Goal: Task Accomplishment & Management: Manage account settings

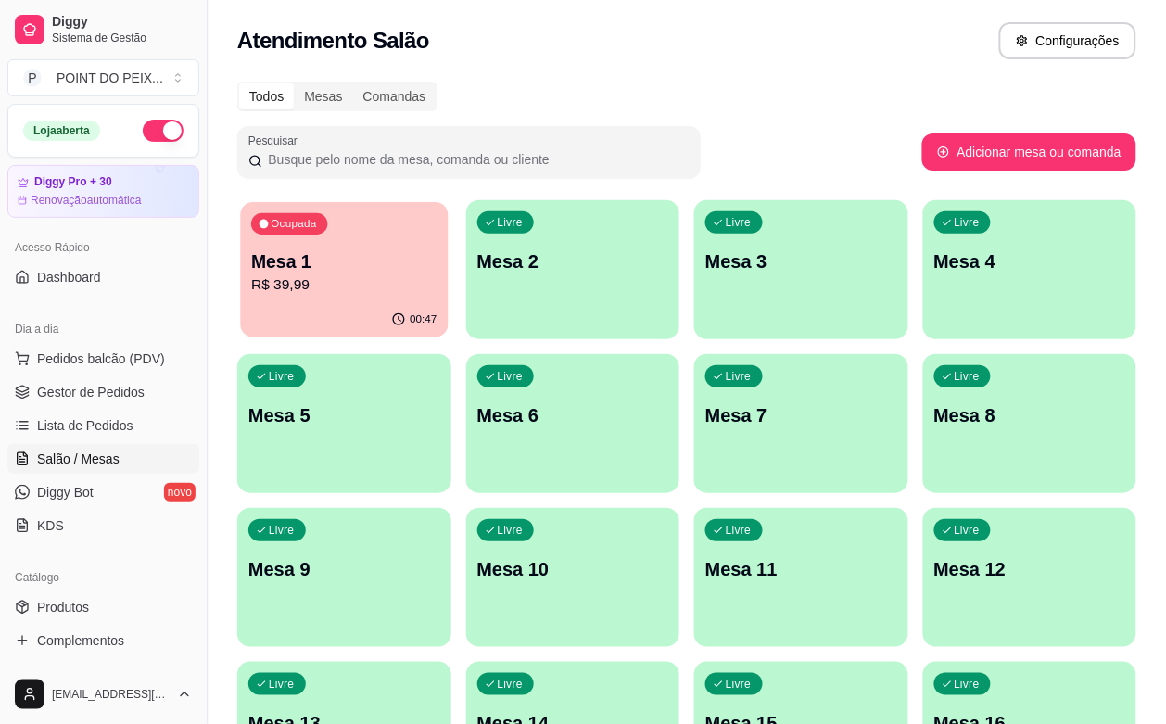
click at [335, 286] on p "R$ 39,99" at bounding box center [343, 284] width 185 height 21
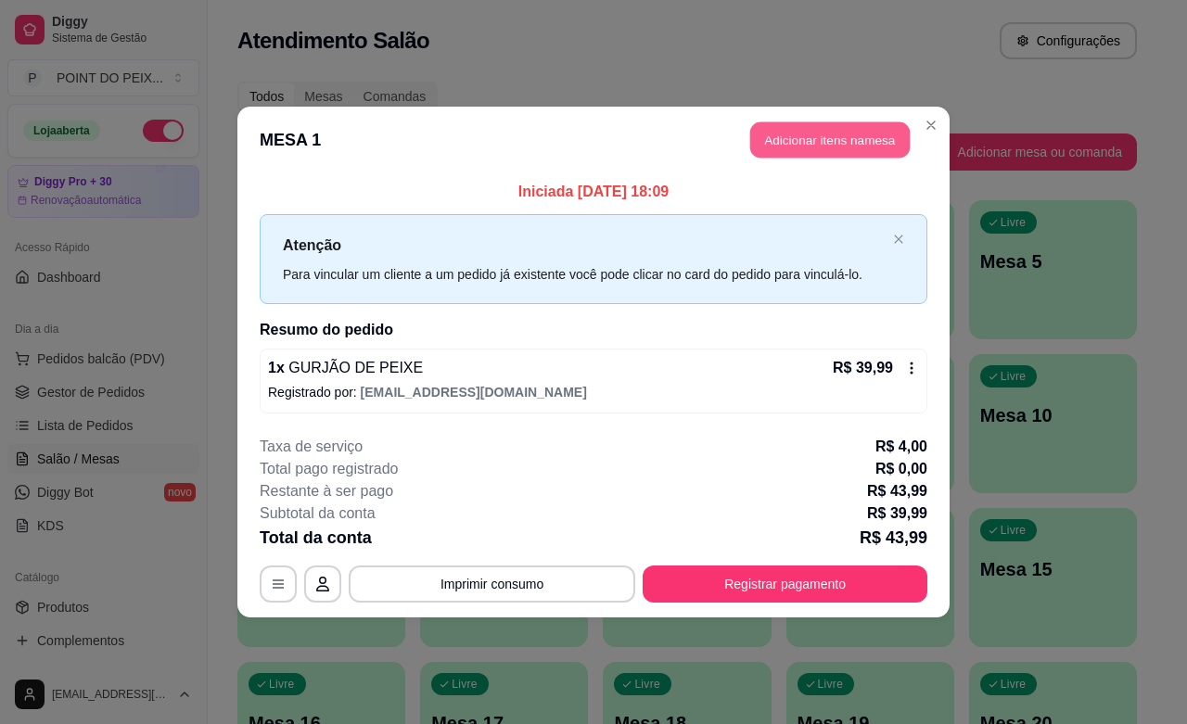
click at [818, 144] on button "Adicionar itens na mesa" at bounding box center [829, 140] width 159 height 36
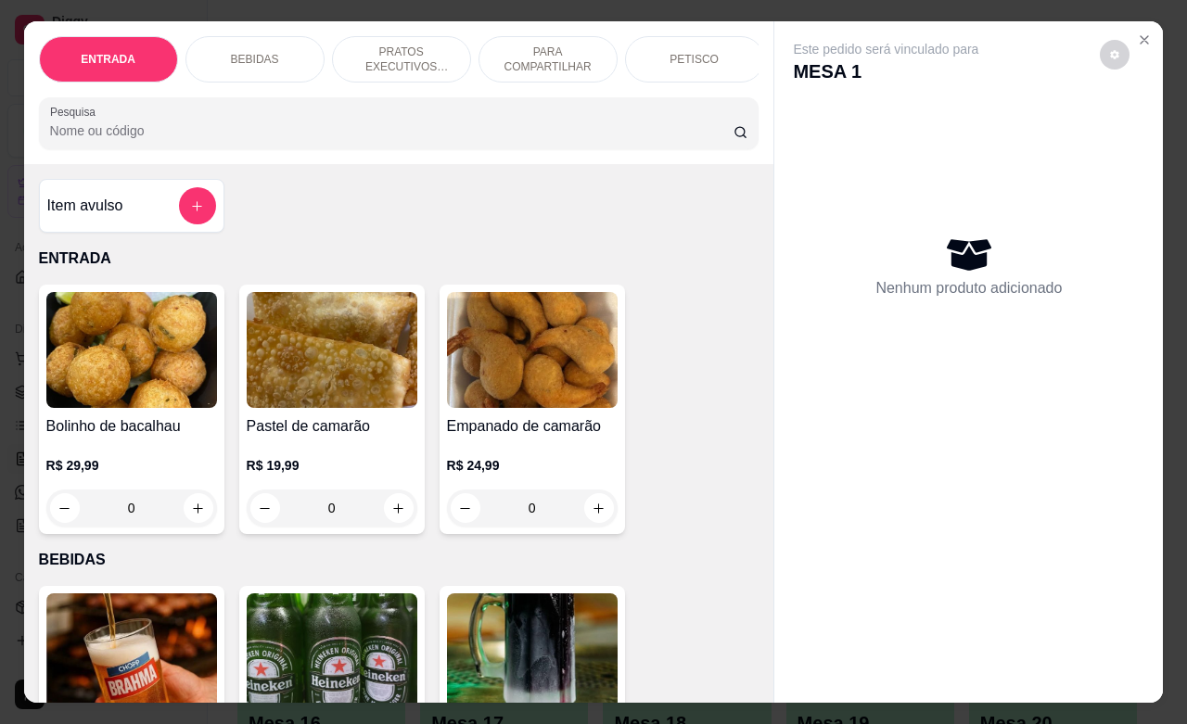
click at [257, 60] on div "BEBIDAS" at bounding box center [254, 59] width 139 height 46
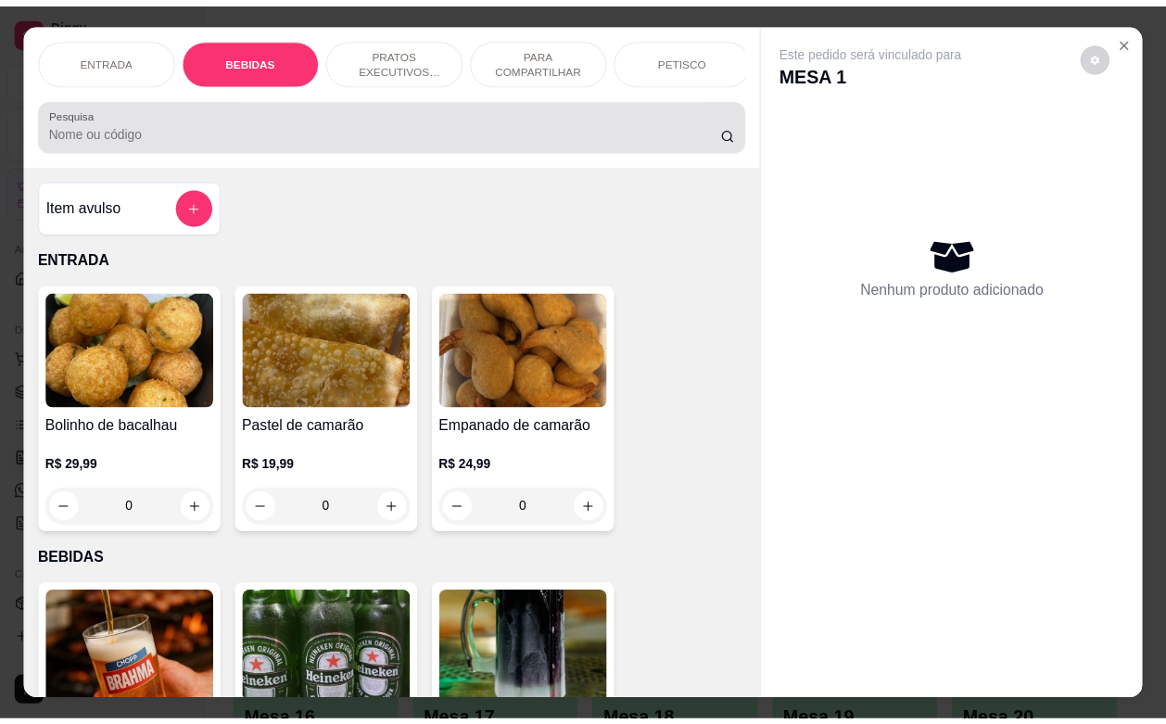
scroll to position [385, 0]
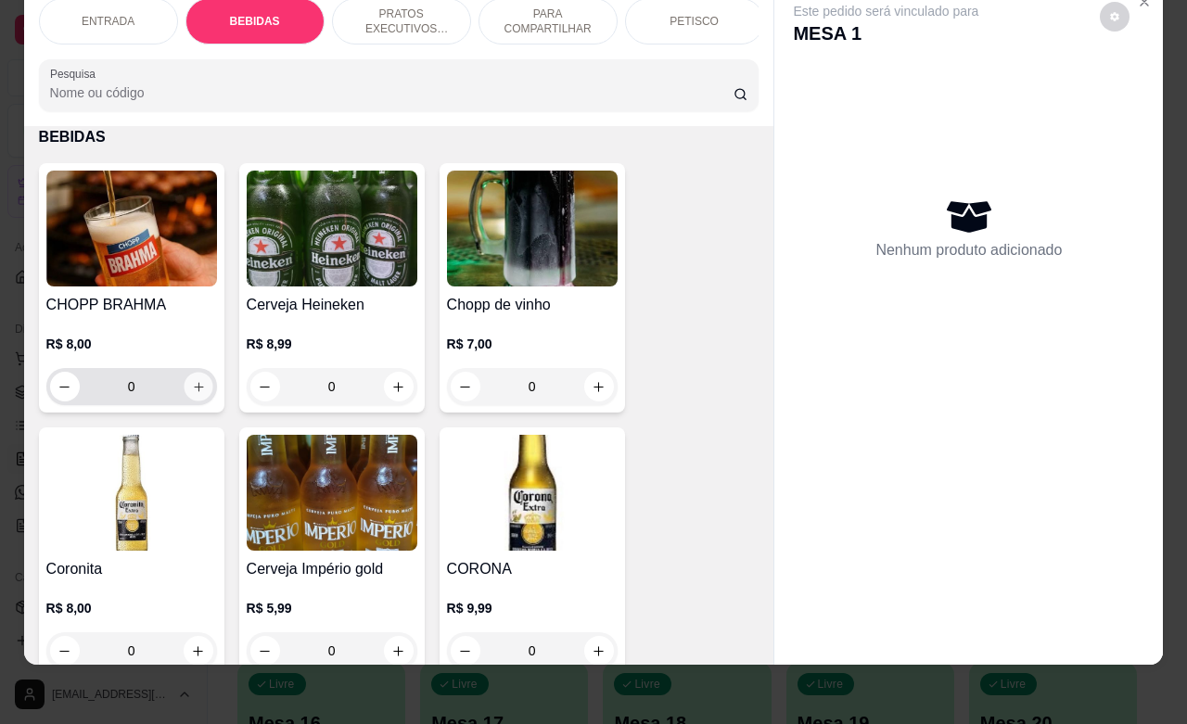
click at [191, 383] on icon "increase-product-quantity" at bounding box center [198, 387] width 14 height 14
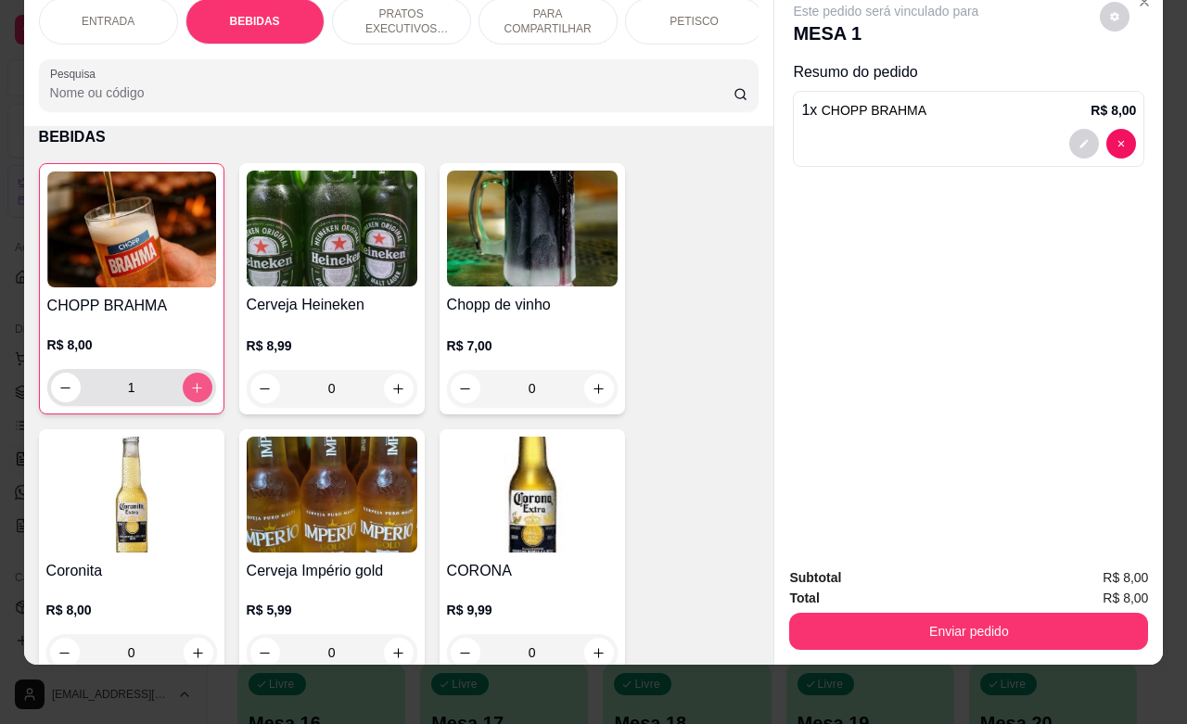
click at [190, 383] on icon "increase-product-quantity" at bounding box center [197, 388] width 14 height 14
type input "2"
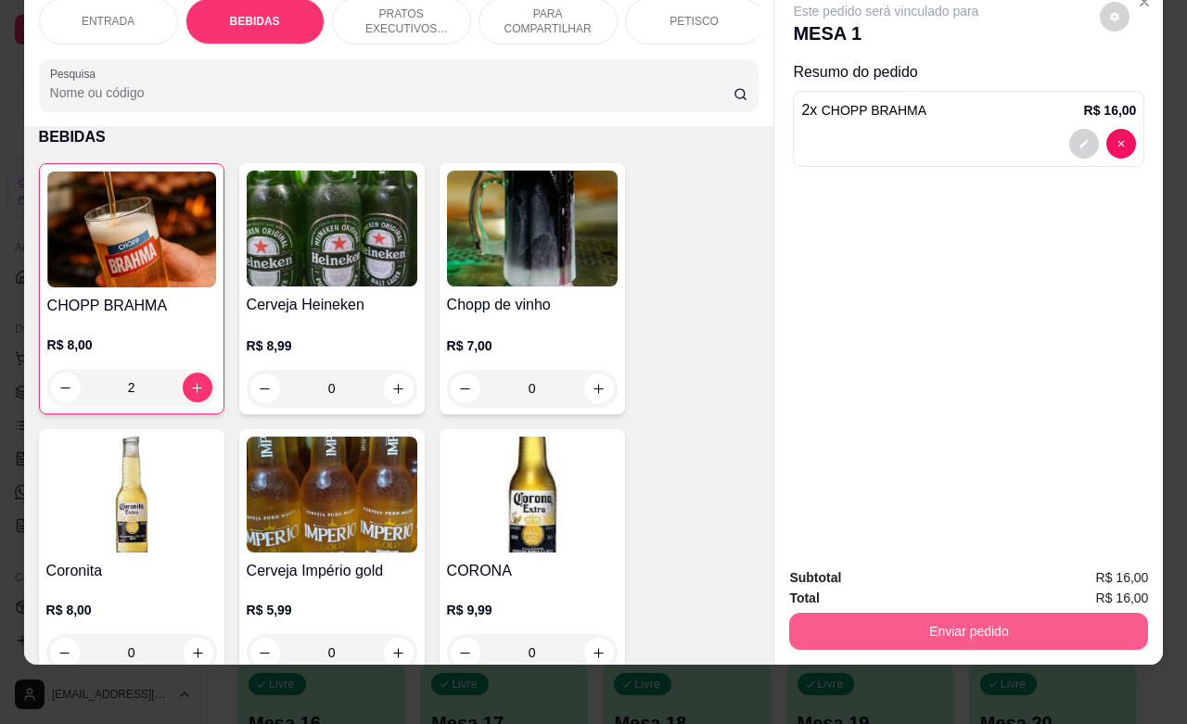
click at [964, 629] on button "Enviar pedido" at bounding box center [968, 631] width 359 height 37
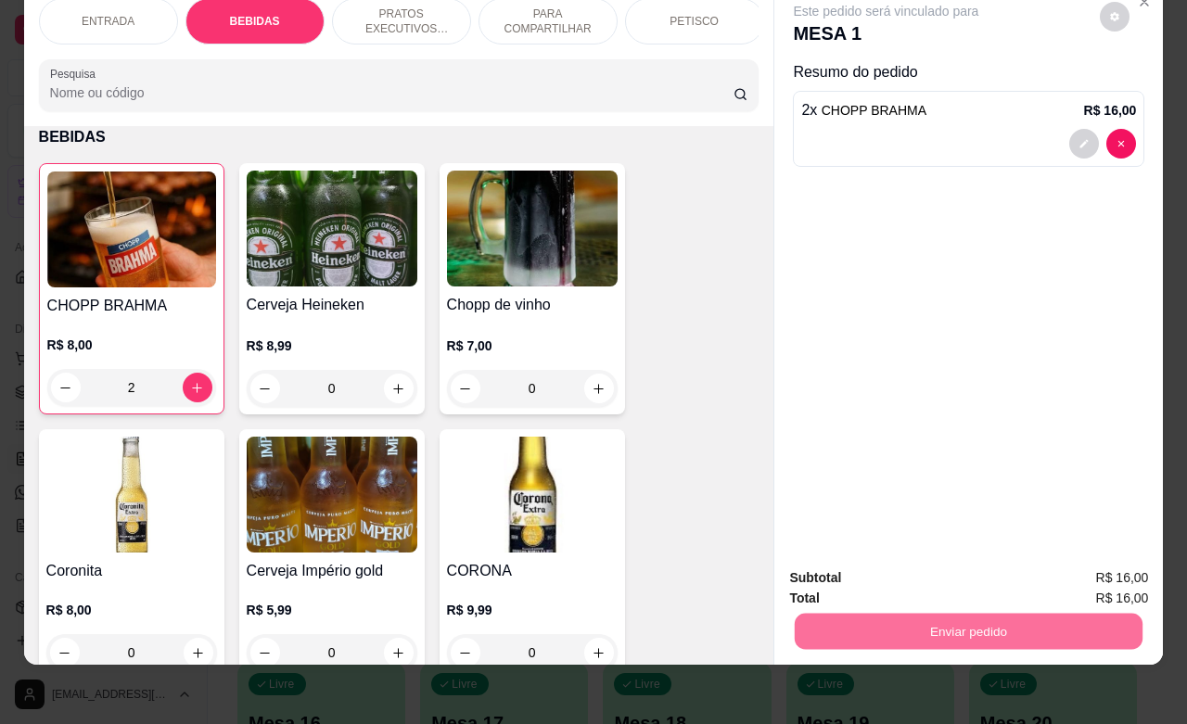
click at [844, 564] on button "Não registrar e enviar pedido" at bounding box center [905, 566] width 193 height 35
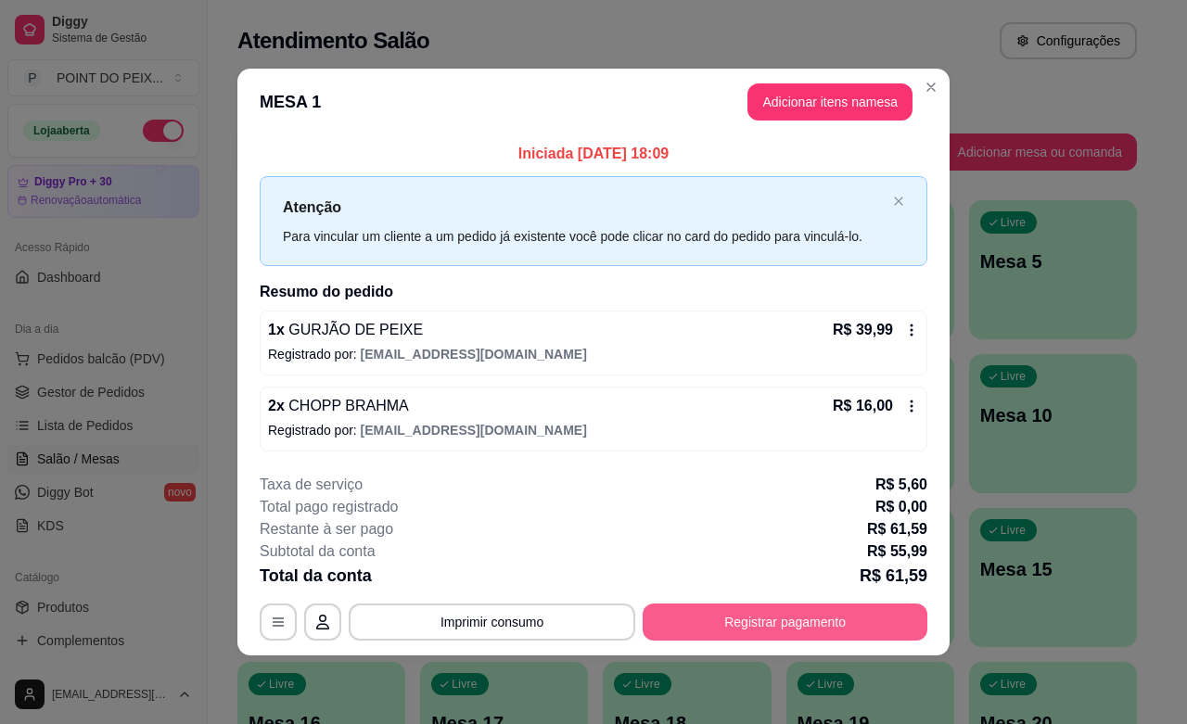
click at [760, 624] on button "Registrar pagamento" at bounding box center [785, 622] width 285 height 37
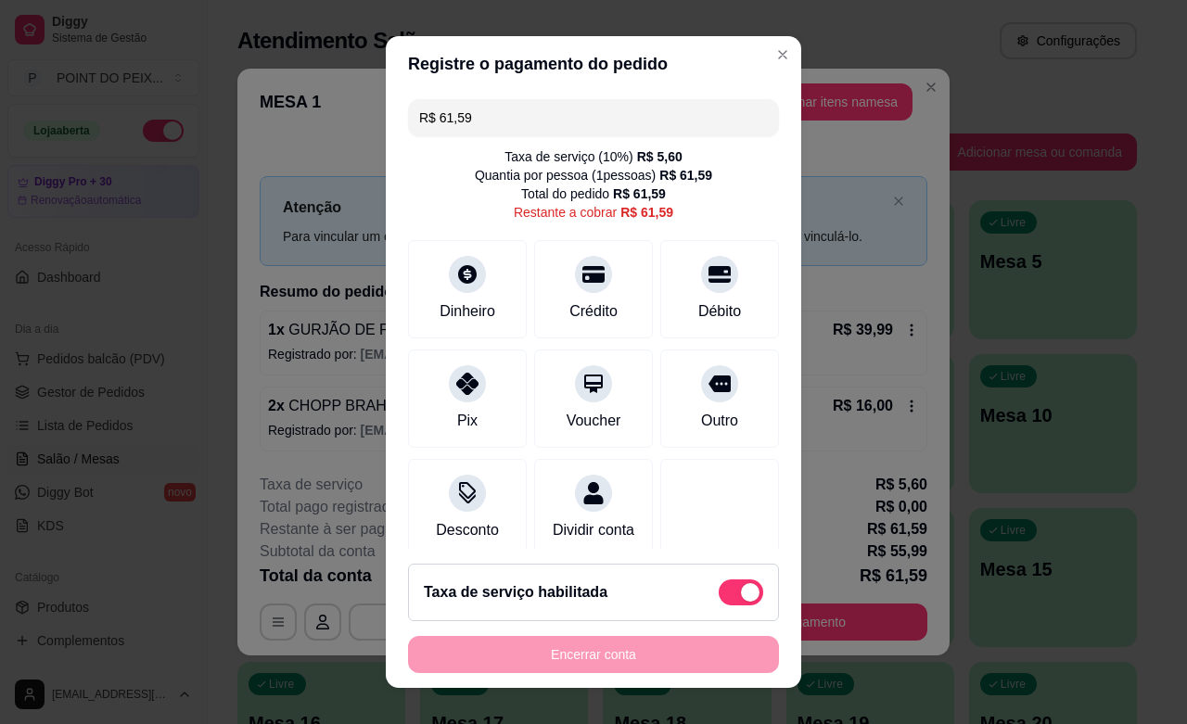
click at [719, 594] on span at bounding box center [741, 593] width 45 height 26
click at [718, 595] on input "checkbox" at bounding box center [724, 601] width 12 height 12
checkbox input "true"
type input "R$ 55,99"
checkbox input "false"
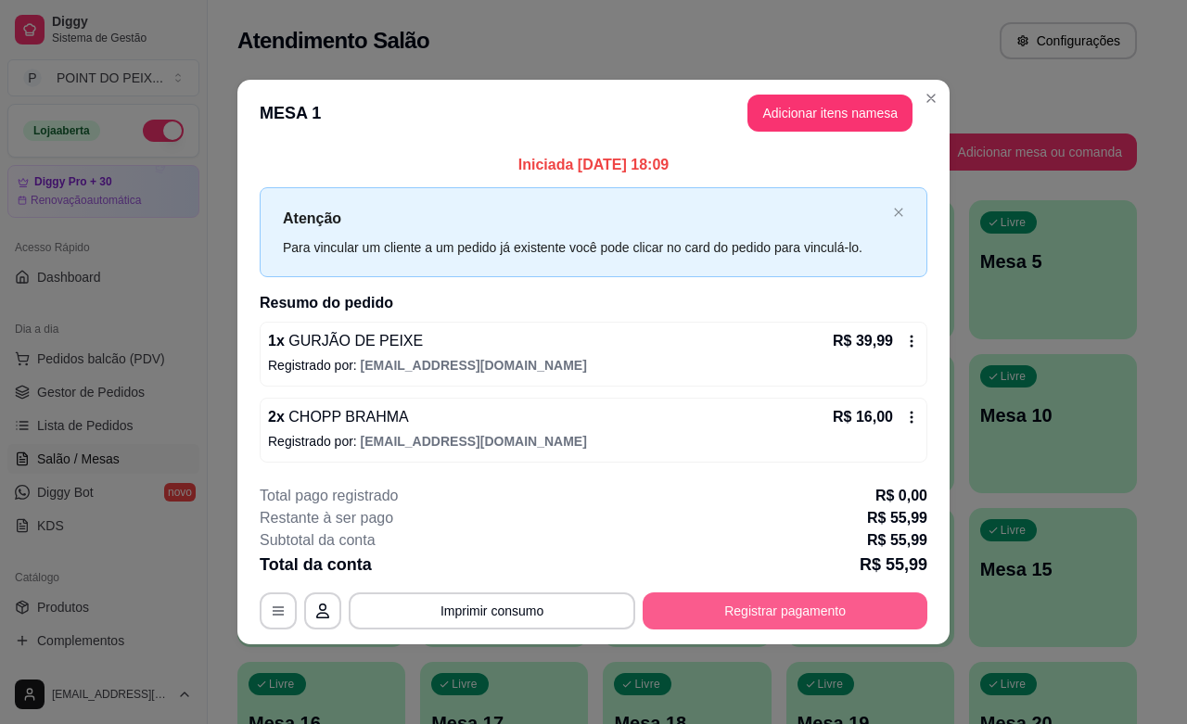
click at [784, 617] on button "Registrar pagamento" at bounding box center [785, 611] width 285 height 37
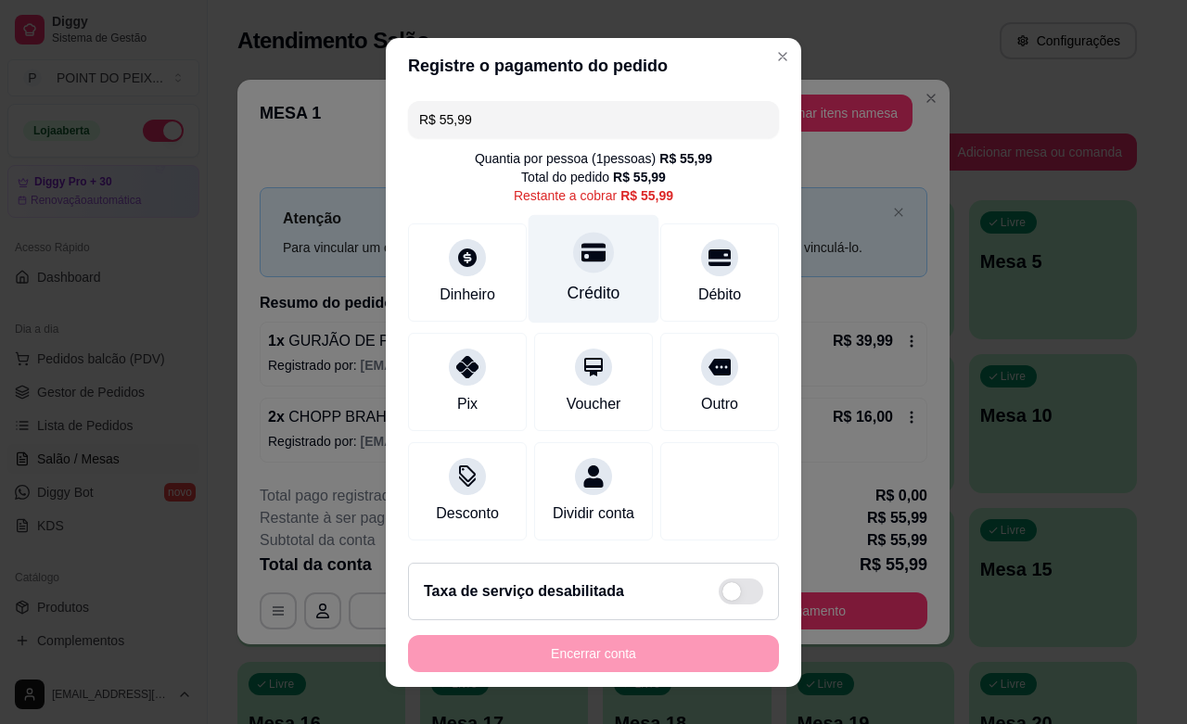
click at [581, 247] on icon at bounding box center [593, 252] width 24 height 24
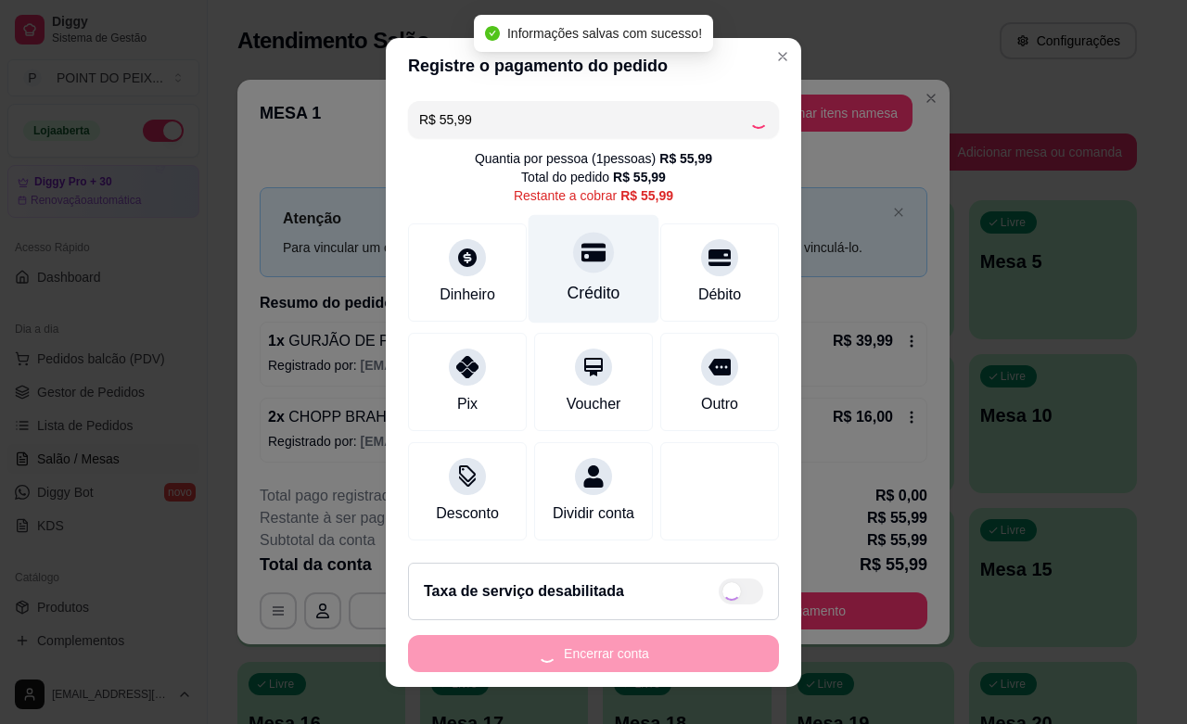
type input "R$ 0,00"
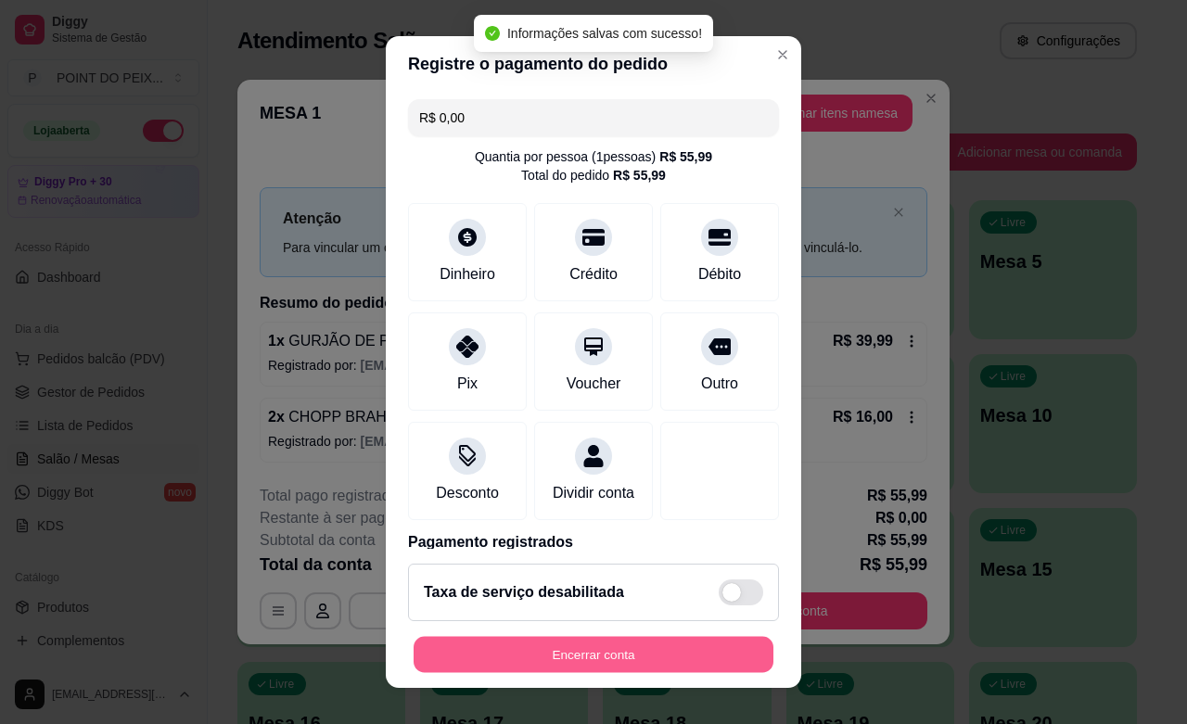
click at [580, 660] on button "Encerrar conta" at bounding box center [594, 655] width 360 height 36
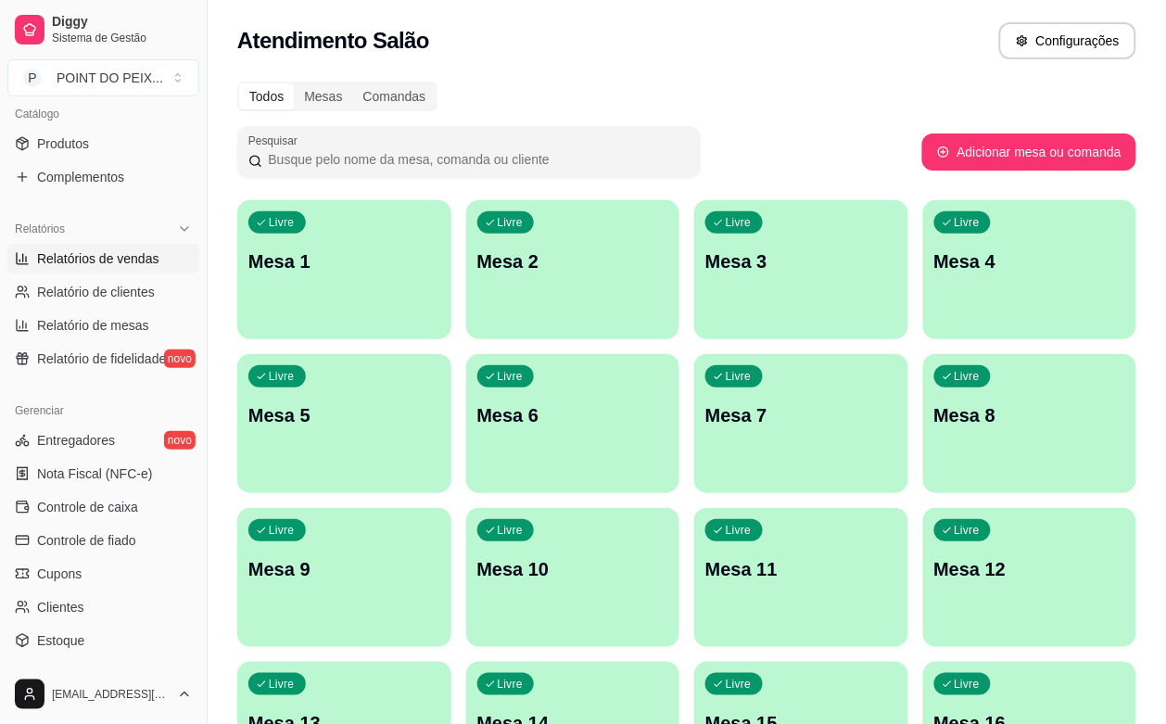
scroll to position [580, 0]
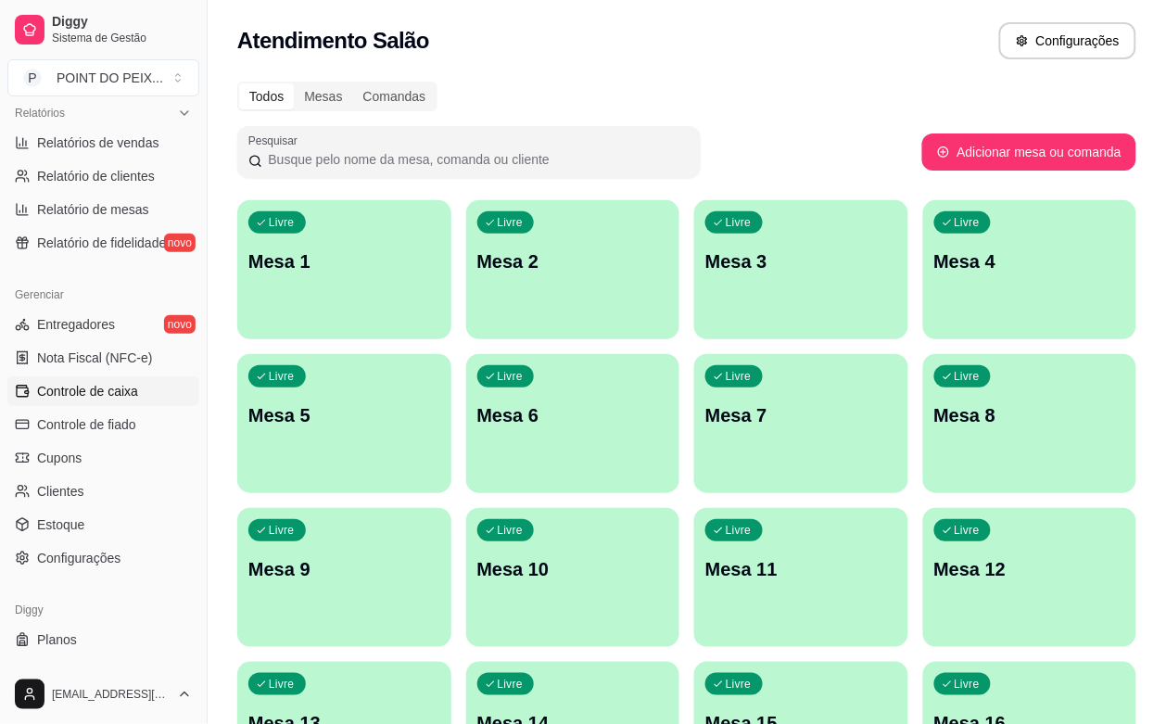
click at [127, 391] on span "Controle de caixa" at bounding box center [87, 391] width 101 height 19
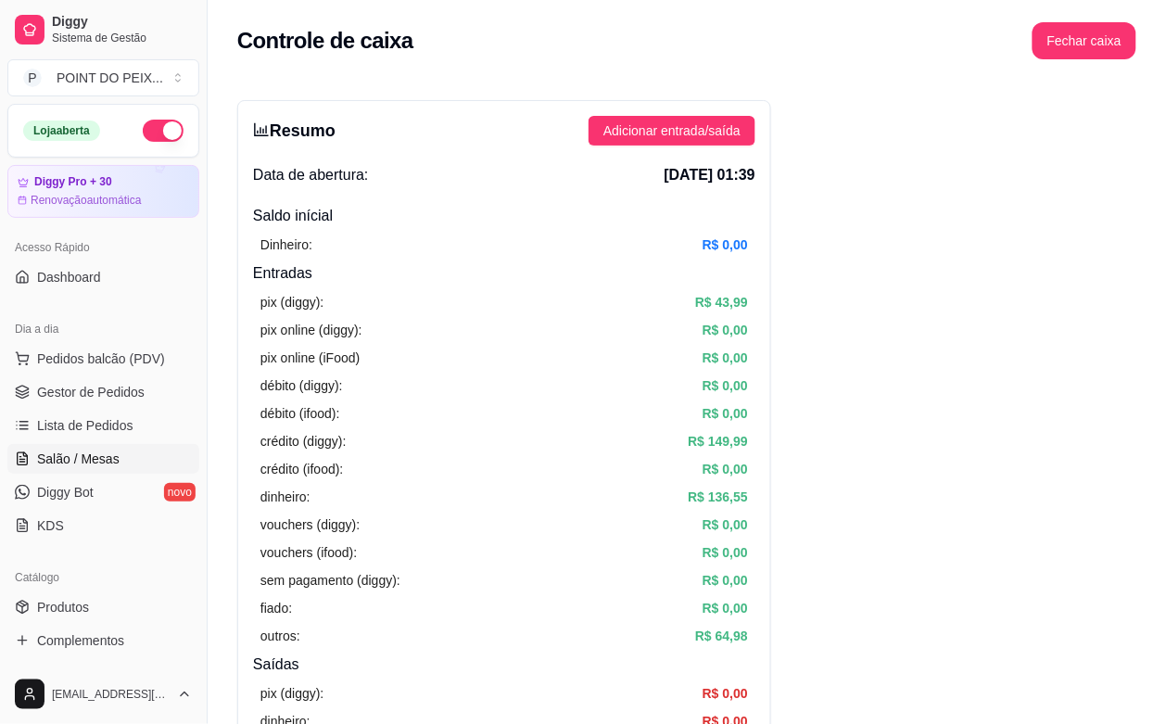
click at [99, 462] on span "Salão / Mesas" at bounding box center [78, 459] width 83 height 19
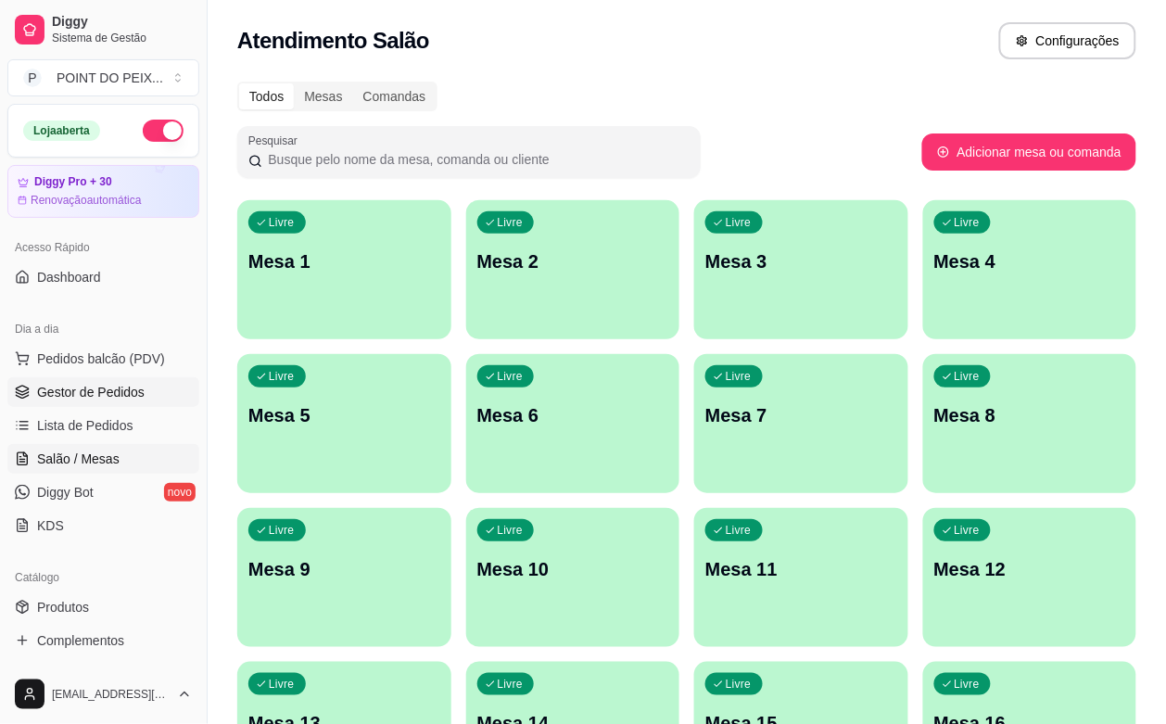
click at [121, 397] on span "Gestor de Pedidos" at bounding box center [91, 392] width 108 height 19
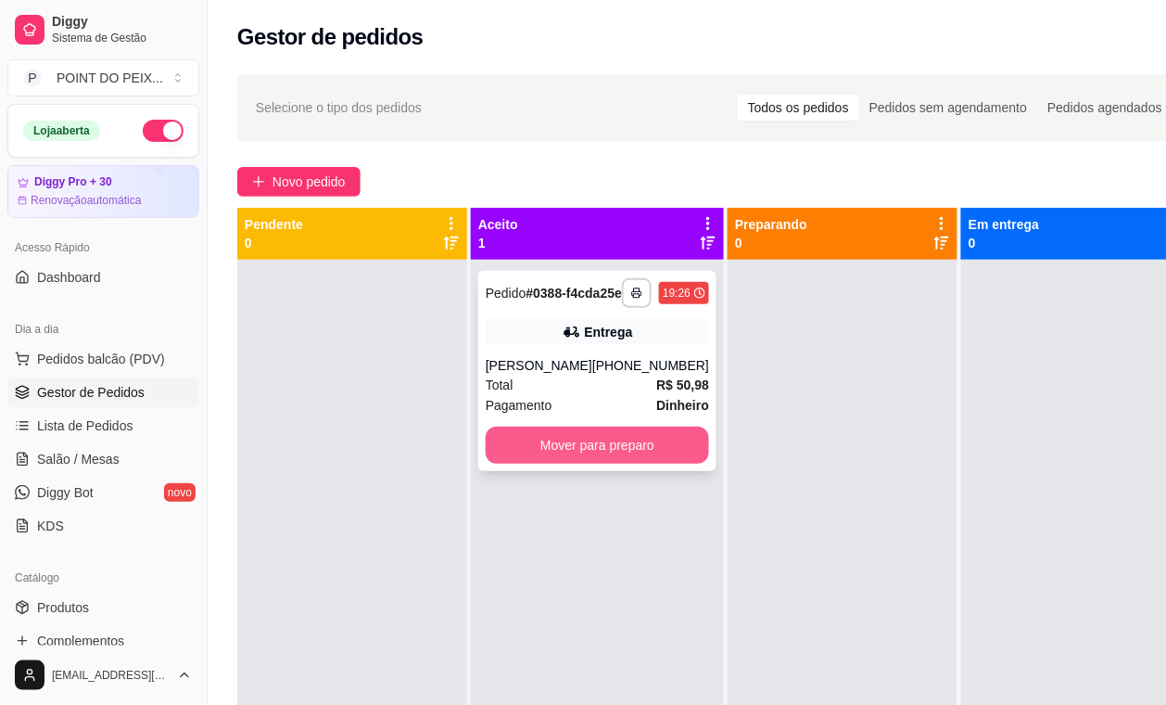
click at [628, 464] on button "Mover para preparo" at bounding box center [597, 445] width 223 height 37
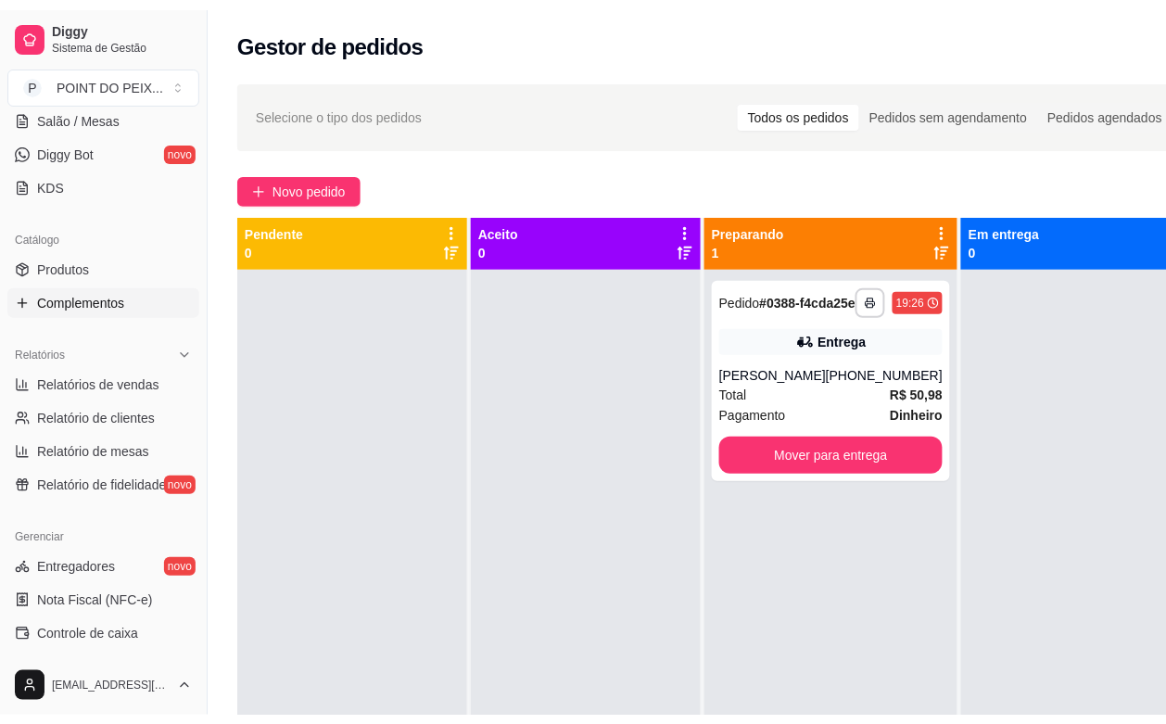
scroll to position [464, 0]
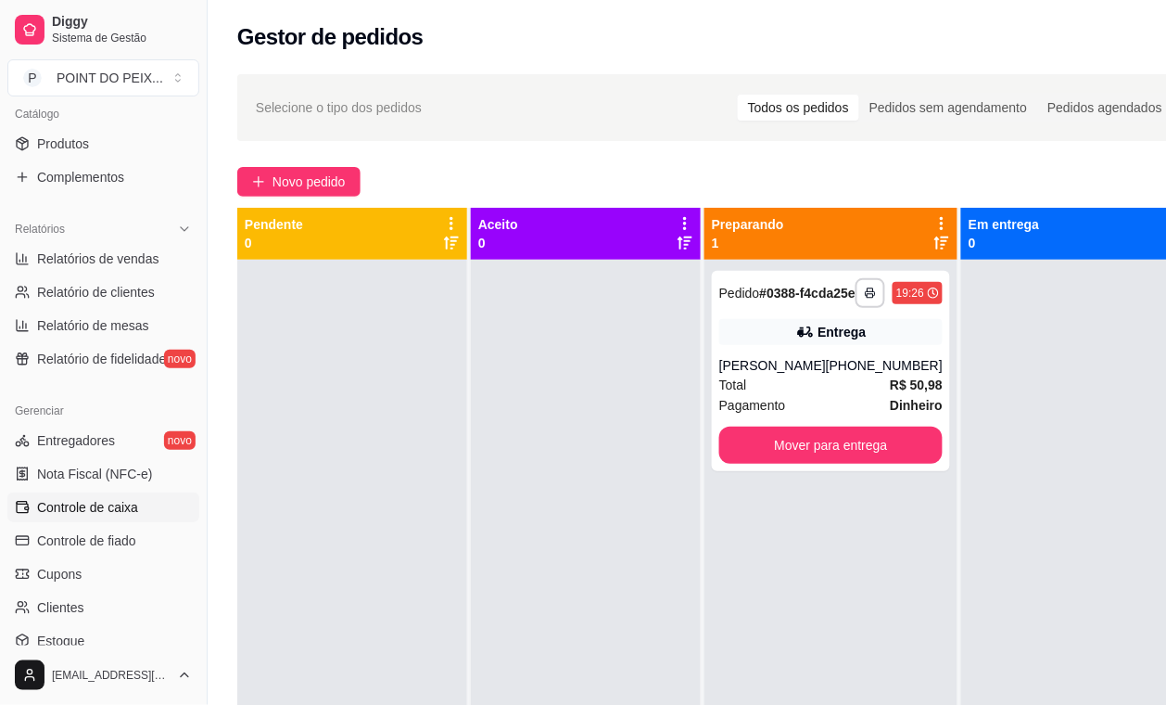
click at [123, 510] on span "Controle de caixa" at bounding box center [87, 507] width 101 height 19
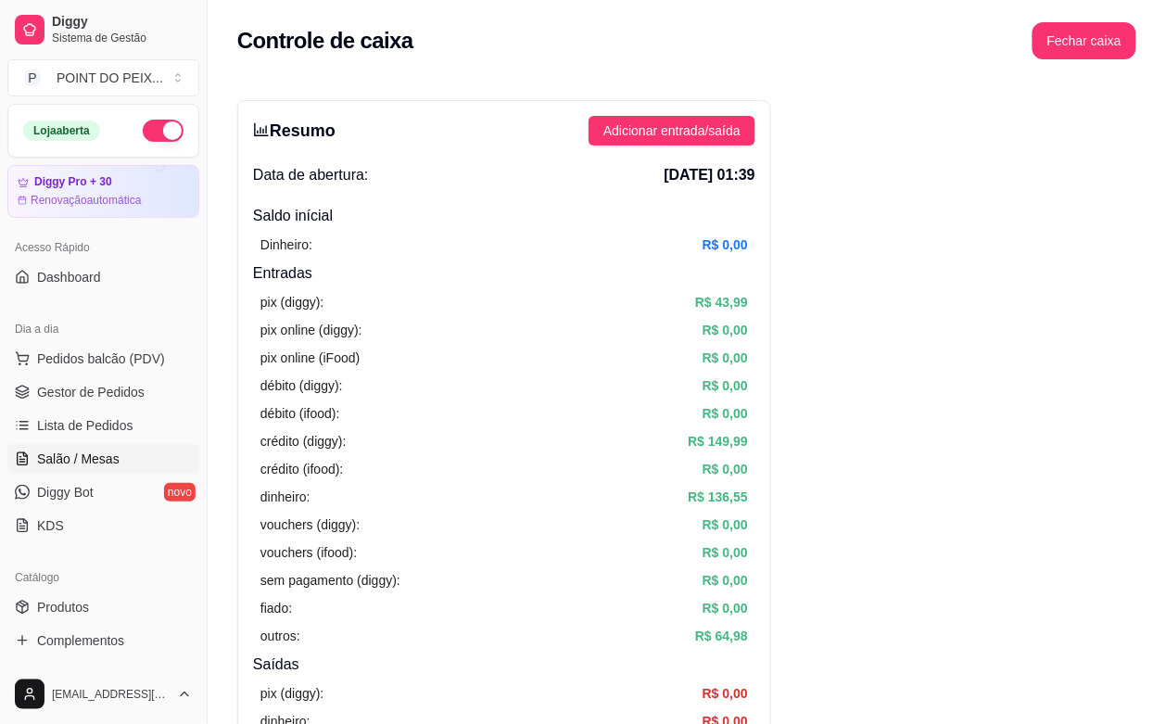
click at [104, 466] on span "Salão / Mesas" at bounding box center [78, 459] width 83 height 19
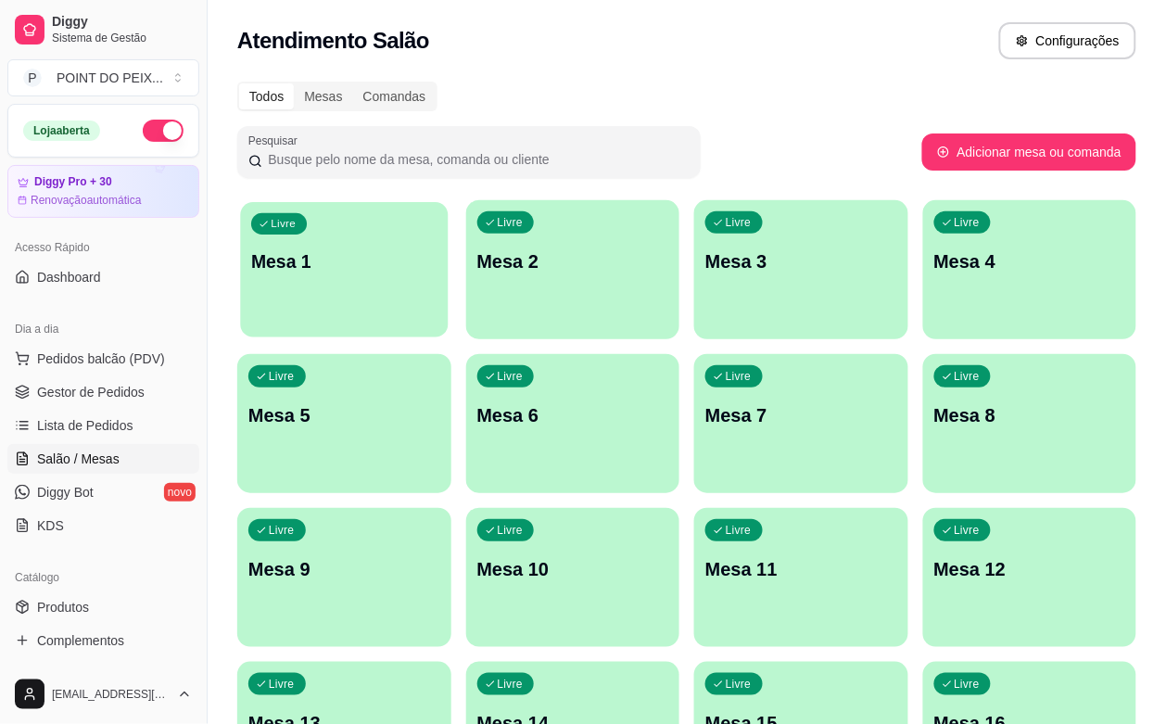
click at [385, 227] on div "Livre Mesa 1" at bounding box center [344, 258] width 208 height 113
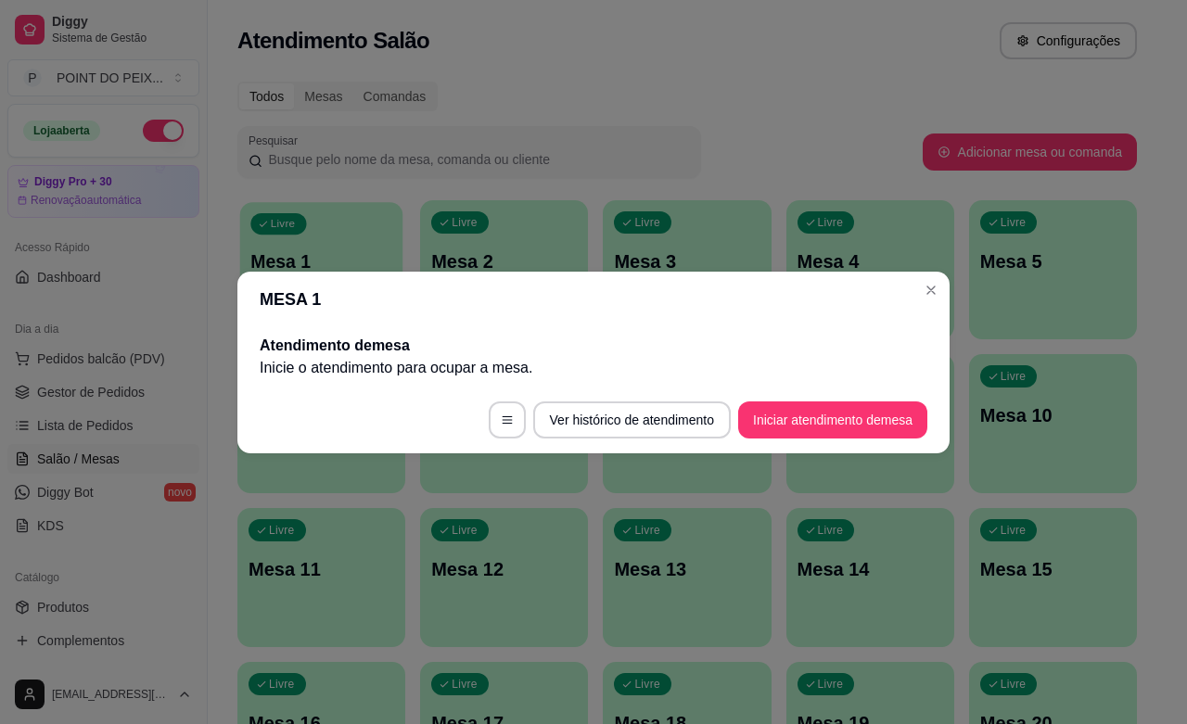
click at [390, 224] on body "Diggy Sistema de Gestão P POINT DO PEIX ... Loja aberta Diggy Pro + 30 Renovaçã…" at bounding box center [583, 362] width 1166 height 724
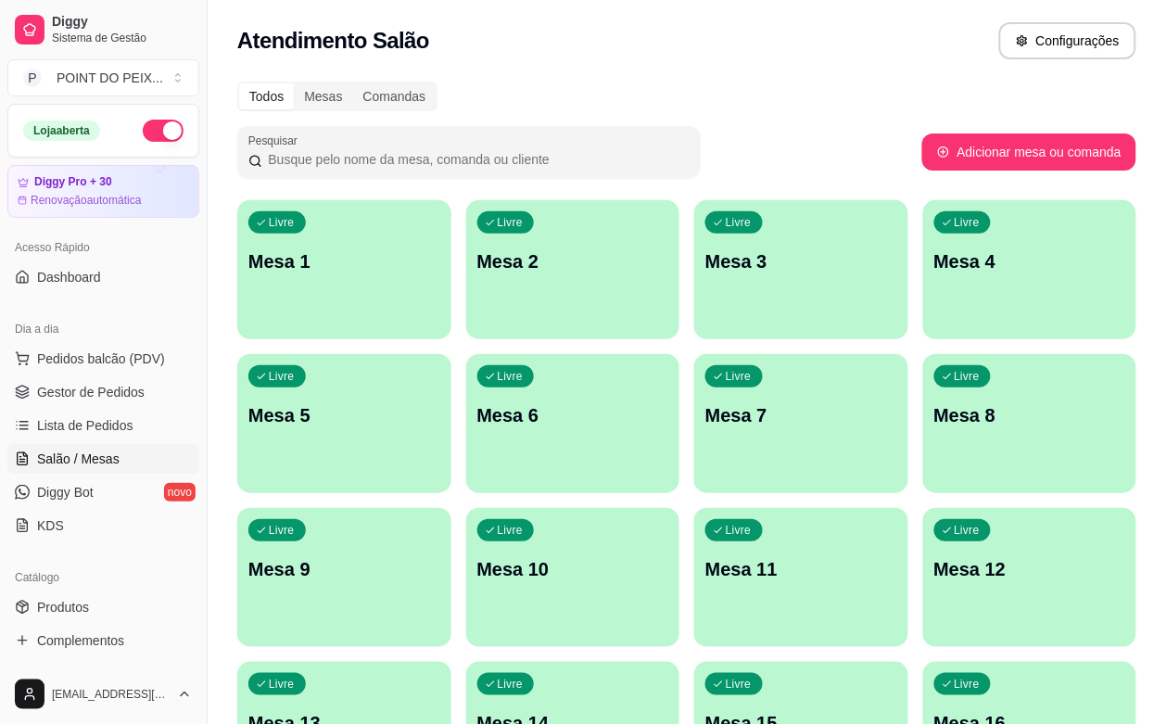
click at [825, 112] on div "Todos Mesas Comandas Pesquisar Adicionar mesa ou comanda Livre Mesa 1 Livre Mes…" at bounding box center [687, 600] width 959 height 1061
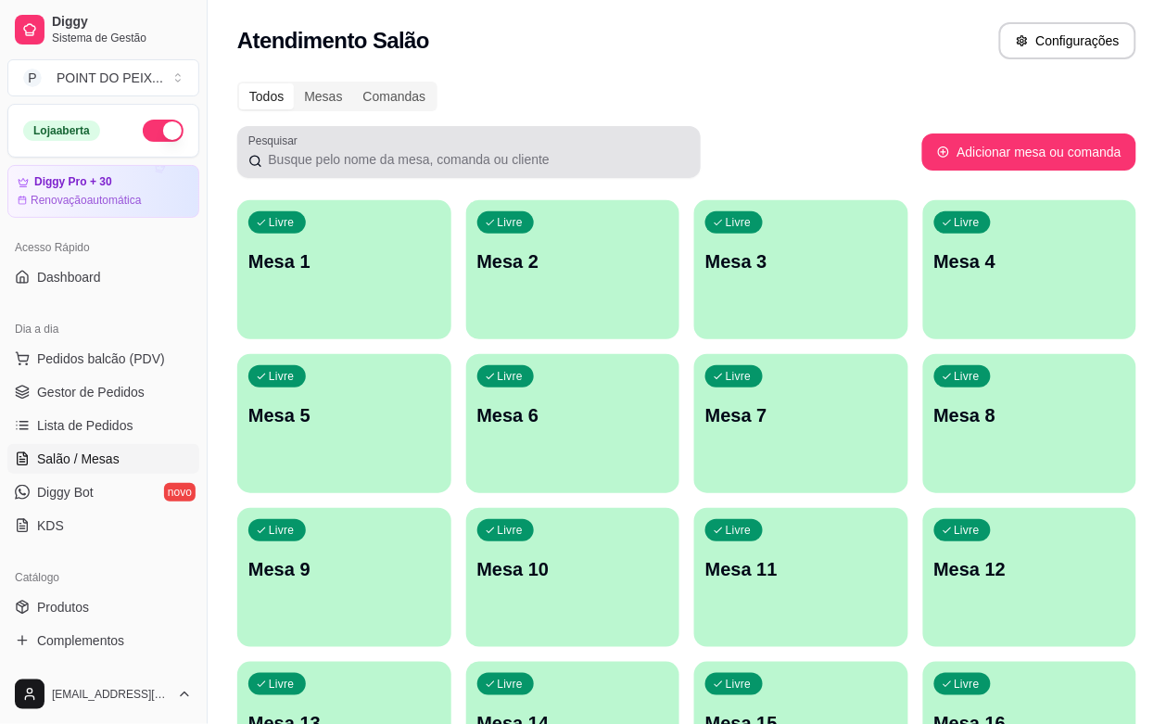
drag, startPoint x: 825, startPoint y: 112, endPoint x: 643, endPoint y: 160, distance: 188.9
click at [643, 160] on div "Todos Mesas Comandas Pesquisar Adicionar mesa ou comanda Livre Mesa 1 Livre Mes…" at bounding box center [687, 600] width 959 height 1061
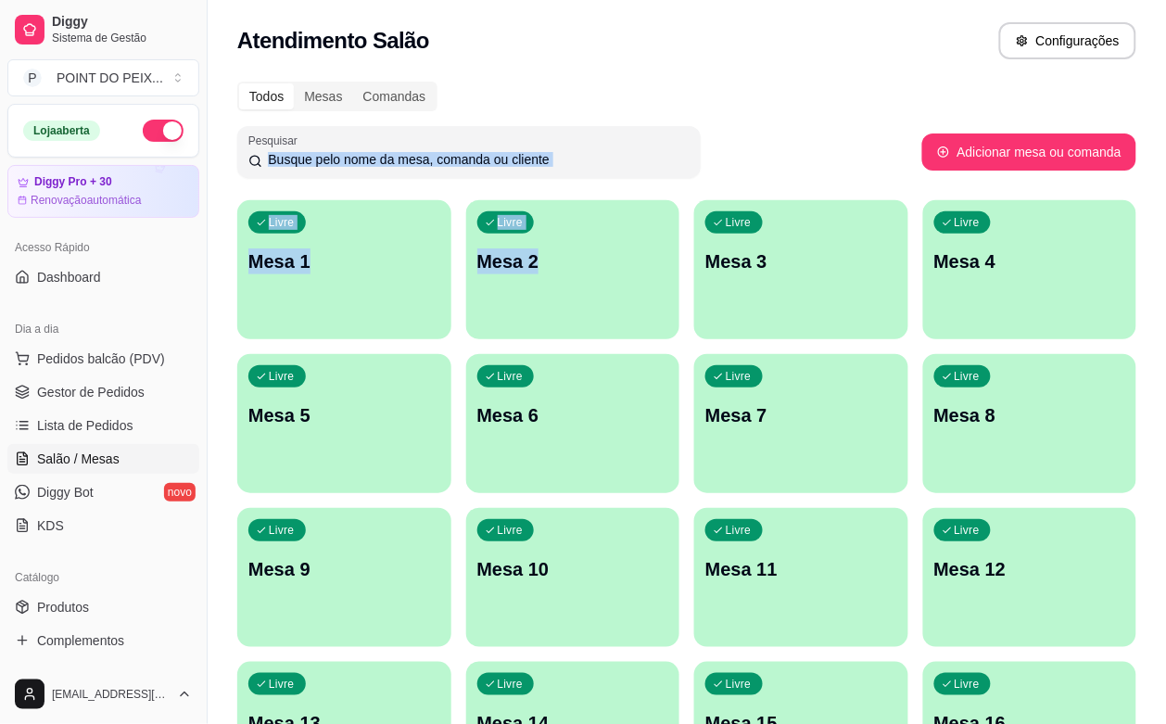
drag, startPoint x: 612, startPoint y: 187, endPoint x: 591, endPoint y: 210, distance: 31.5
click at [606, 199] on div "Todos Mesas Comandas Pesquisar Adicionar mesa ou comanda Livre Mesa 1 Livre Mes…" at bounding box center [687, 600] width 959 height 1061
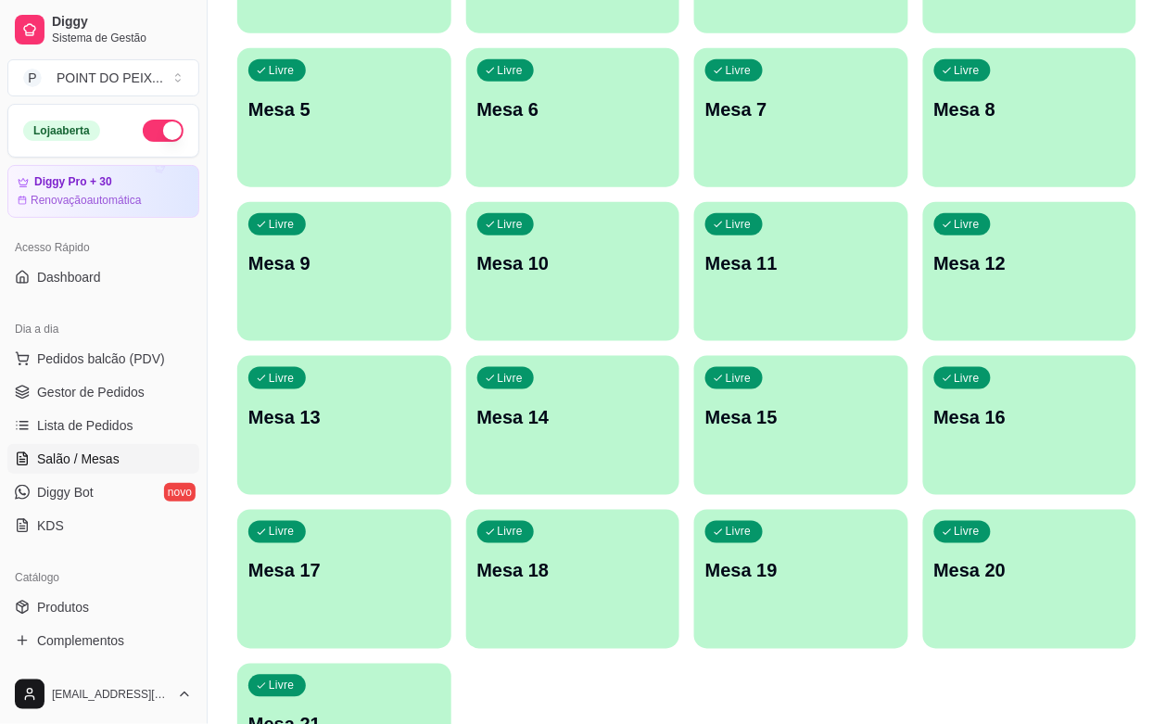
click at [591, 211] on div "Livre Mesa 1 Livre Mesa 2 Livre Mesa 3 Livre Mesa 4 Livre Mesa 5 Livre Mesa 6 L…" at bounding box center [686, 348] width 899 height 909
click at [592, 211] on div "Livre Mesa 1 Livre Mesa 2 Livre Mesa 3 Livre Mesa 4 Livre Mesa 5 Livre Mesa 6 L…" at bounding box center [686, 348] width 899 height 909
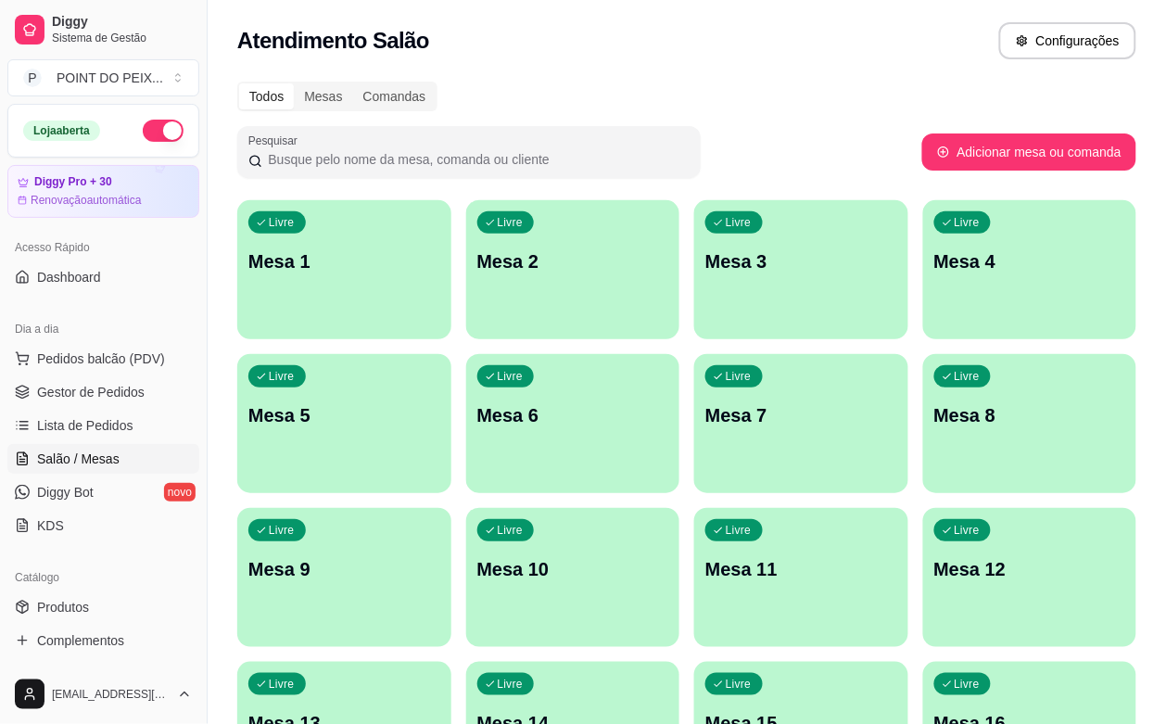
click at [593, 211] on div "Livre Mesa 1 Livre Mesa 2 Livre Mesa 3 Livre Mesa 4 Livre Mesa 5 Livre Mesa 6 L…" at bounding box center [686, 654] width 899 height 909
drag, startPoint x: 593, startPoint y: 211, endPoint x: 510, endPoint y: 205, distance: 83.7
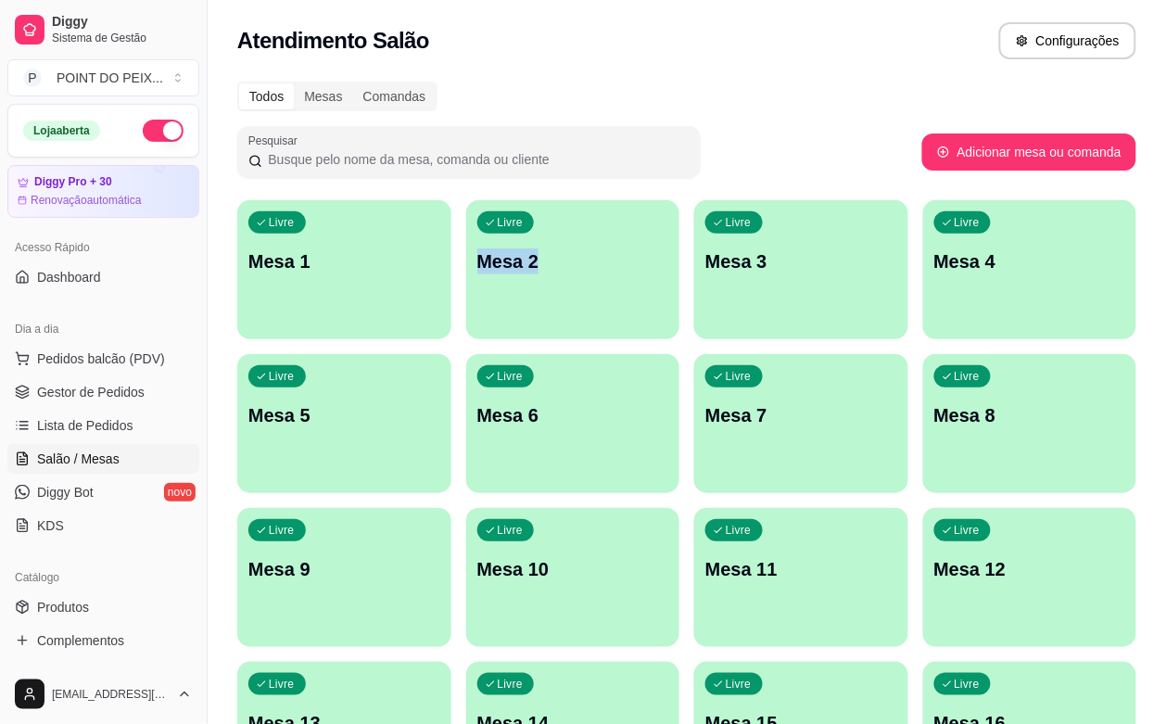
click at [562, 206] on div "Livre Mesa 1 Livre Mesa 2 Livre Mesa 3 Livre Mesa 4 Livre Mesa 5 Livre Mesa 6 L…" at bounding box center [686, 654] width 899 height 909
click at [400, 227] on div "Livre Mesa 1 Livre Mesa 2 Livre Mesa 3 Livre Mesa 4 Livre Mesa 5 Livre Mesa 6 L…" at bounding box center [686, 654] width 899 height 909
click at [400, 227] on div "Livre Mesa 1" at bounding box center [344, 258] width 214 height 117
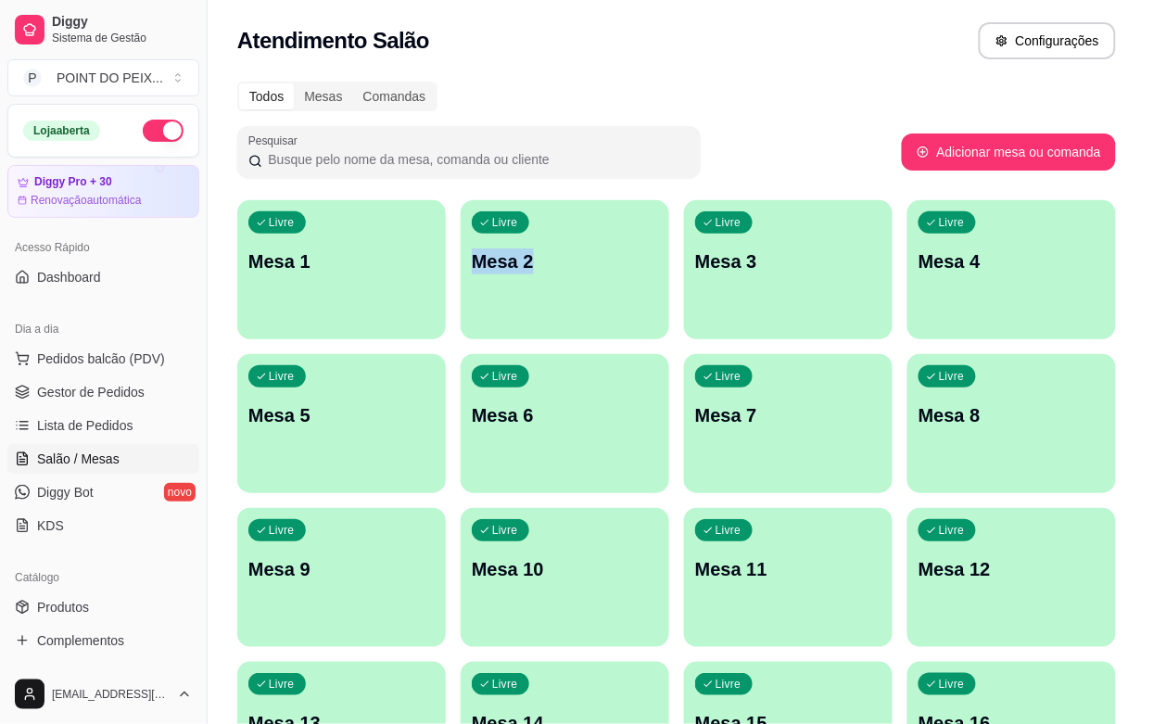
click at [461, 209] on div "Livre Mesa 2" at bounding box center [565, 258] width 209 height 117
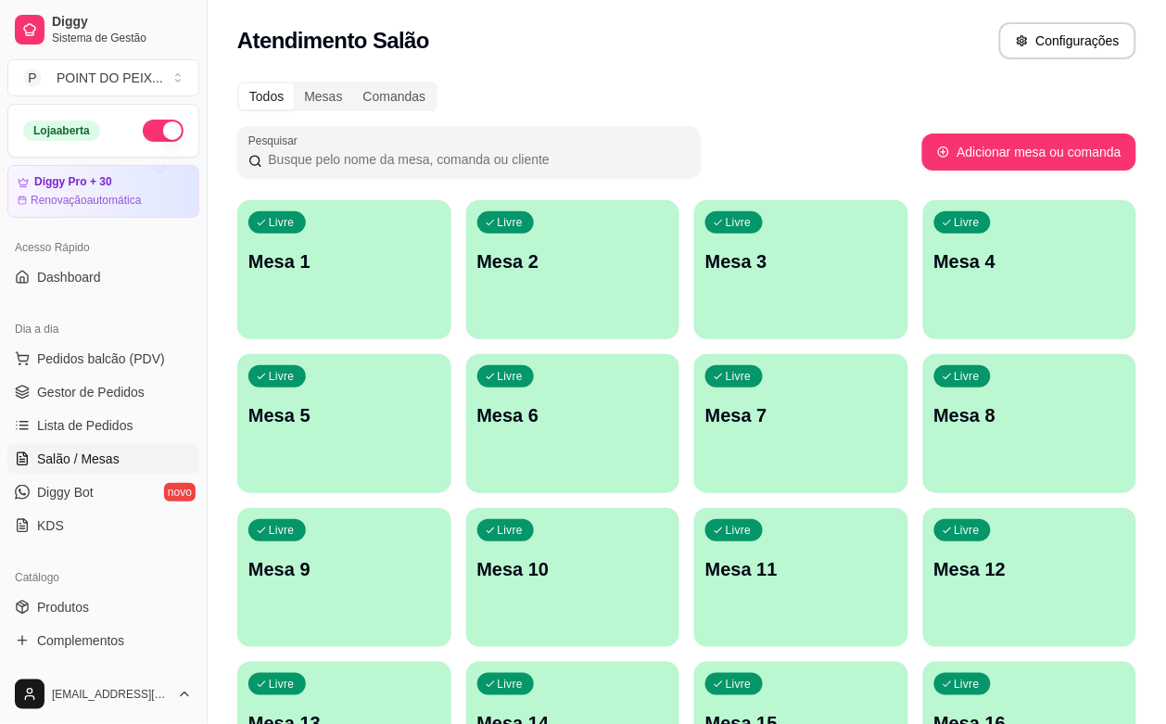
drag, startPoint x: 812, startPoint y: 12, endPoint x: 813, endPoint y: -2, distance: 13.9
click at [814, 3] on div "Atendimento Salão Configurações" at bounding box center [687, 35] width 959 height 70
click at [813, 0] on html "Diggy Sistema de Gestão P POINT DO PEIX ... Loja aberta Diggy Pro + 30 Renovaçã…" at bounding box center [583, 362] width 1166 height 724
drag, startPoint x: 779, startPoint y: 72, endPoint x: 735, endPoint y: 67, distance: 43.9
click at [735, 67] on div "Atendimento Salão Configurações" at bounding box center [687, 35] width 959 height 70
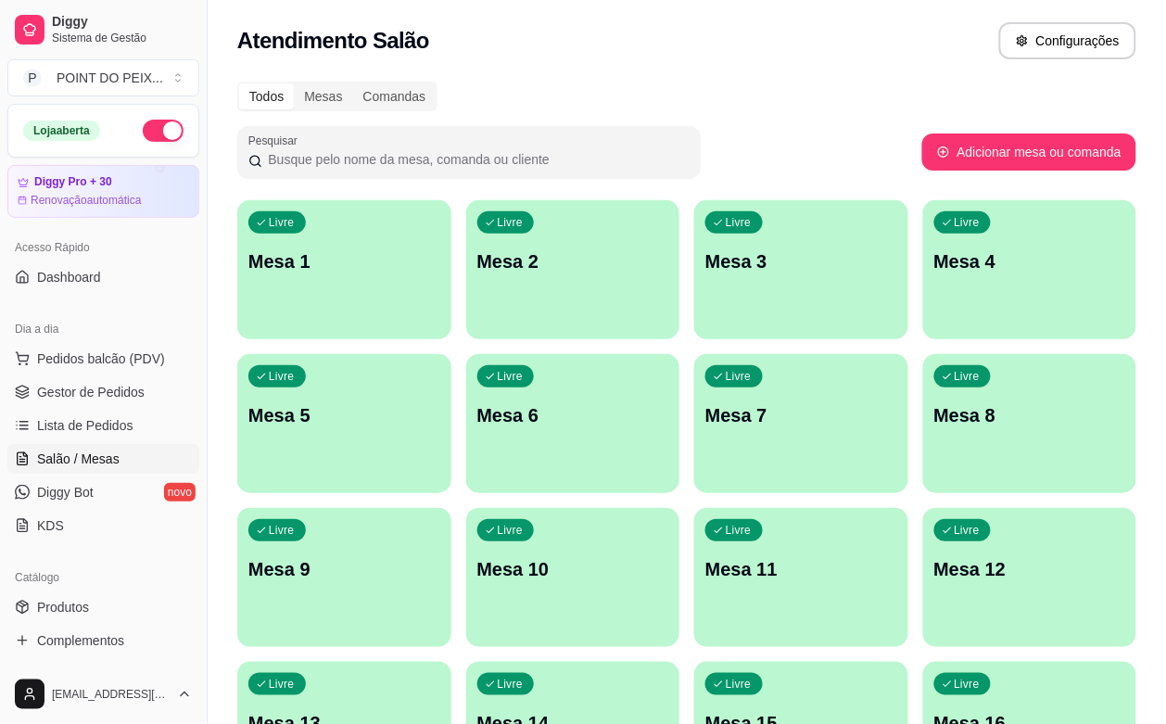
click at [735, 67] on div "Atendimento Salão Configurações" at bounding box center [687, 35] width 959 height 70
click at [108, 462] on span "Salão / Mesas" at bounding box center [78, 459] width 83 height 19
click at [117, 394] on span "Gestor de Pedidos" at bounding box center [91, 392] width 108 height 19
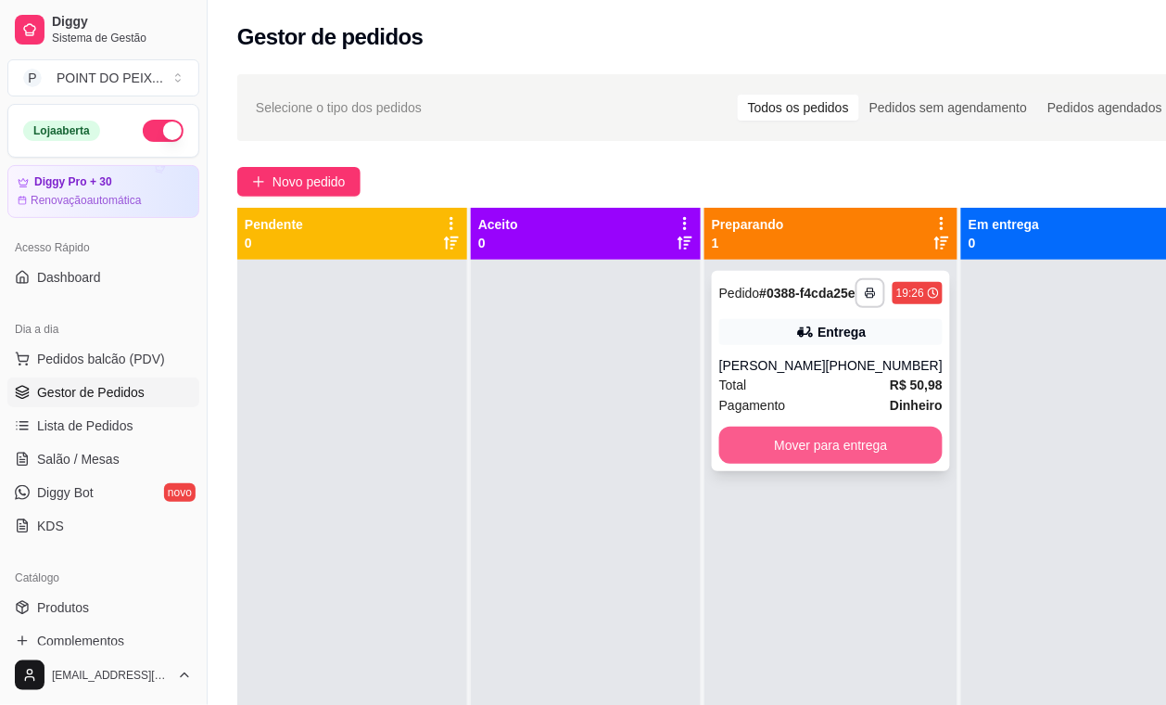
click at [812, 457] on button "Mover para entrega" at bounding box center [831, 445] width 223 height 37
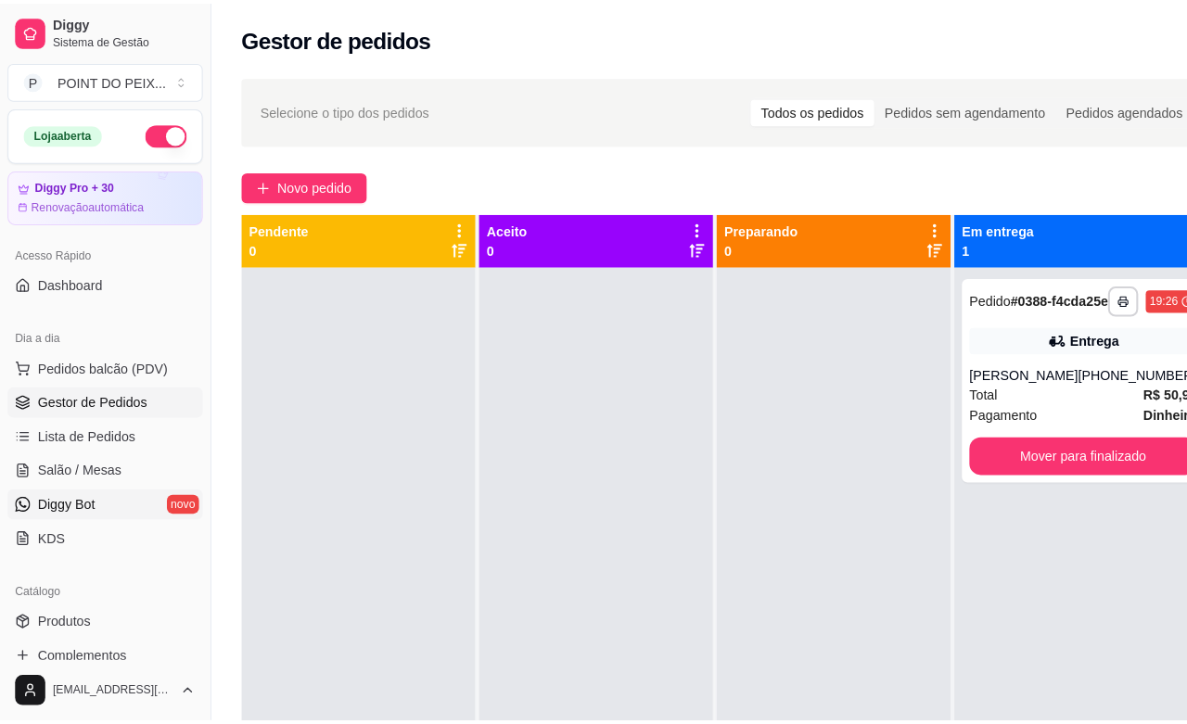
scroll to position [116, 0]
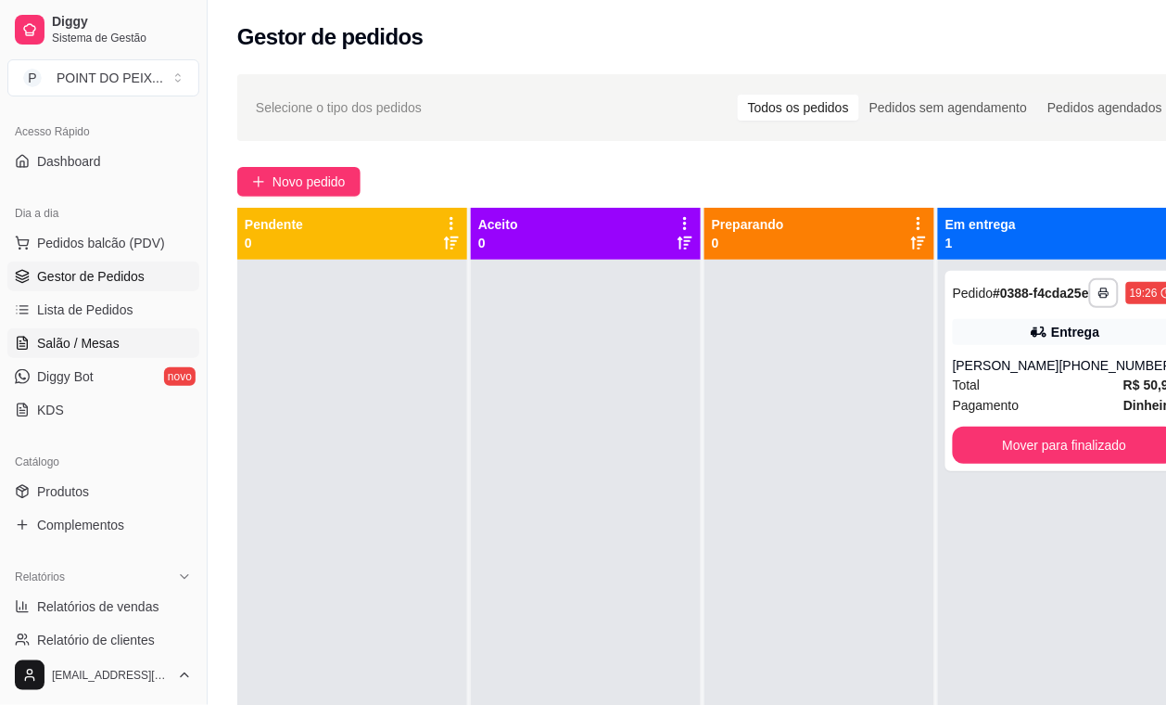
click at [94, 339] on span "Salão / Mesas" at bounding box center [78, 343] width 83 height 19
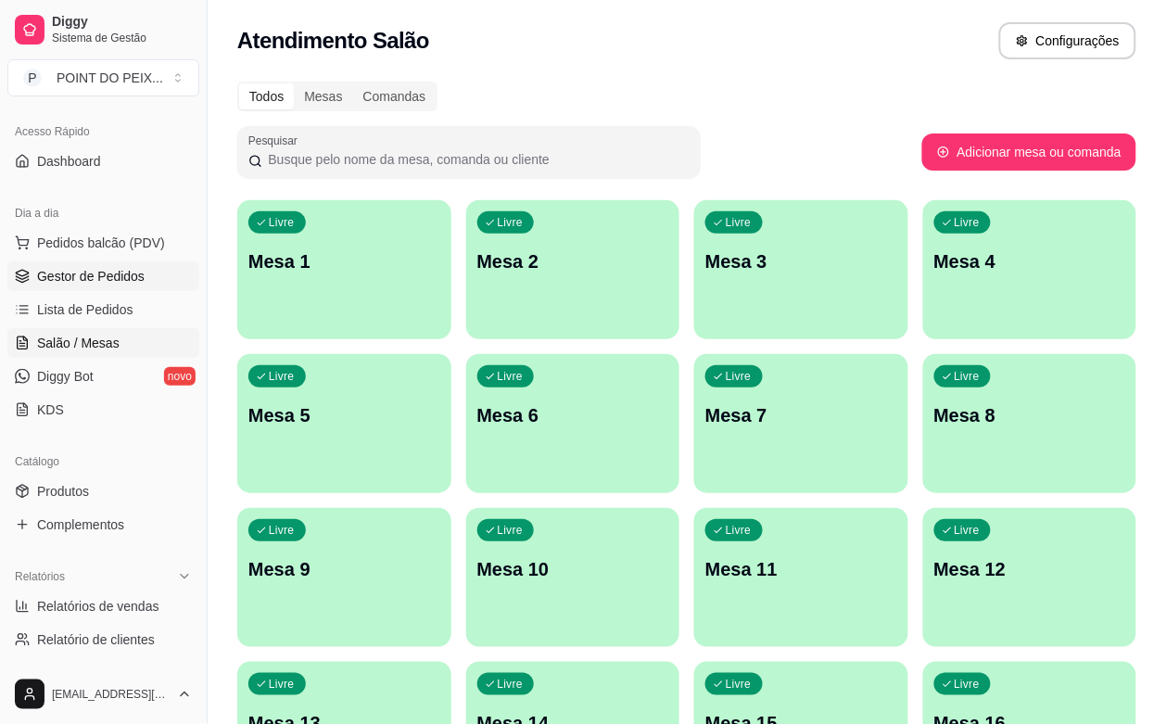
click at [112, 276] on span "Gestor de Pedidos" at bounding box center [91, 276] width 108 height 19
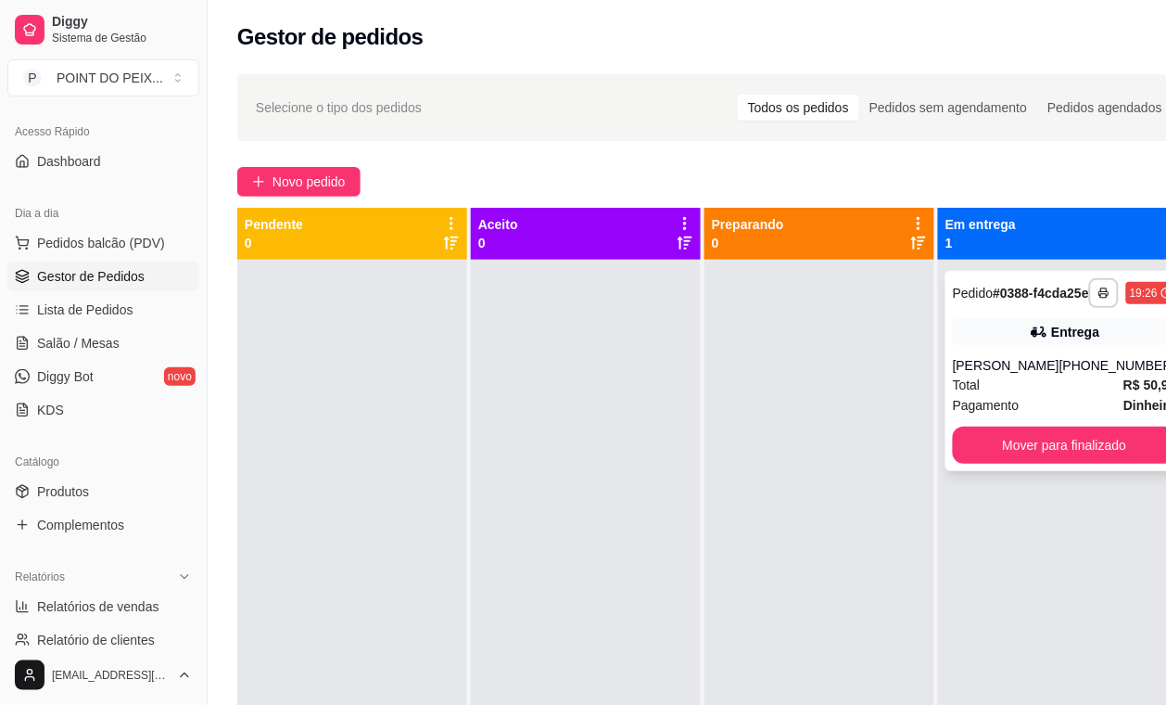
click at [1021, 395] on div "Total R$ 50,98" at bounding box center [1064, 385] width 223 height 20
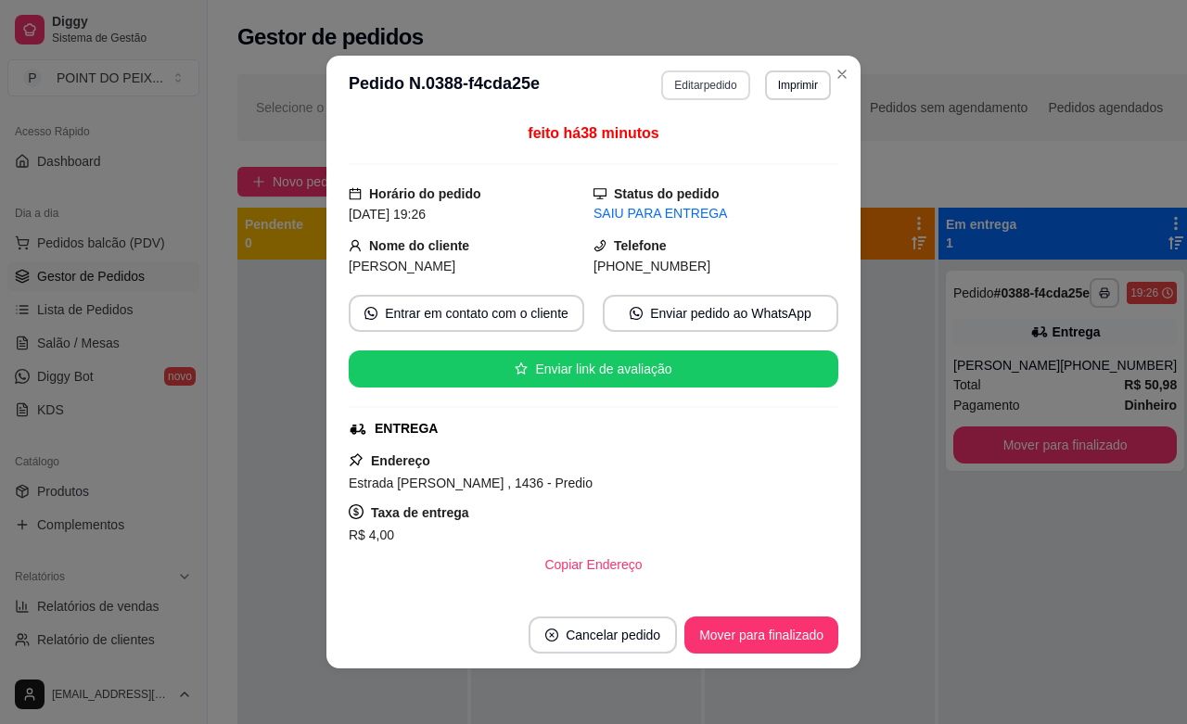
click at [696, 85] on button "Editar pedido" at bounding box center [705, 85] width 88 height 30
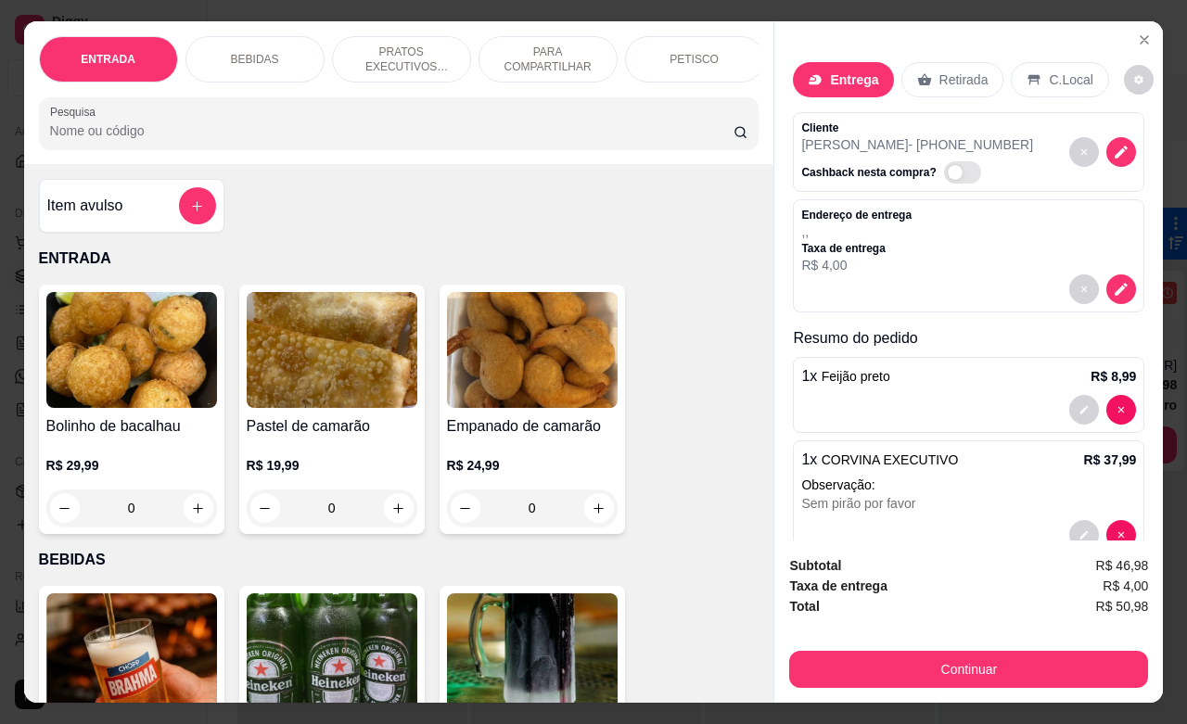
scroll to position [45, 0]
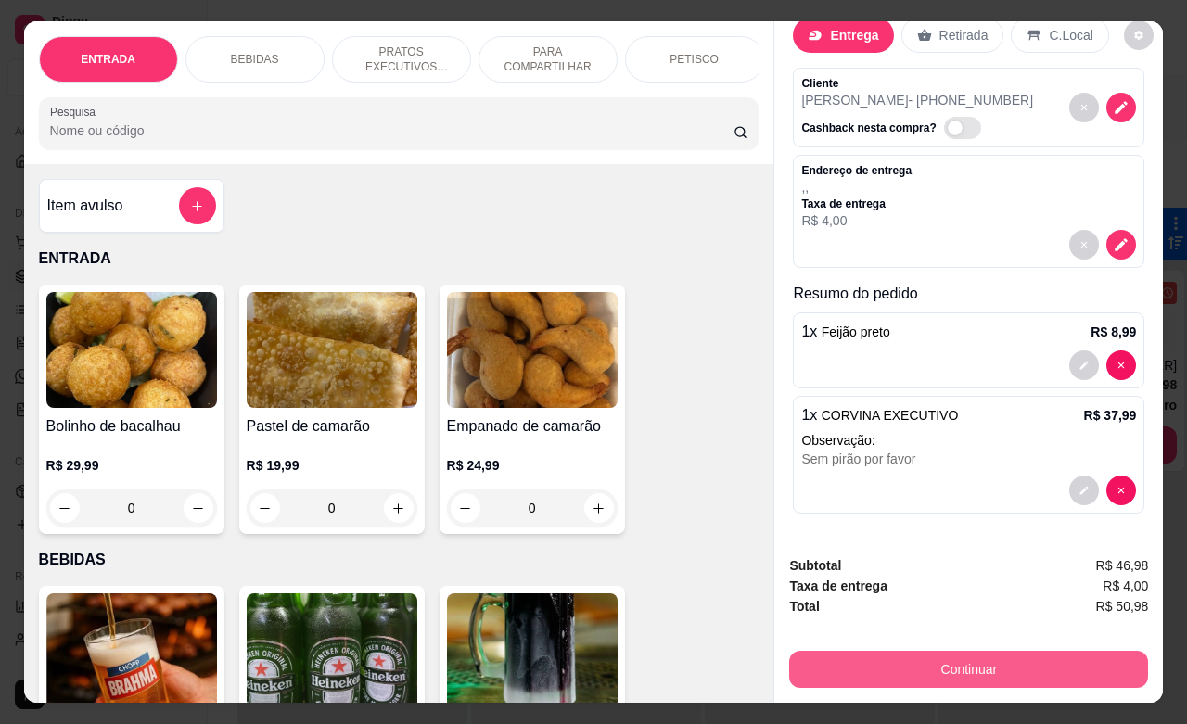
click at [971, 657] on button "Continuar" at bounding box center [968, 669] width 359 height 37
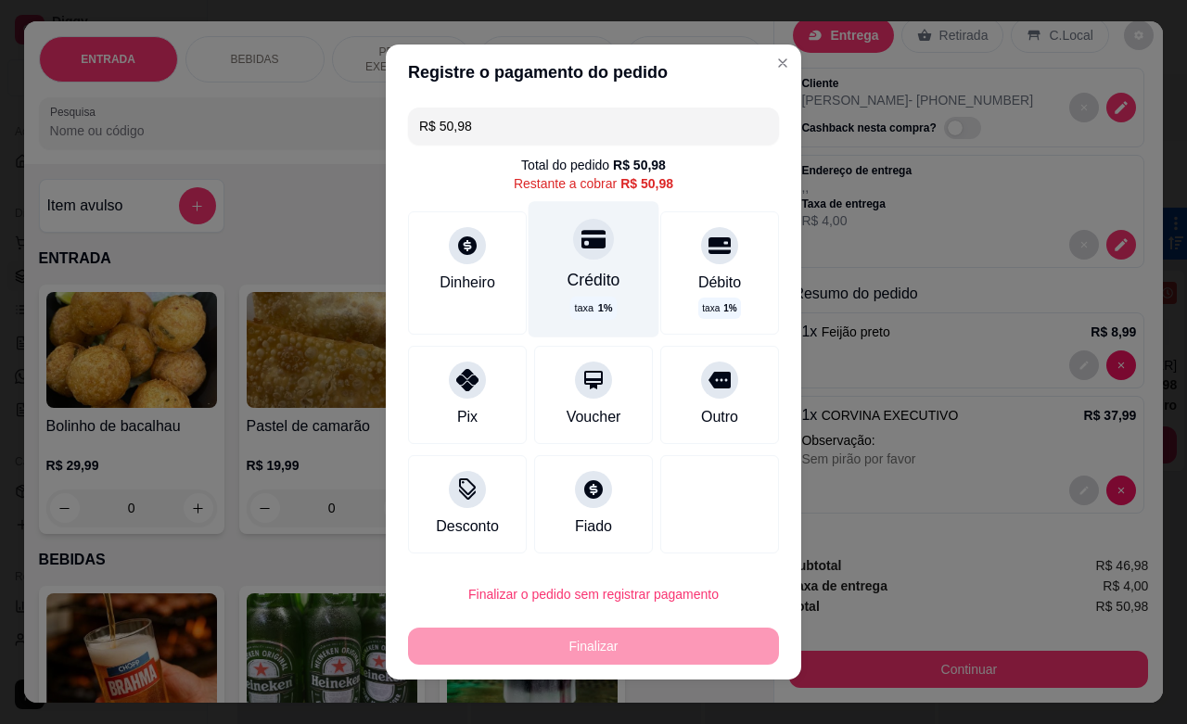
scroll to position [15, 0]
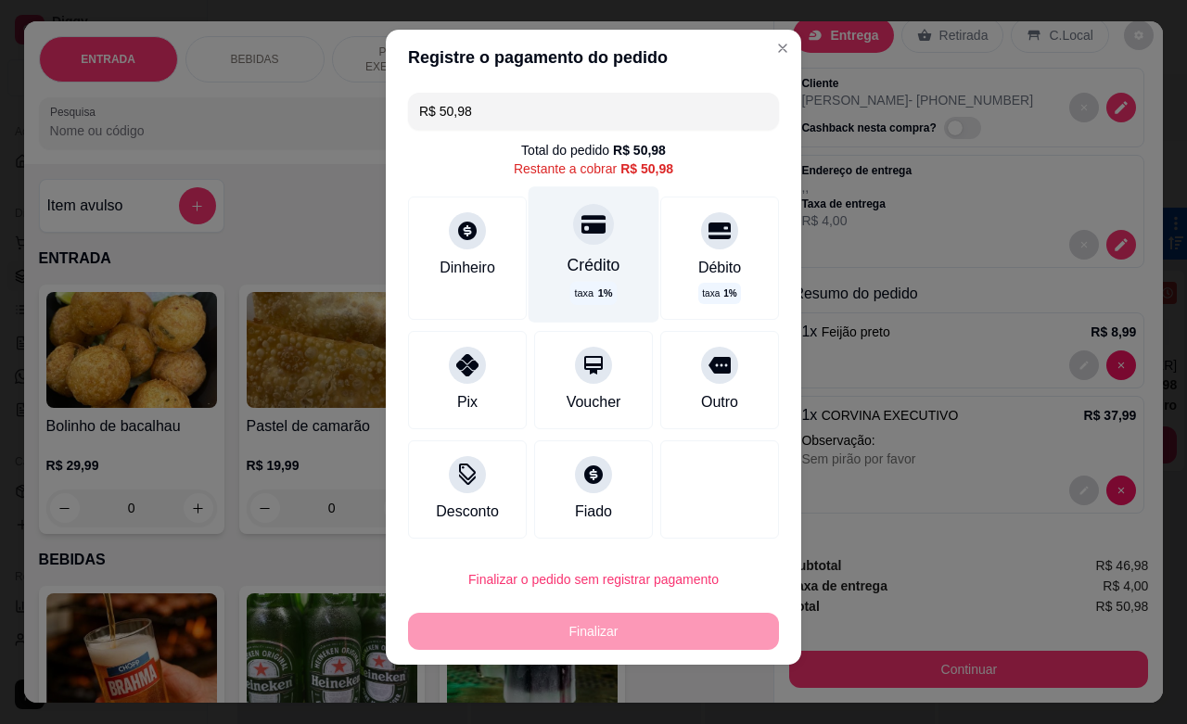
click at [581, 228] on icon at bounding box center [593, 224] width 24 height 19
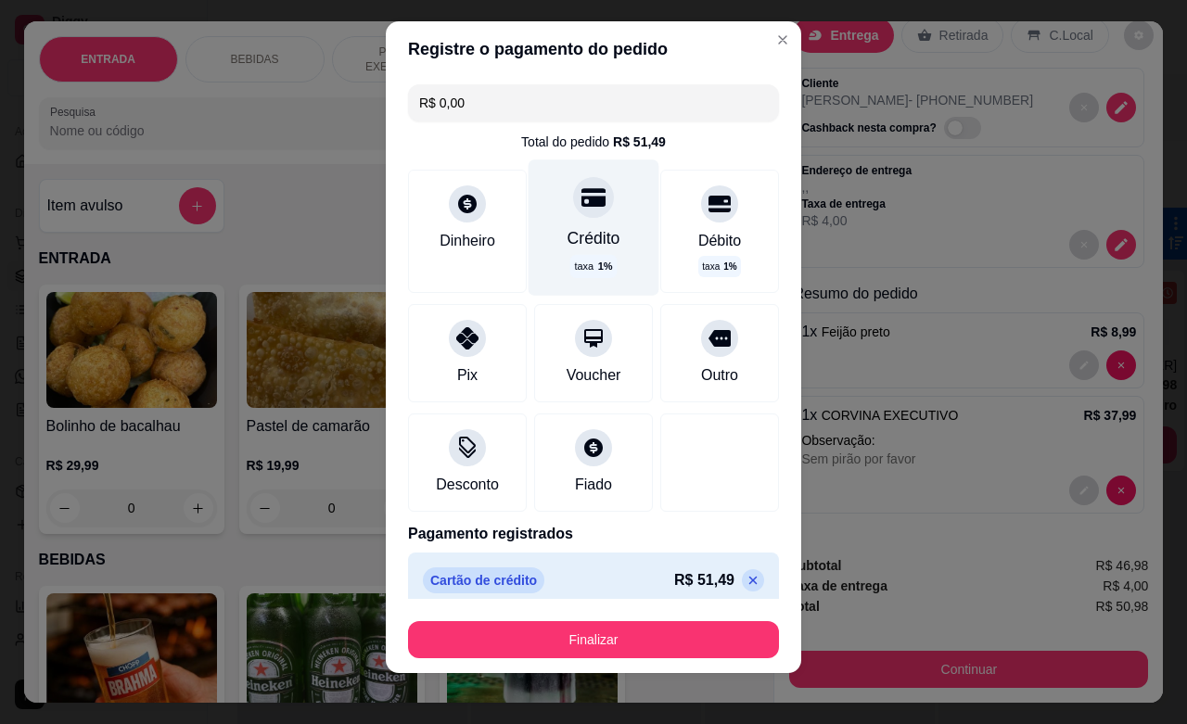
type input "R$ 0,00"
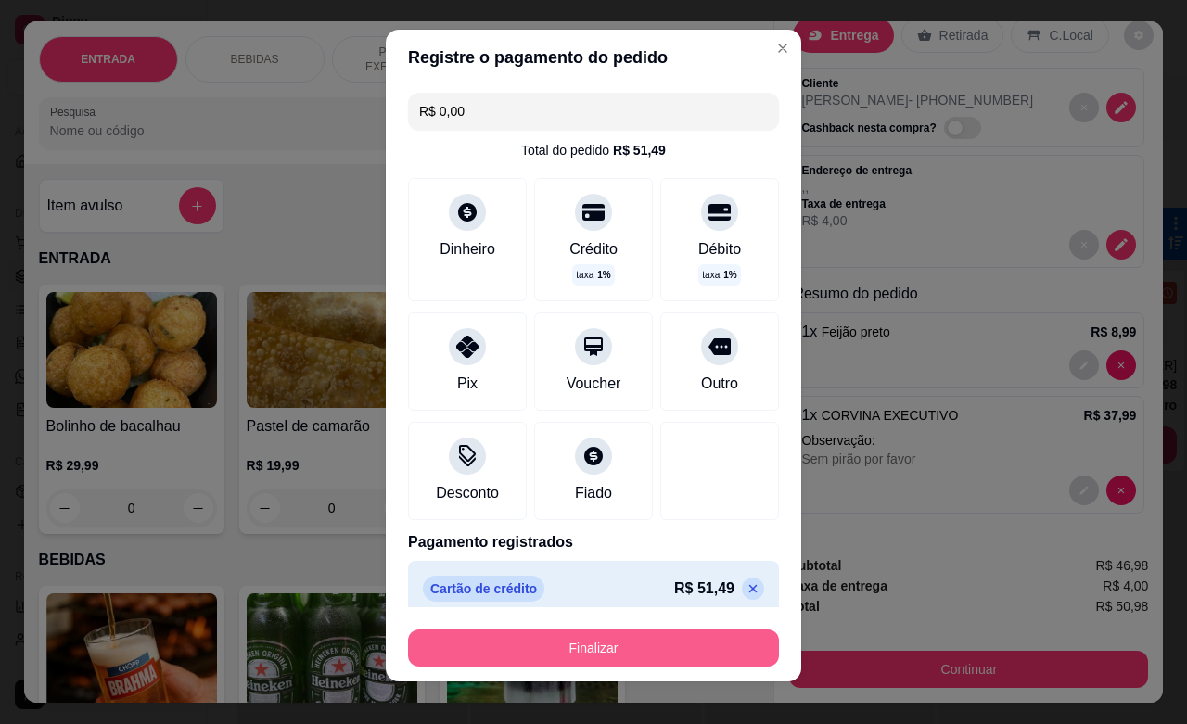
click at [582, 646] on button "Finalizar" at bounding box center [593, 648] width 371 height 37
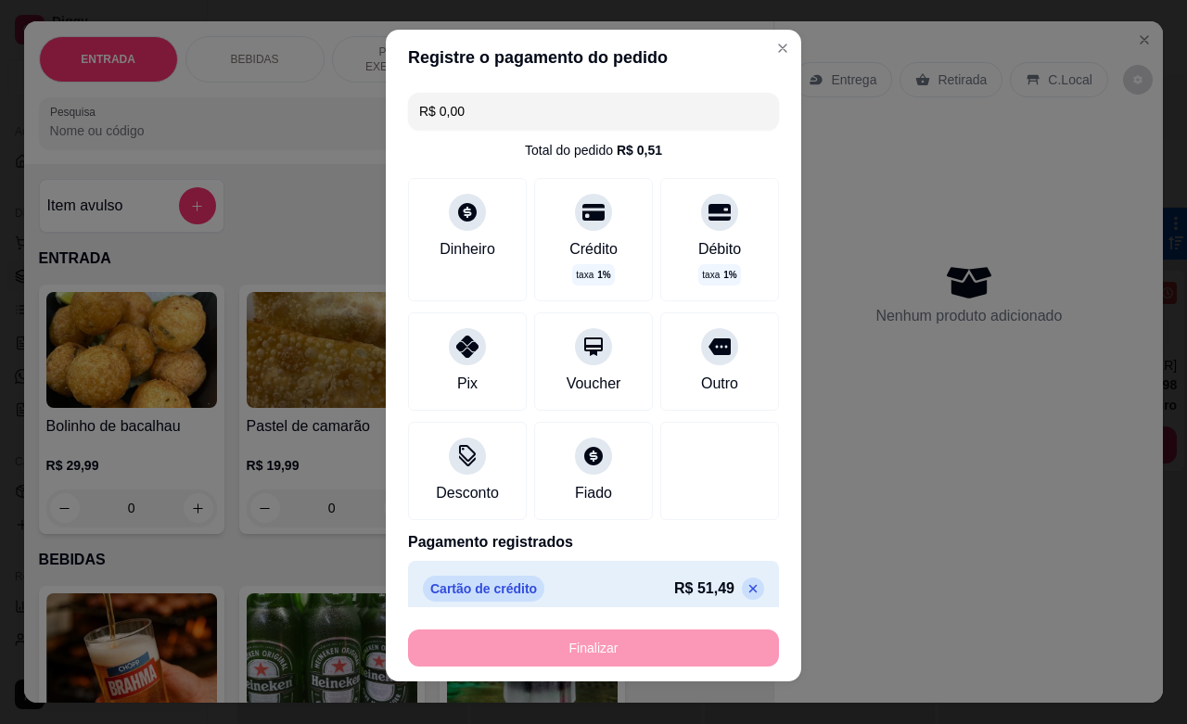
type input "0"
type input "-R$ 50,98"
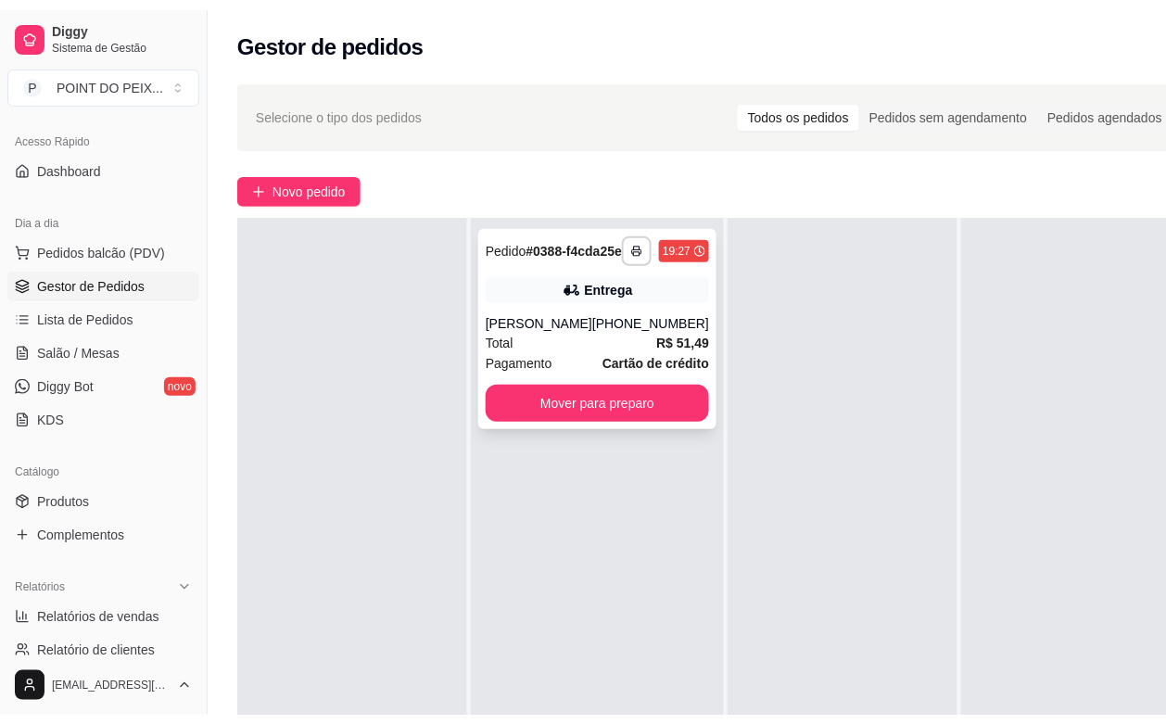
scroll to position [0, 0]
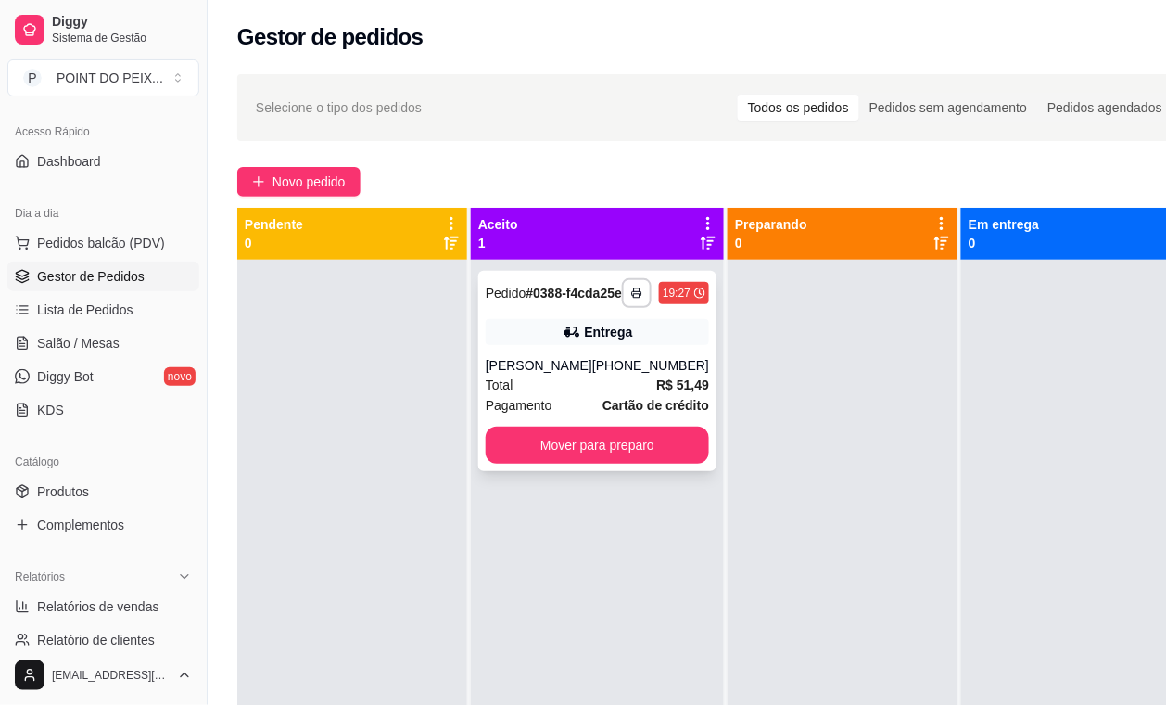
click at [647, 345] on div "Entrega" at bounding box center [597, 332] width 223 height 26
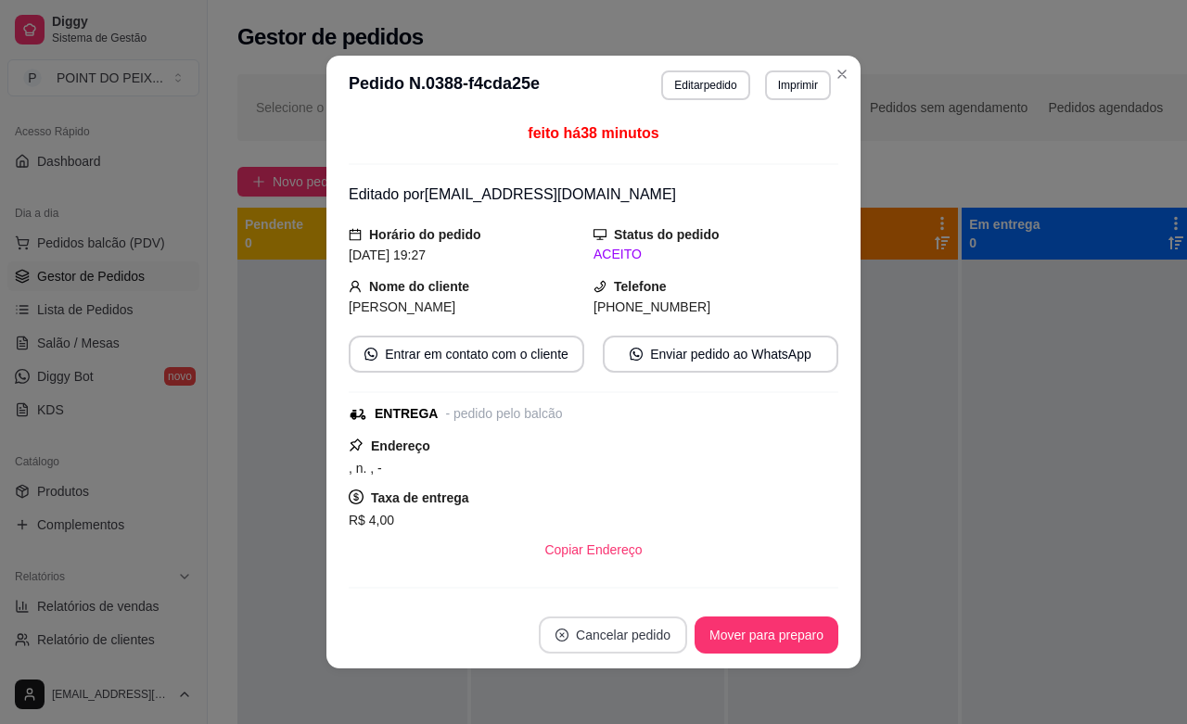
click at [646, 640] on button "Cancelar pedido" at bounding box center [613, 635] width 148 height 37
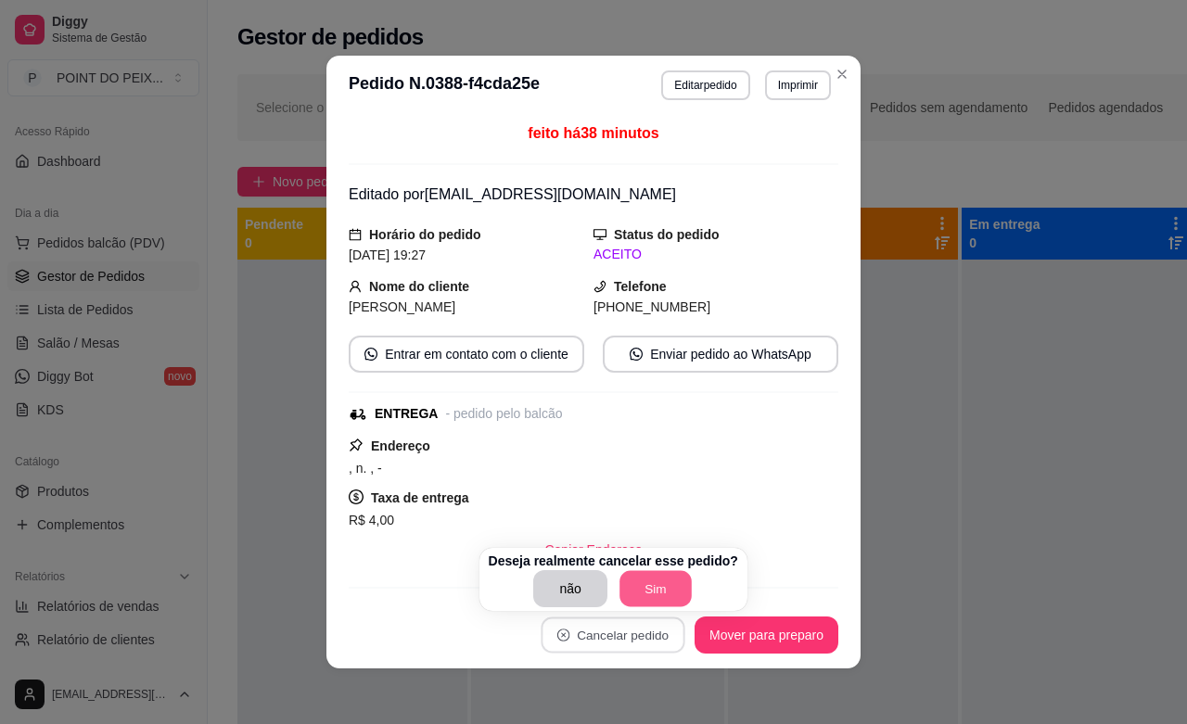
click at [645, 592] on button "Sim" at bounding box center [655, 589] width 72 height 36
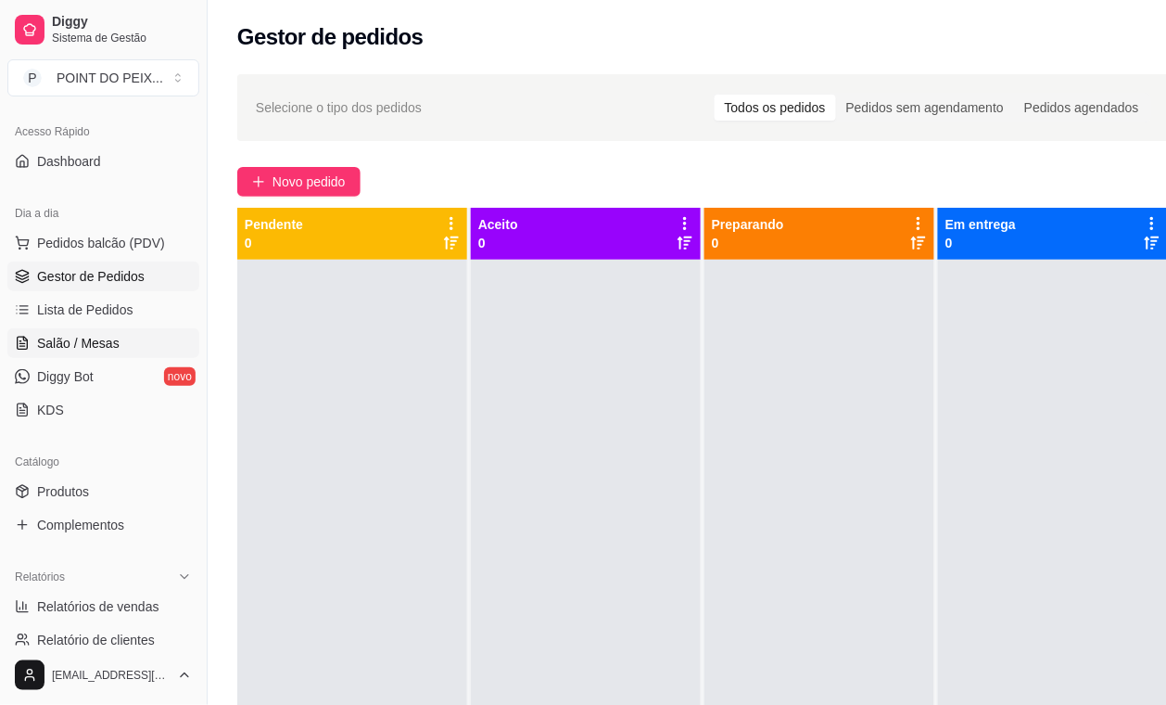
click at [95, 343] on span "Salão / Mesas" at bounding box center [78, 343] width 83 height 19
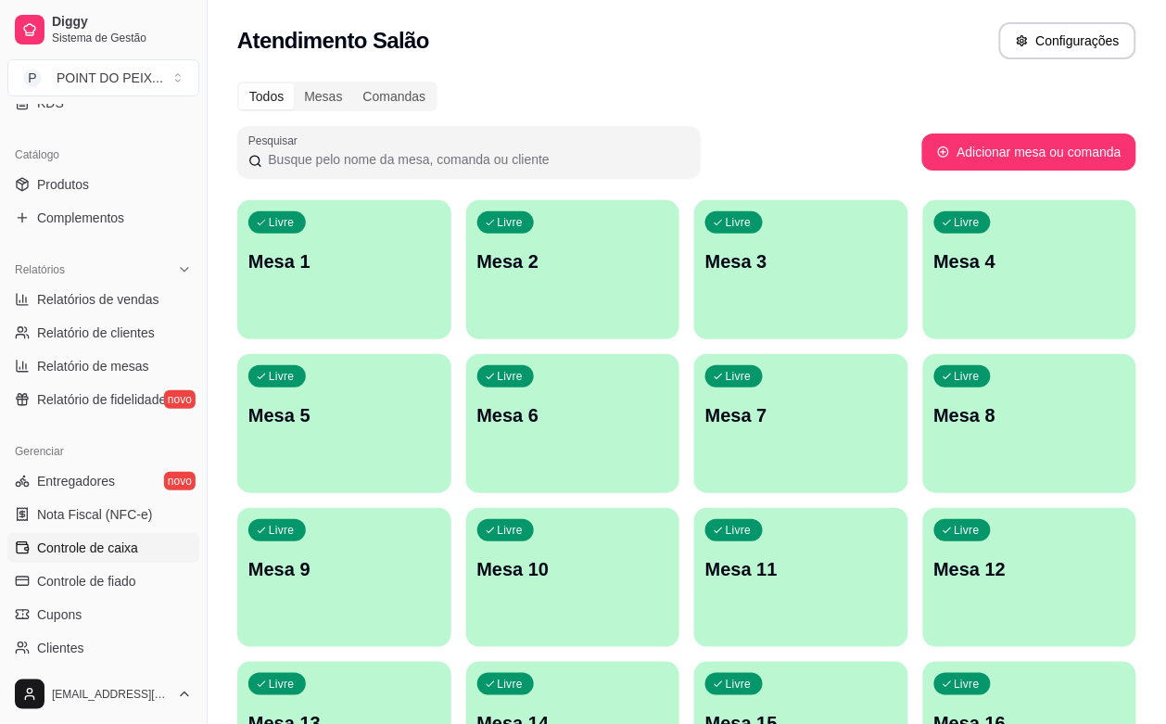
scroll to position [464, 0]
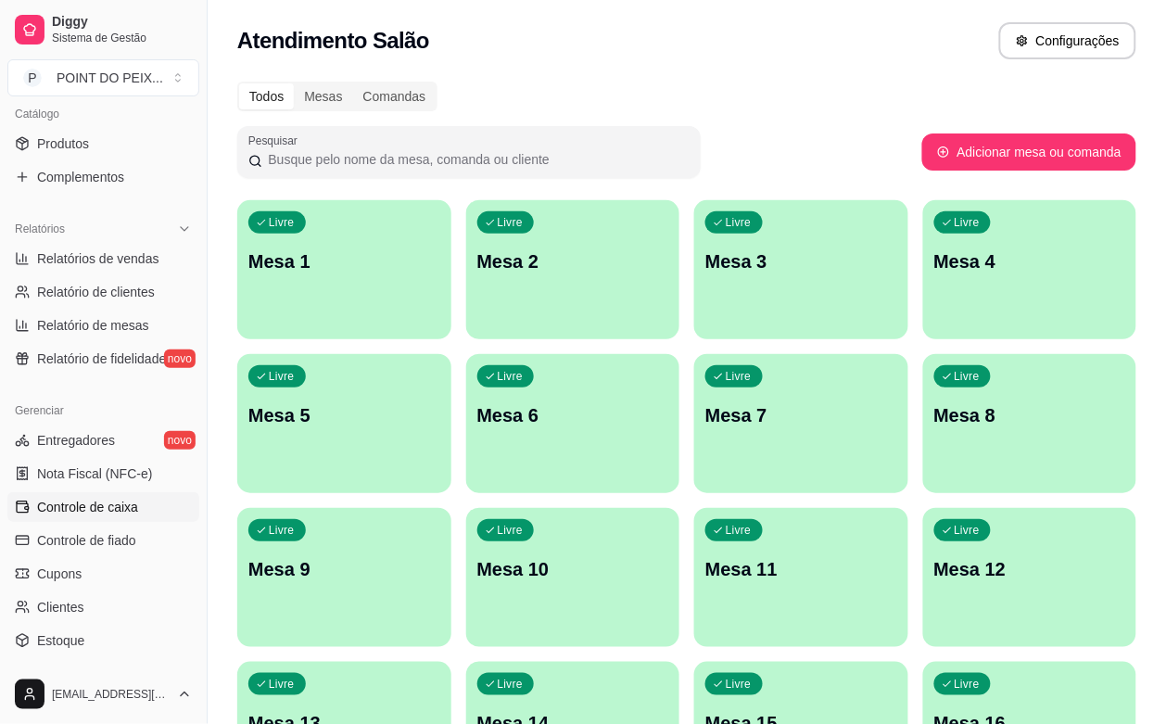
click at [121, 508] on span "Controle de caixa" at bounding box center [87, 507] width 101 height 19
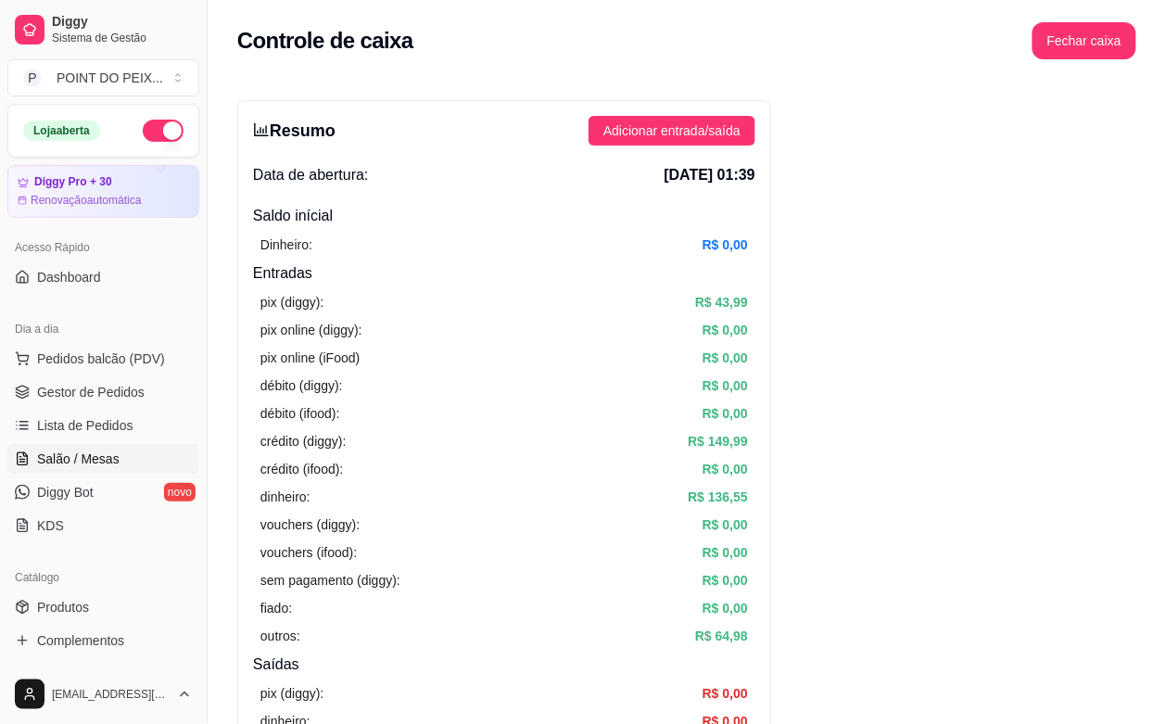
click at [94, 464] on span "Salão / Mesas" at bounding box center [78, 459] width 83 height 19
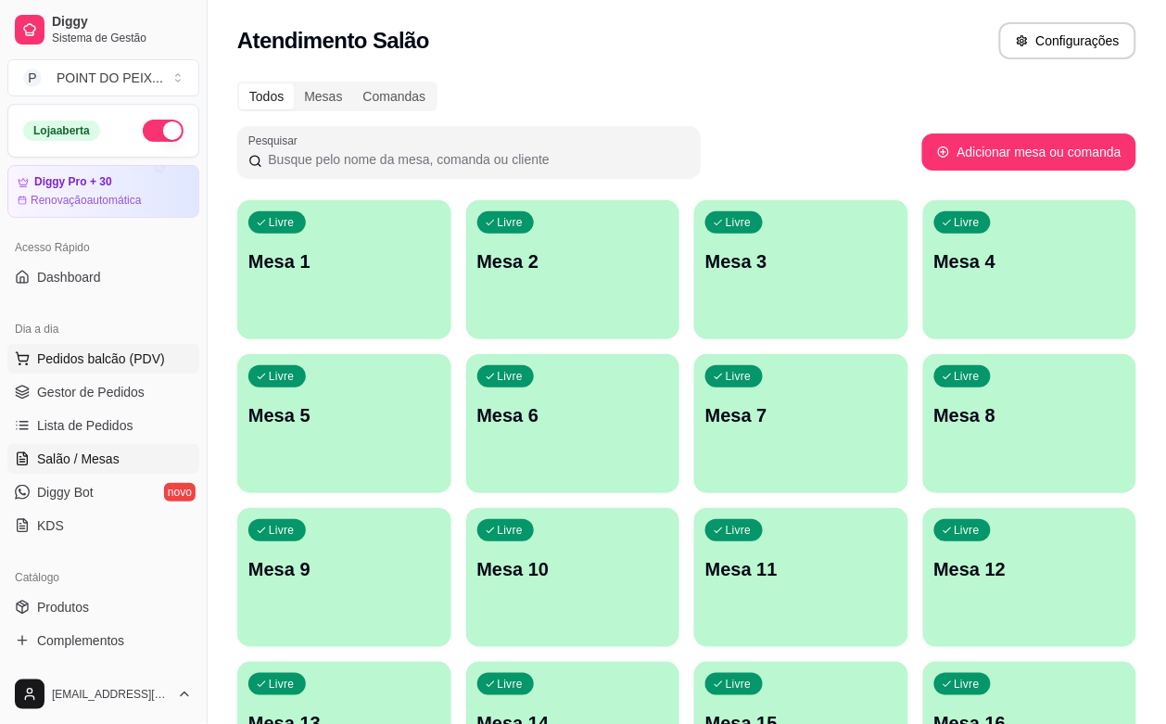
click at [114, 354] on span "Pedidos balcão (PDV)" at bounding box center [101, 359] width 128 height 19
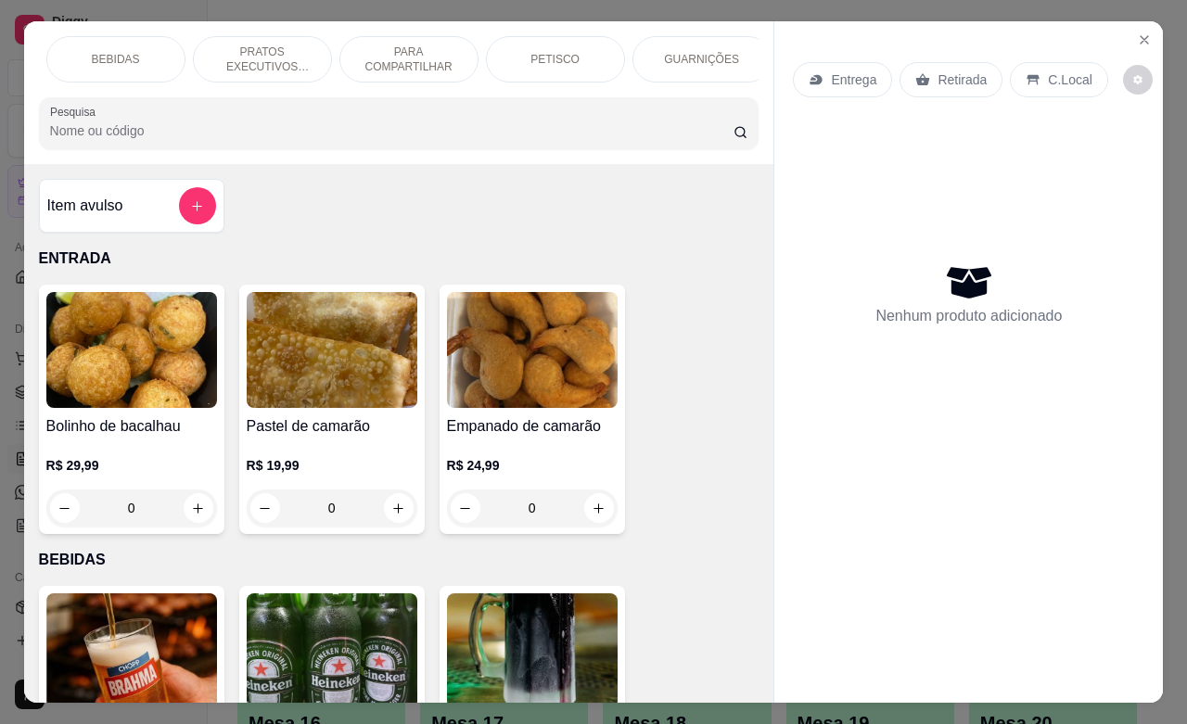
scroll to position [0, 151]
click at [556, 53] on div "PETISCO" at bounding box center [543, 59] width 139 height 46
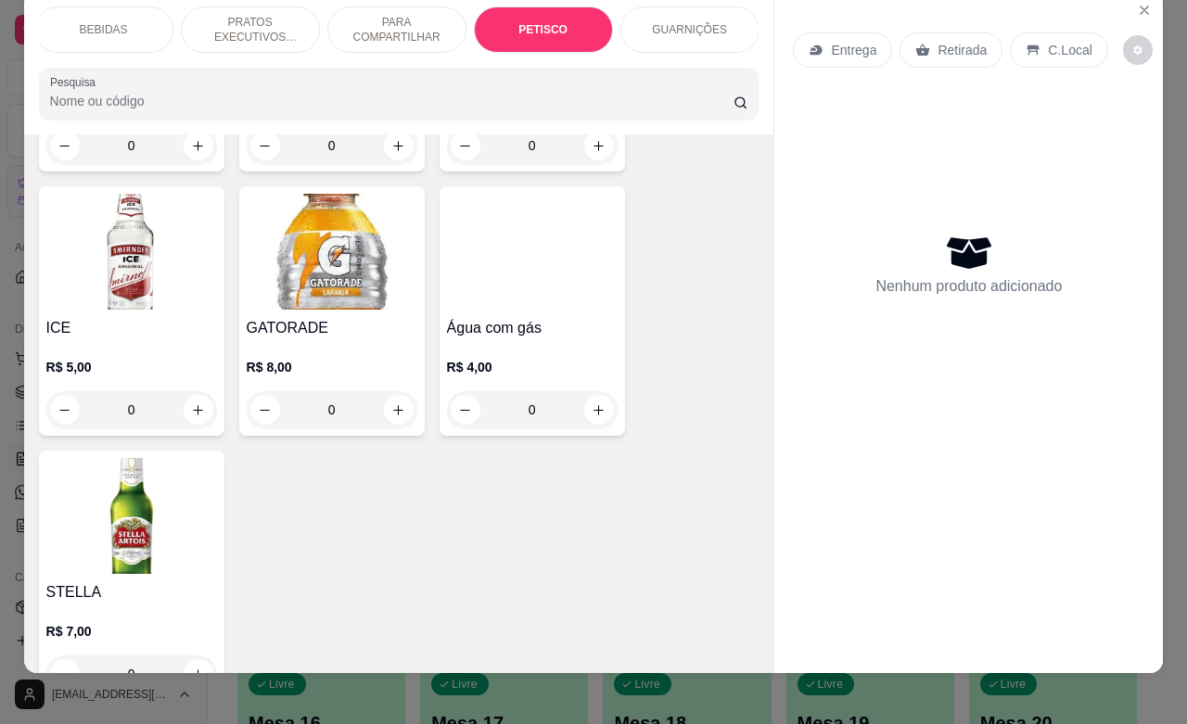
scroll to position [0, 0]
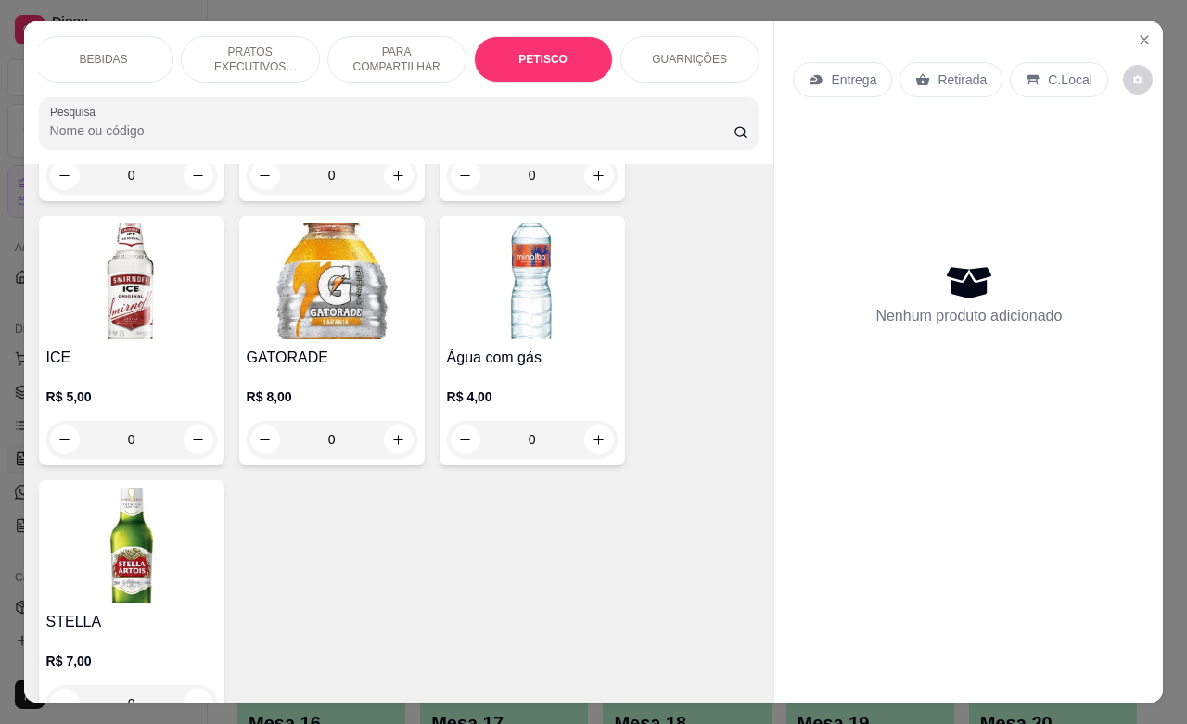
click at [696, 52] on p "GUARNIÇÕES" at bounding box center [689, 59] width 75 height 15
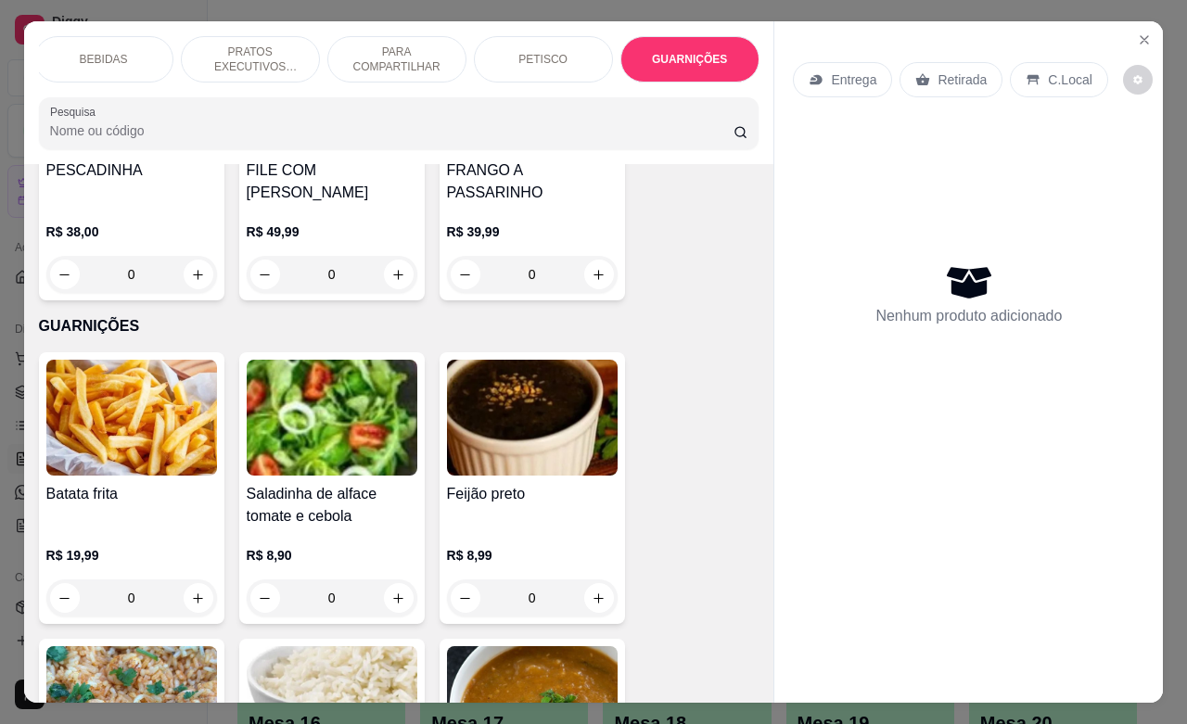
scroll to position [4615, 0]
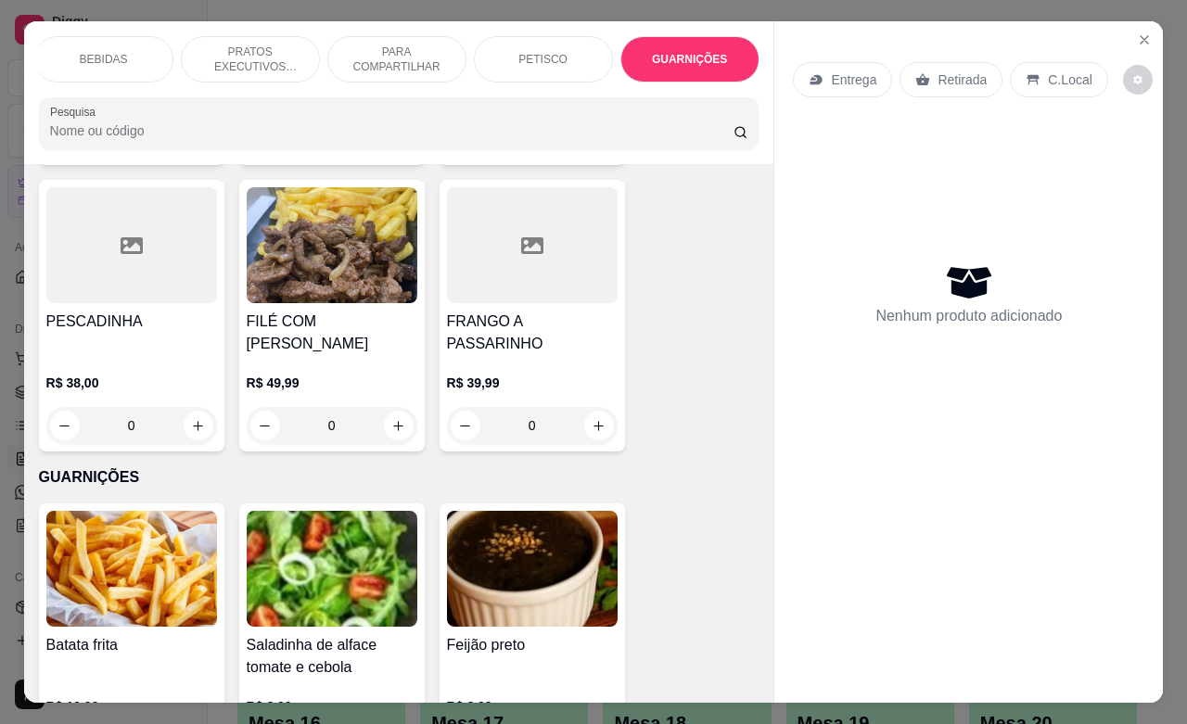
click at [242, 45] on p "PRATOS EXECUTIVOS (INDIVIDUAIS)" at bounding box center [251, 60] width 108 height 30
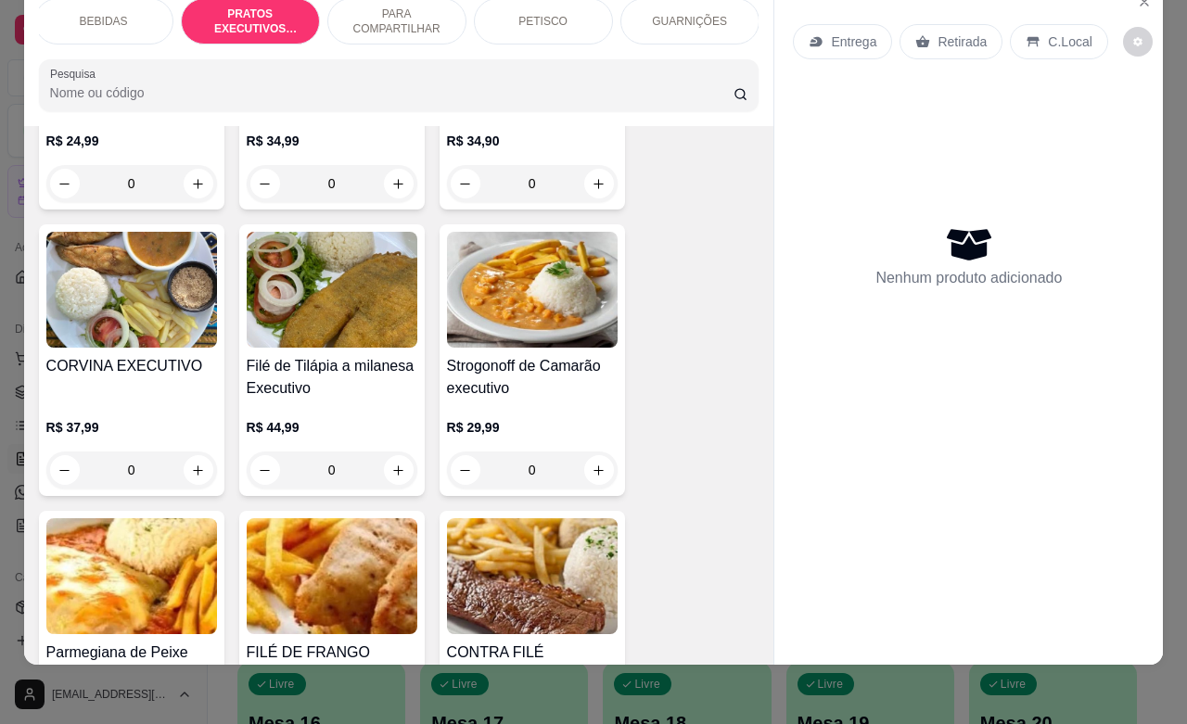
scroll to position [2789, 0]
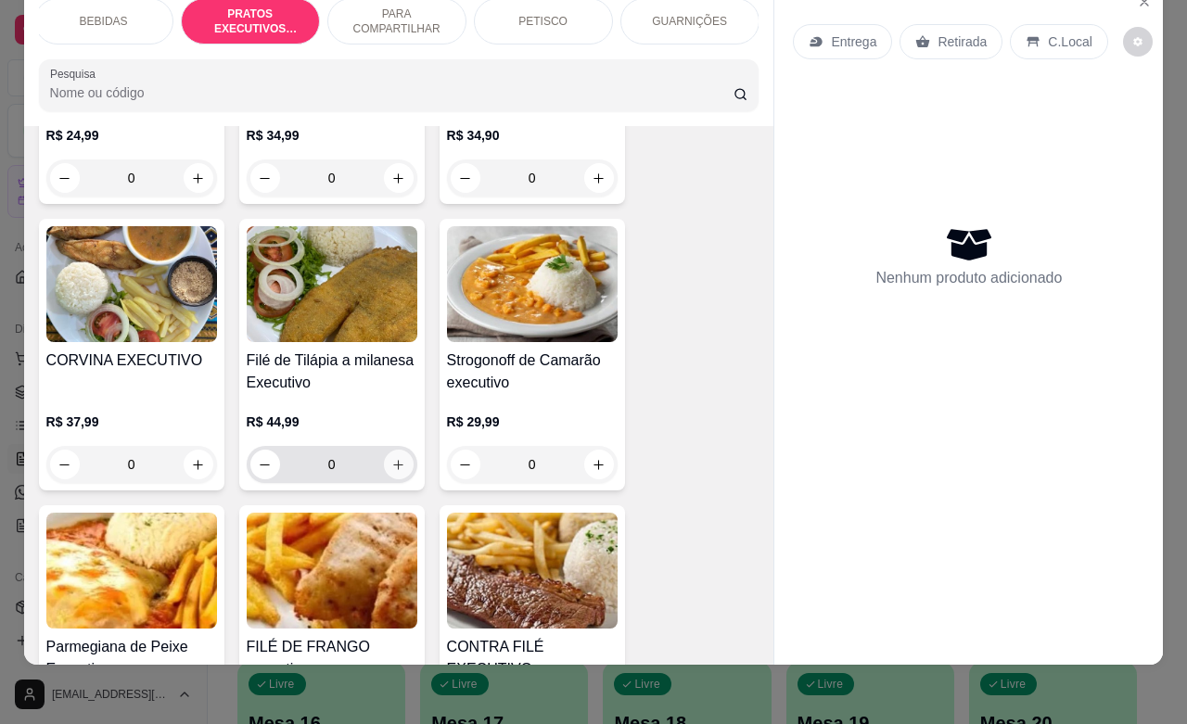
click at [395, 469] on button "increase-product-quantity" at bounding box center [399, 465] width 30 height 30
type input "1"
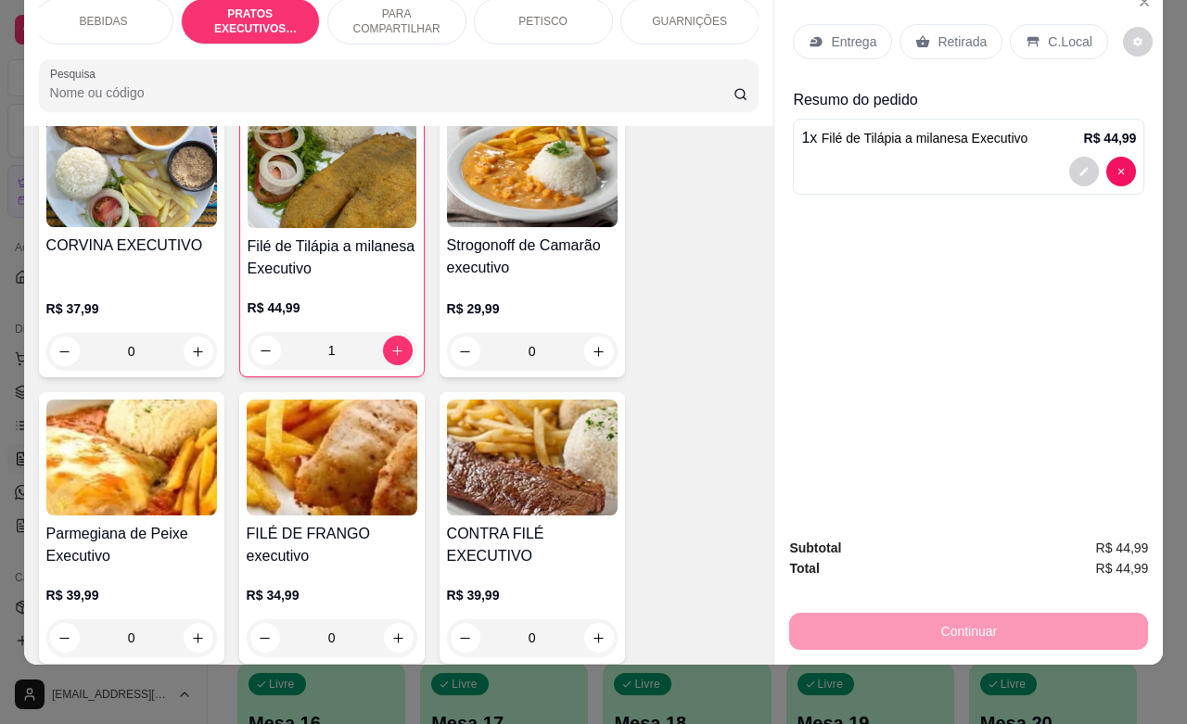
scroll to position [2905, 0]
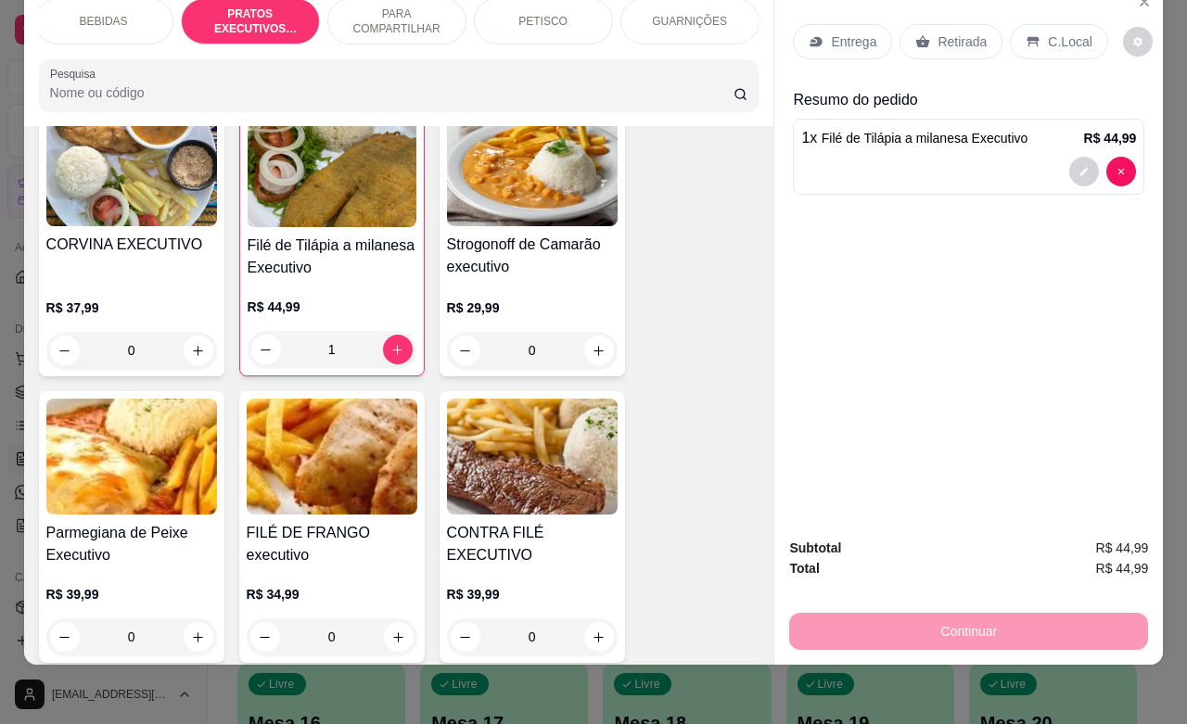
click at [951, 32] on p "Retirada" at bounding box center [961, 41] width 49 height 19
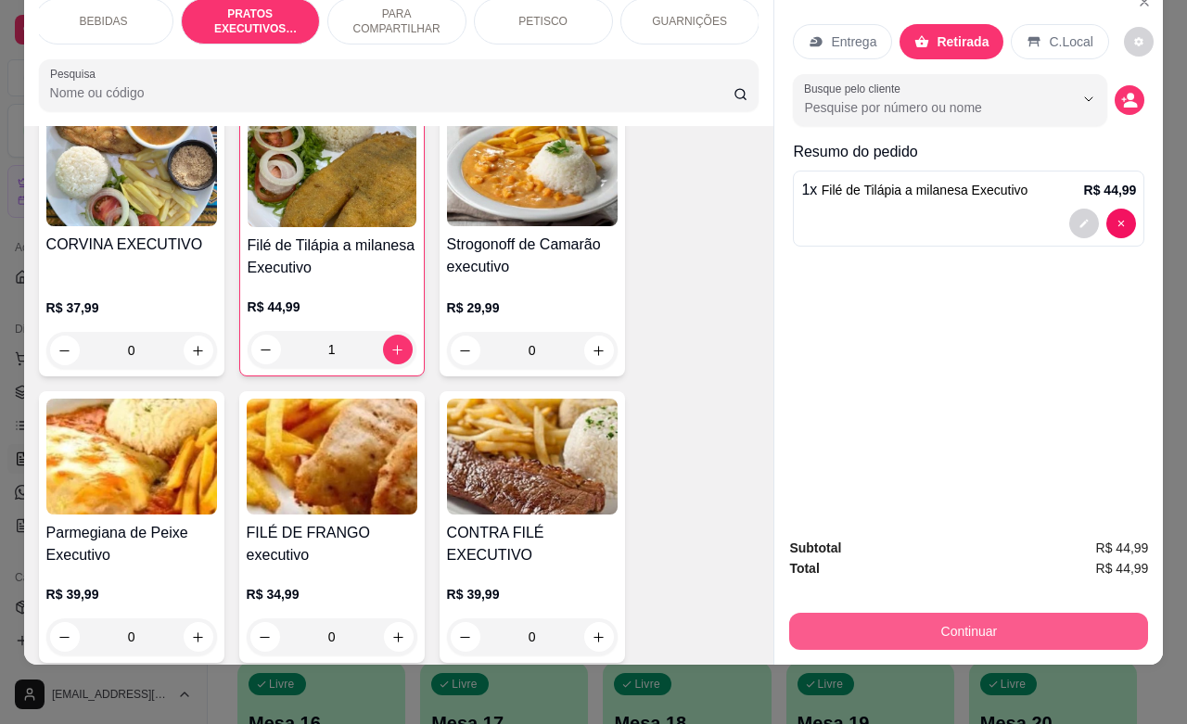
click at [909, 619] on button "Continuar" at bounding box center [968, 631] width 359 height 37
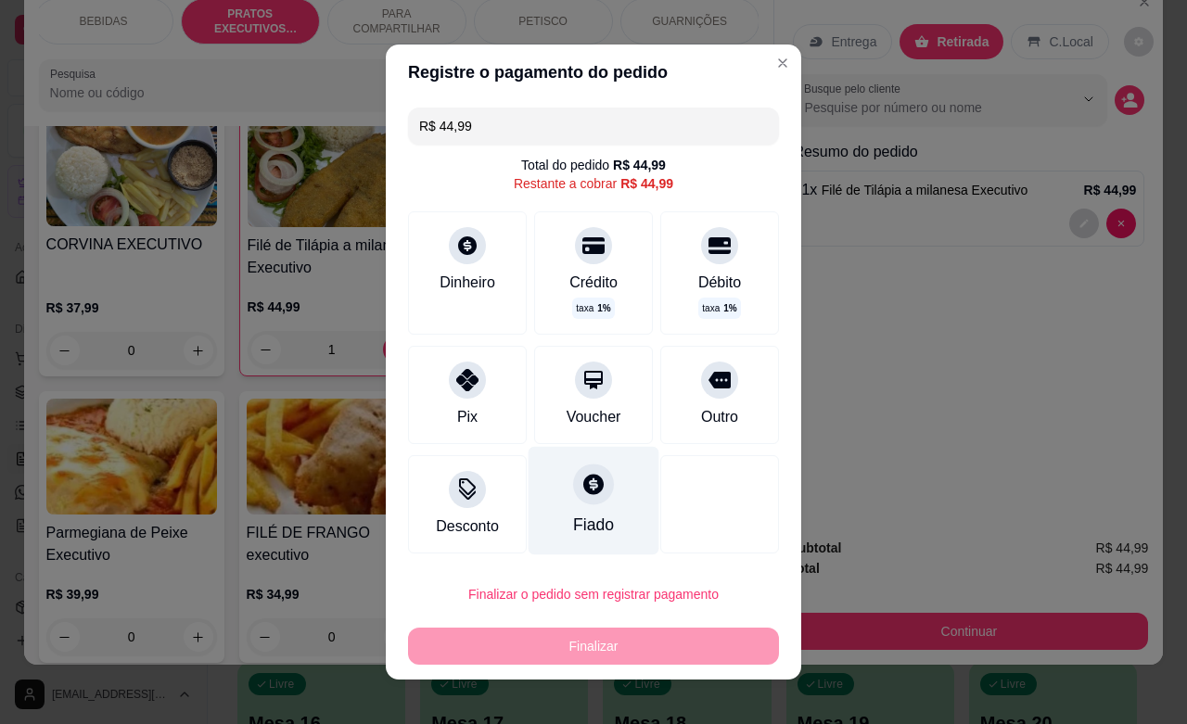
scroll to position [15, 0]
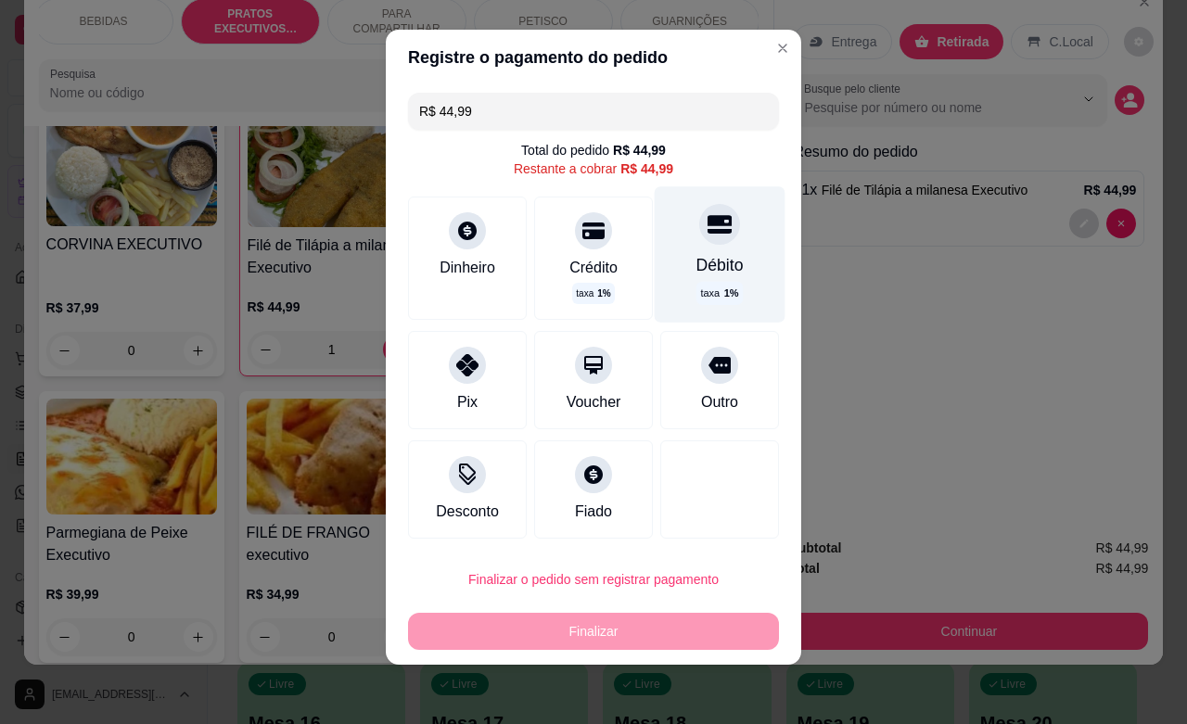
click at [699, 237] on div at bounding box center [719, 224] width 41 height 41
type input "R$ 0,00"
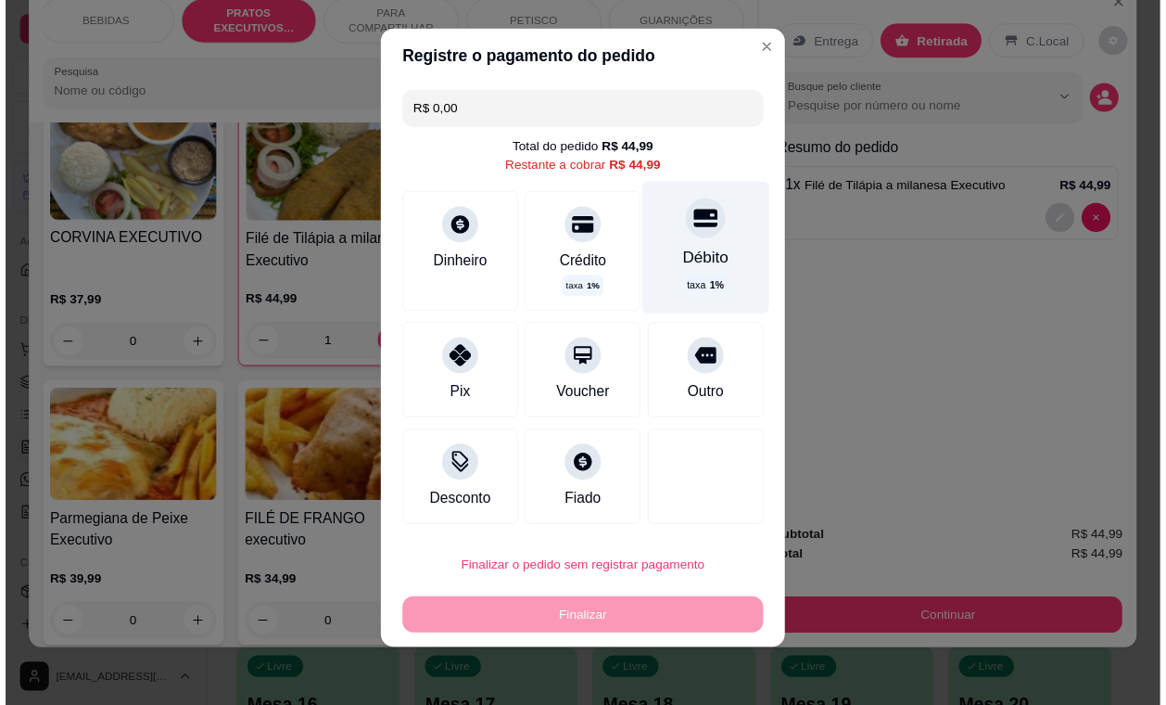
scroll to position [6, 0]
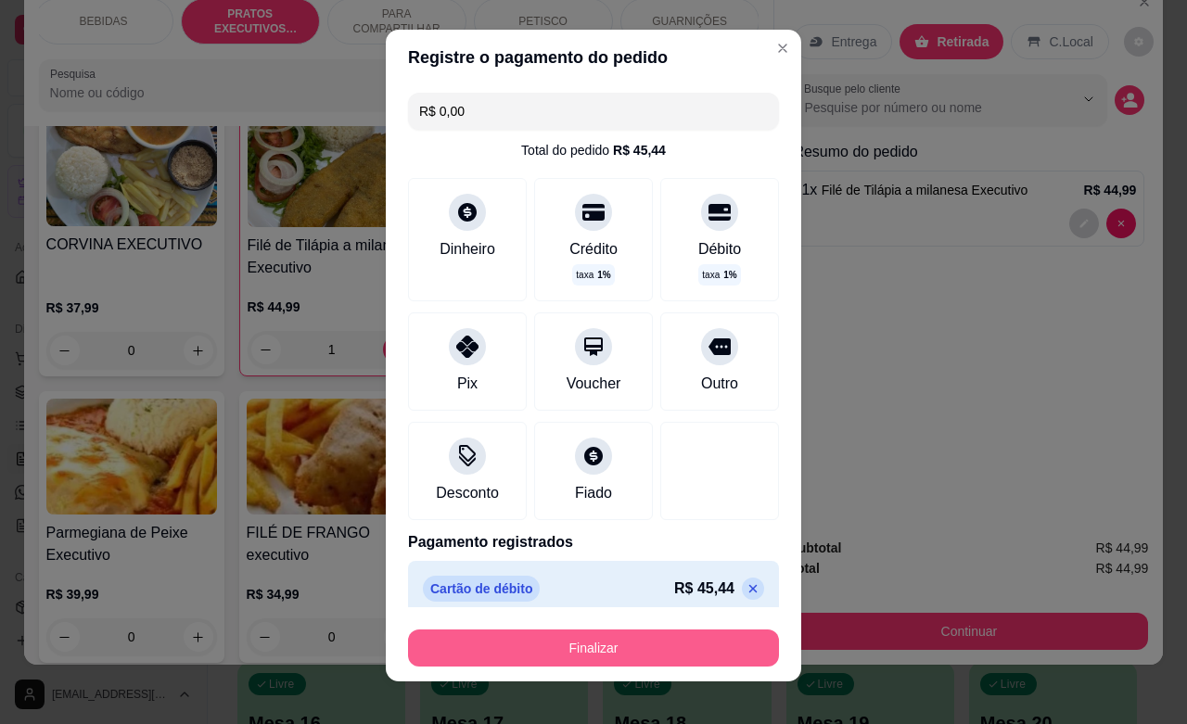
click at [609, 649] on button "Finalizar" at bounding box center [593, 648] width 371 height 37
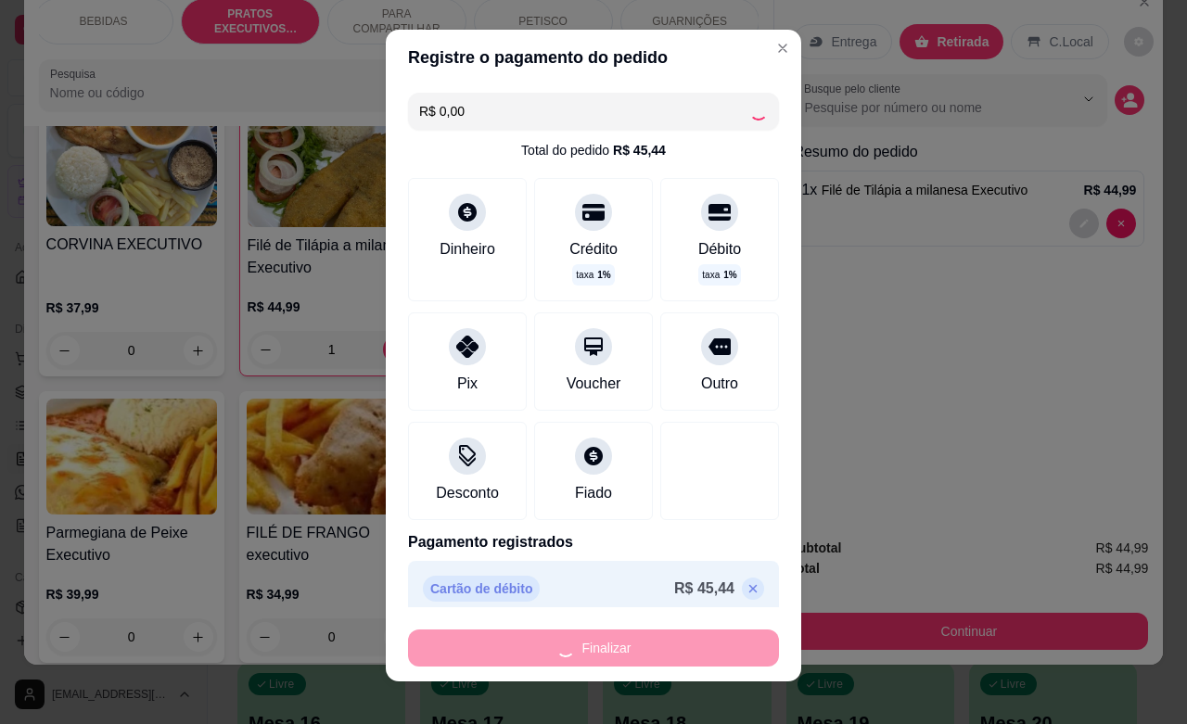
type input "0"
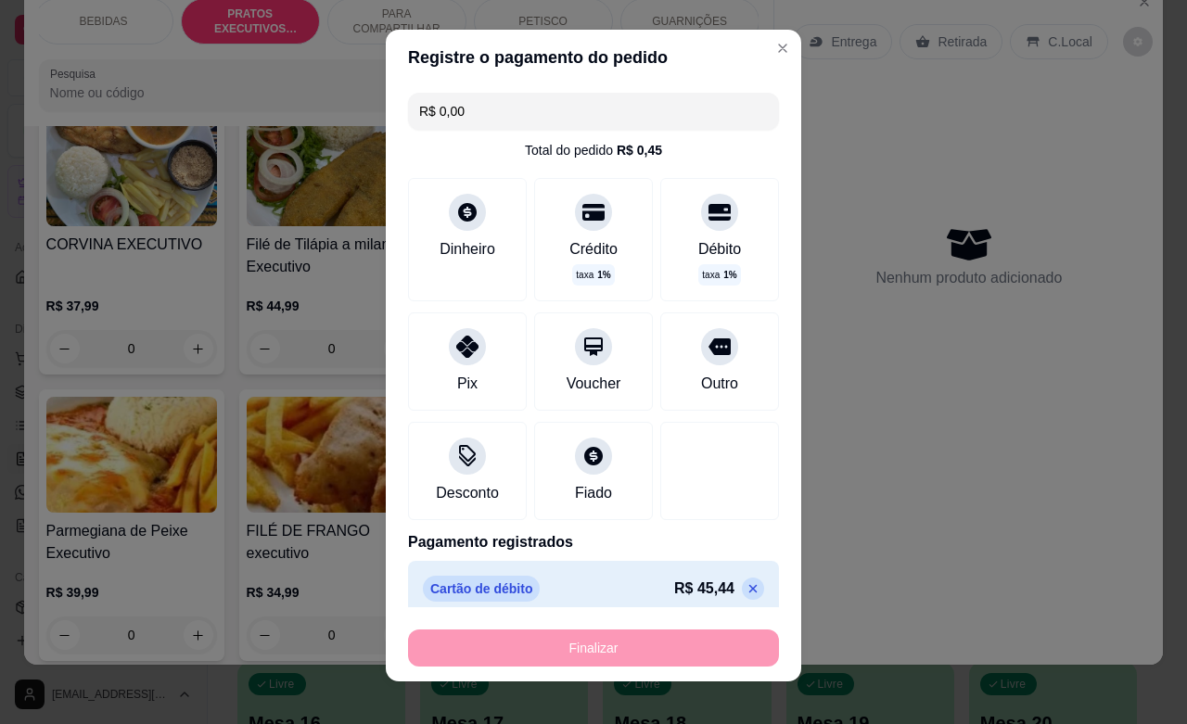
type input "-R$ 44,99"
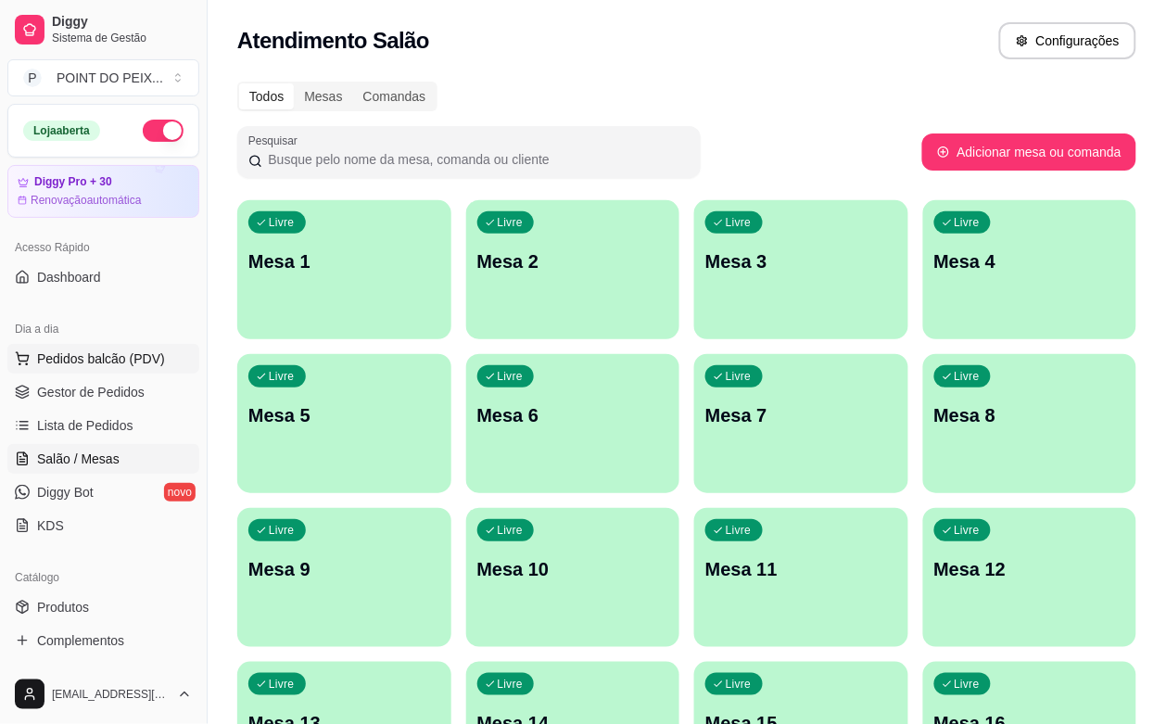
click at [134, 360] on span "Pedidos balcão (PDV)" at bounding box center [101, 359] width 128 height 19
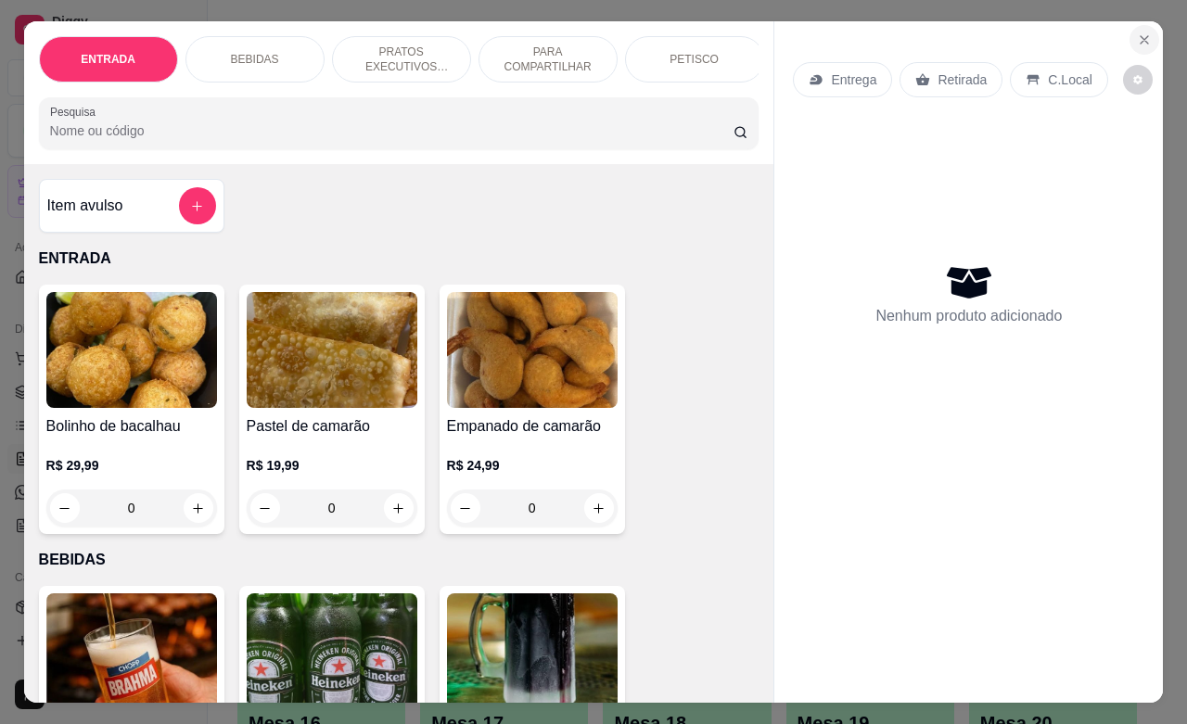
click at [1137, 34] on icon "Close" at bounding box center [1144, 39] width 15 height 15
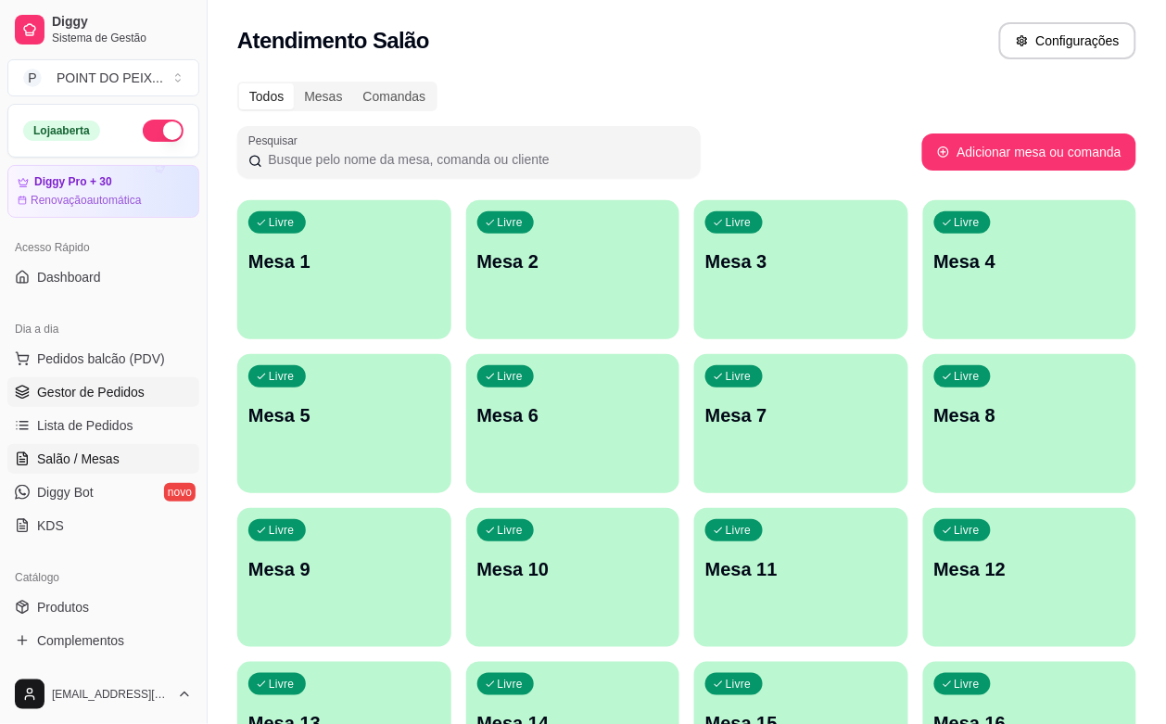
click at [103, 400] on span "Gestor de Pedidos" at bounding box center [91, 392] width 108 height 19
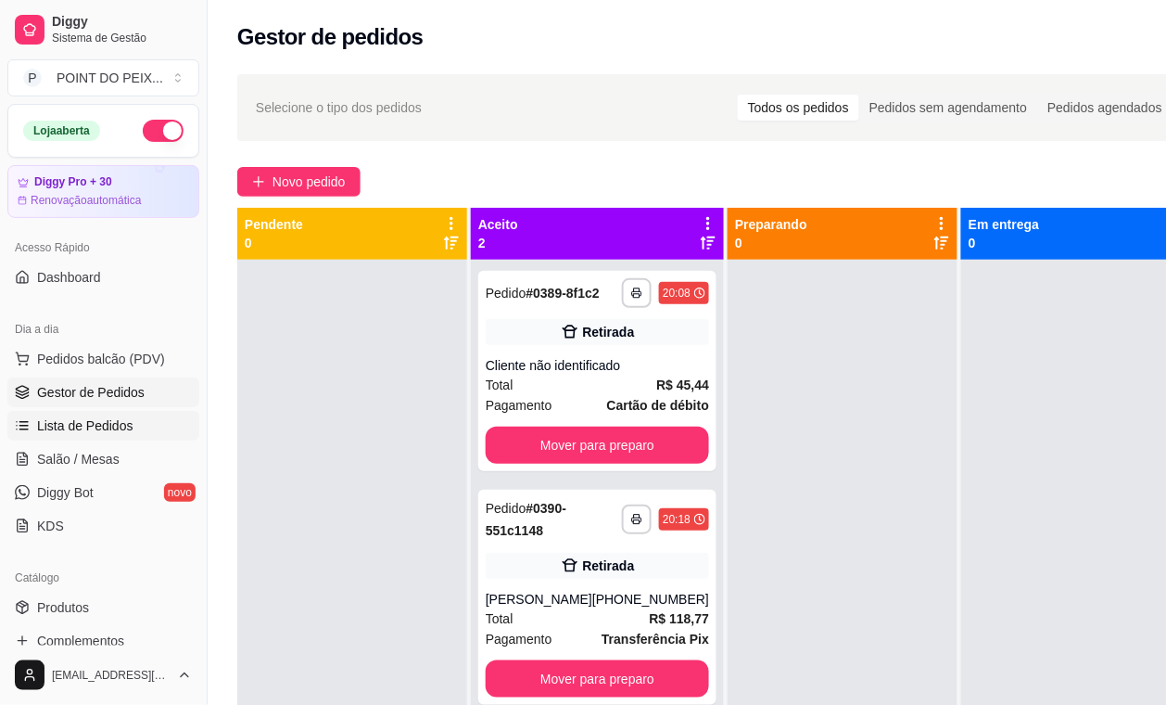
click at [111, 427] on span "Lista de Pedidos" at bounding box center [85, 425] width 96 height 19
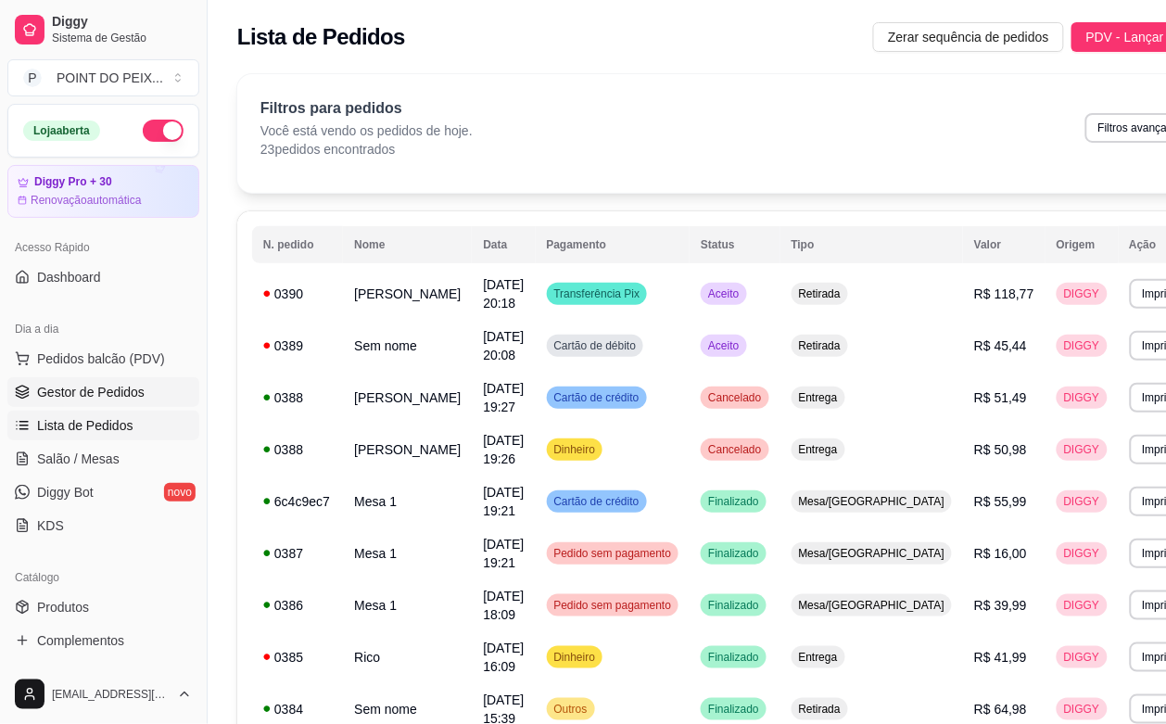
click at [111, 388] on span "Gestor de Pedidos" at bounding box center [91, 392] width 108 height 19
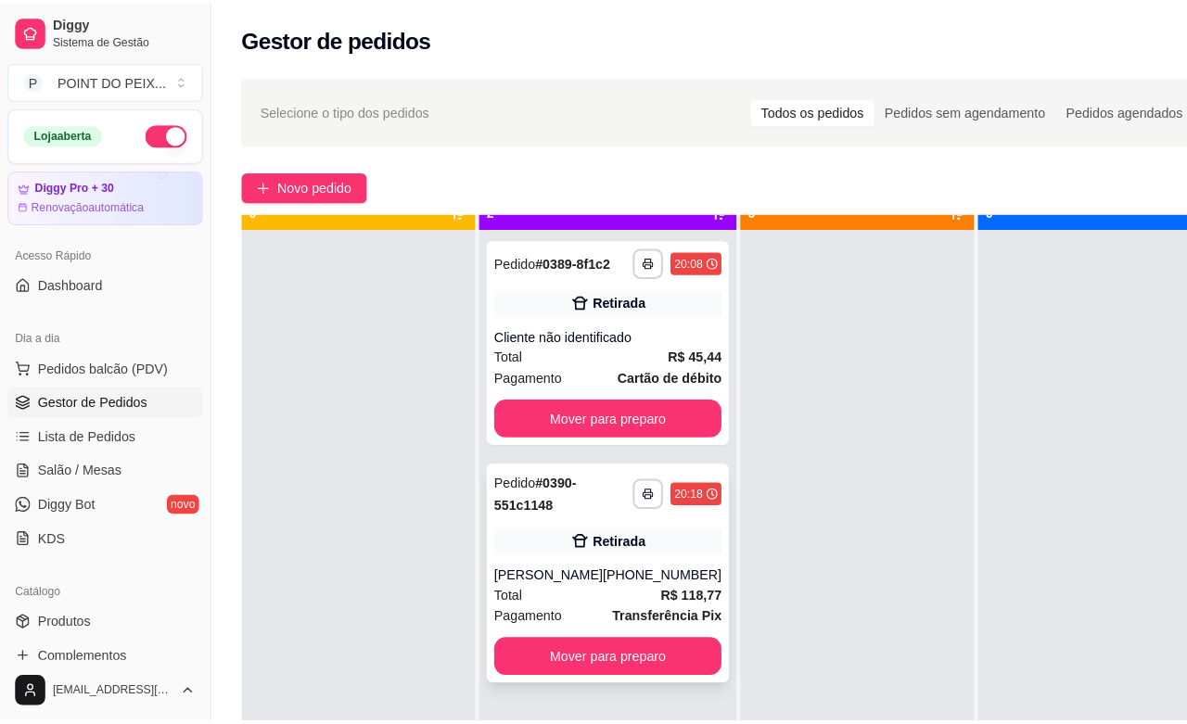
scroll to position [71, 0]
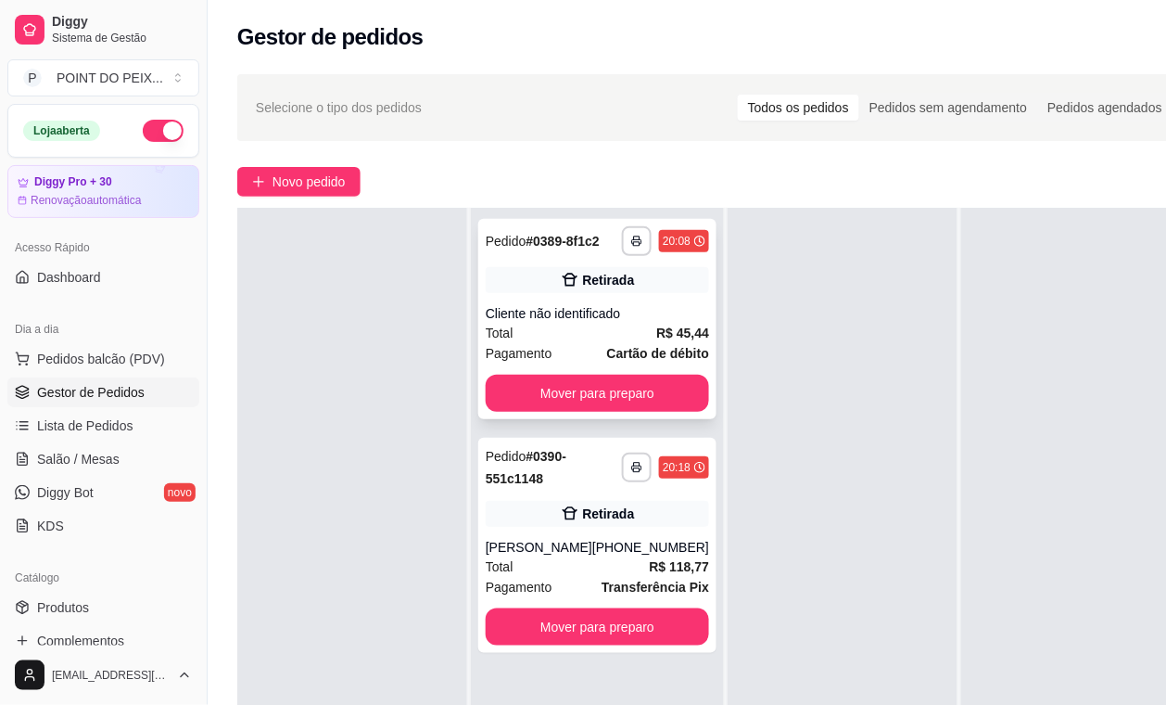
click at [580, 329] on div "Total R$ 45,44" at bounding box center [597, 333] width 223 height 20
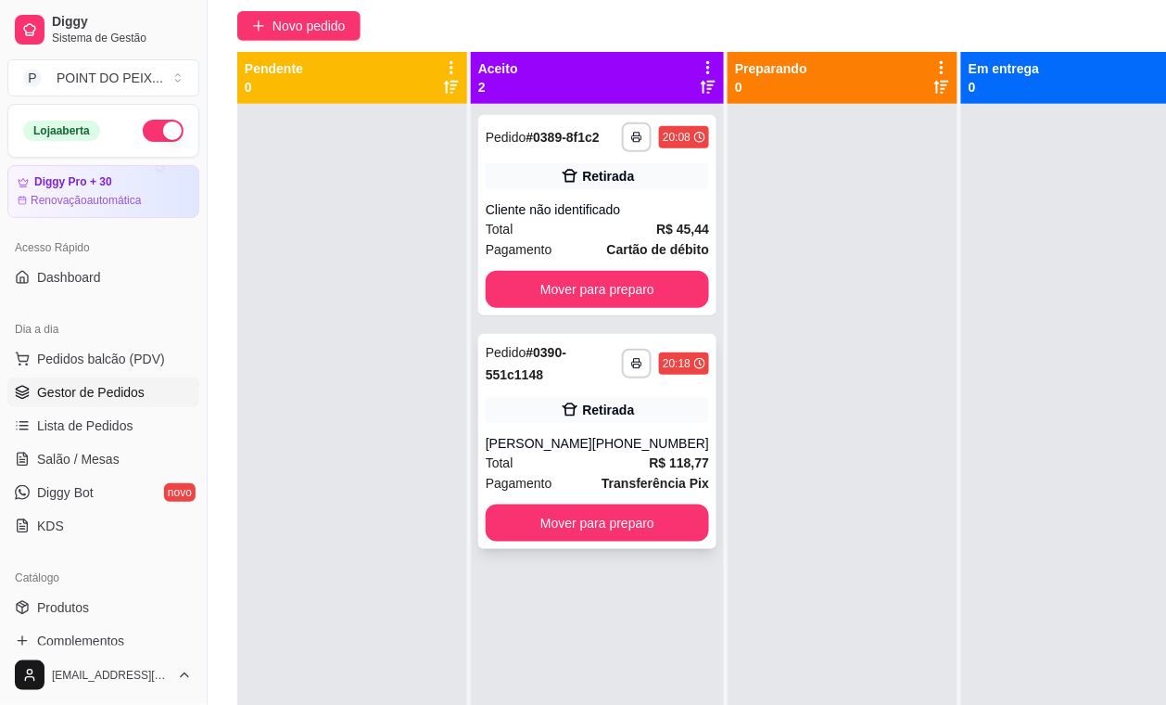
scroll to position [116, 0]
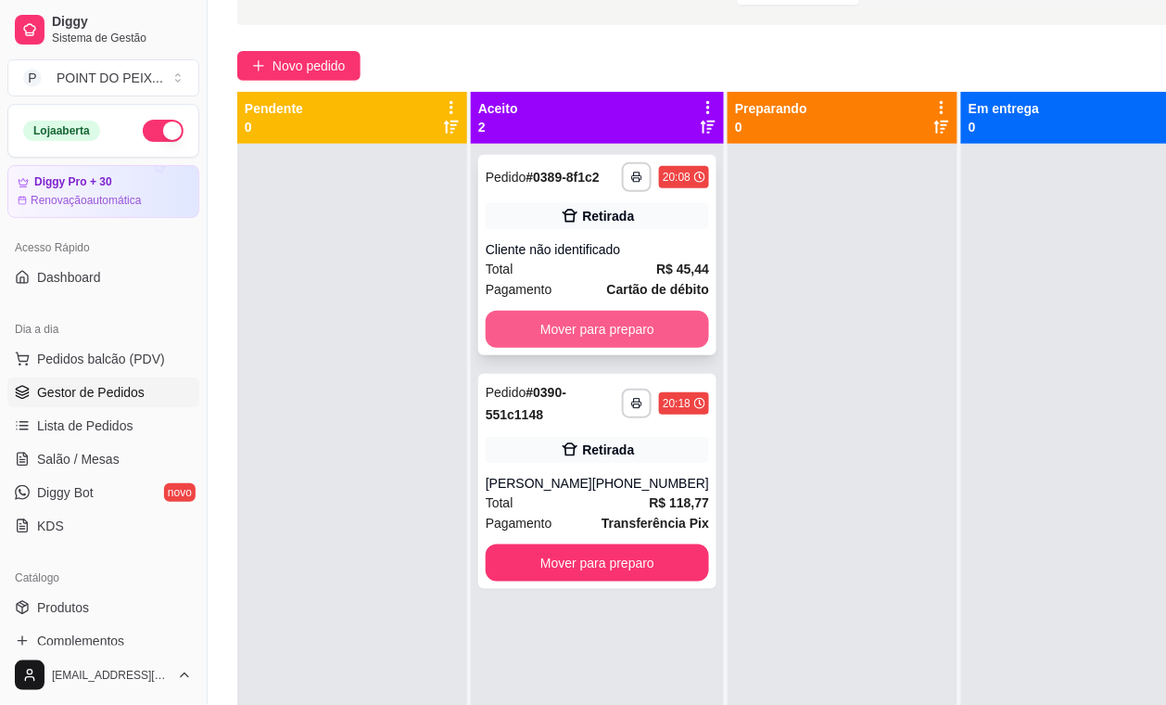
click at [607, 346] on button "Mover para preparo" at bounding box center [597, 329] width 223 height 37
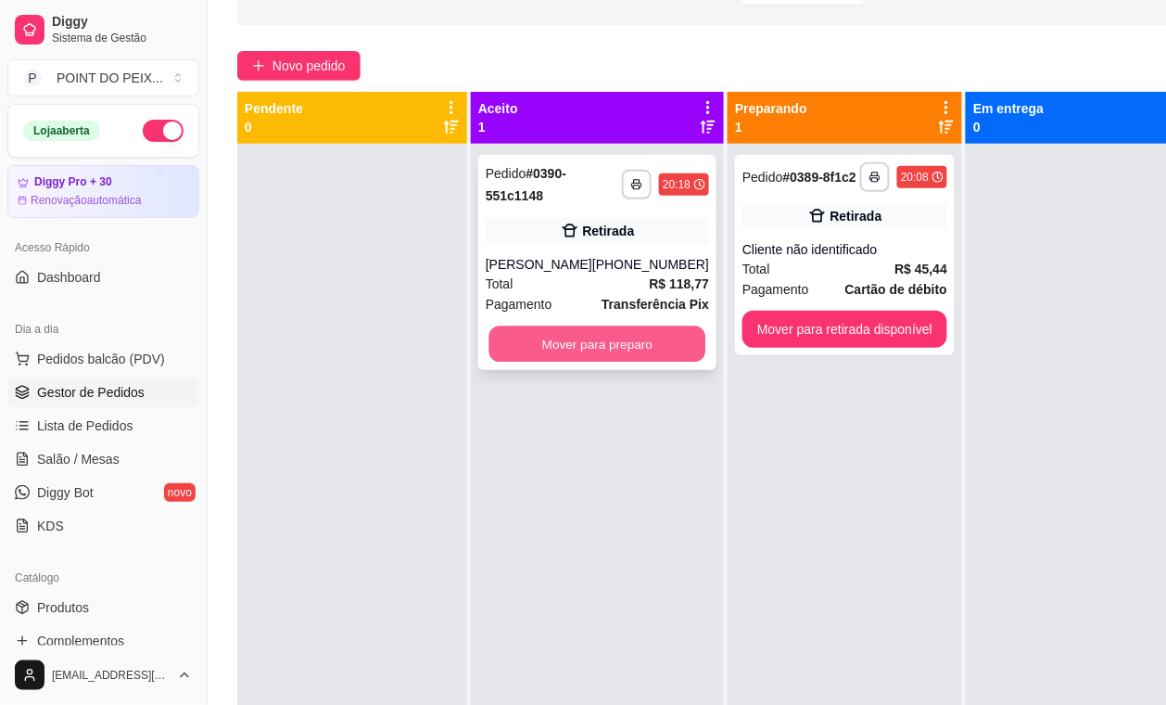
click at [649, 352] on button "Mover para preparo" at bounding box center [598, 344] width 217 height 36
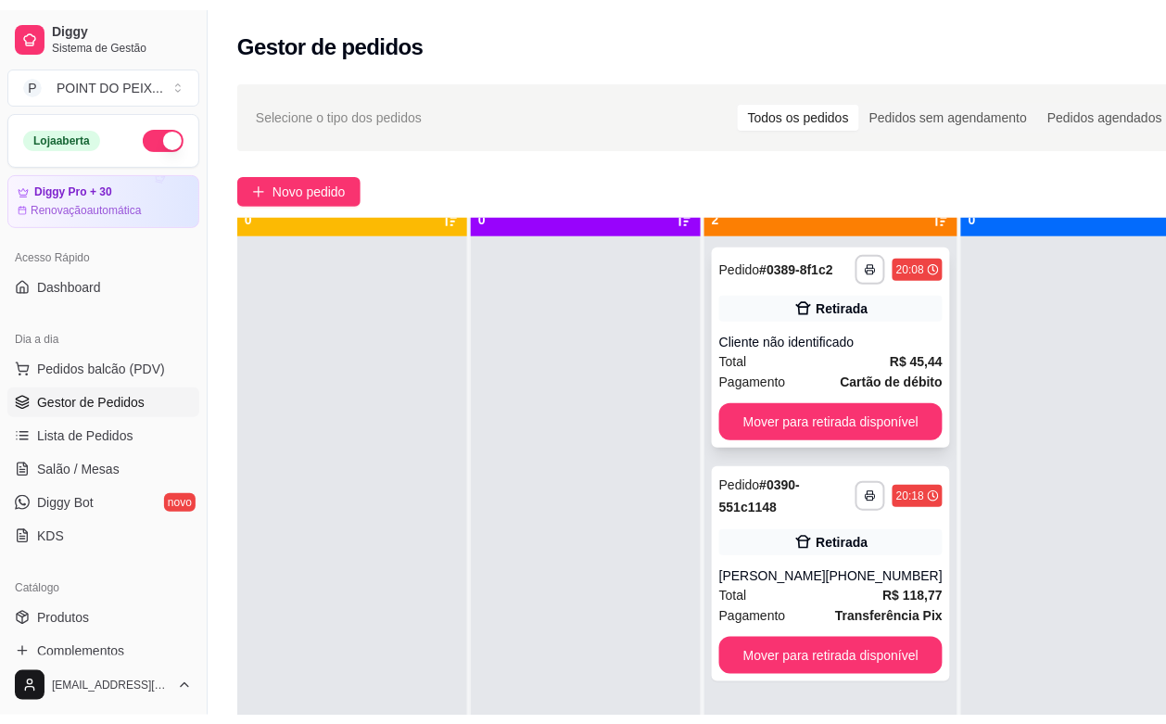
scroll to position [52, 0]
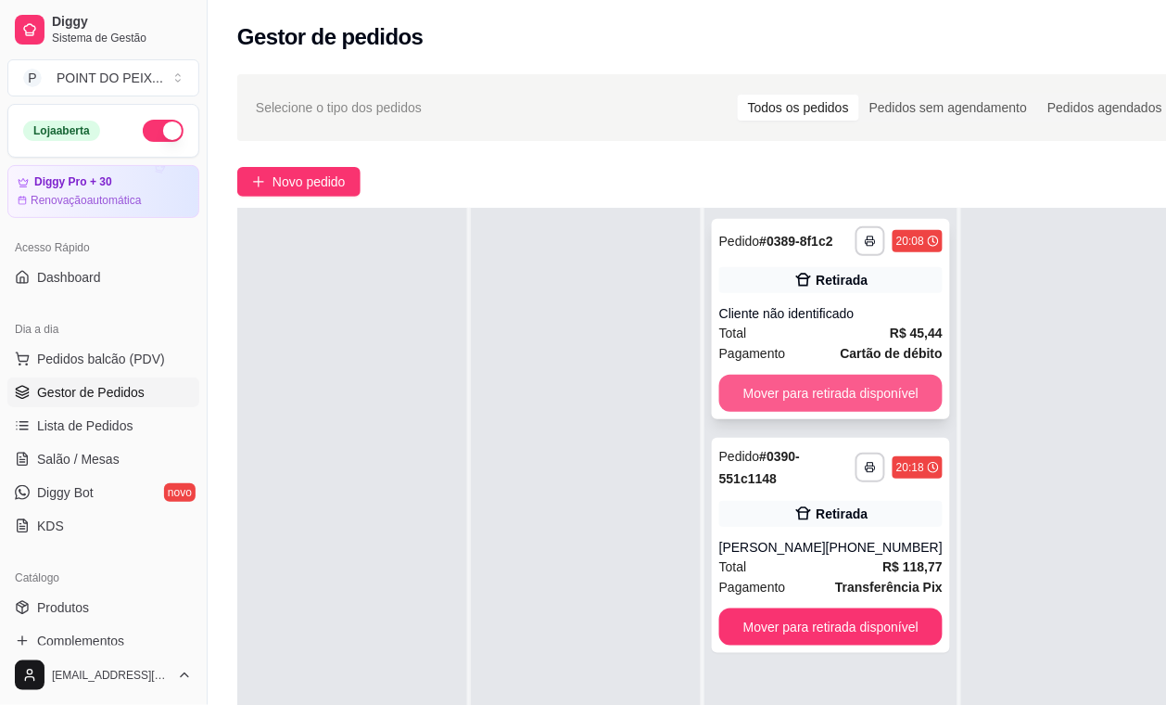
click at [874, 392] on button "Mover para retirada disponível" at bounding box center [831, 393] width 223 height 37
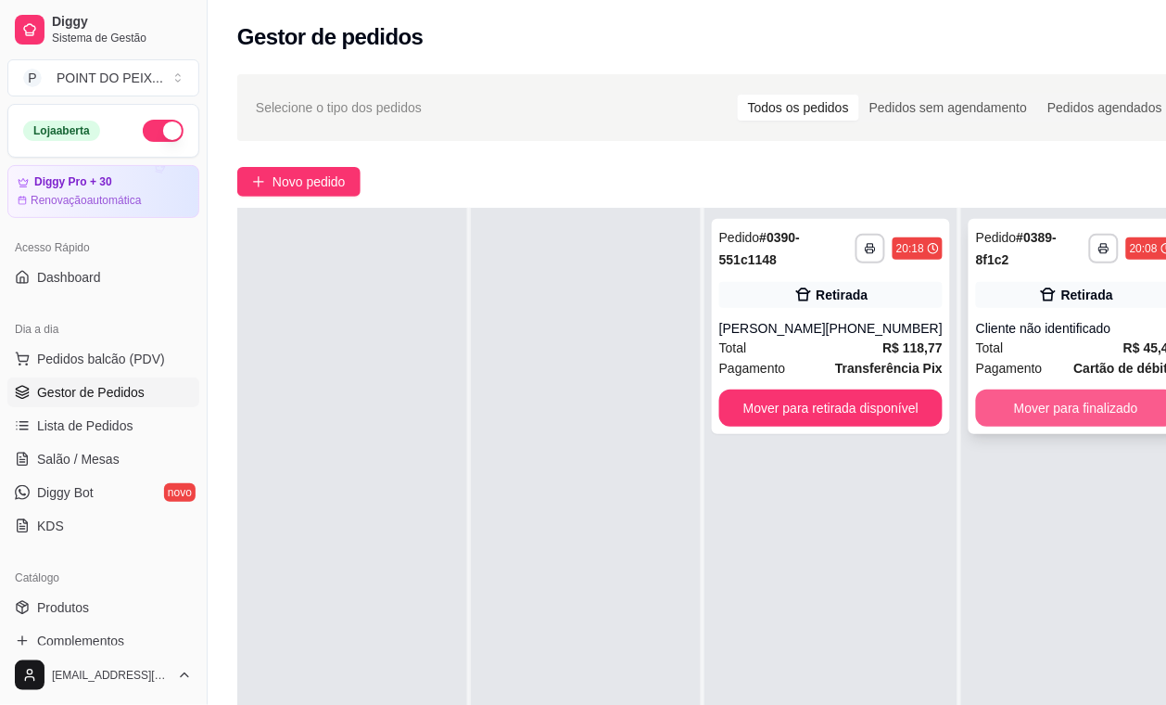
click at [1041, 408] on button "Mover para finalizado" at bounding box center [1076, 407] width 200 height 37
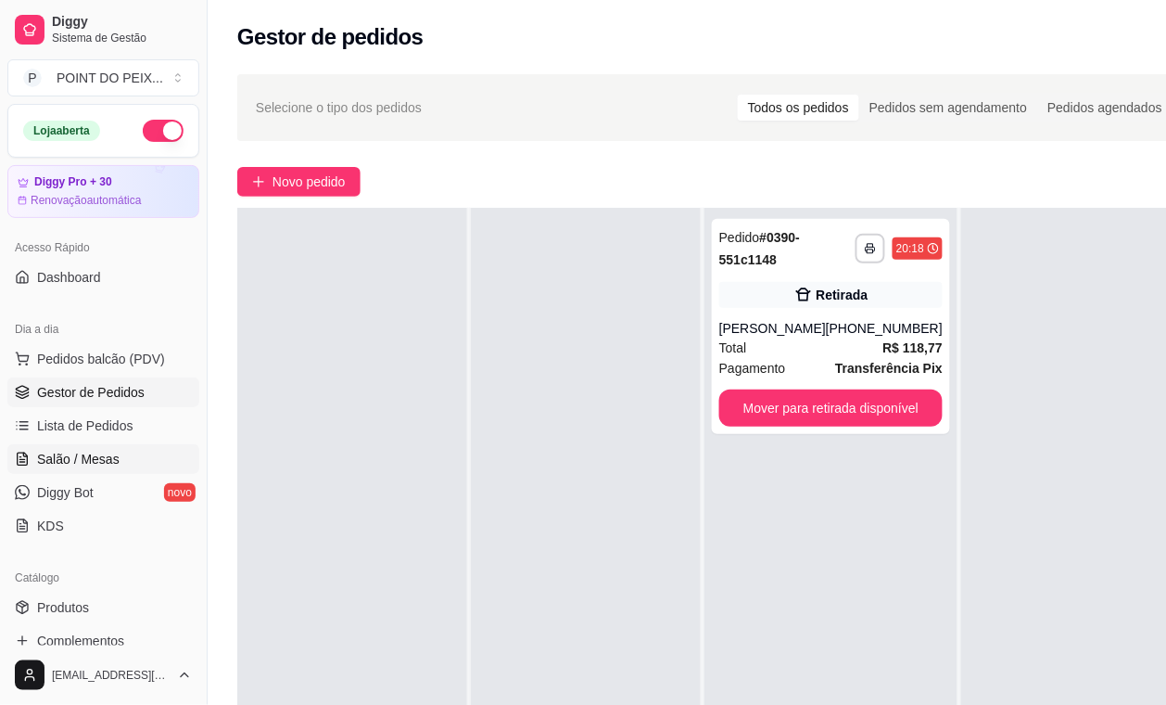
click at [108, 464] on span "Salão / Mesas" at bounding box center [78, 459] width 83 height 19
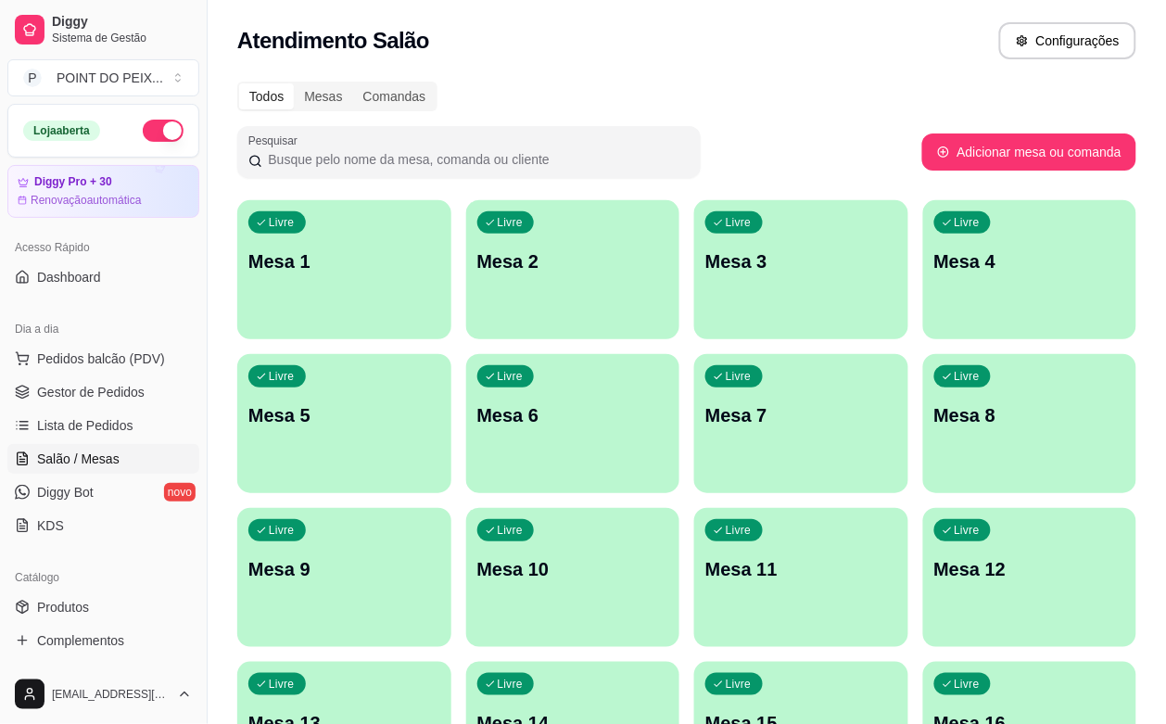
click at [223, 402] on div "Todos Mesas Comandas Pesquisar Adicionar mesa ou comanda Livre Mesa 1 Livre Mes…" at bounding box center [687, 600] width 959 height 1061
click at [112, 397] on span "Gestor de Pedidos" at bounding box center [91, 392] width 108 height 19
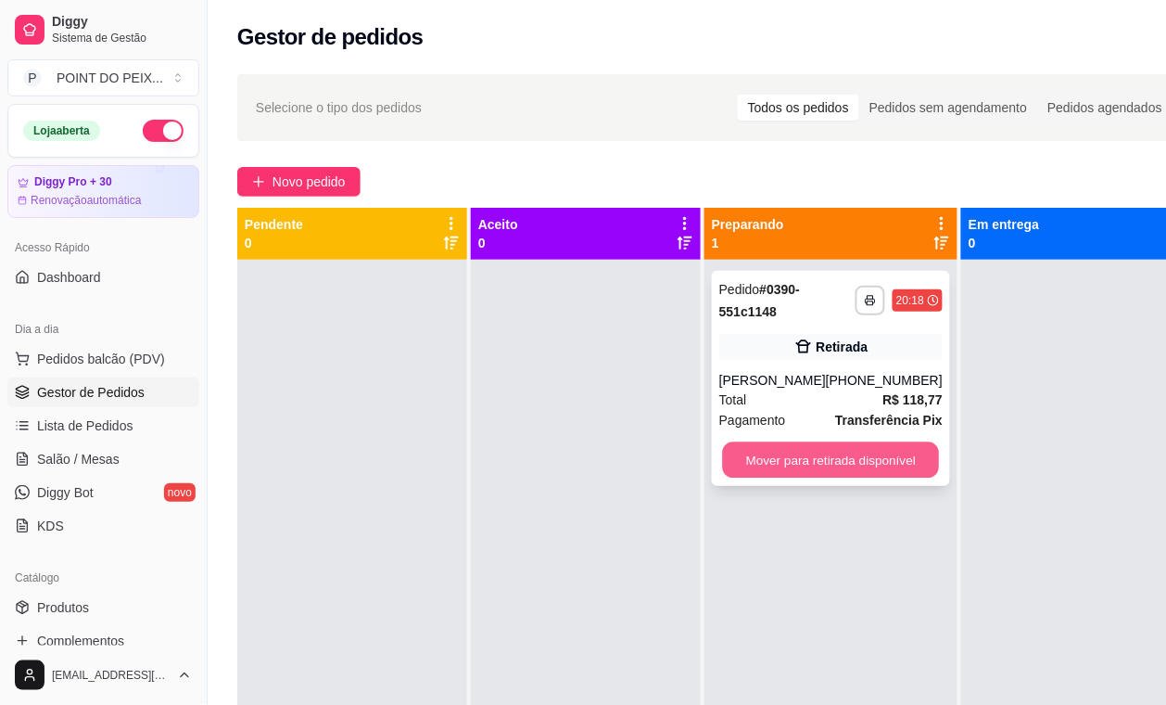
click at [818, 461] on button "Mover para retirada disponível" at bounding box center [831, 460] width 217 height 36
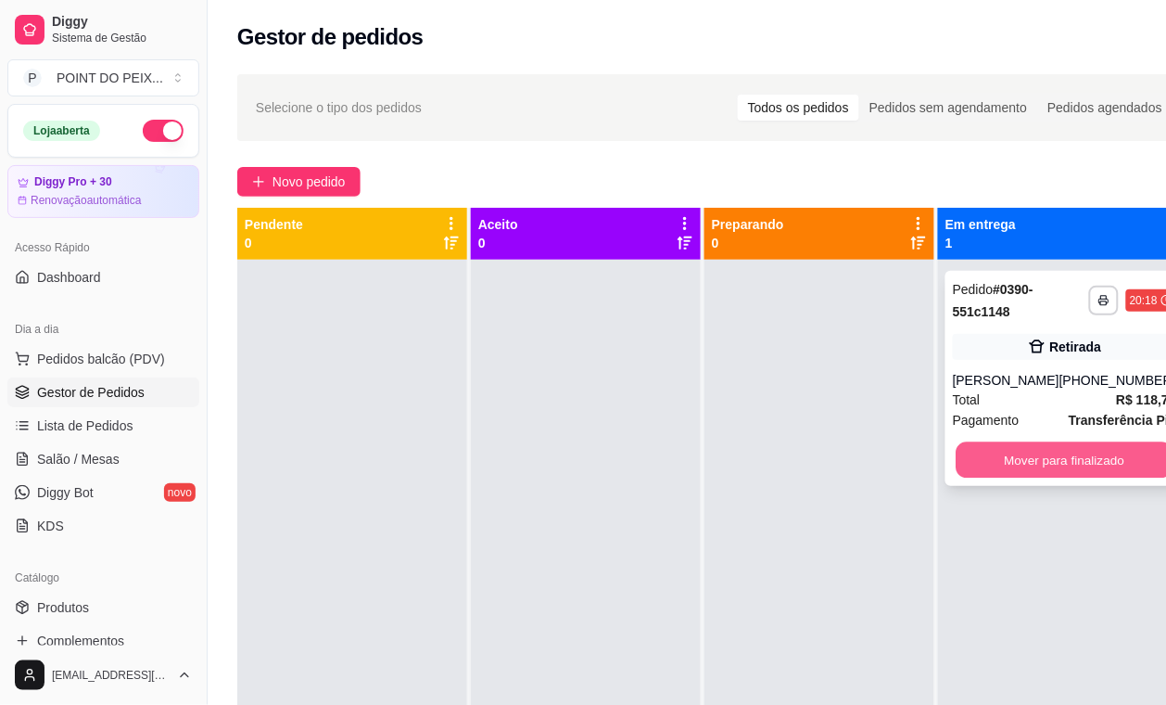
click at [1039, 452] on button "Mover para finalizado" at bounding box center [1065, 460] width 217 height 36
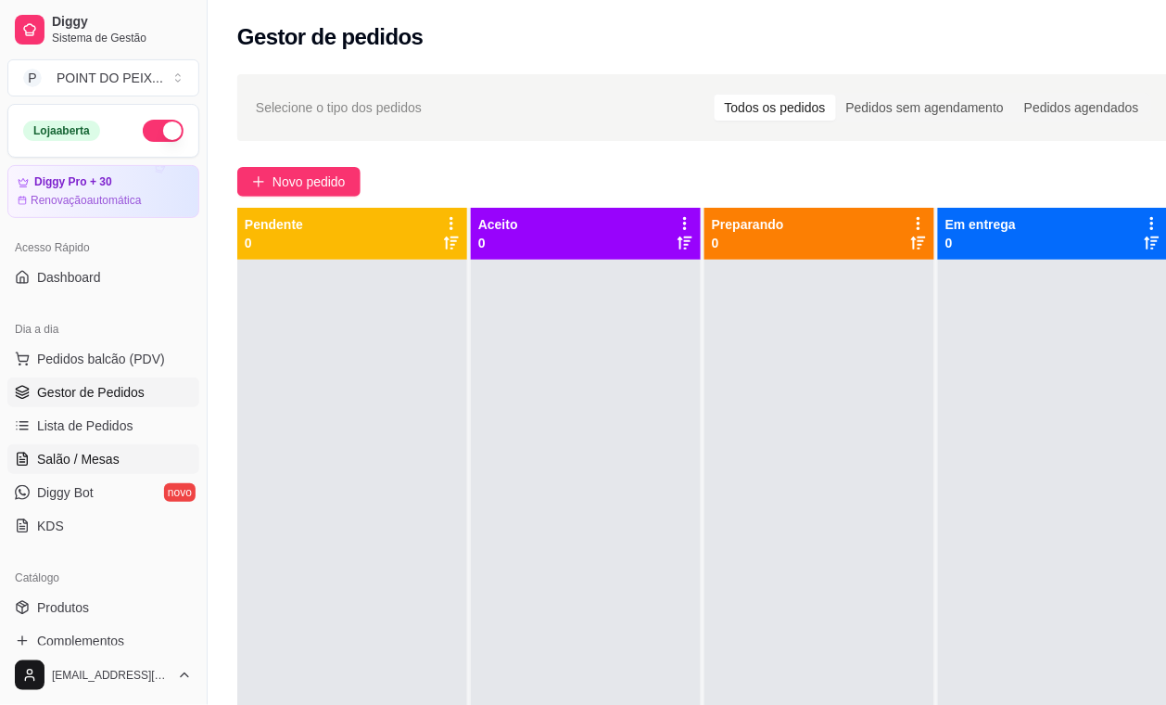
click at [97, 459] on span "Salão / Mesas" at bounding box center [78, 459] width 83 height 19
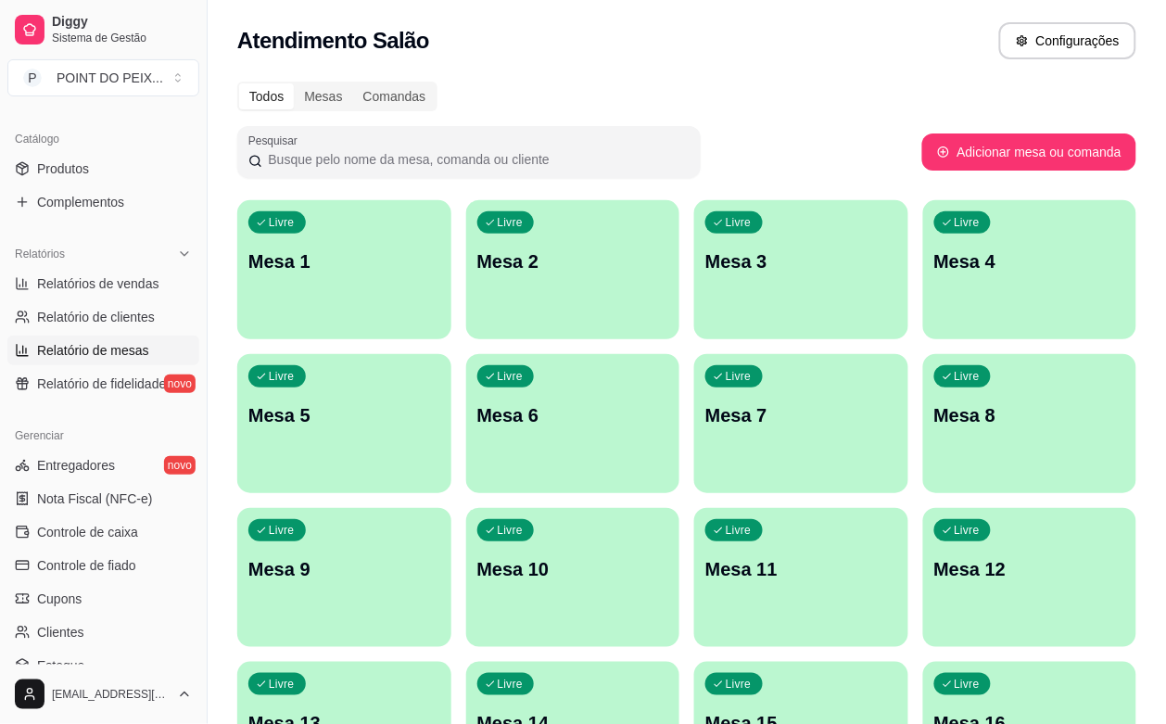
scroll to position [464, 0]
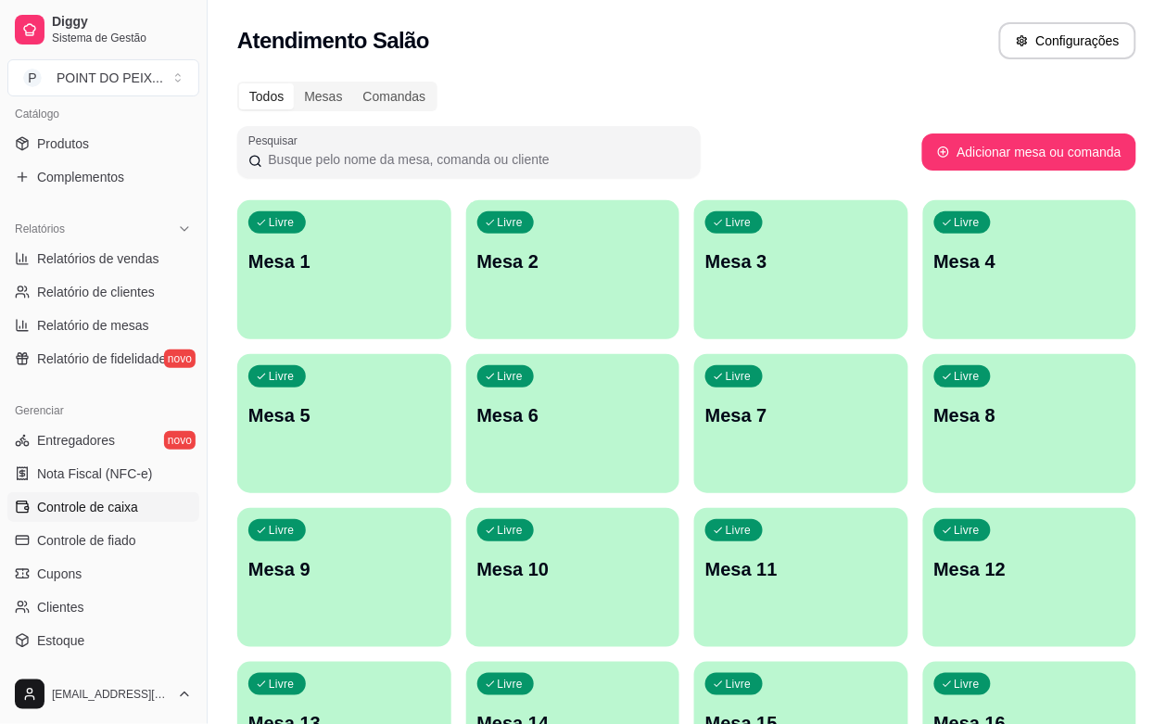
click at [119, 513] on span "Controle de caixa" at bounding box center [87, 507] width 101 height 19
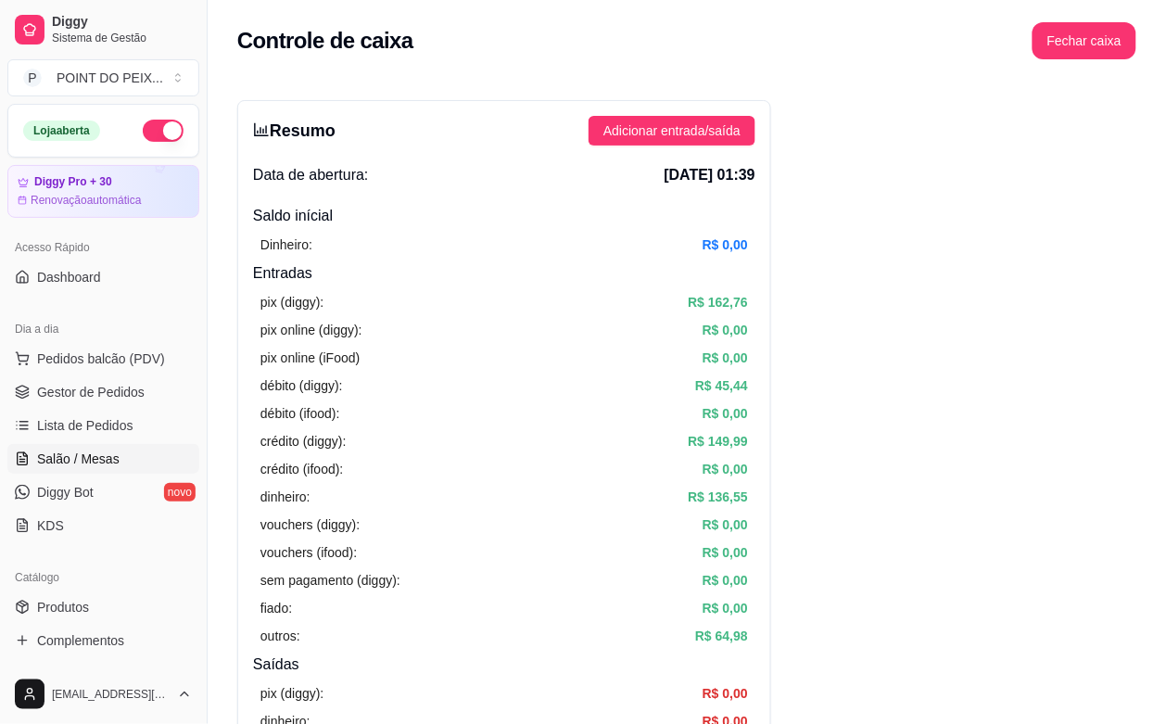
click at [109, 453] on span "Salão / Mesas" at bounding box center [78, 459] width 83 height 19
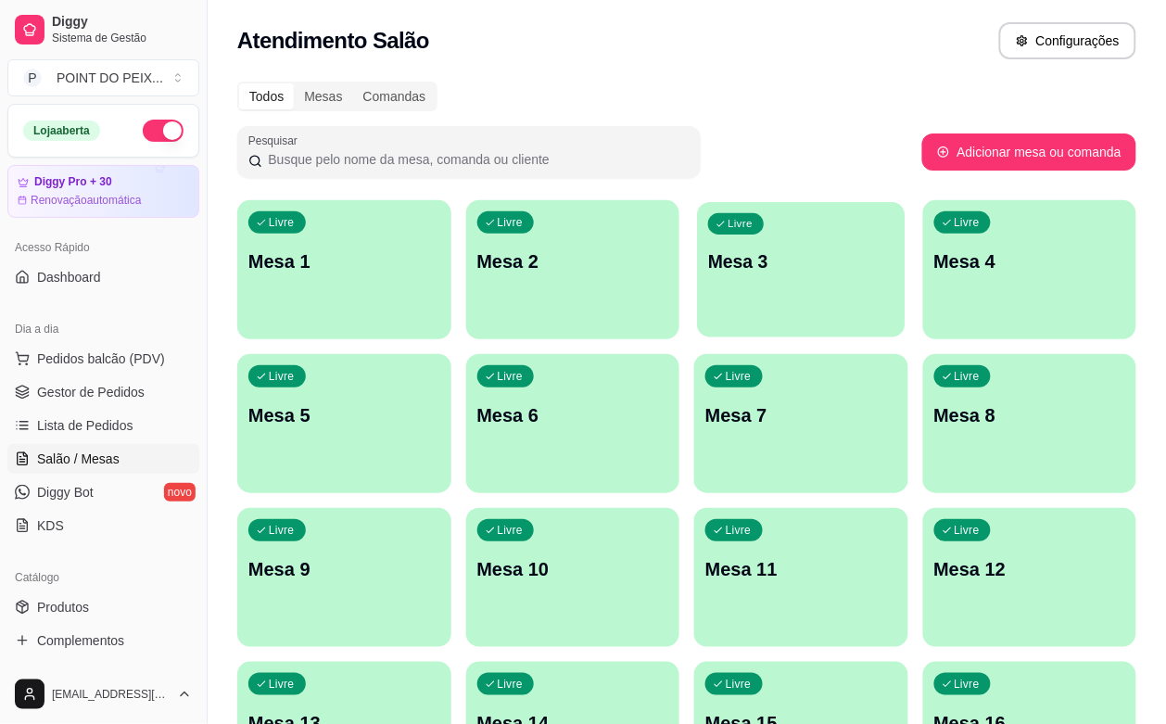
click at [697, 275] on div "Livre Mesa 3" at bounding box center [801, 258] width 208 height 113
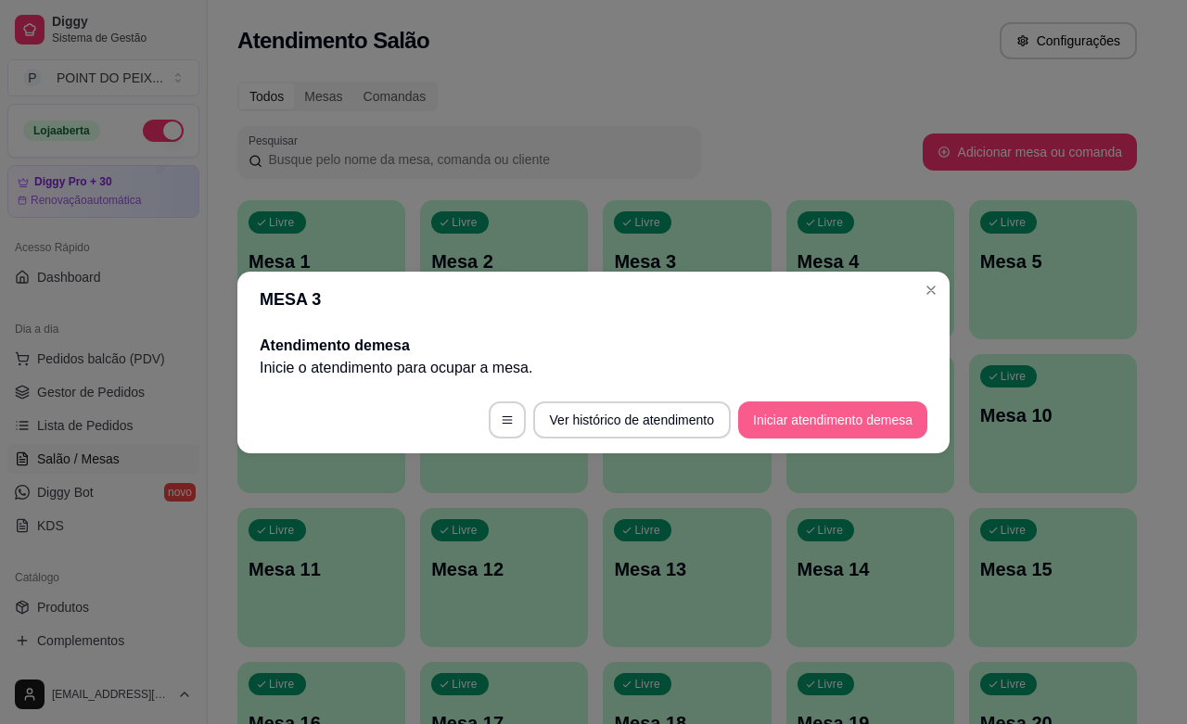
click at [797, 425] on button "Iniciar atendimento de mesa" at bounding box center [832, 420] width 189 height 37
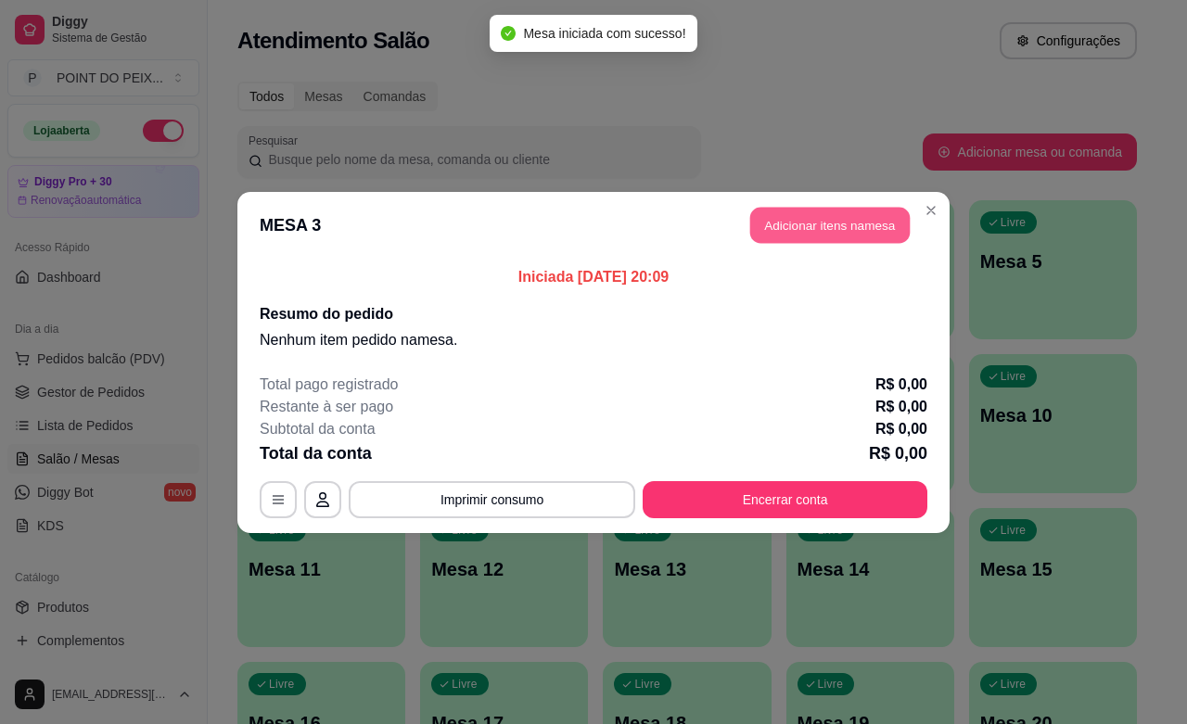
click at [825, 233] on button "Adicionar itens na mesa" at bounding box center [829, 225] width 159 height 36
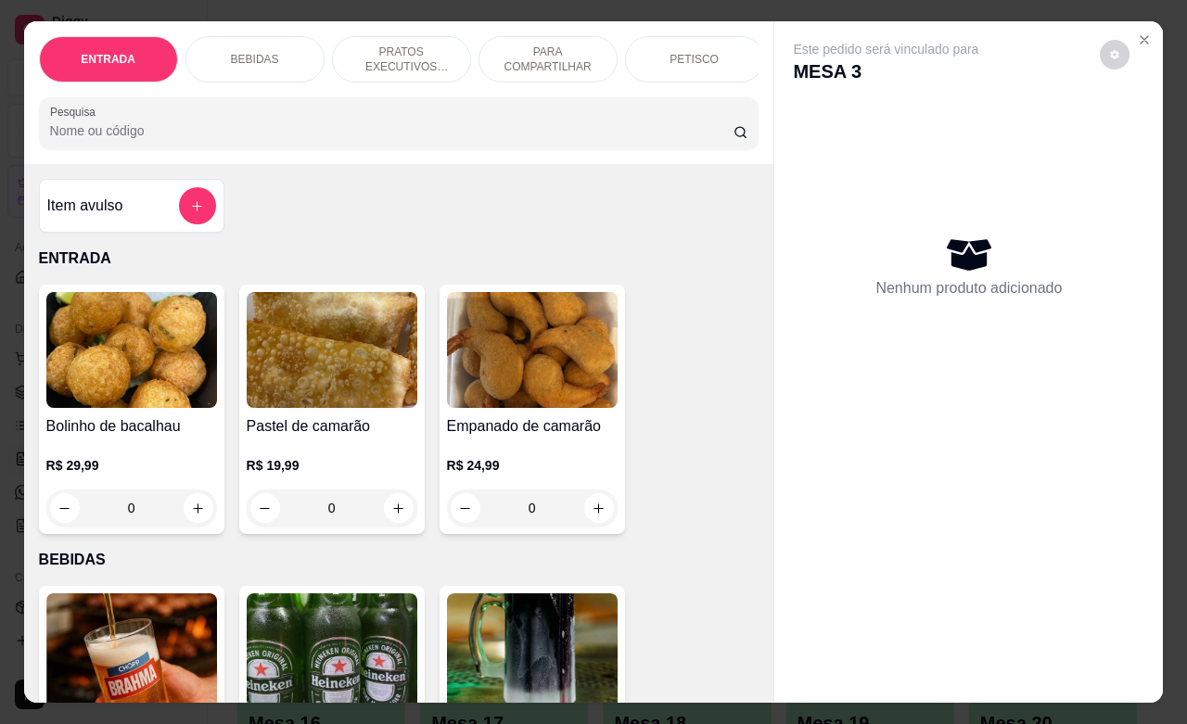
click at [692, 56] on p "PETISCO" at bounding box center [693, 59] width 49 height 15
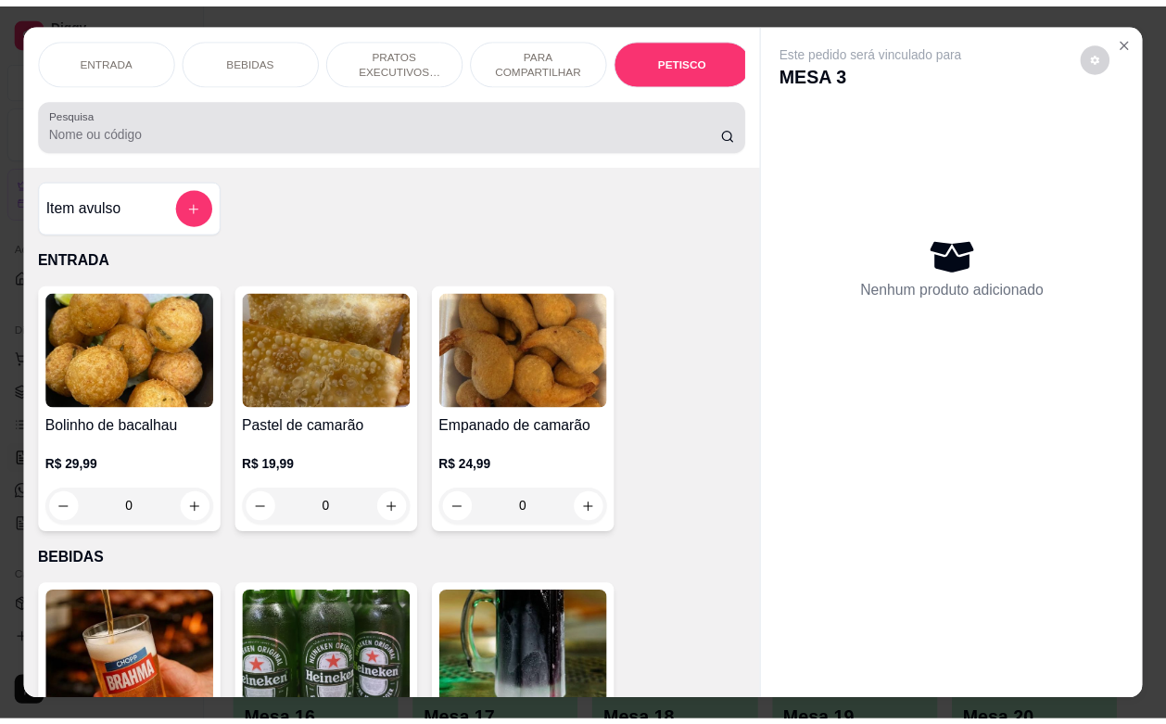
scroll to position [4064, 0]
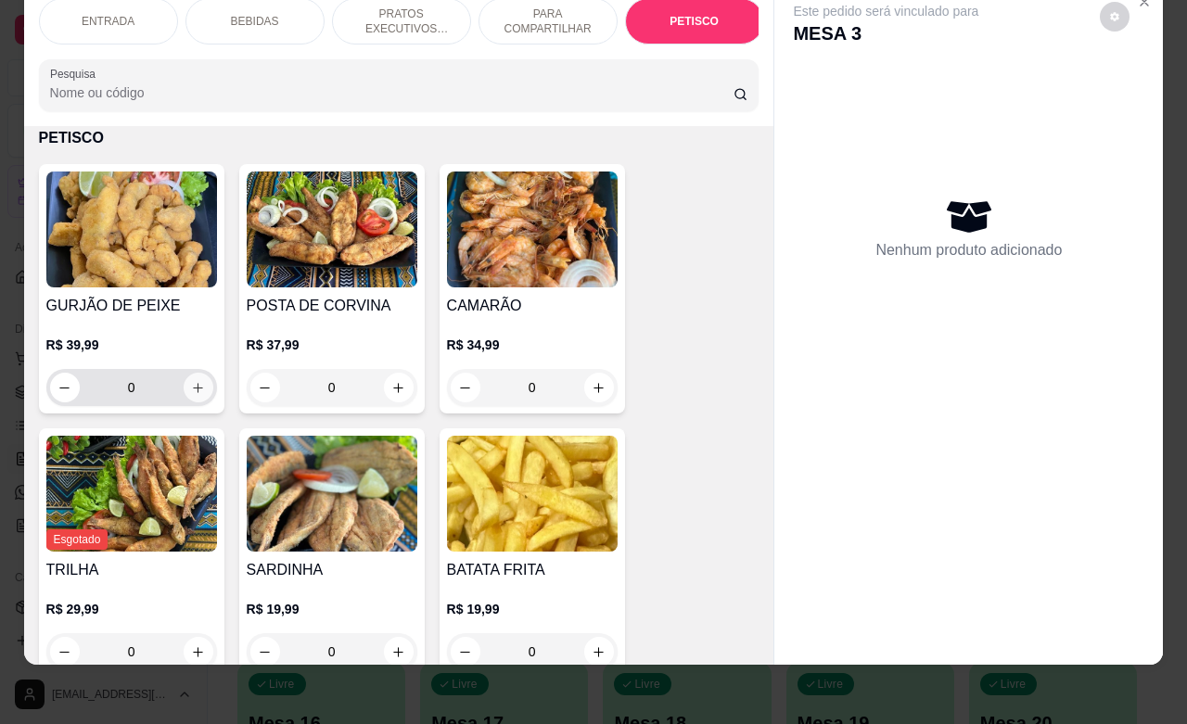
click at [193, 386] on icon "increase-product-quantity" at bounding box center [198, 388] width 10 height 10
type input "1"
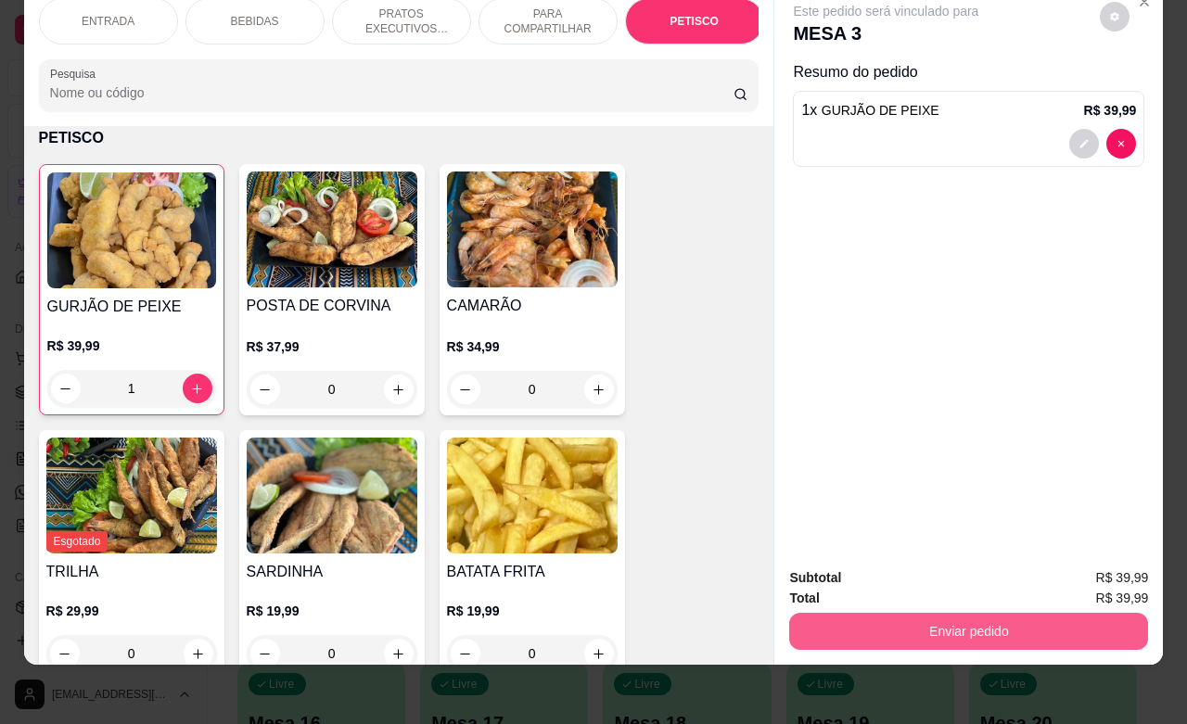
click at [915, 613] on button "Enviar pedido" at bounding box center [968, 631] width 359 height 37
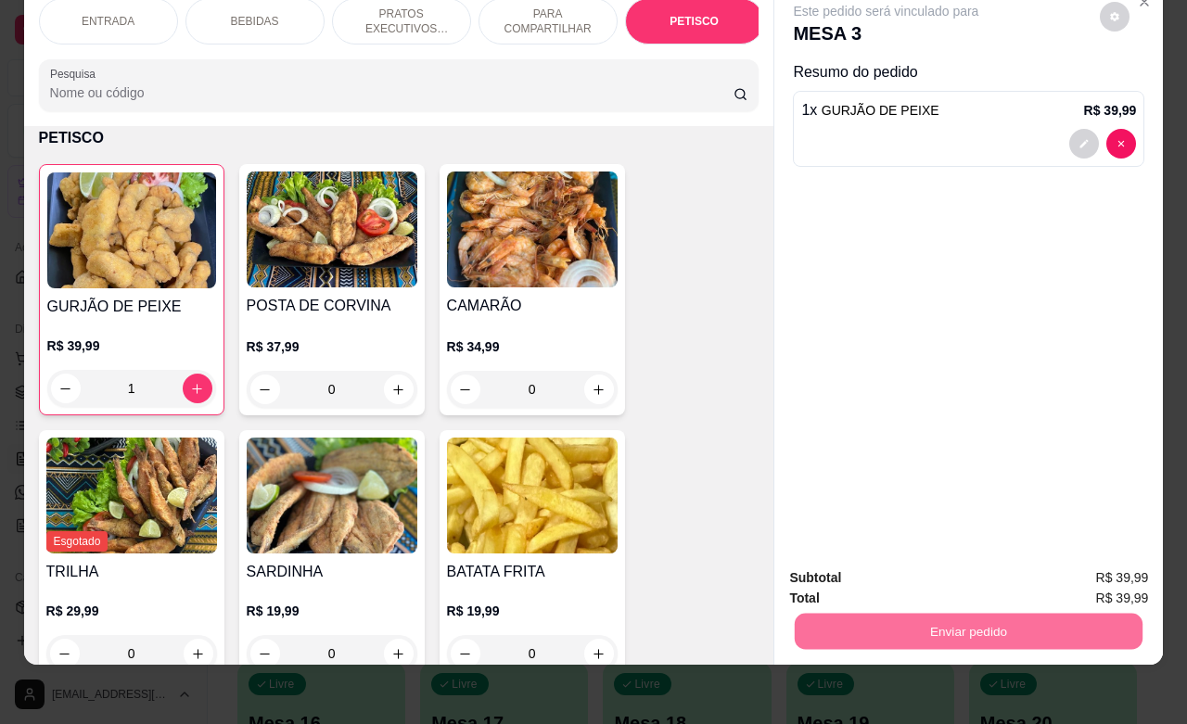
click at [851, 570] on button "Não registrar e enviar pedido" at bounding box center [904, 566] width 187 height 34
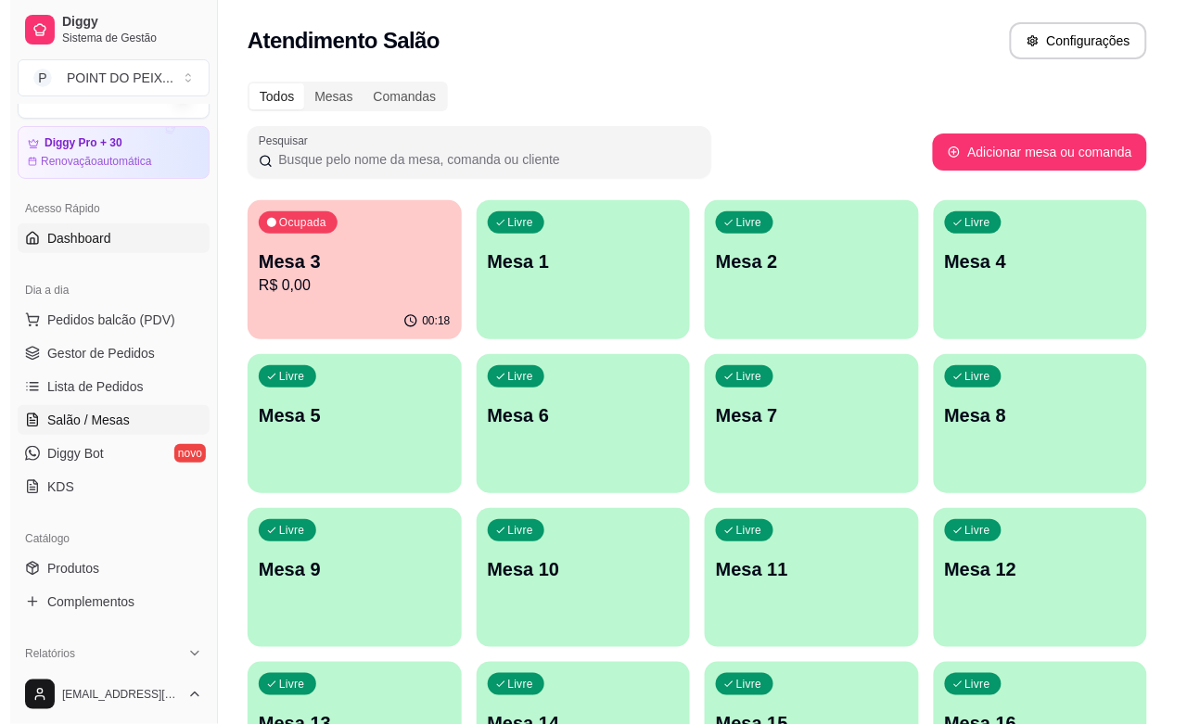
scroll to position [0, 0]
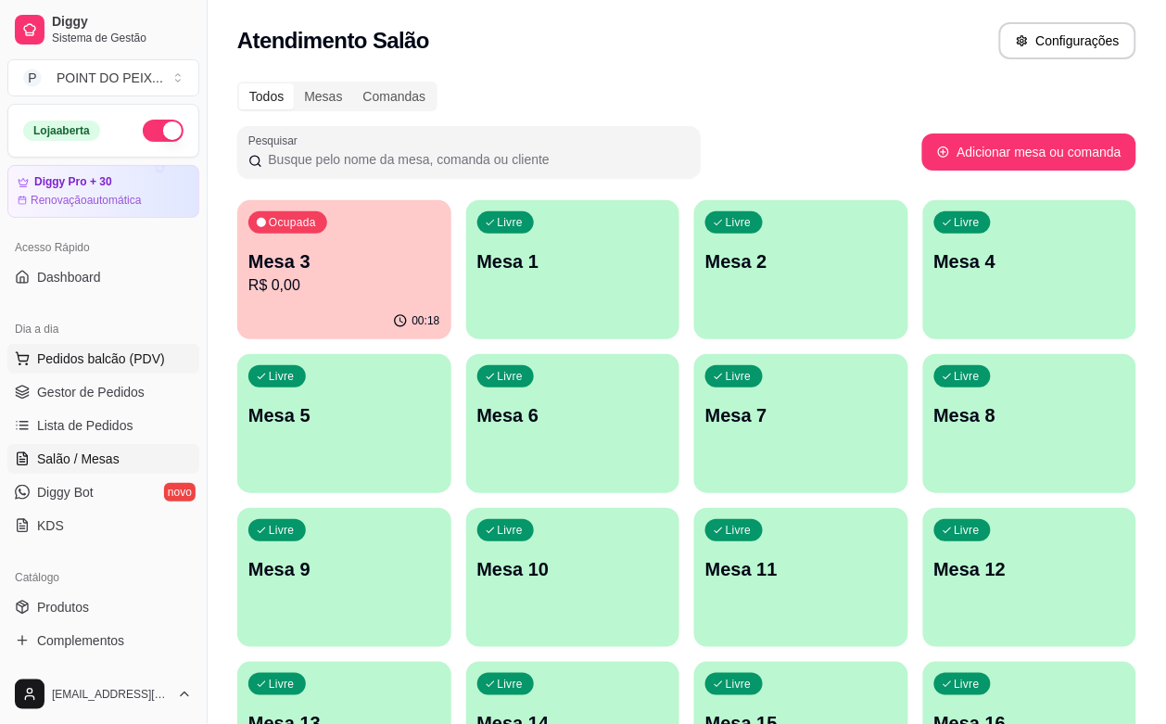
click at [117, 358] on span "Pedidos balcão (PDV)" at bounding box center [101, 359] width 128 height 19
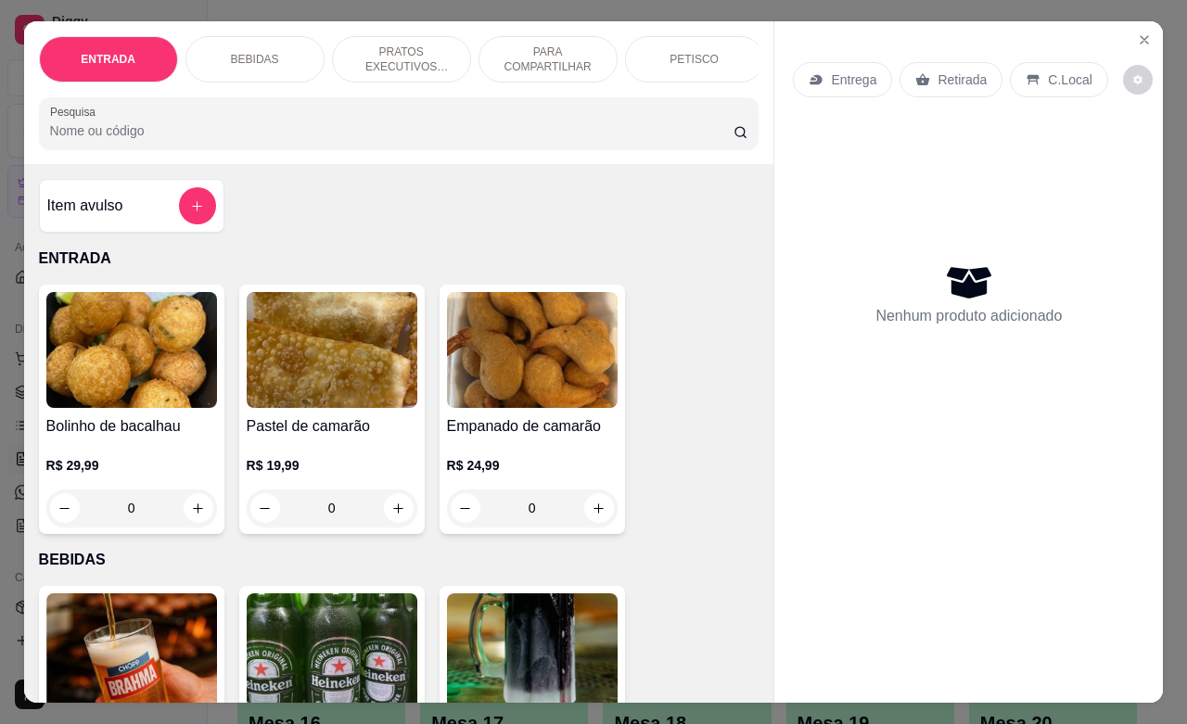
click at [937, 71] on p "Retirada" at bounding box center [961, 79] width 49 height 19
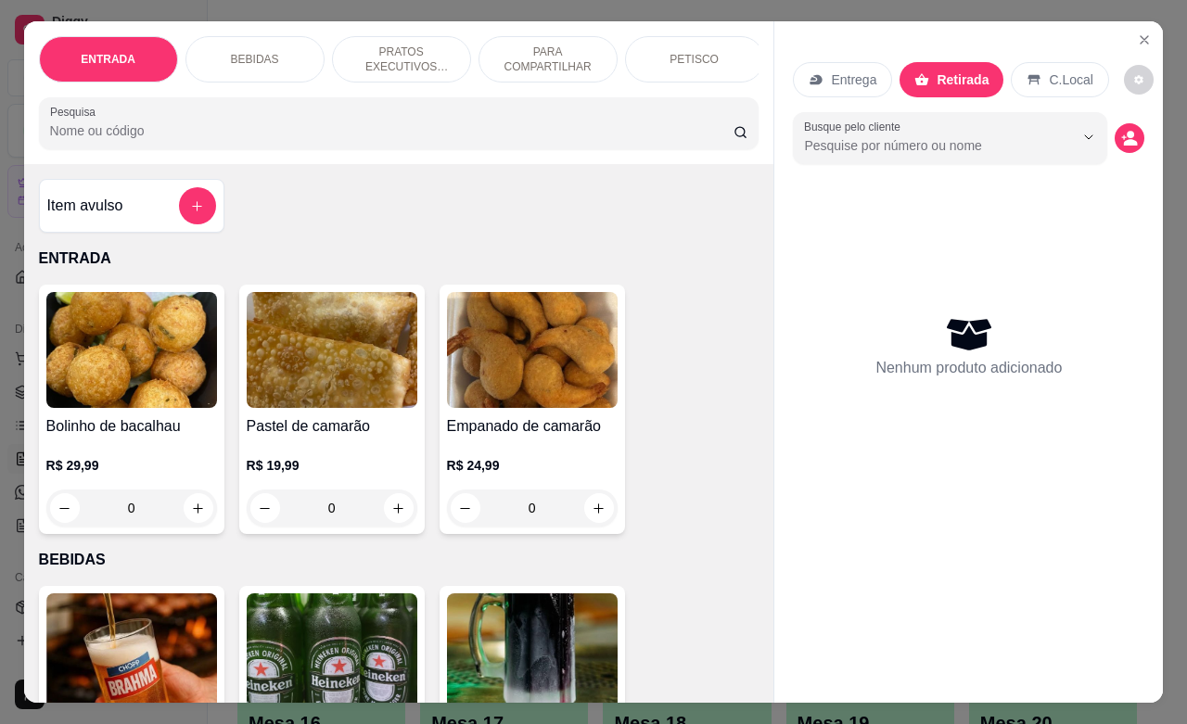
click at [708, 56] on div "PETISCO" at bounding box center [694, 59] width 139 height 46
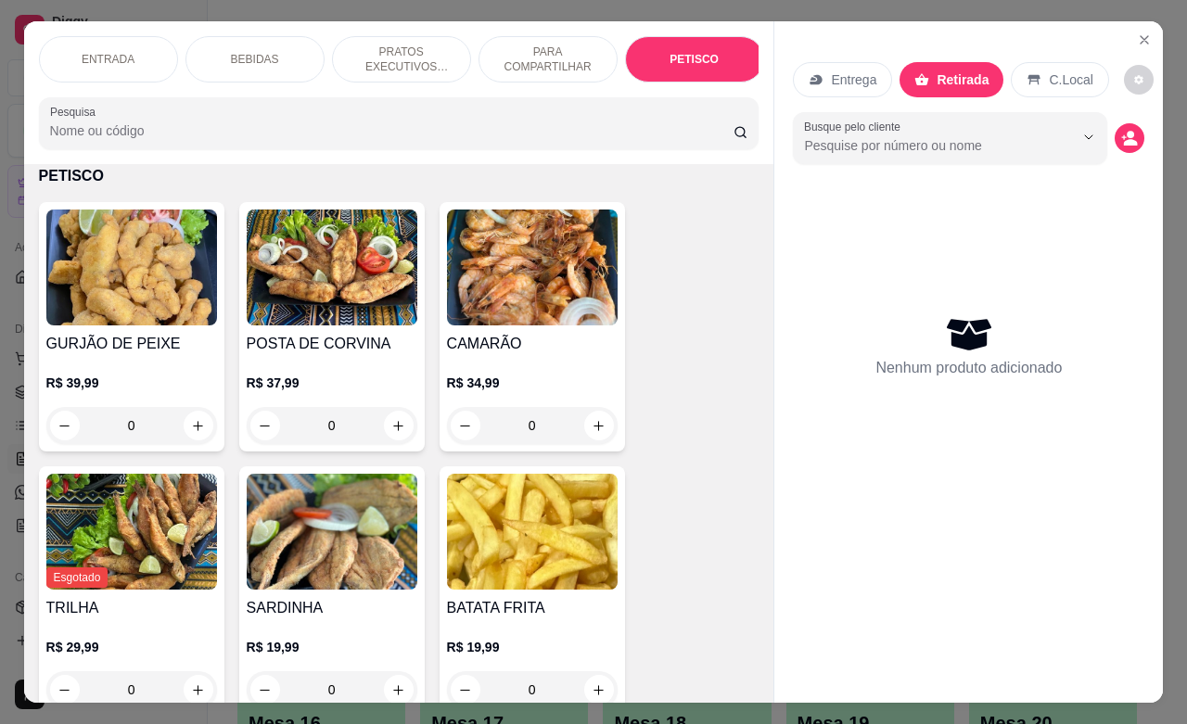
click at [748, 83] on div "ENTRADA BEBIDAS PRATOS EXECUTIVOS (INDIVIDUAIS) PARA COMPARTILHAR PETISCO GUARN…" at bounding box center [399, 59] width 720 height 46
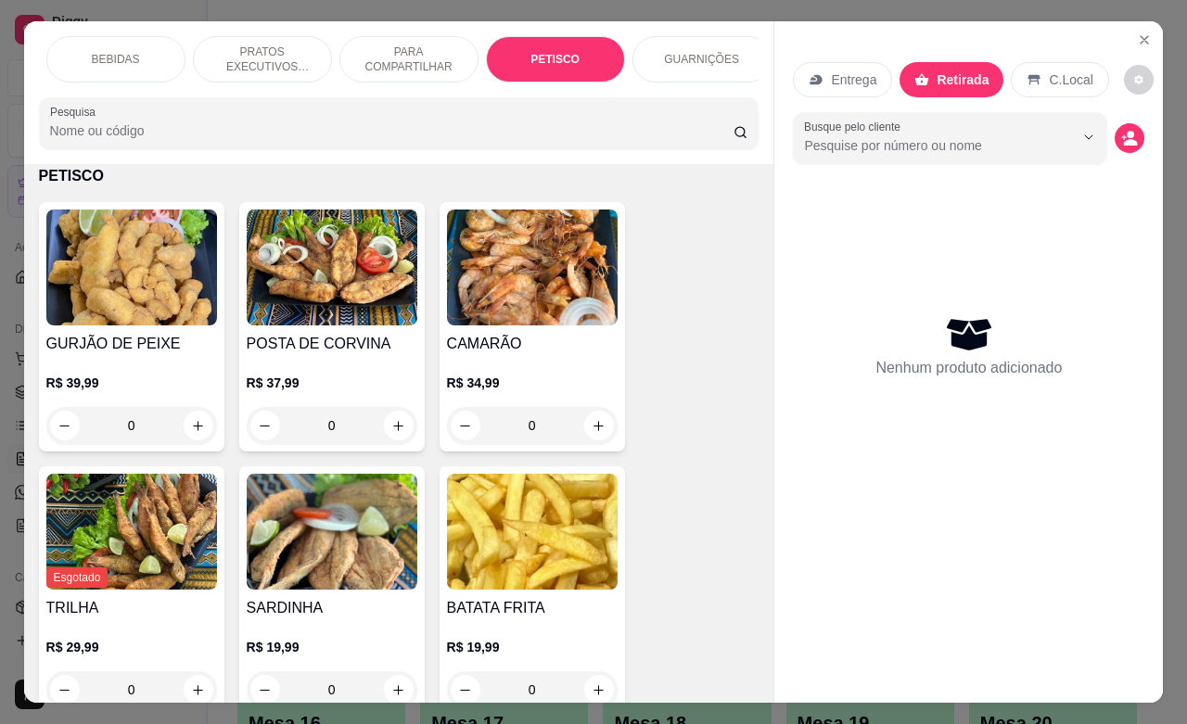
scroll to position [0, 151]
click at [688, 52] on p "GUARNIÇÕES" at bounding box center [689, 59] width 75 height 15
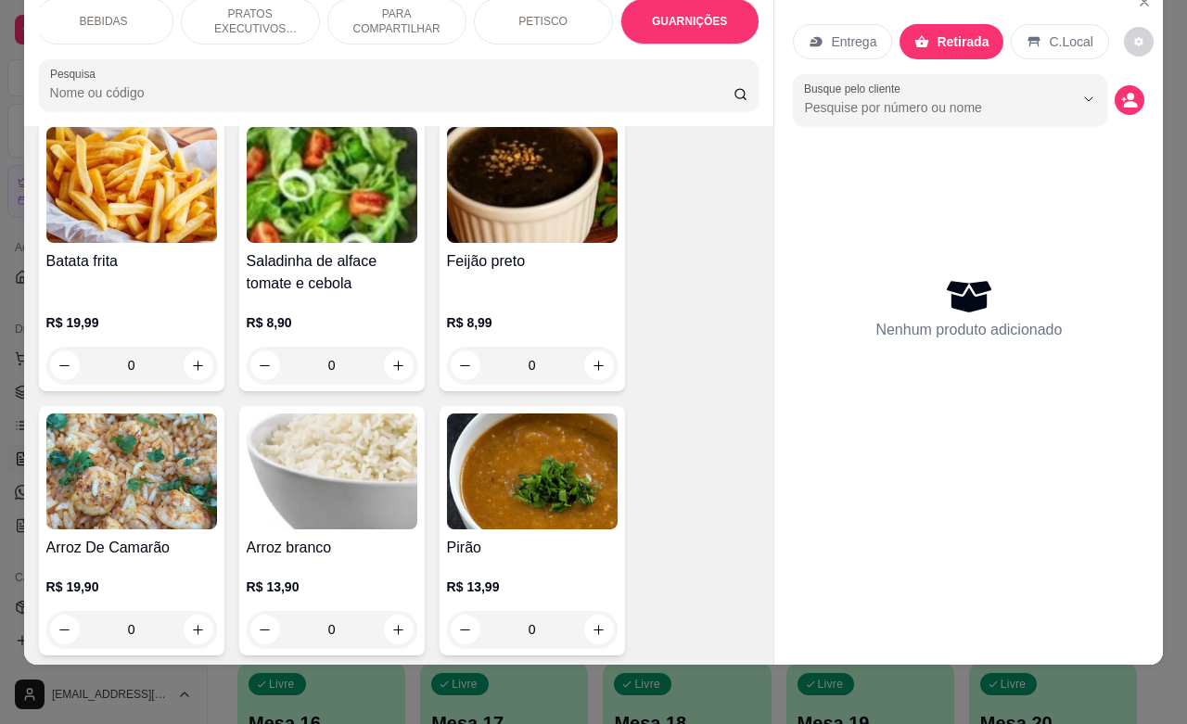
scroll to position [4963, 0]
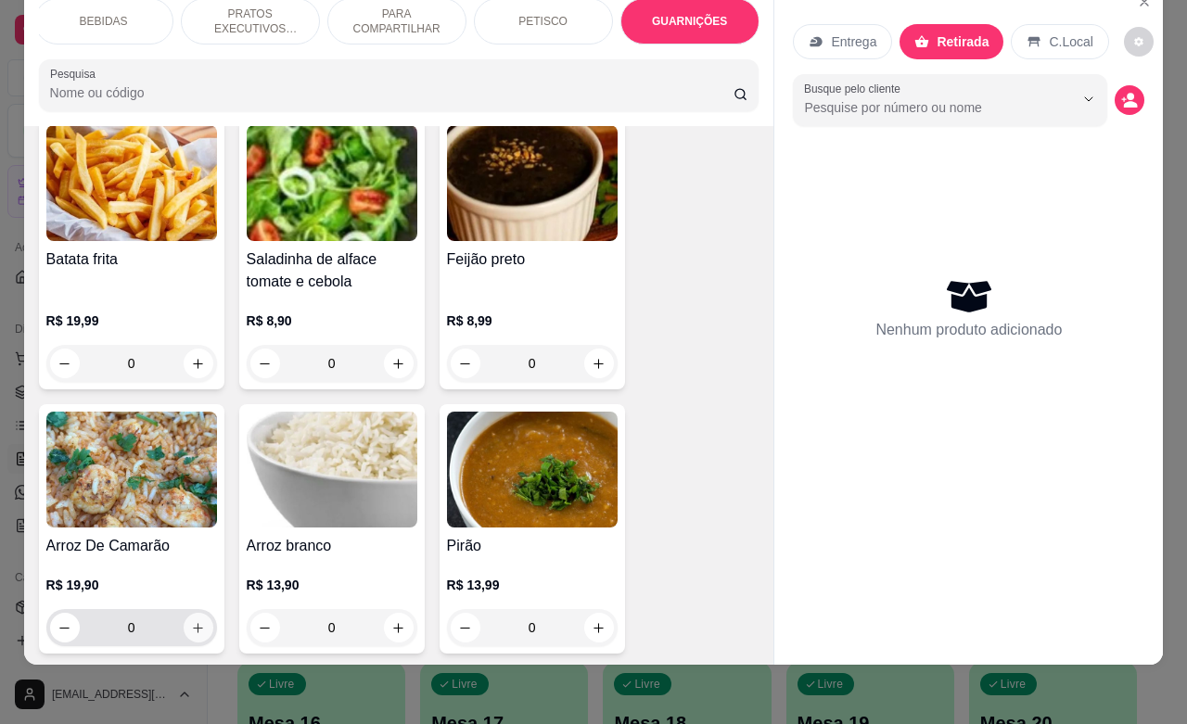
click at [191, 621] on icon "increase-product-quantity" at bounding box center [198, 628] width 14 height 14
type input "1"
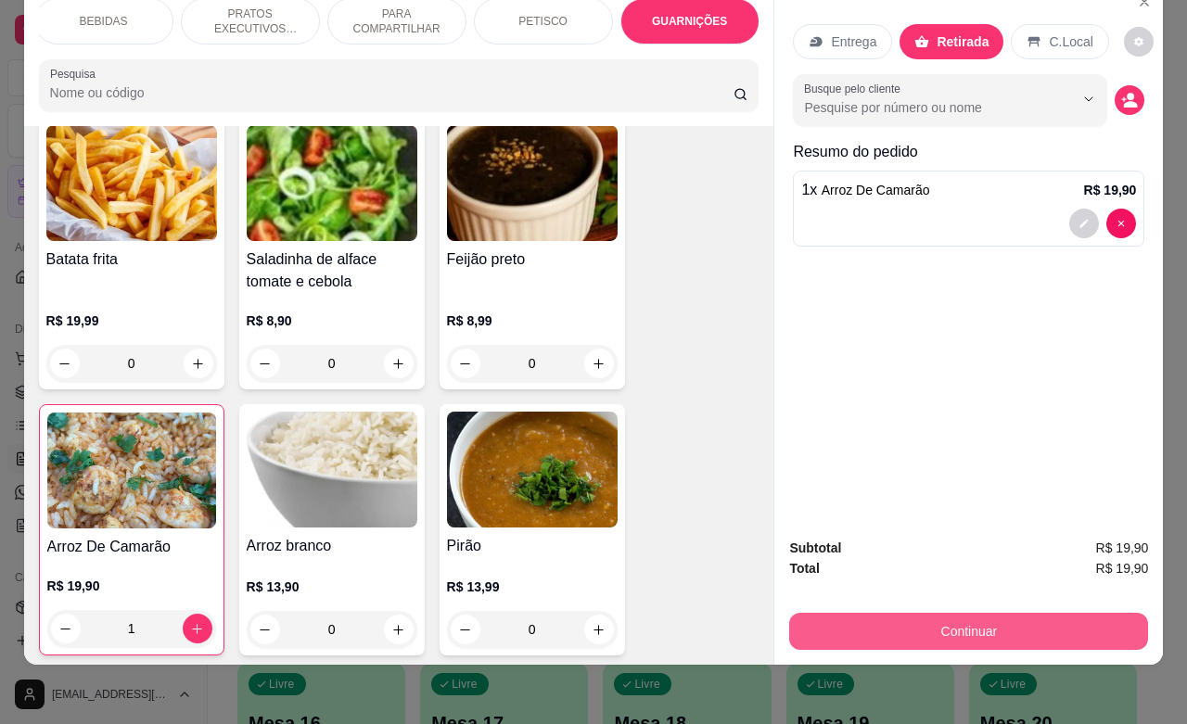
click at [944, 613] on button "Continuar" at bounding box center [968, 631] width 359 height 37
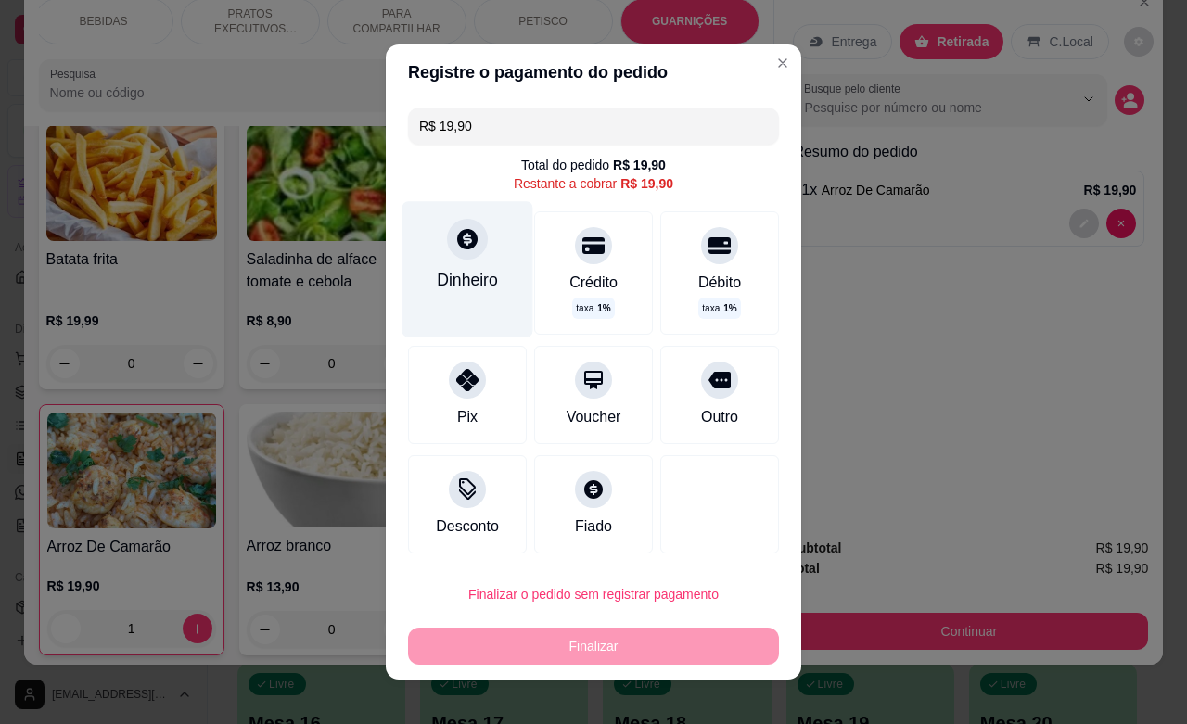
click at [455, 242] on icon at bounding box center [467, 239] width 24 height 24
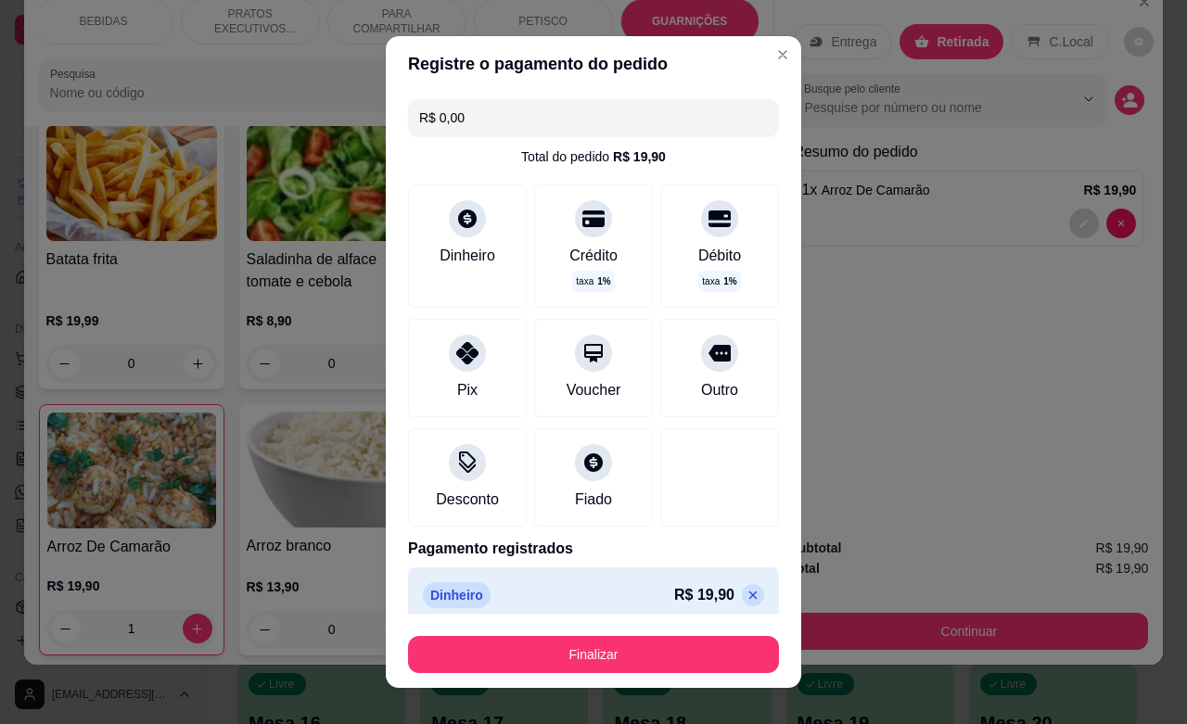
click at [746, 593] on icon at bounding box center [753, 595] width 15 height 15
type input "R$ 19,90"
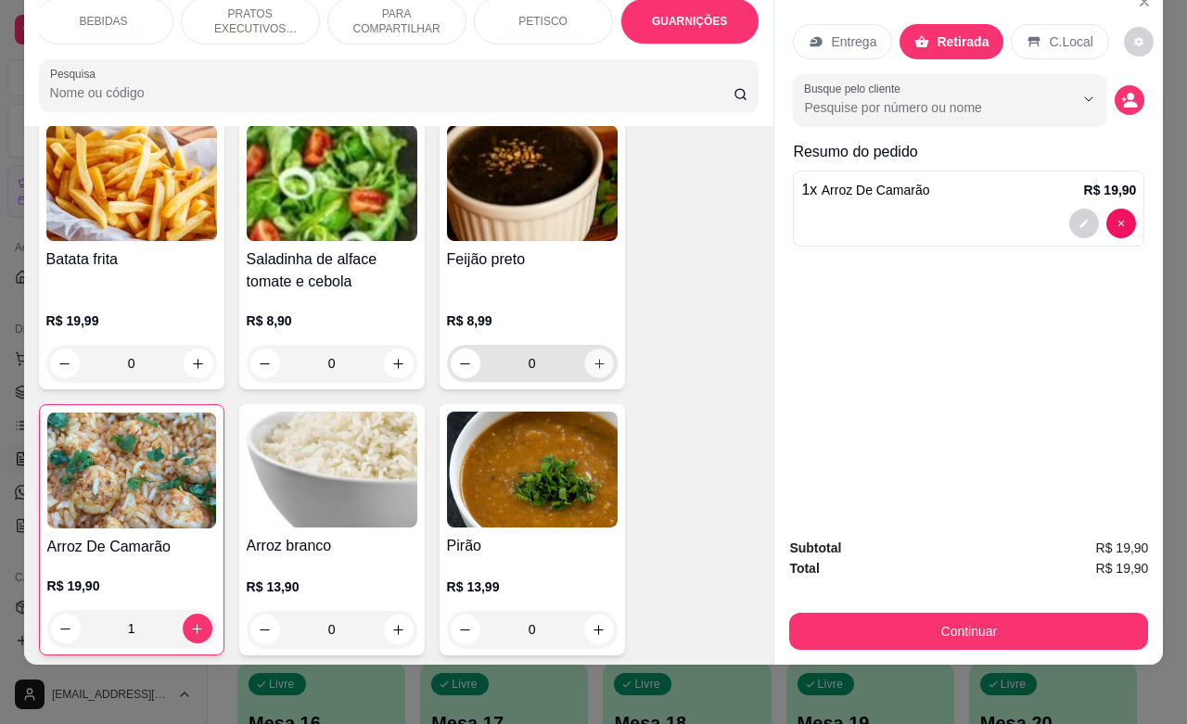
click at [584, 350] on button "increase-product-quantity" at bounding box center [598, 364] width 29 height 29
type input "1"
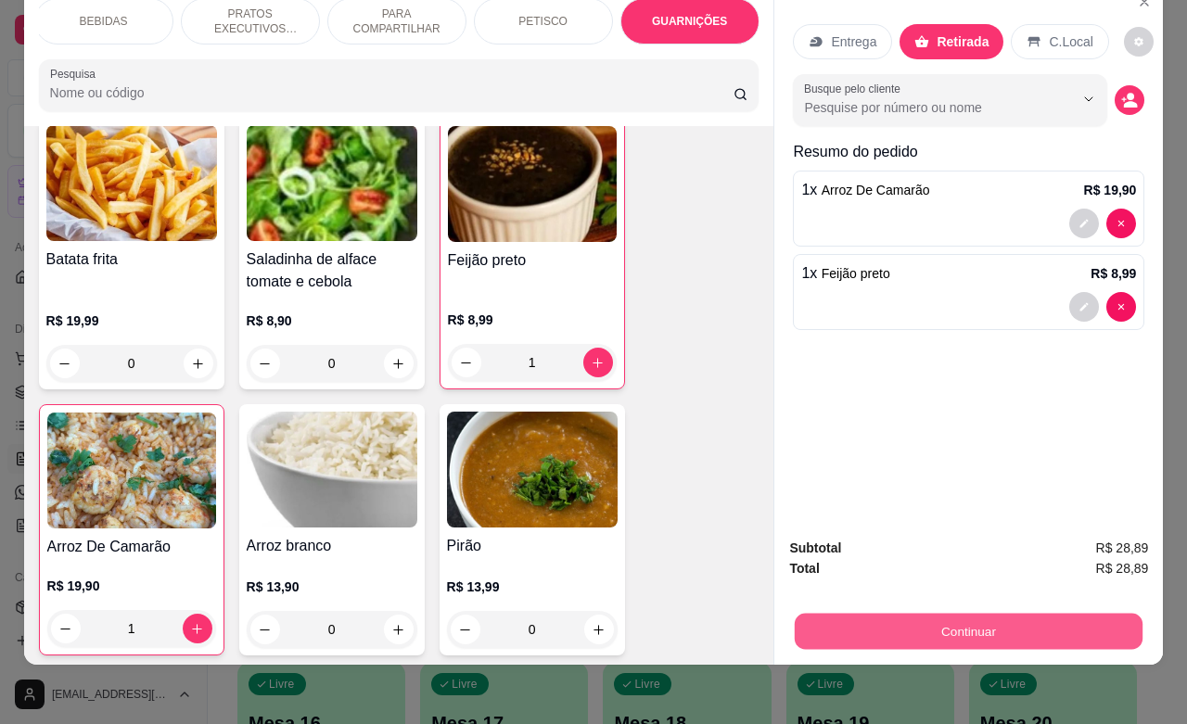
click at [916, 613] on button "Continuar" at bounding box center [969, 631] width 348 height 36
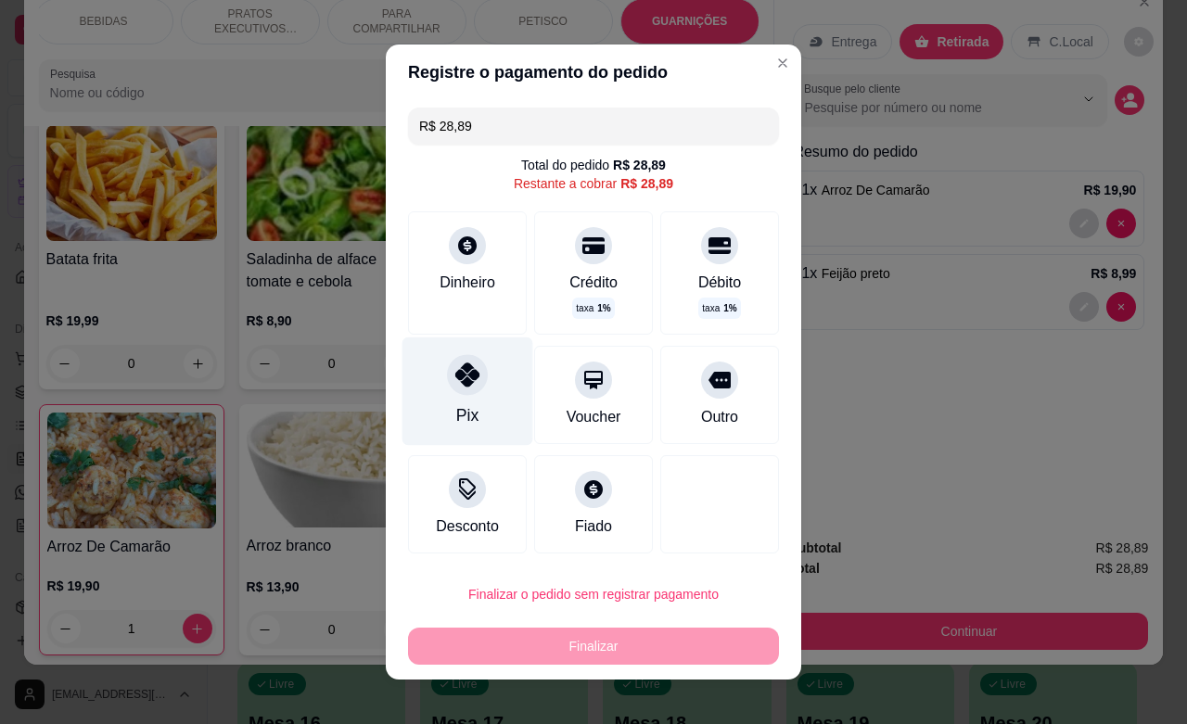
click at [459, 386] on icon at bounding box center [467, 375] width 24 height 24
type input "R$ 0,00"
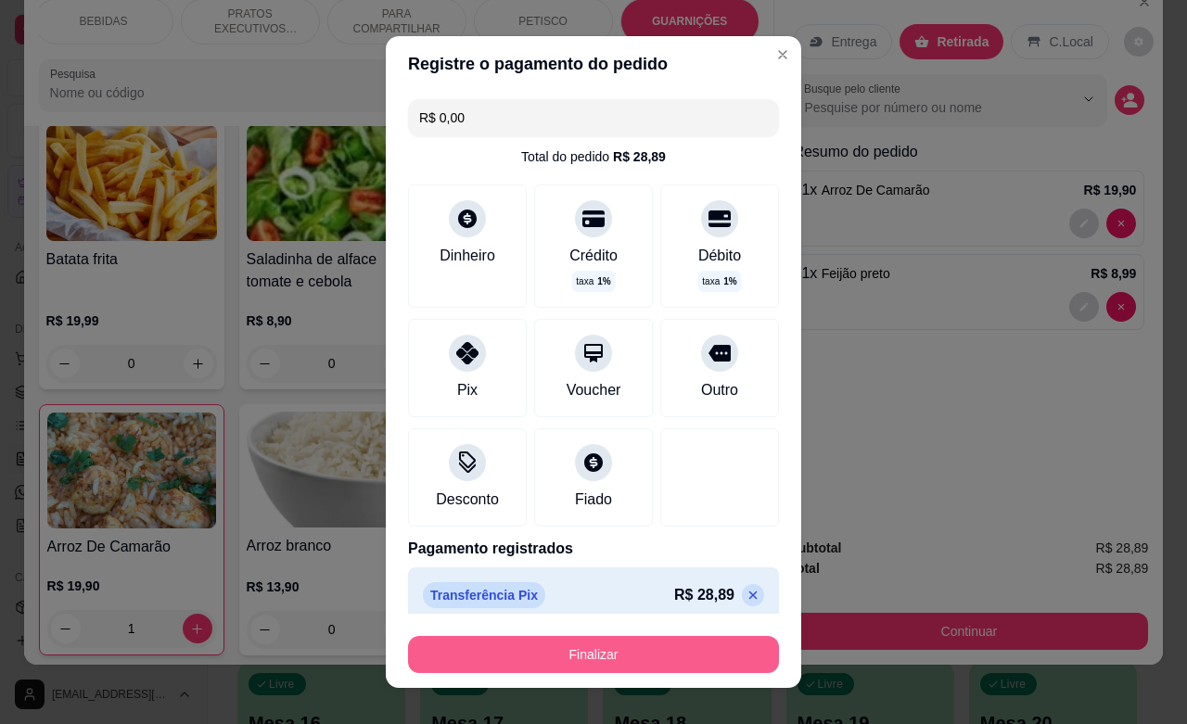
click at [599, 659] on button "Finalizar" at bounding box center [593, 654] width 371 height 37
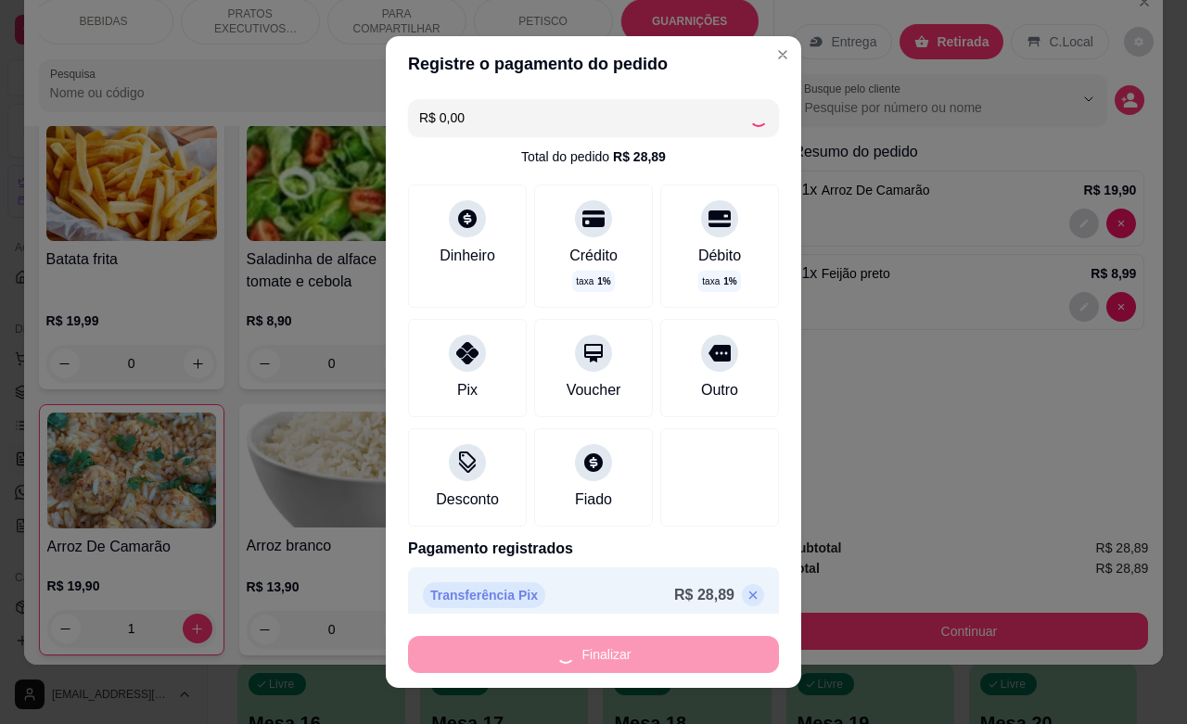
type input "0"
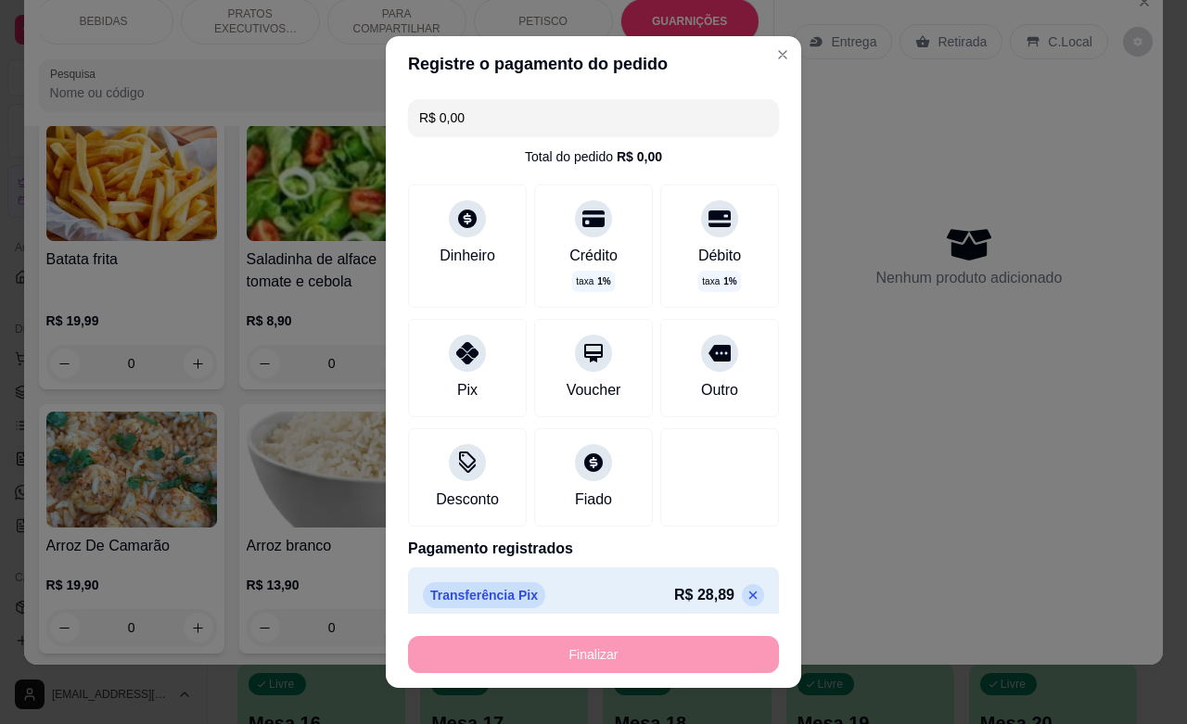
type input "-R$ 28,89"
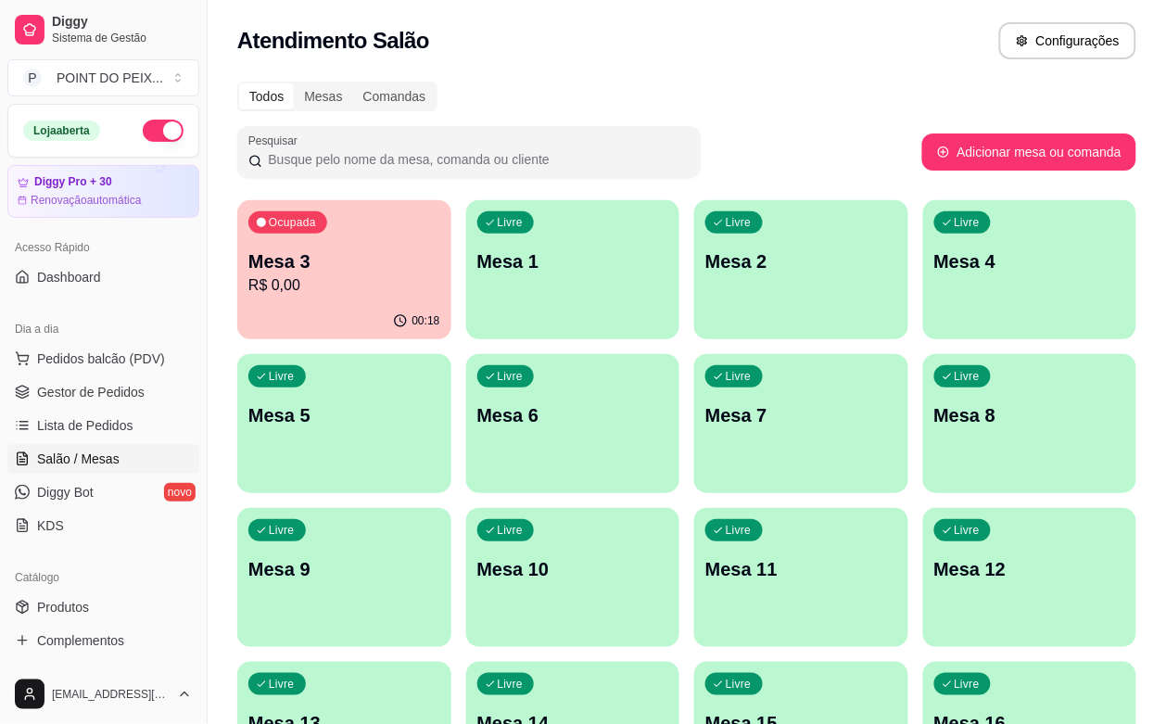
click at [754, 134] on div "Pesquisar" at bounding box center [579, 152] width 685 height 52
click at [117, 364] on span "Pedidos balcão (PDV)" at bounding box center [101, 359] width 128 height 19
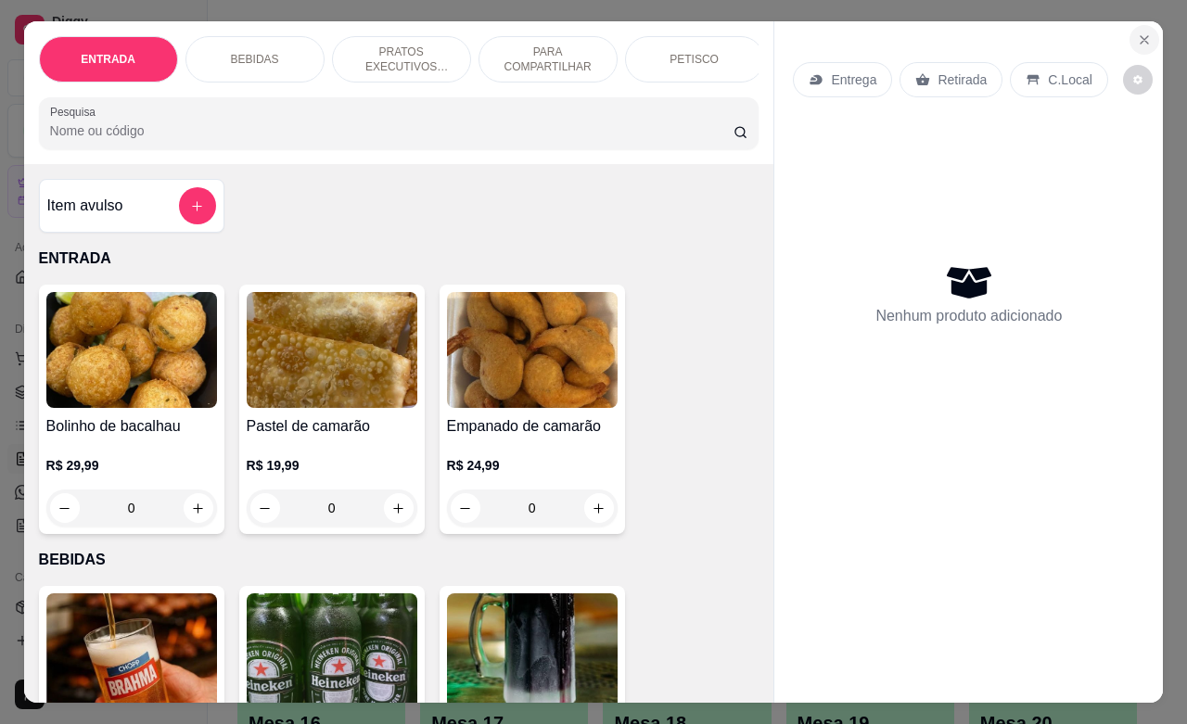
click at [1137, 32] on icon "Close" at bounding box center [1144, 39] width 15 height 15
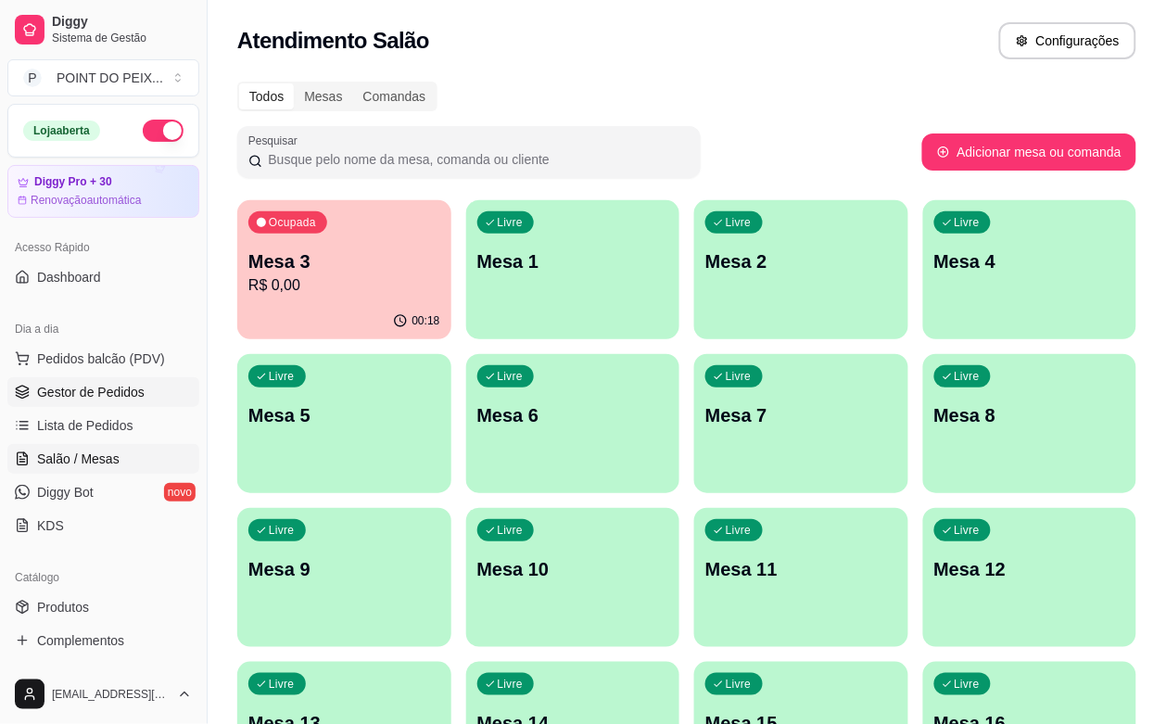
click at [94, 404] on link "Gestor de Pedidos" at bounding box center [103, 392] width 192 height 30
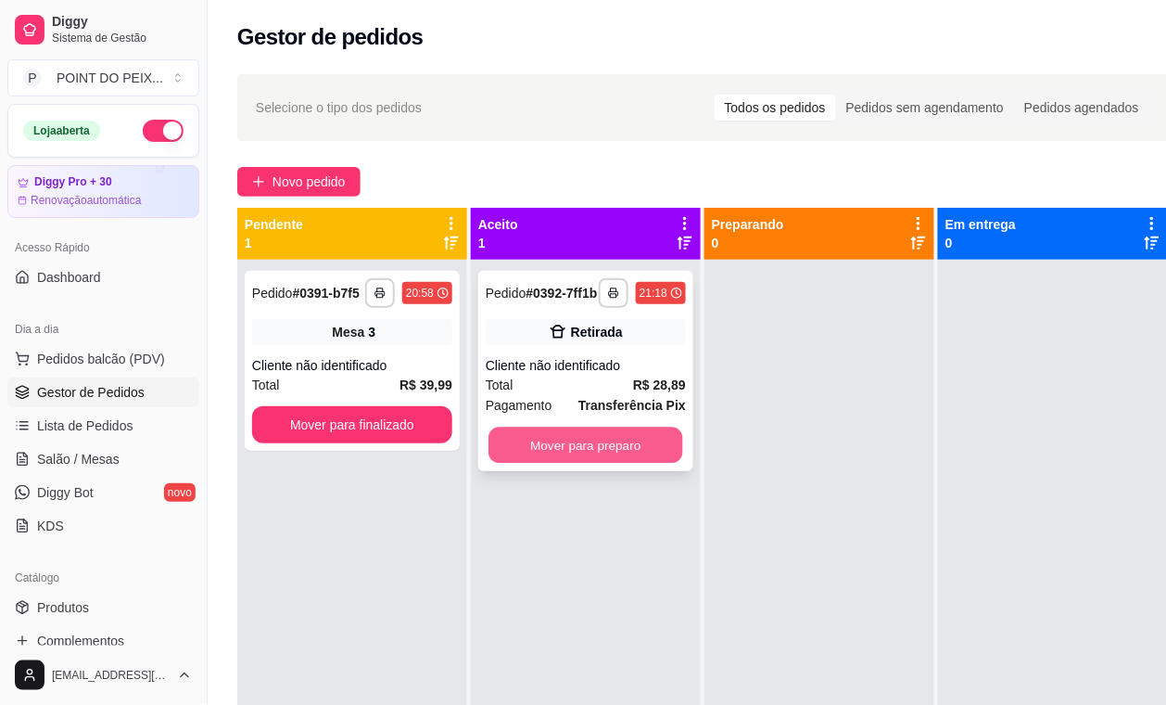
click at [610, 461] on button "Mover para preparo" at bounding box center [586, 445] width 195 height 36
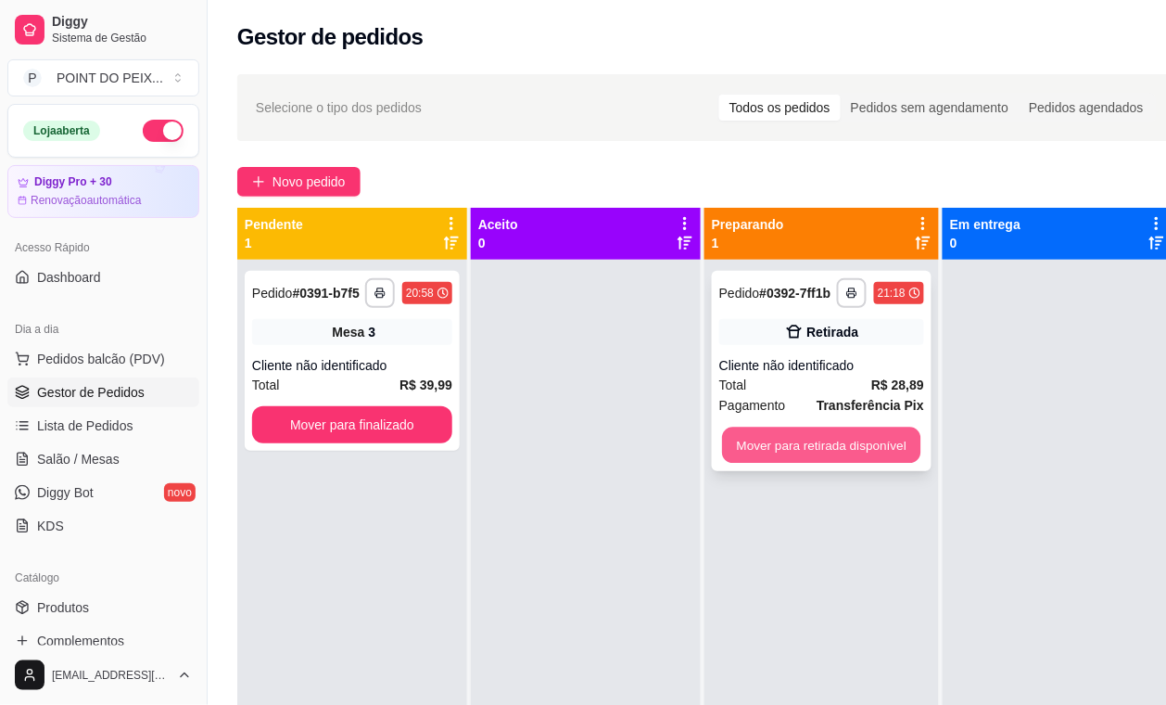
click at [840, 446] on button "Mover para retirada disponível" at bounding box center [821, 445] width 198 height 36
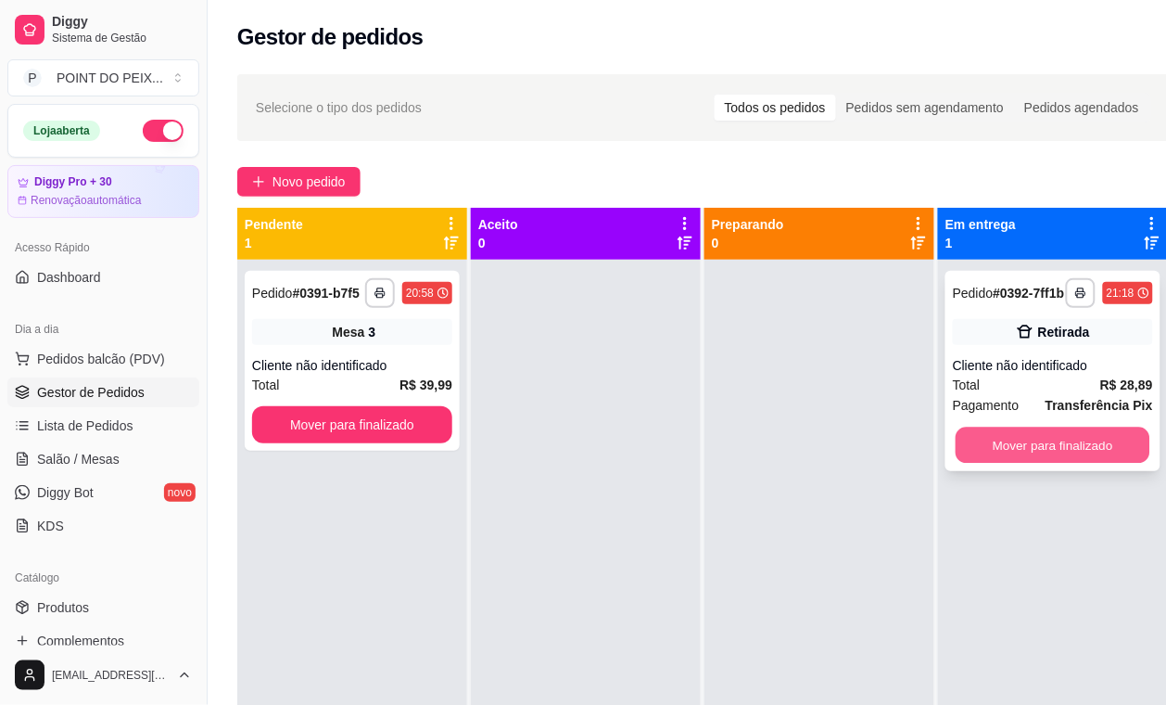
click at [1054, 453] on button "Mover para finalizado" at bounding box center [1053, 445] width 195 height 36
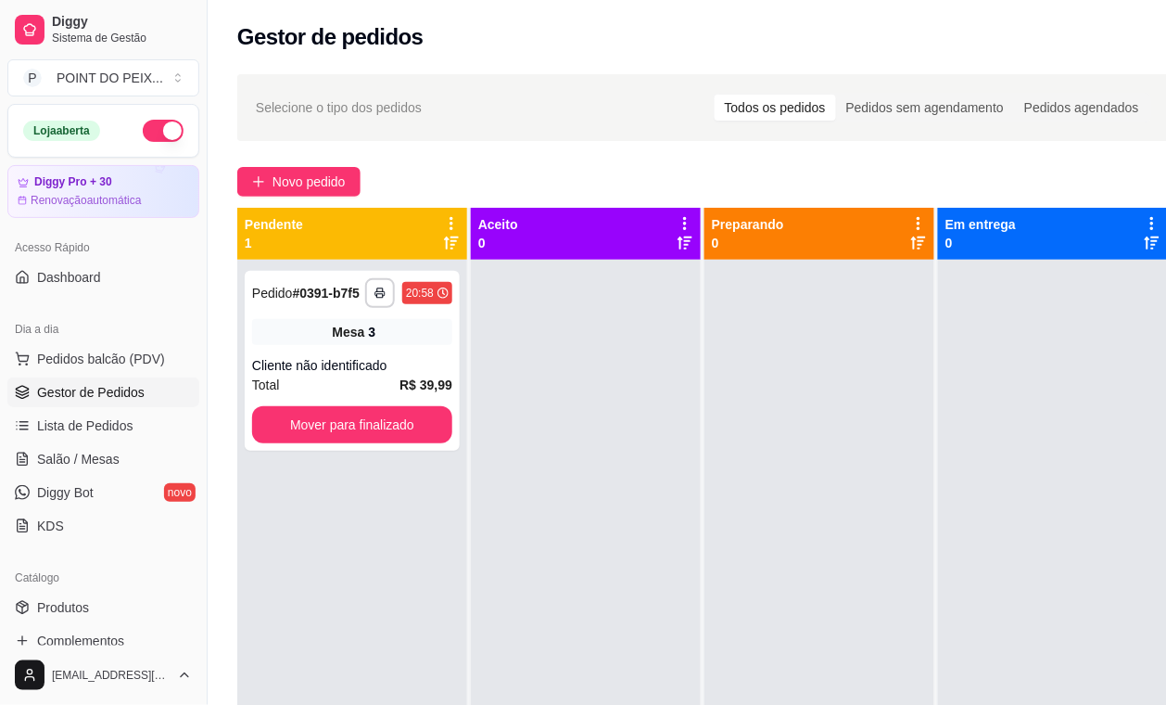
click at [111, 389] on span "Gestor de Pedidos" at bounding box center [91, 392] width 108 height 19
click at [103, 462] on span "Salão / Mesas" at bounding box center [78, 459] width 83 height 19
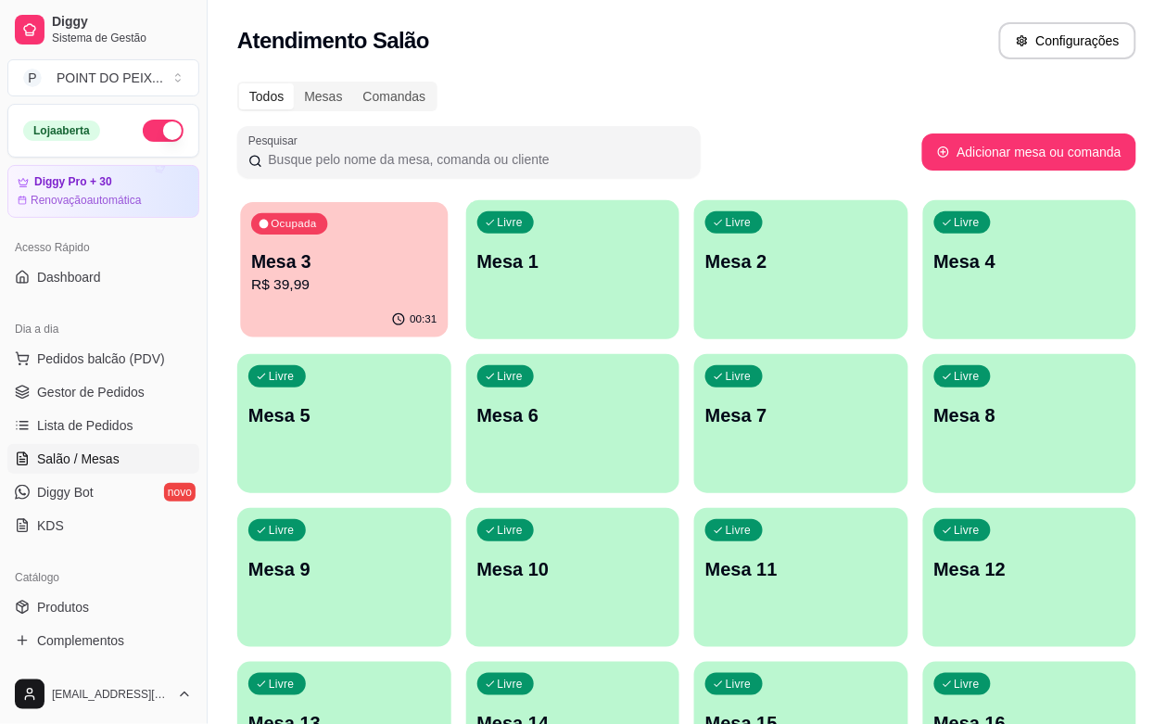
click at [345, 281] on p "R$ 39,99" at bounding box center [343, 284] width 185 height 21
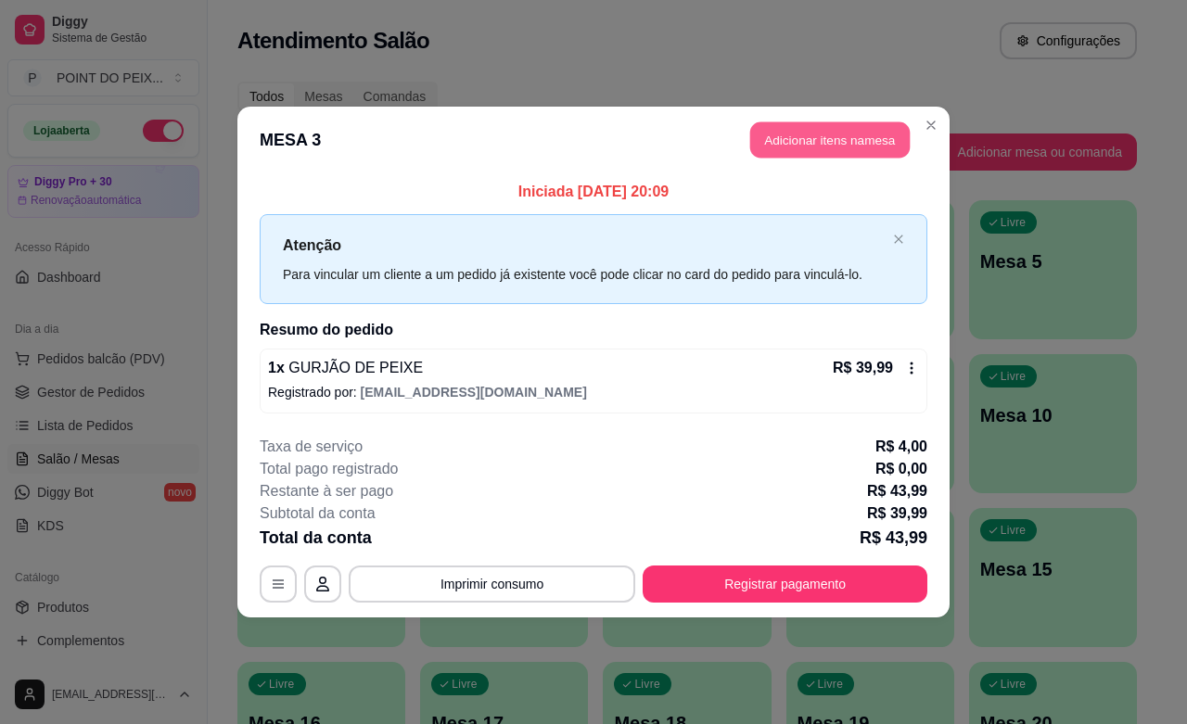
click at [805, 140] on button "Adicionar itens na mesa" at bounding box center [829, 140] width 159 height 36
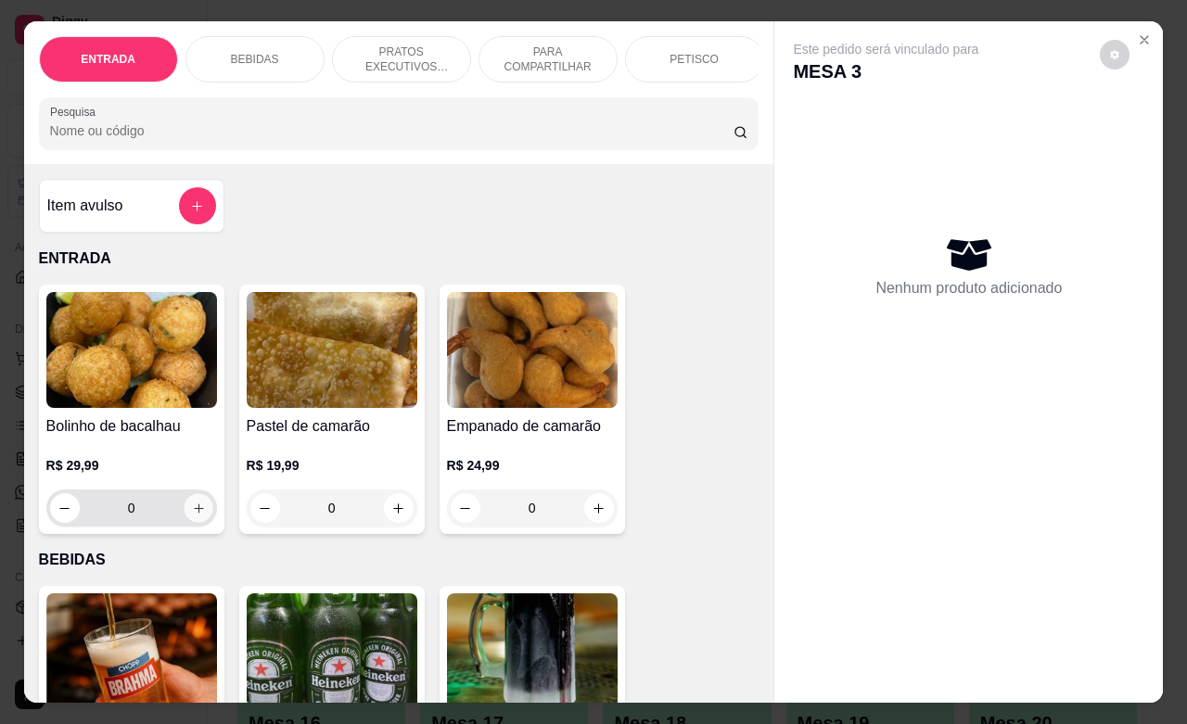
click at [191, 516] on icon "increase-product-quantity" at bounding box center [198, 509] width 14 height 14
type input "1"
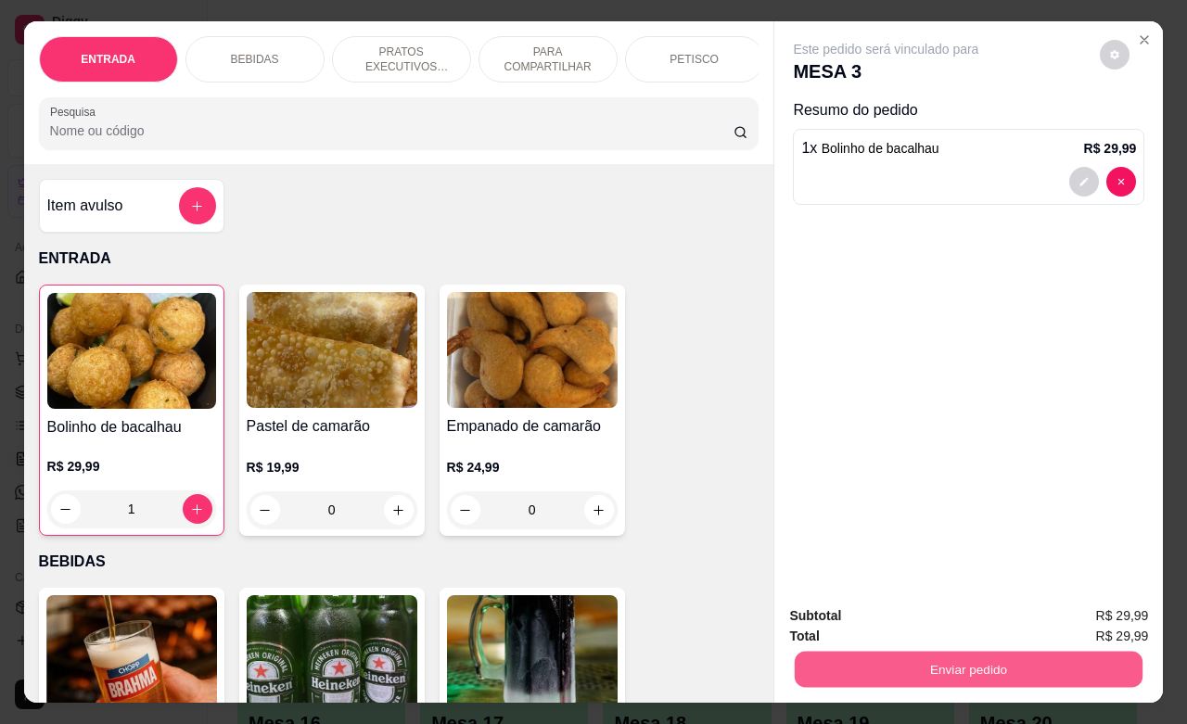
click at [874, 672] on button "Enviar pedido" at bounding box center [969, 669] width 348 height 36
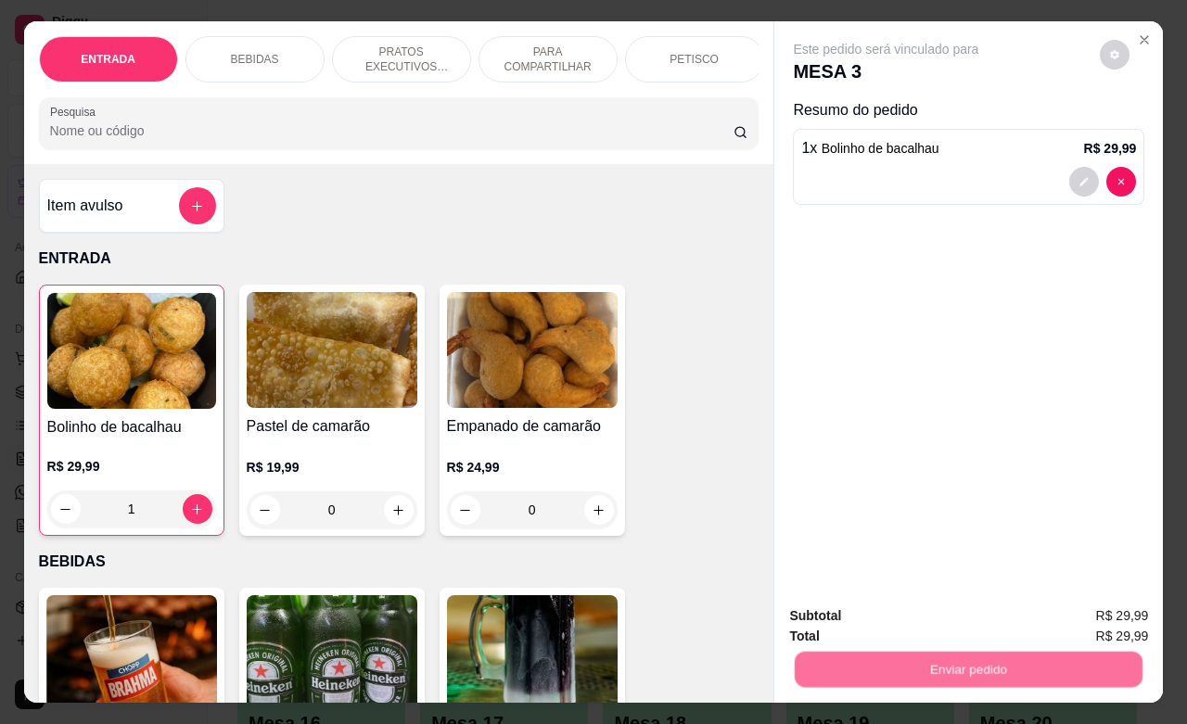
click at [878, 615] on button "Não registrar e enviar pedido" at bounding box center [904, 613] width 187 height 34
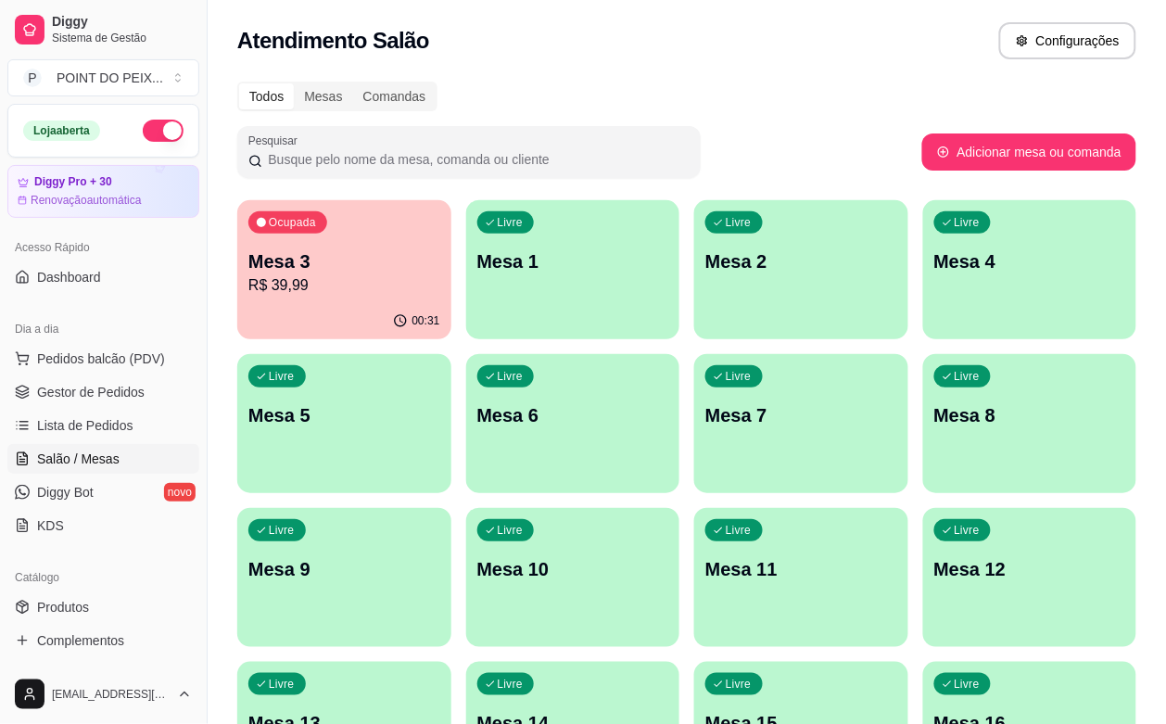
click at [710, 262] on p "Mesa 2" at bounding box center [802, 262] width 192 height 26
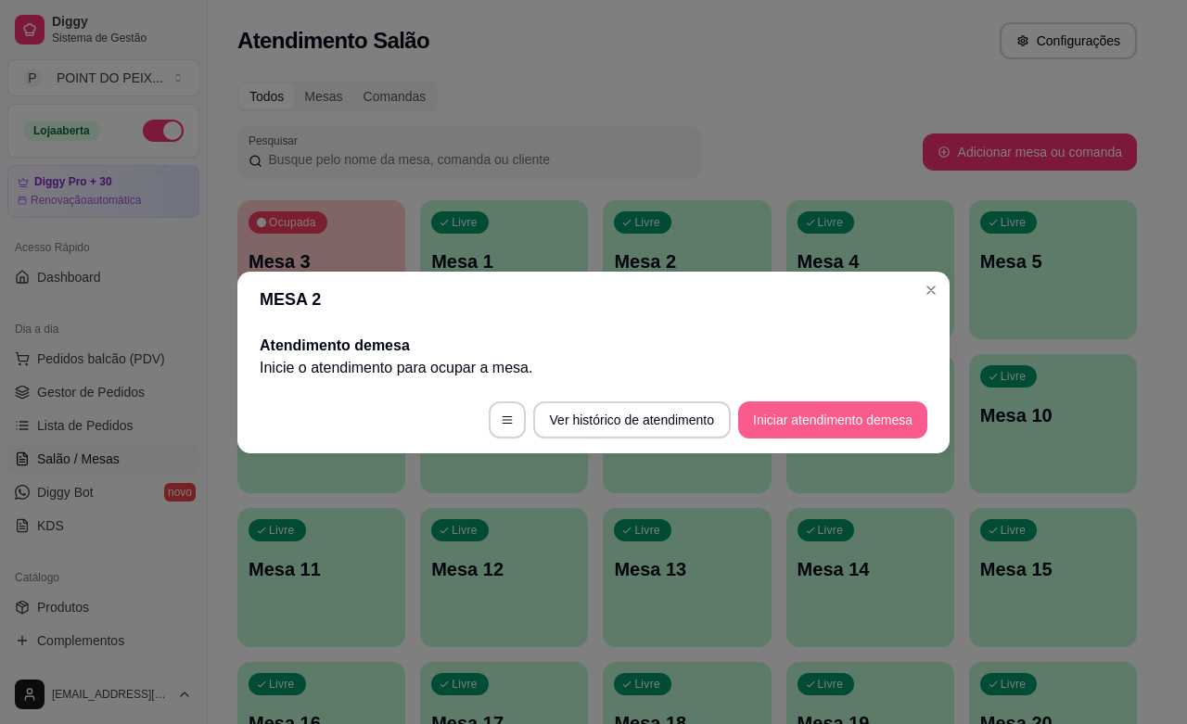
click at [831, 417] on button "Iniciar atendimento de mesa" at bounding box center [832, 420] width 189 height 37
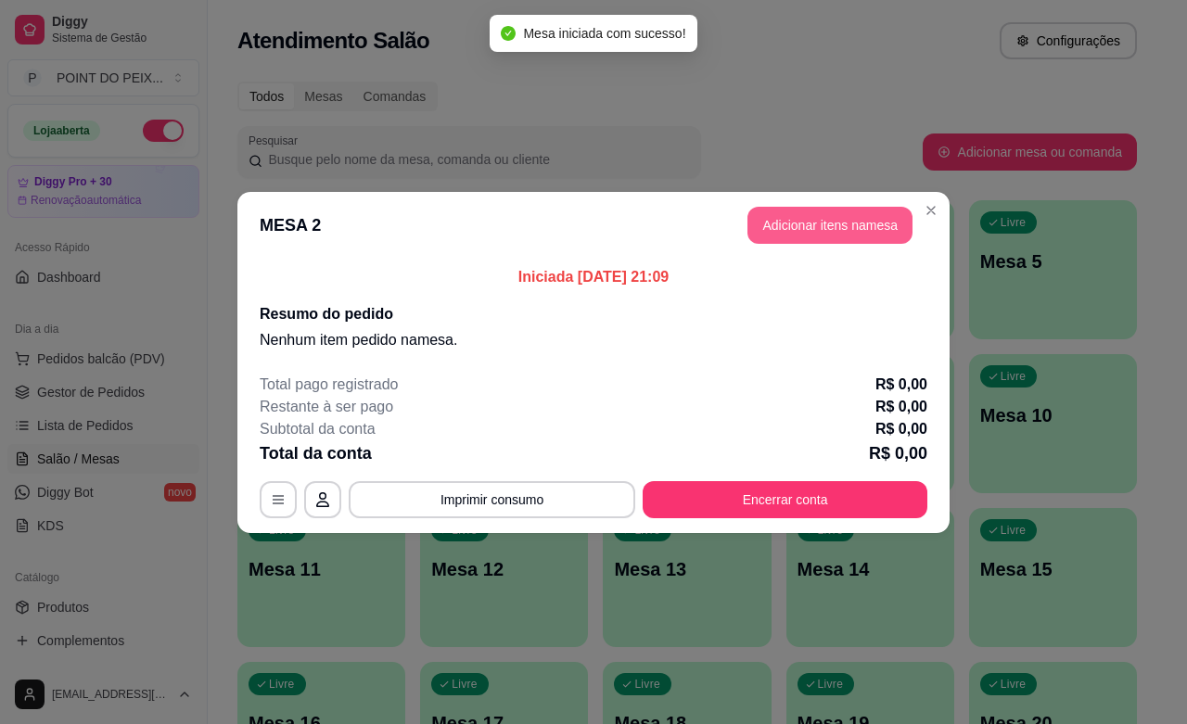
click at [835, 224] on button "Adicionar itens na mesa" at bounding box center [829, 225] width 165 height 37
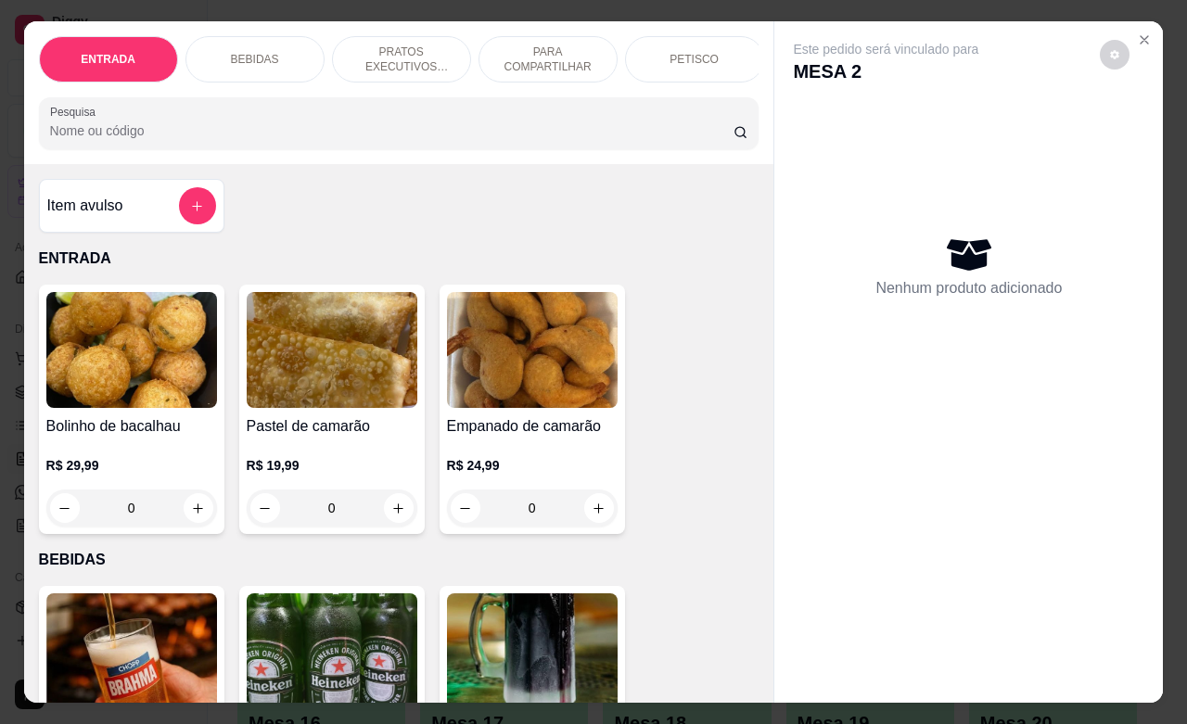
click at [693, 57] on div "PETISCO" at bounding box center [694, 59] width 139 height 46
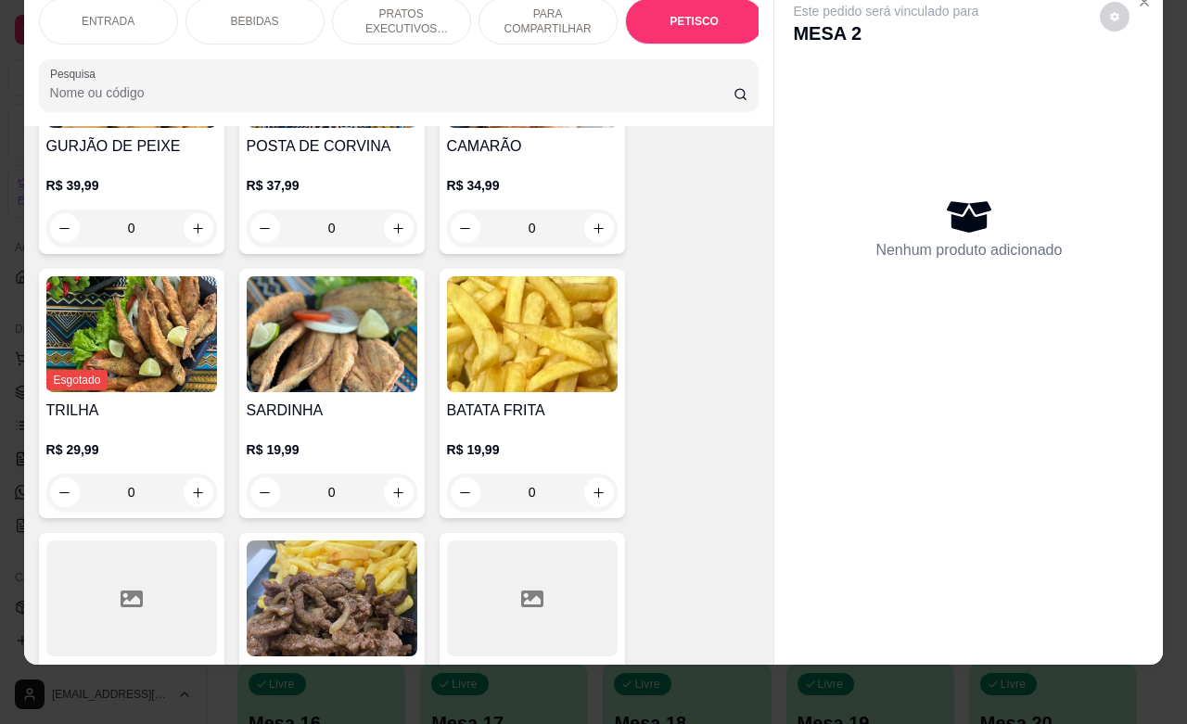
scroll to position [4296, 0]
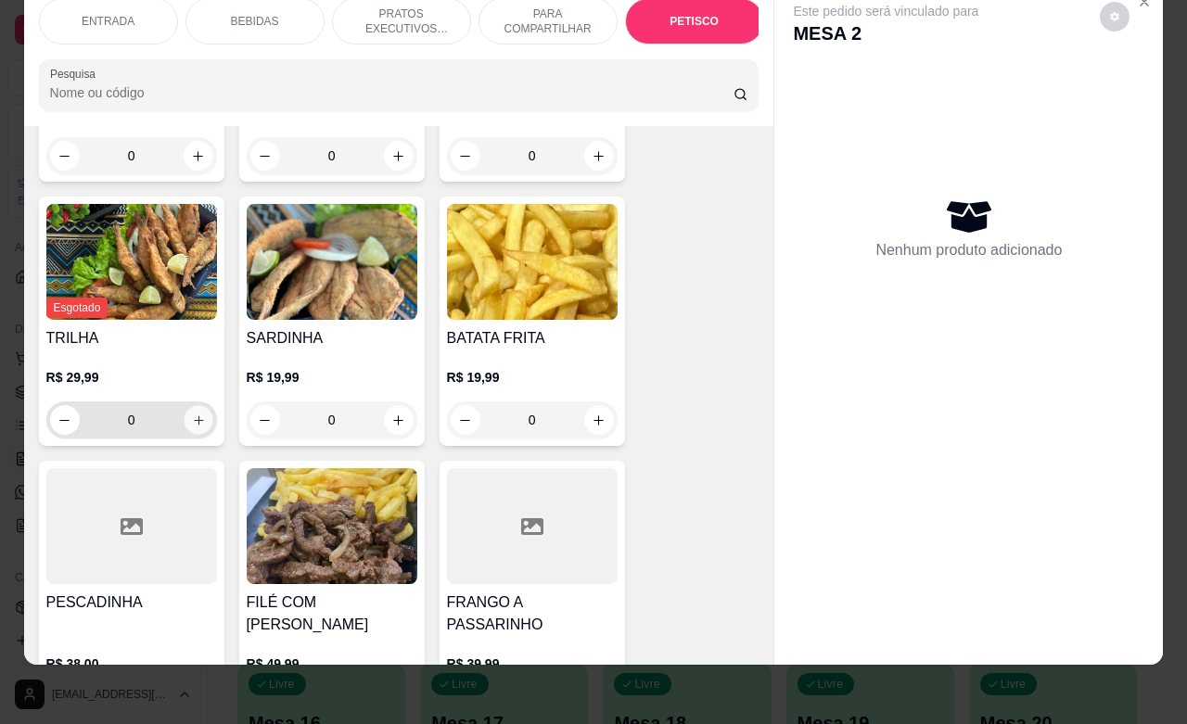
click at [184, 418] on button "increase-product-quantity" at bounding box center [198, 420] width 29 height 29
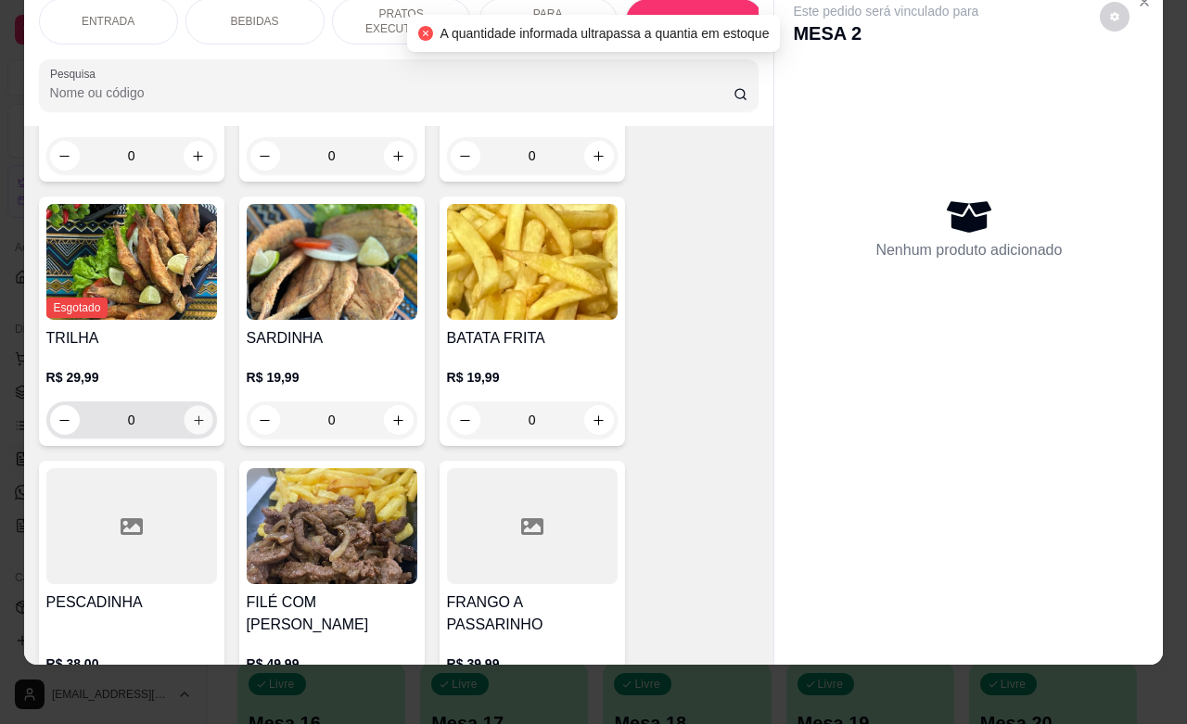
click at [191, 422] on icon "increase-product-quantity" at bounding box center [198, 421] width 14 height 14
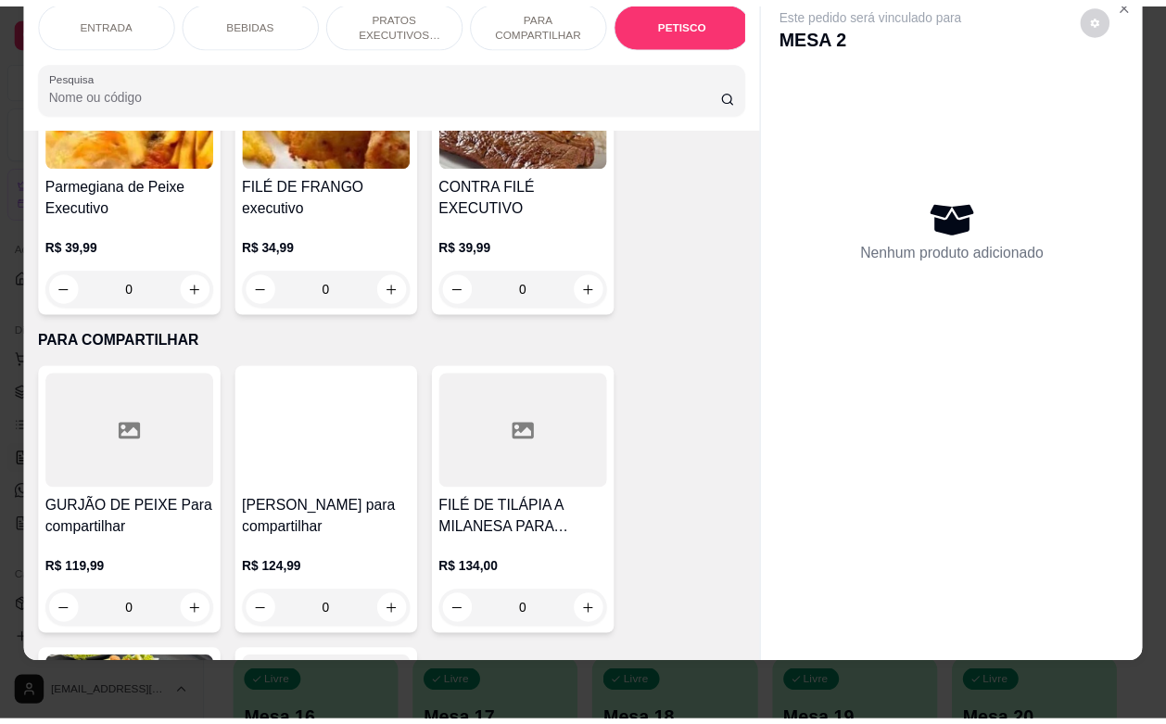
scroll to position [0, 0]
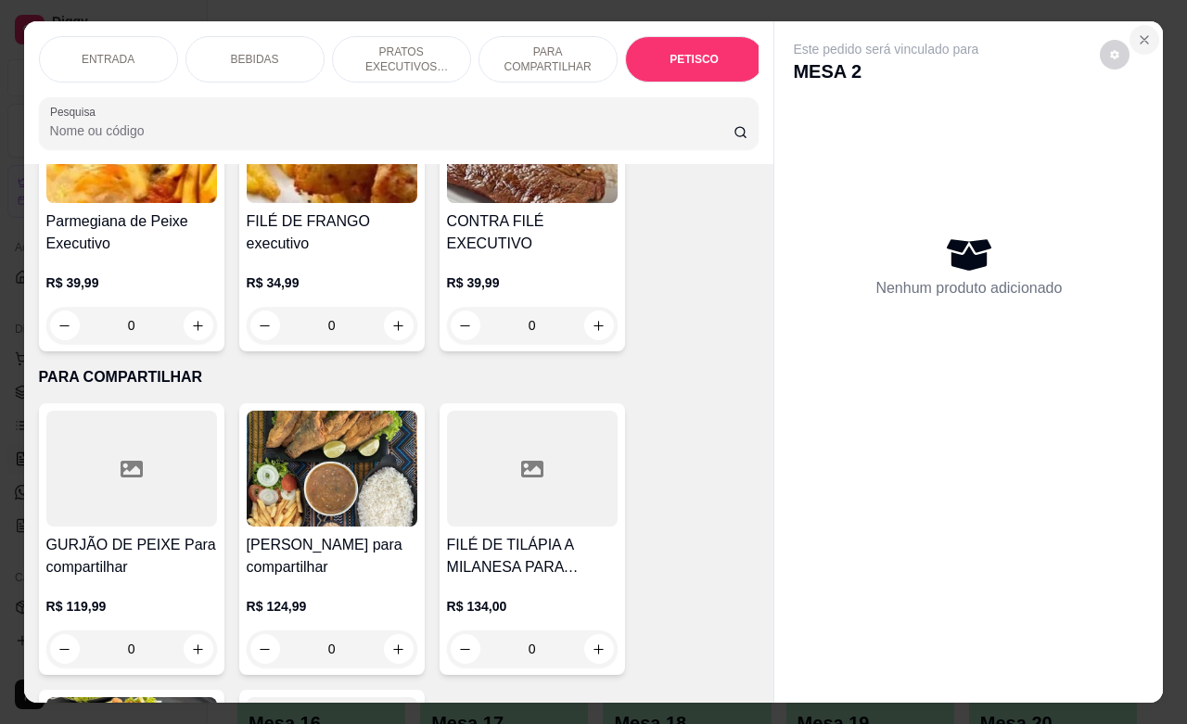
click at [1137, 37] on icon "Close" at bounding box center [1144, 39] width 15 height 15
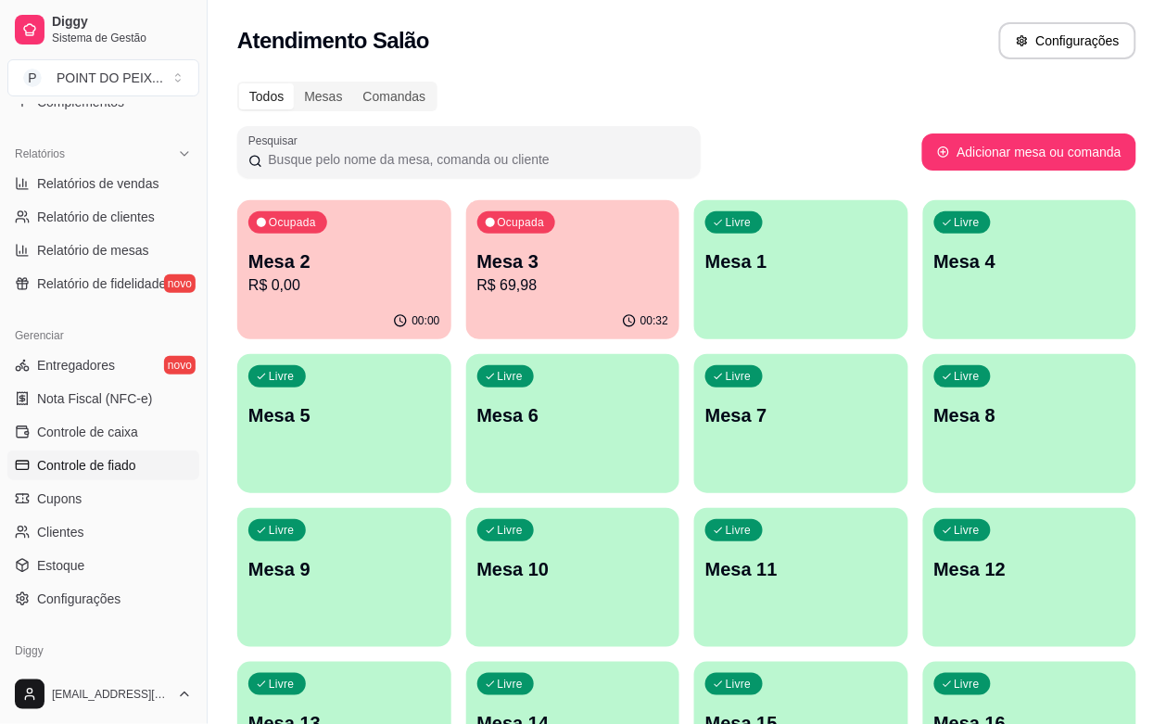
scroll to position [580, 0]
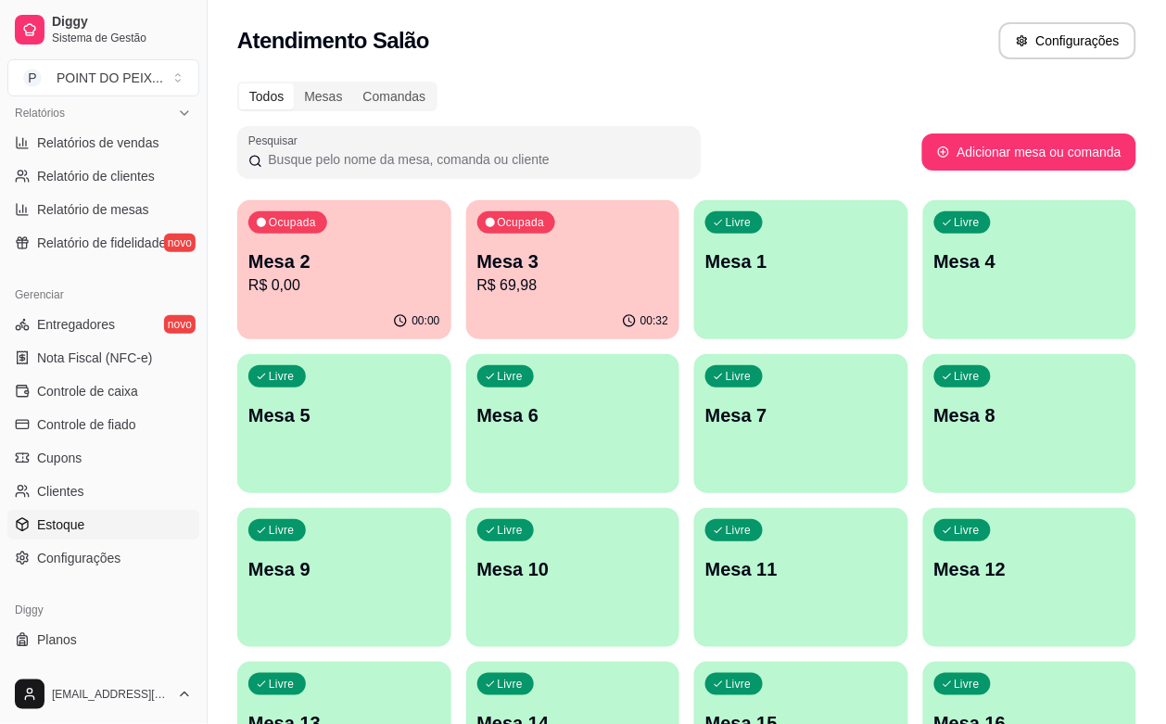
click at [85, 529] on link "Estoque" at bounding box center [103, 525] width 192 height 30
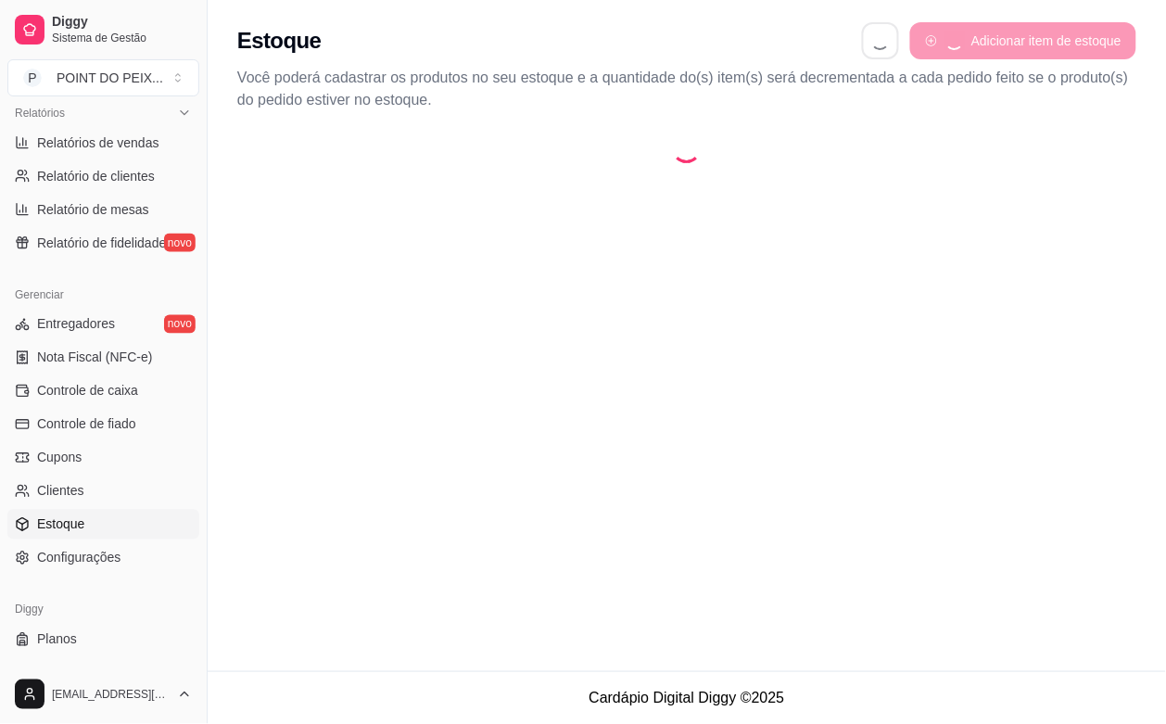
select select "QUANTITY_ORDER"
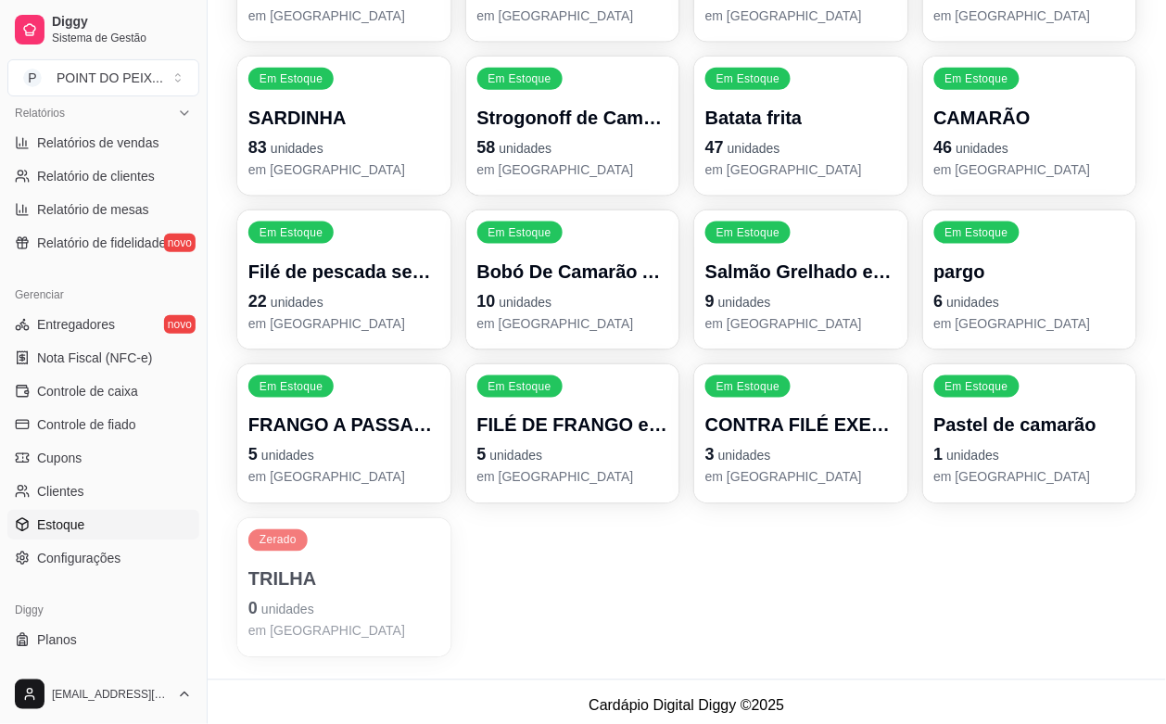
scroll to position [391, 0]
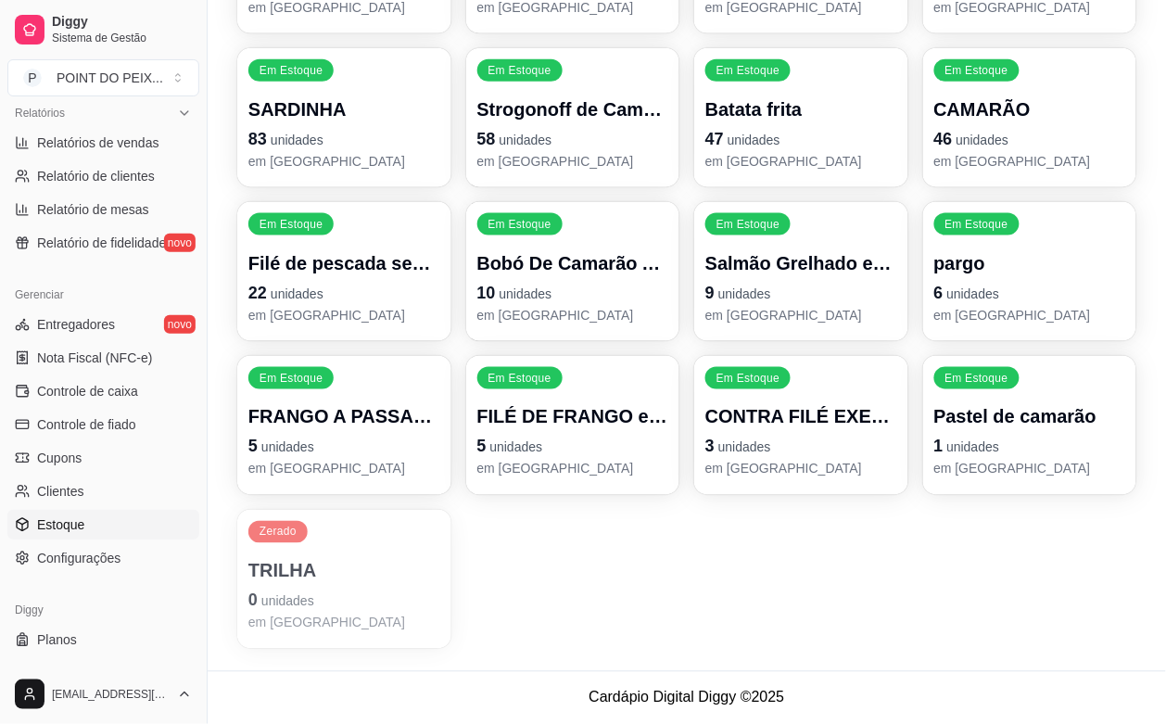
click at [307, 585] on div "TRILHA 0 unidades em [GEOGRAPHIC_DATA]" at bounding box center [345, 595] width 192 height 74
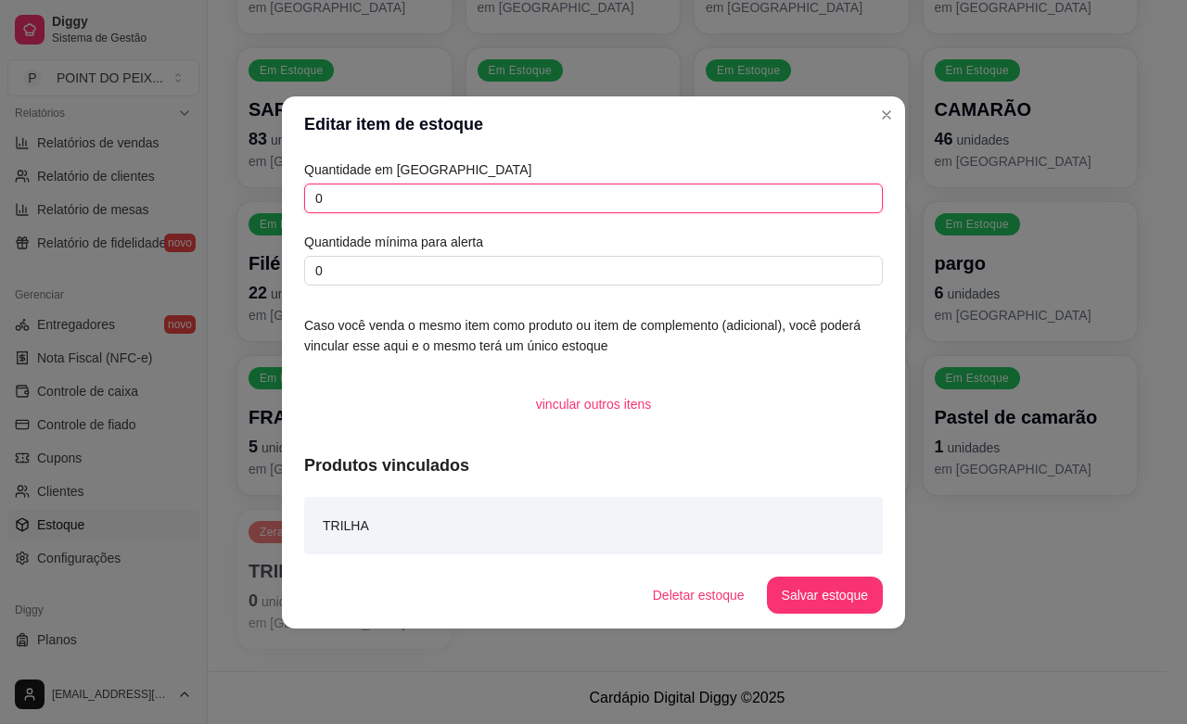
click at [431, 209] on input "0" at bounding box center [593, 199] width 579 height 30
type input "500"
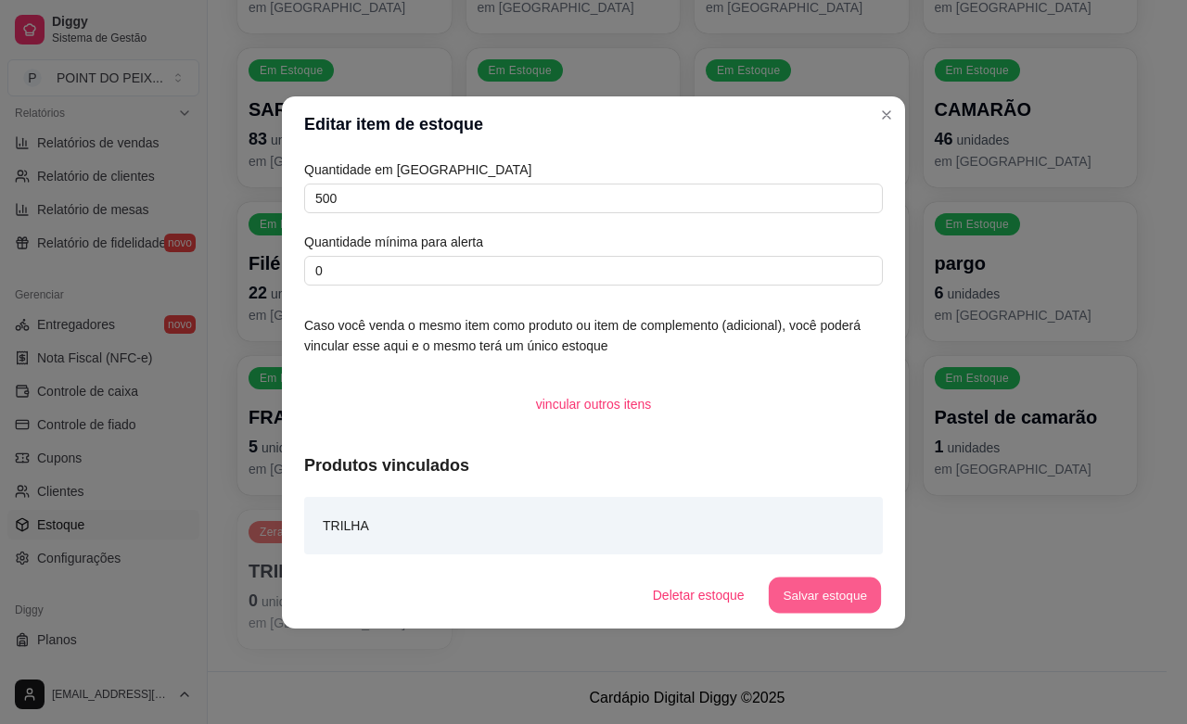
click at [835, 598] on button "Salvar estoque" at bounding box center [824, 595] width 113 height 36
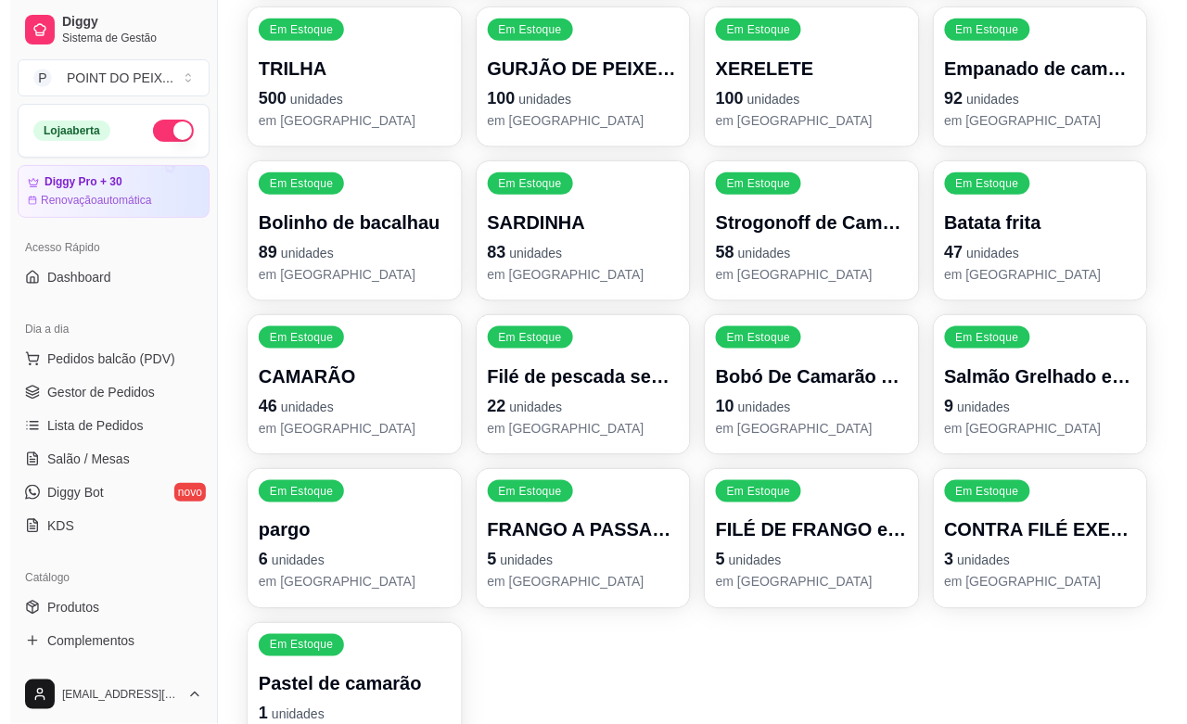
scroll to position [0, 0]
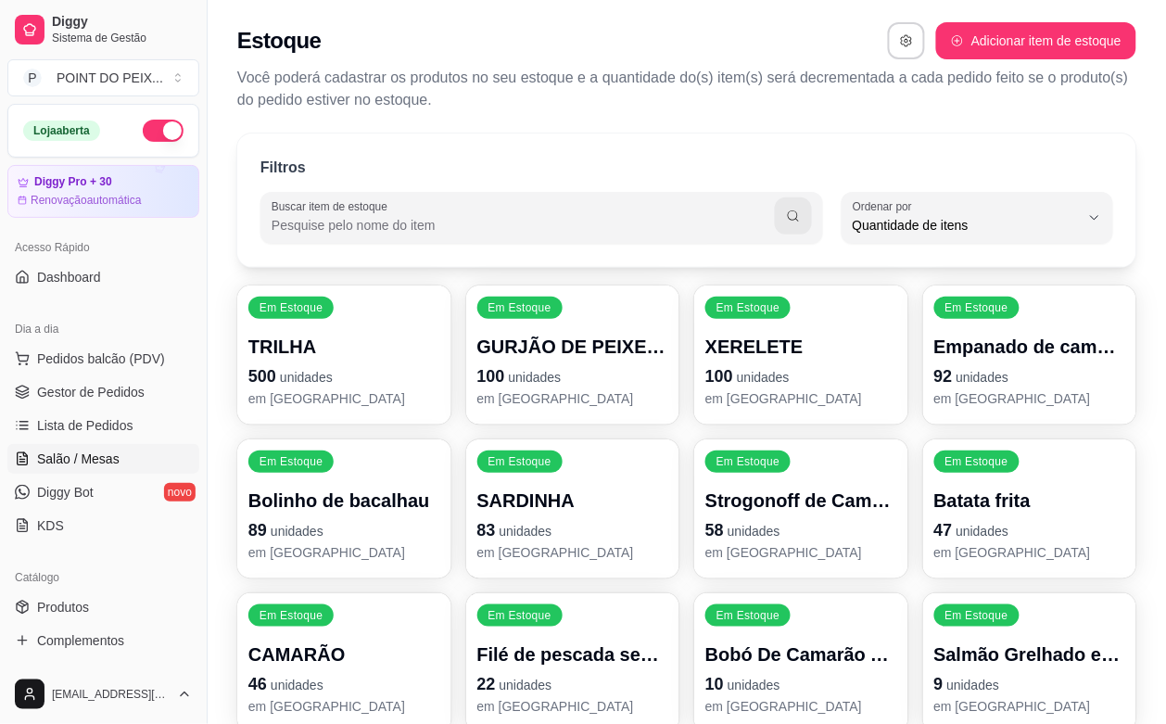
click at [102, 460] on span "Salão / Mesas" at bounding box center [78, 459] width 83 height 19
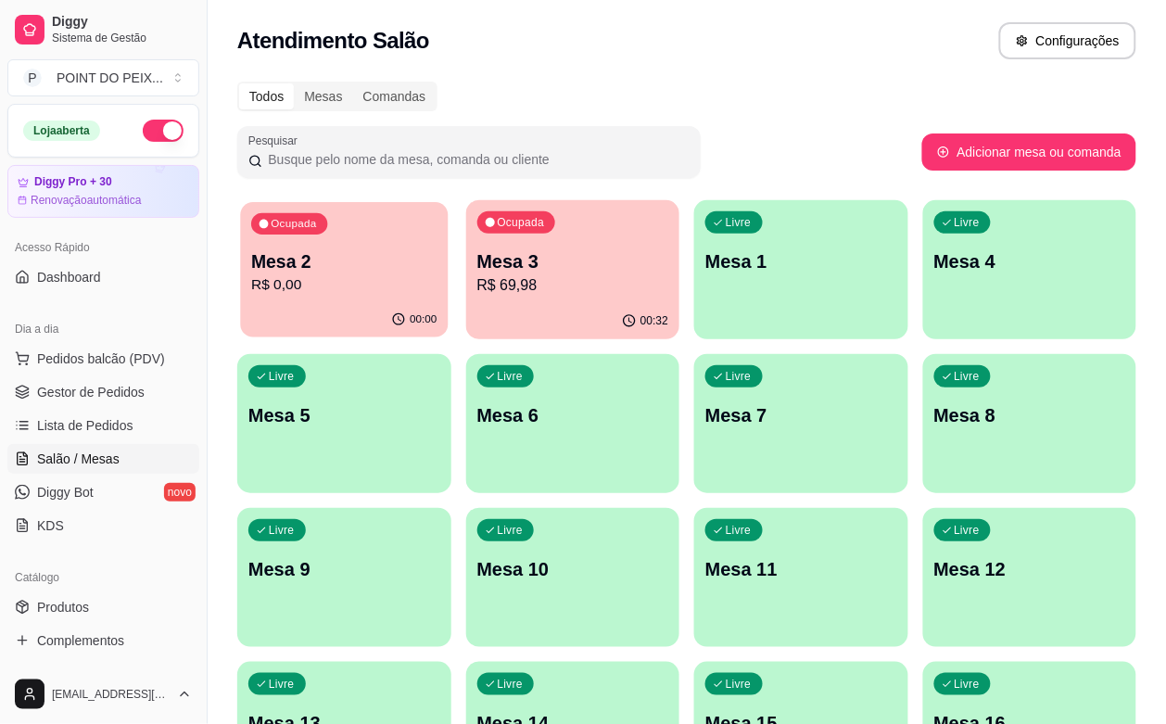
click at [364, 290] on p "R$ 0,00" at bounding box center [343, 284] width 185 height 21
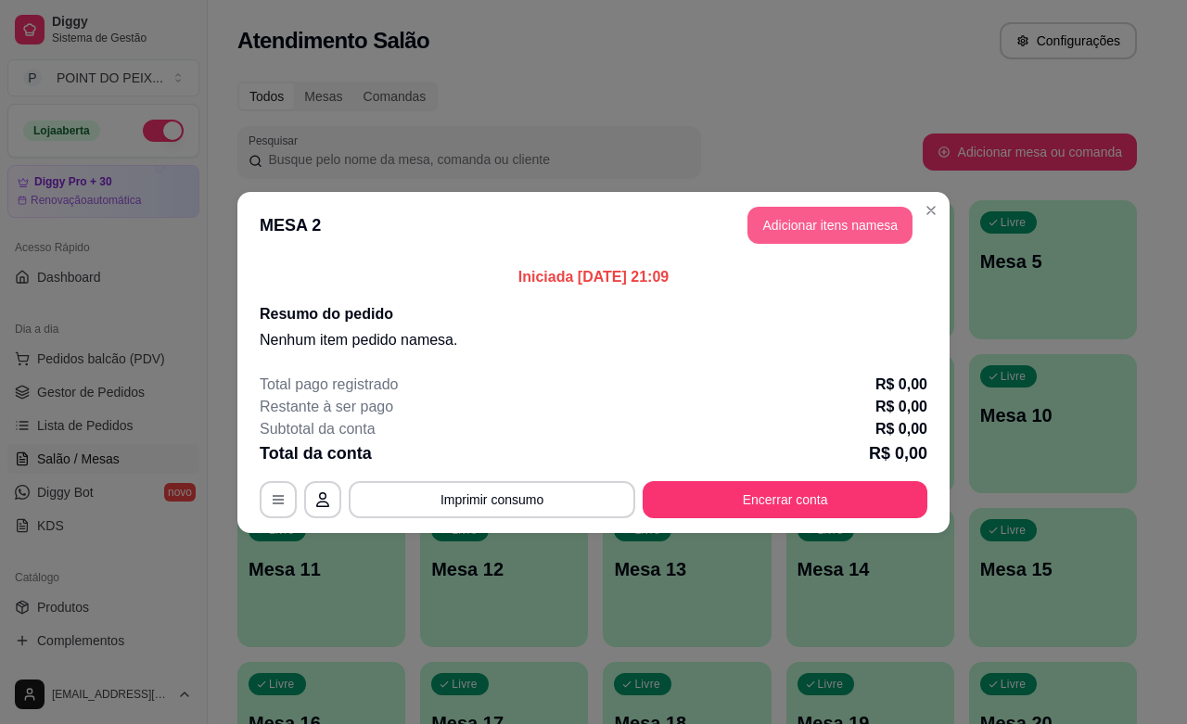
click at [853, 224] on button "Adicionar itens na mesa" at bounding box center [829, 225] width 165 height 37
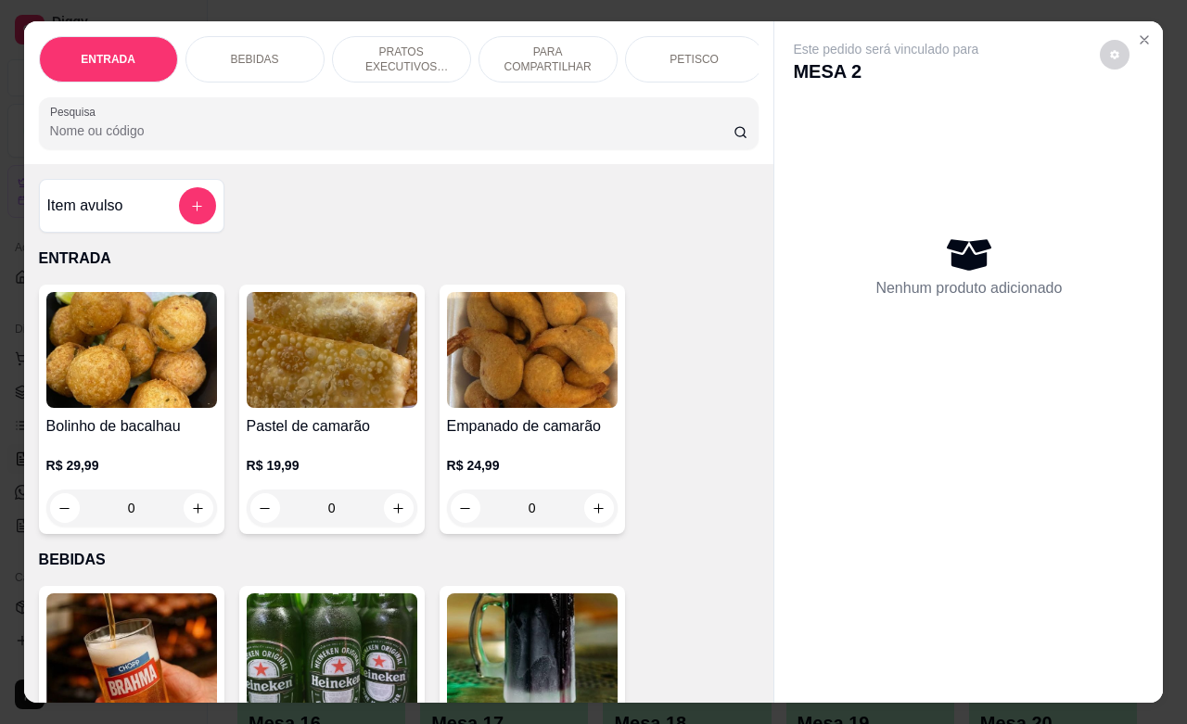
click at [669, 57] on div "PETISCO" at bounding box center [694, 59] width 139 height 46
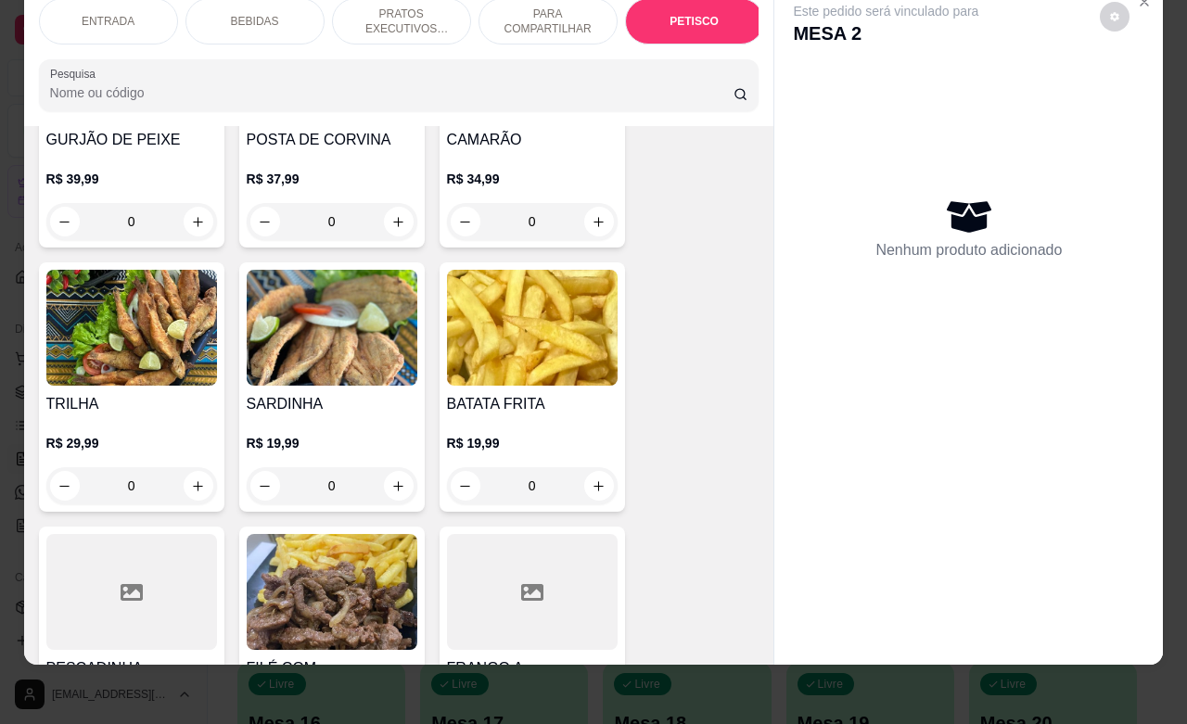
scroll to position [4296, 0]
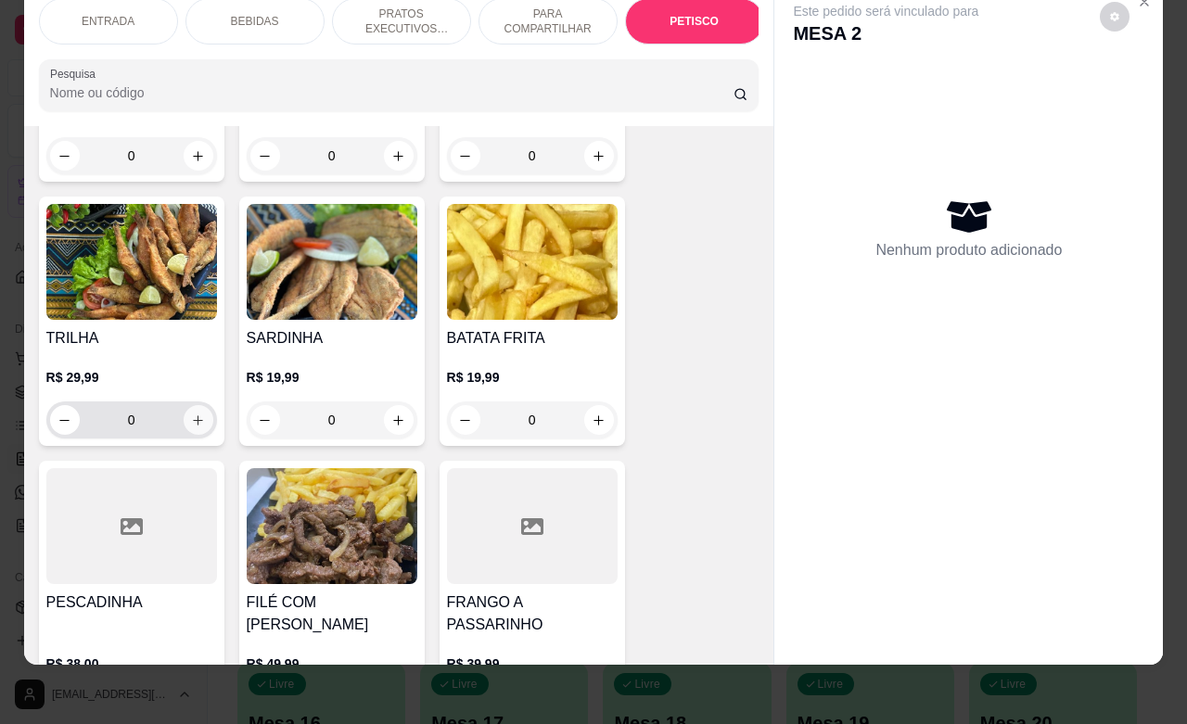
click at [191, 423] on icon "increase-product-quantity" at bounding box center [198, 421] width 14 height 14
type input "1"
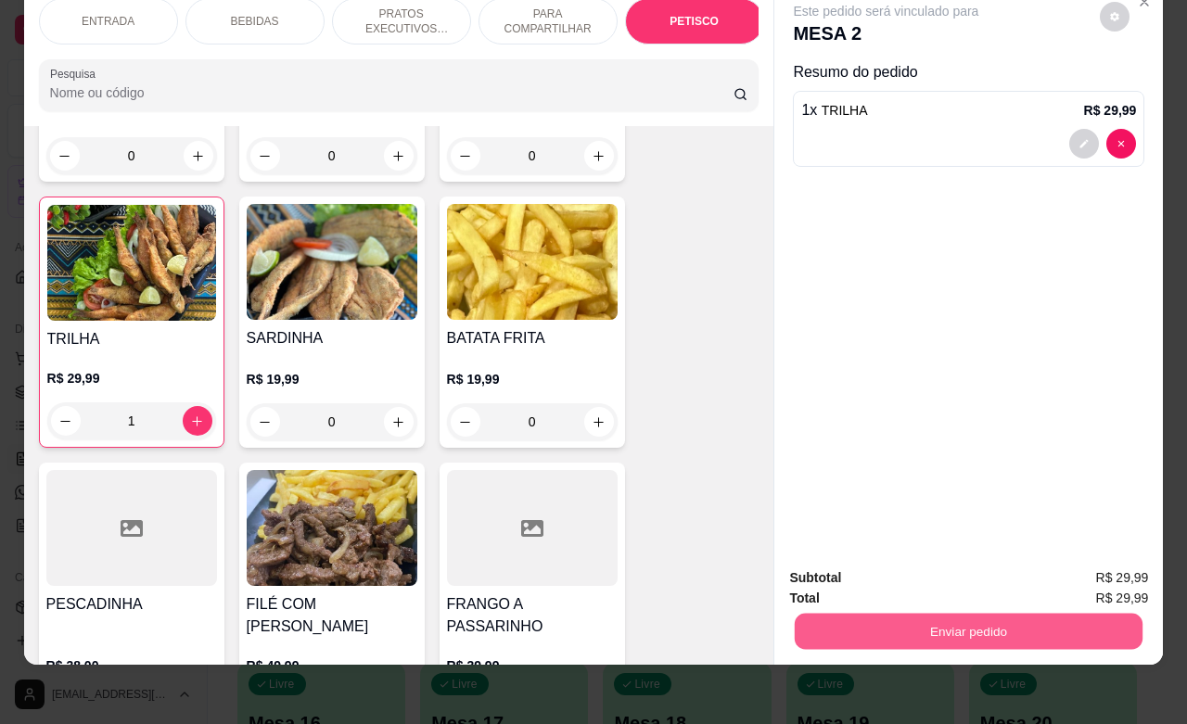
click at [1058, 618] on button "Enviar pedido" at bounding box center [969, 631] width 348 height 36
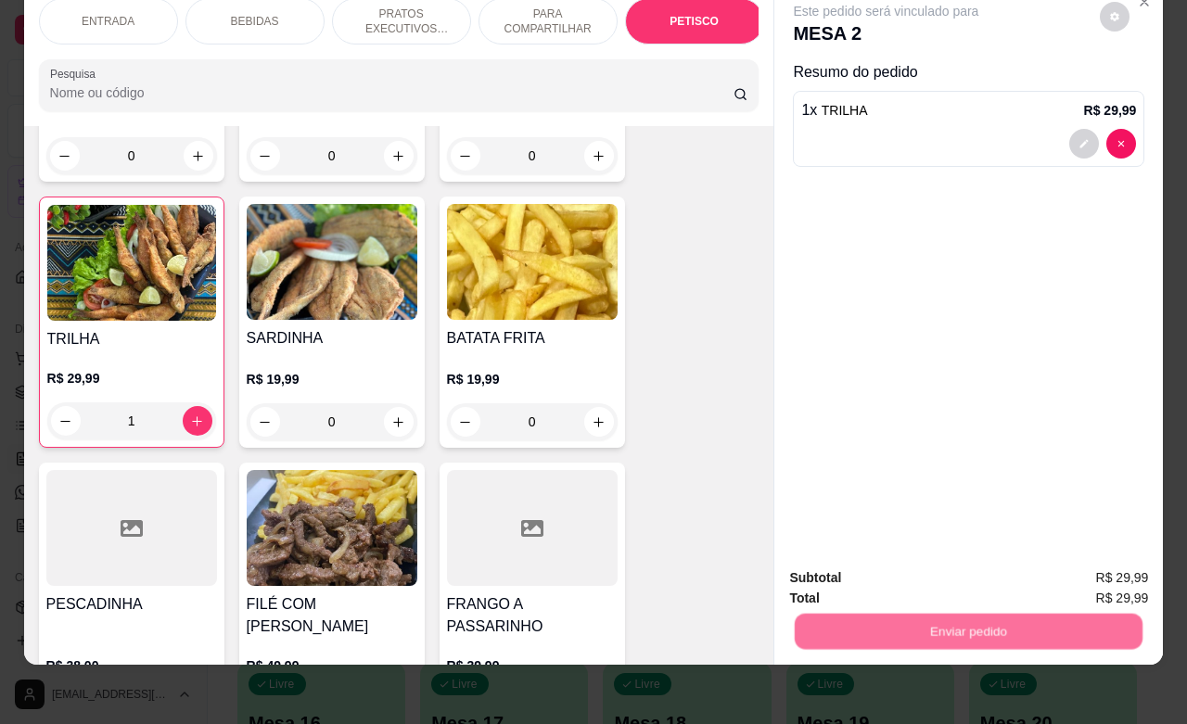
click at [920, 567] on button "Não registrar e enviar pedido" at bounding box center [905, 566] width 193 height 35
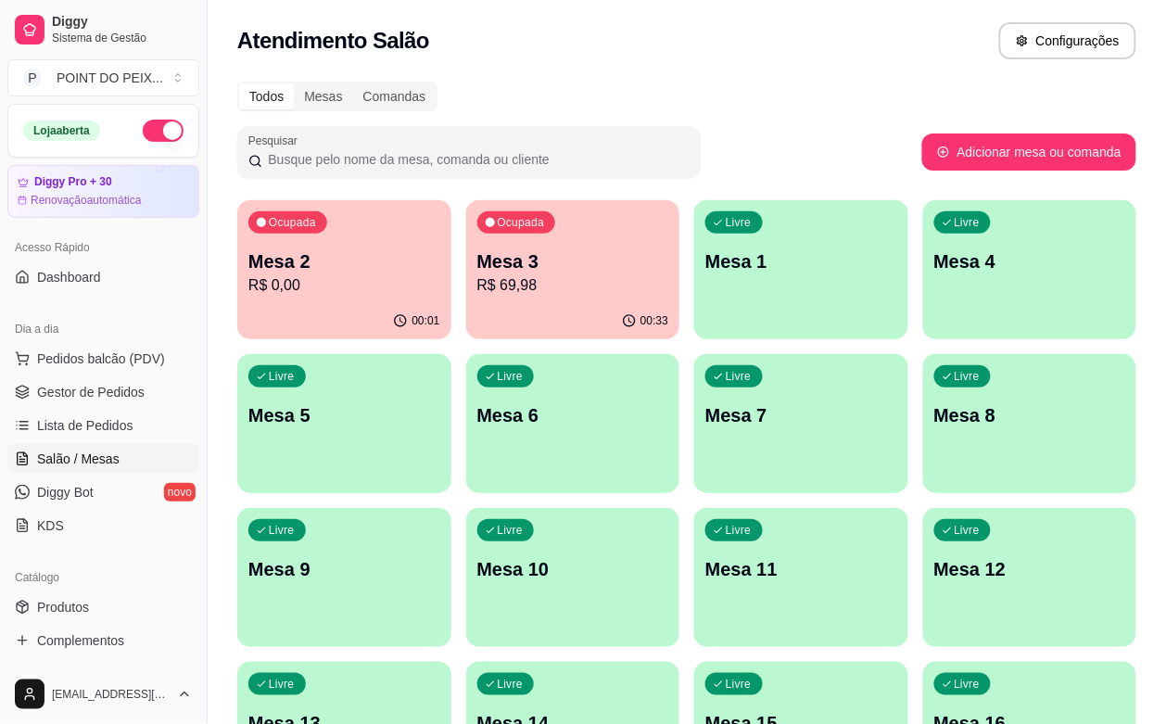
click at [622, 77] on div "Todos Mesas Comandas Pesquisar Adicionar mesa ou comanda Ocupada Mesa 2 R$ 0,00…" at bounding box center [687, 600] width 959 height 1061
click at [937, 425] on p "Mesa 8" at bounding box center [1029, 415] width 185 height 25
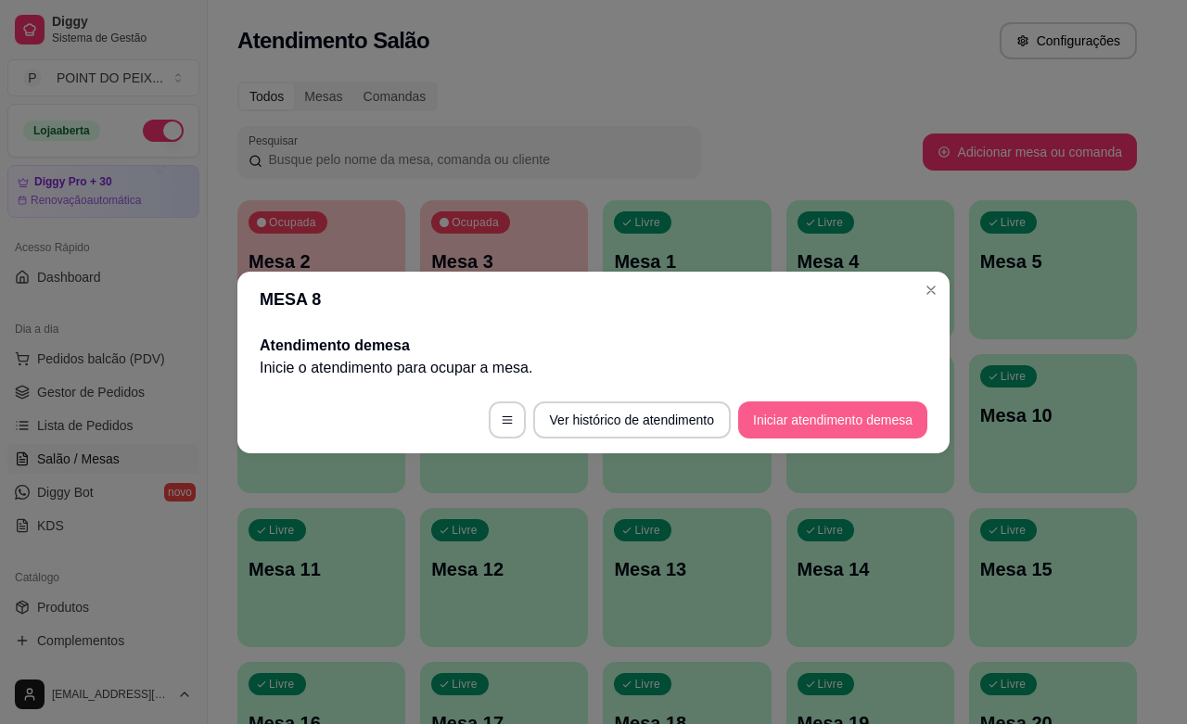
click at [809, 420] on button "Iniciar atendimento de mesa" at bounding box center [832, 420] width 189 height 37
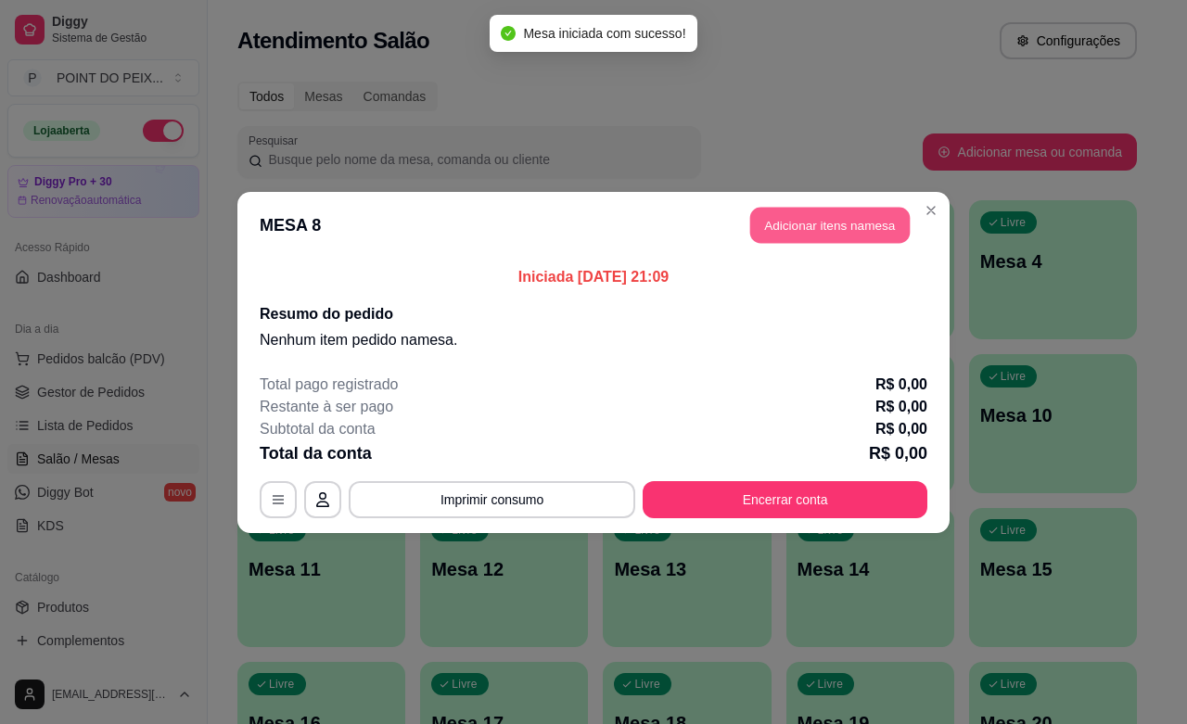
click at [822, 233] on button "Adicionar itens na mesa" at bounding box center [829, 225] width 159 height 36
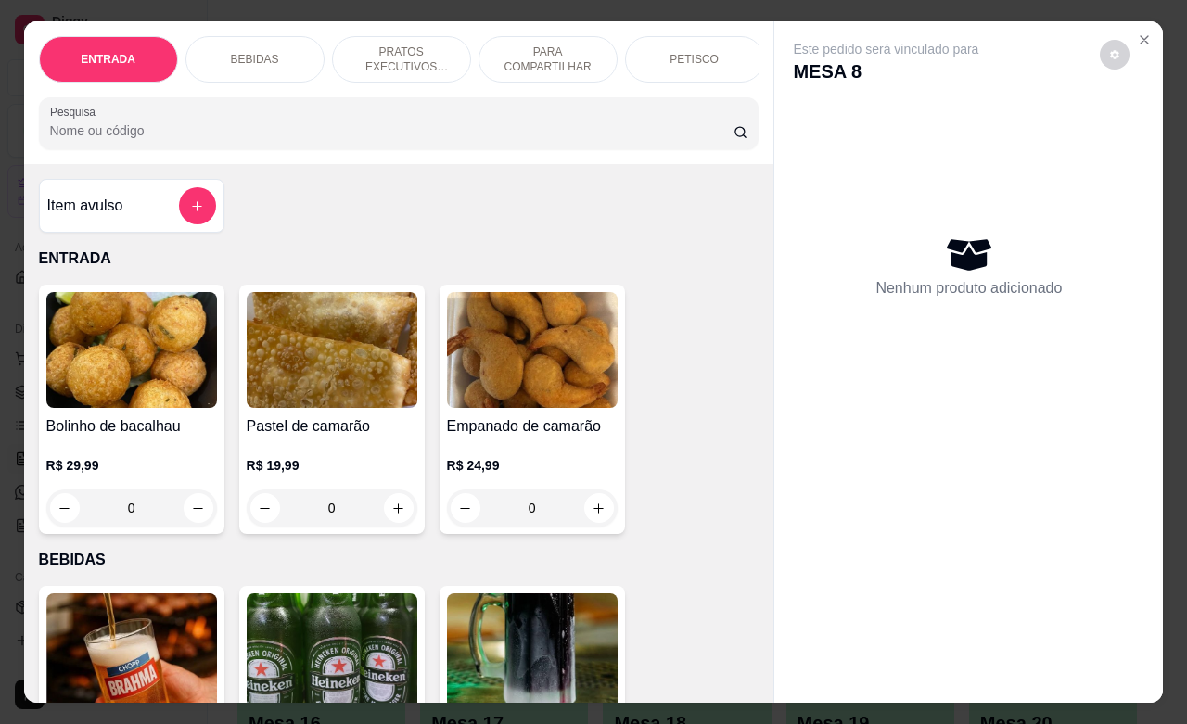
click at [247, 53] on p "BEBIDAS" at bounding box center [255, 59] width 48 height 15
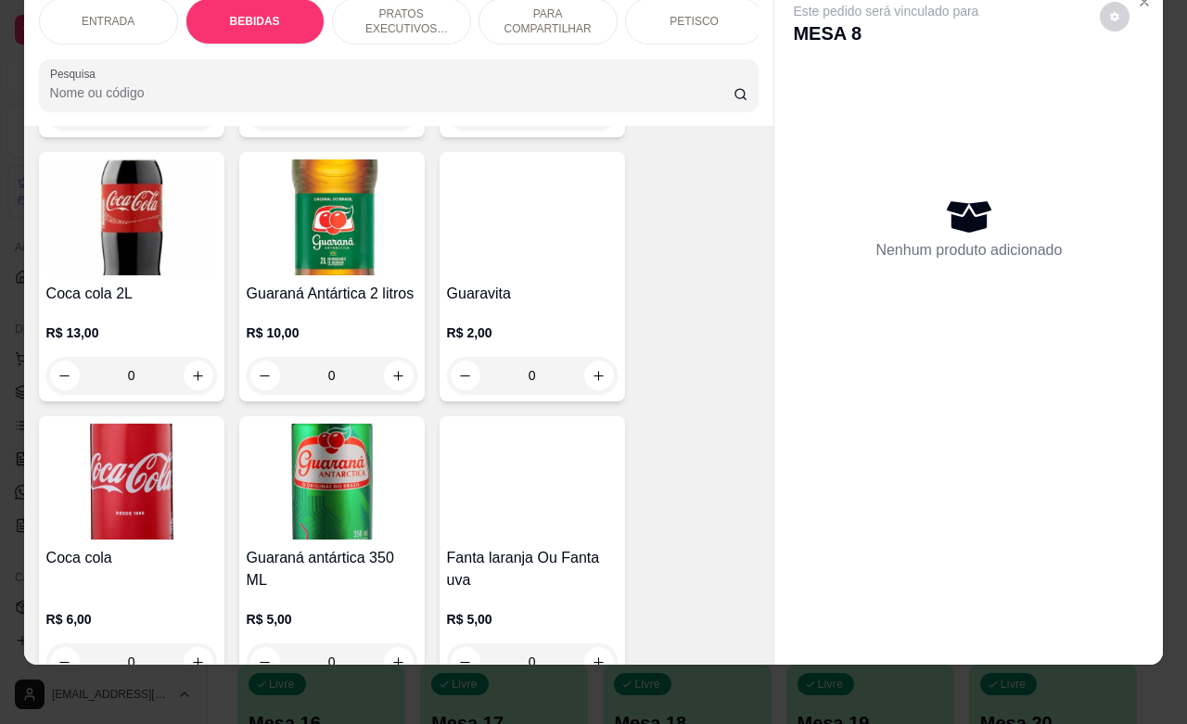
scroll to position [964, 0]
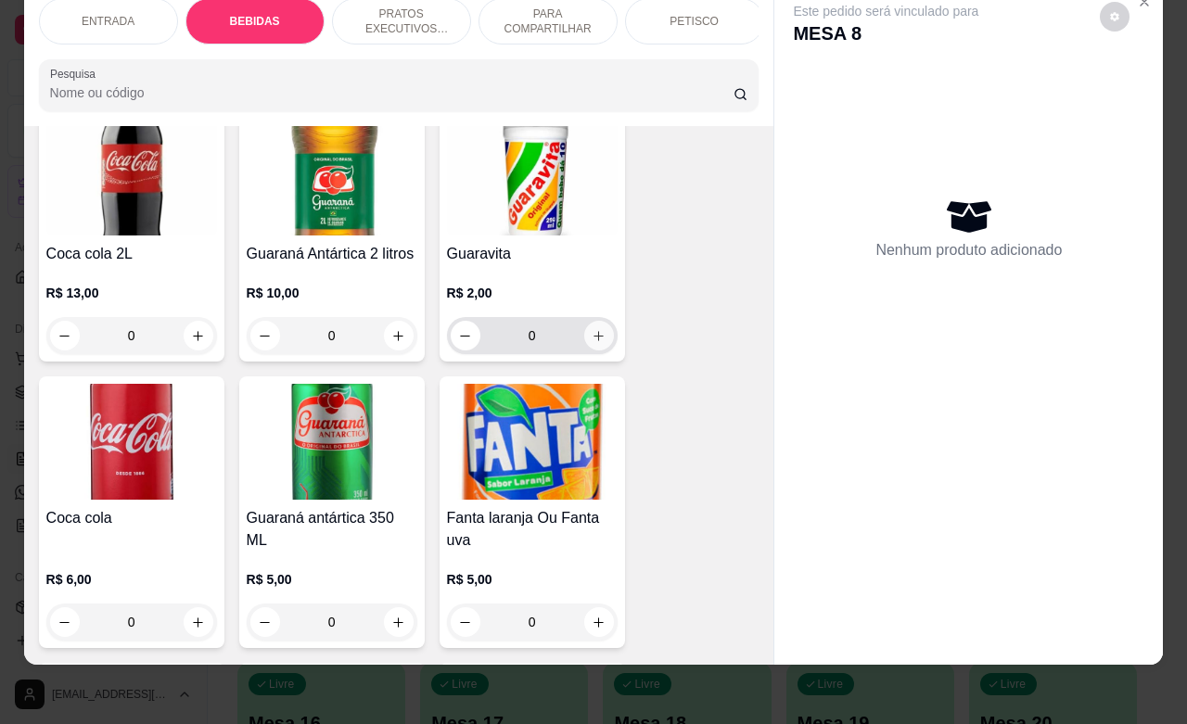
click at [593, 337] on icon "increase-product-quantity" at bounding box center [598, 336] width 10 height 10
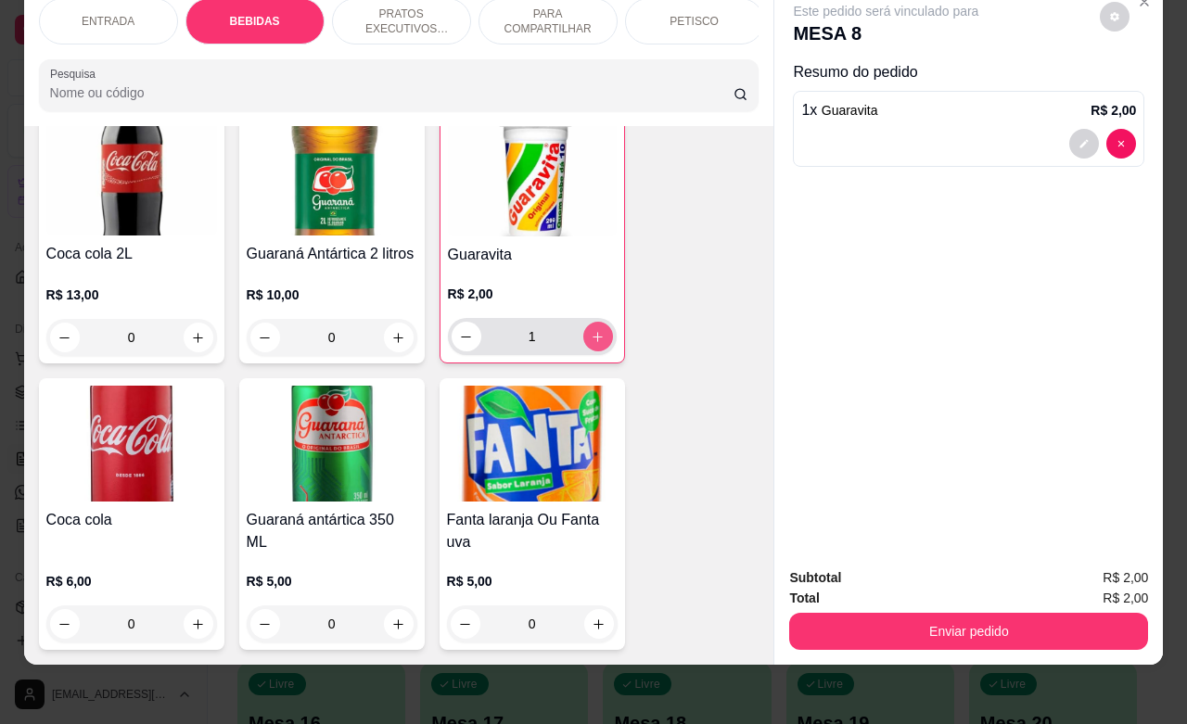
click at [591, 337] on icon "increase-product-quantity" at bounding box center [598, 337] width 14 height 14
type input "2"
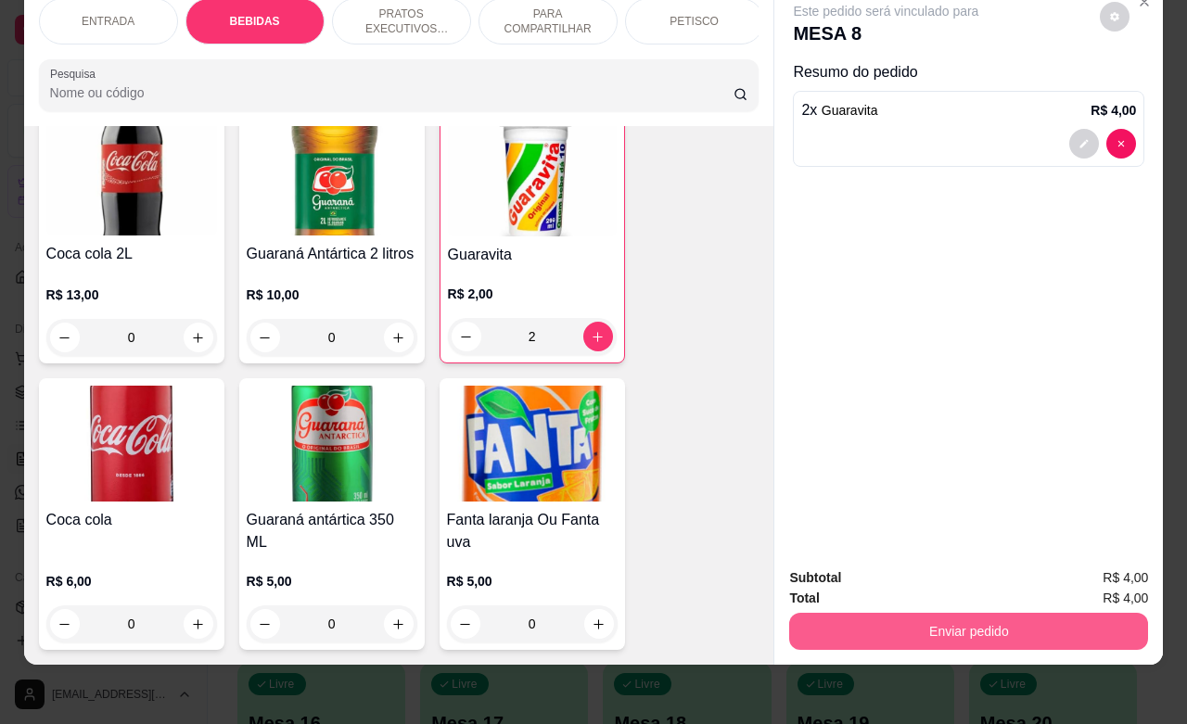
click at [895, 613] on button "Enviar pedido" at bounding box center [968, 631] width 359 height 37
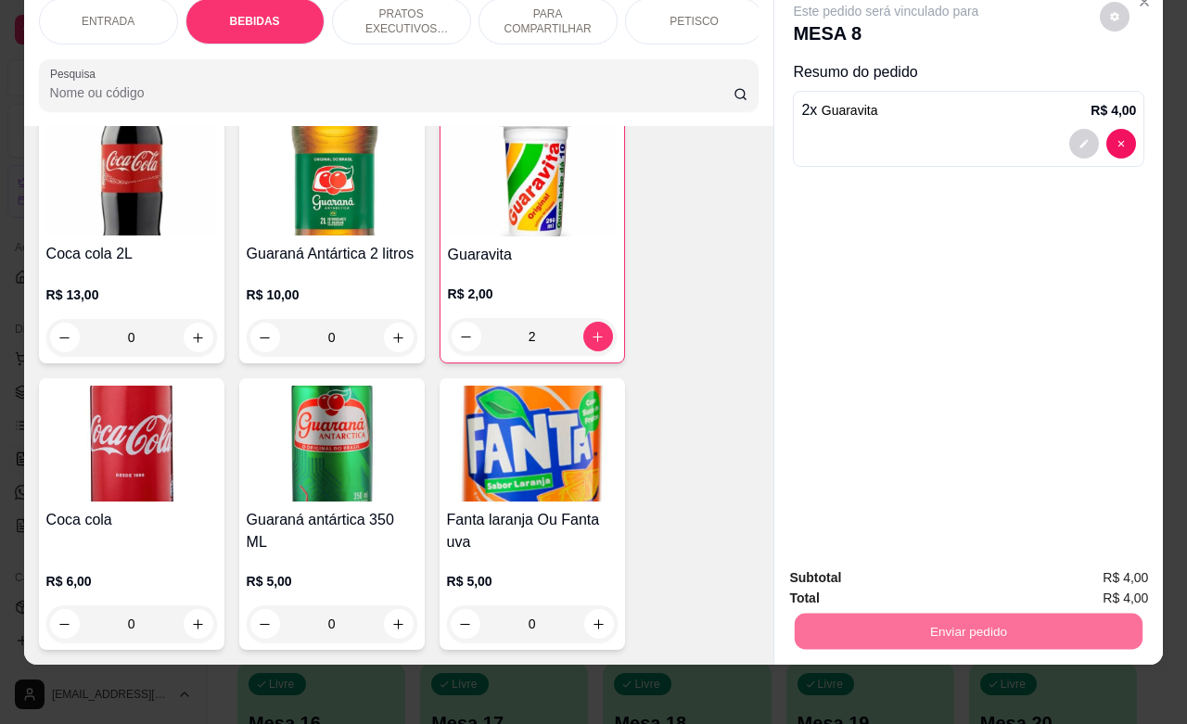
click at [868, 575] on button "Não registrar e enviar pedido" at bounding box center [904, 566] width 187 height 34
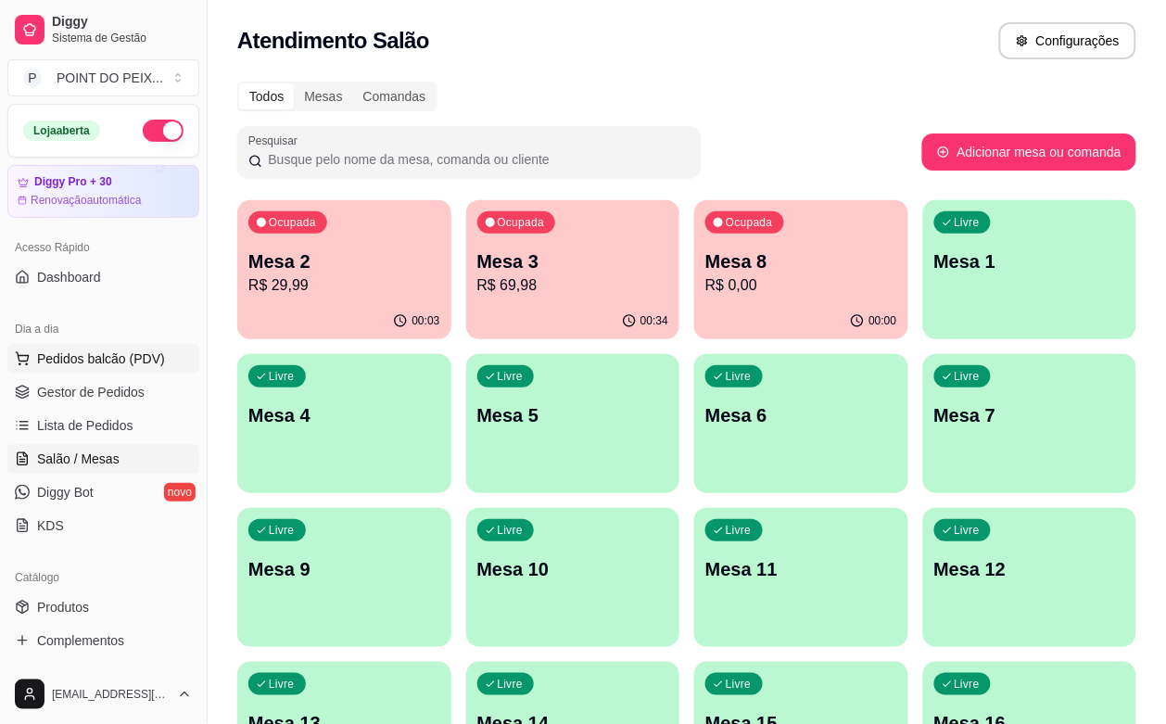
click at [108, 359] on span "Pedidos balcão (PDV)" at bounding box center [101, 359] width 128 height 19
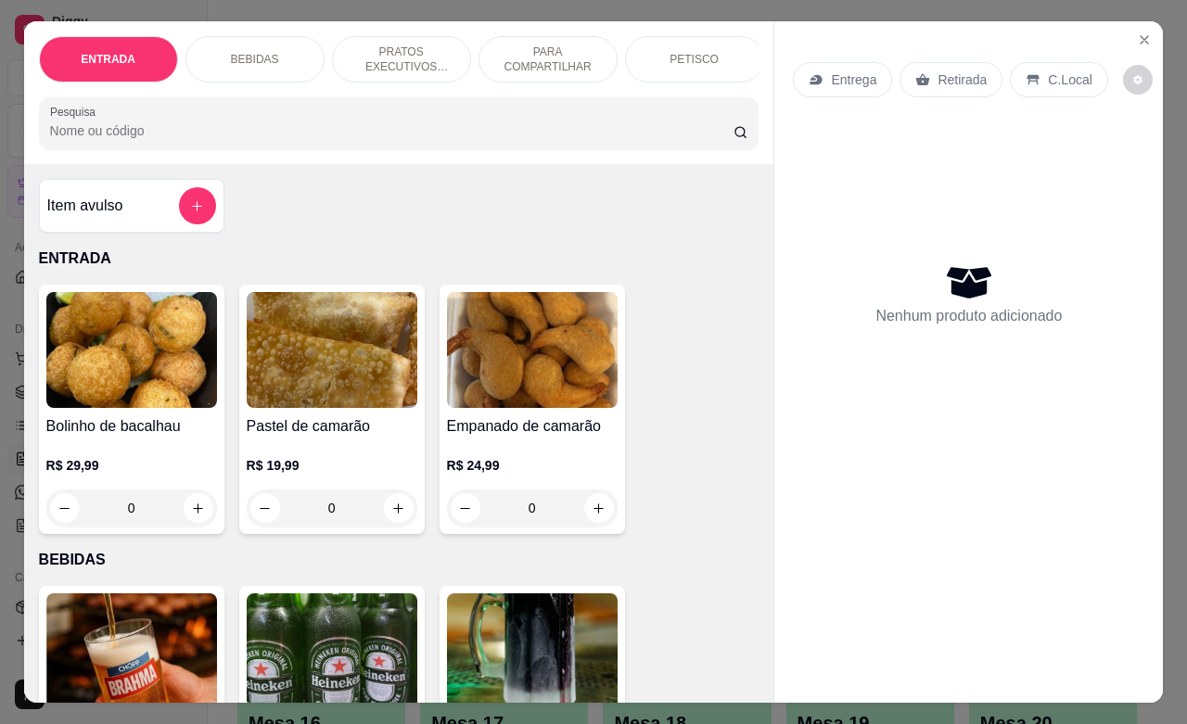
click at [950, 71] on p "Retirada" at bounding box center [961, 79] width 49 height 19
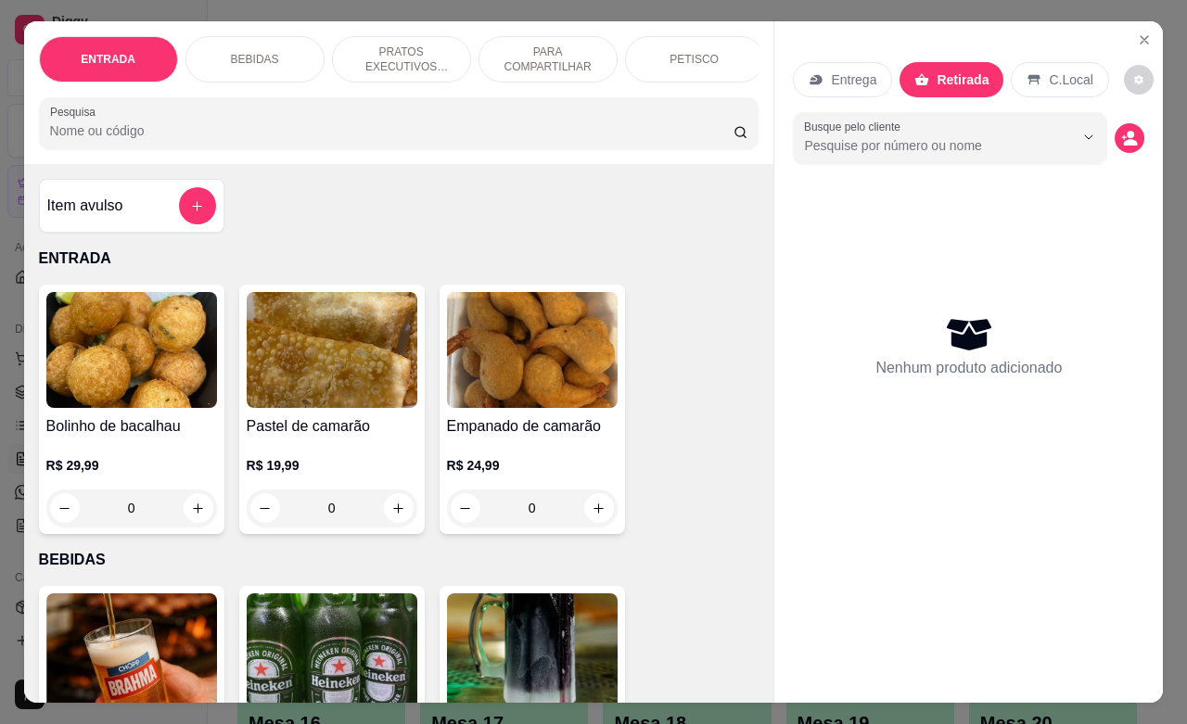
click at [692, 52] on p "PETISCO" at bounding box center [693, 59] width 49 height 15
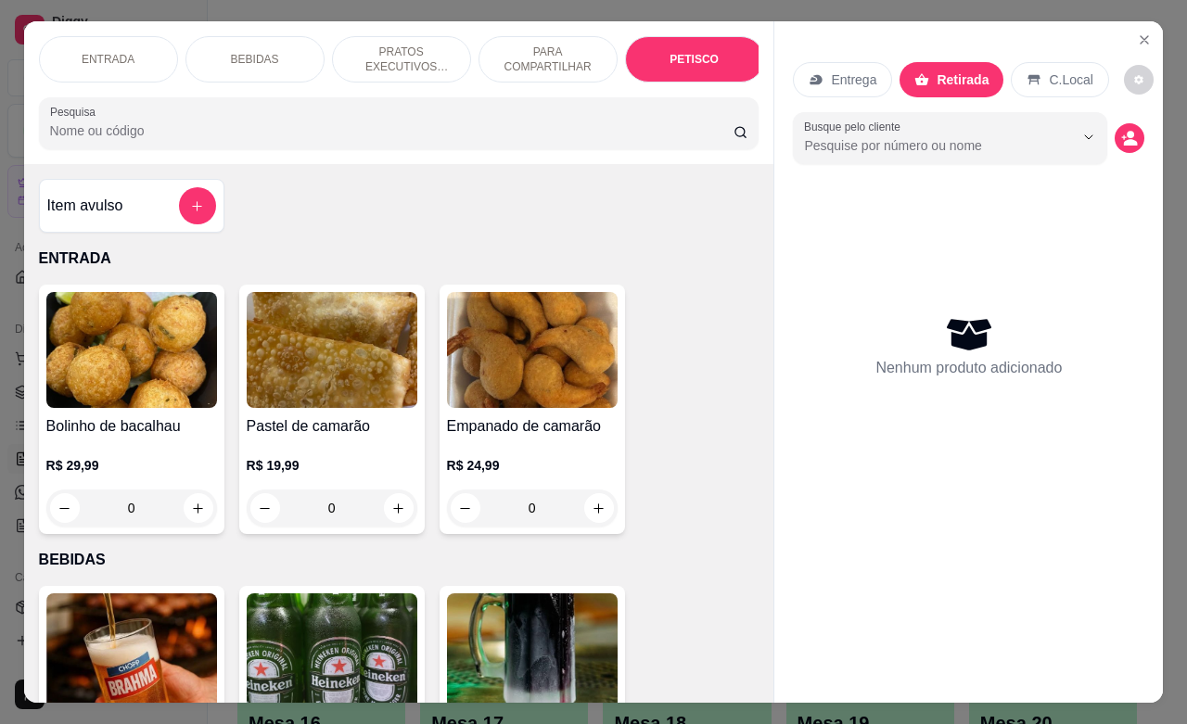
scroll to position [4064, 0]
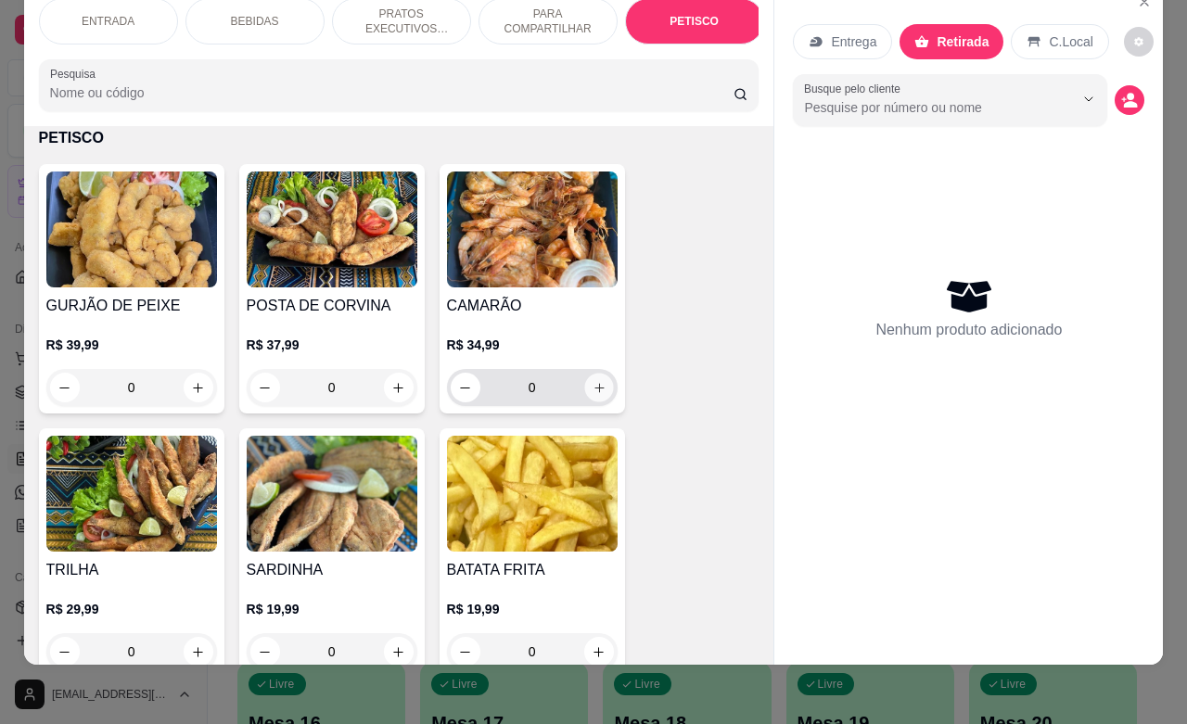
click at [596, 380] on button "increase-product-quantity" at bounding box center [598, 388] width 29 height 29
type input "1"
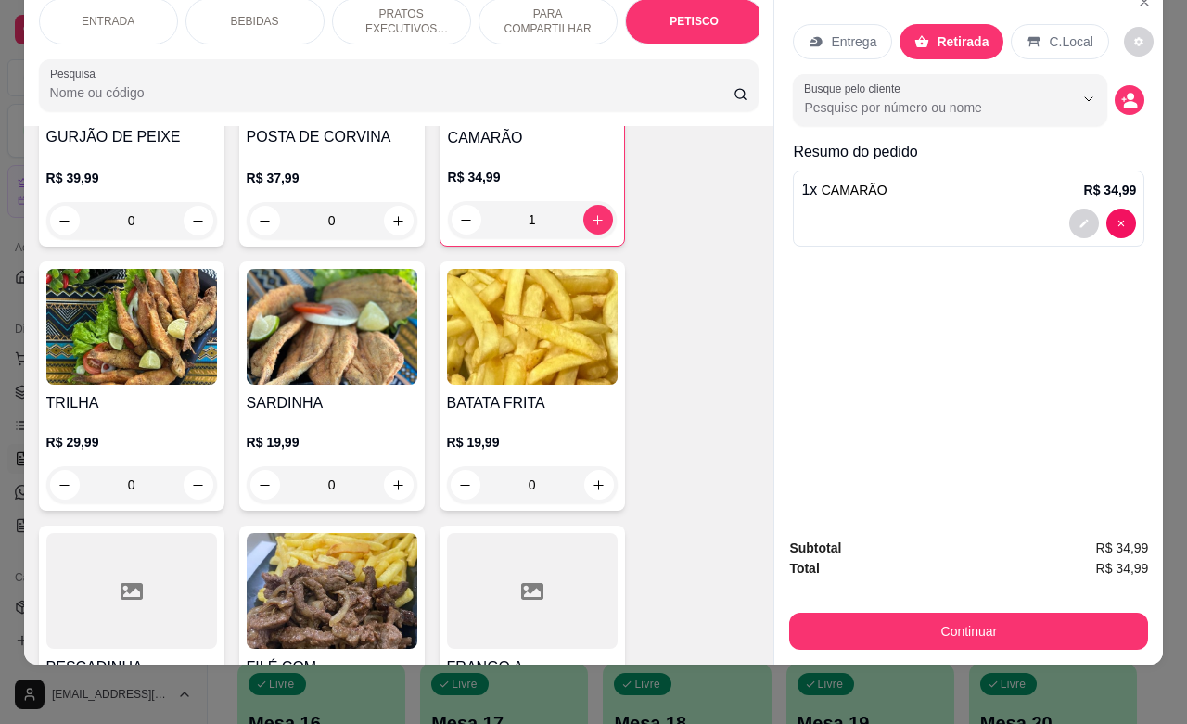
scroll to position [4296, 0]
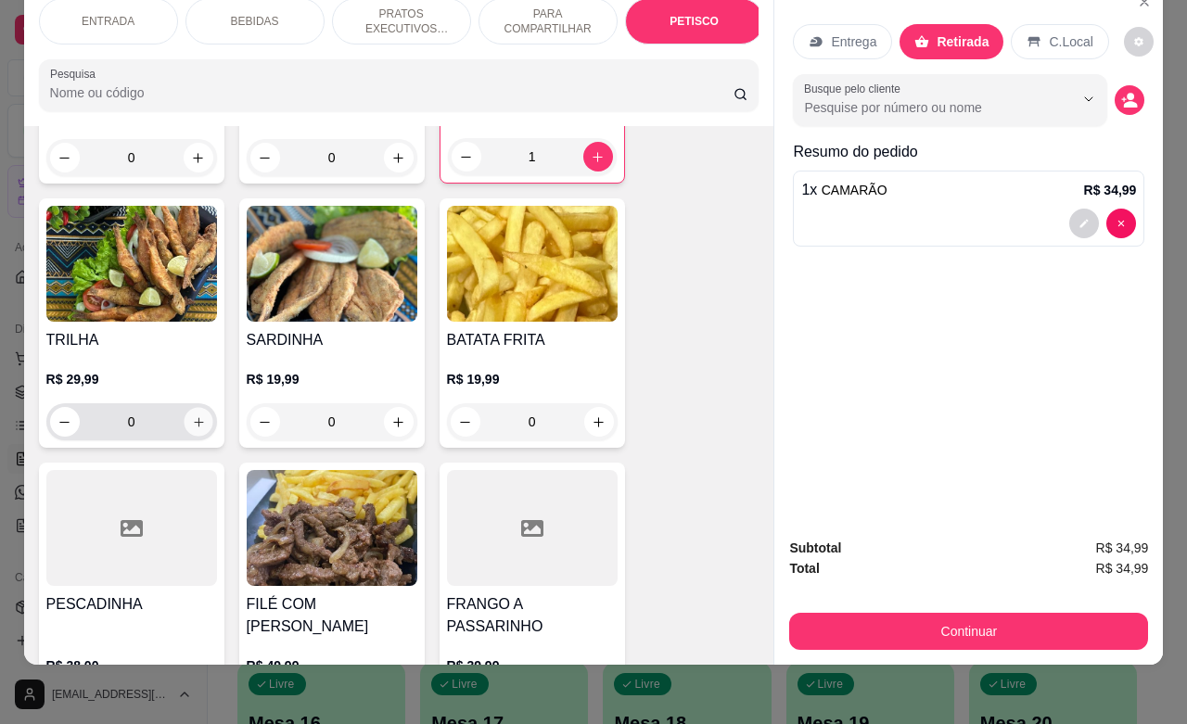
click at [184, 418] on button "increase-product-quantity" at bounding box center [198, 422] width 29 height 29
type input "1"
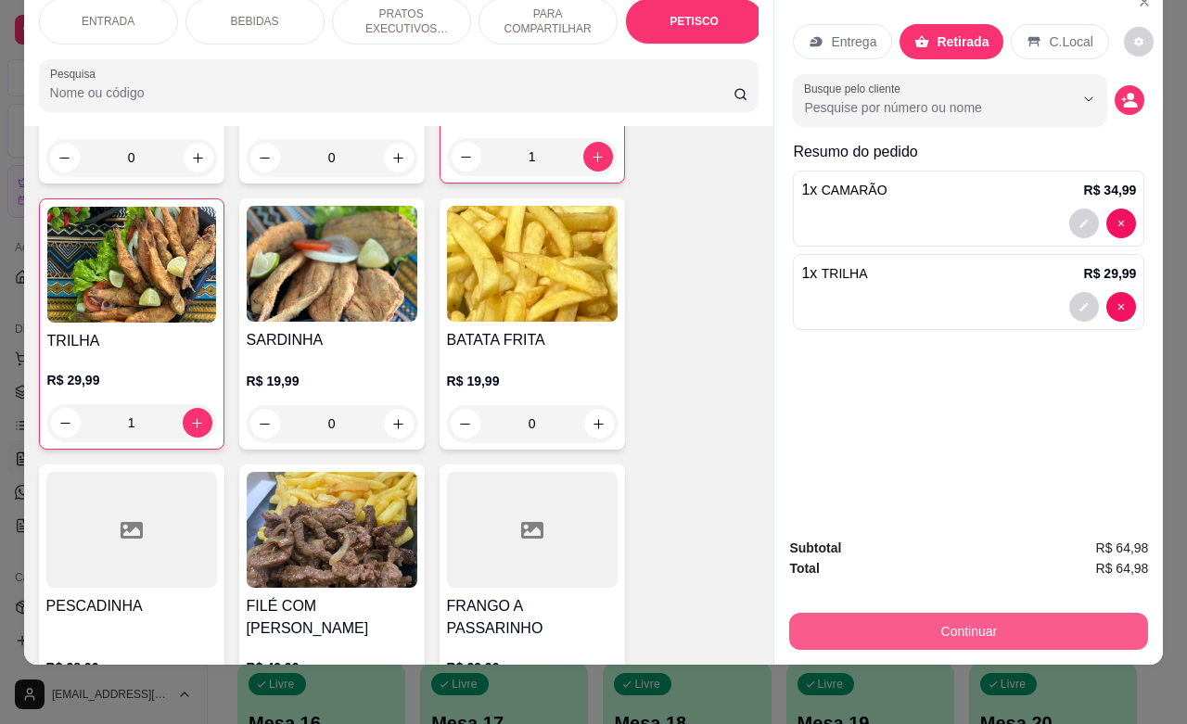
click at [972, 614] on button "Continuar" at bounding box center [968, 631] width 359 height 37
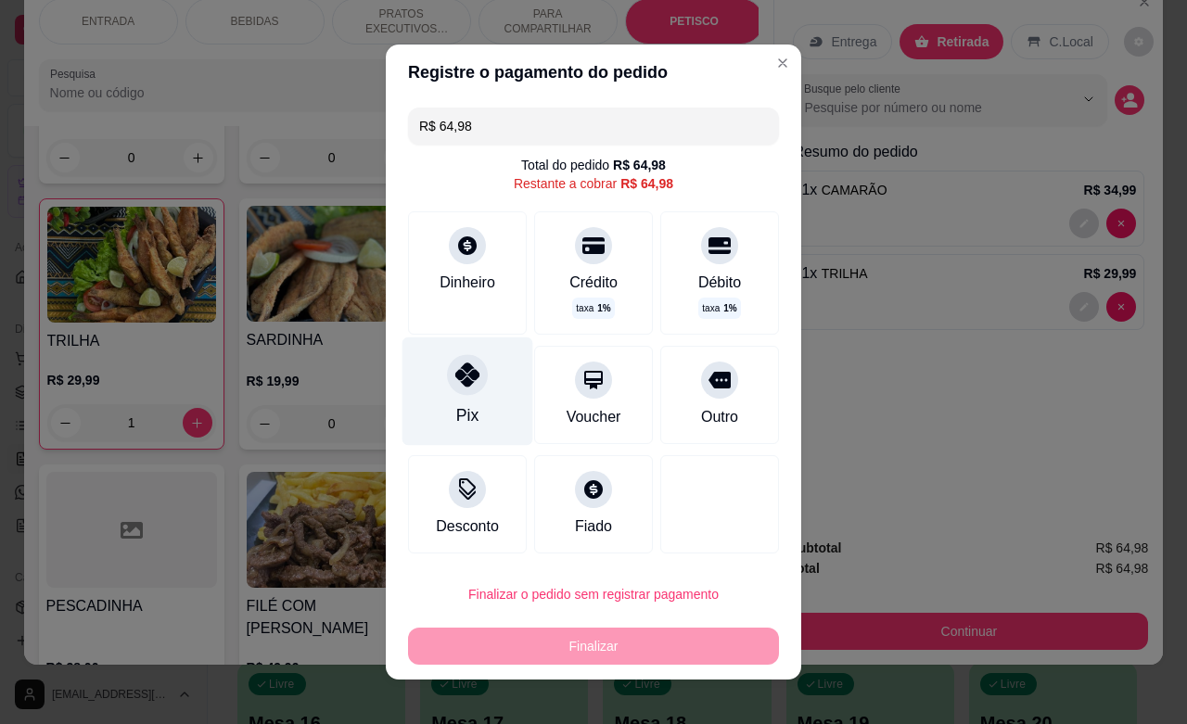
click at [464, 381] on icon at bounding box center [467, 375] width 24 height 24
type input "R$ 0,00"
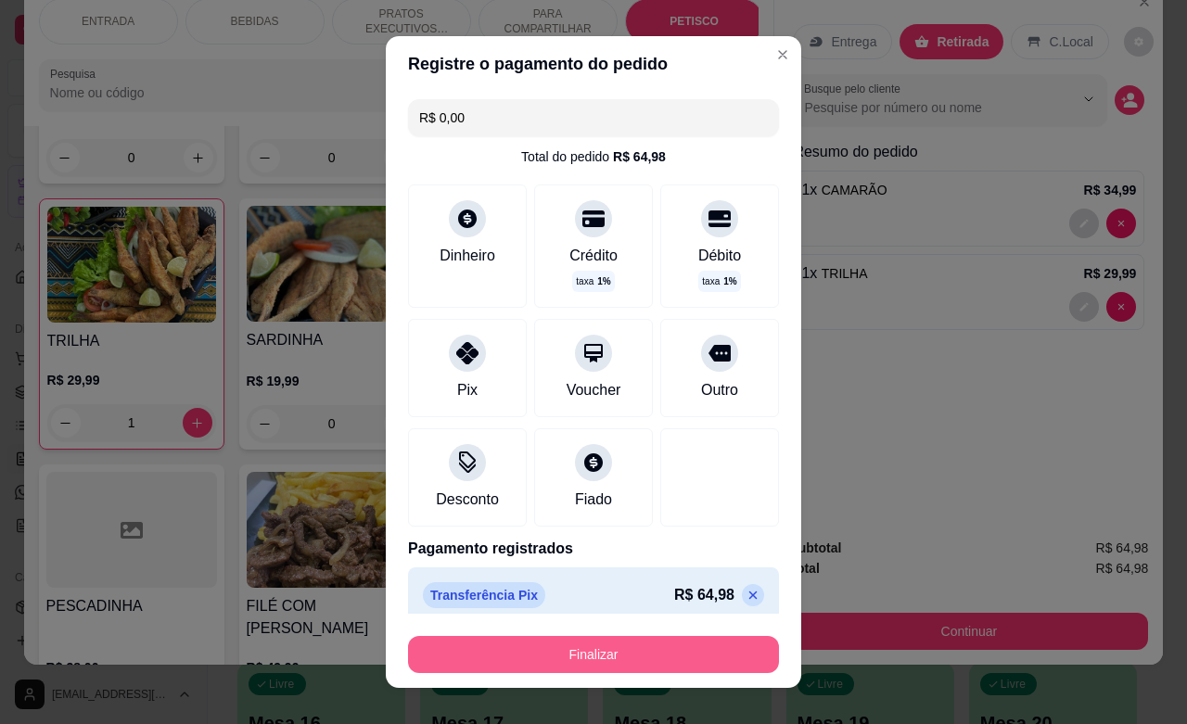
click at [594, 654] on button "Finalizar" at bounding box center [593, 654] width 371 height 37
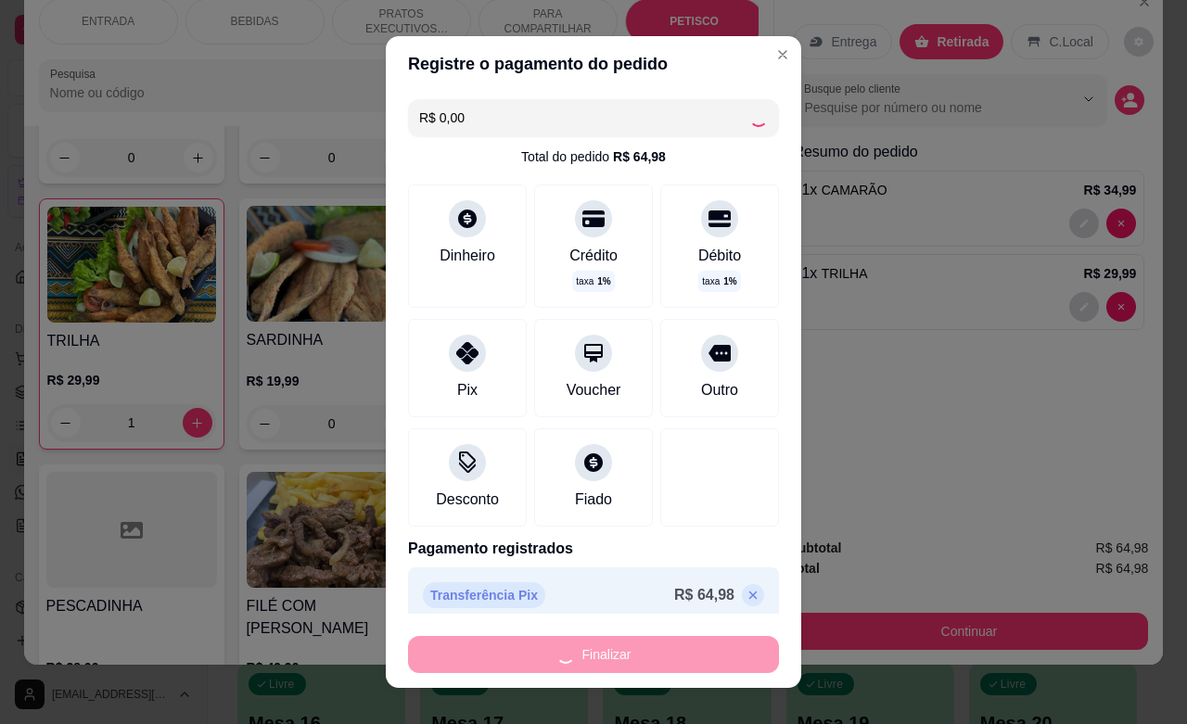
type input "0"
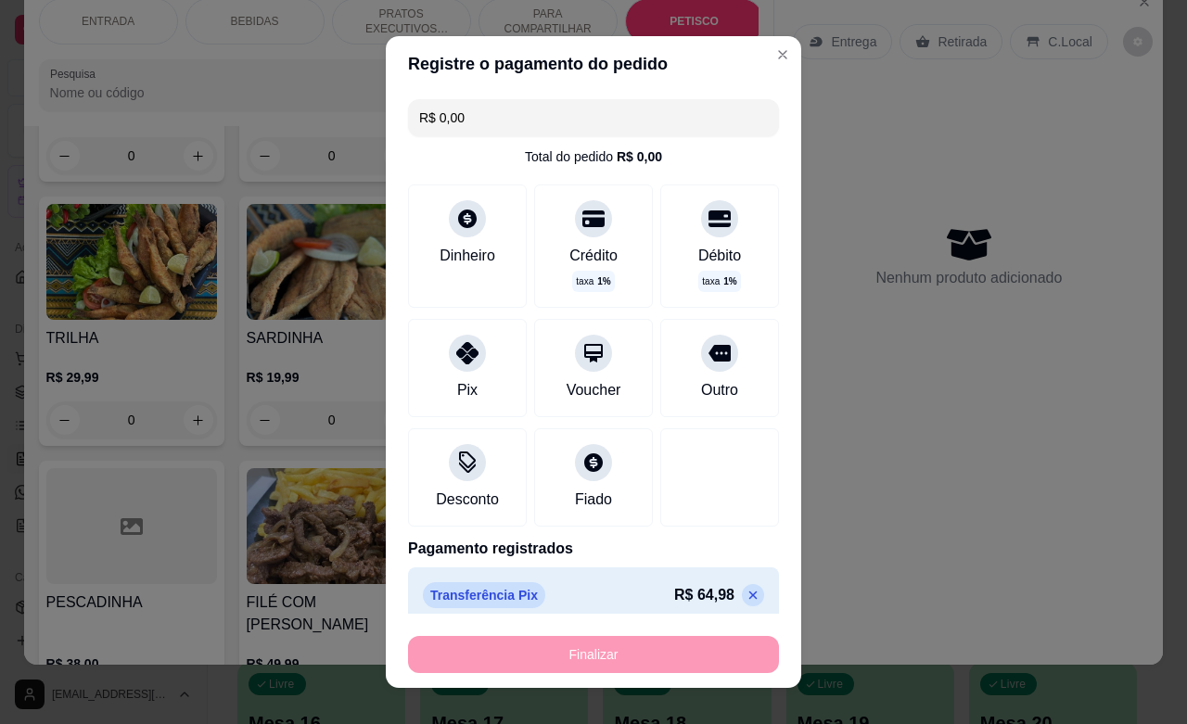
type input "-R$ 64,98"
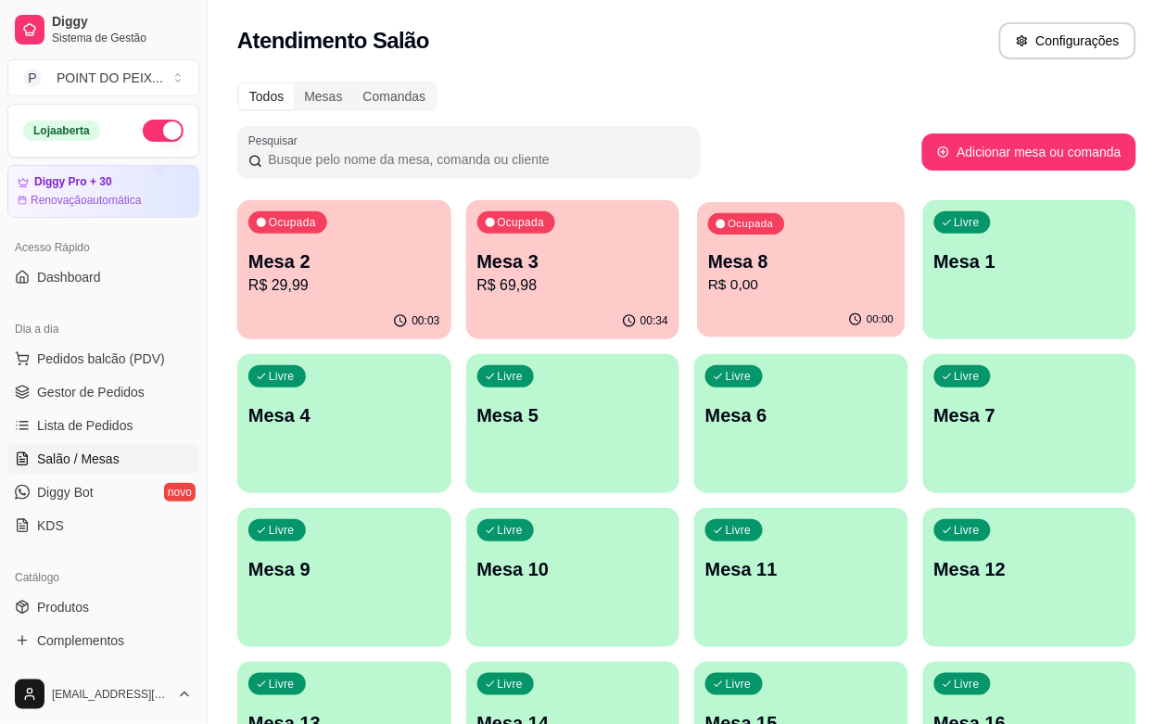
click at [708, 284] on p "R$ 0,00" at bounding box center [800, 284] width 185 height 21
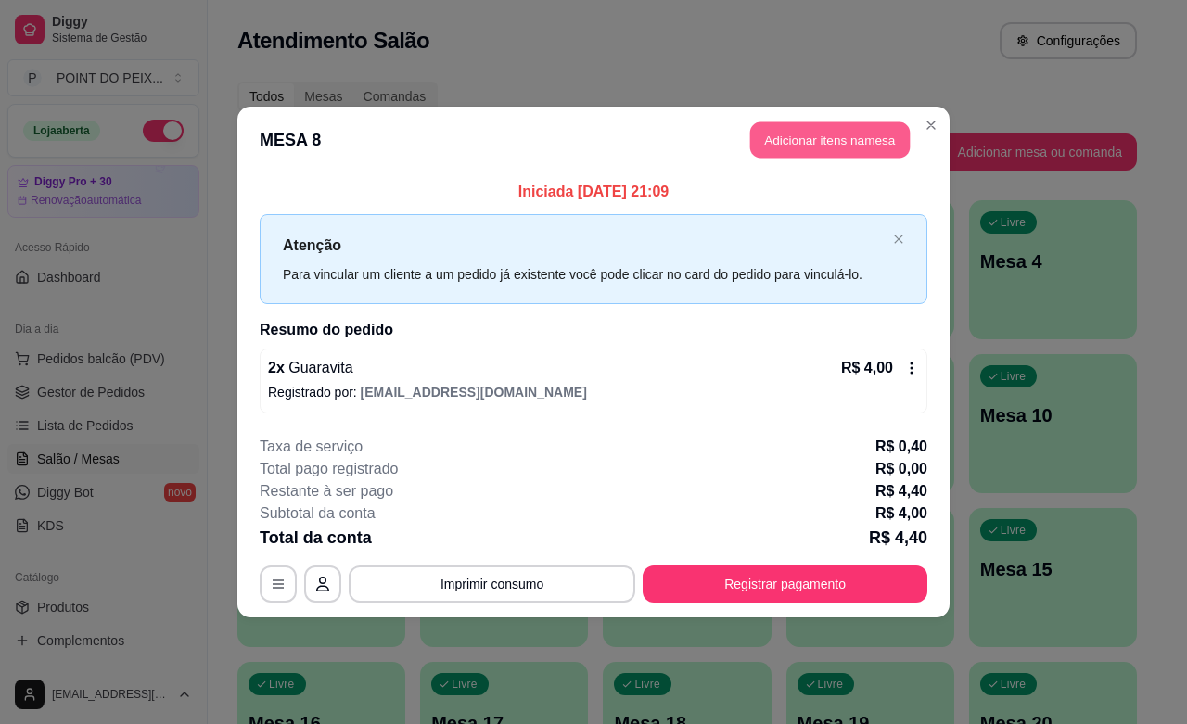
click at [819, 146] on button "Adicionar itens na mesa" at bounding box center [829, 140] width 159 height 36
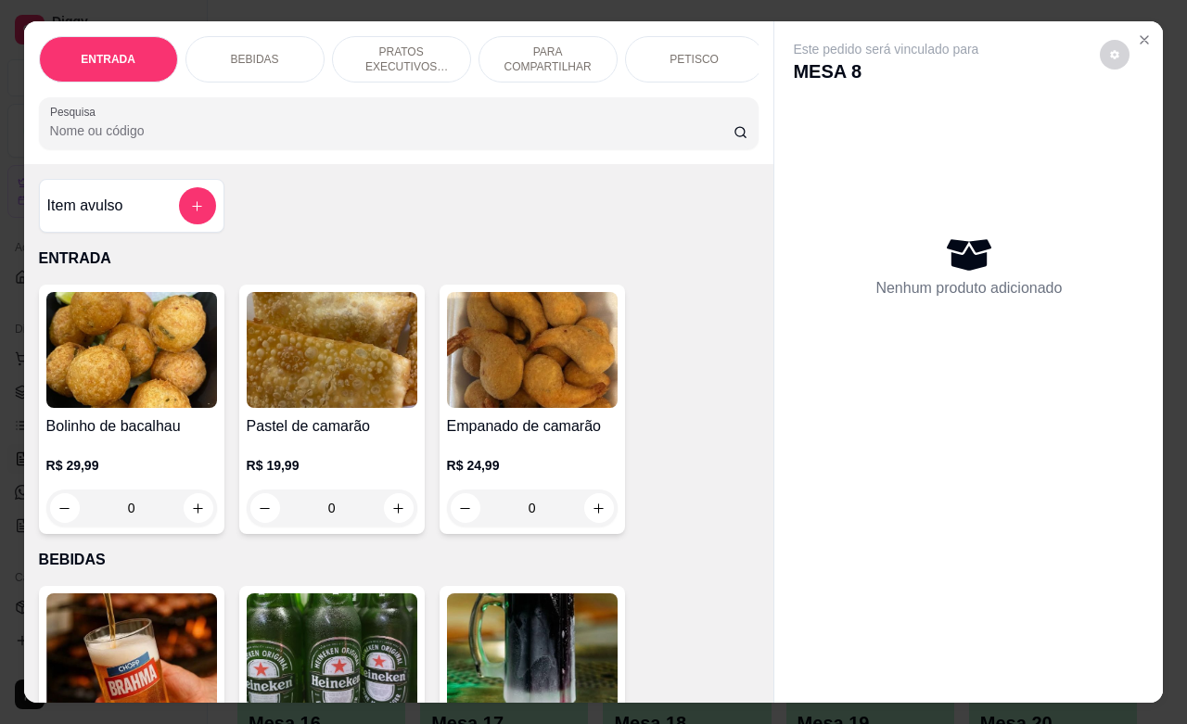
click at [261, 54] on p "BEBIDAS" at bounding box center [255, 59] width 48 height 15
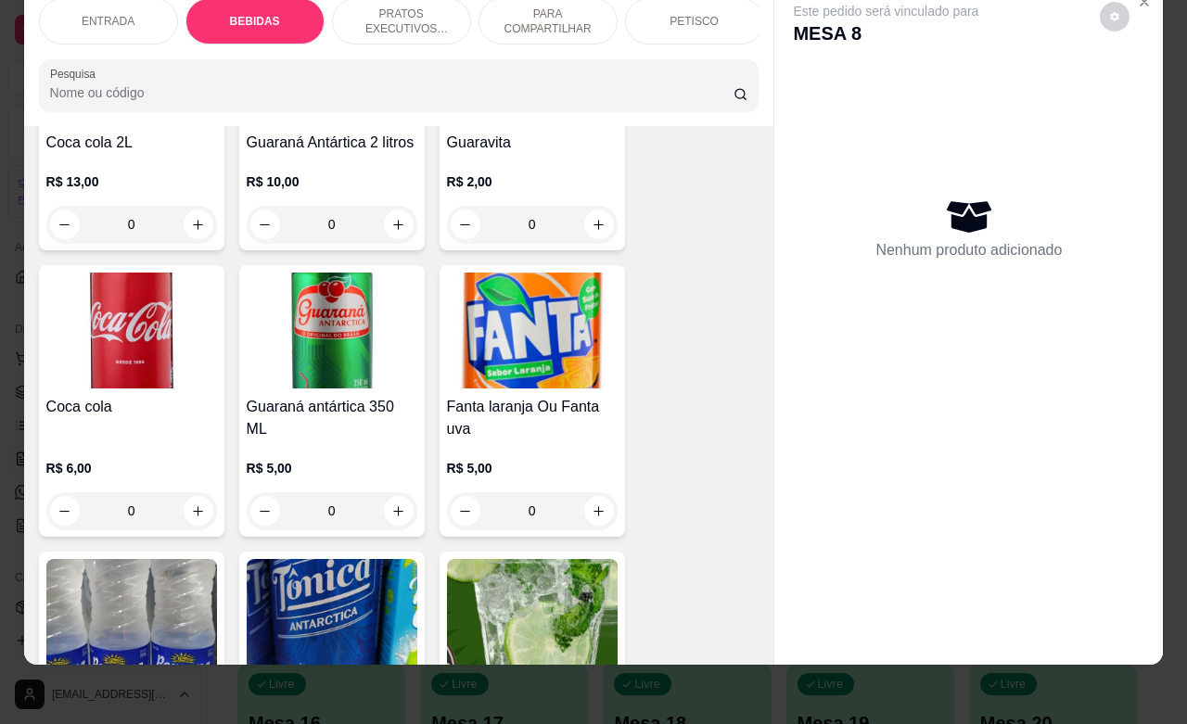
scroll to position [1080, 0]
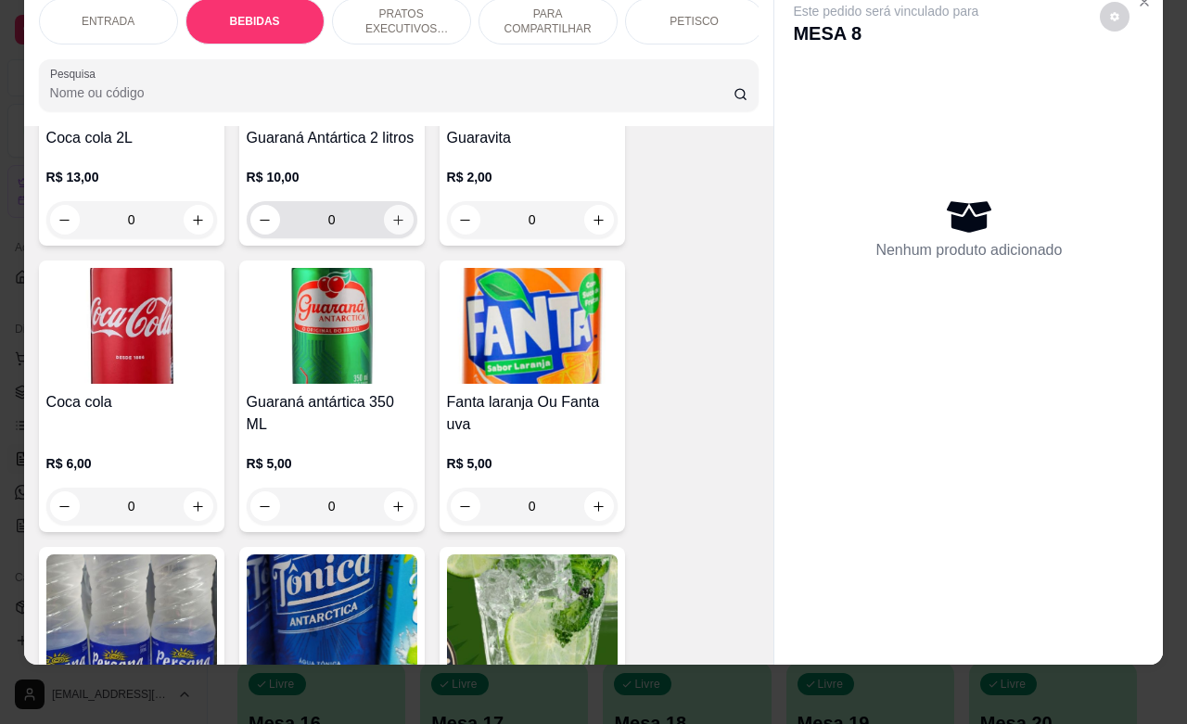
click at [391, 225] on icon "increase-product-quantity" at bounding box center [398, 220] width 14 height 14
type input "1"
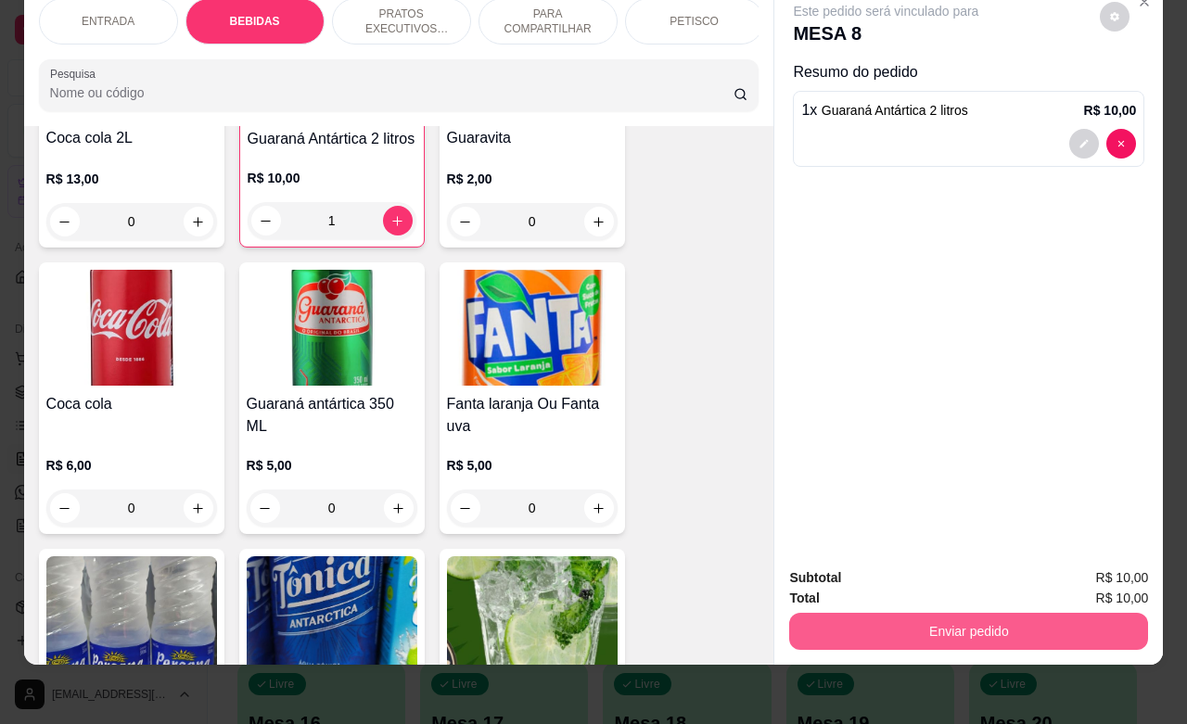
click at [929, 613] on button "Enviar pedido" at bounding box center [968, 631] width 359 height 37
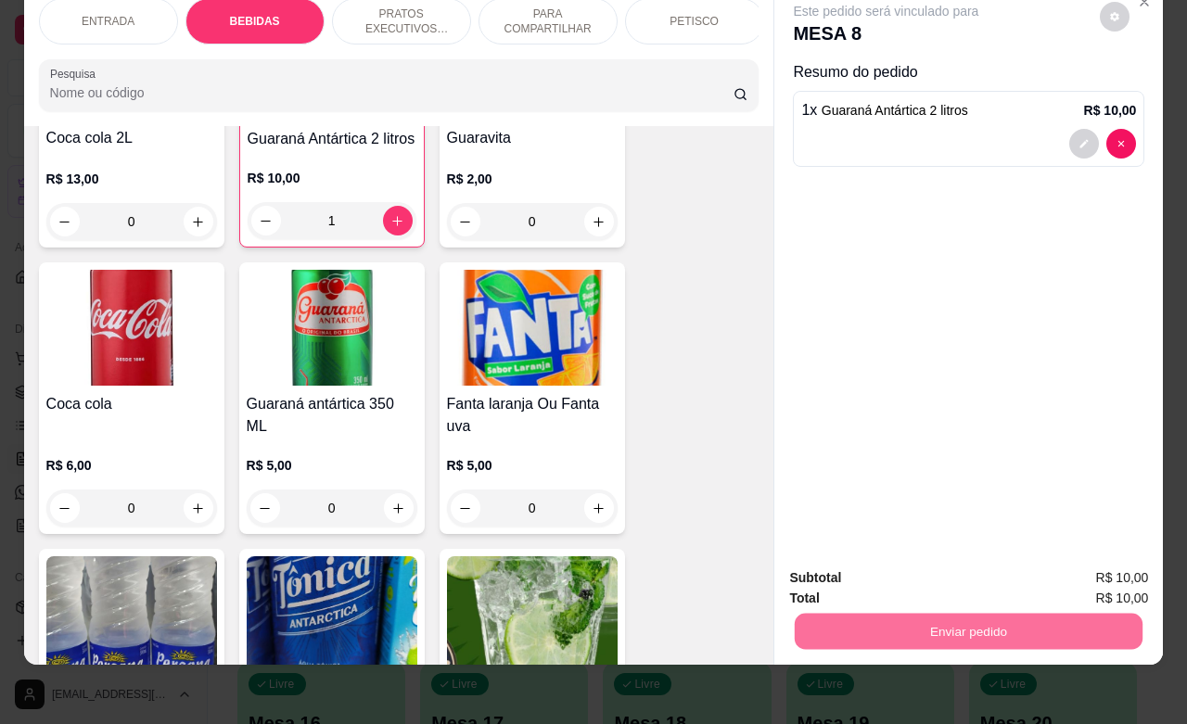
click at [877, 576] on button "Não registrar e enviar pedido" at bounding box center [905, 566] width 193 height 35
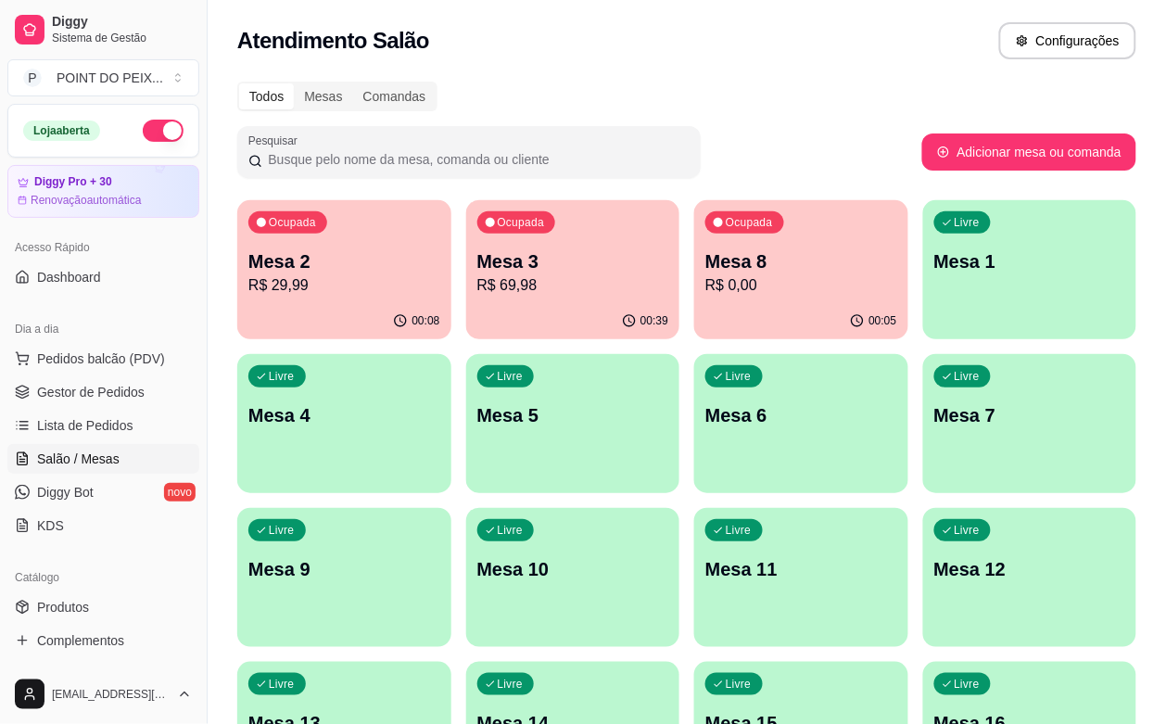
click at [720, 261] on p "Mesa 8" at bounding box center [802, 262] width 192 height 26
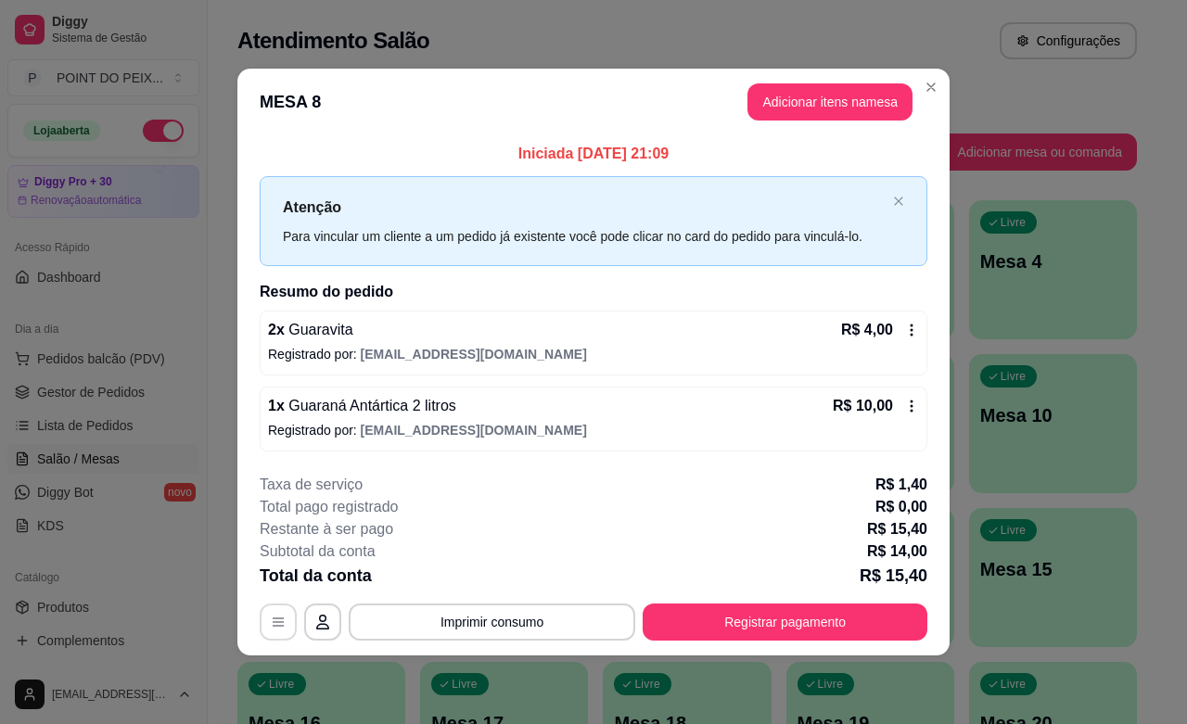
click at [284, 622] on icon "button" at bounding box center [278, 622] width 15 height 15
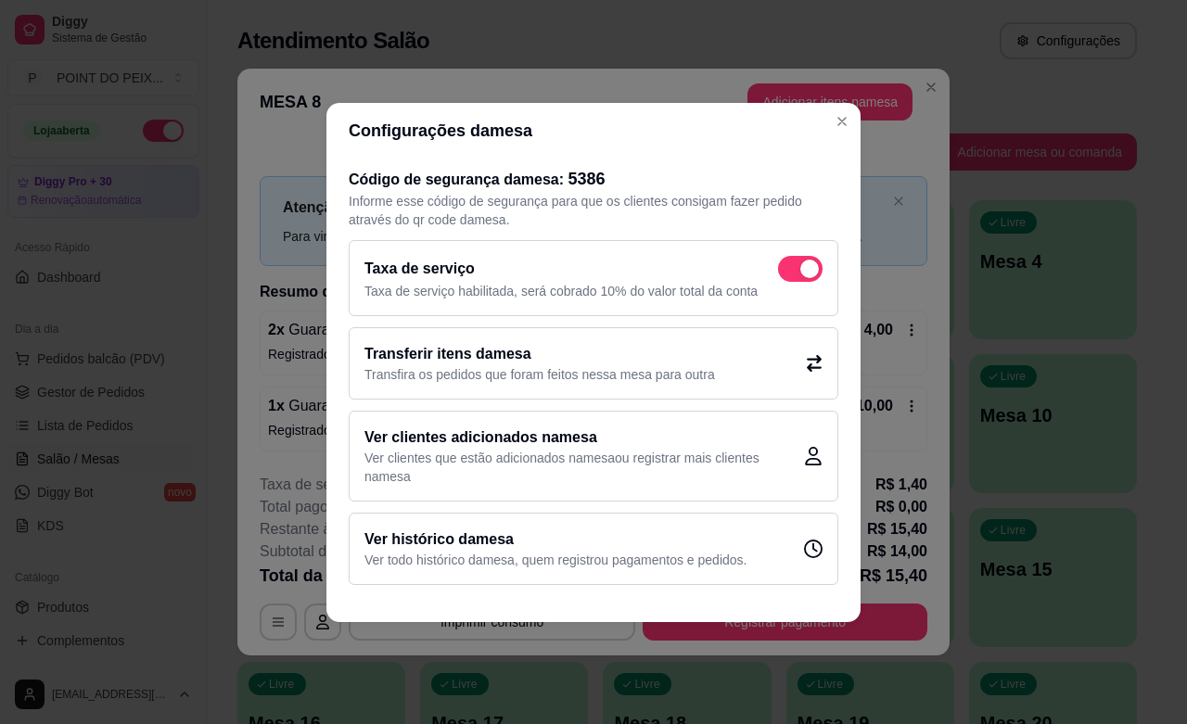
click at [776, 364] on div "Transferir itens da mesa Transfira os pedidos que foram feitos nessa mesa para …" at bounding box center [594, 363] width 490 height 72
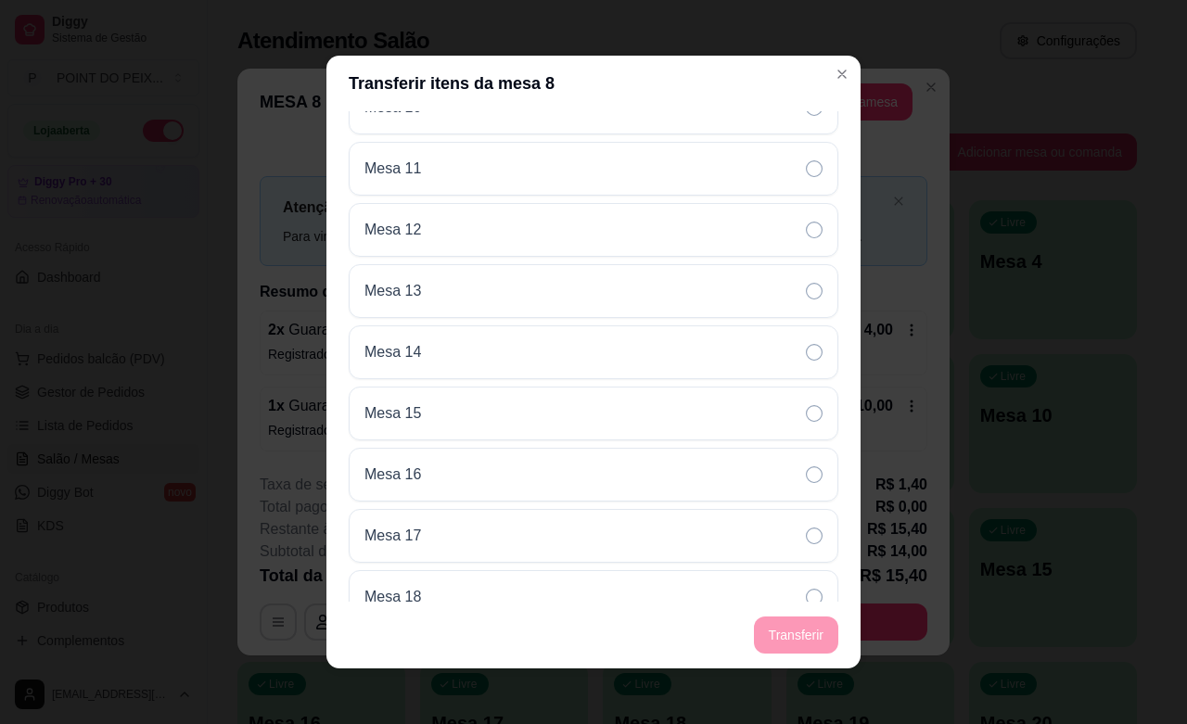
scroll to position [0, 0]
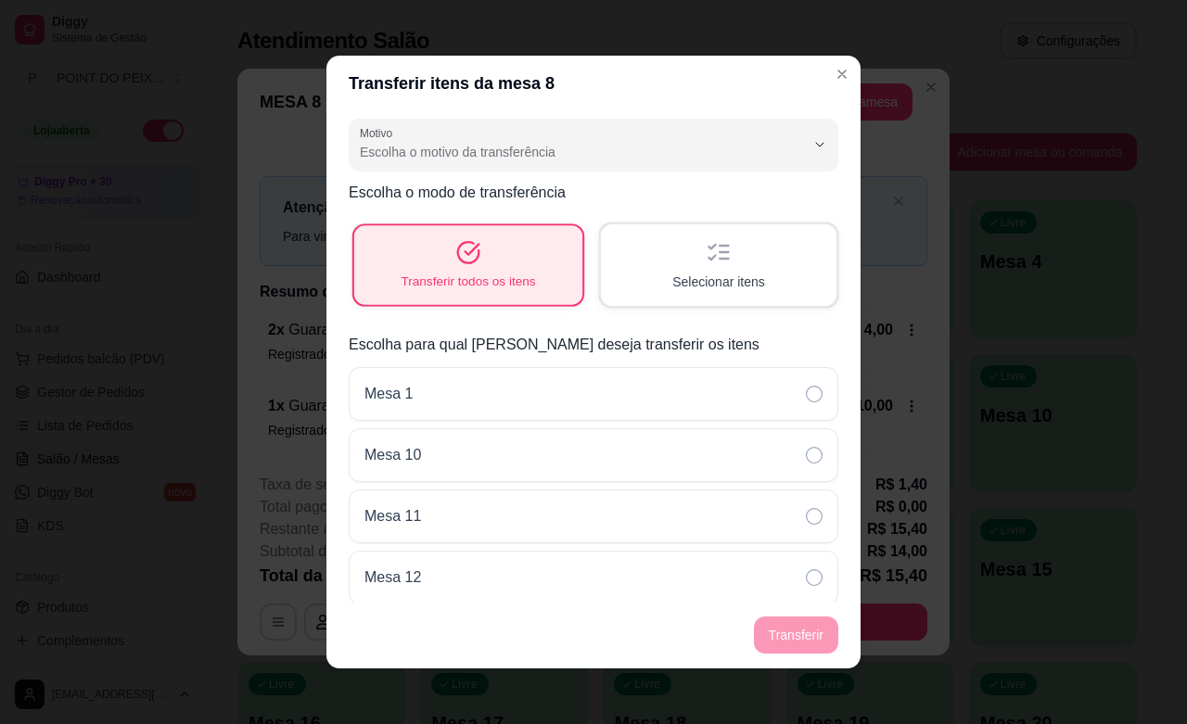
click at [501, 278] on span "Transferir todos os itens" at bounding box center [468, 282] width 134 height 18
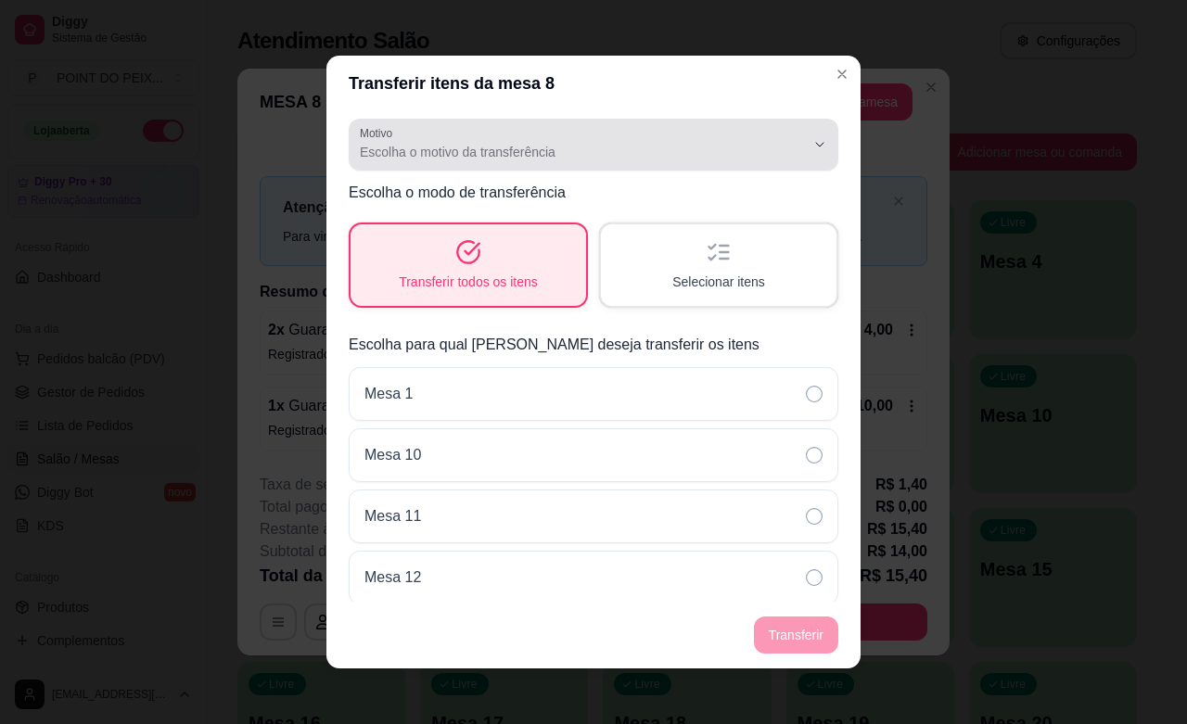
click at [812, 141] on icon "button" at bounding box center [819, 144] width 15 height 15
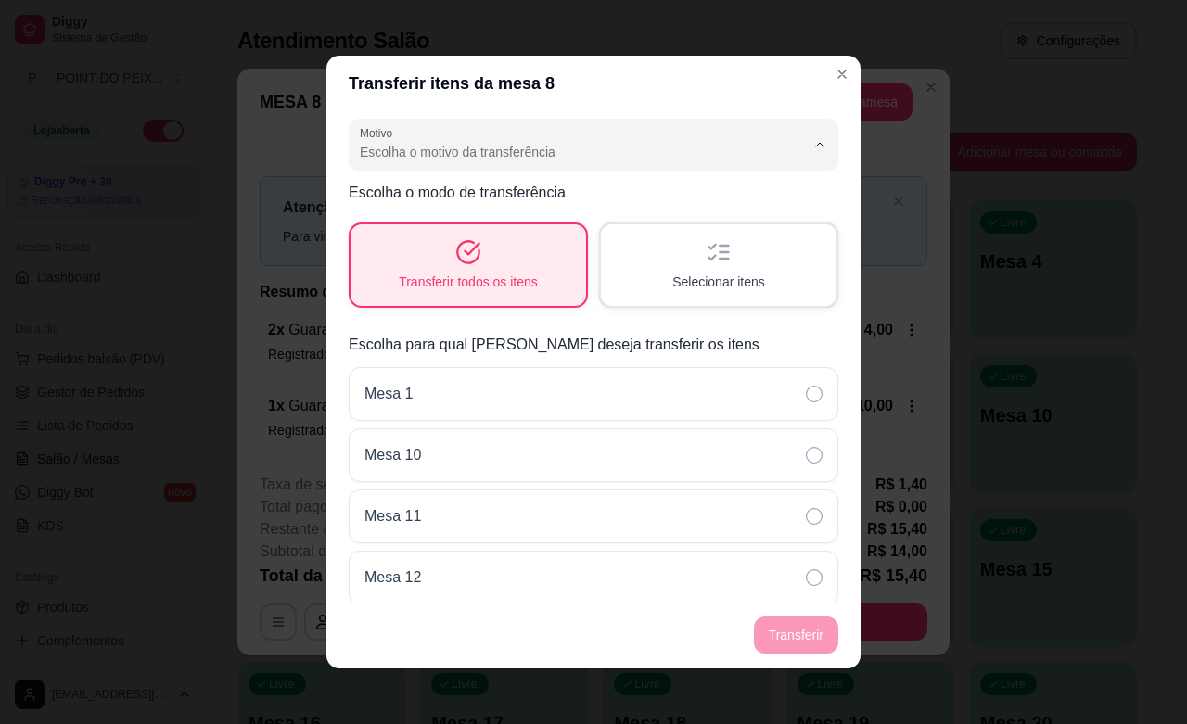
click at [465, 227] on span "Mudança de mesa" at bounding box center [565, 226] width 405 height 18
type input "TABLE_TRANSFER"
select select "TABLE_TRANSFER"
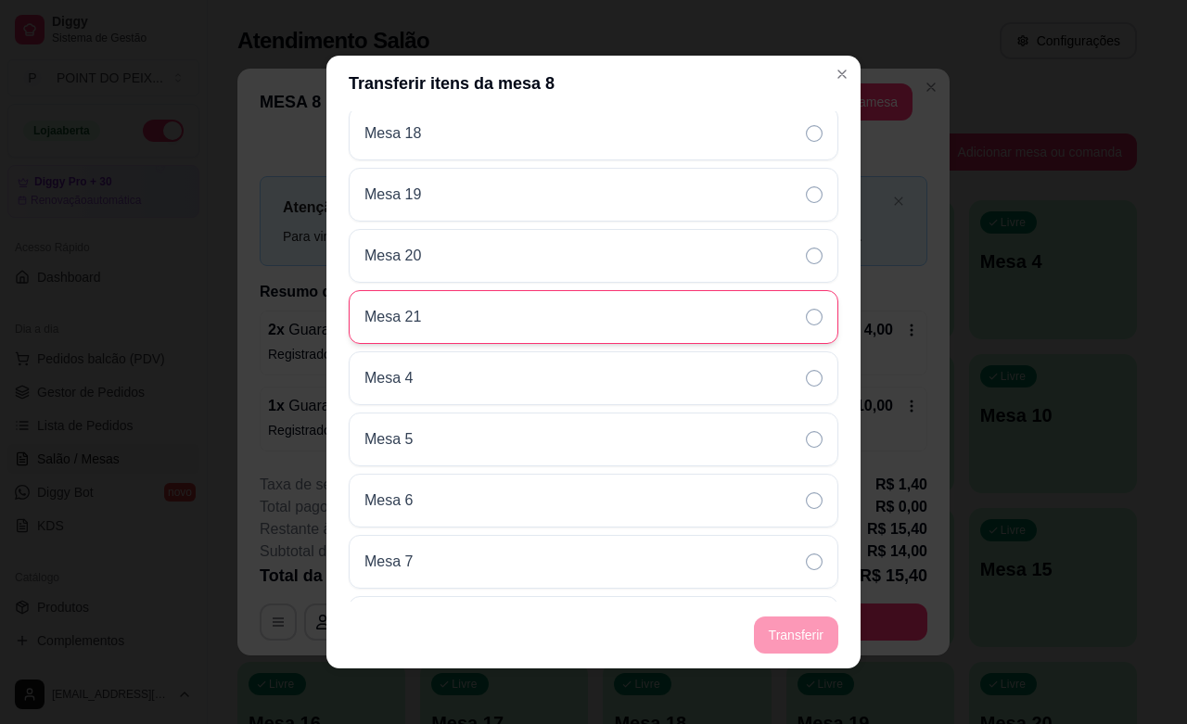
scroll to position [873, 0]
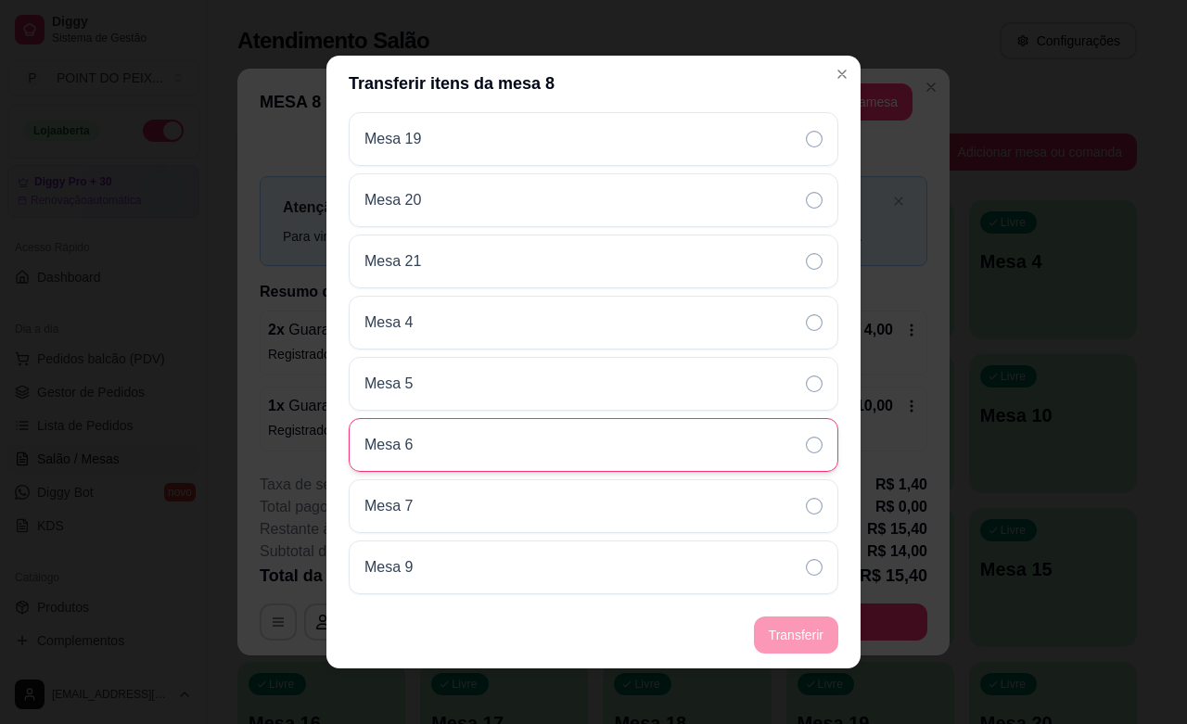
click at [450, 442] on div "Mesa 6" at bounding box center [594, 445] width 490 height 54
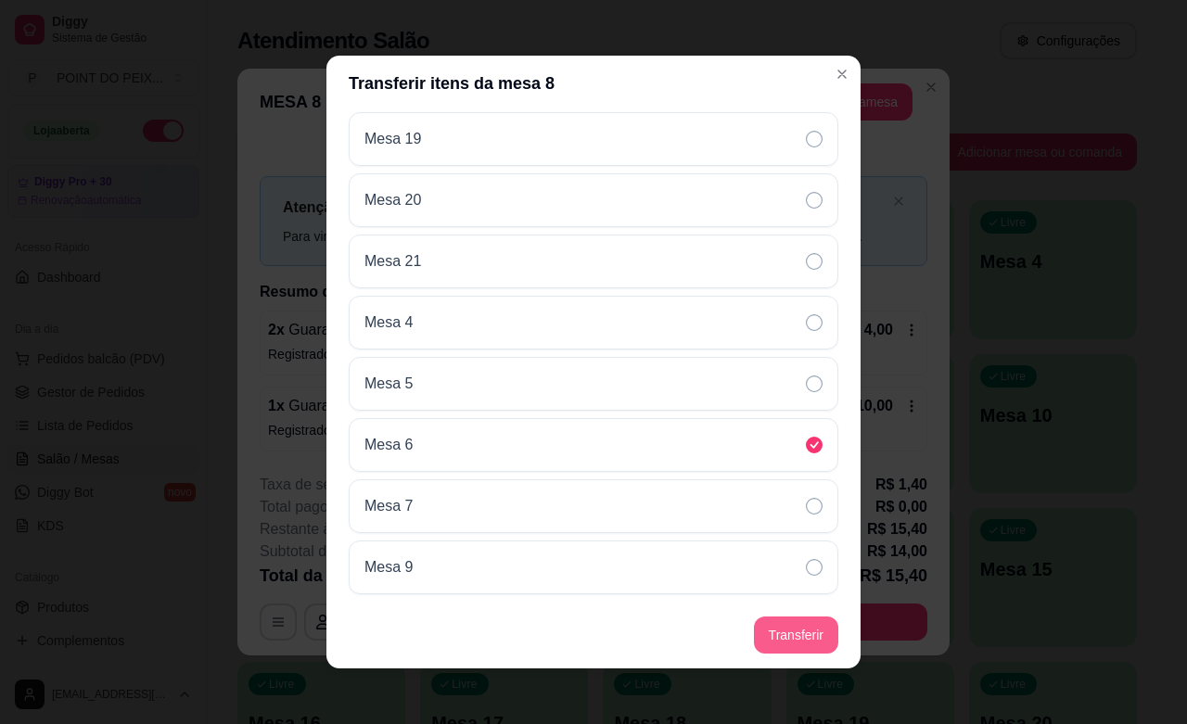
click at [780, 636] on button "Transferir" at bounding box center [796, 635] width 84 height 37
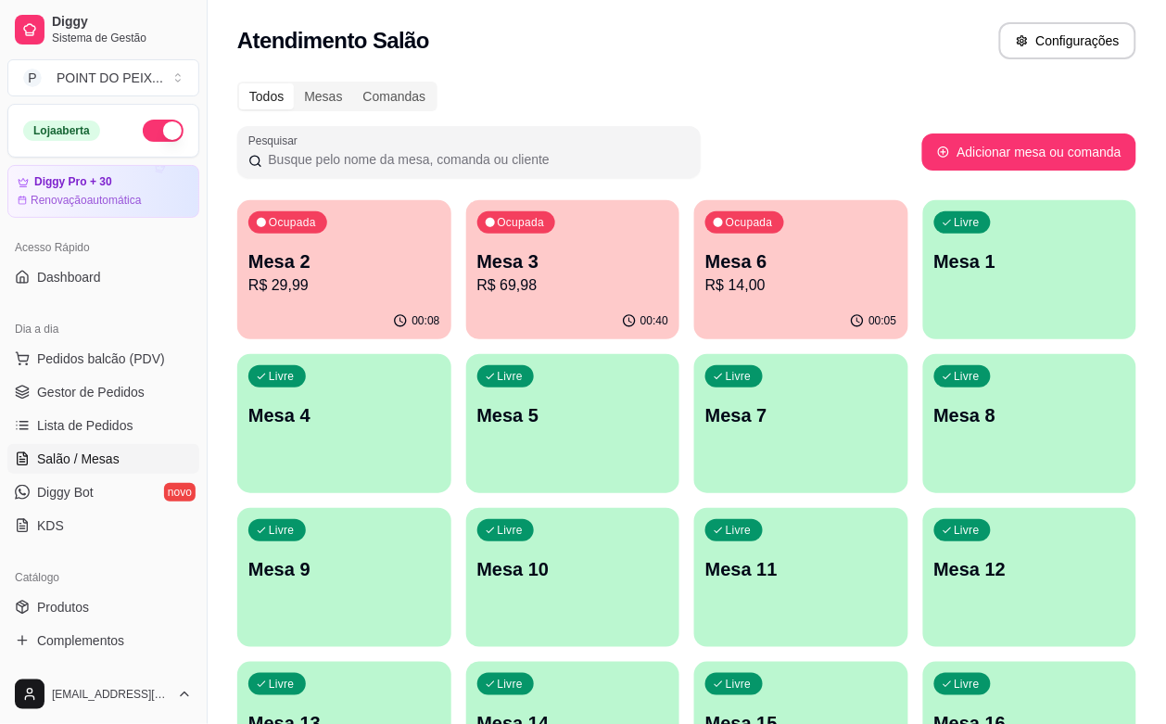
click at [706, 293] on p "R$ 14,00" at bounding box center [802, 285] width 192 height 22
click at [706, 274] on p "R$ 14,00" at bounding box center [802, 285] width 192 height 22
click at [706, 280] on p "R$ 14,00" at bounding box center [802, 285] width 192 height 22
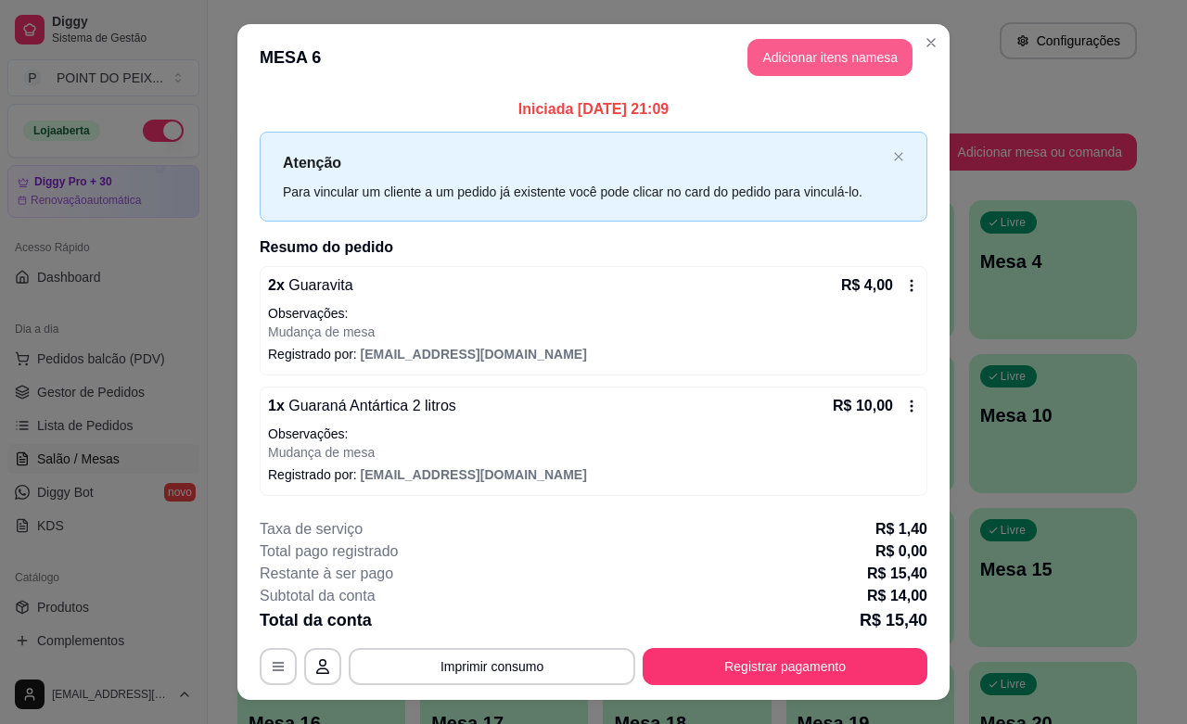
click at [825, 70] on button "Adicionar itens na mesa" at bounding box center [829, 57] width 165 height 37
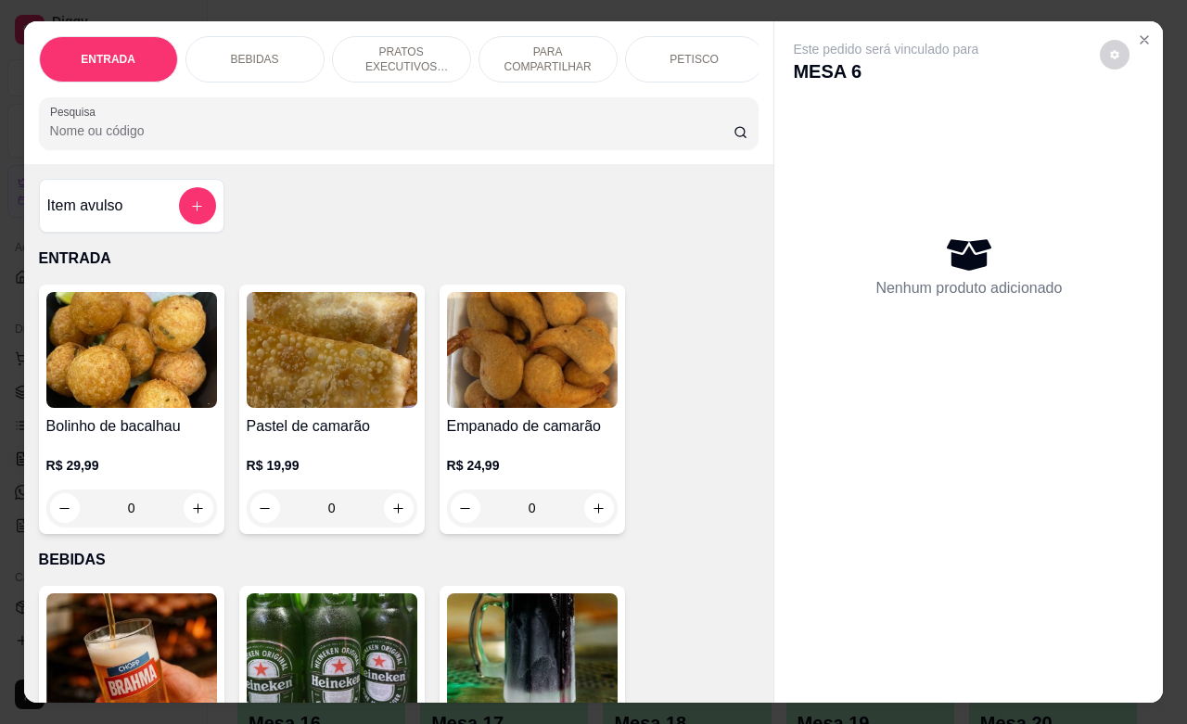
click at [691, 57] on div "PETISCO" at bounding box center [694, 59] width 139 height 46
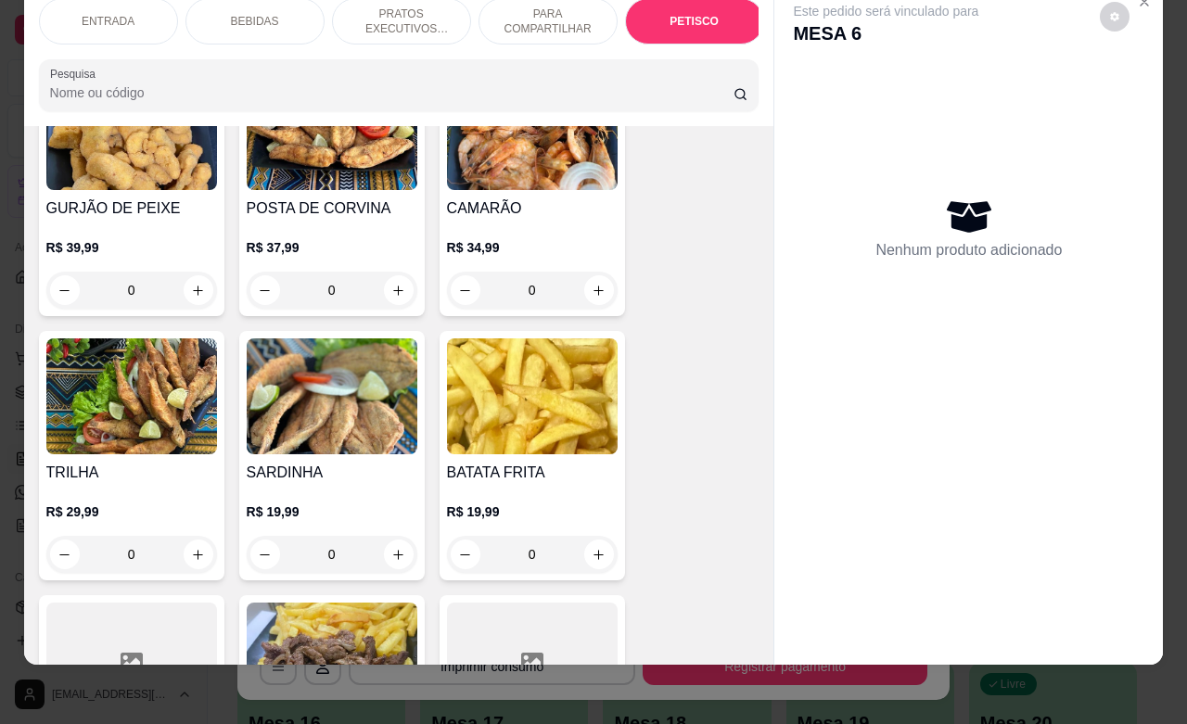
scroll to position [4296, 0]
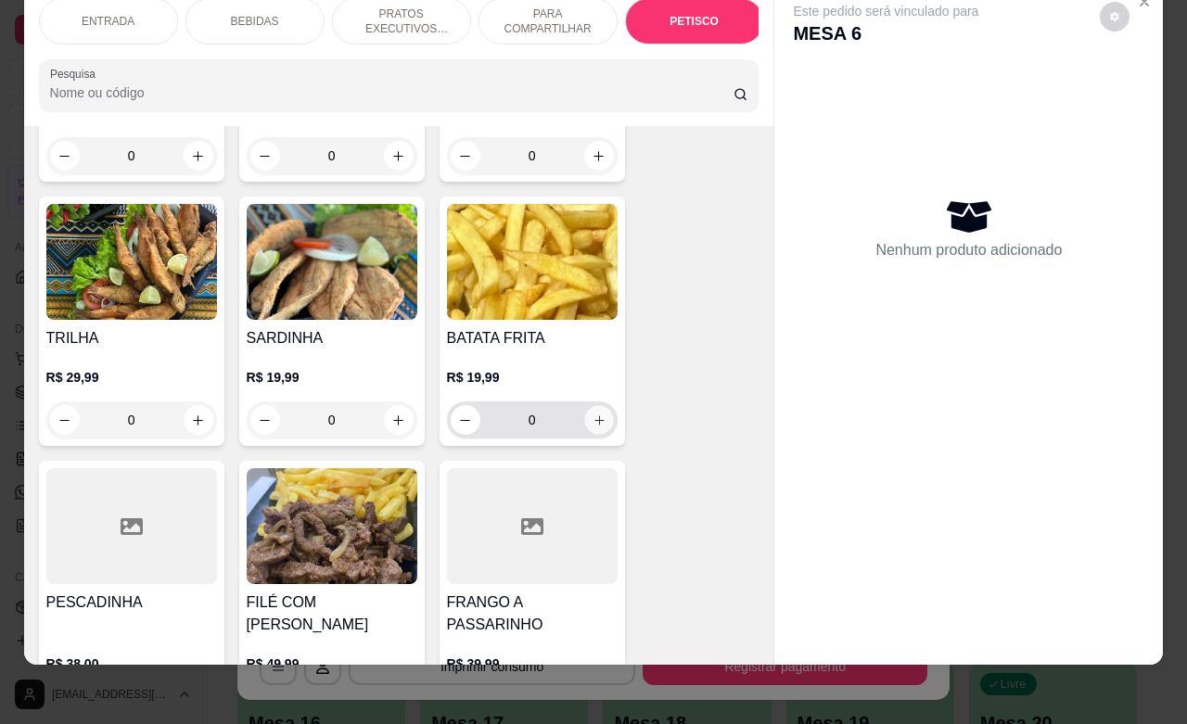
click at [592, 423] on icon "increase-product-quantity" at bounding box center [599, 421] width 14 height 14
type input "1"
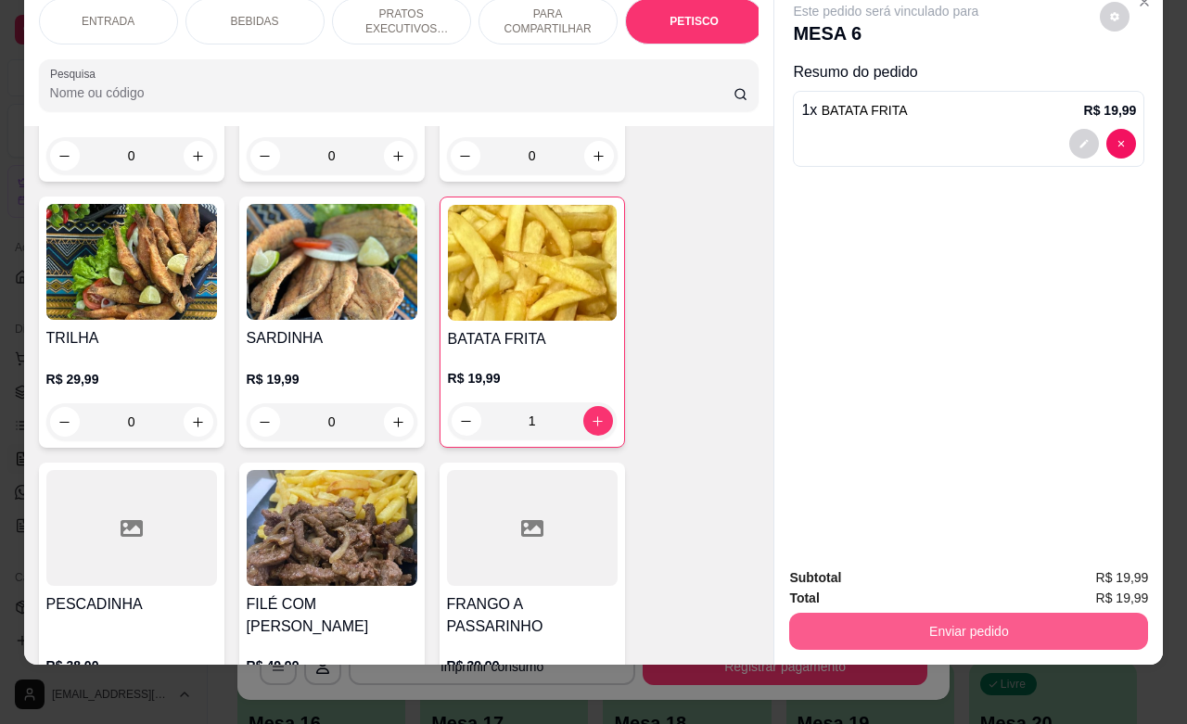
click at [919, 613] on button "Enviar pedido" at bounding box center [968, 631] width 359 height 37
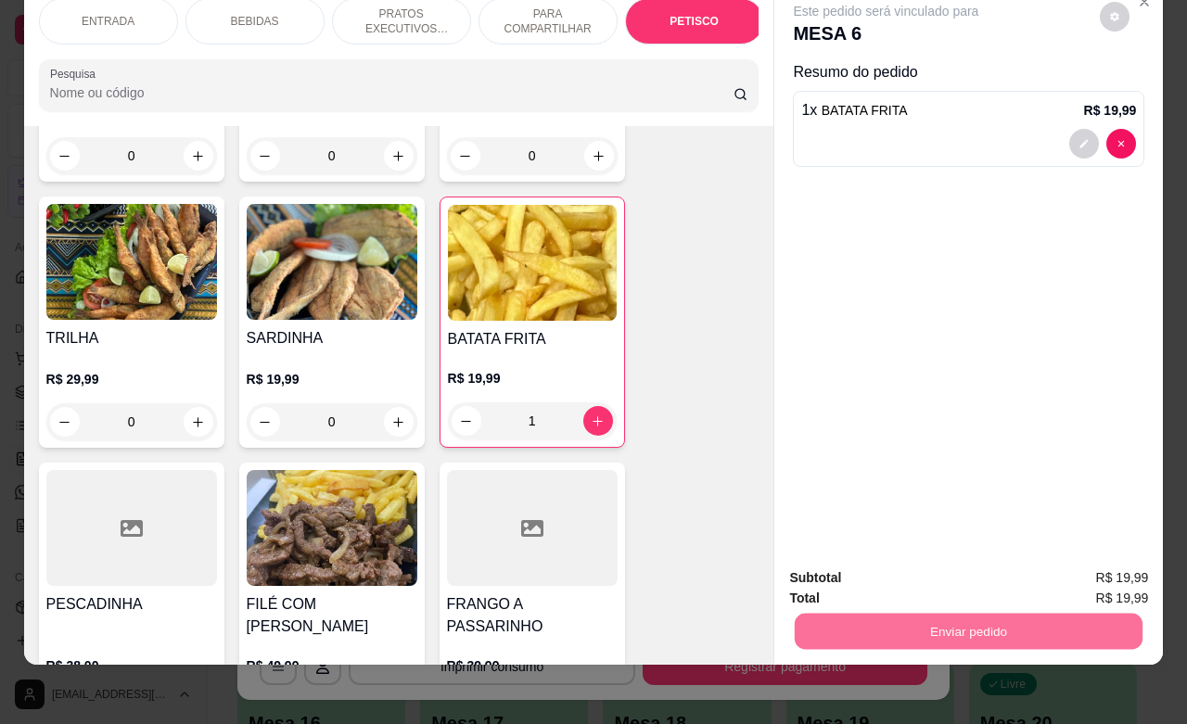
click at [884, 568] on button "Não registrar e enviar pedido" at bounding box center [905, 566] width 193 height 35
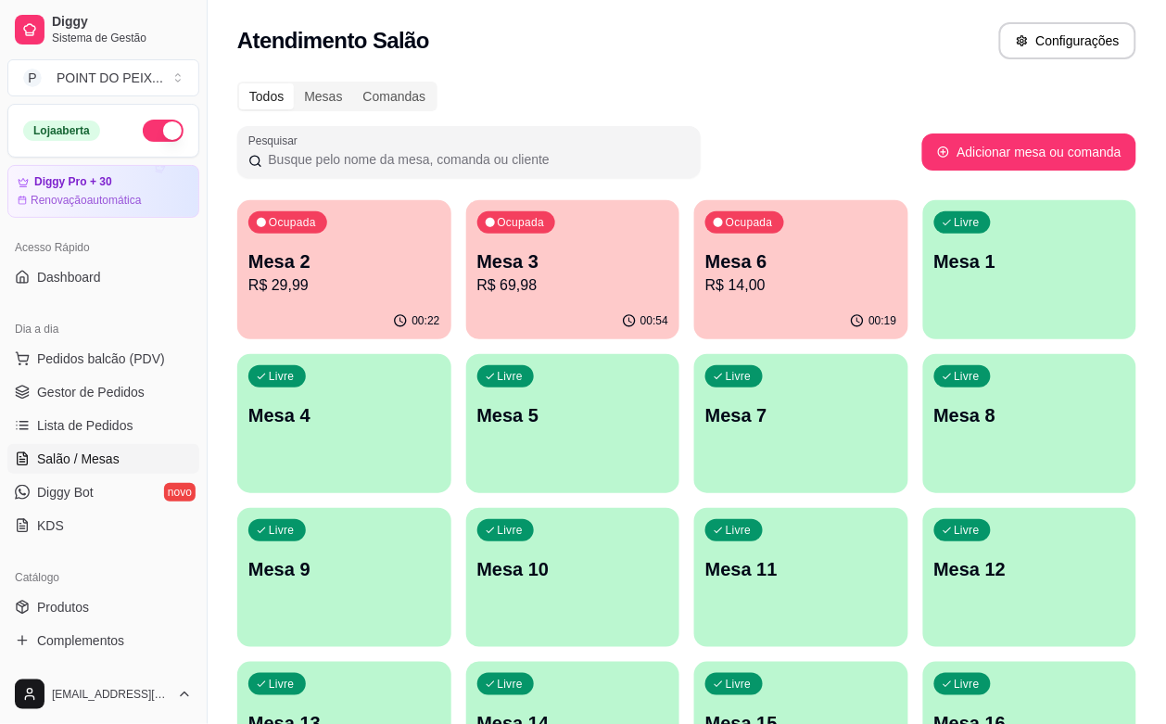
click at [513, 266] on p "Mesa 3" at bounding box center [574, 262] width 192 height 26
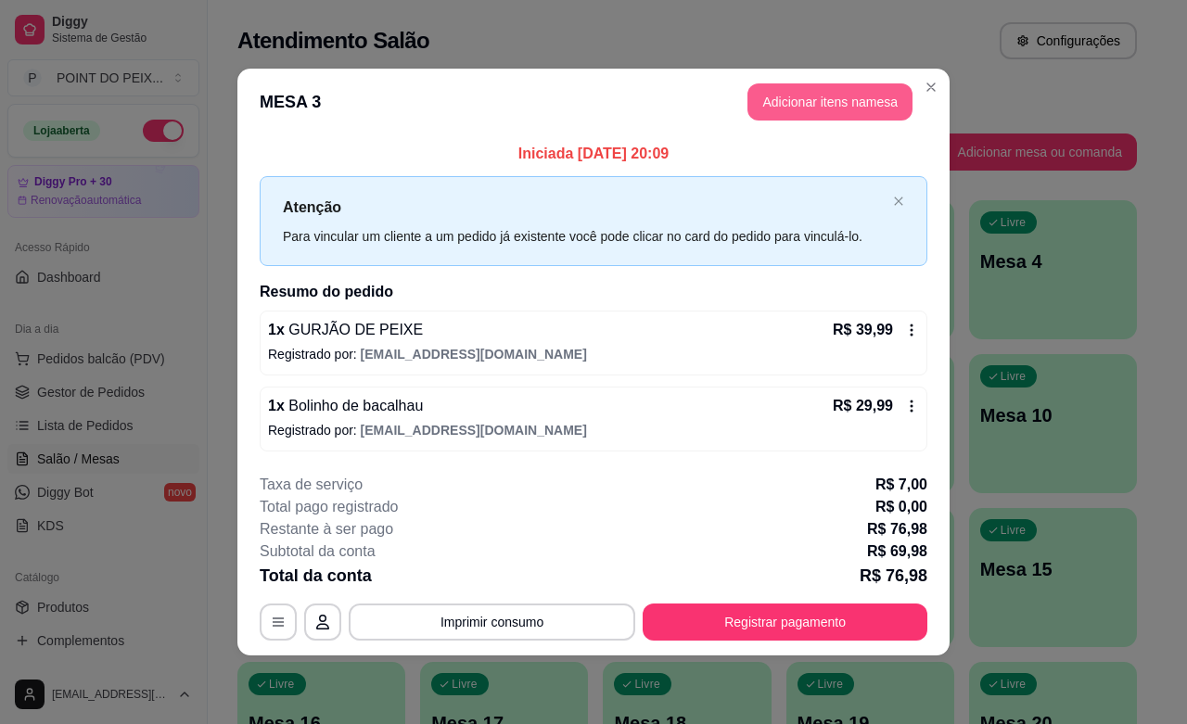
click at [842, 105] on button "Adicionar itens na mesa" at bounding box center [829, 101] width 165 height 37
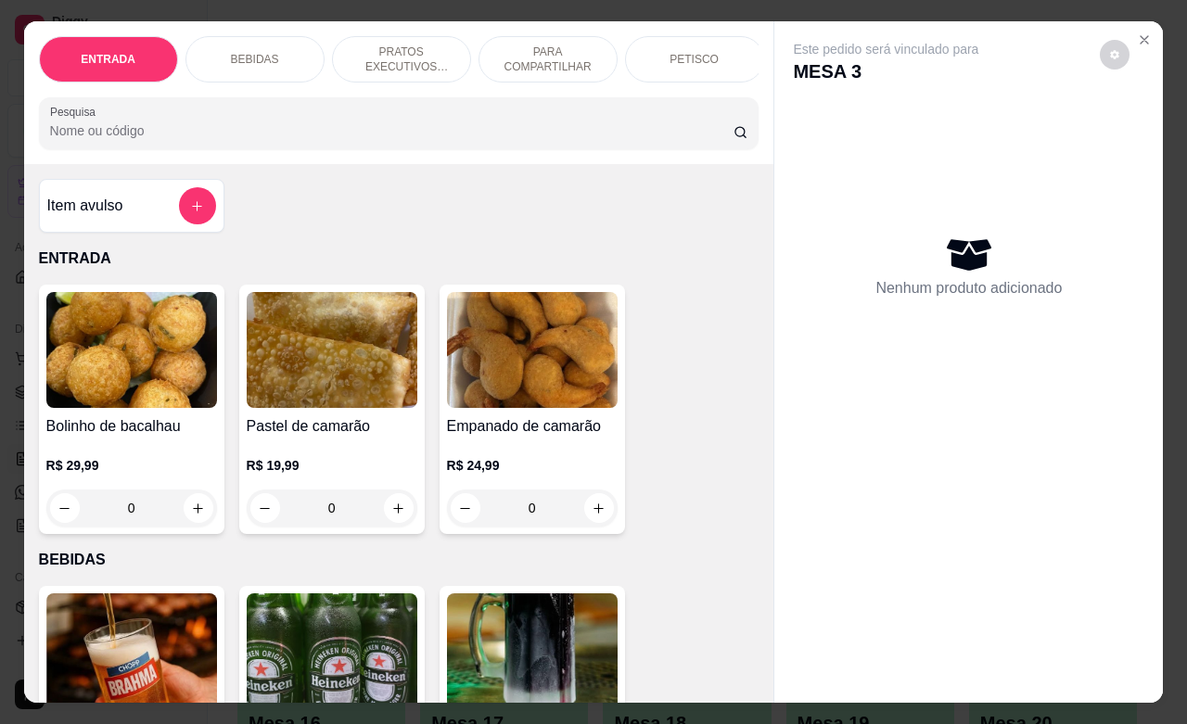
click at [262, 52] on p "BEBIDAS" at bounding box center [255, 59] width 48 height 15
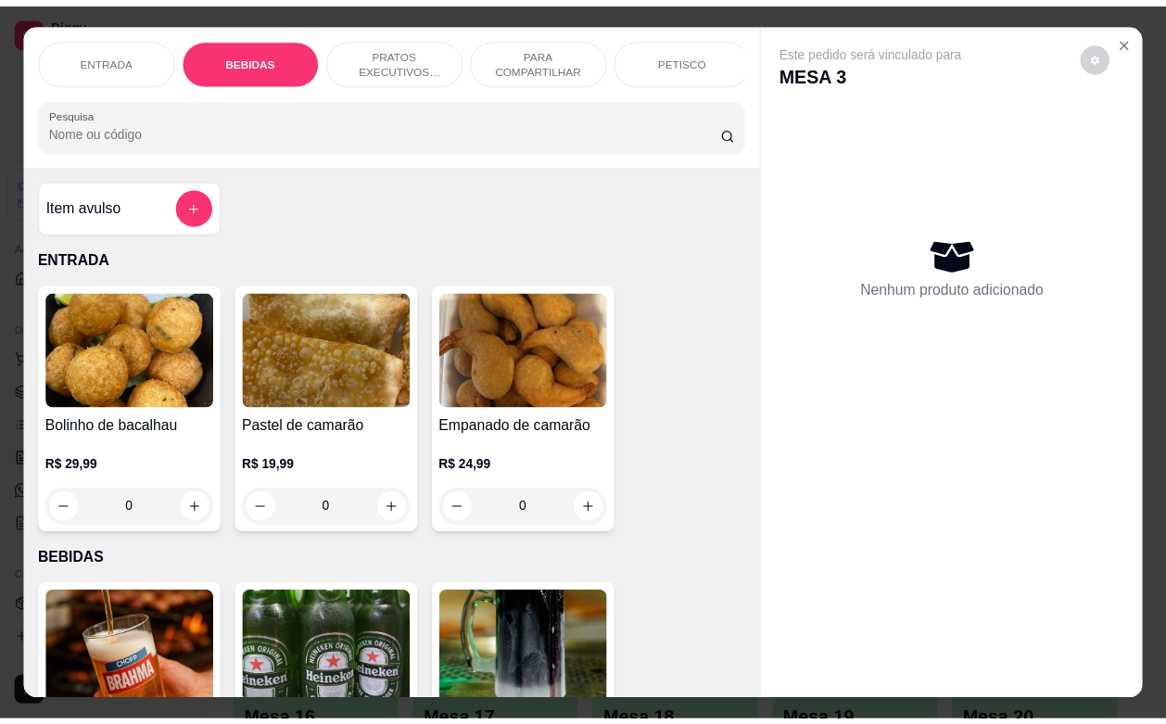
scroll to position [385, 0]
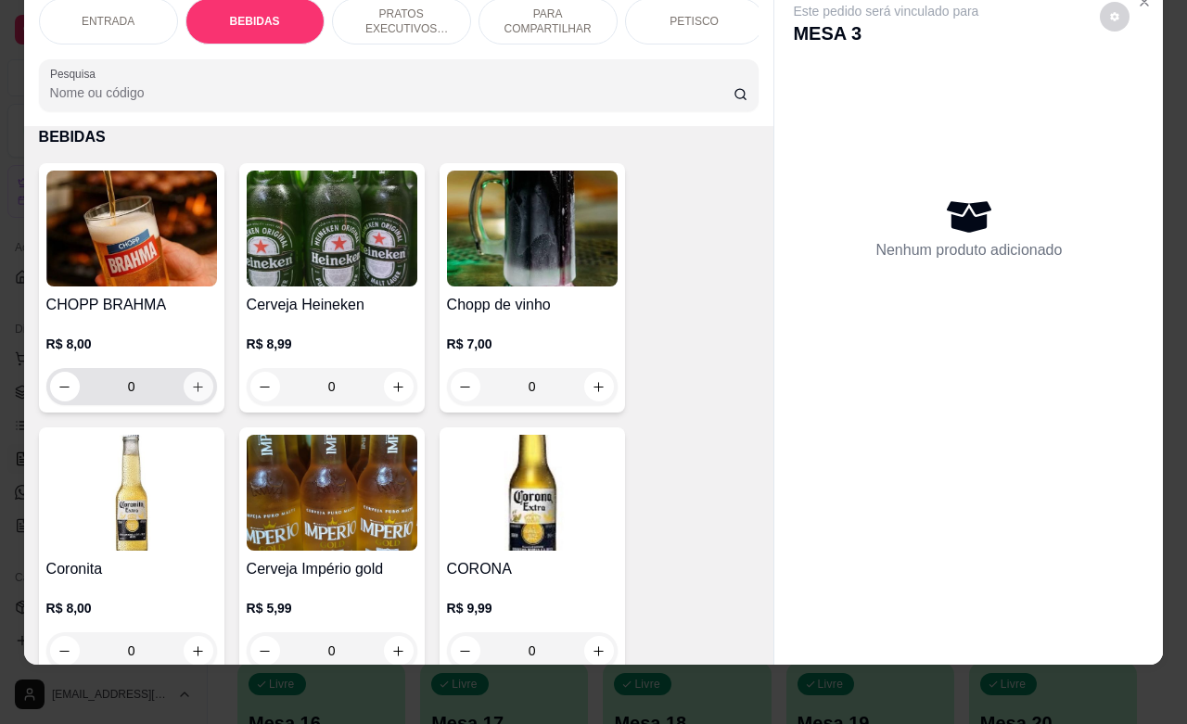
click at [186, 397] on button "increase-product-quantity" at bounding box center [199, 387] width 30 height 30
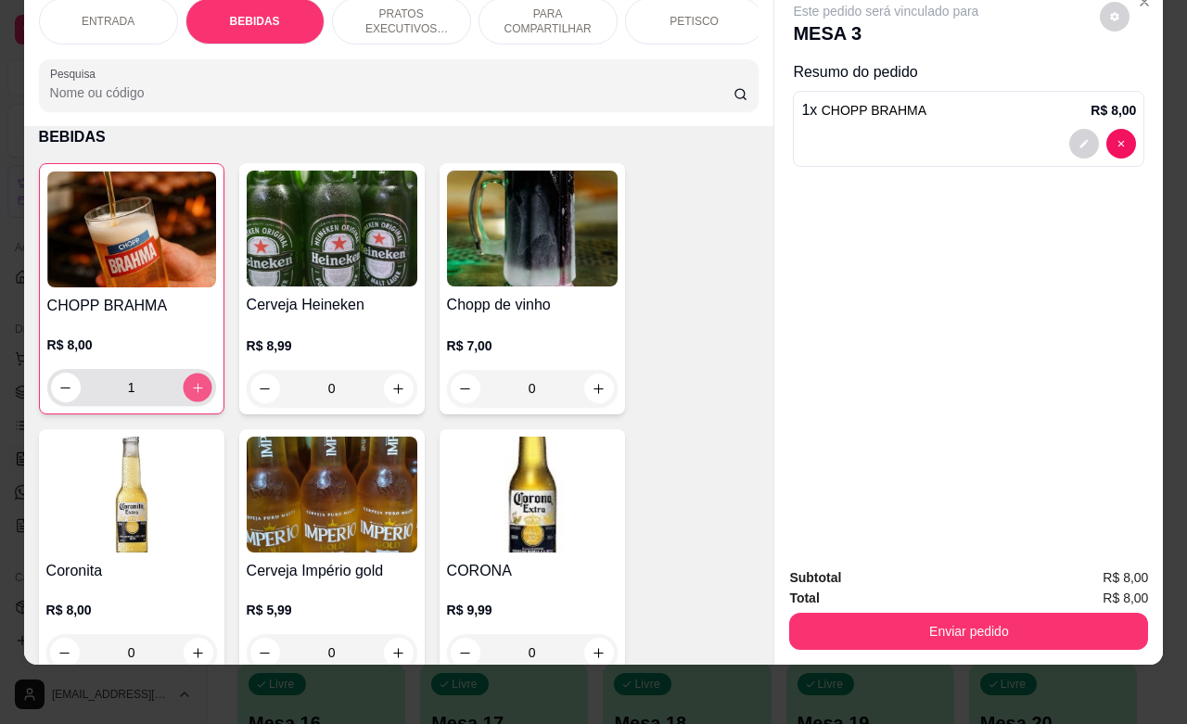
click at [186, 397] on button "increase-product-quantity" at bounding box center [197, 388] width 29 height 29
type input "2"
click at [592, 392] on icon "increase-product-quantity" at bounding box center [599, 389] width 14 height 14
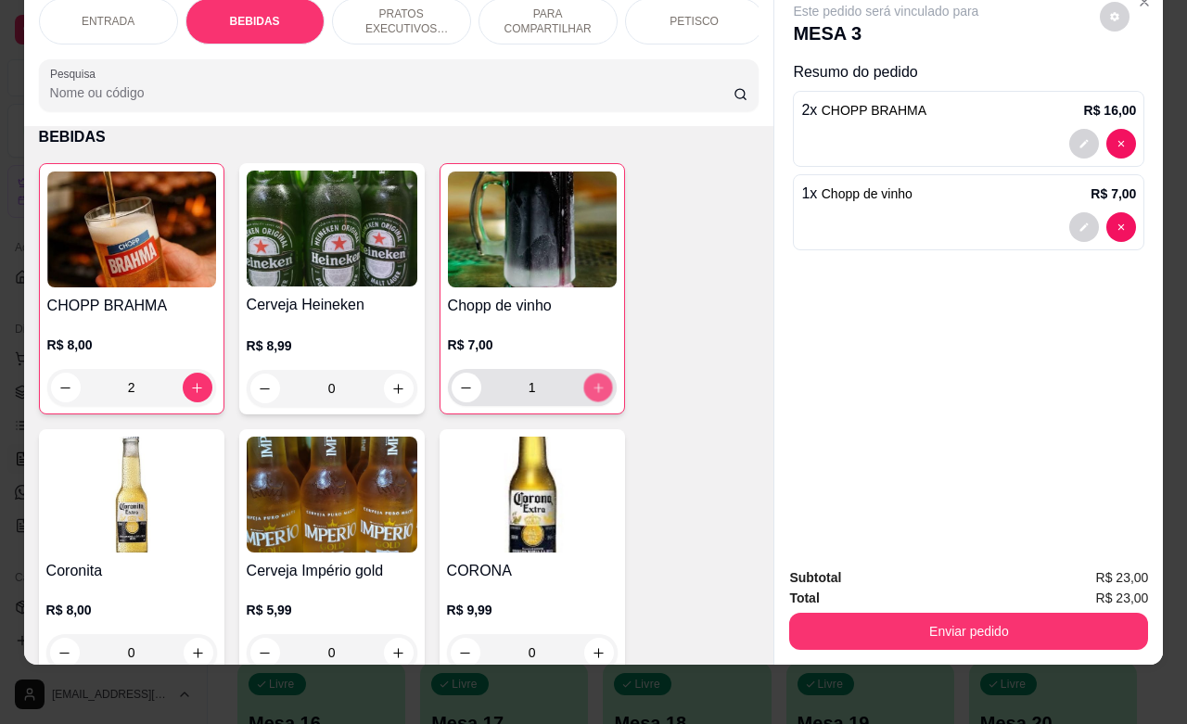
click at [591, 392] on icon "increase-product-quantity" at bounding box center [598, 388] width 14 height 14
type input "2"
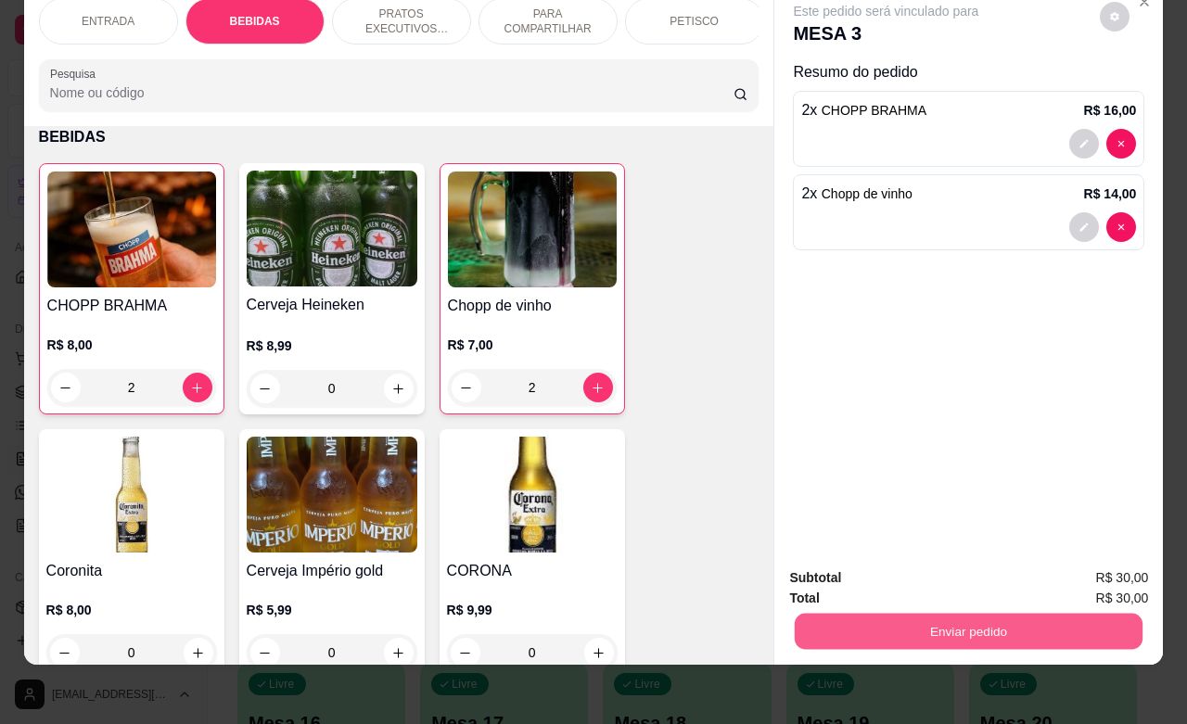
click at [956, 613] on button "Enviar pedido" at bounding box center [969, 631] width 348 height 36
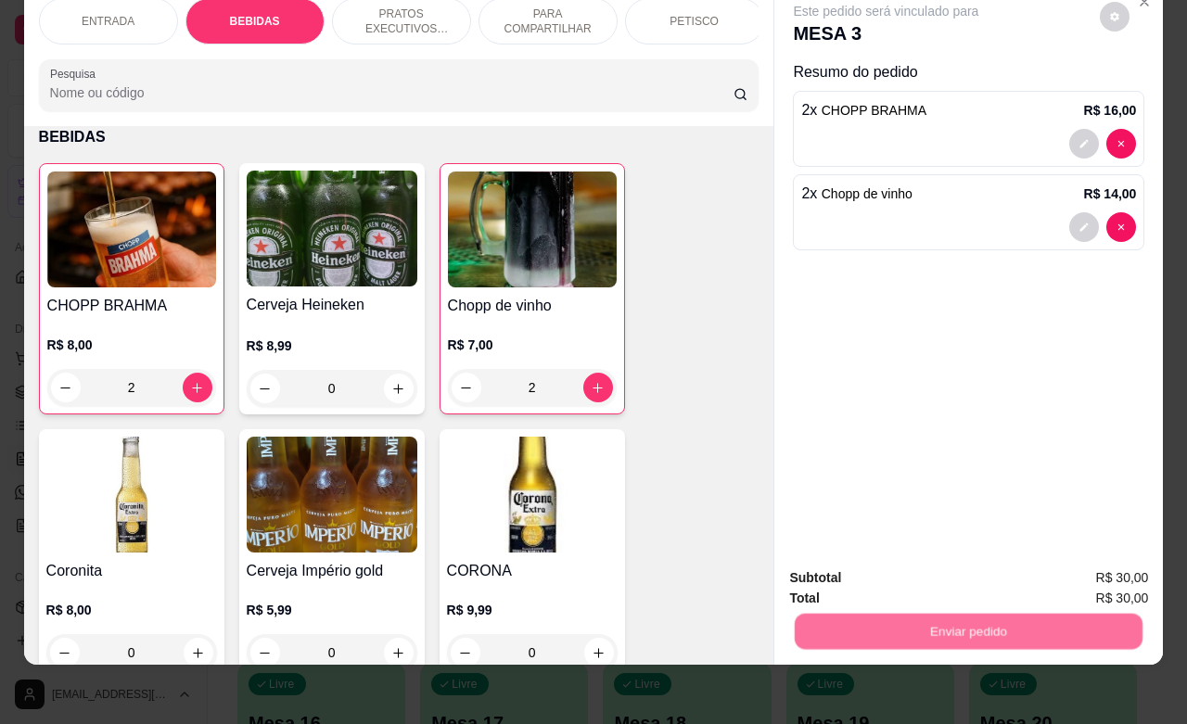
click at [886, 568] on button "Não registrar e enviar pedido" at bounding box center [905, 566] width 193 height 35
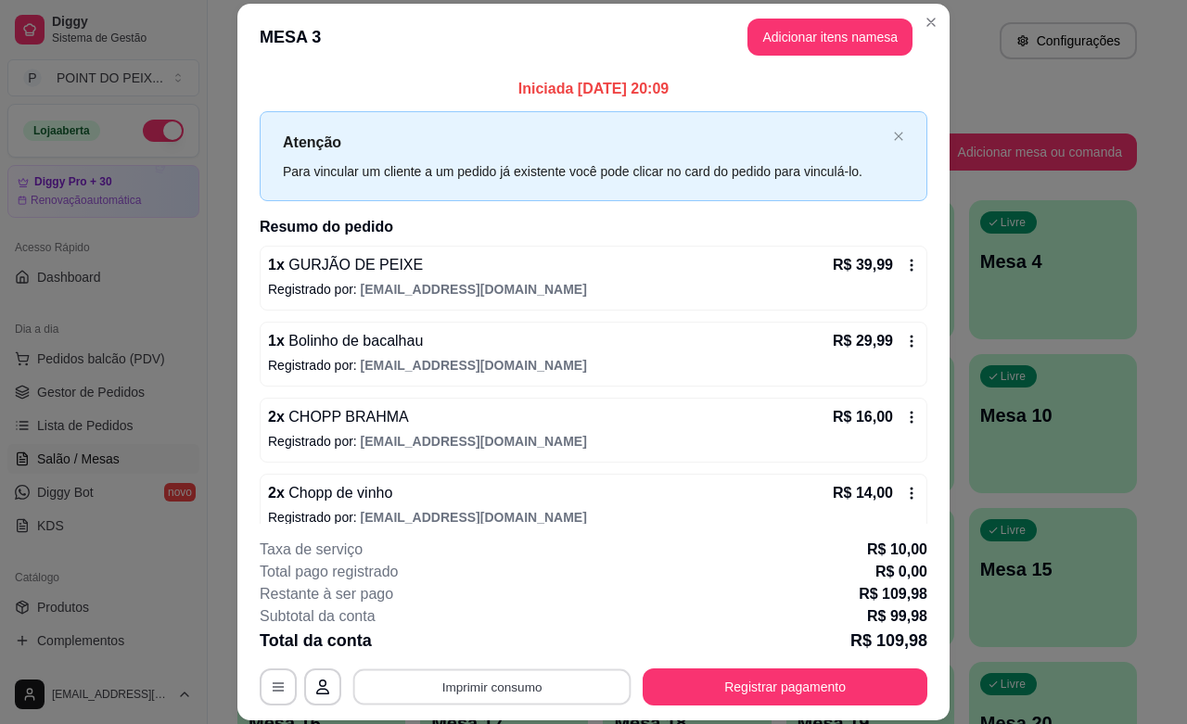
click at [508, 692] on button "Imprimir consumo" at bounding box center [492, 687] width 278 height 36
click at [516, 644] on button "IMPRESSORA" at bounding box center [488, 644] width 130 height 29
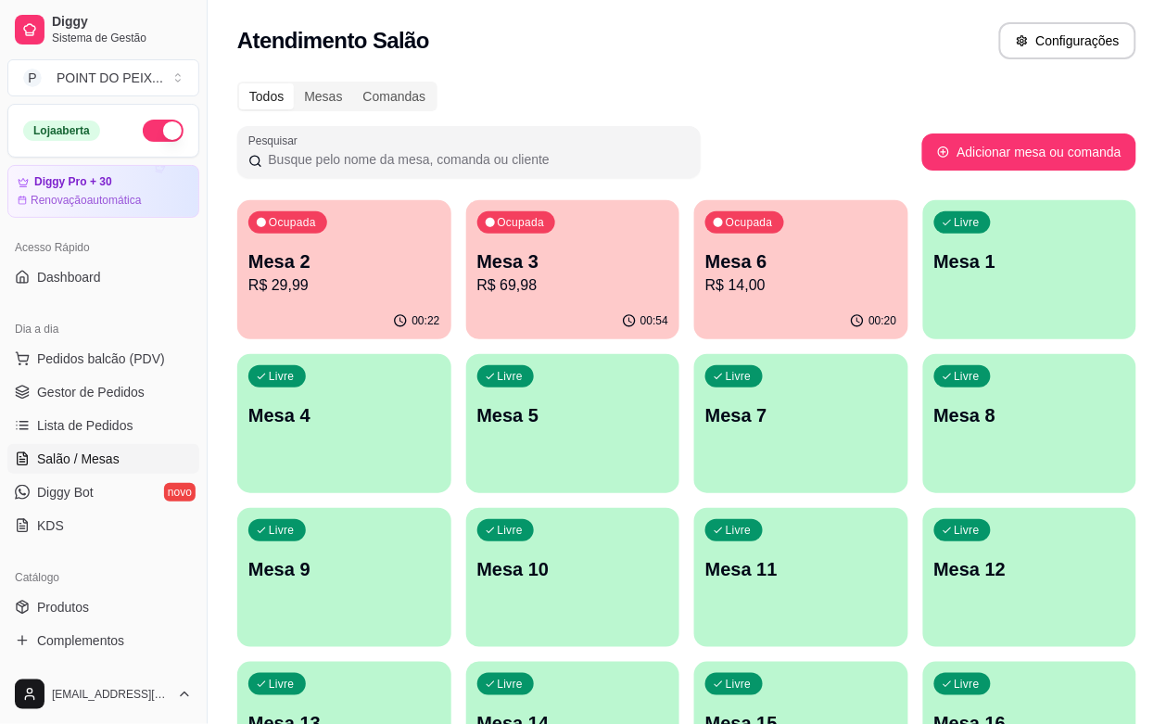
click at [507, 301] on div "Ocupada Mesa 3 R$ 69,98" at bounding box center [573, 251] width 214 height 103
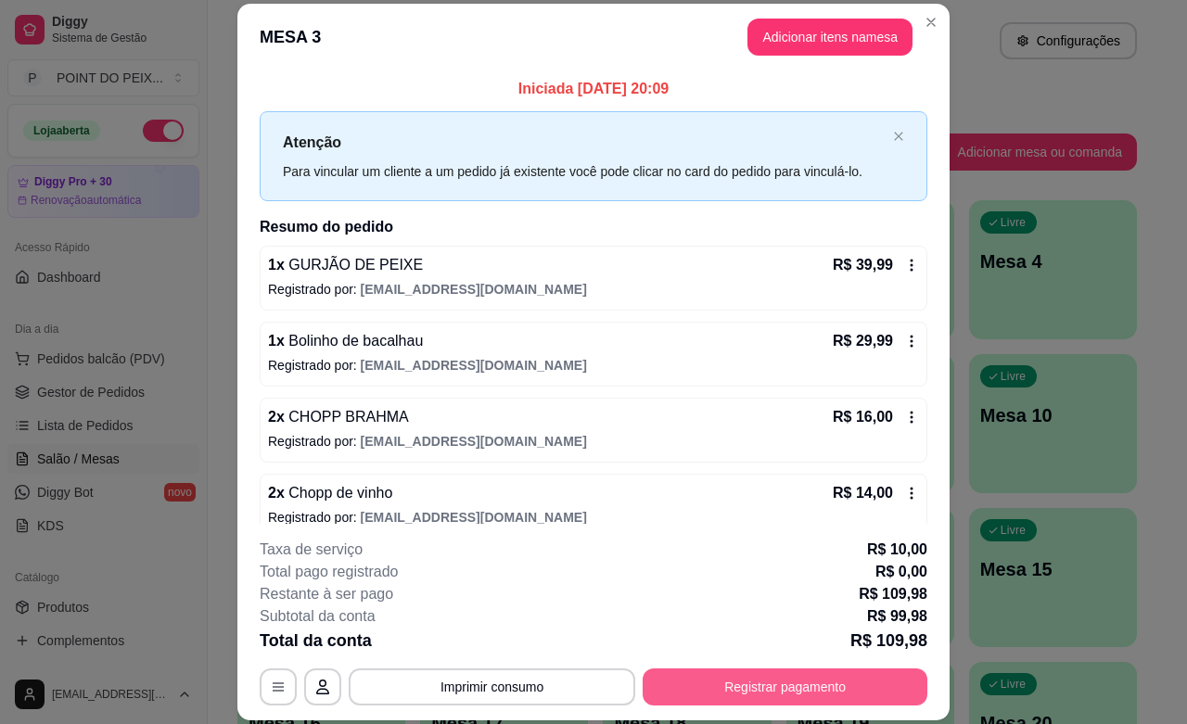
click at [726, 698] on button "Registrar pagamento" at bounding box center [785, 687] width 285 height 37
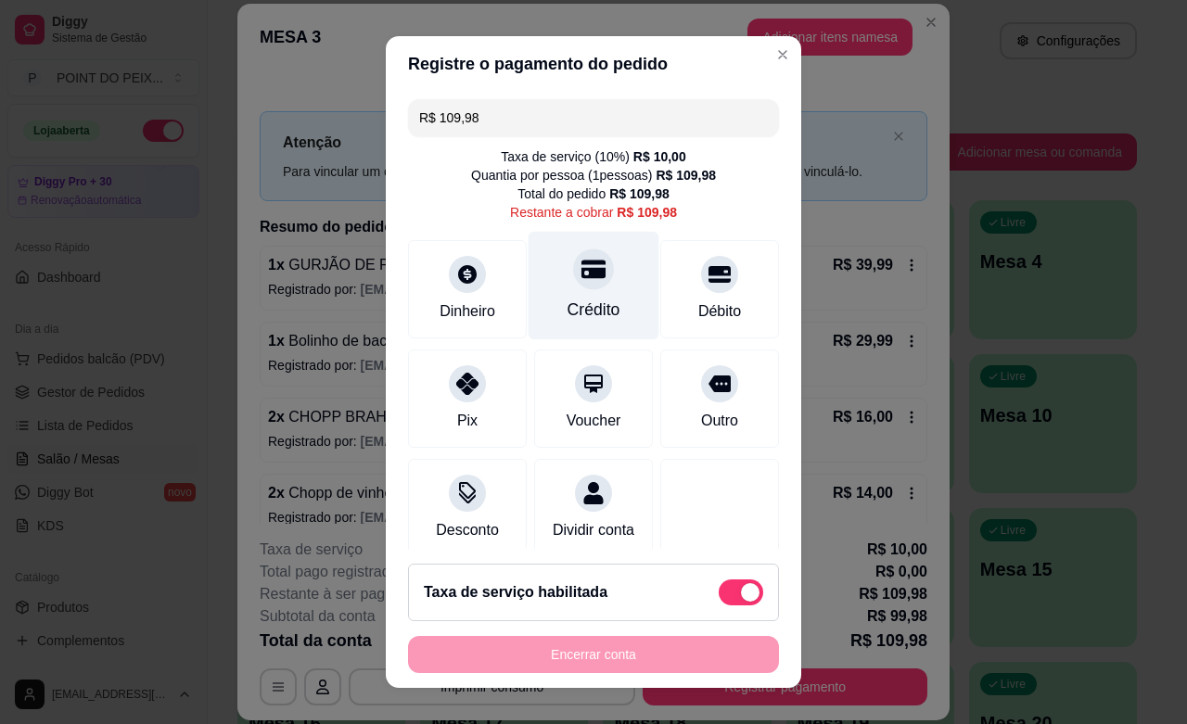
click at [564, 290] on div "Crédito" at bounding box center [594, 286] width 131 height 108
type input "R$ 0,00"
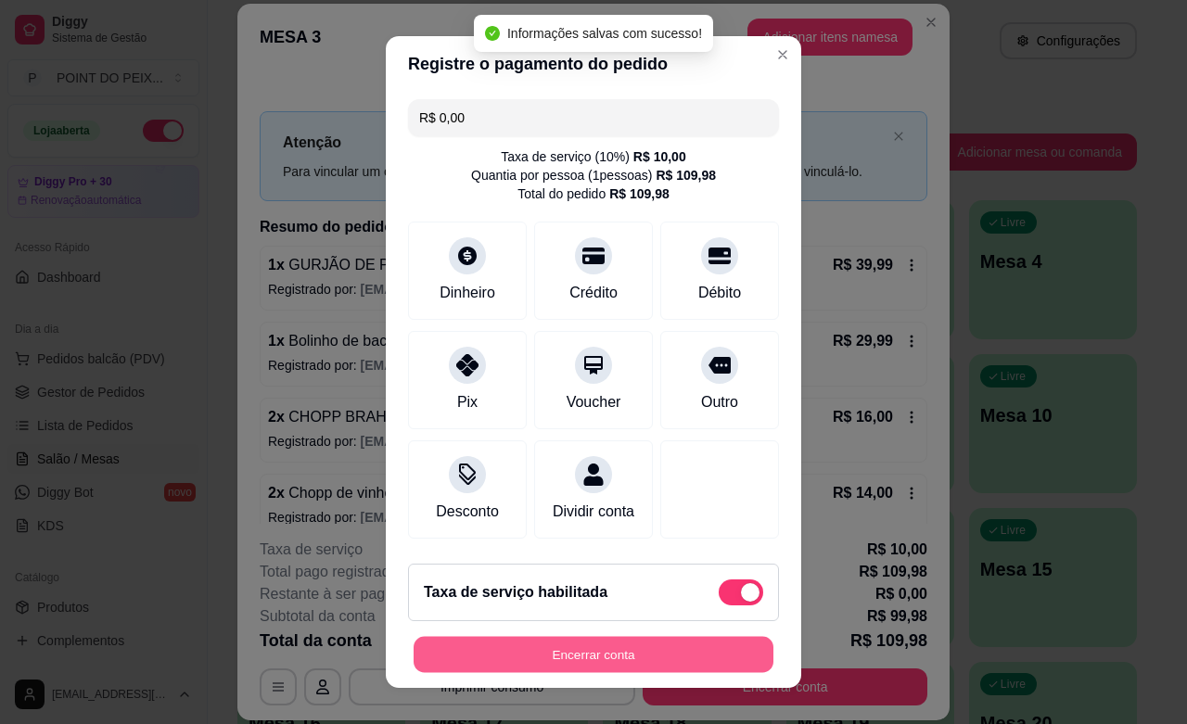
click at [615, 664] on button "Encerrar conta" at bounding box center [594, 655] width 360 height 36
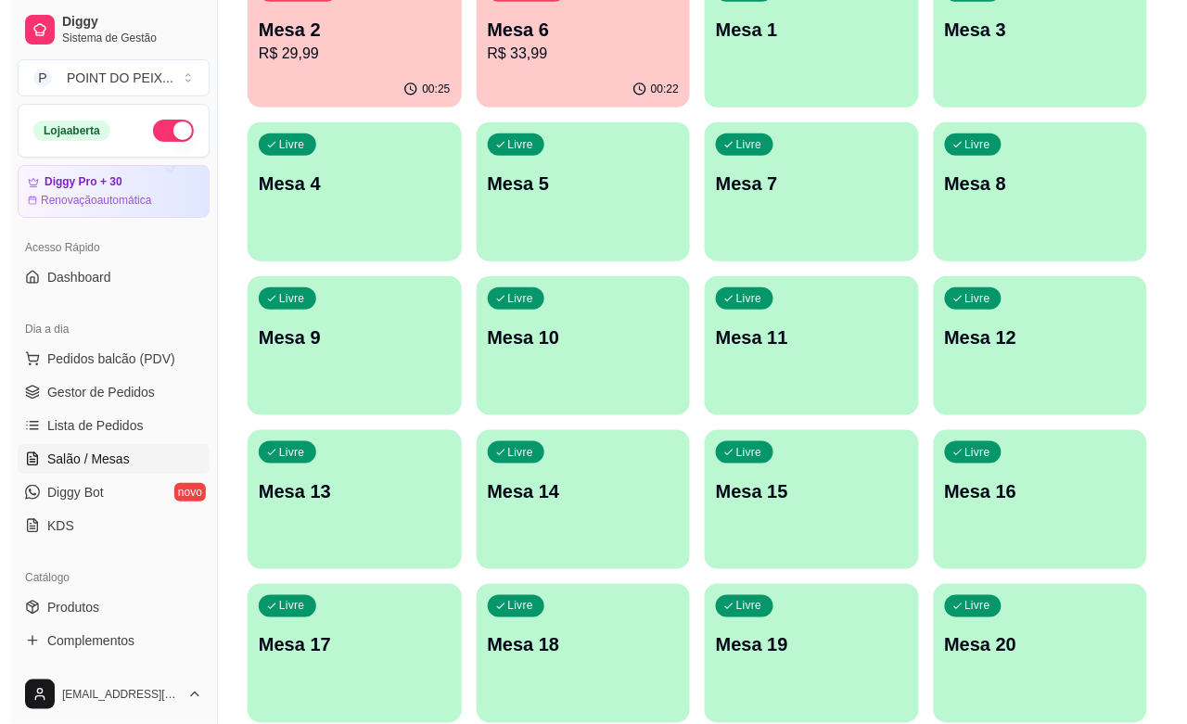
scroll to position [0, 0]
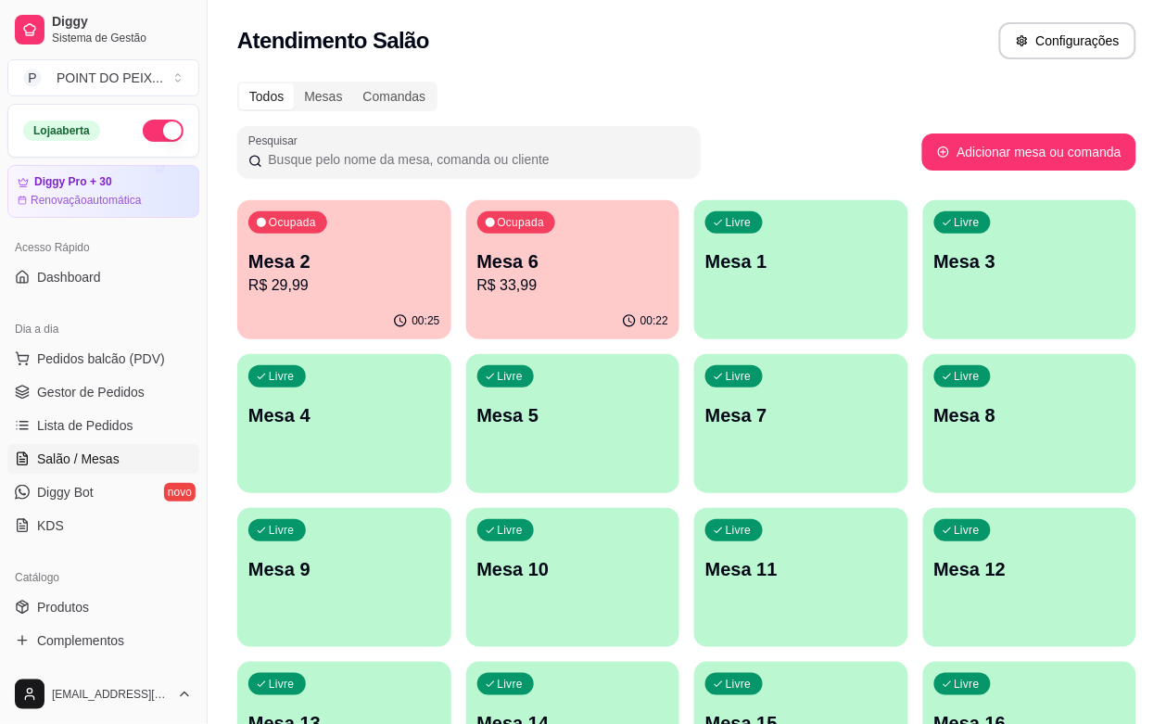
click at [525, 252] on p "Mesa 6" at bounding box center [574, 262] width 192 height 26
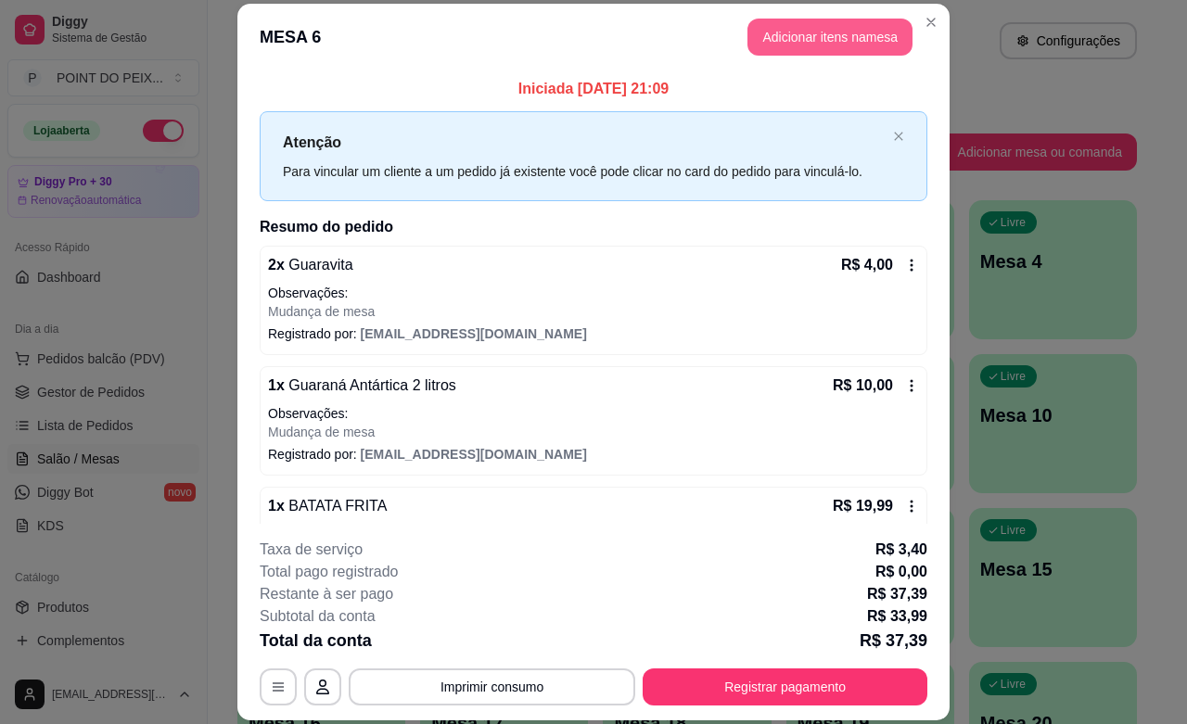
click at [836, 44] on button "Adicionar itens na mesa" at bounding box center [829, 37] width 165 height 37
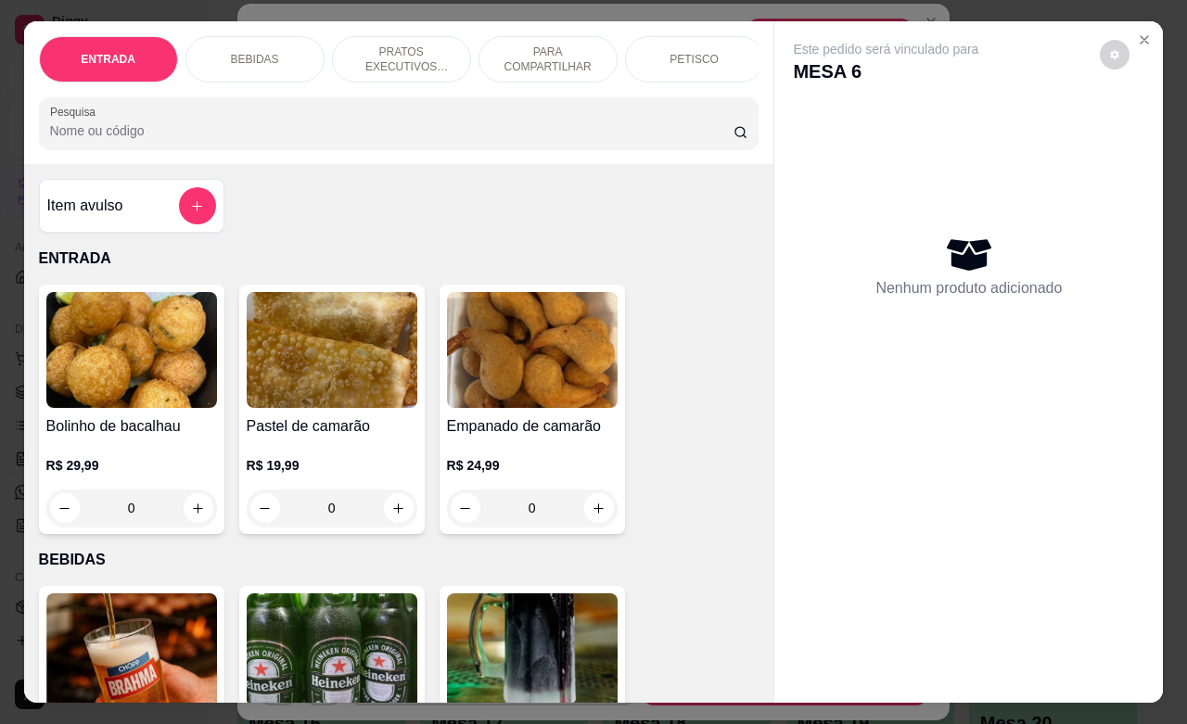
click at [682, 53] on p "PETISCO" at bounding box center [693, 59] width 49 height 15
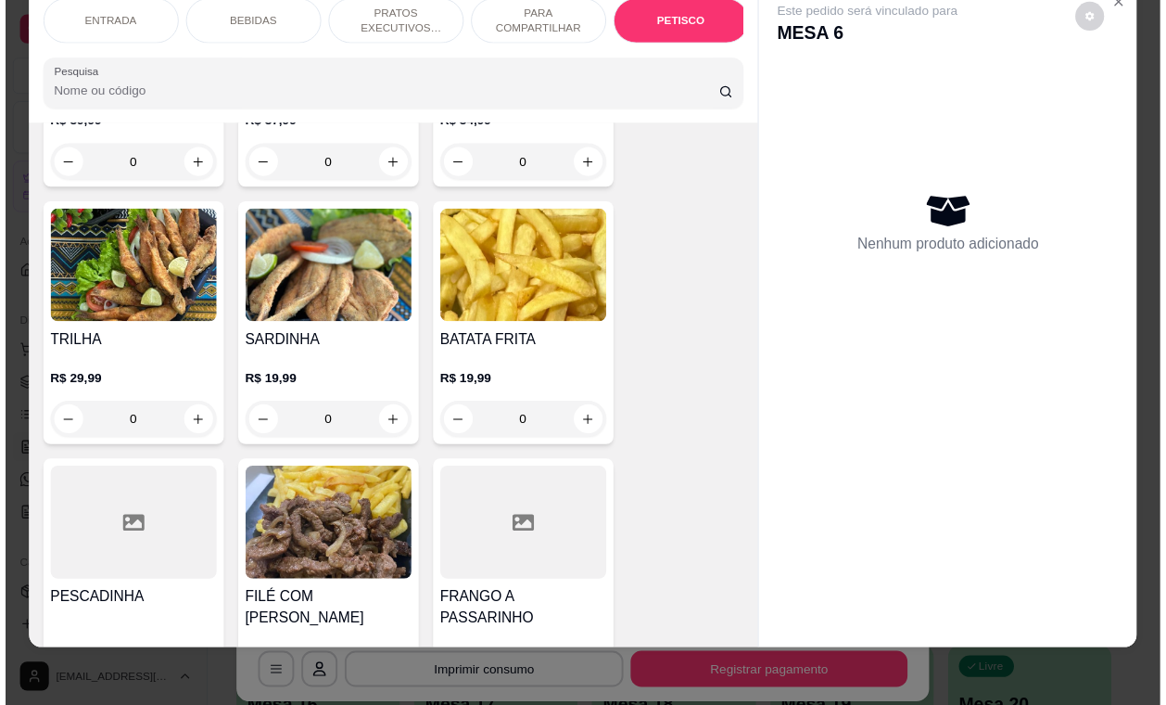
scroll to position [4296, 0]
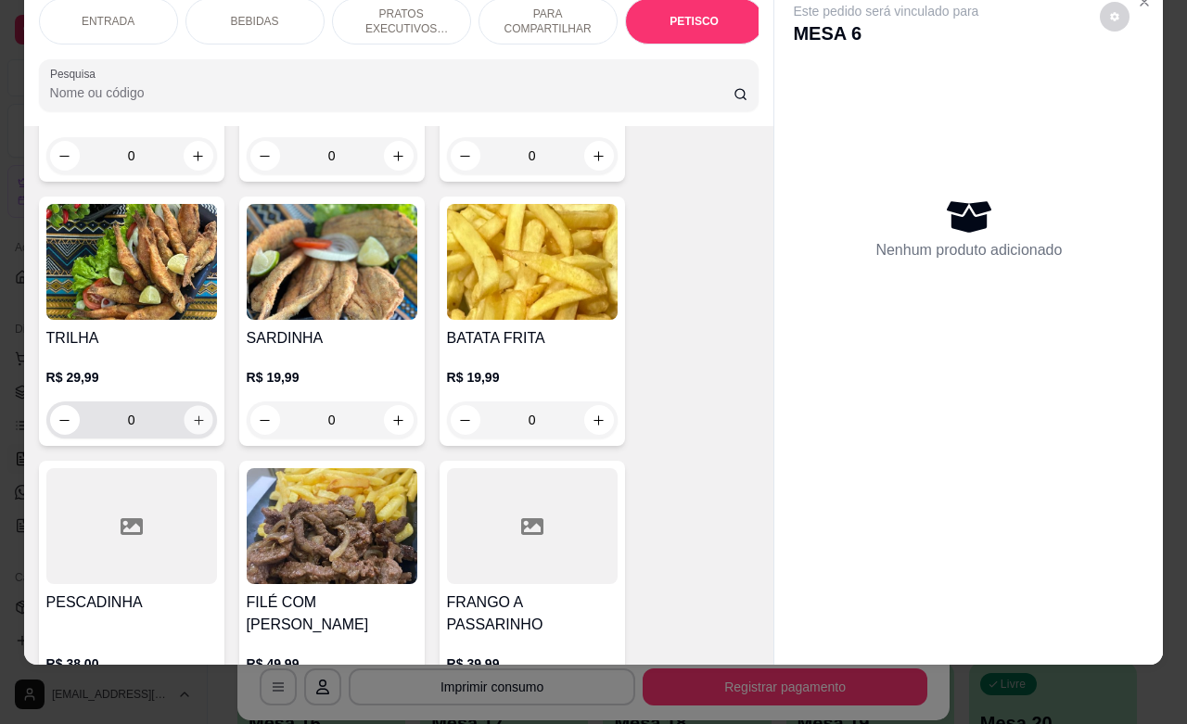
click at [191, 427] on icon "increase-product-quantity" at bounding box center [198, 421] width 14 height 14
type input "1"
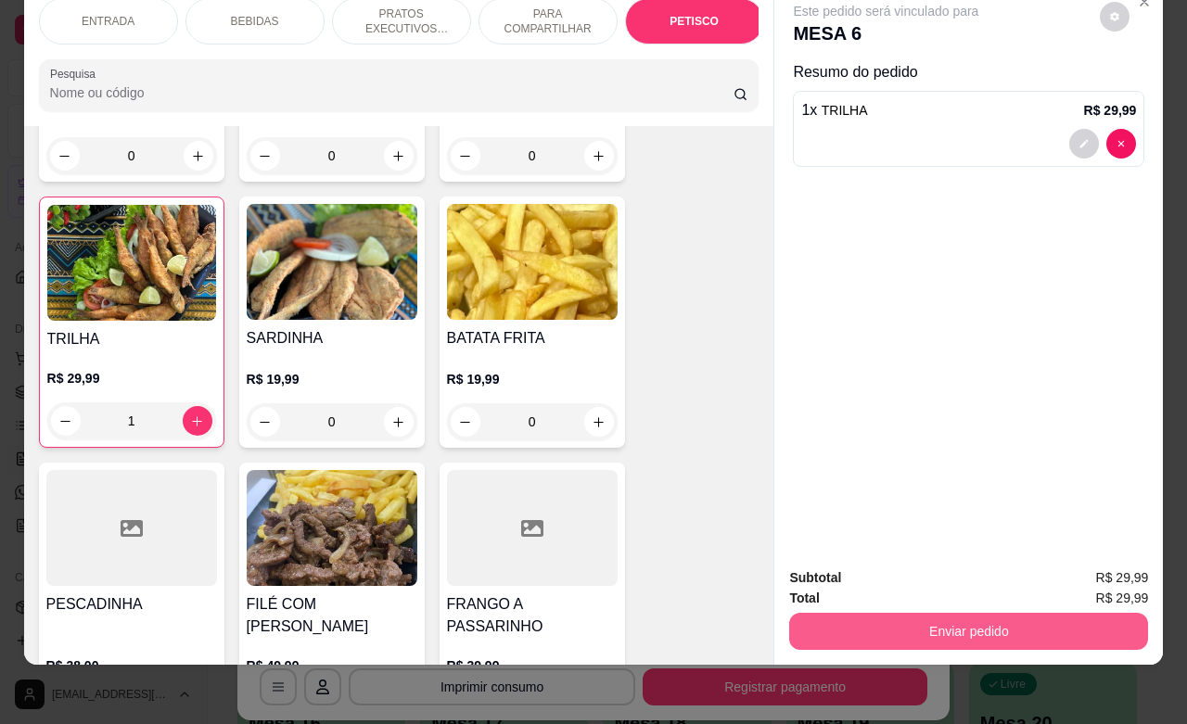
click at [892, 613] on button "Enviar pedido" at bounding box center [968, 631] width 359 height 37
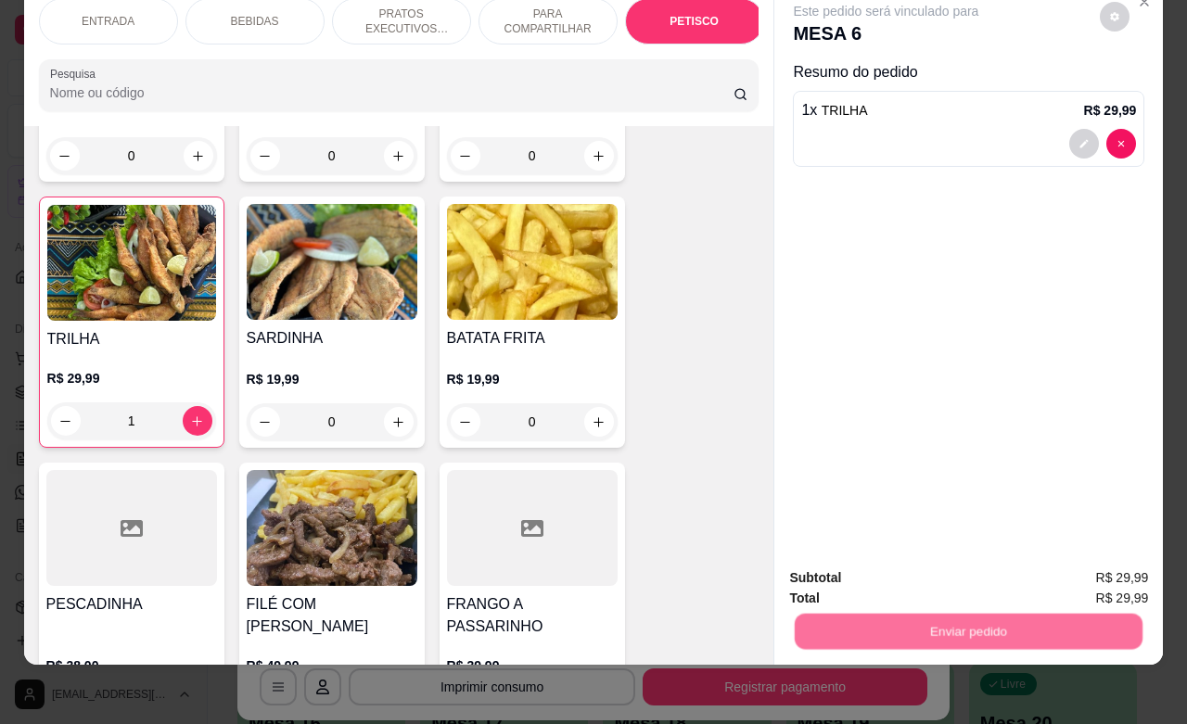
click at [883, 573] on button "Não registrar e enviar pedido" at bounding box center [905, 566] width 193 height 35
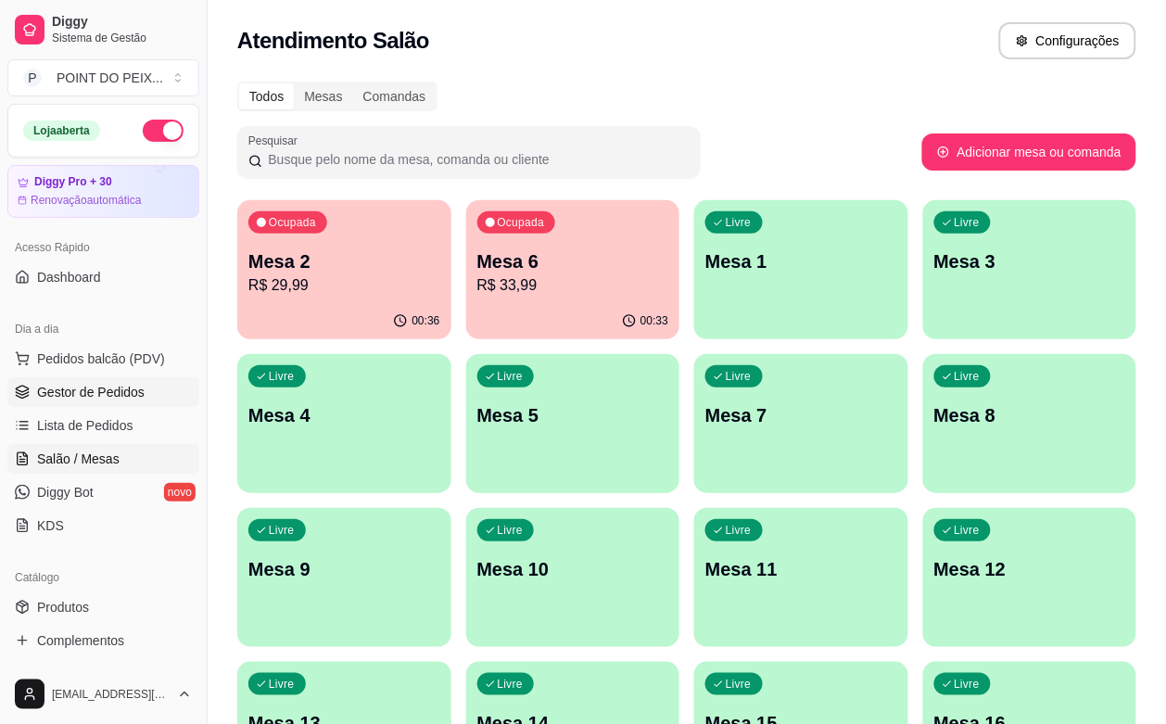
click at [117, 399] on span "Gestor de Pedidos" at bounding box center [91, 392] width 108 height 19
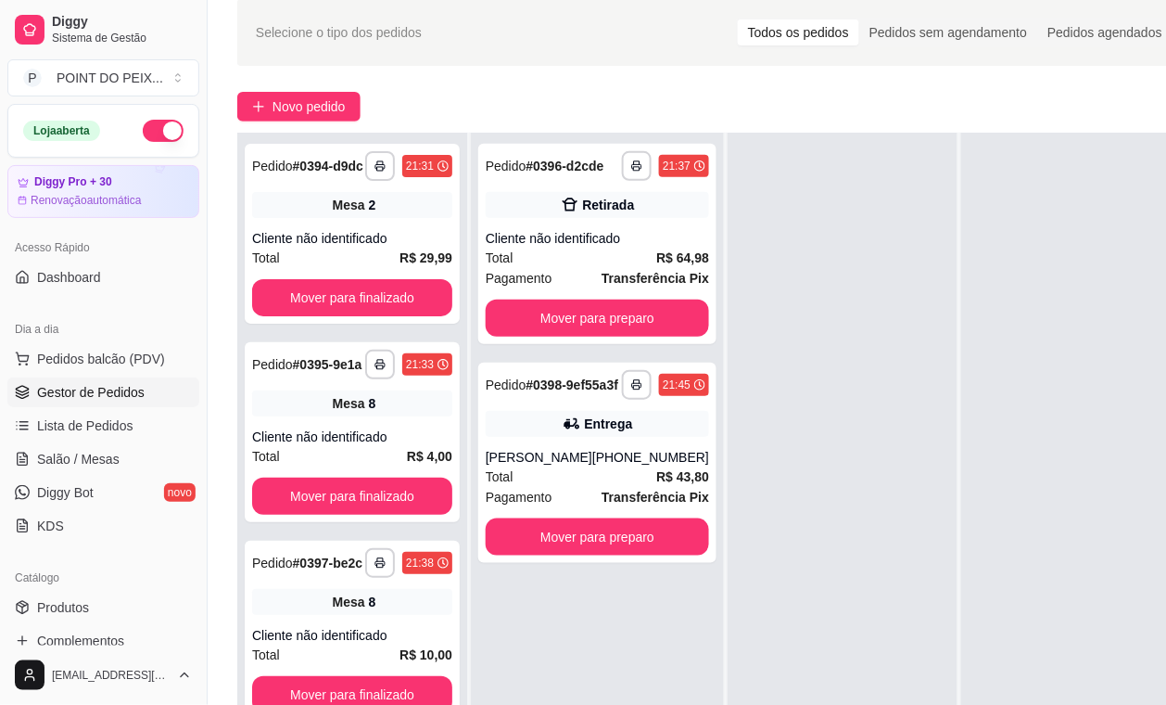
scroll to position [116, 0]
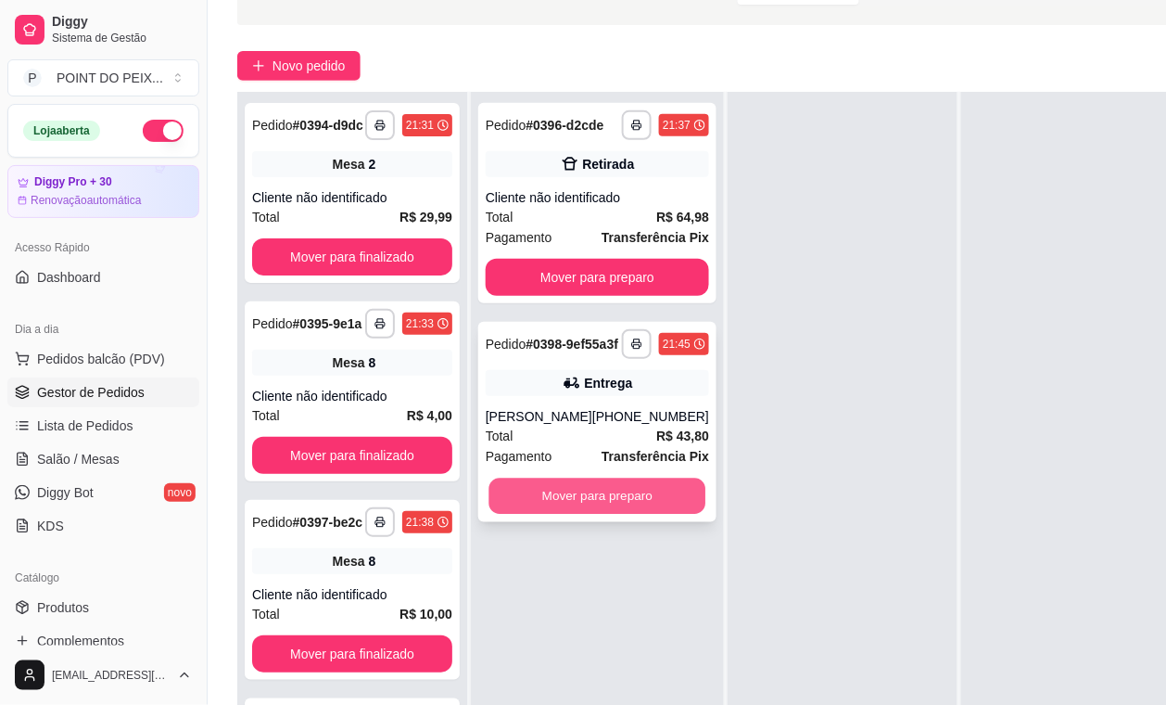
click at [614, 507] on button "Mover para preparo" at bounding box center [598, 496] width 217 height 36
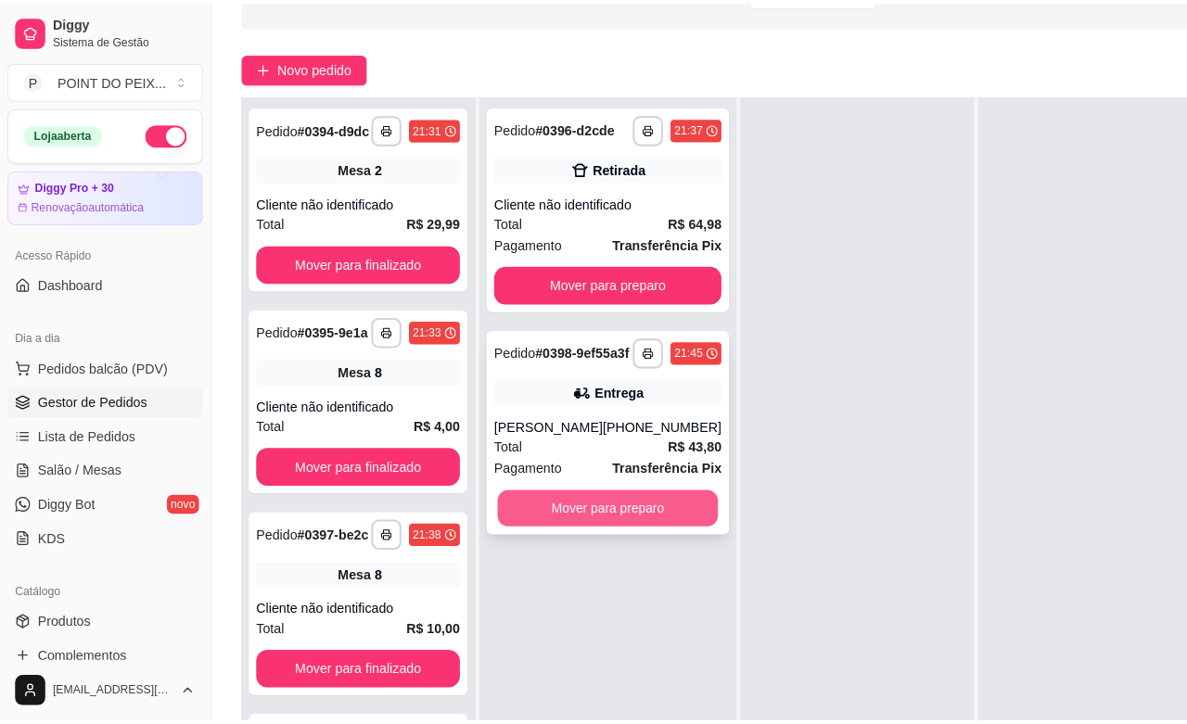
scroll to position [52, 0]
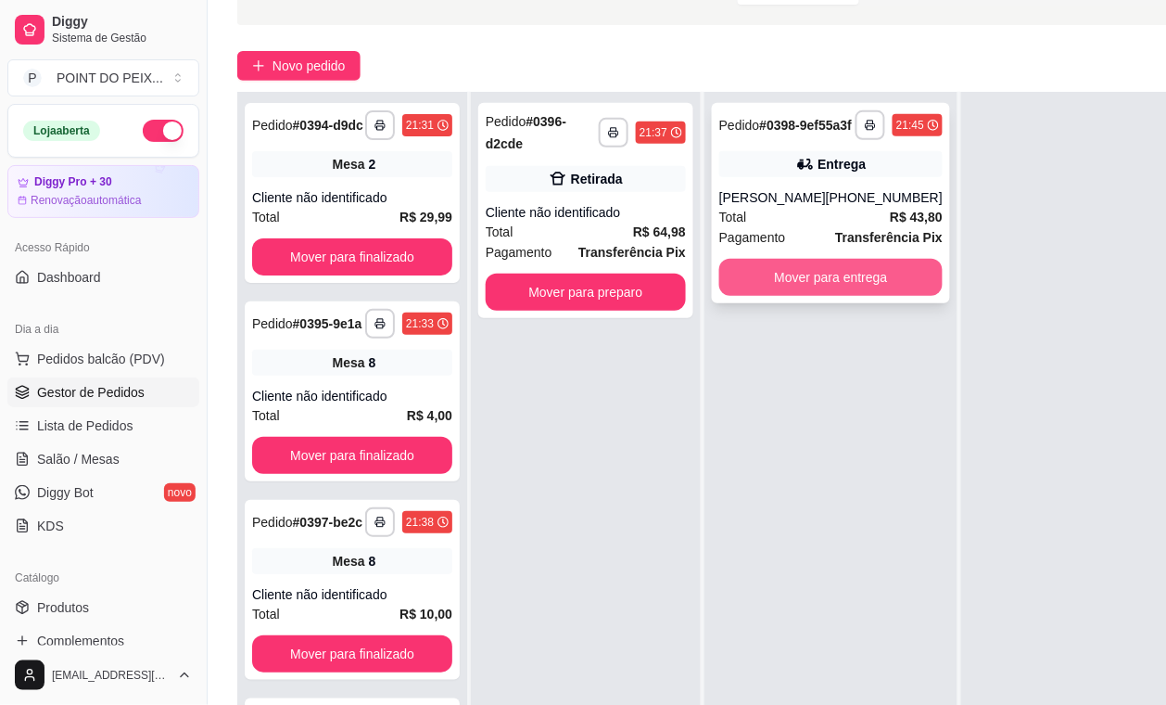
click at [835, 296] on button "Mover para entrega" at bounding box center [831, 277] width 223 height 37
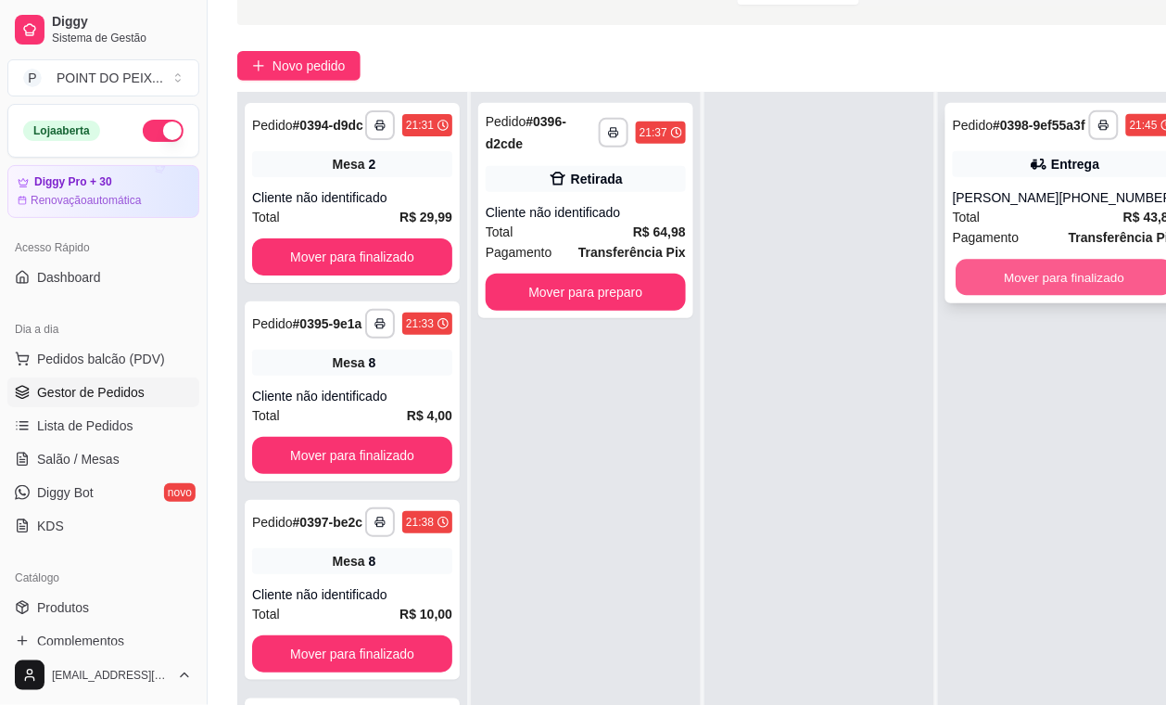
click at [1052, 287] on button "Mover para finalizado" at bounding box center [1065, 278] width 217 height 36
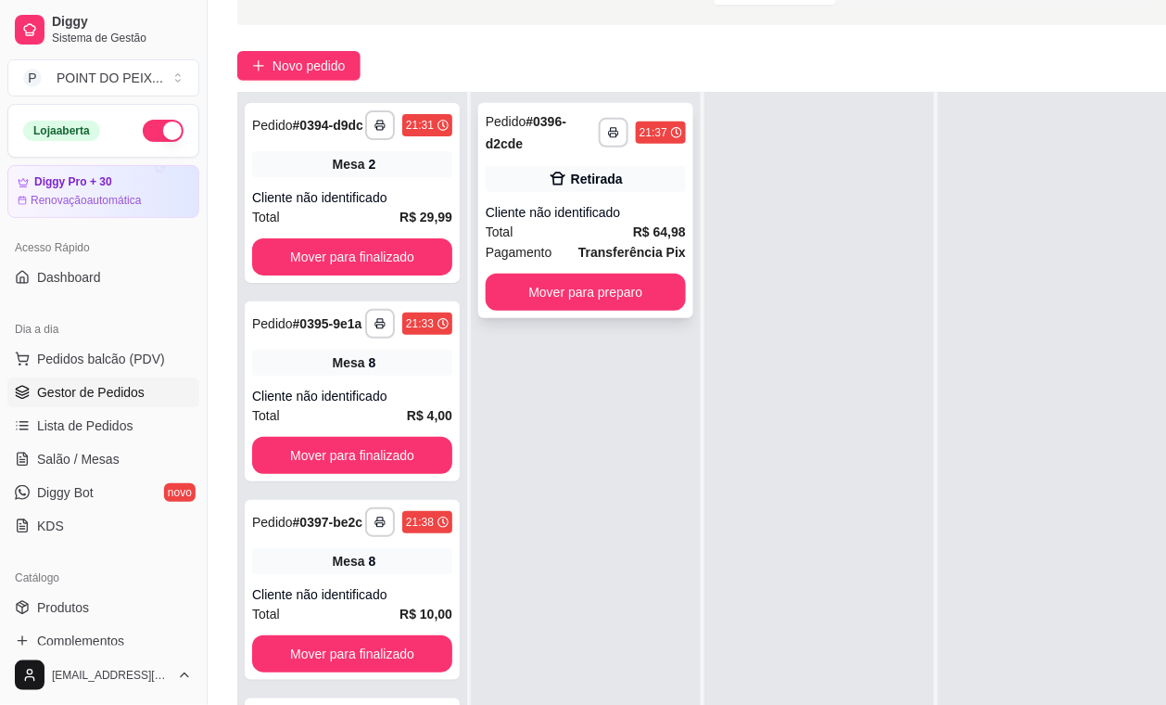
click at [621, 232] on div "Total R$ 64,98" at bounding box center [586, 232] width 200 height 20
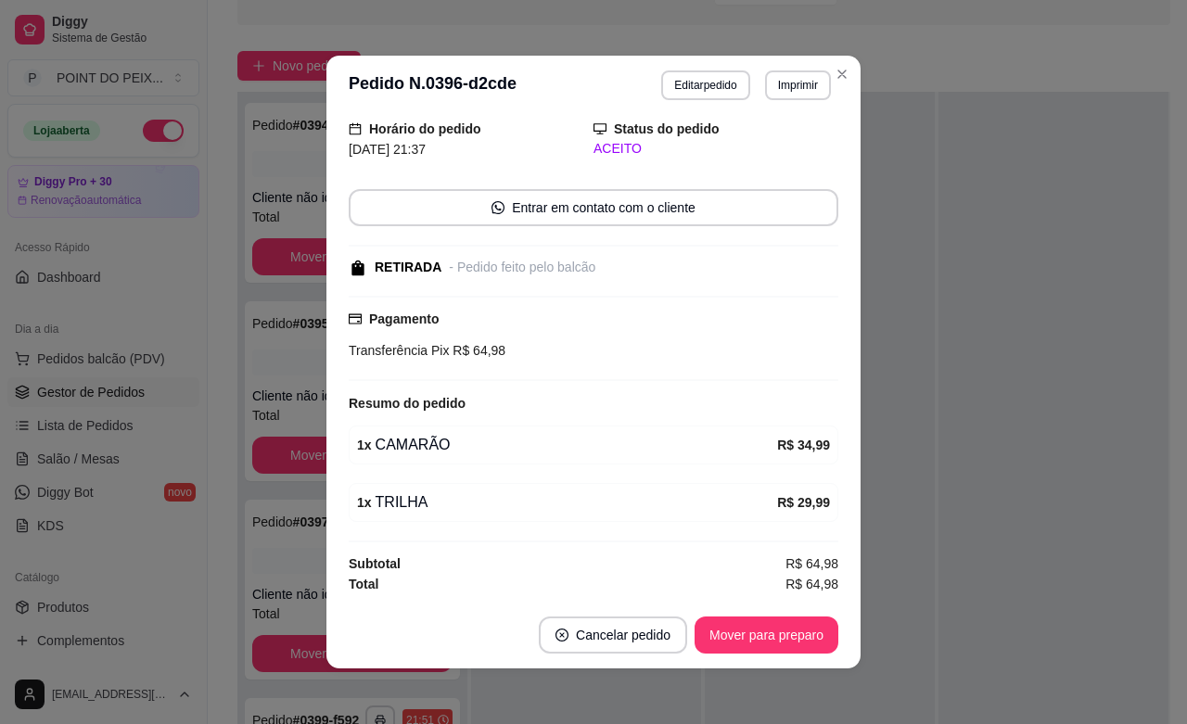
scroll to position [3, 0]
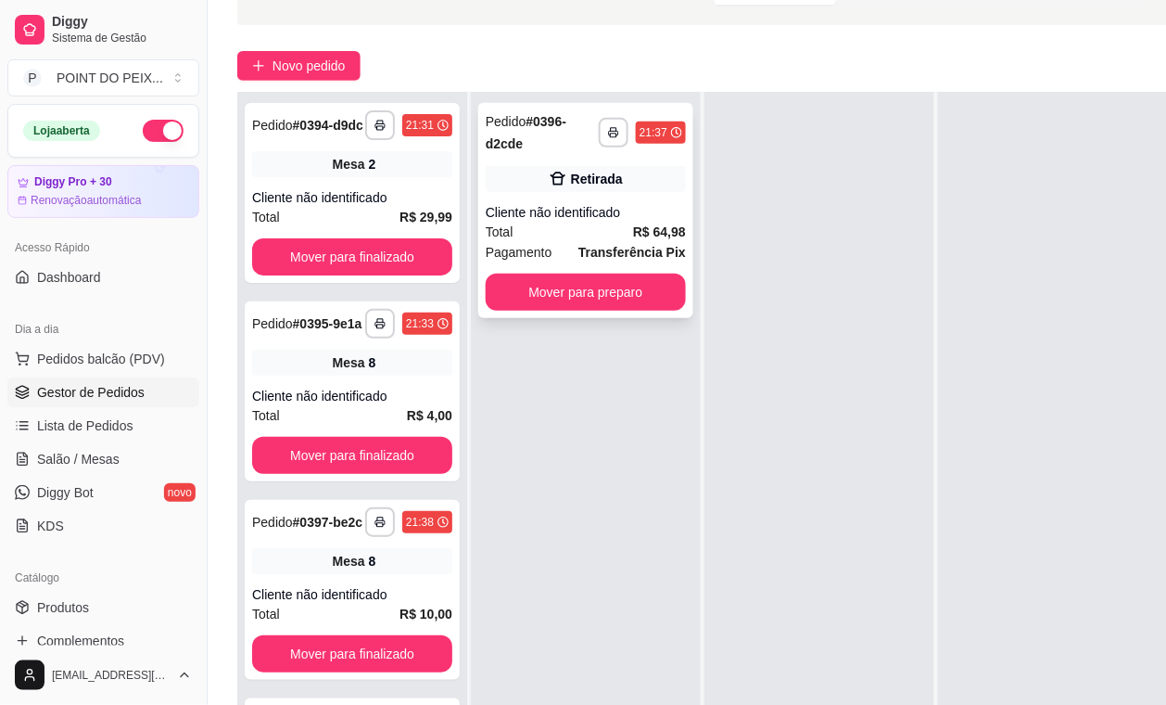
click at [621, 221] on div "Cliente não identificado" at bounding box center [586, 212] width 200 height 19
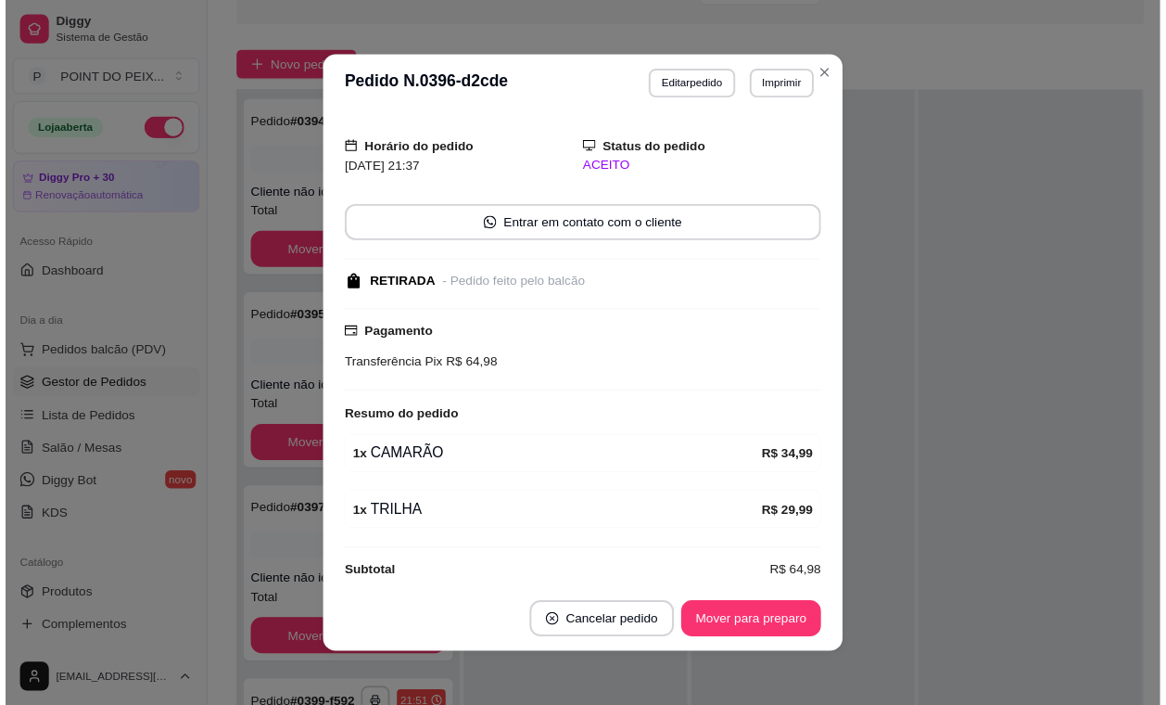
scroll to position [70, 0]
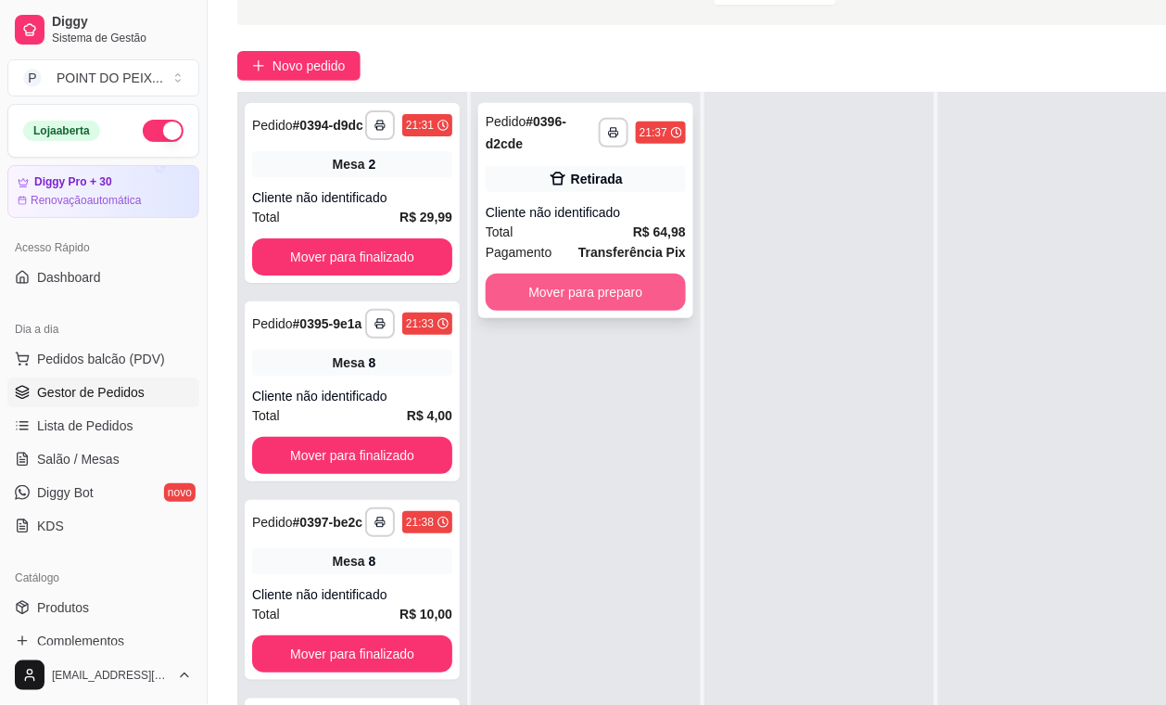
click at [644, 297] on button "Mover para preparo" at bounding box center [586, 292] width 200 height 37
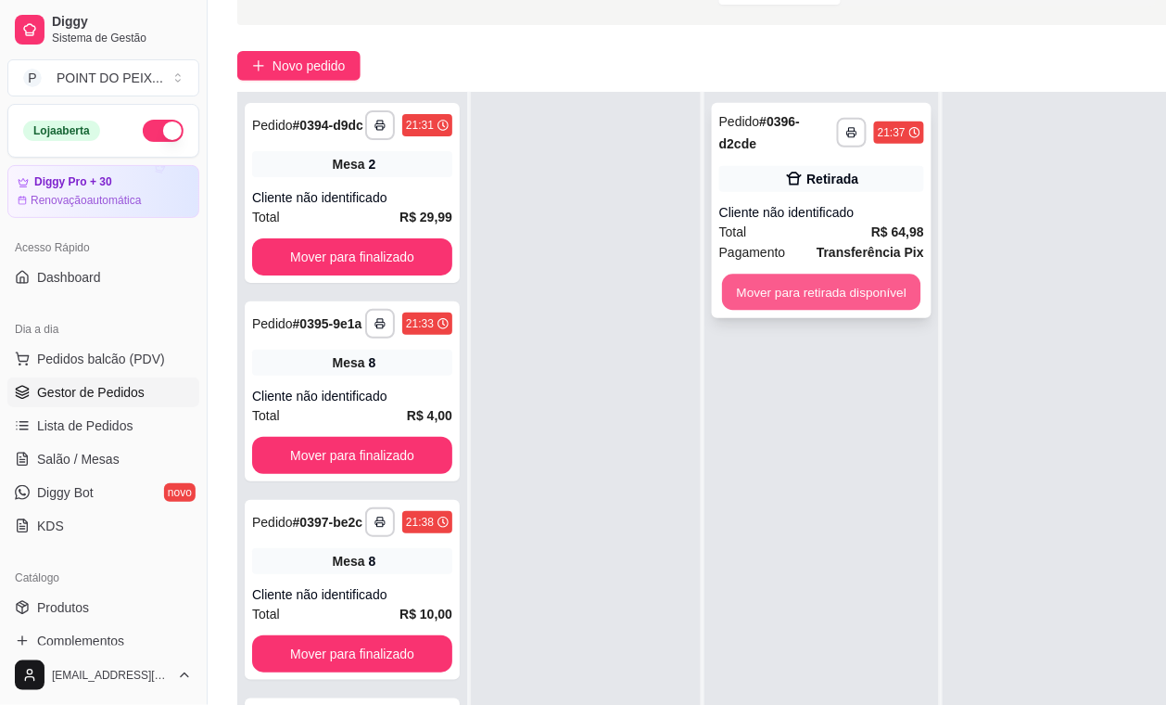
click at [803, 295] on button "Mover para retirada disponível" at bounding box center [821, 292] width 198 height 36
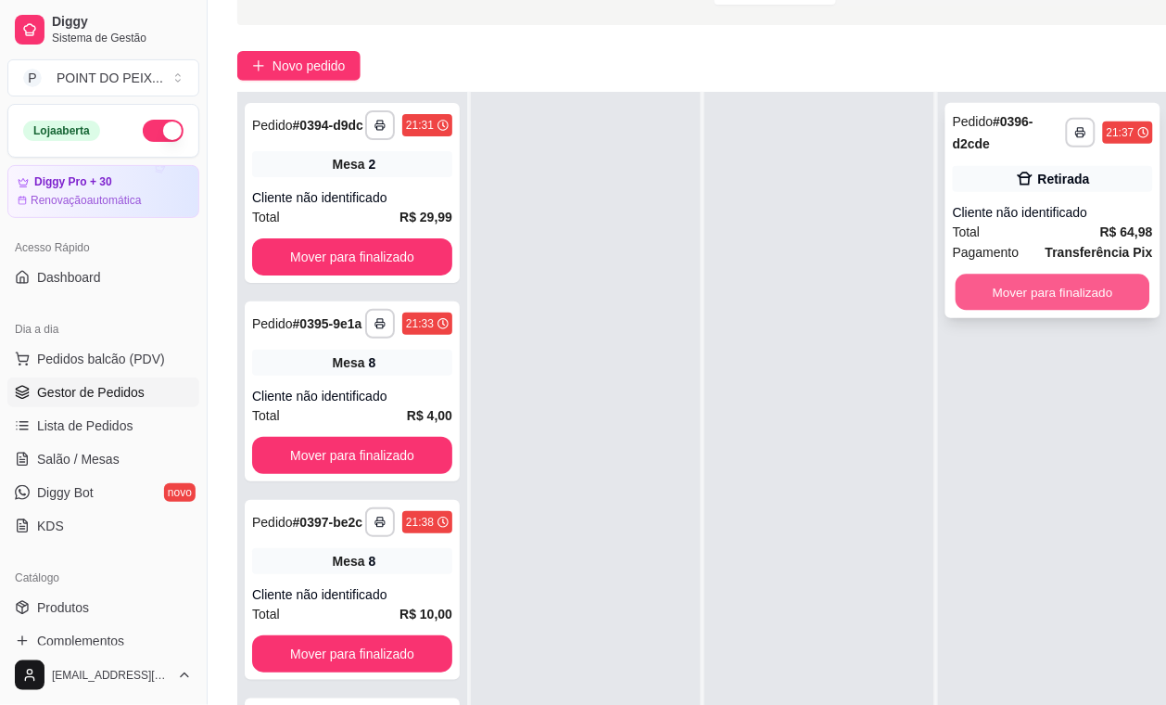
click at [1039, 295] on button "Mover para finalizado" at bounding box center [1053, 292] width 195 height 36
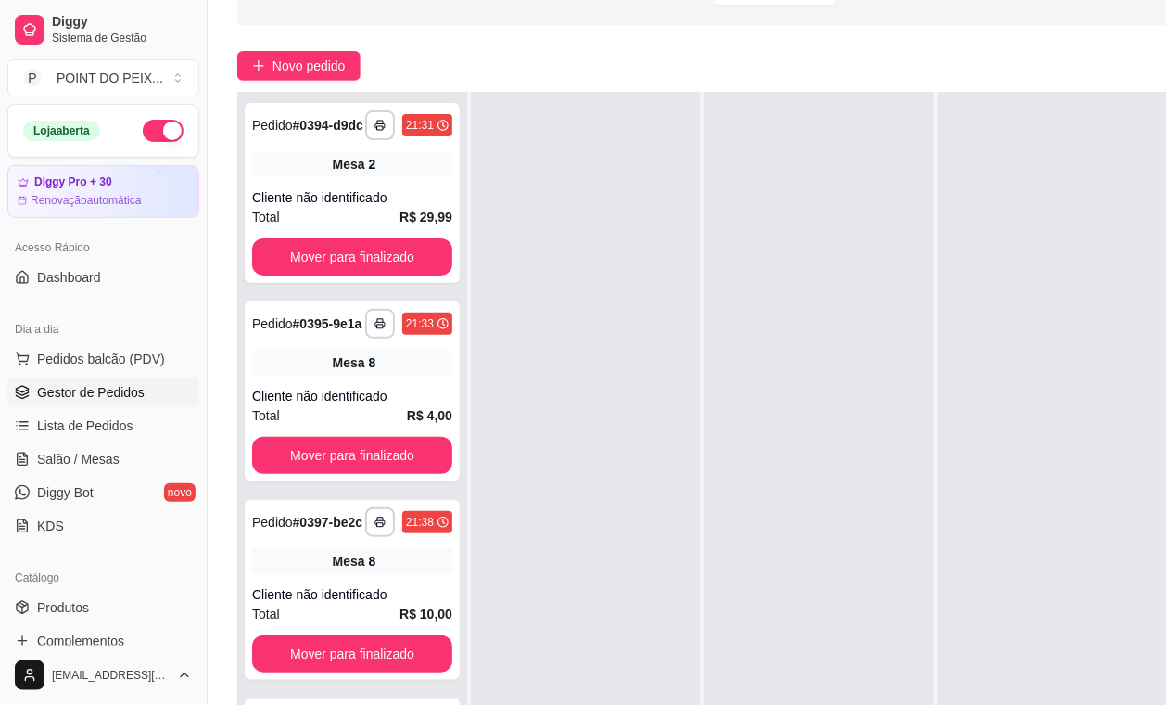
scroll to position [0, 0]
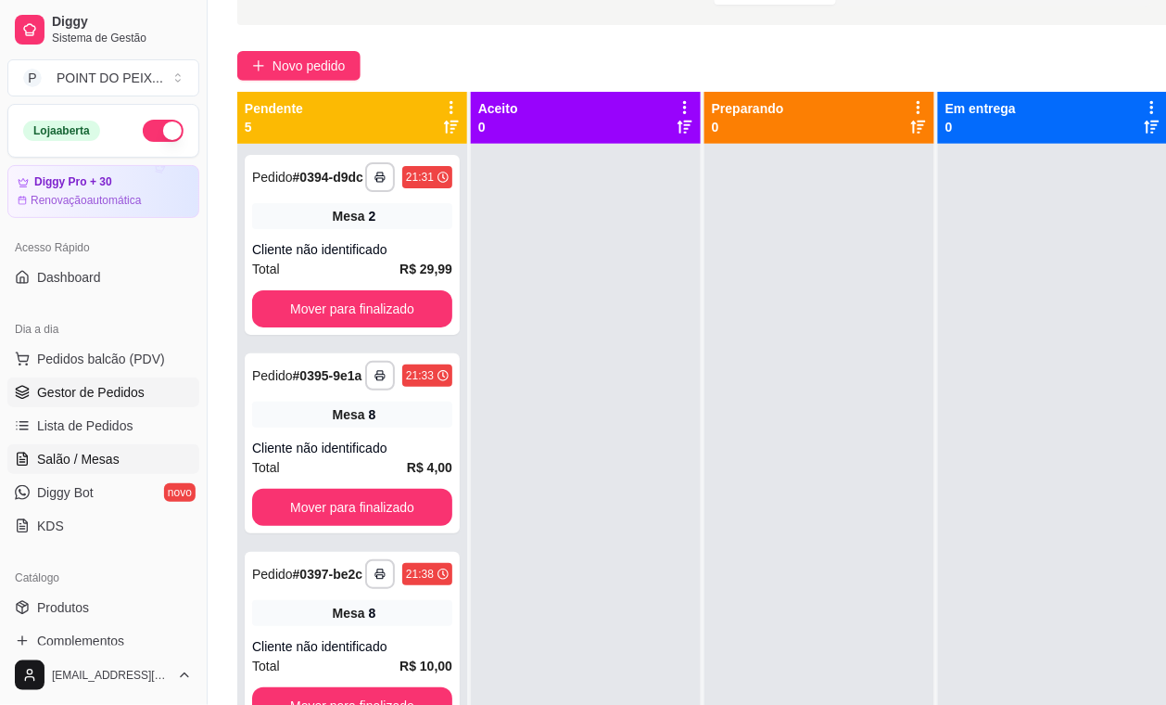
click at [108, 460] on span "Salão / Mesas" at bounding box center [78, 459] width 83 height 19
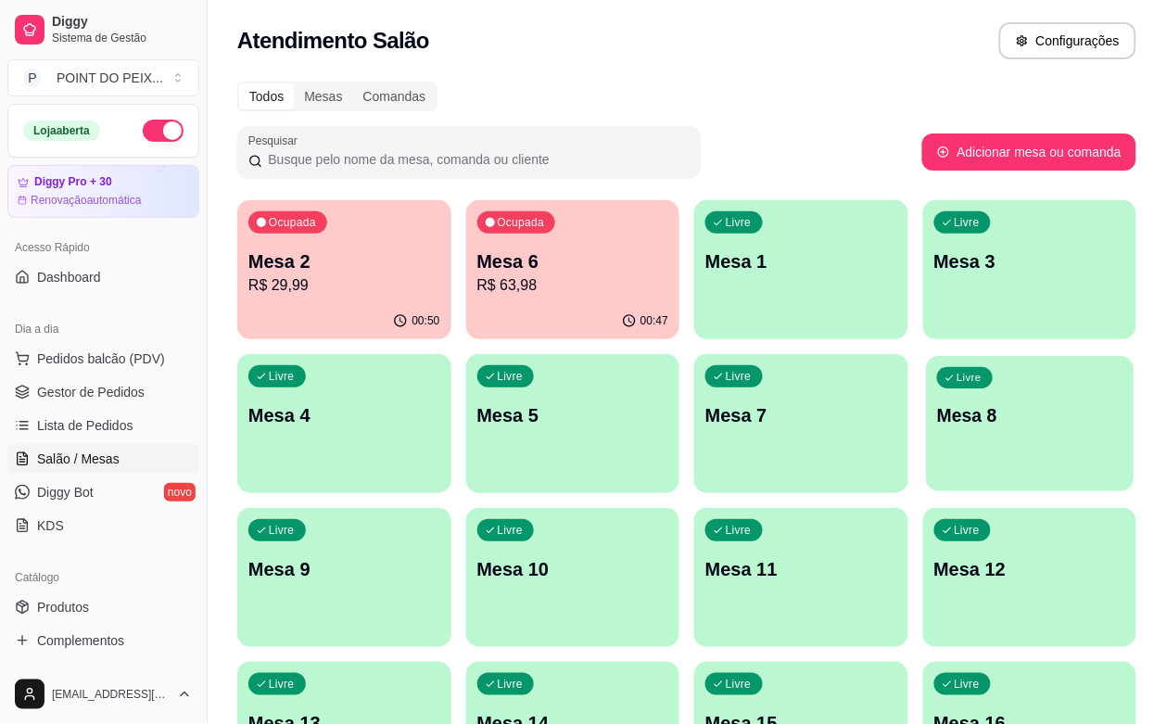
click at [937, 419] on p "Mesa 8" at bounding box center [1029, 415] width 185 height 25
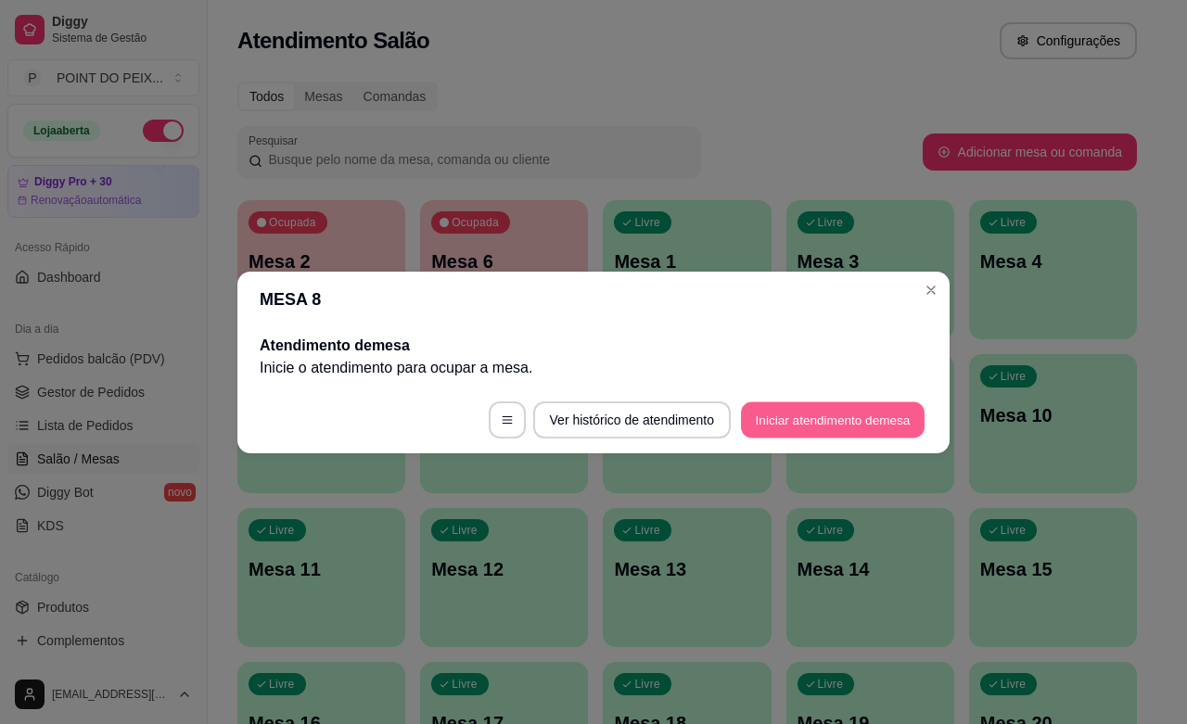
click at [823, 427] on button "Iniciar atendimento de mesa" at bounding box center [833, 420] width 184 height 36
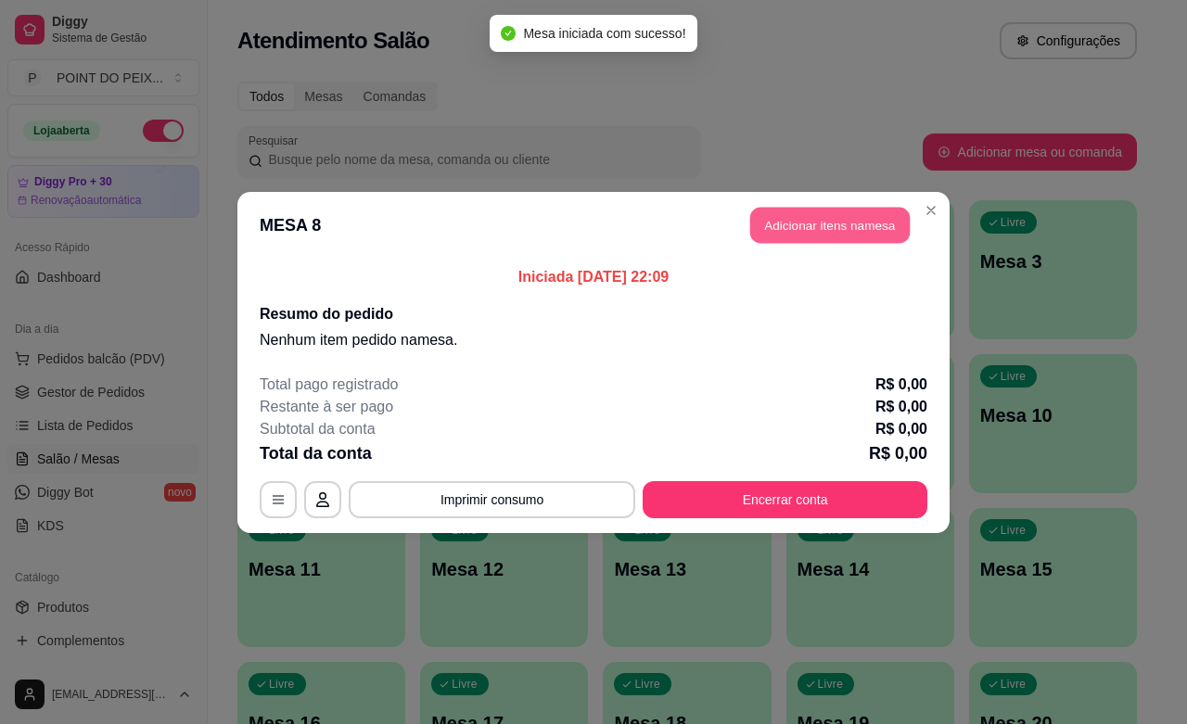
click at [813, 233] on button "Adicionar itens na mesa" at bounding box center [829, 225] width 159 height 36
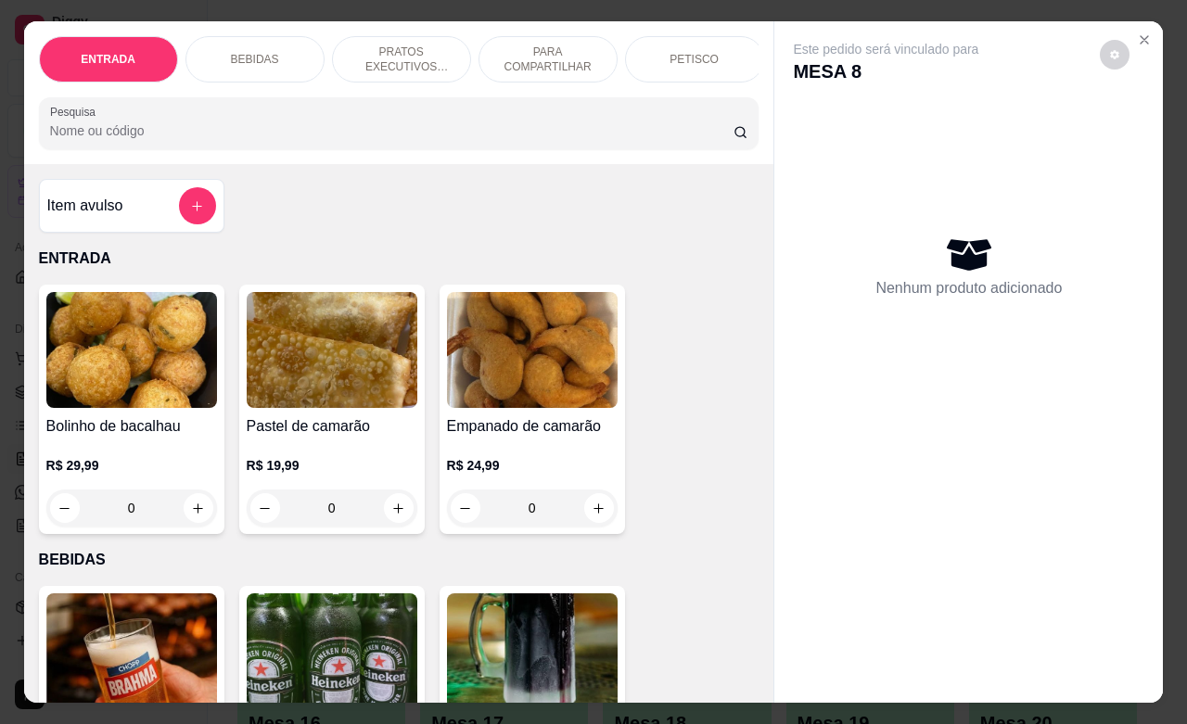
click at [700, 52] on p "PETISCO" at bounding box center [693, 59] width 49 height 15
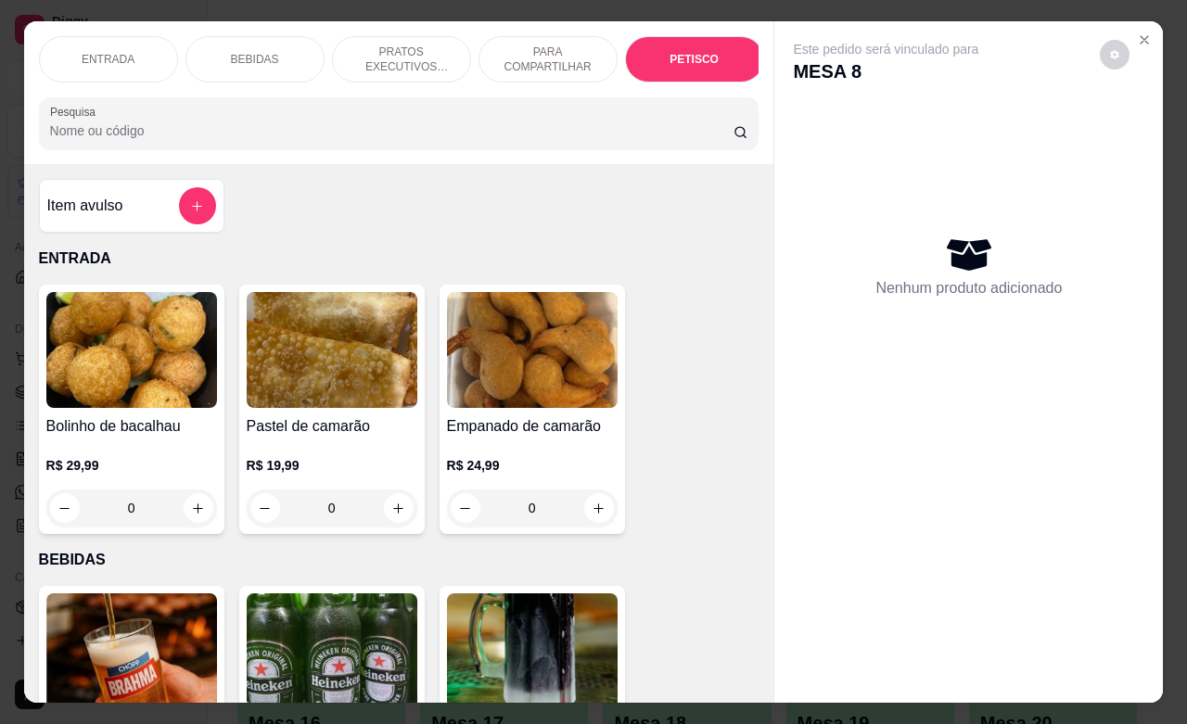
scroll to position [4064, 0]
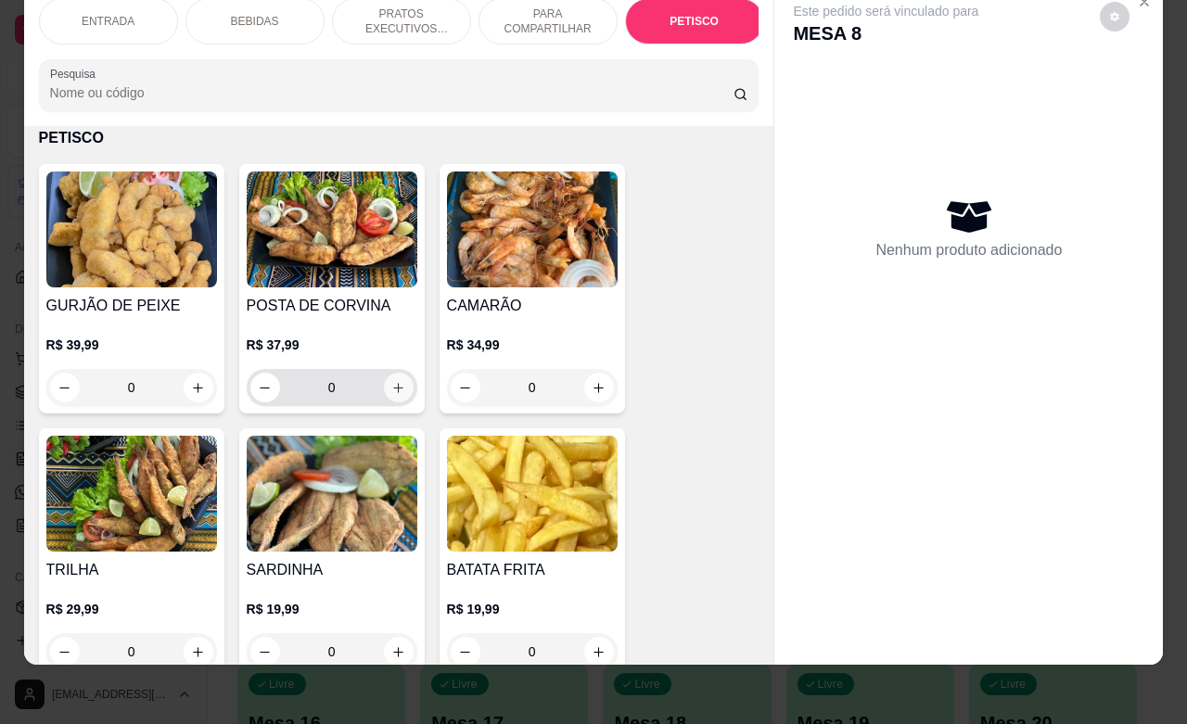
click at [391, 383] on icon "increase-product-quantity" at bounding box center [398, 388] width 14 height 14
type input "1"
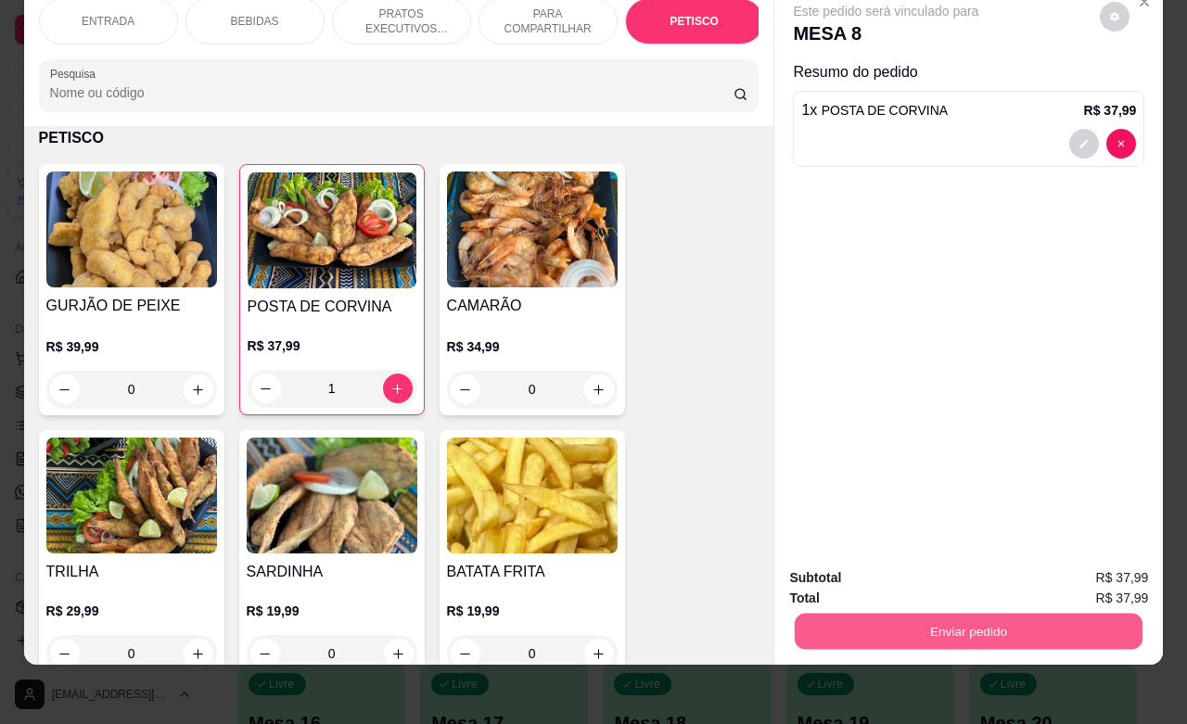
click at [876, 618] on button "Enviar pedido" at bounding box center [969, 631] width 348 height 36
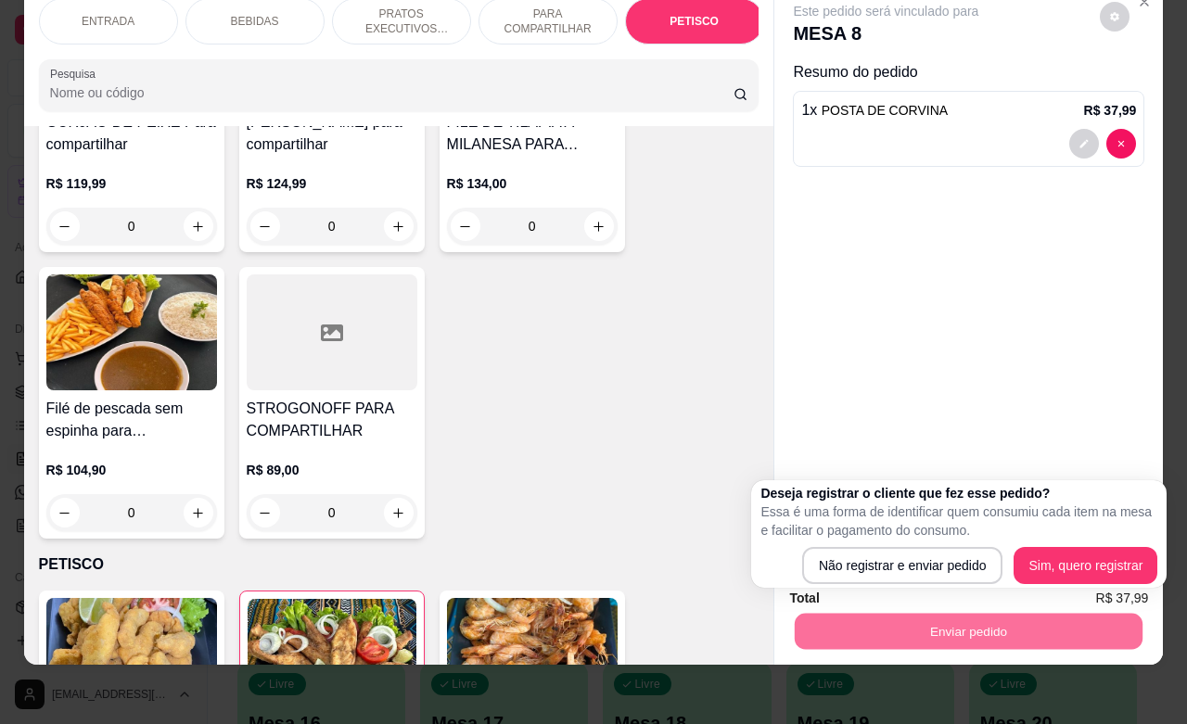
scroll to position [3601, 0]
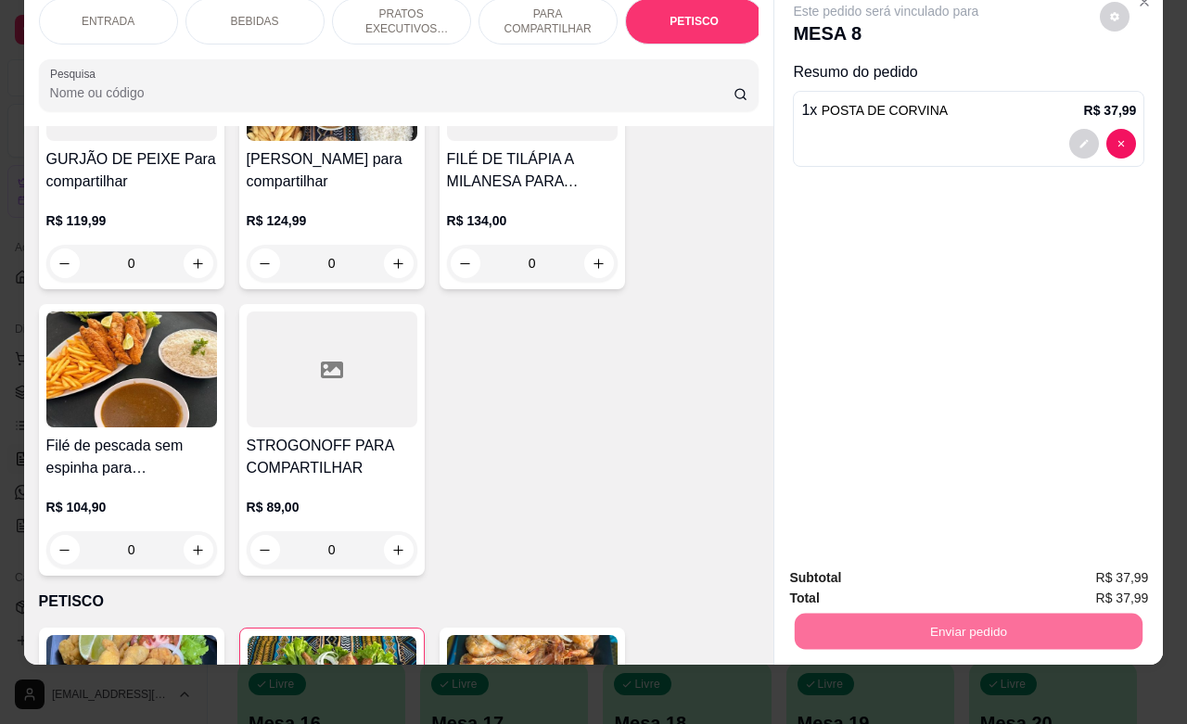
click at [244, 14] on p "BEBIDAS" at bounding box center [255, 21] width 48 height 15
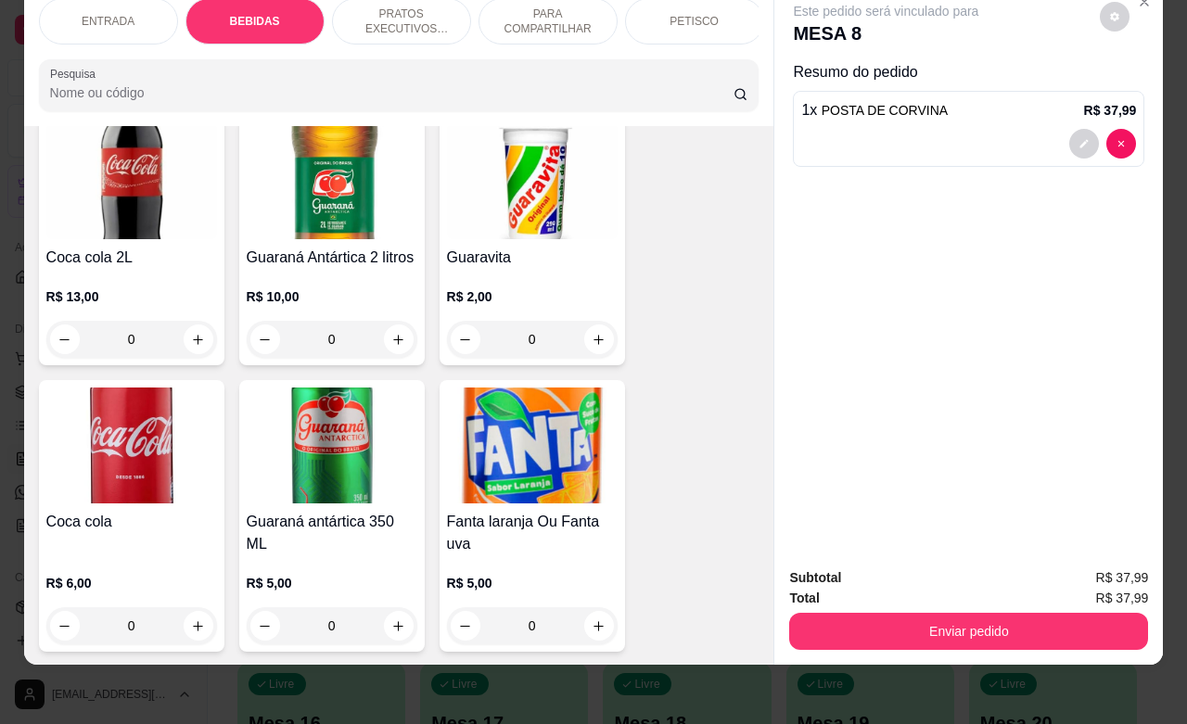
scroll to position [964, 0]
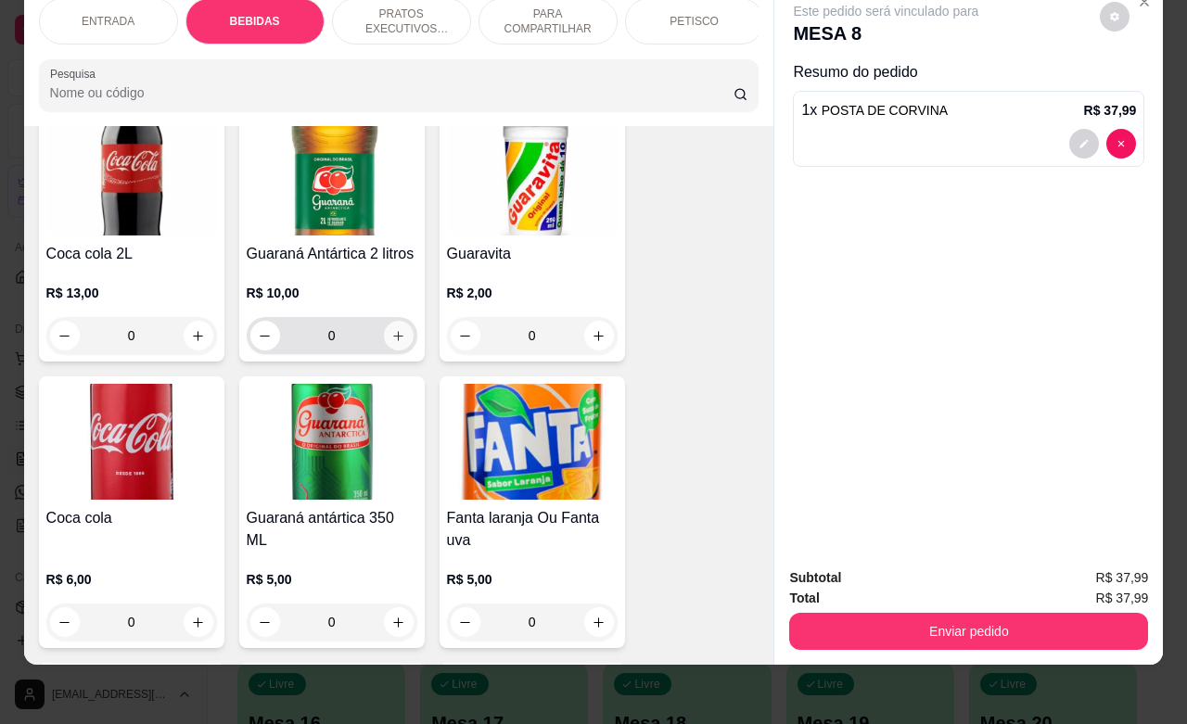
click at [391, 335] on icon "increase-product-quantity" at bounding box center [398, 336] width 14 height 14
type input "1"
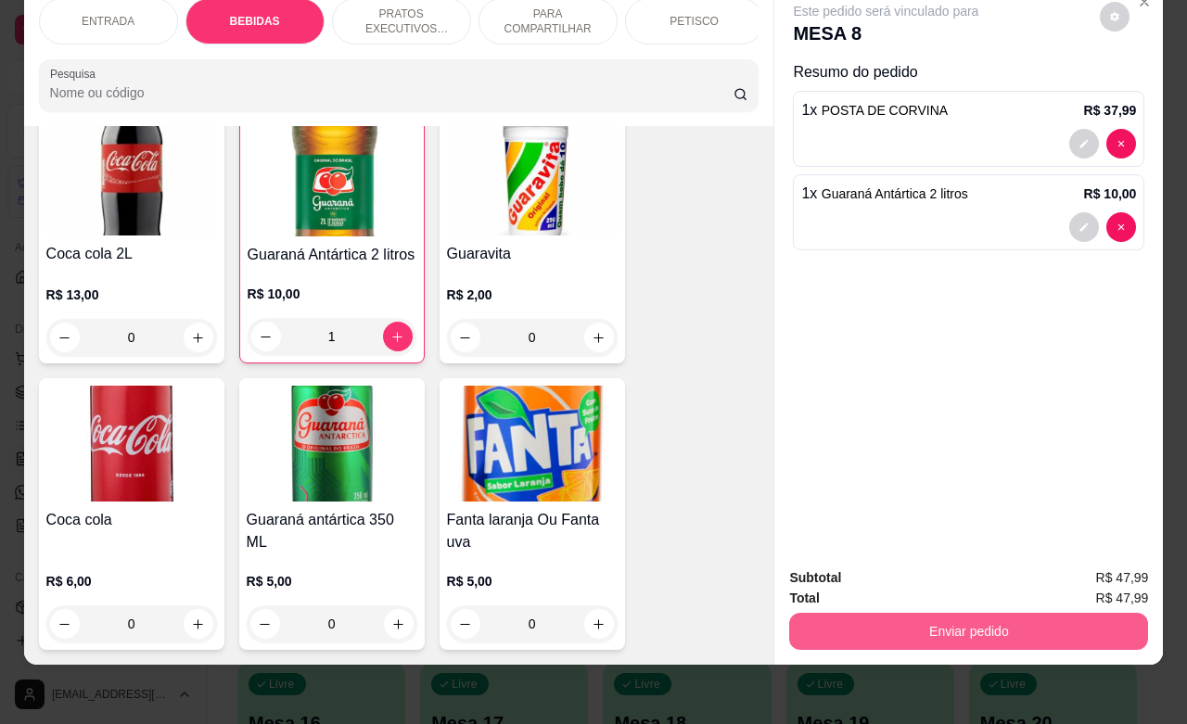
click at [897, 619] on button "Enviar pedido" at bounding box center [968, 631] width 359 height 37
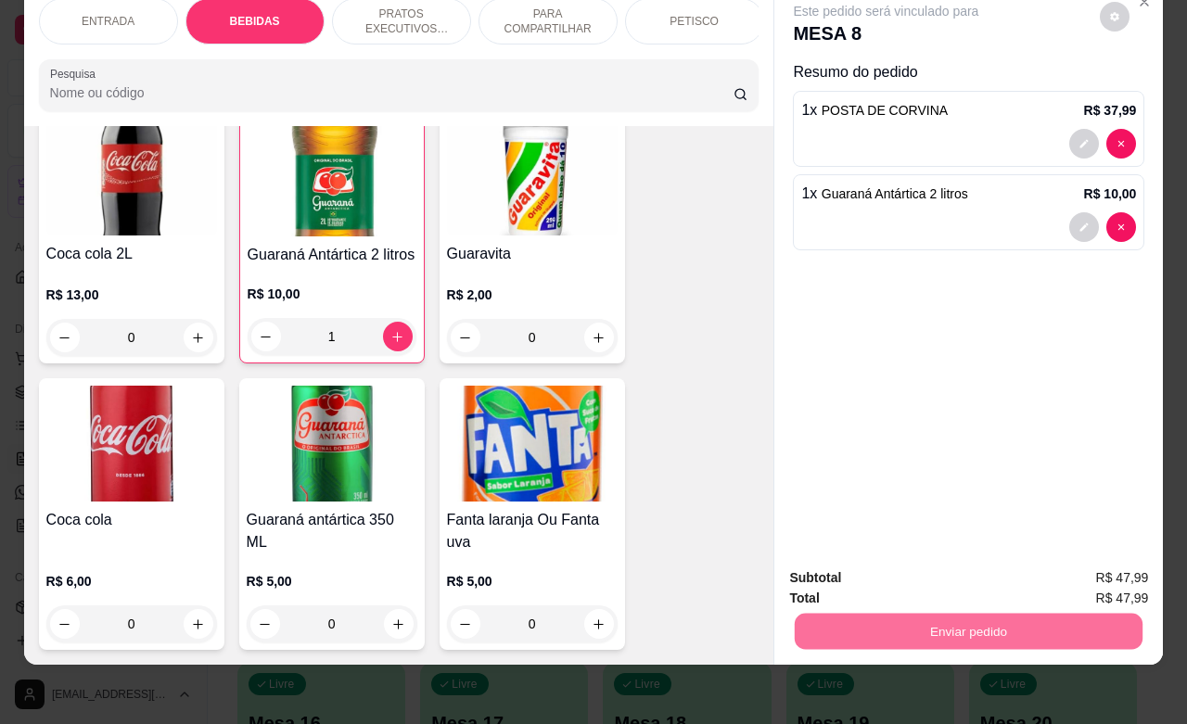
click at [874, 568] on button "Não registrar e enviar pedido" at bounding box center [904, 566] width 187 height 34
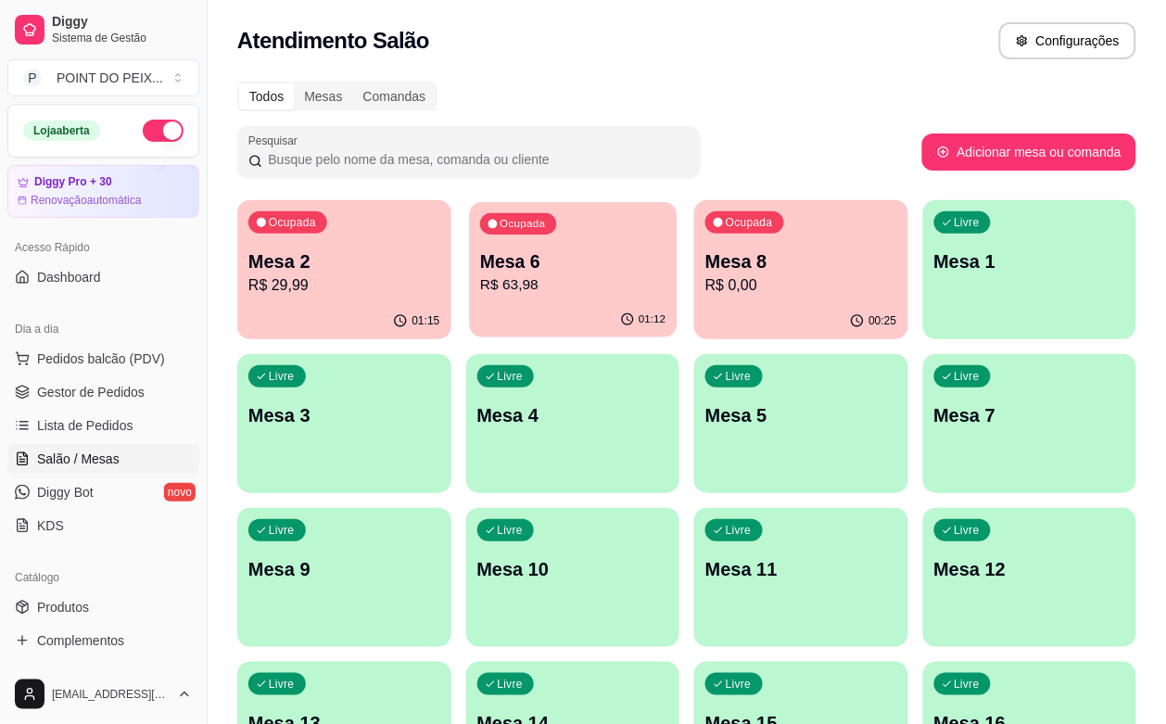
click at [489, 279] on p "R$ 63,98" at bounding box center [572, 284] width 185 height 21
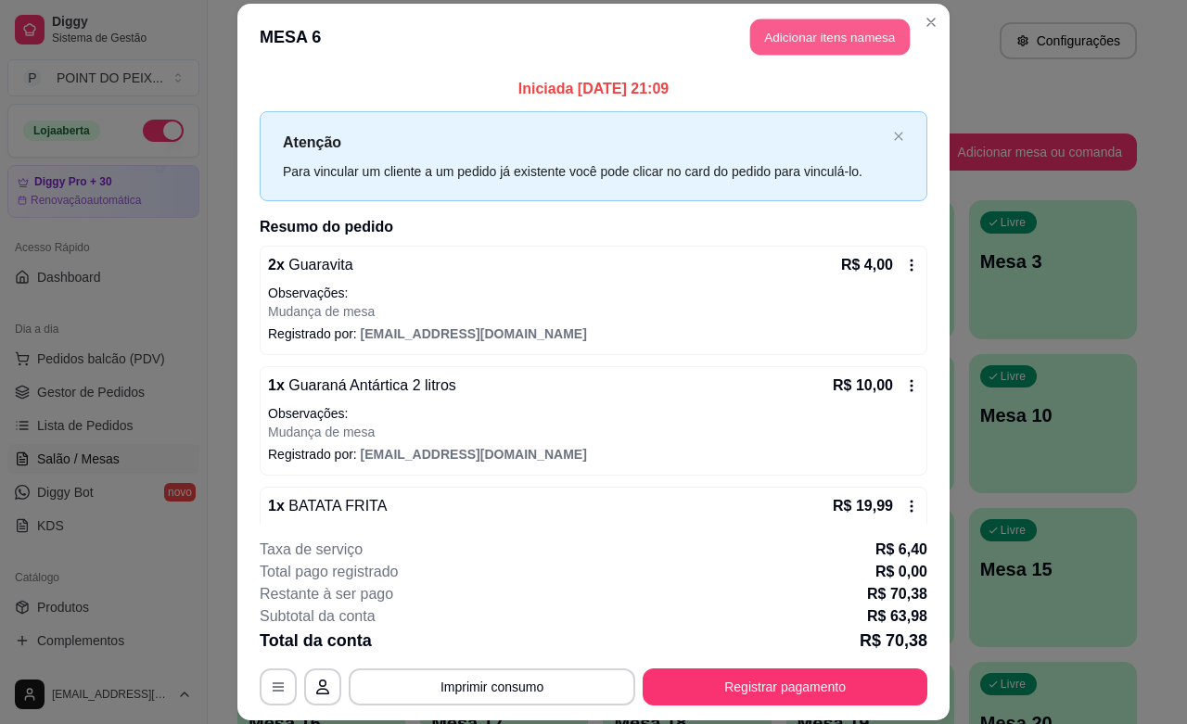
click at [850, 45] on button "Adicionar itens na mesa" at bounding box center [829, 37] width 159 height 36
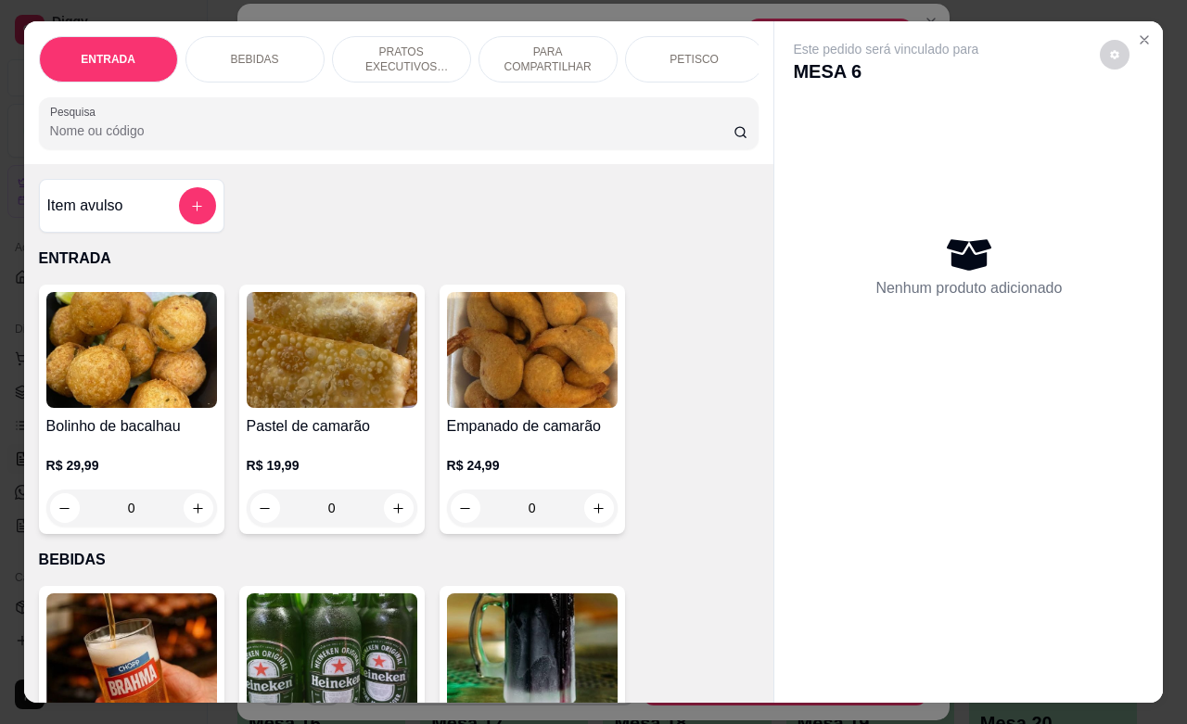
click at [249, 52] on p "BEBIDAS" at bounding box center [255, 59] width 48 height 15
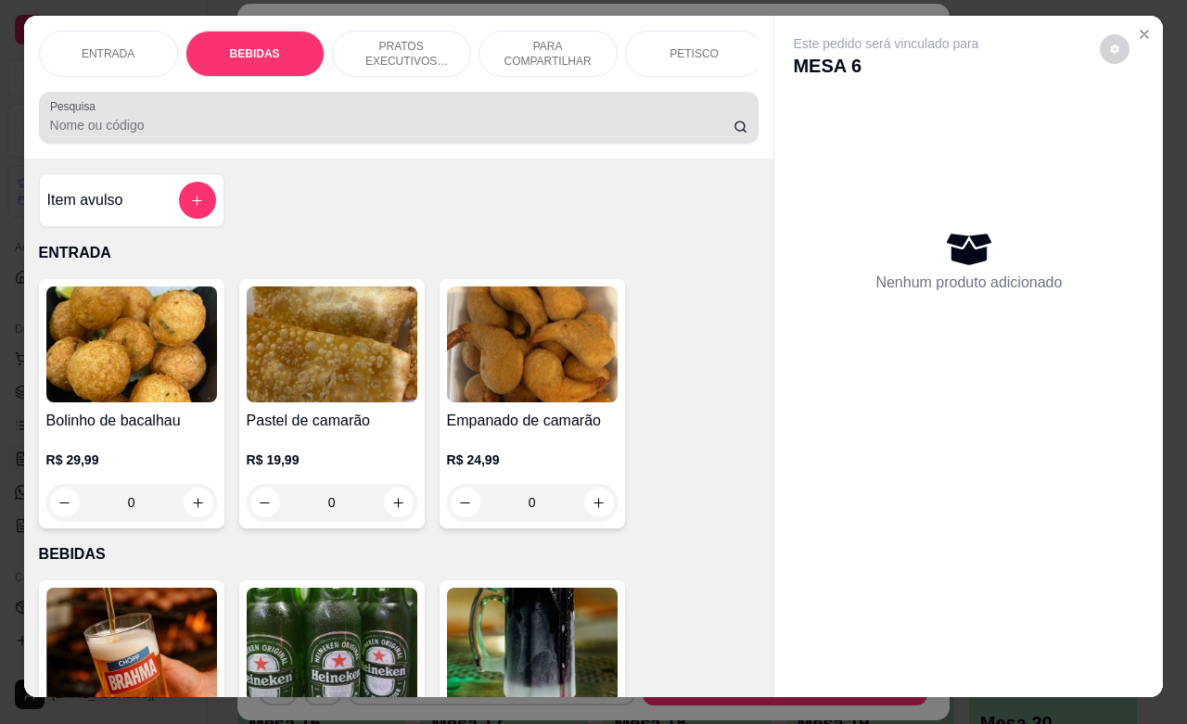
scroll to position [0, 0]
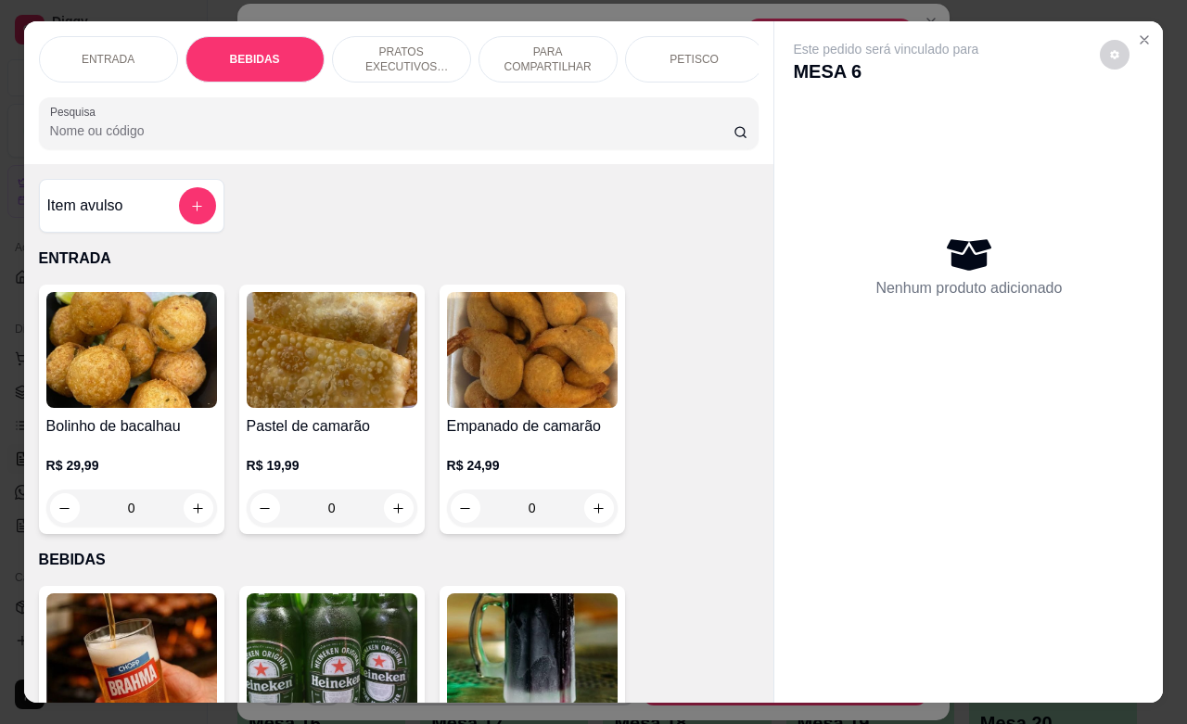
click at [860, 191] on div "Nenhum produto adicionado" at bounding box center [968, 265] width 351 height 363
click at [1141, 36] on icon "Close" at bounding box center [1144, 39] width 7 height 7
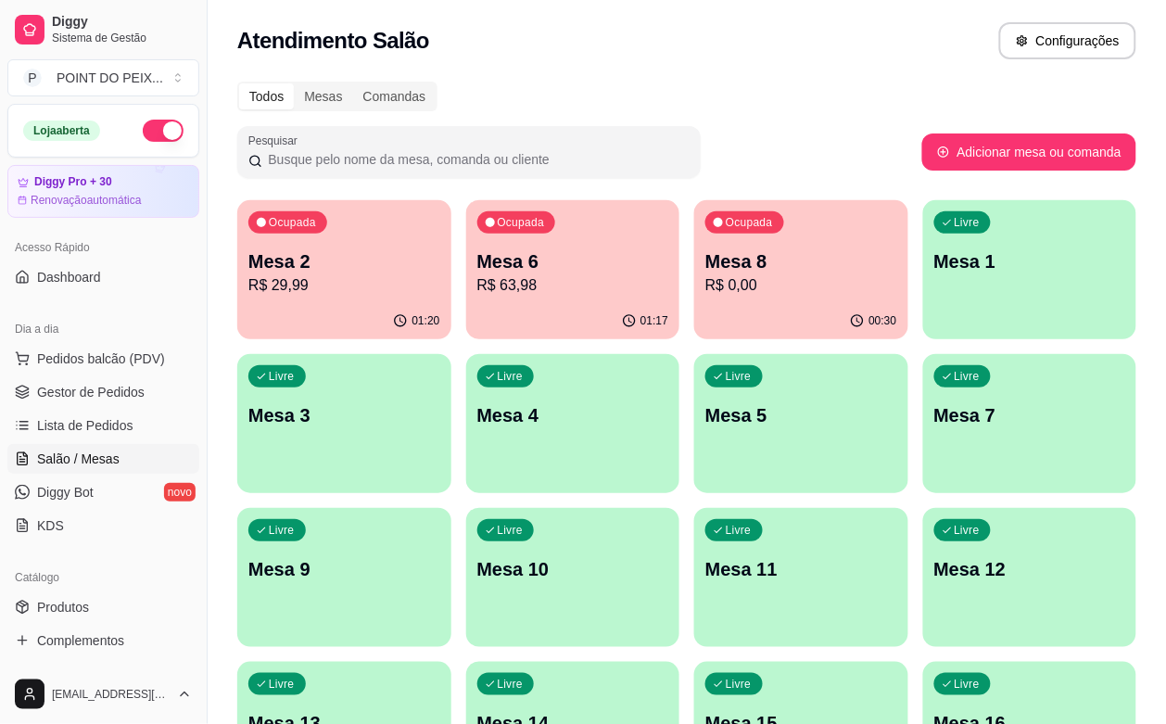
click at [924, 294] on div "Livre Mesa 1" at bounding box center [1031, 258] width 214 height 117
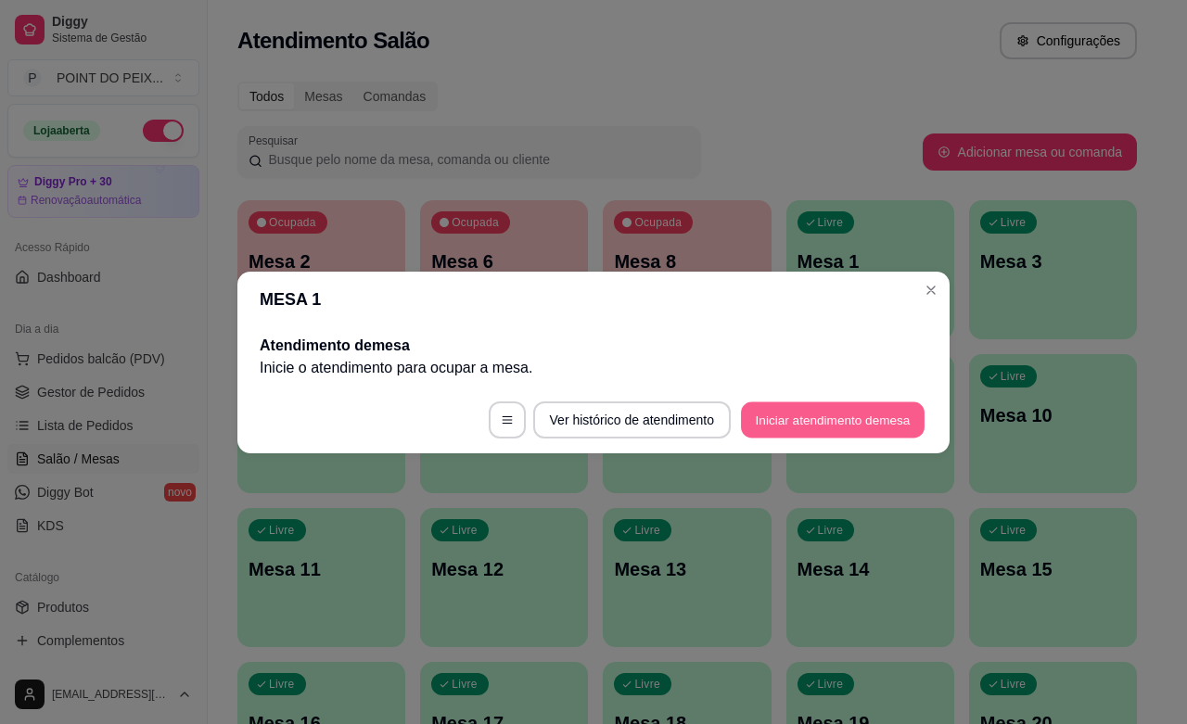
click at [791, 417] on button "Iniciar atendimento de mesa" at bounding box center [833, 420] width 184 height 36
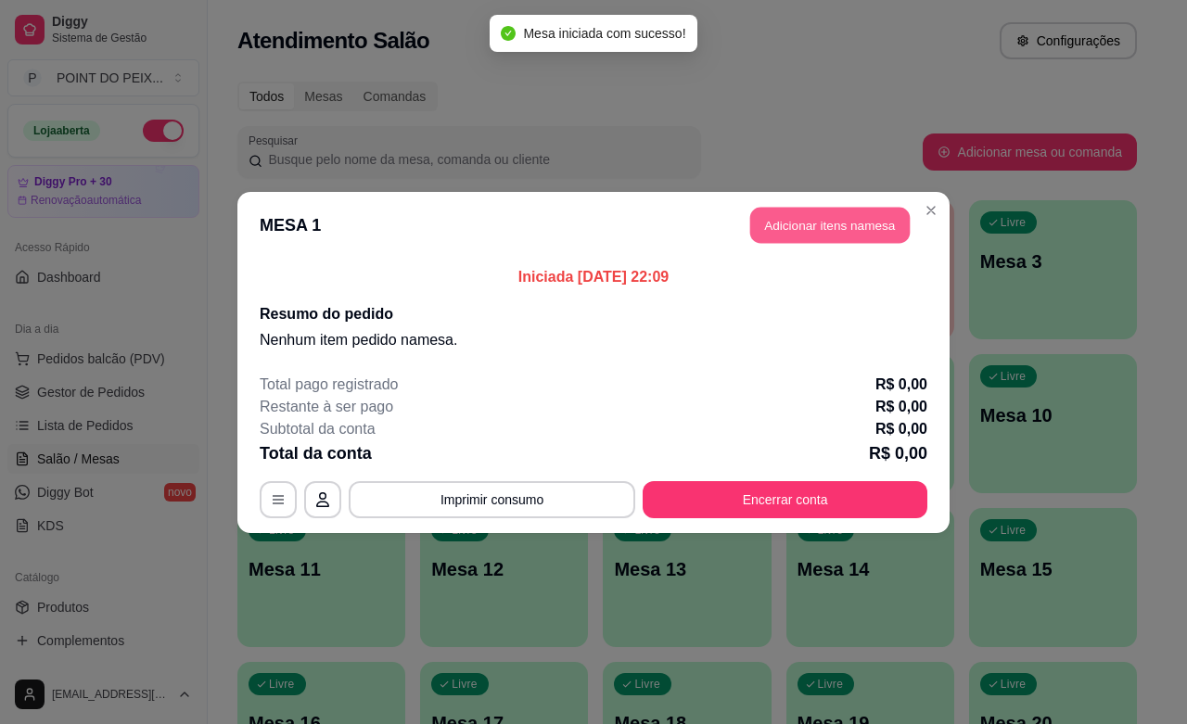
click at [825, 233] on button "Adicionar itens na mesa" at bounding box center [829, 225] width 159 height 36
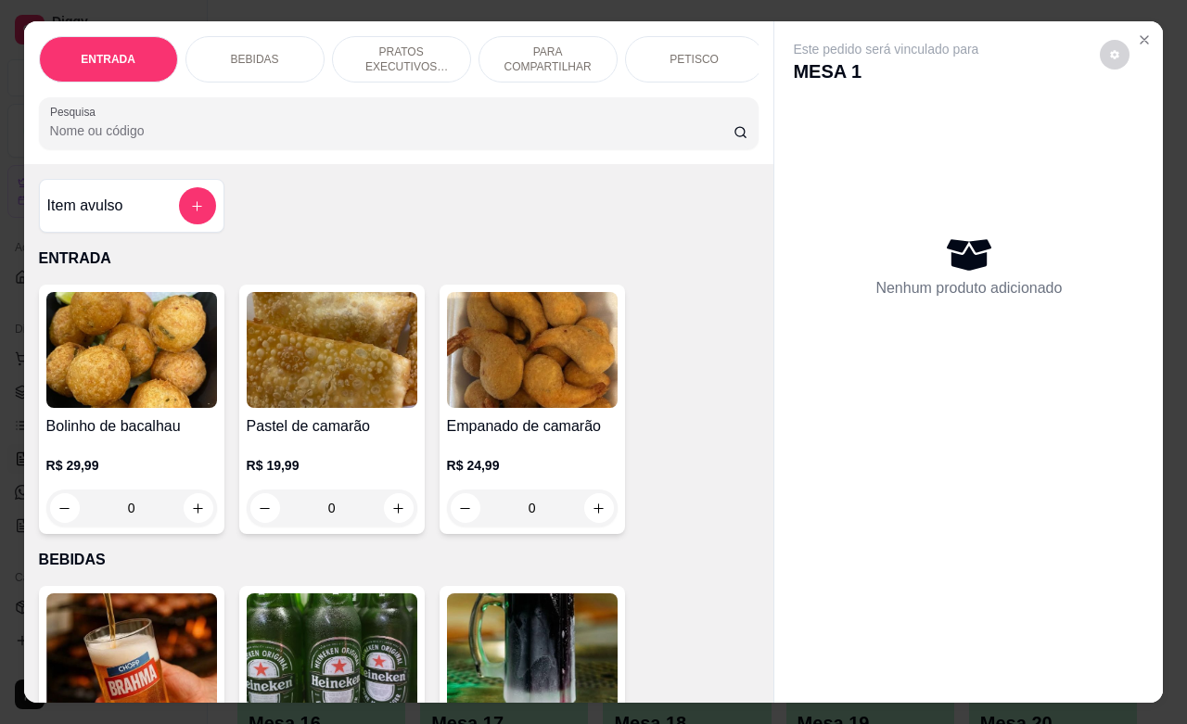
click at [709, 49] on div "PETISCO" at bounding box center [694, 59] width 139 height 46
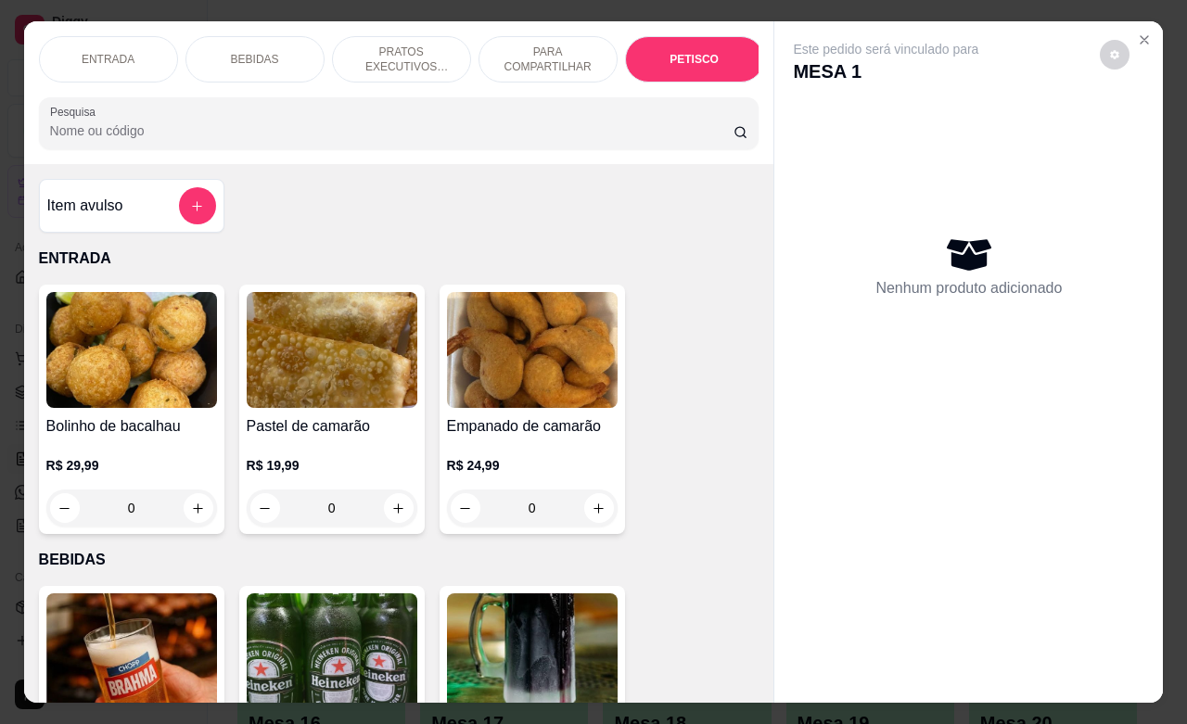
scroll to position [4064, 0]
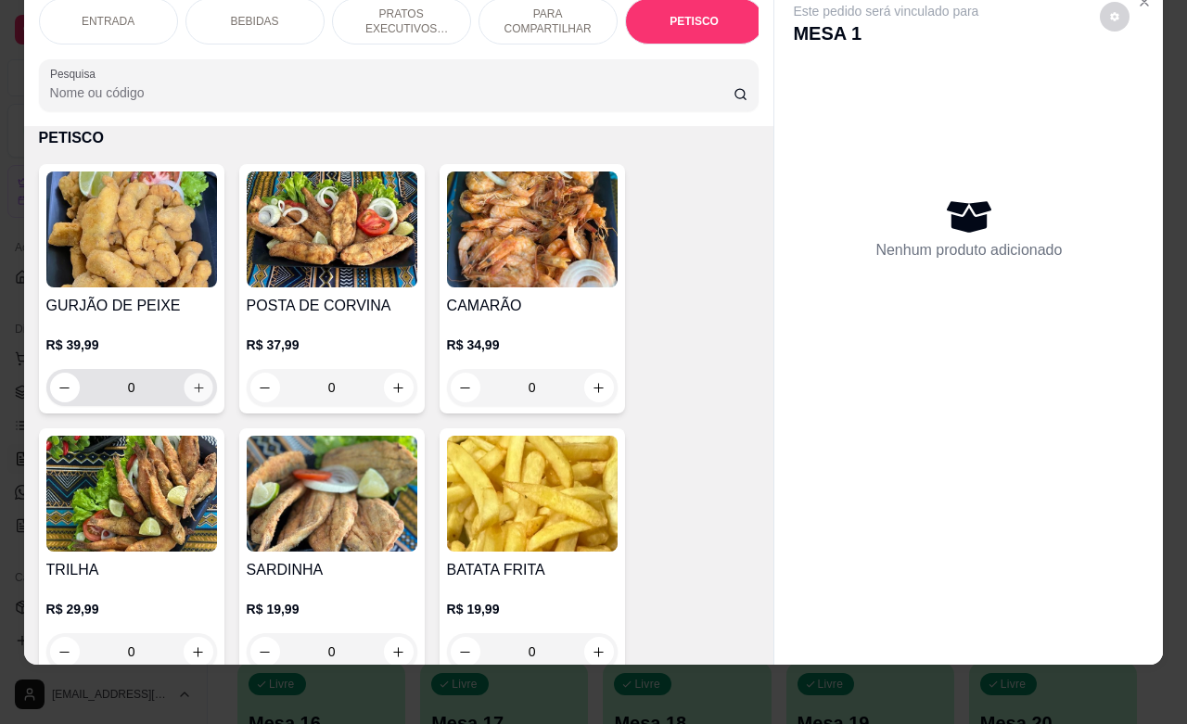
click at [191, 390] on icon "increase-product-quantity" at bounding box center [198, 388] width 14 height 14
type input "1"
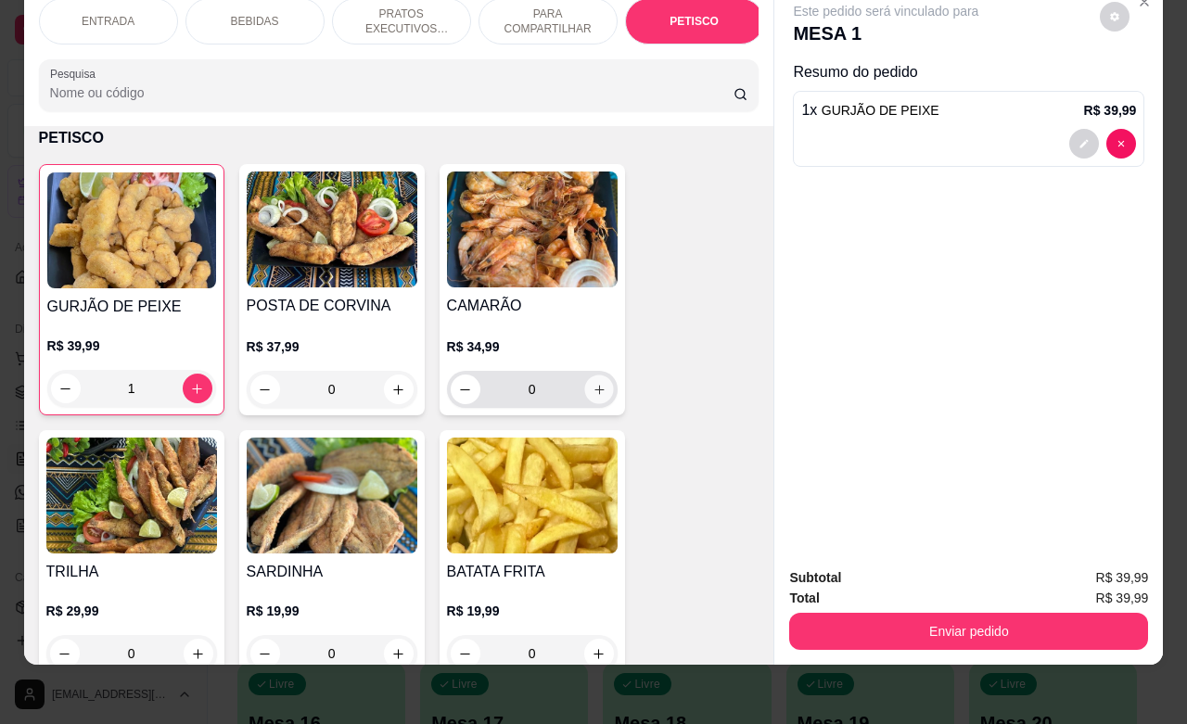
click at [592, 394] on icon "increase-product-quantity" at bounding box center [599, 390] width 14 height 14
type input "1"
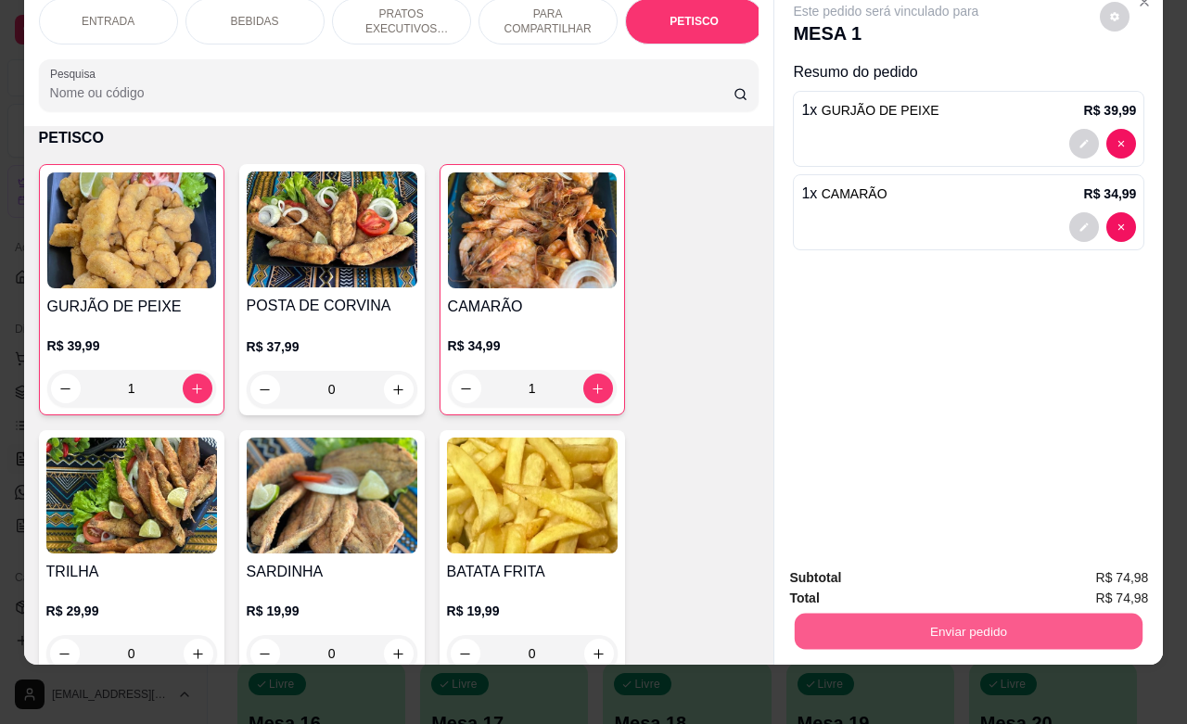
click at [870, 613] on button "Enviar pedido" at bounding box center [969, 631] width 348 height 36
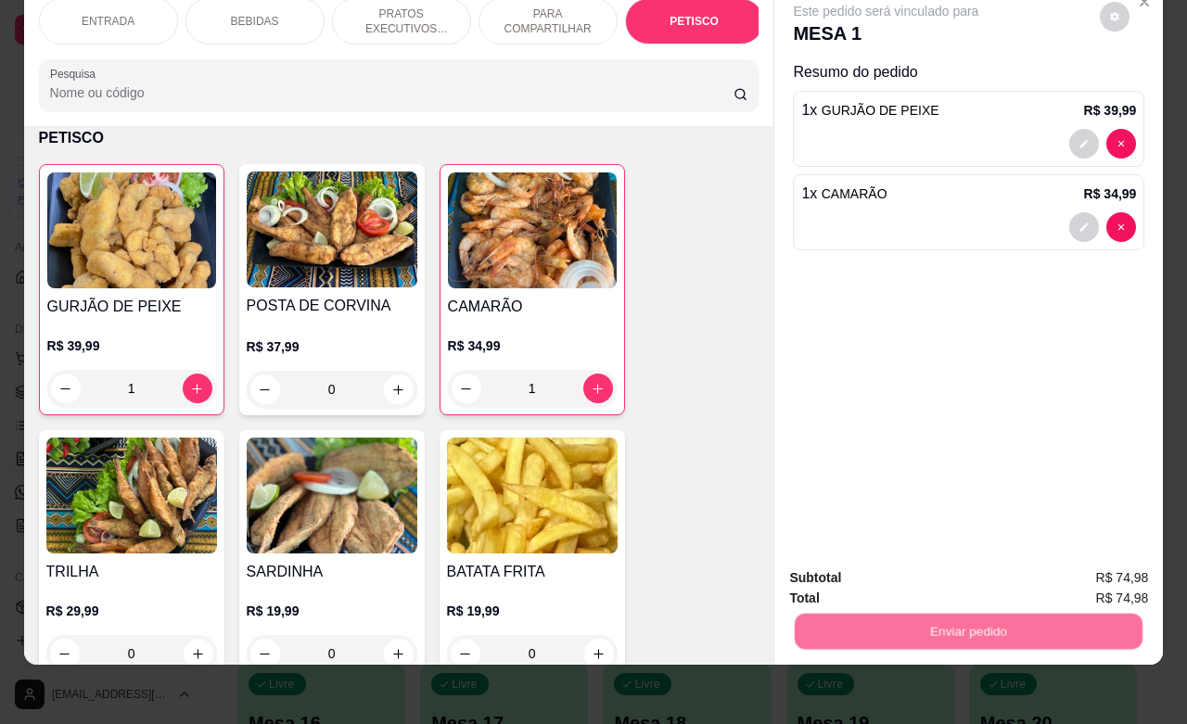
click at [881, 568] on button "Não registrar e enviar pedido" at bounding box center [905, 566] width 193 height 35
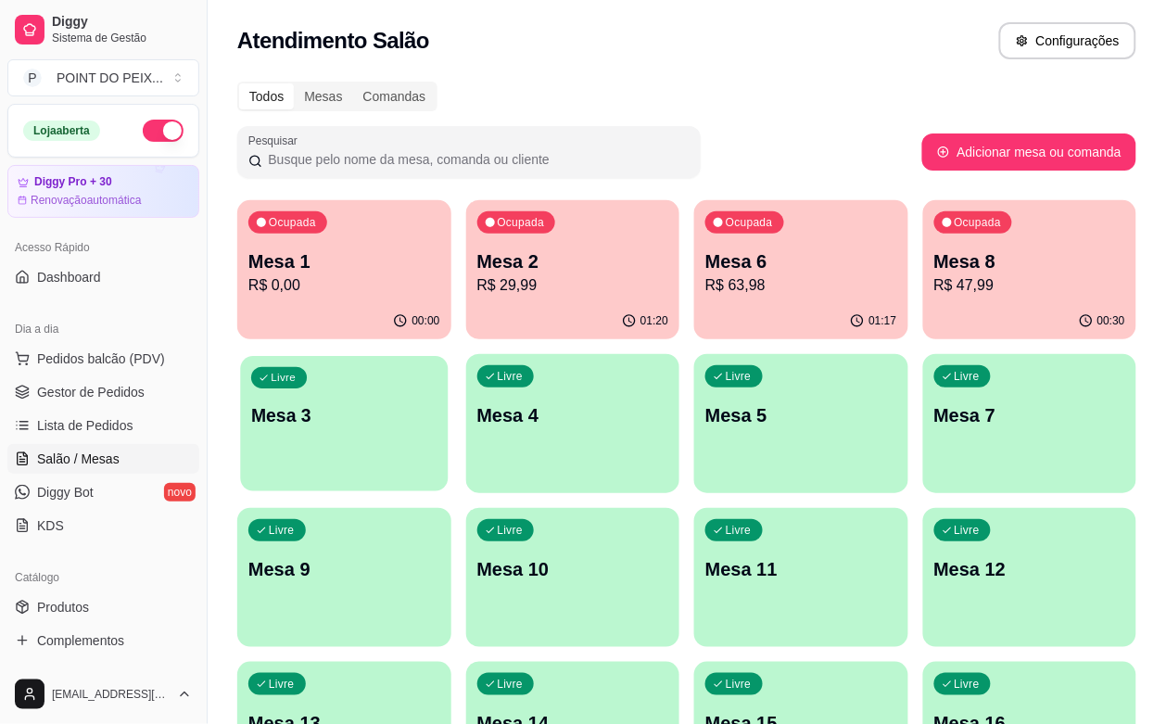
click at [448, 356] on div "Livre Mesa 3" at bounding box center [344, 412] width 208 height 113
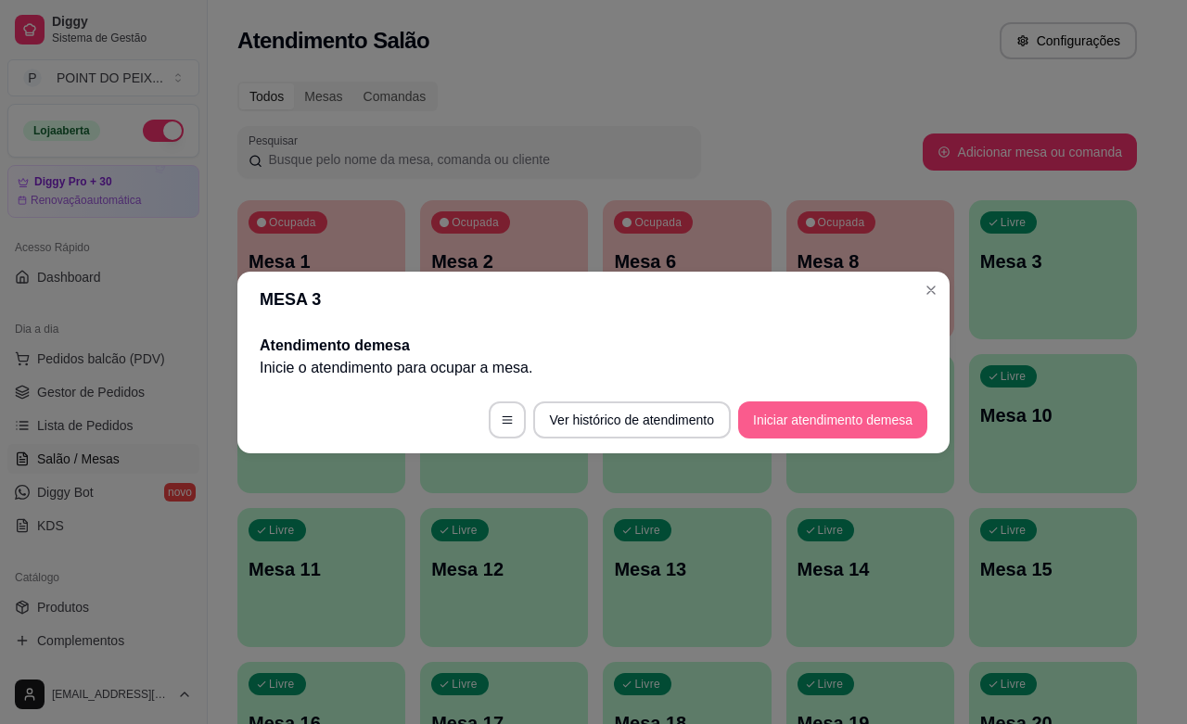
click at [814, 419] on button "Iniciar atendimento de mesa" at bounding box center [832, 420] width 189 height 37
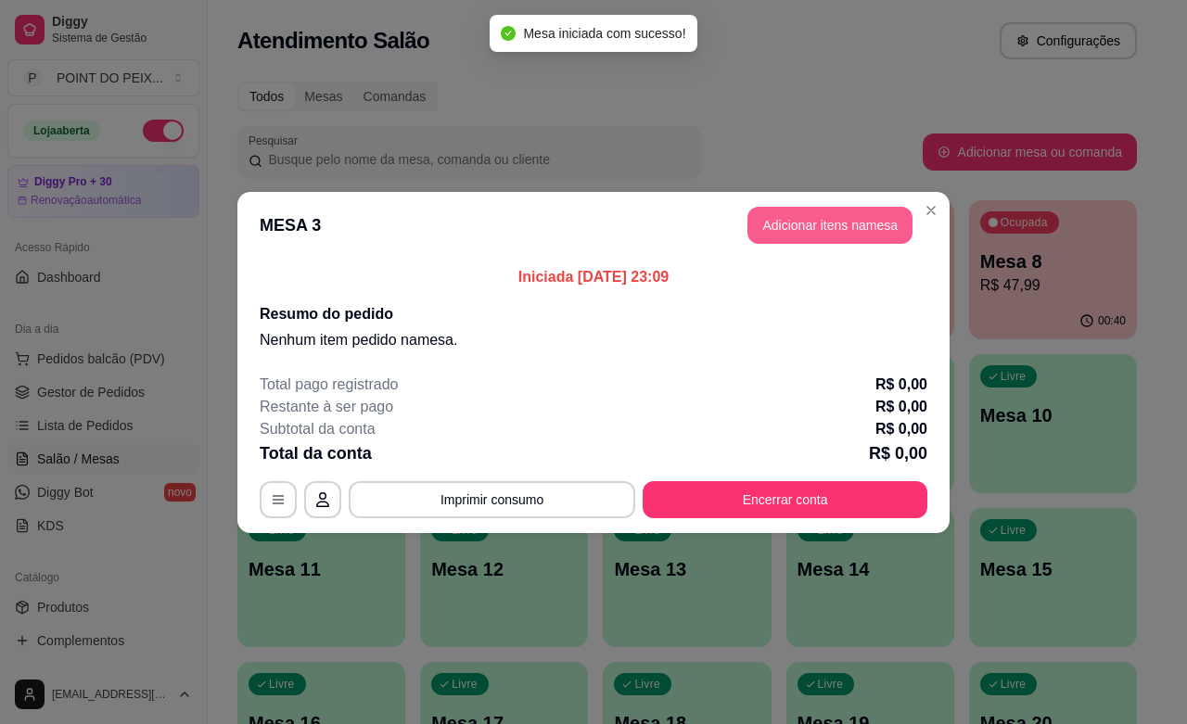
click at [840, 223] on button "Adicionar itens na mesa" at bounding box center [829, 225] width 165 height 37
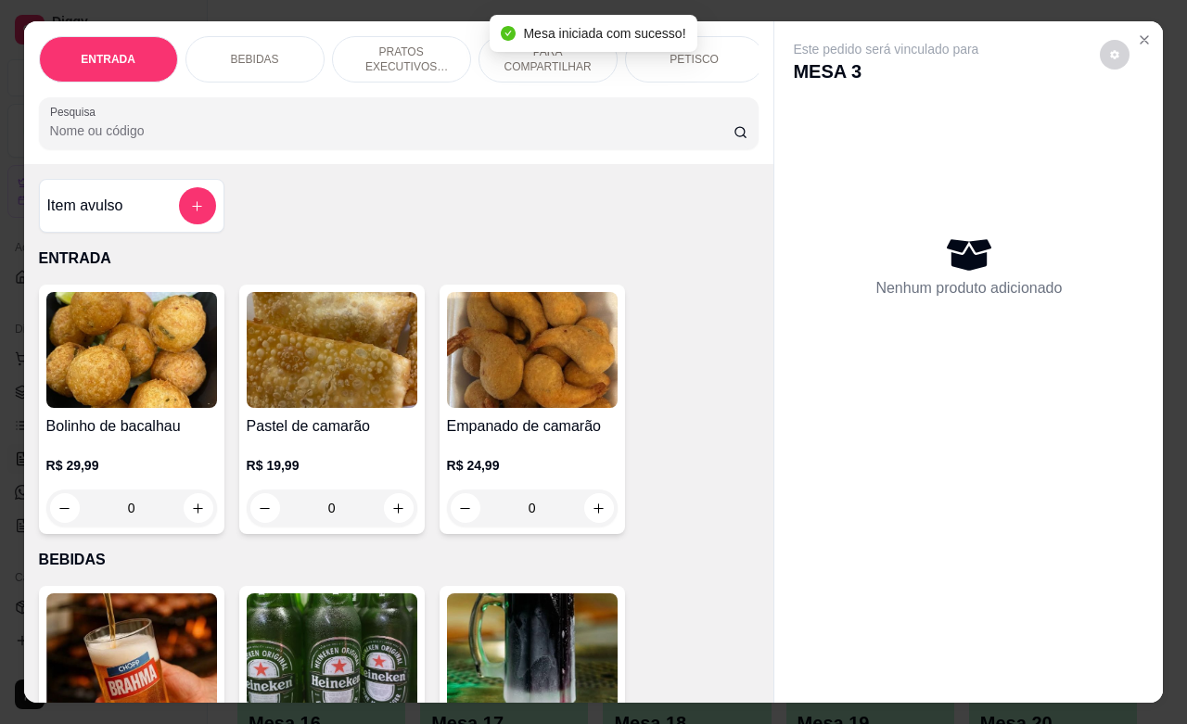
click at [695, 56] on p "PETISCO" at bounding box center [693, 59] width 49 height 15
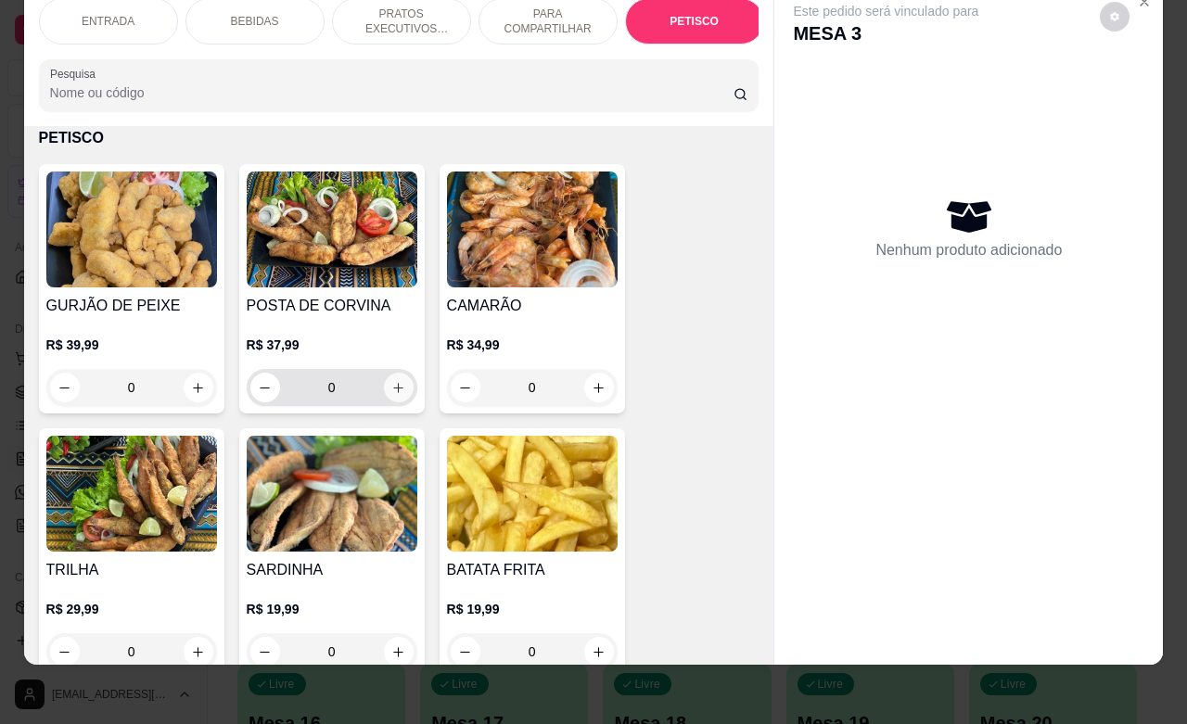
click at [391, 391] on icon "increase-product-quantity" at bounding box center [398, 388] width 14 height 14
type input "1"
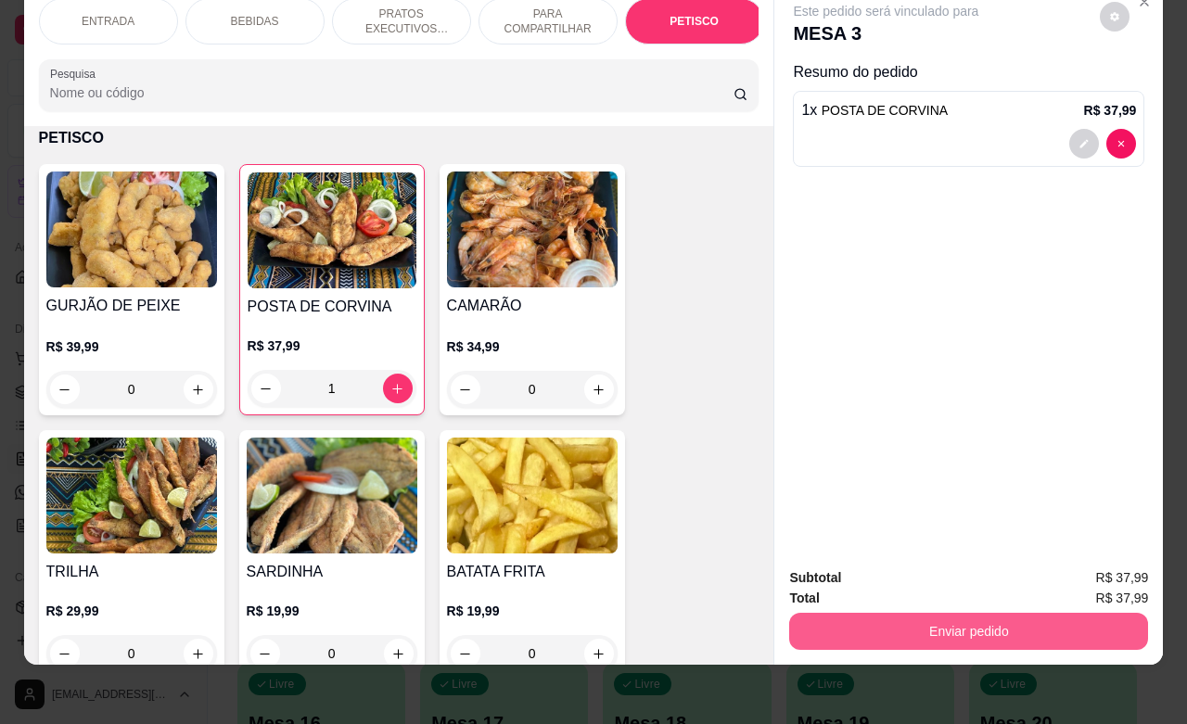
click at [900, 613] on button "Enviar pedido" at bounding box center [968, 631] width 359 height 37
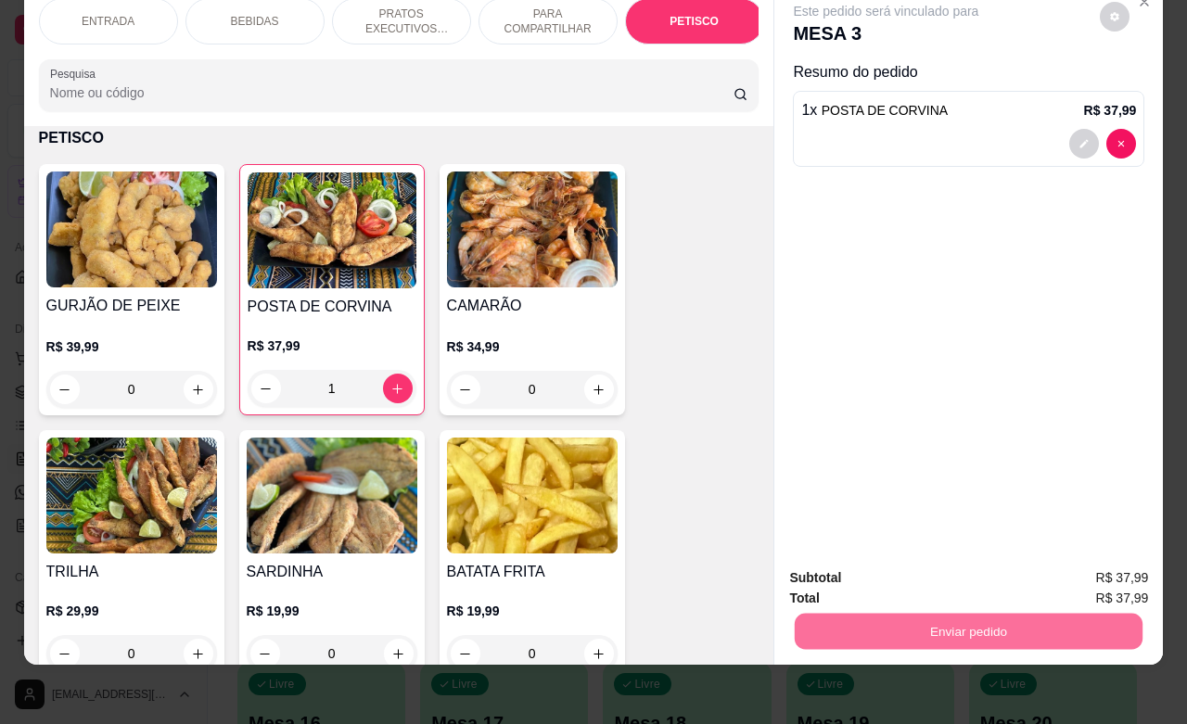
click at [890, 567] on button "Não registrar e enviar pedido" at bounding box center [905, 566] width 193 height 35
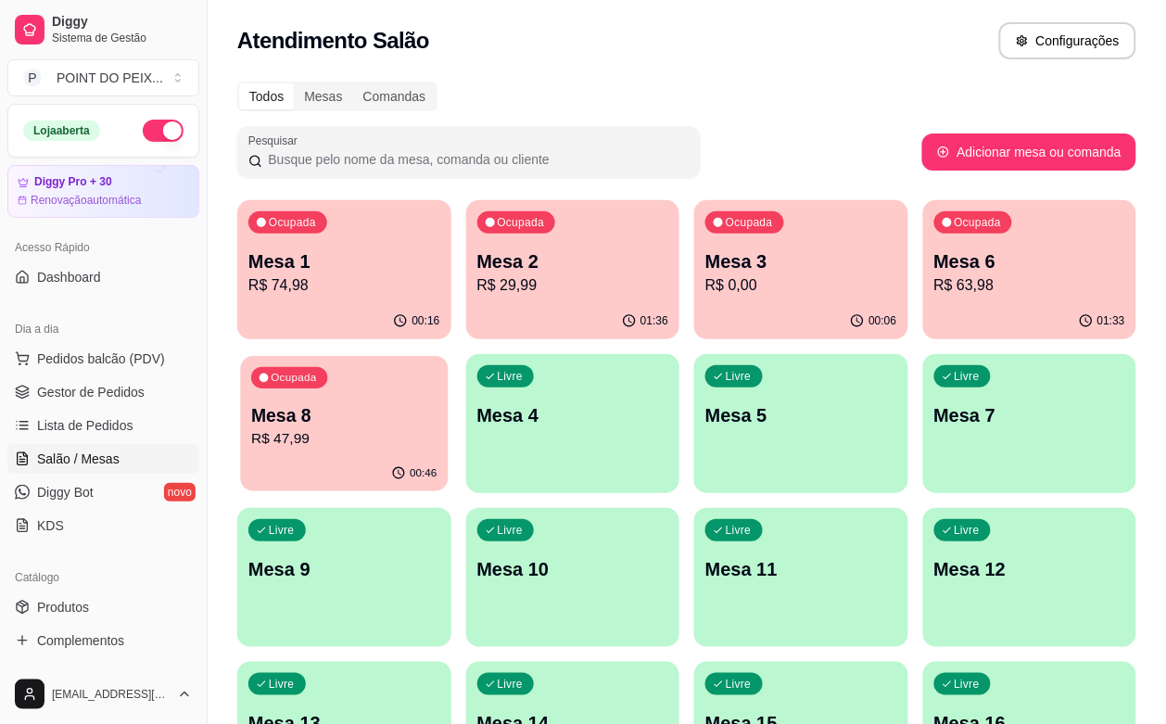
click at [437, 428] on p "R$ 47,99" at bounding box center [343, 438] width 185 height 21
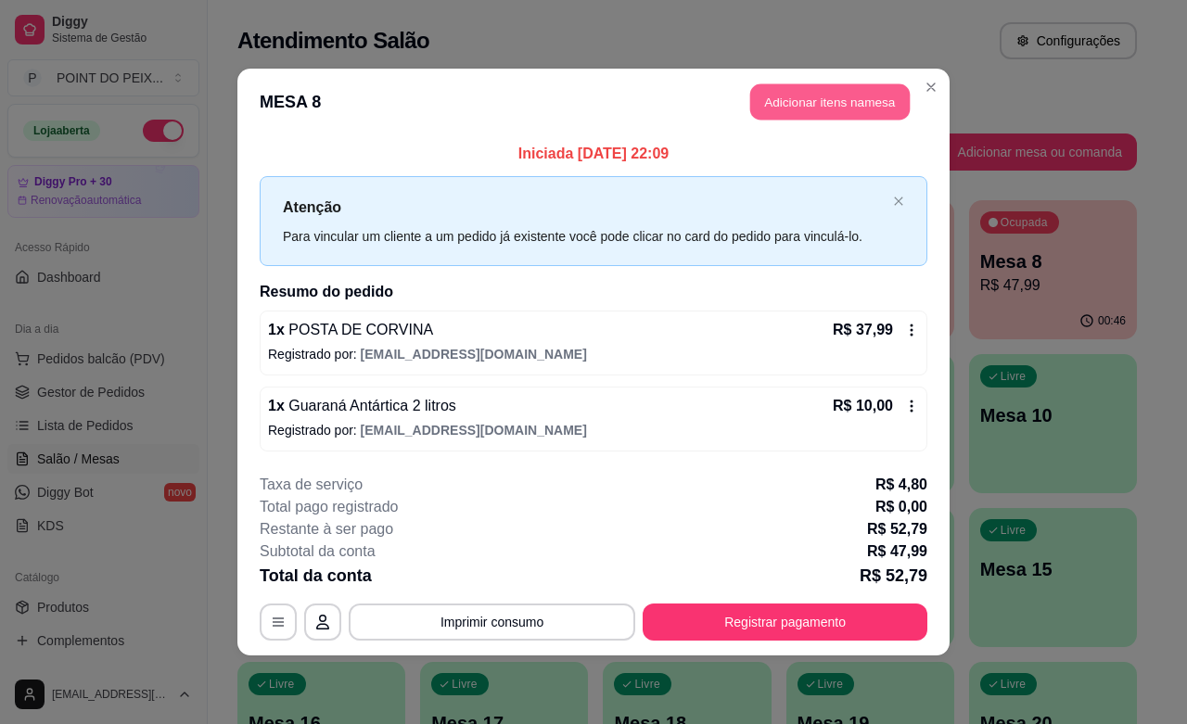
click at [830, 98] on button "Adicionar itens na mesa" at bounding box center [829, 102] width 159 height 36
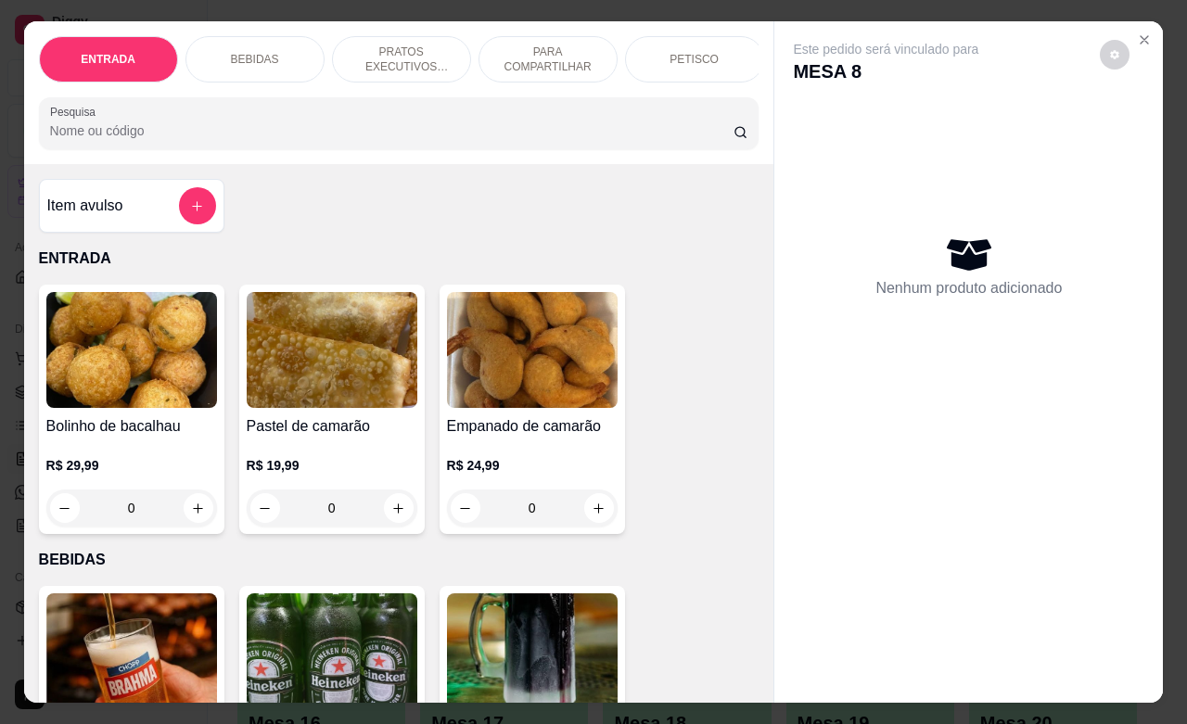
click at [255, 40] on div "BEBIDAS" at bounding box center [254, 59] width 139 height 46
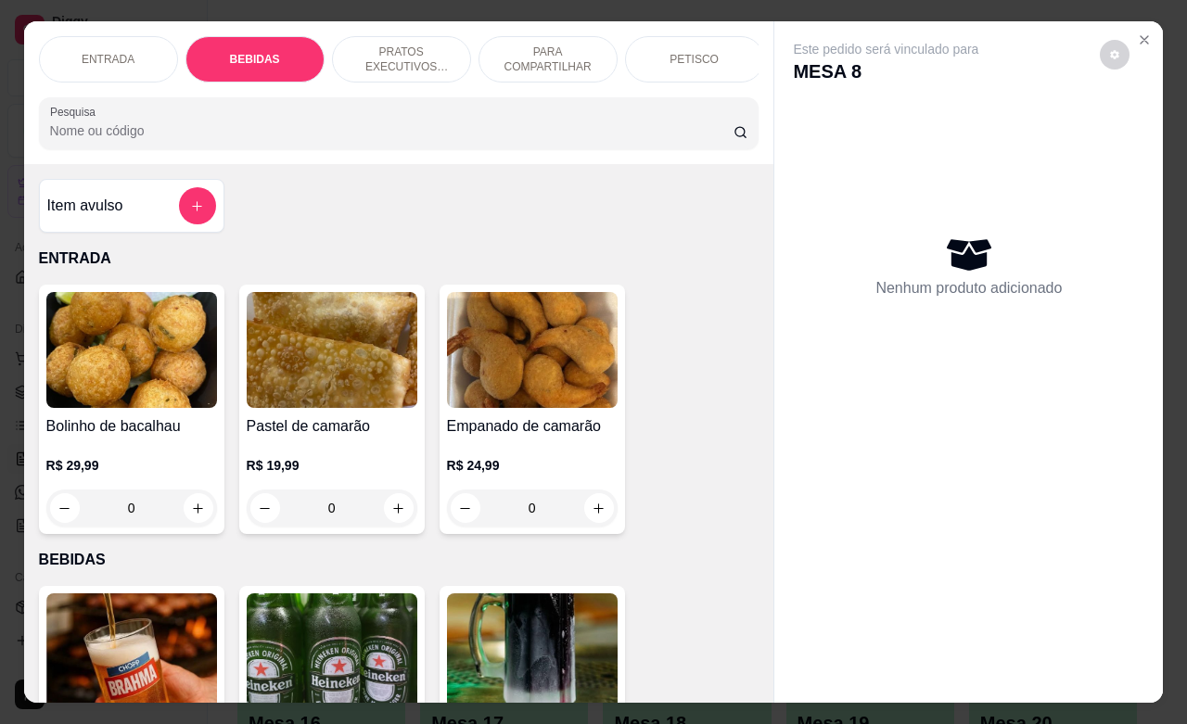
scroll to position [385, 0]
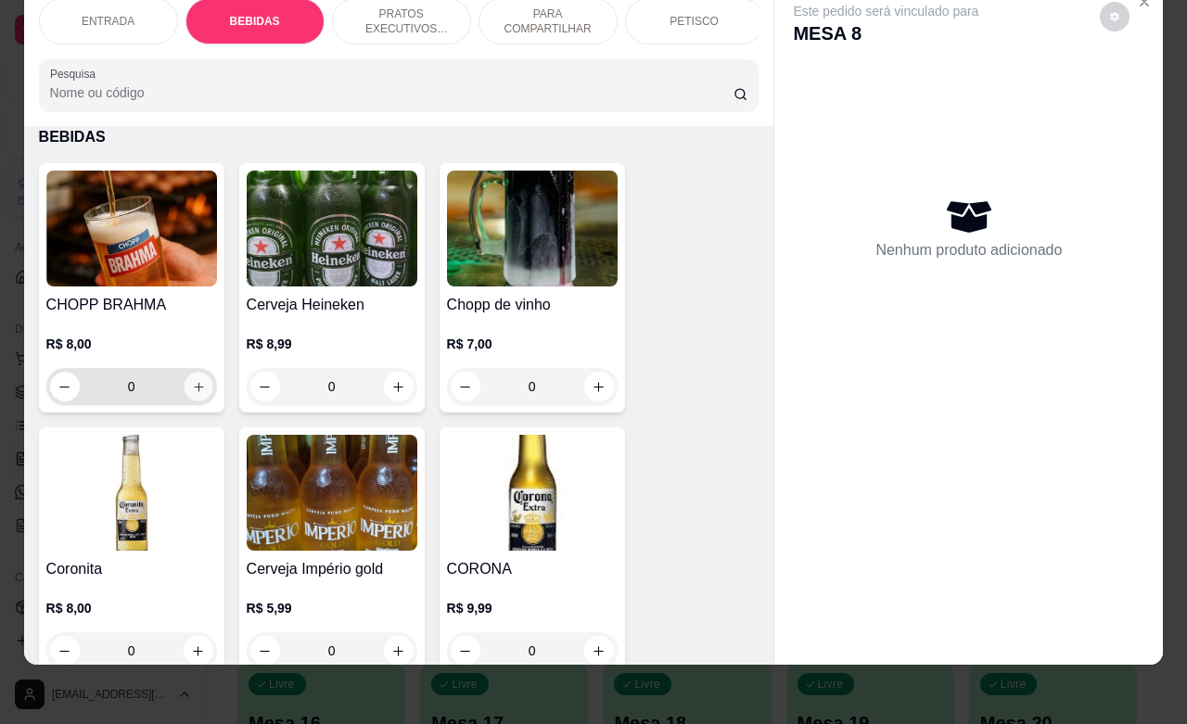
click at [191, 382] on icon "increase-product-quantity" at bounding box center [198, 387] width 14 height 14
type input "1"
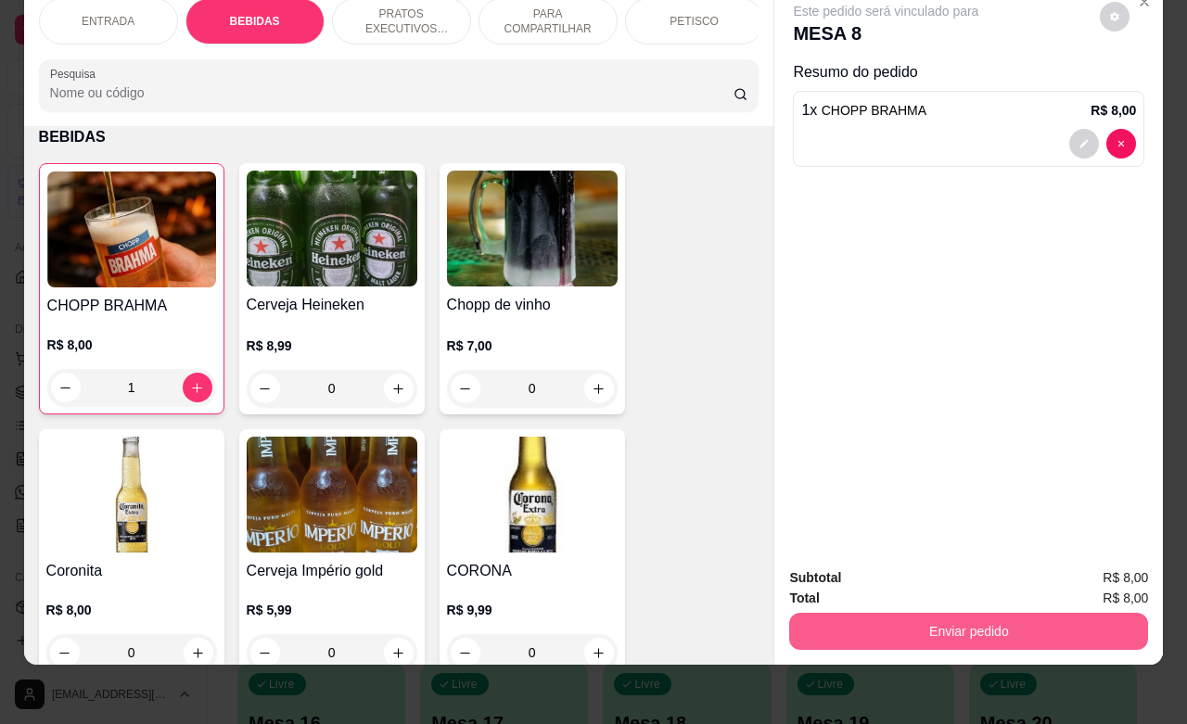
click at [872, 623] on button "Enviar pedido" at bounding box center [968, 631] width 359 height 37
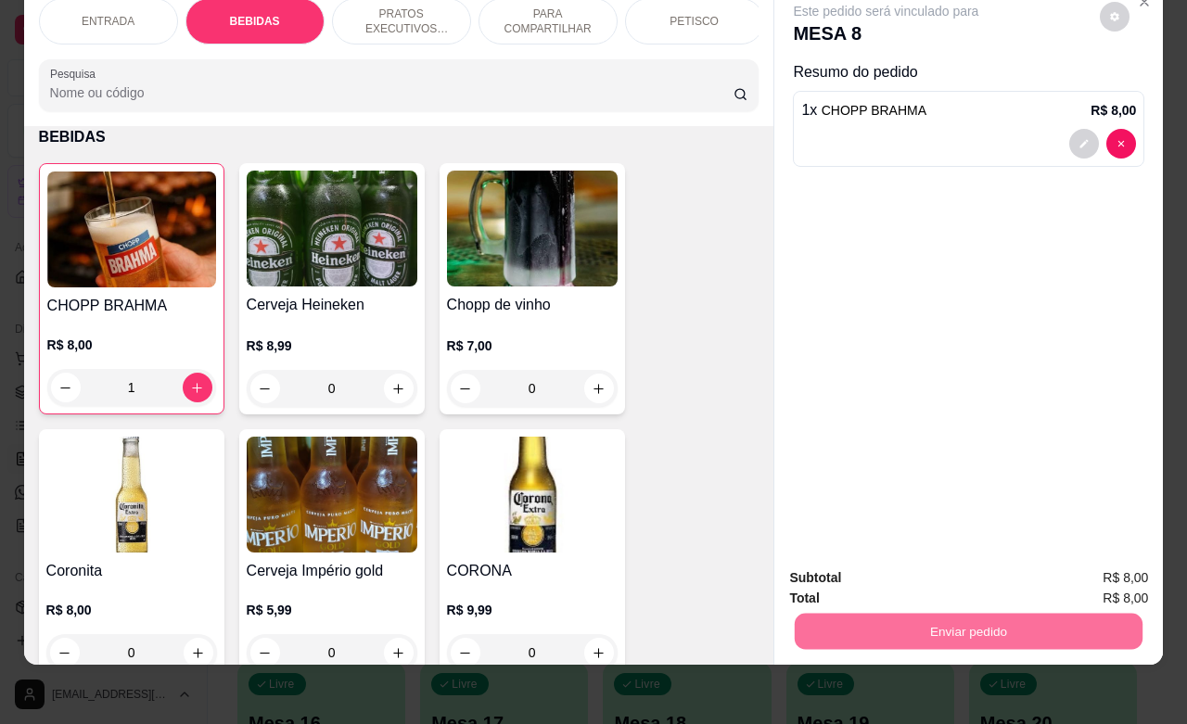
click at [855, 567] on button "Não registrar e enviar pedido" at bounding box center [904, 566] width 187 height 34
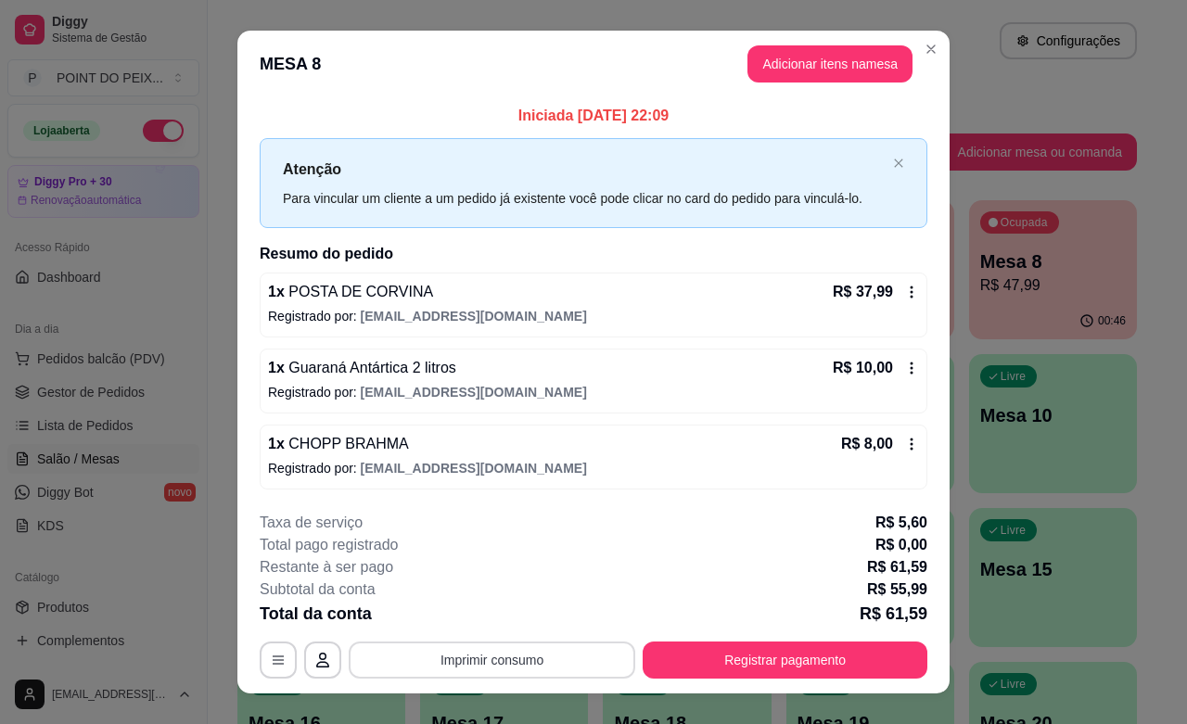
click at [557, 661] on button "Imprimir consumo" at bounding box center [492, 660] width 287 height 37
click at [502, 615] on button "IMPRESSORA" at bounding box center [488, 619] width 134 height 30
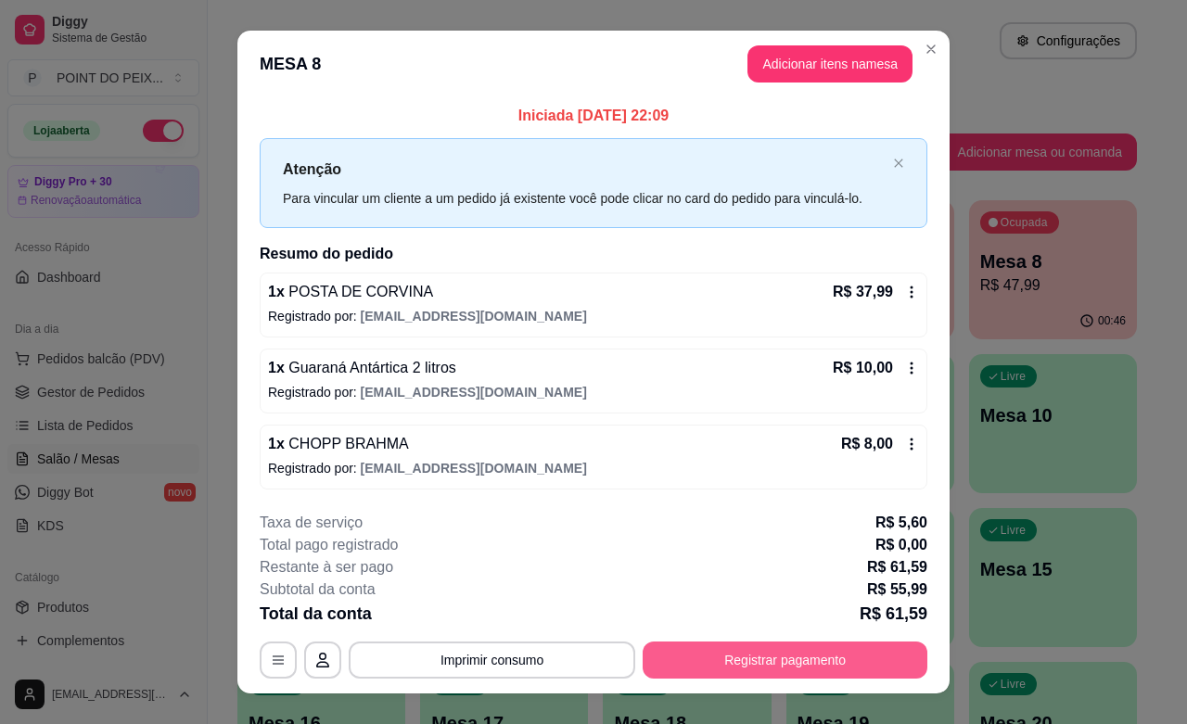
click at [717, 659] on button "Registrar pagamento" at bounding box center [785, 660] width 285 height 37
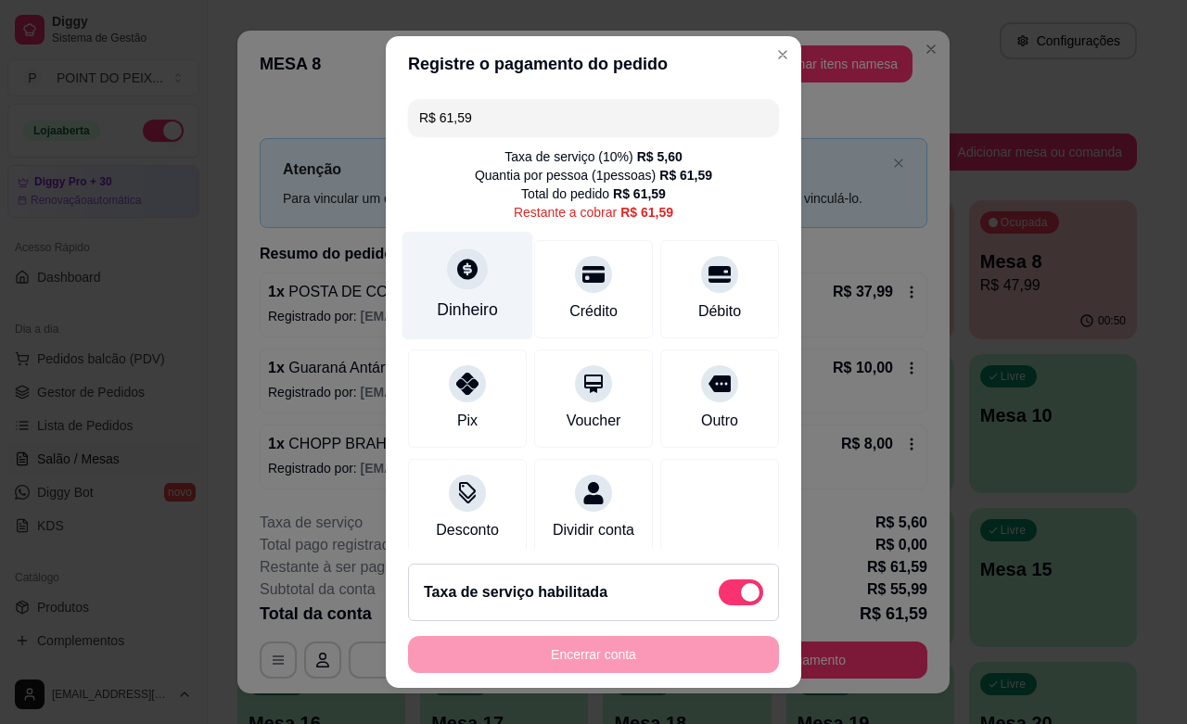
click at [456, 283] on div at bounding box center [467, 269] width 41 height 41
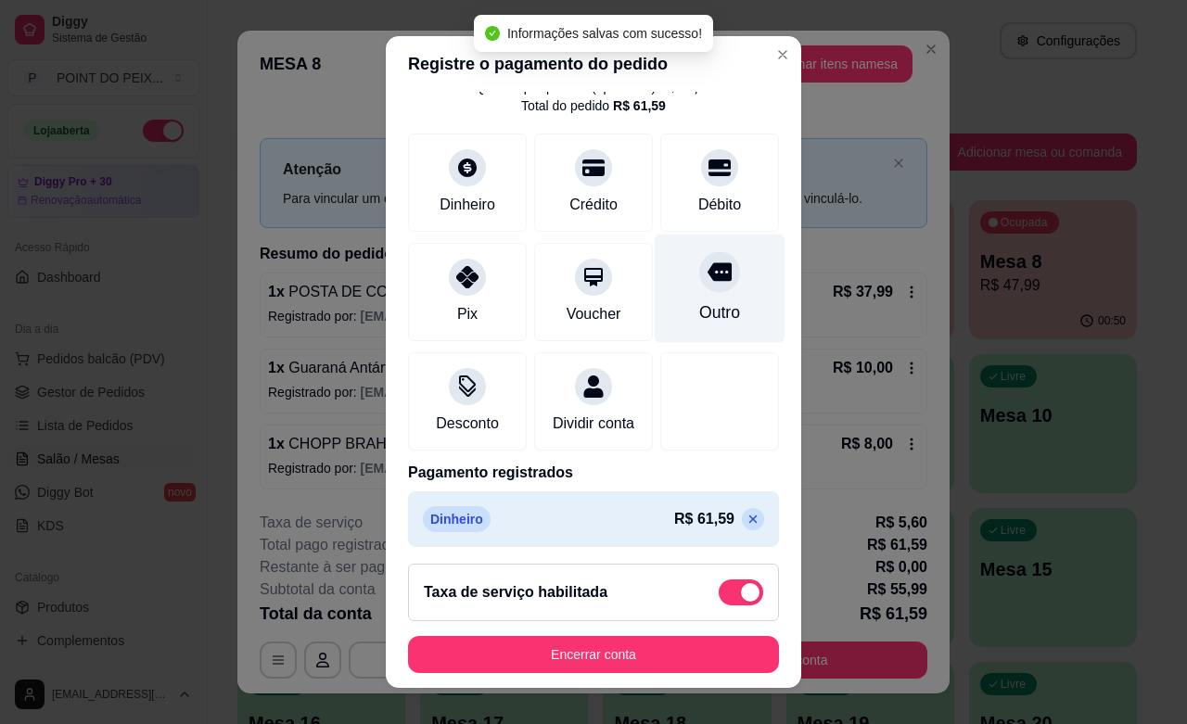
scroll to position [117, 0]
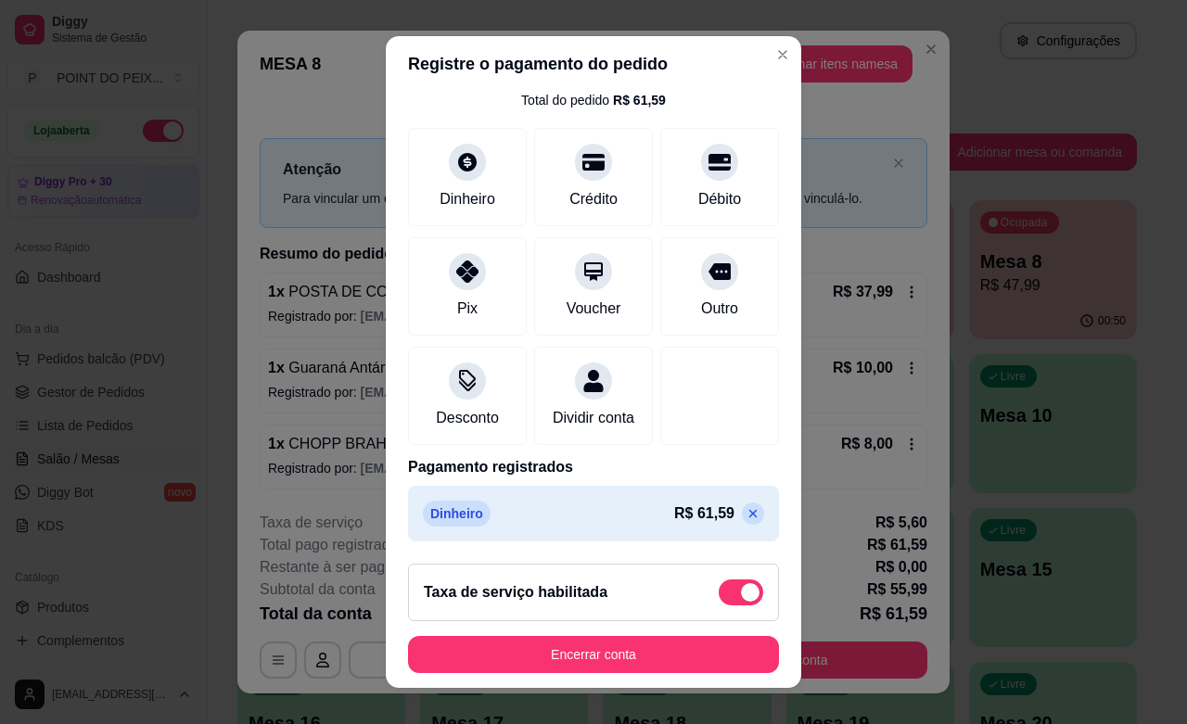
click at [746, 516] on icon at bounding box center [753, 513] width 15 height 15
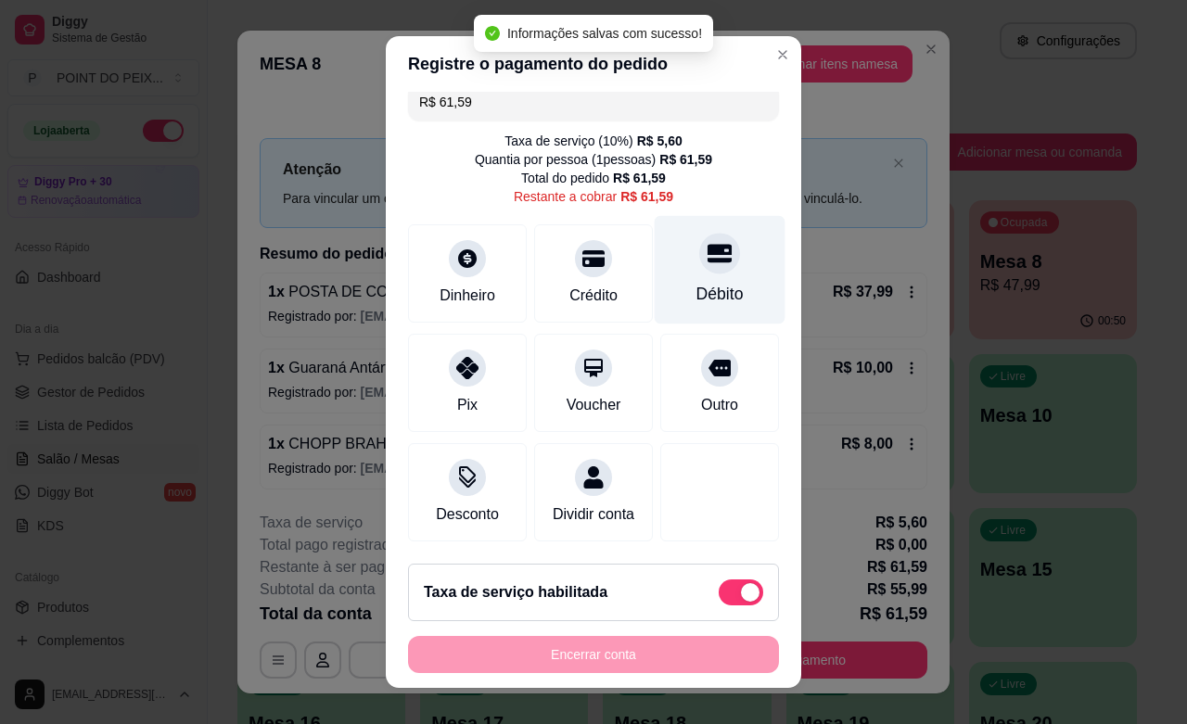
scroll to position [39, 0]
click at [708, 245] on icon at bounding box center [720, 254] width 24 height 19
type input "R$ 0,00"
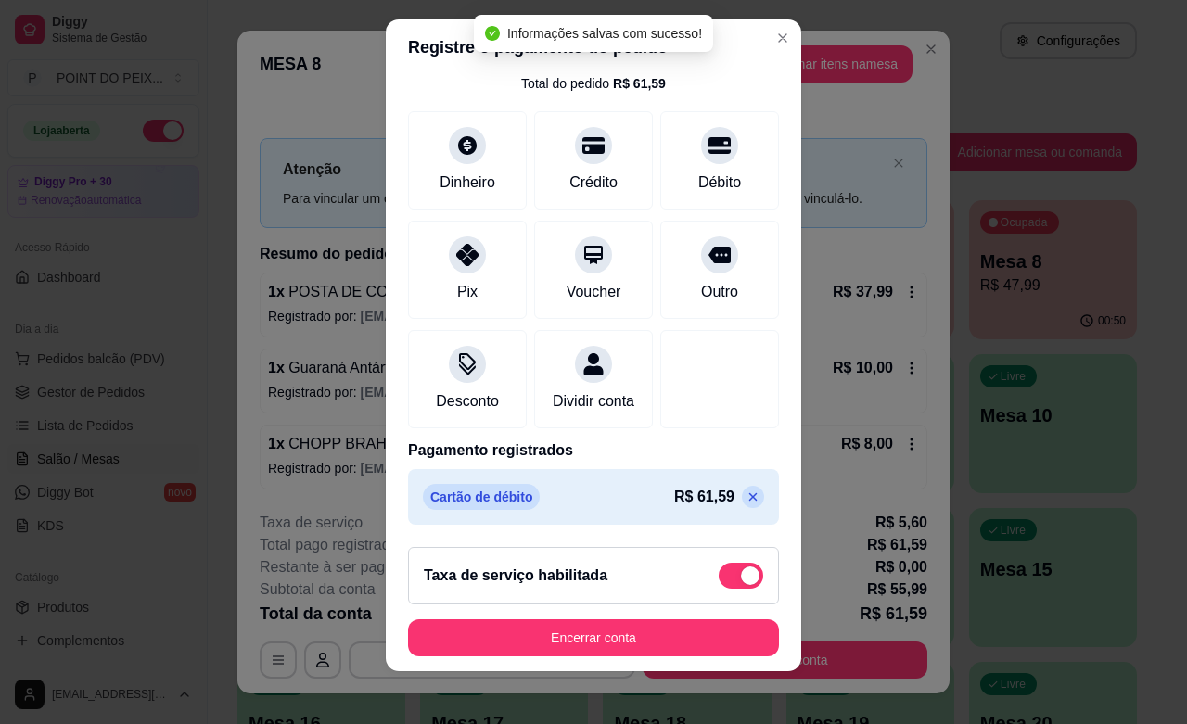
scroll to position [23, 0]
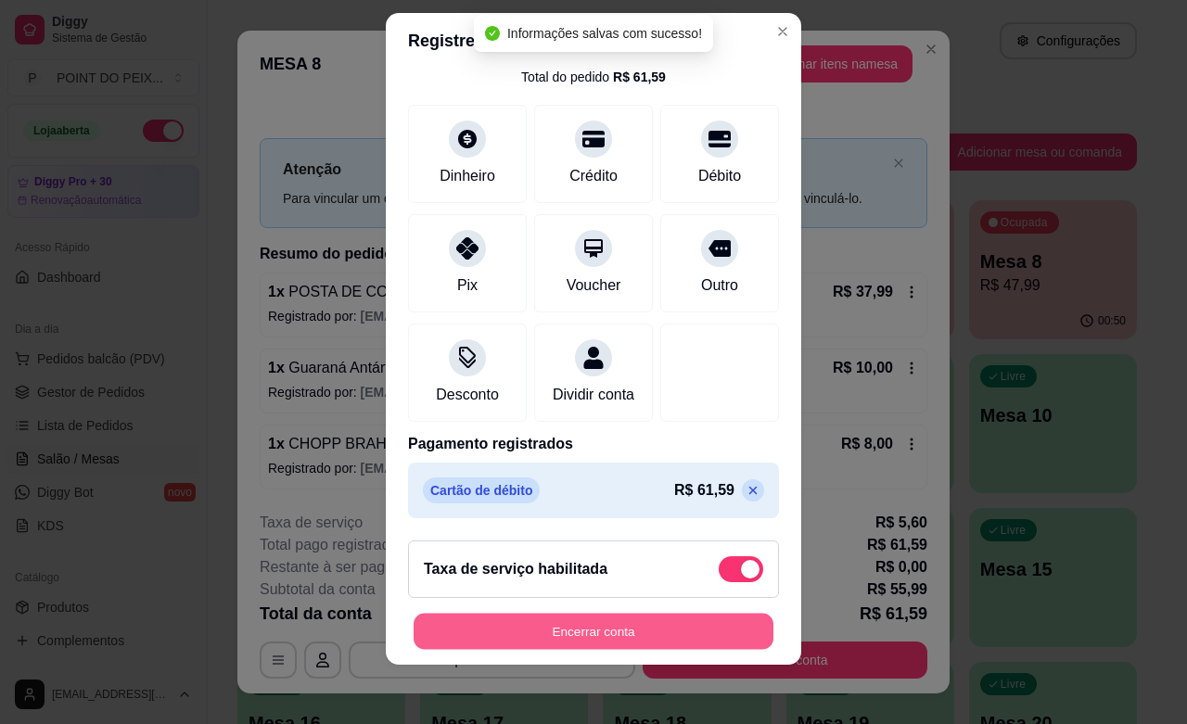
click at [621, 632] on button "Encerrar conta" at bounding box center [594, 632] width 360 height 36
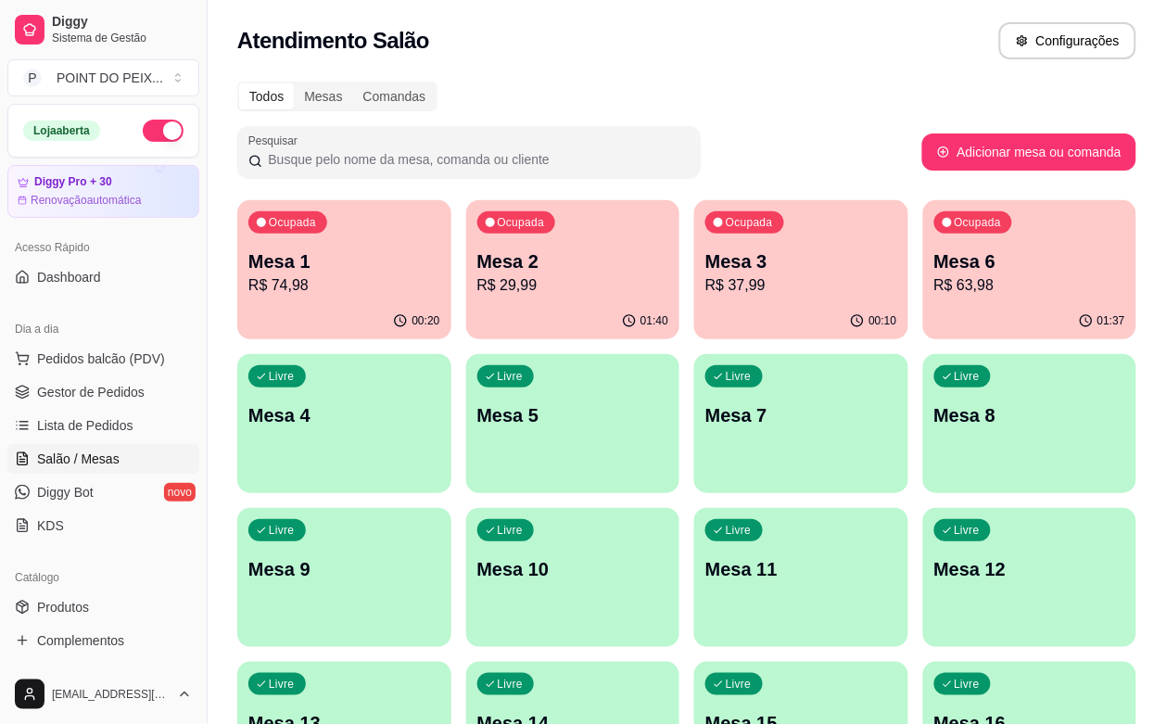
click at [935, 262] on p "Mesa 6" at bounding box center [1031, 262] width 192 height 26
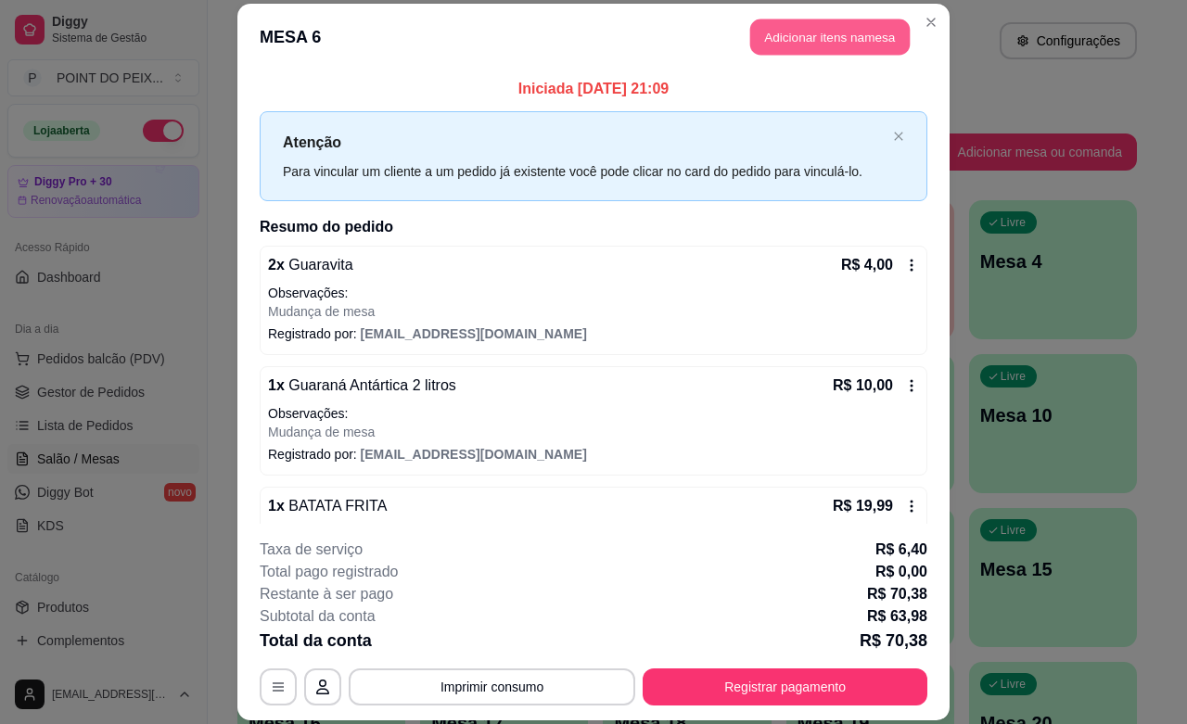
click at [826, 32] on button "Adicionar itens na mesa" at bounding box center [829, 37] width 159 height 36
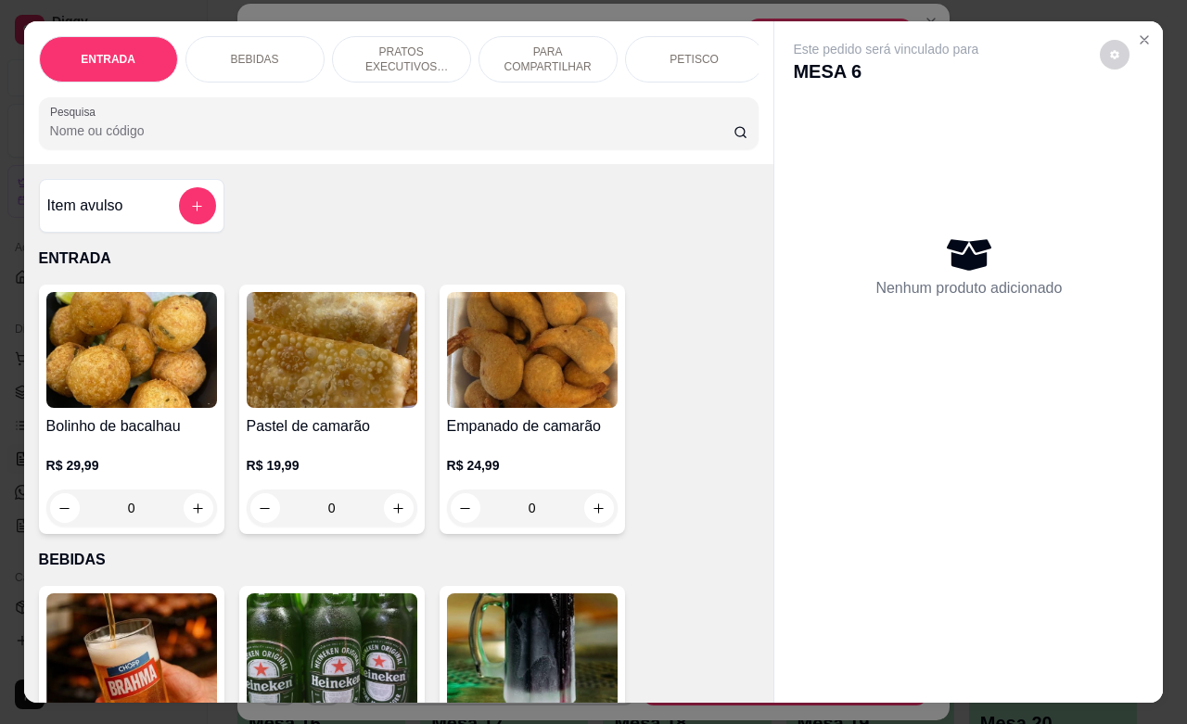
click at [239, 52] on p "BEBIDAS" at bounding box center [255, 59] width 48 height 15
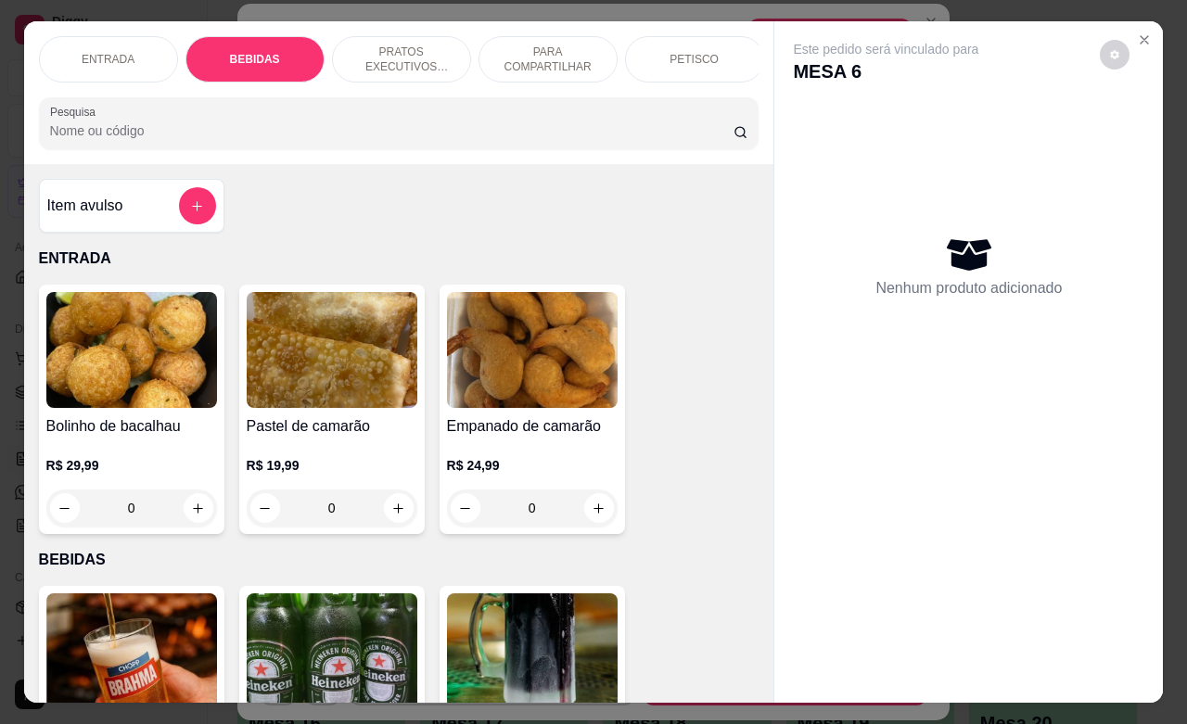
scroll to position [385, 0]
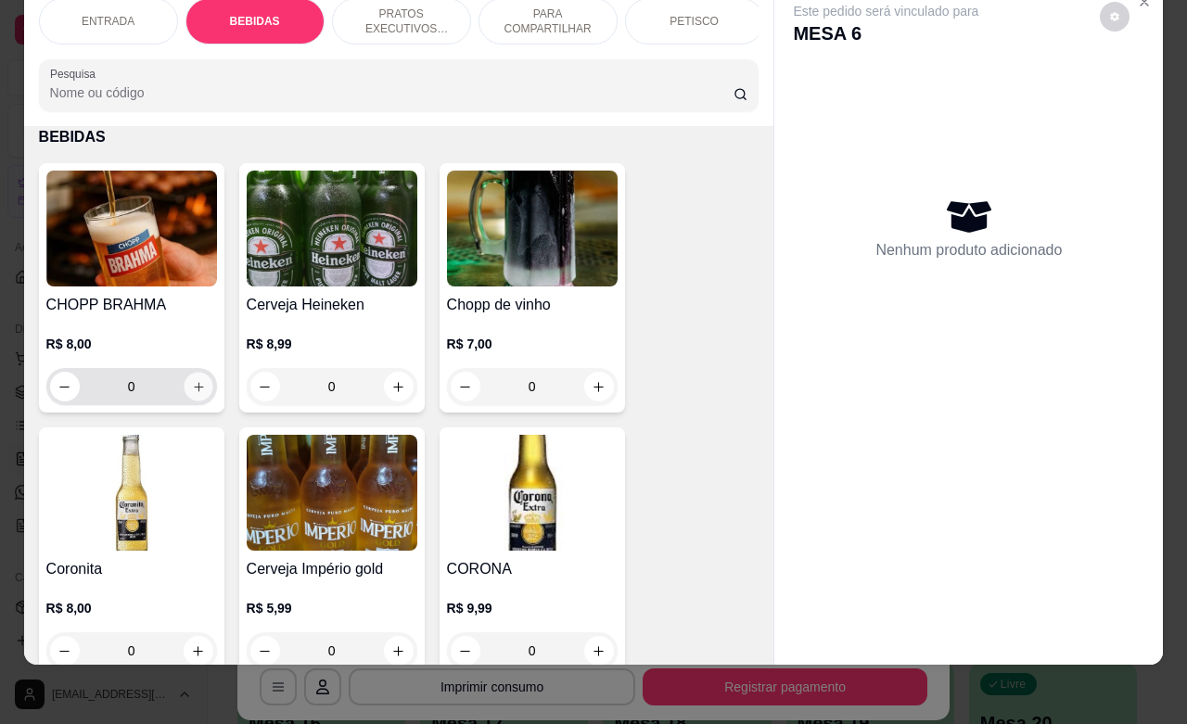
click at [194, 388] on icon "increase-product-quantity" at bounding box center [198, 386] width 9 height 9
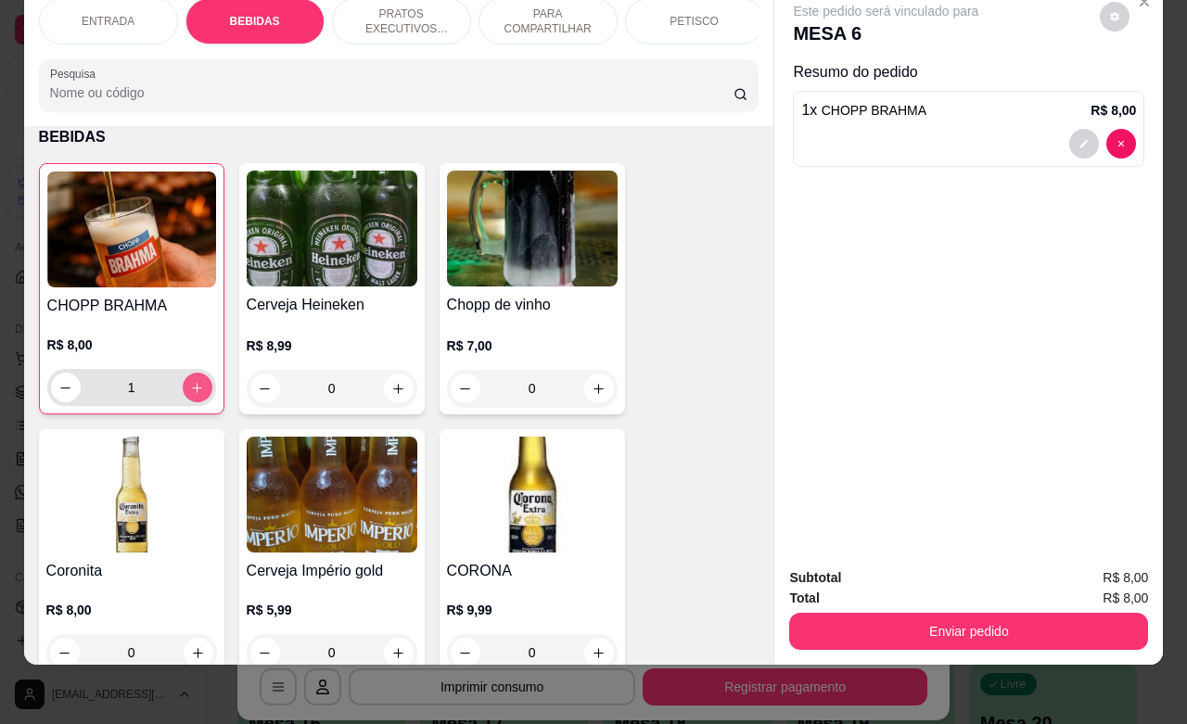
click at [191, 388] on icon "increase-product-quantity" at bounding box center [197, 388] width 14 height 14
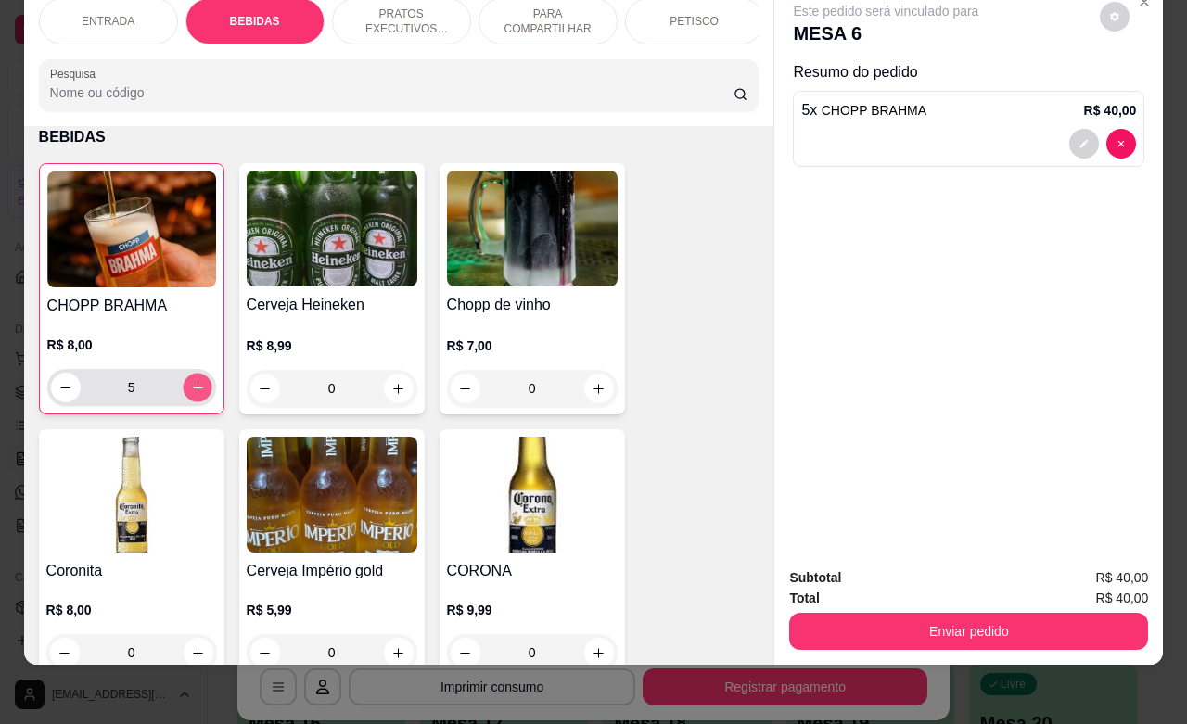
type input "6"
click at [391, 385] on icon "increase-product-quantity" at bounding box center [398, 389] width 14 height 14
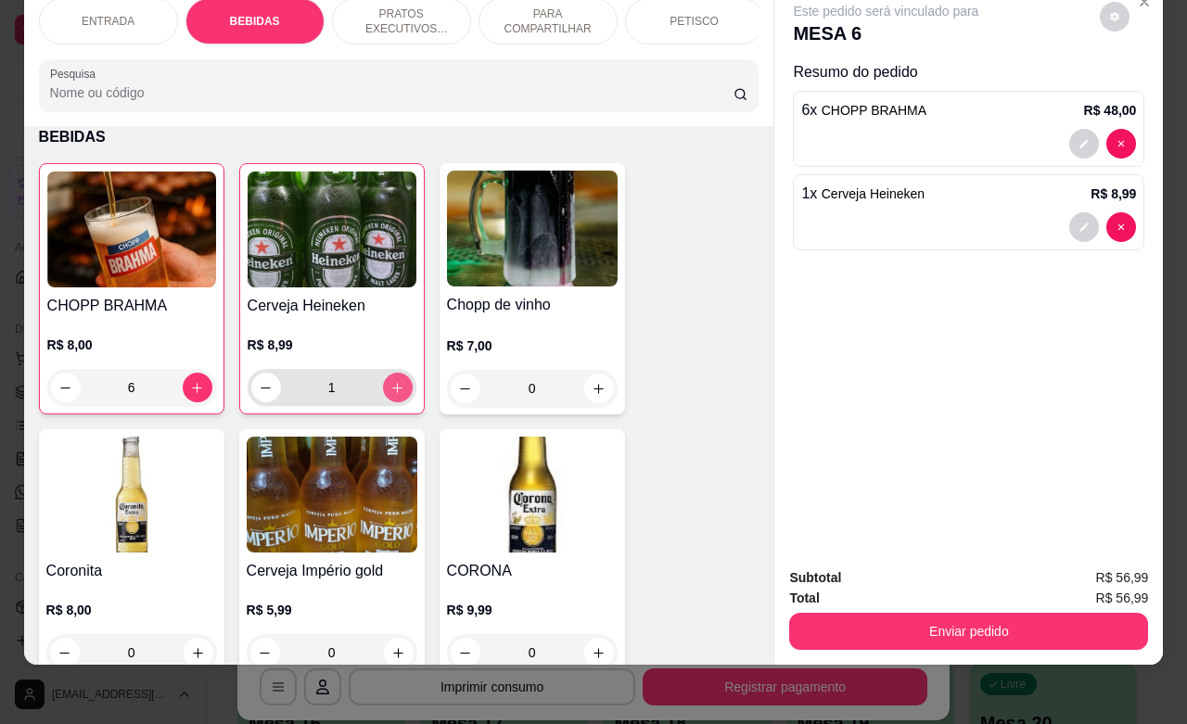
click at [390, 385] on icon "increase-product-quantity" at bounding box center [397, 388] width 14 height 14
type input "3"
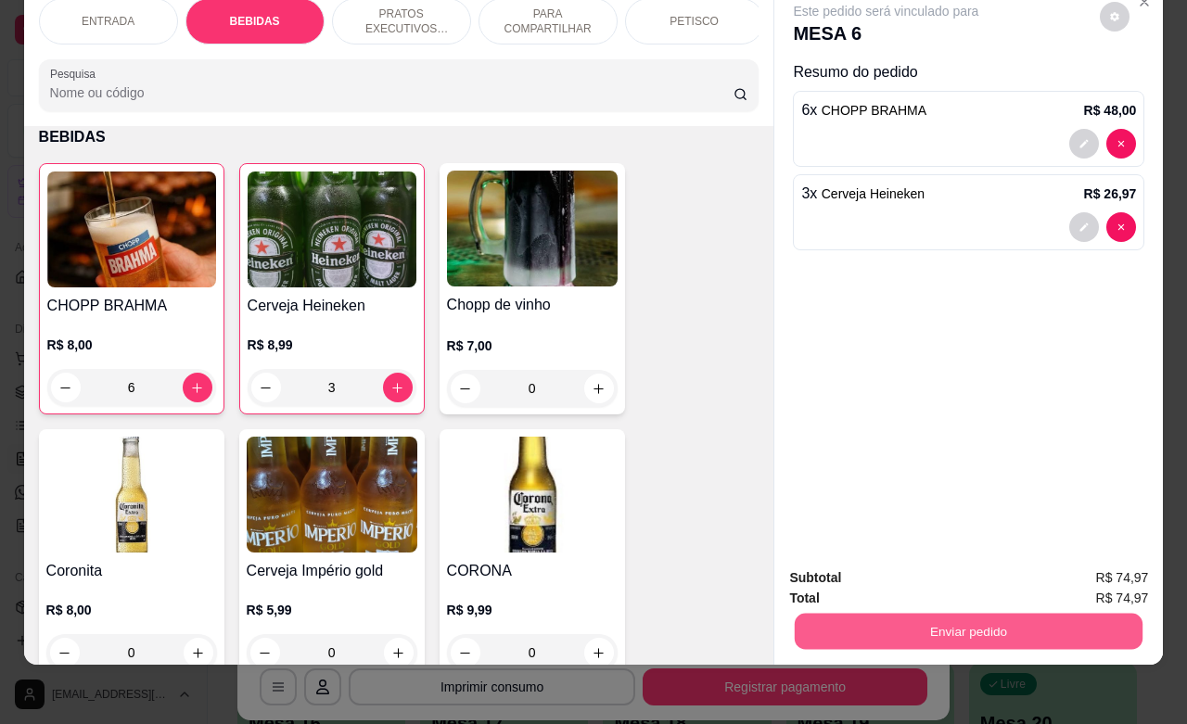
click at [935, 613] on button "Enviar pedido" at bounding box center [969, 631] width 348 height 36
click at [882, 567] on button "Não registrar e enviar pedido" at bounding box center [904, 566] width 187 height 34
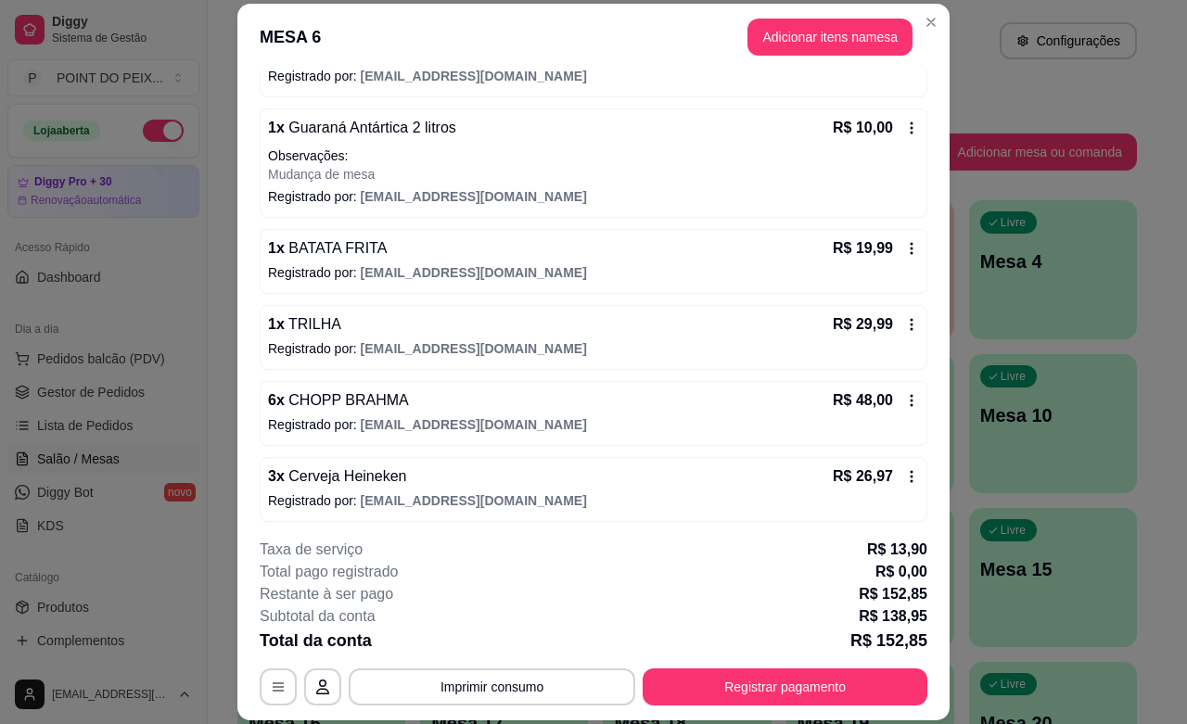
scroll to position [265, 0]
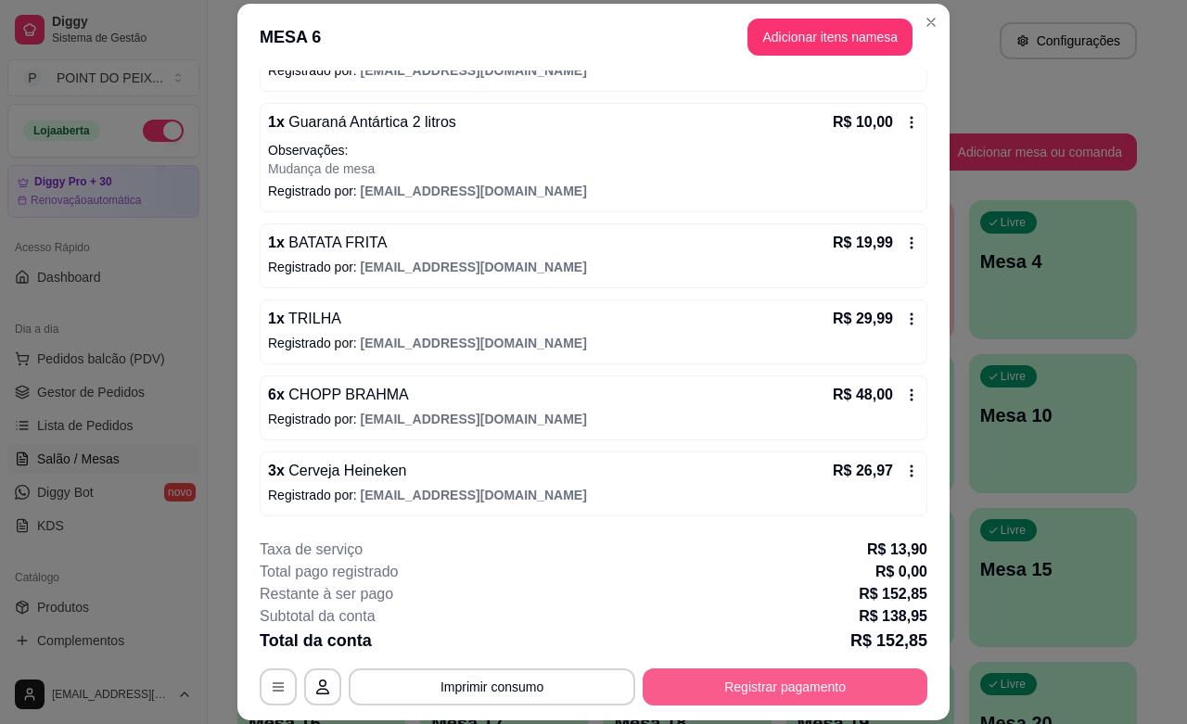
click at [747, 689] on button "Registrar pagamento" at bounding box center [785, 687] width 285 height 37
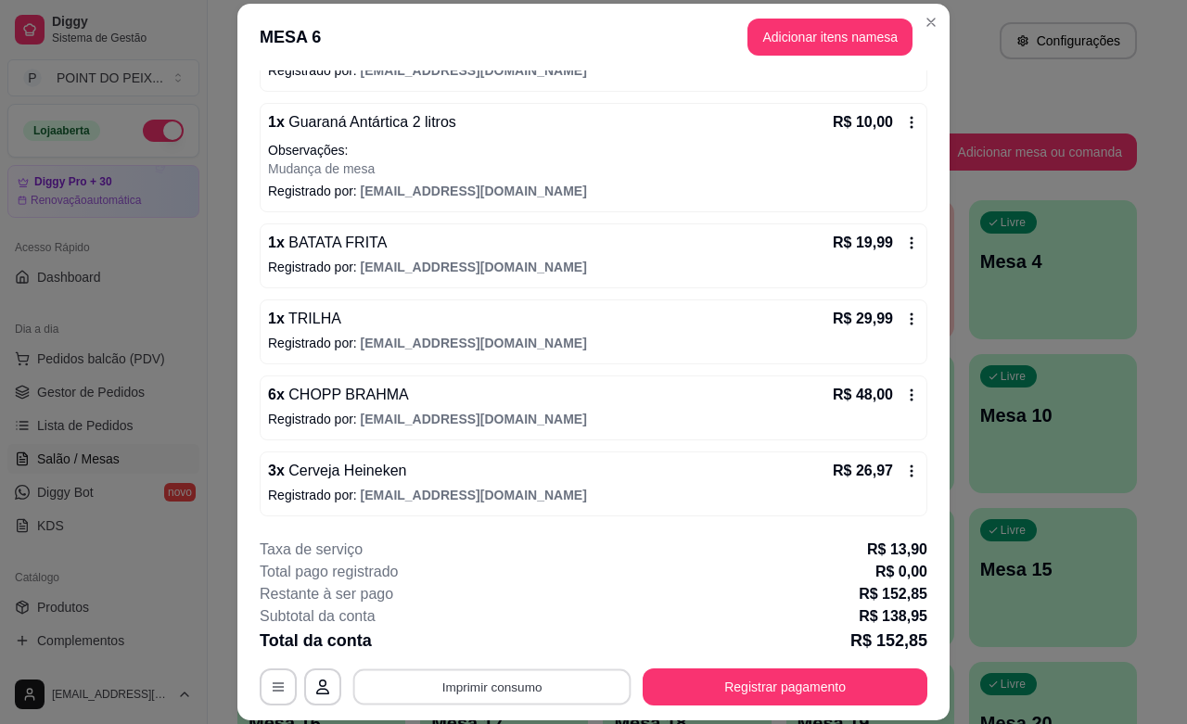
click at [547, 692] on button "Imprimir consumo" at bounding box center [492, 687] width 278 height 36
click at [510, 647] on button "IMPRESSORA" at bounding box center [488, 644] width 130 height 29
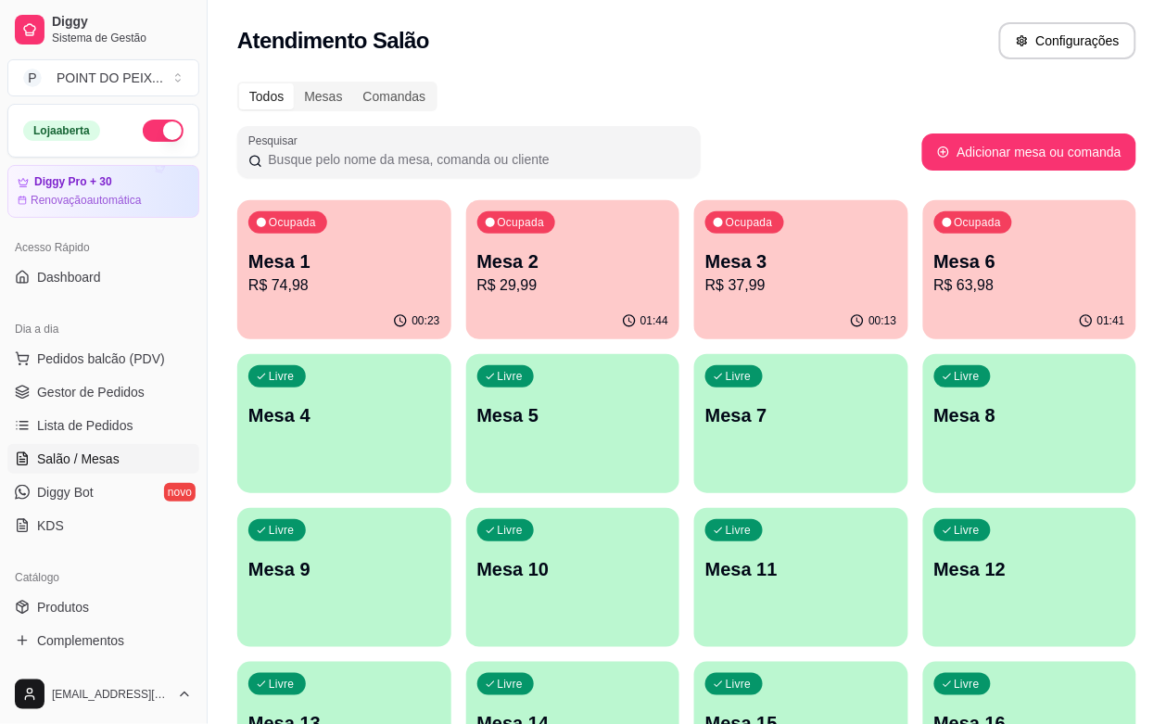
click at [935, 269] on p "Mesa 6" at bounding box center [1031, 262] width 192 height 26
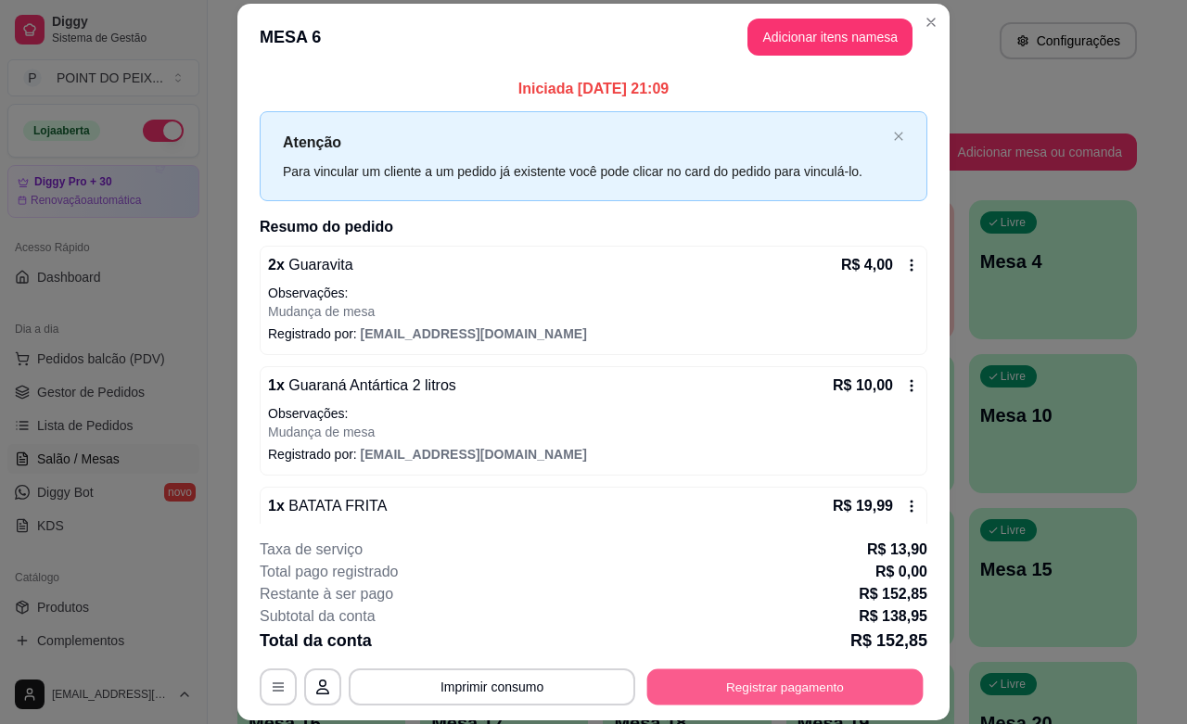
click at [726, 687] on button "Registrar pagamento" at bounding box center [785, 687] width 276 height 36
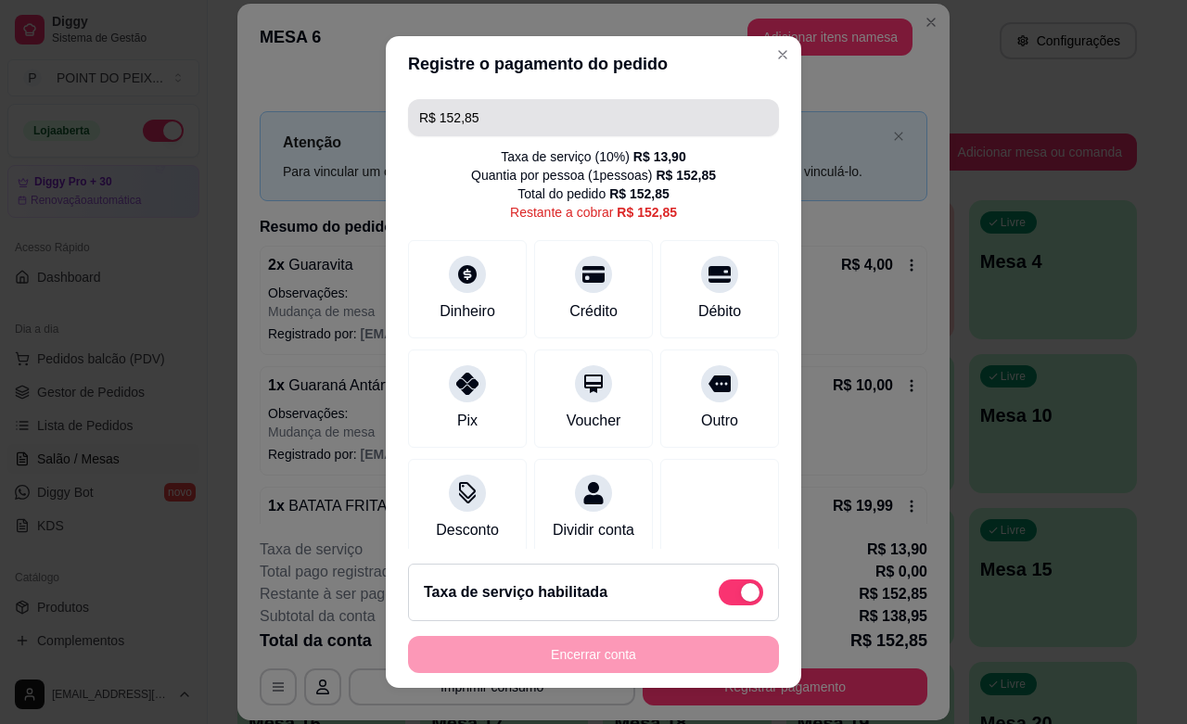
click at [487, 117] on input "R$ 152,85" at bounding box center [593, 117] width 349 height 37
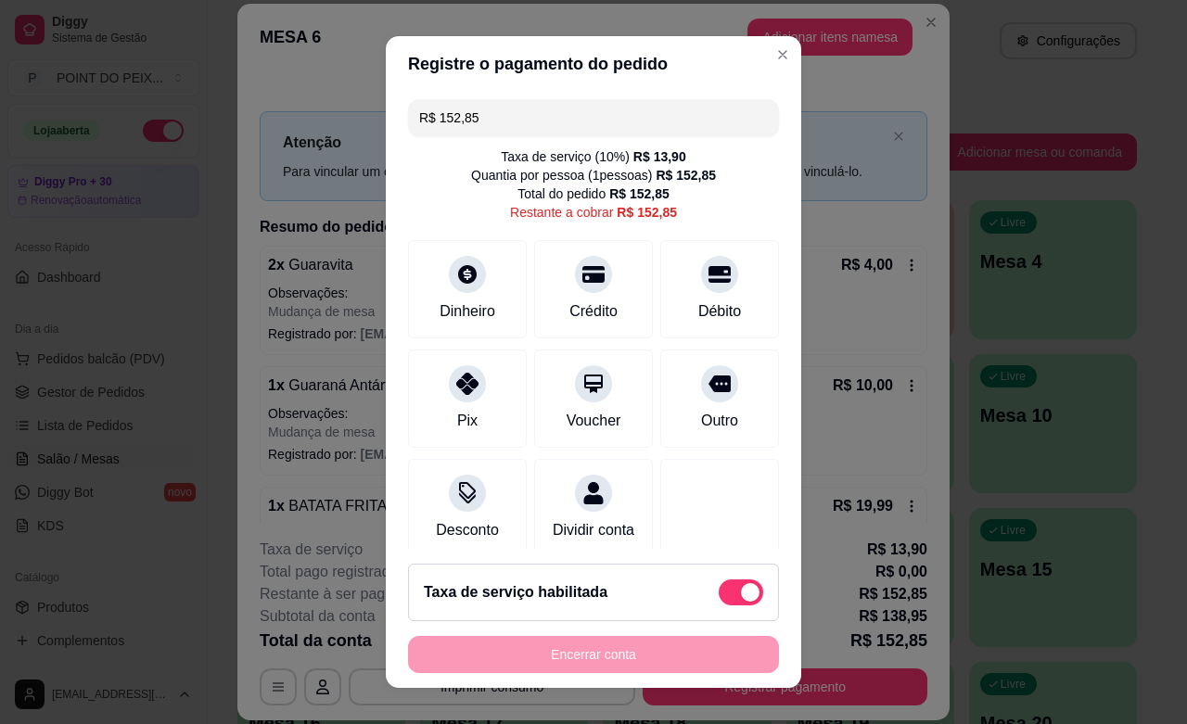
click at [487, 117] on input "R$ 152,85" at bounding box center [593, 117] width 349 height 37
click at [455, 274] on icon at bounding box center [467, 269] width 24 height 24
click at [581, 278] on icon at bounding box center [593, 270] width 24 height 19
type input "R$ 0,00"
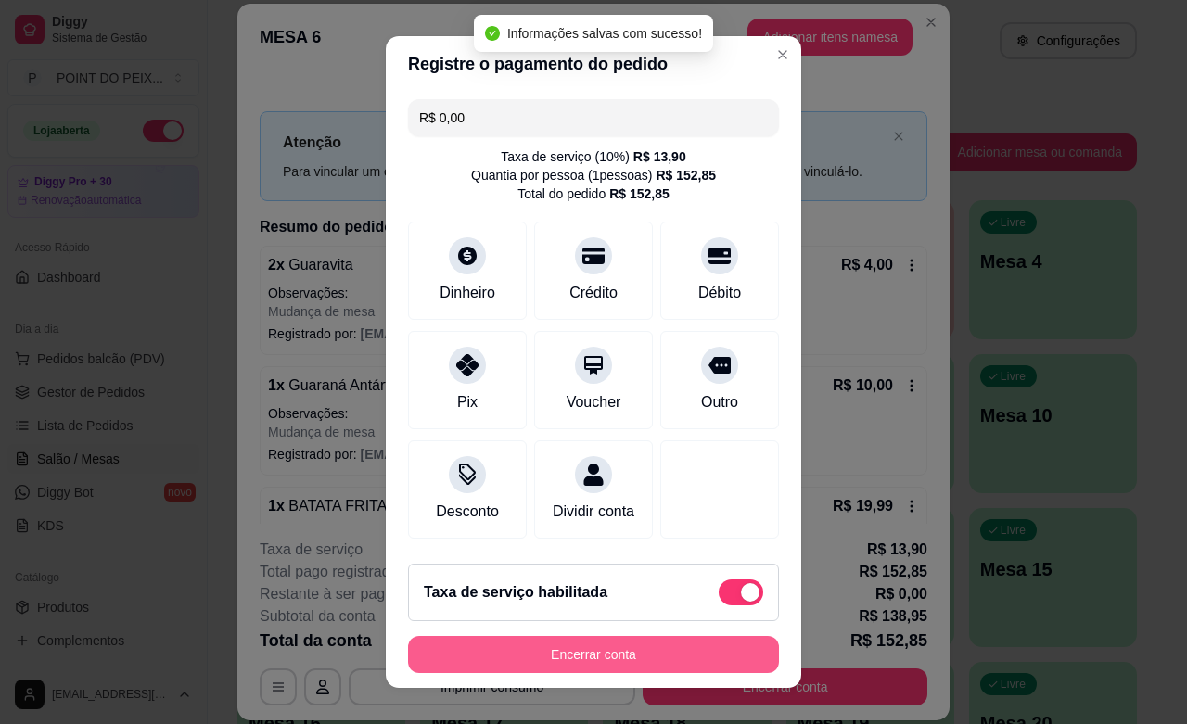
click at [631, 654] on button "Encerrar conta" at bounding box center [593, 654] width 371 height 37
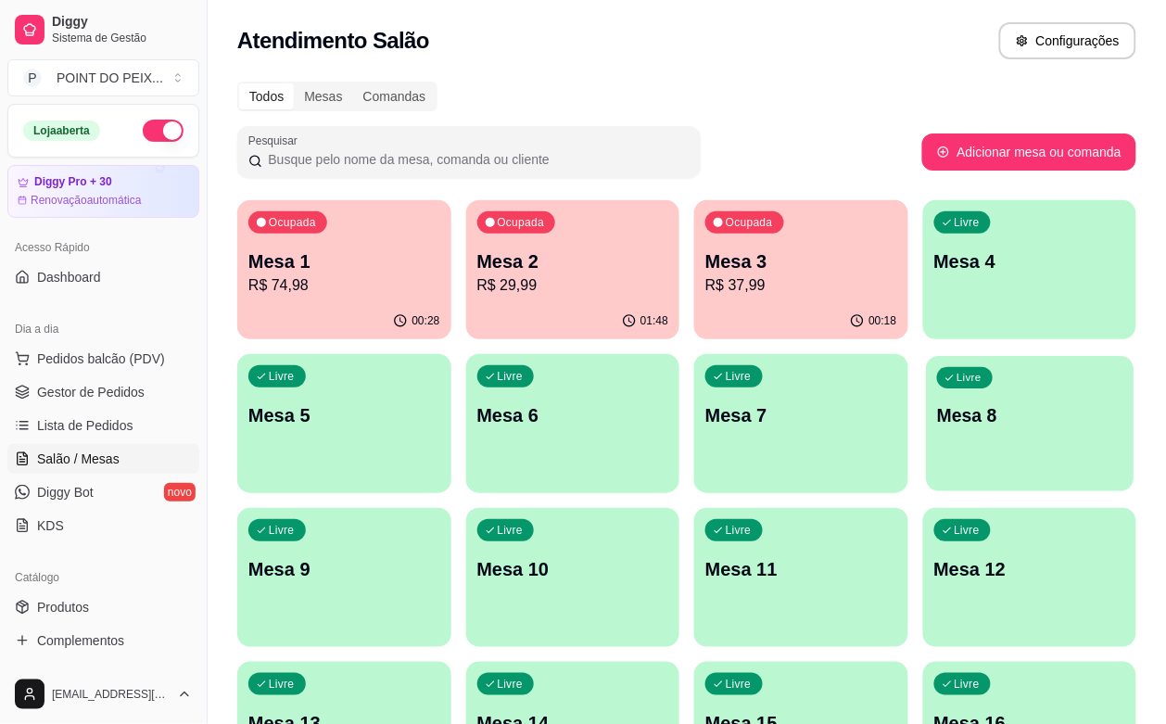
click at [937, 422] on p "Mesa 8" at bounding box center [1029, 415] width 185 height 25
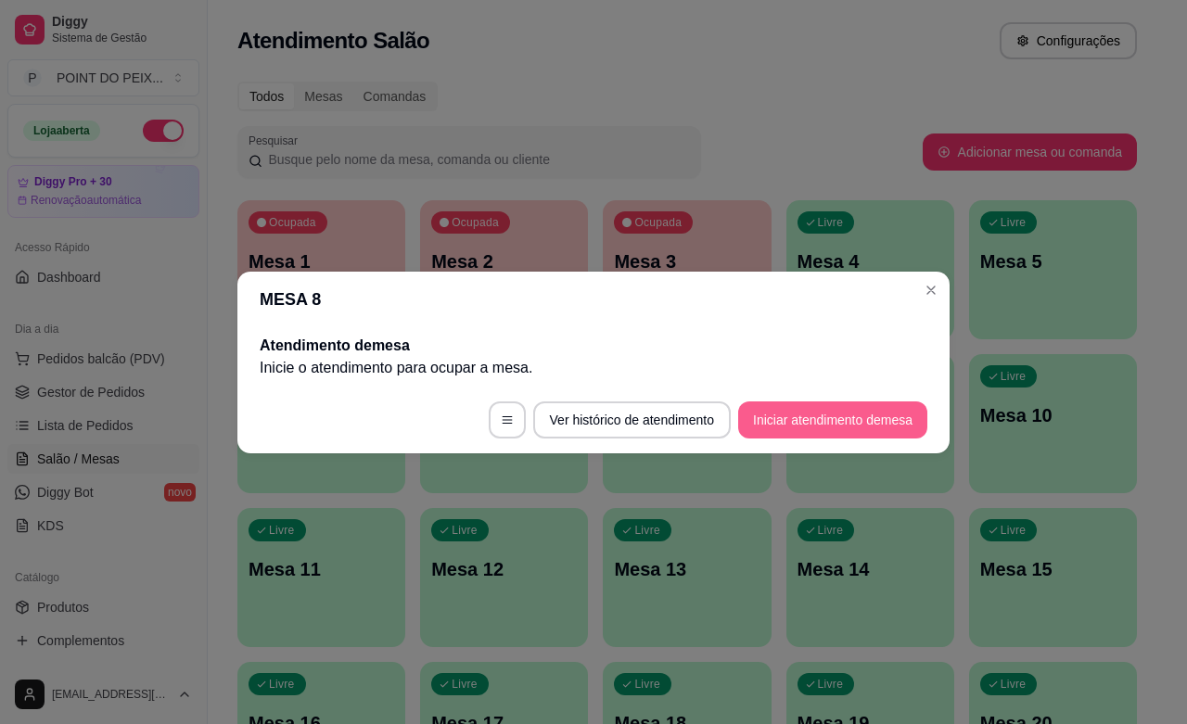
click at [791, 422] on button "Iniciar atendimento de mesa" at bounding box center [832, 420] width 189 height 37
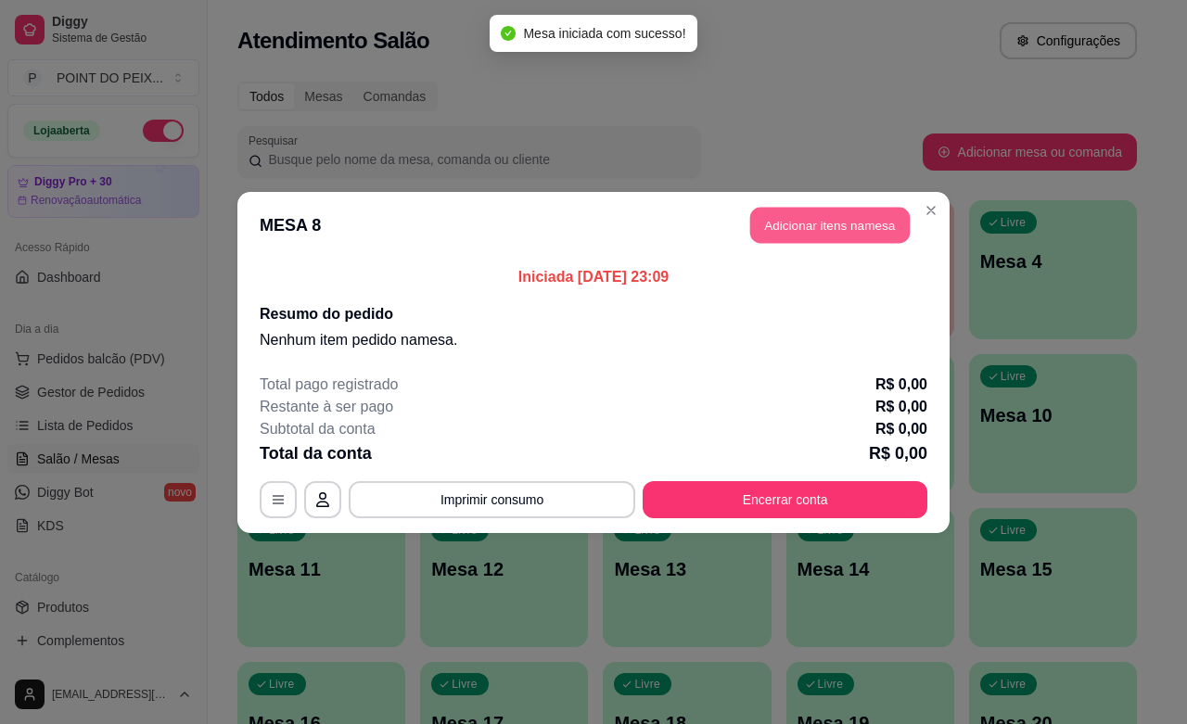
click at [816, 232] on button "Adicionar itens na mesa" at bounding box center [829, 225] width 159 height 36
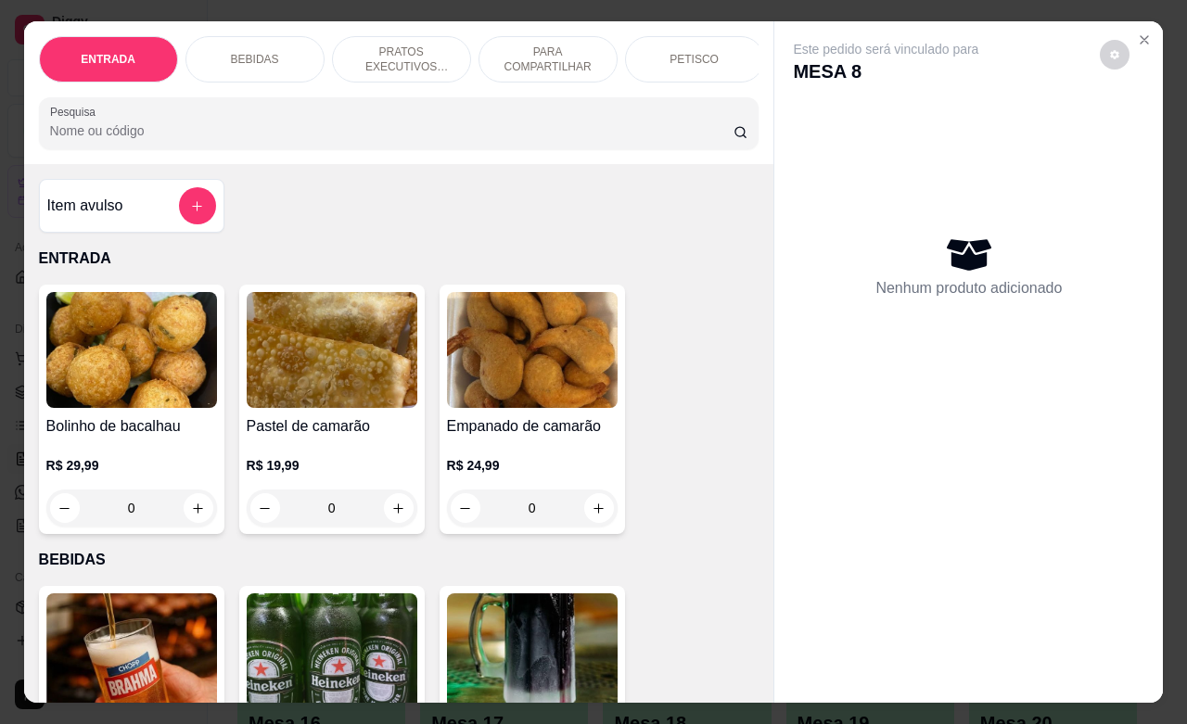
click at [686, 52] on p "PETISCO" at bounding box center [693, 59] width 49 height 15
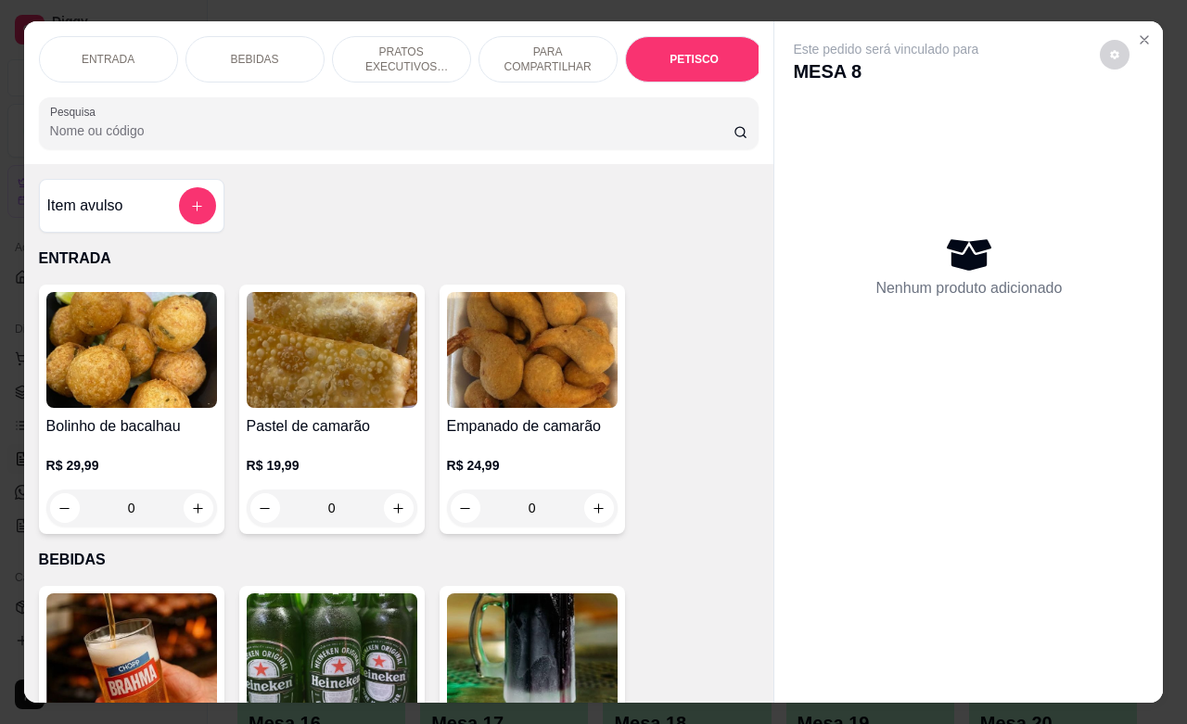
scroll to position [4064, 0]
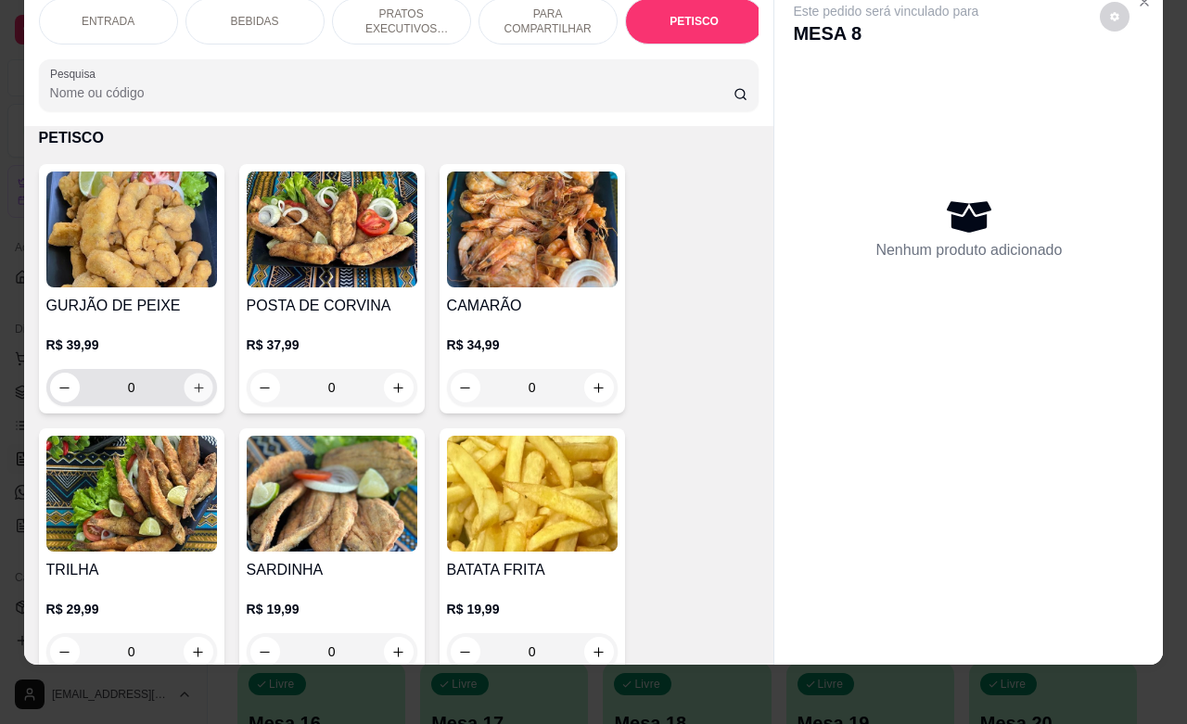
click at [191, 387] on icon "increase-product-quantity" at bounding box center [198, 388] width 14 height 14
type input "1"
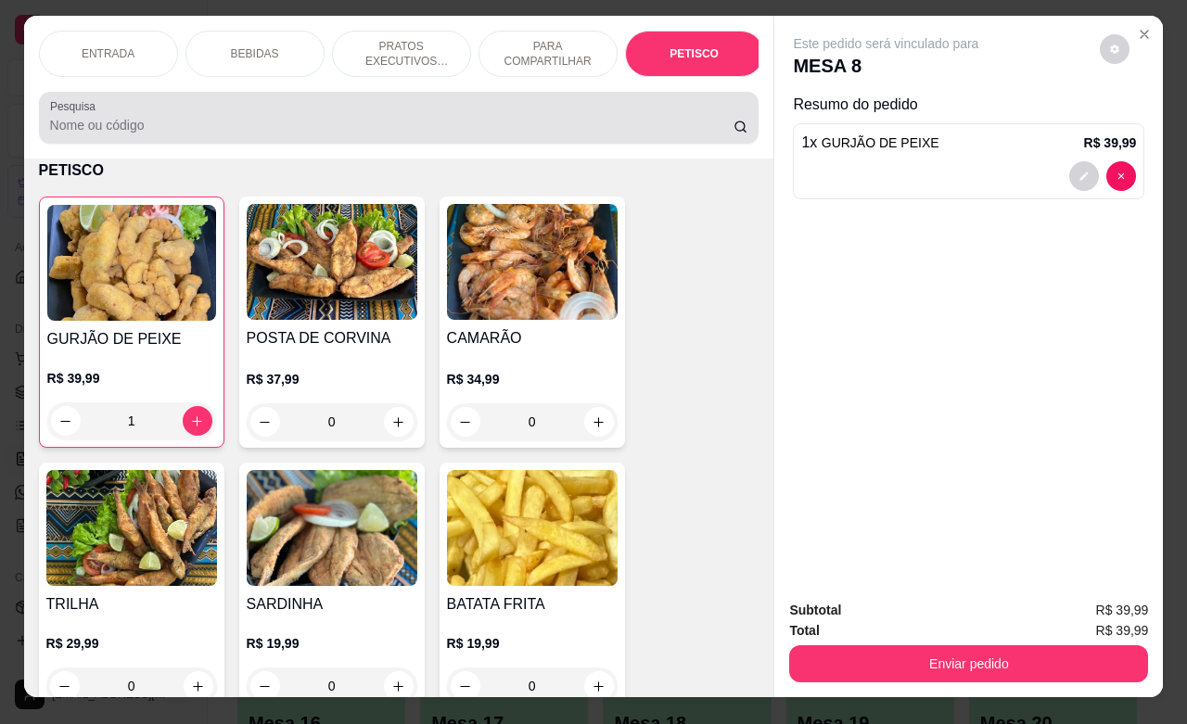
scroll to position [0, 0]
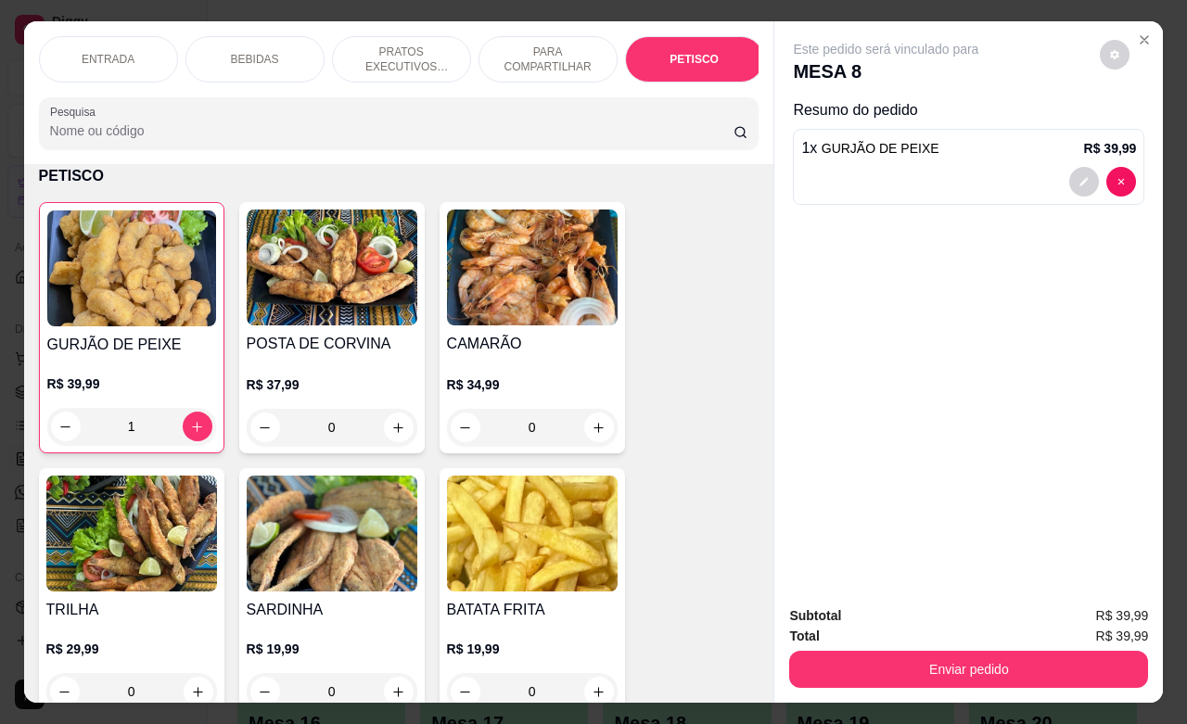
click at [241, 53] on p "BEBIDAS" at bounding box center [255, 59] width 48 height 15
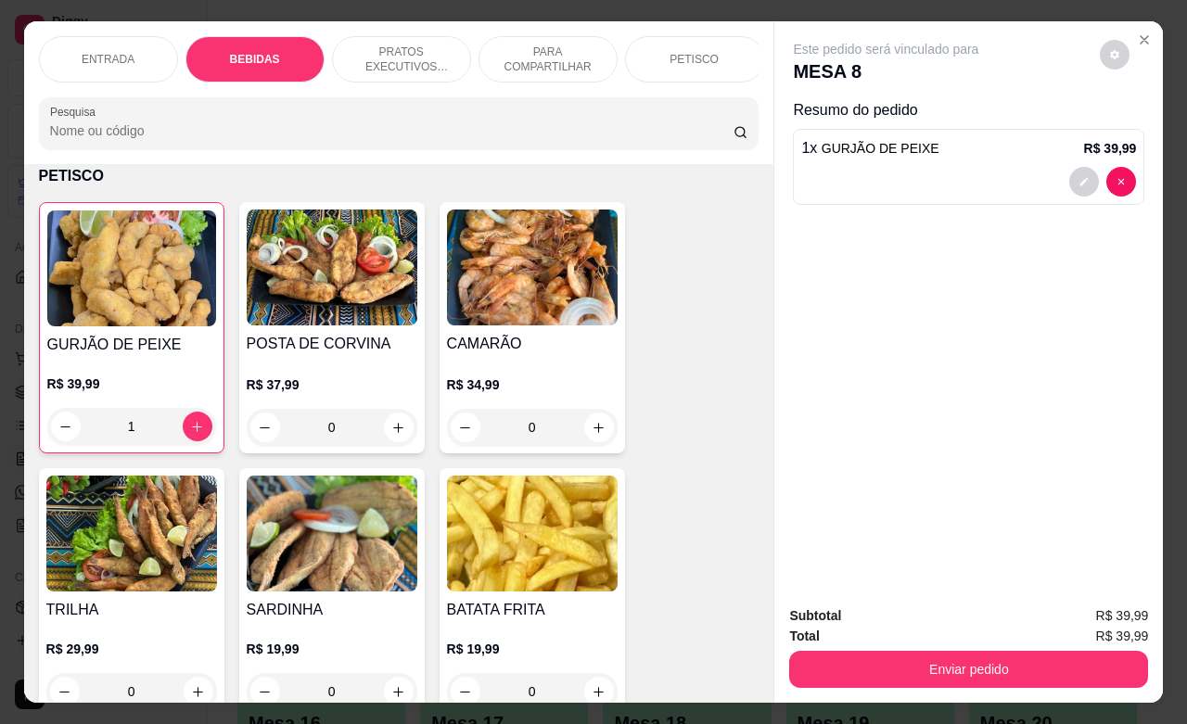
scroll to position [385, 0]
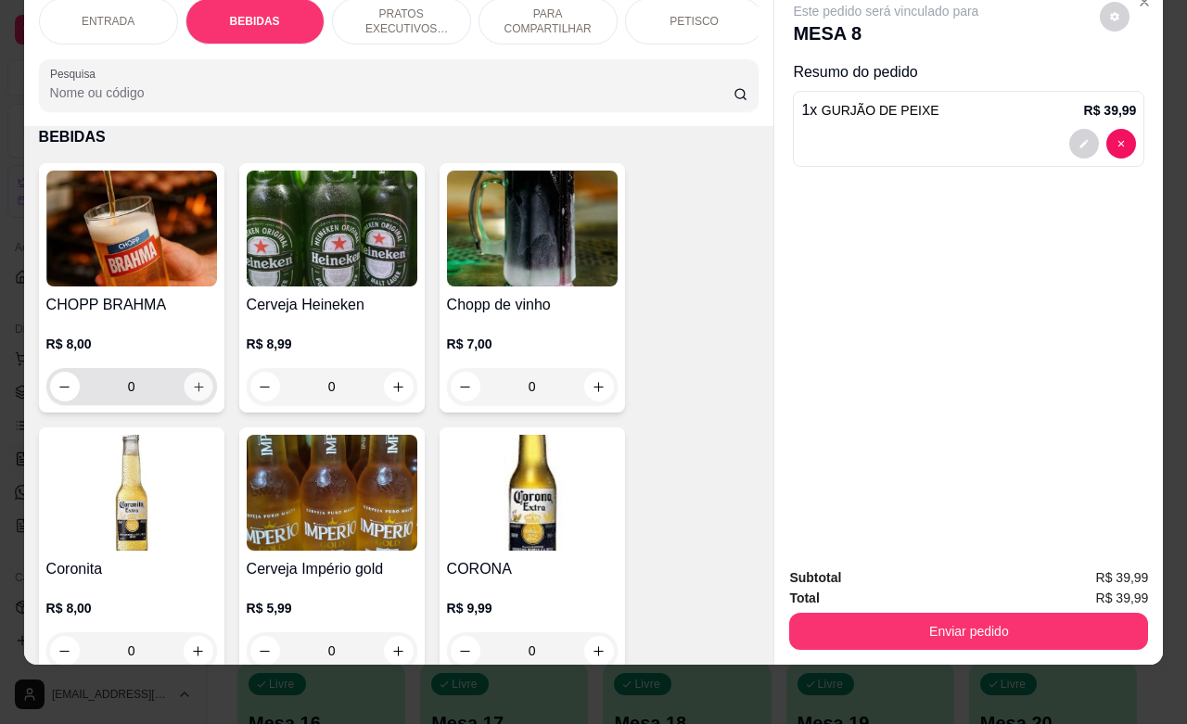
click at [191, 381] on icon "increase-product-quantity" at bounding box center [198, 387] width 14 height 14
type input "1"
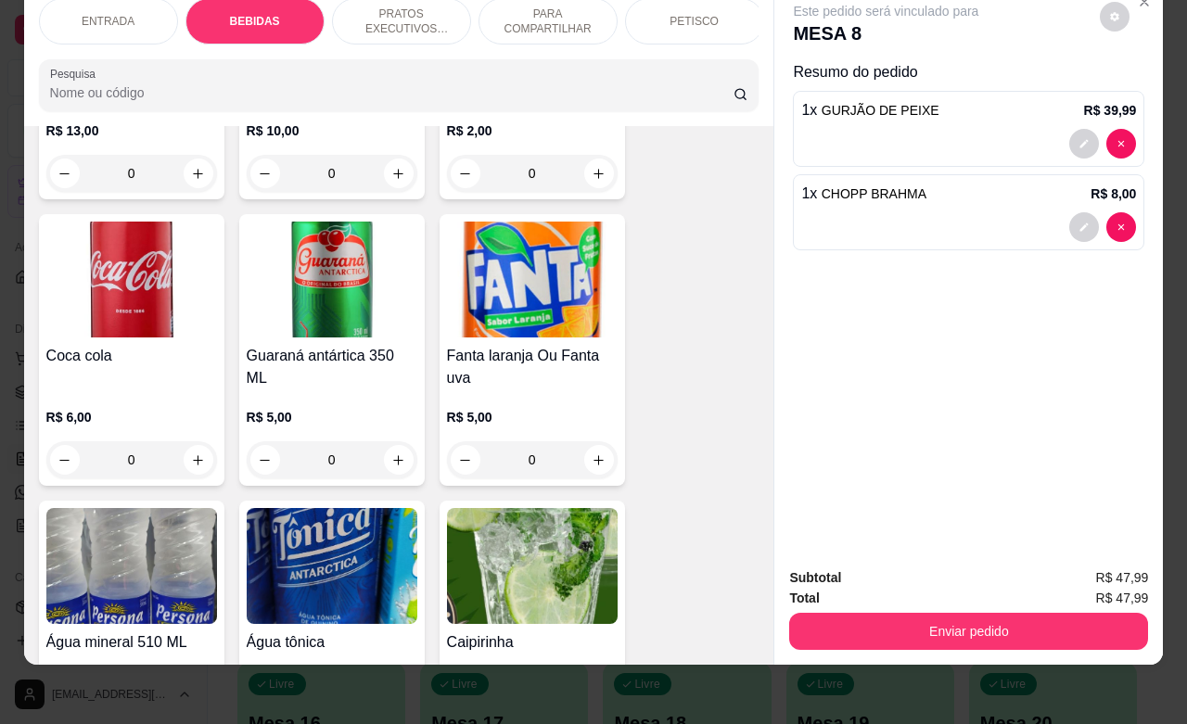
scroll to position [1196, 0]
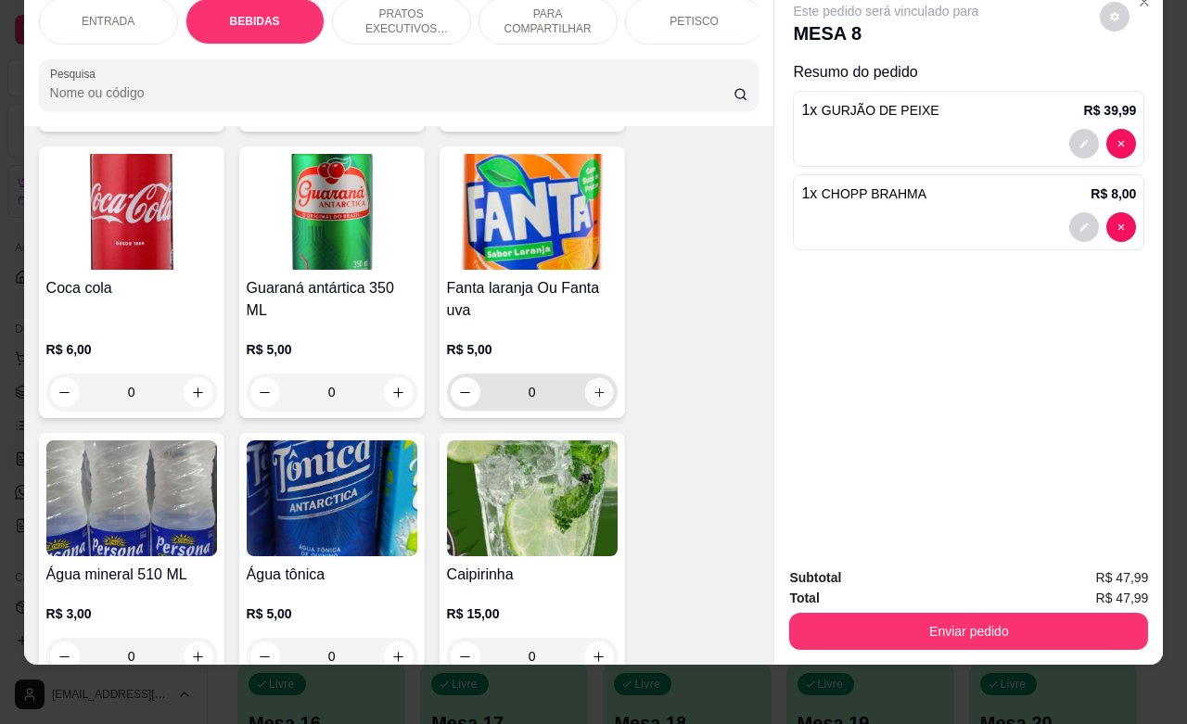
click at [592, 402] on button "increase-product-quantity" at bounding box center [598, 392] width 29 height 29
type input "1"
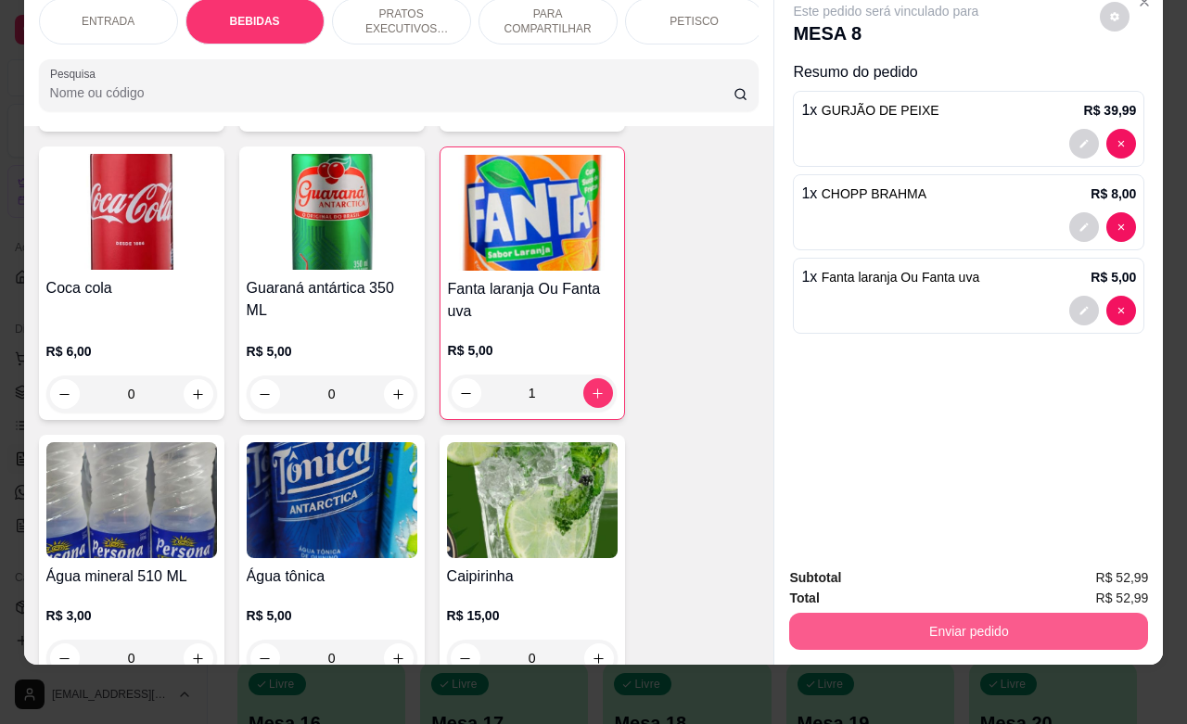
click at [898, 617] on button "Enviar pedido" at bounding box center [968, 631] width 359 height 37
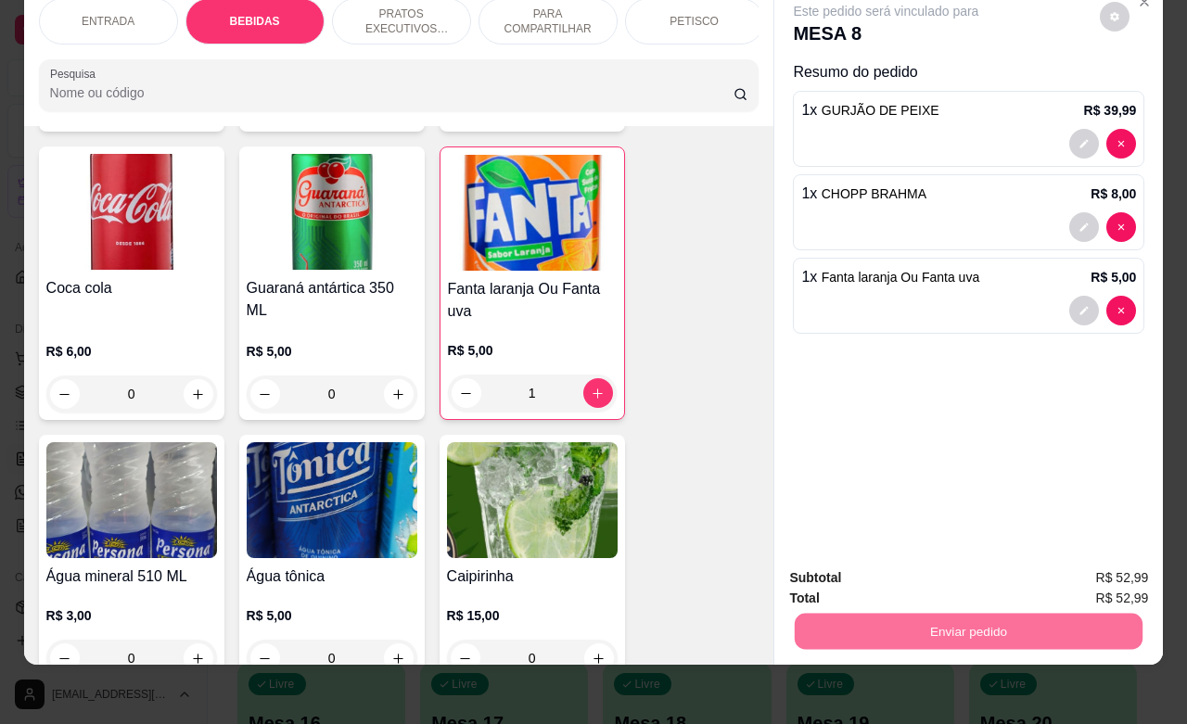
click at [870, 568] on button "Não registrar e enviar pedido" at bounding box center [905, 566] width 193 height 35
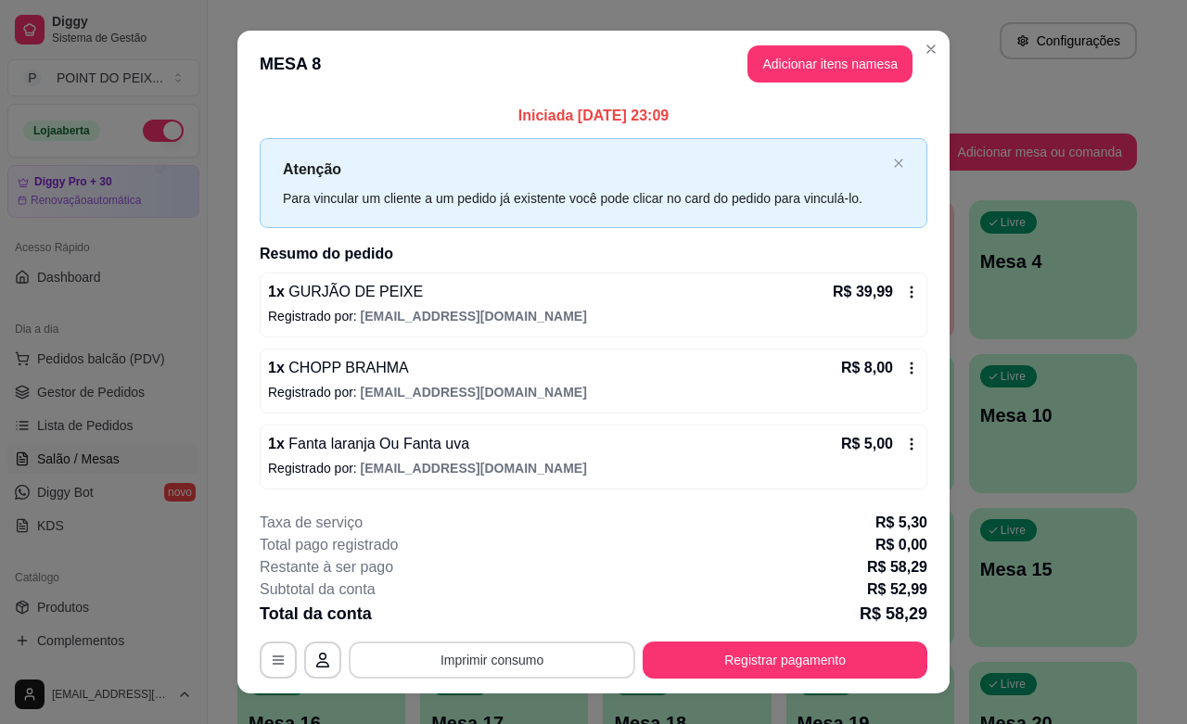
click at [559, 669] on button "Imprimir consumo" at bounding box center [492, 660] width 287 height 37
click at [499, 617] on button "IMPRESSORA" at bounding box center [488, 618] width 130 height 29
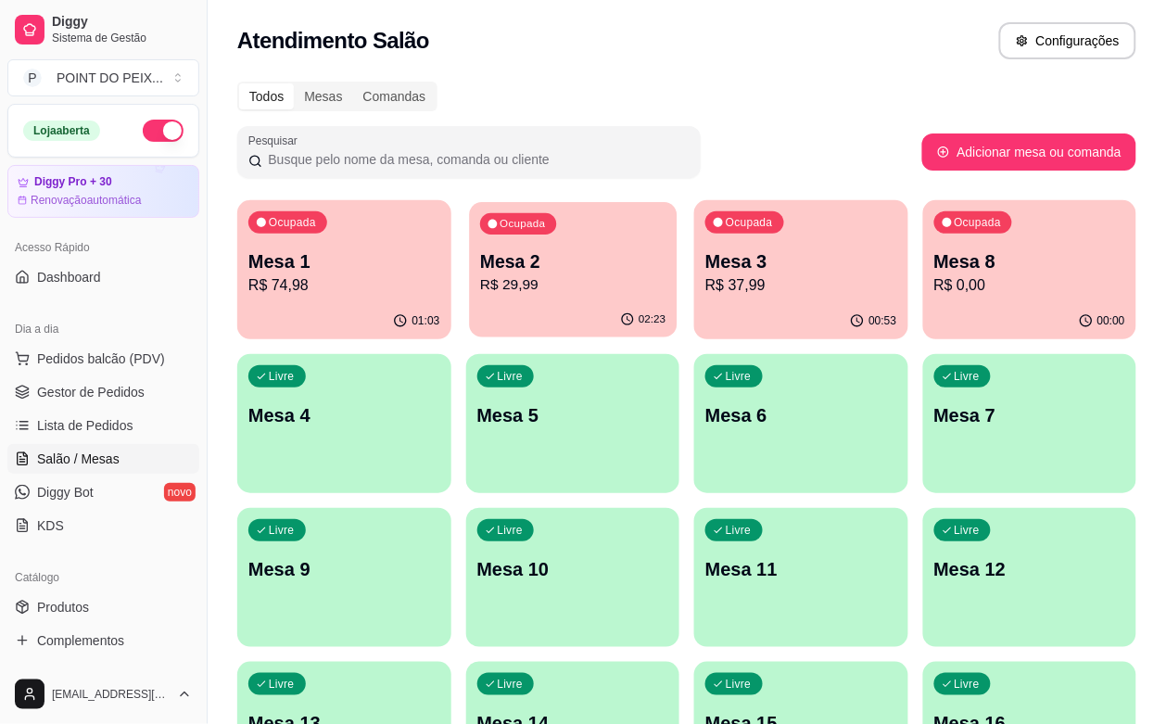
click at [541, 301] on div "Ocupada Mesa 2 R$ 29,99" at bounding box center [573, 252] width 208 height 100
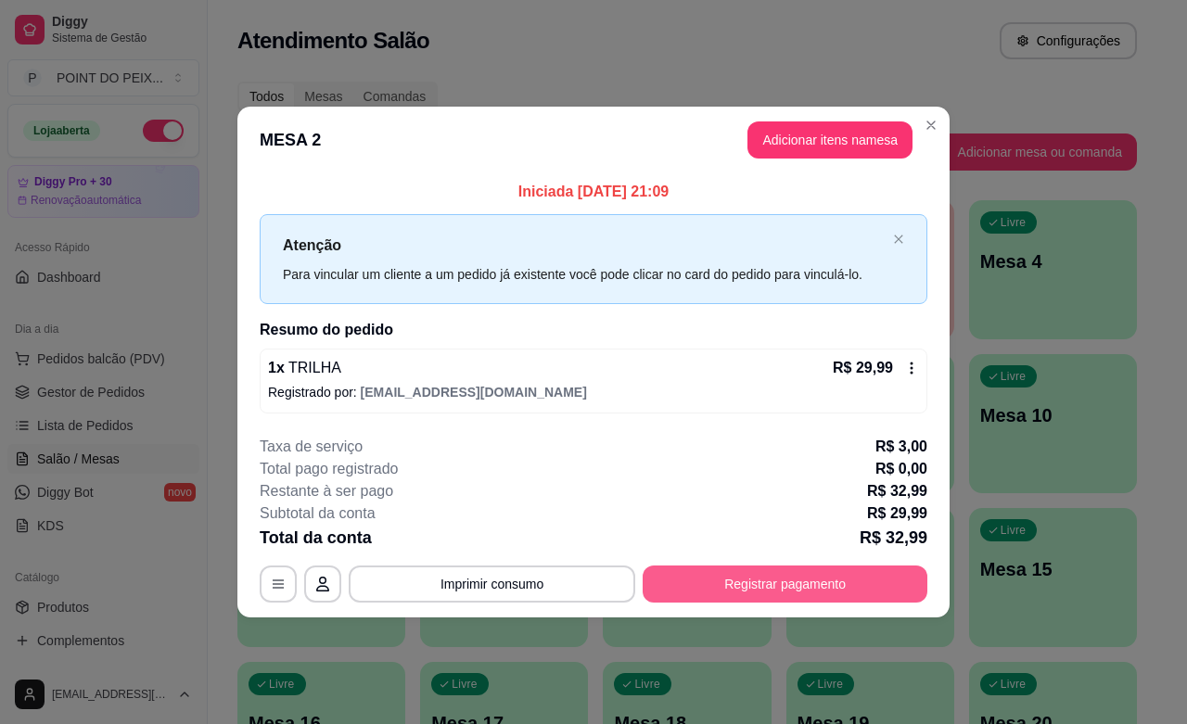
click at [746, 576] on button "Registrar pagamento" at bounding box center [785, 584] width 285 height 37
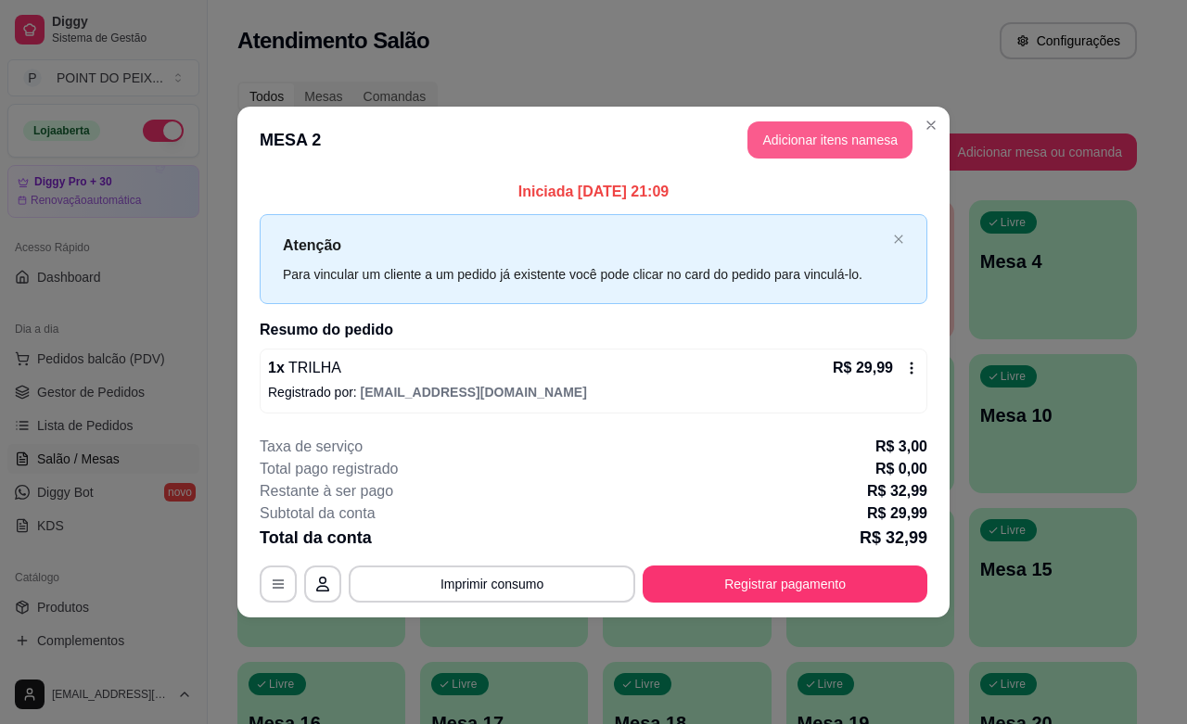
click at [832, 139] on button "Adicionar itens na mesa" at bounding box center [829, 139] width 165 height 37
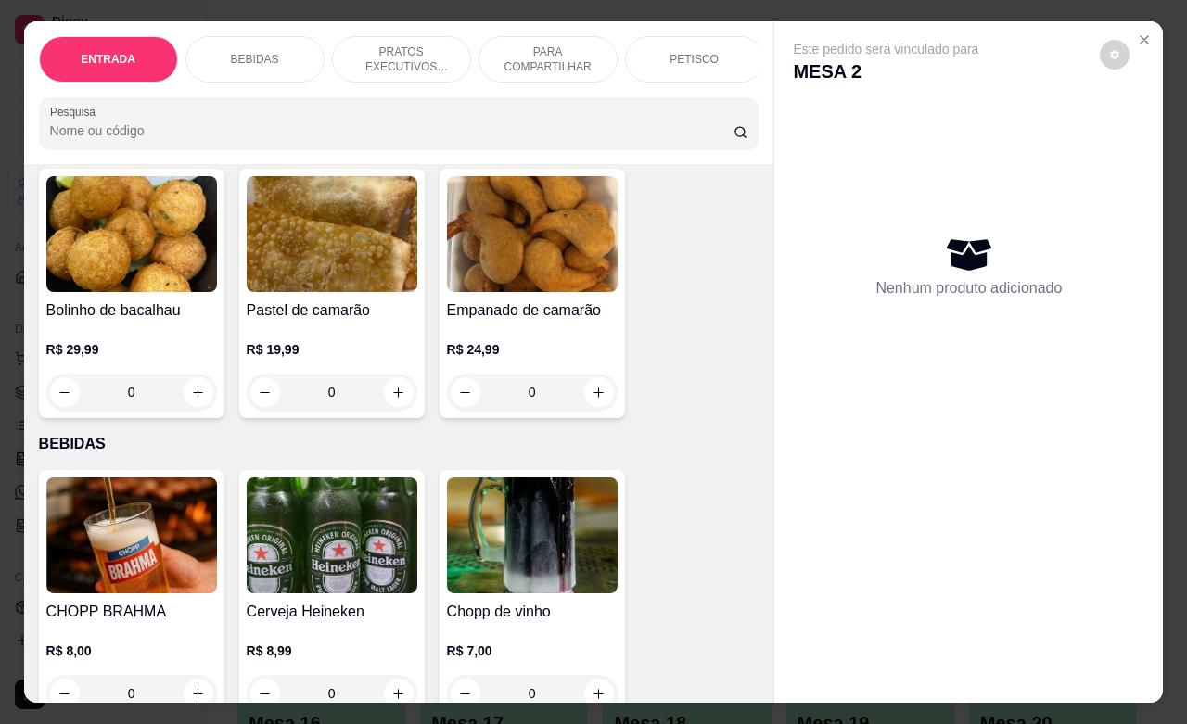
scroll to position [348, 0]
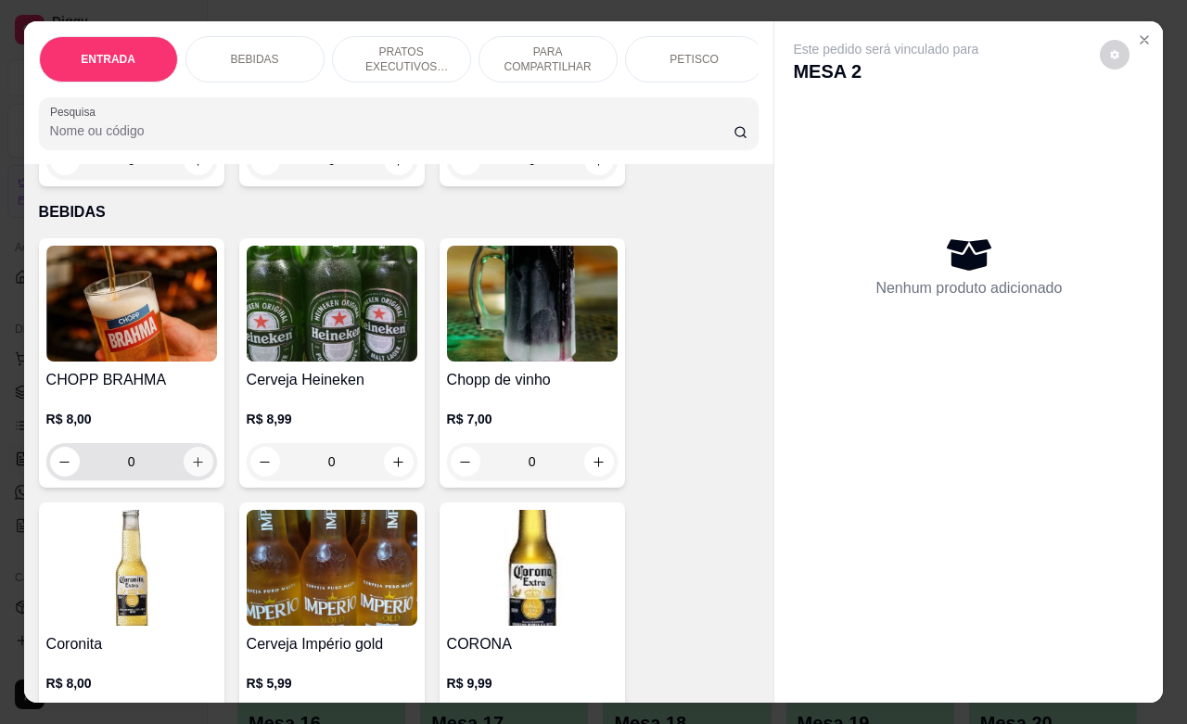
click at [192, 469] on icon "increase-product-quantity" at bounding box center [198, 462] width 14 height 14
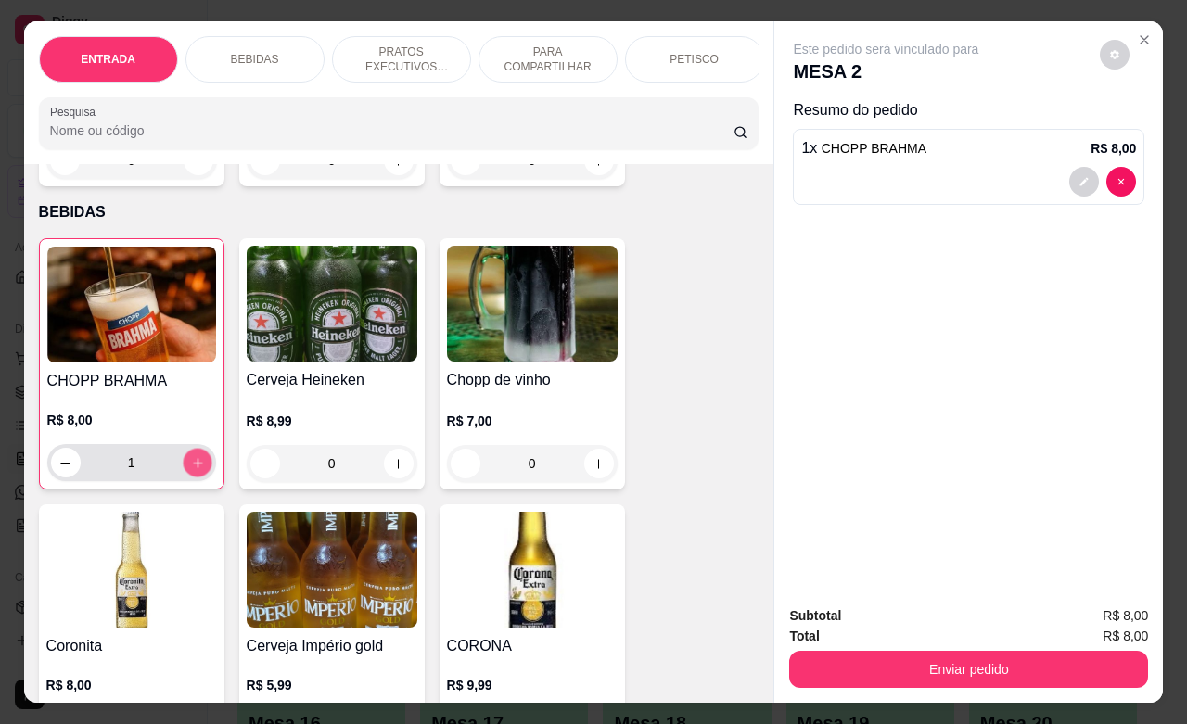
click at [192, 470] on icon "increase-product-quantity" at bounding box center [197, 463] width 14 height 14
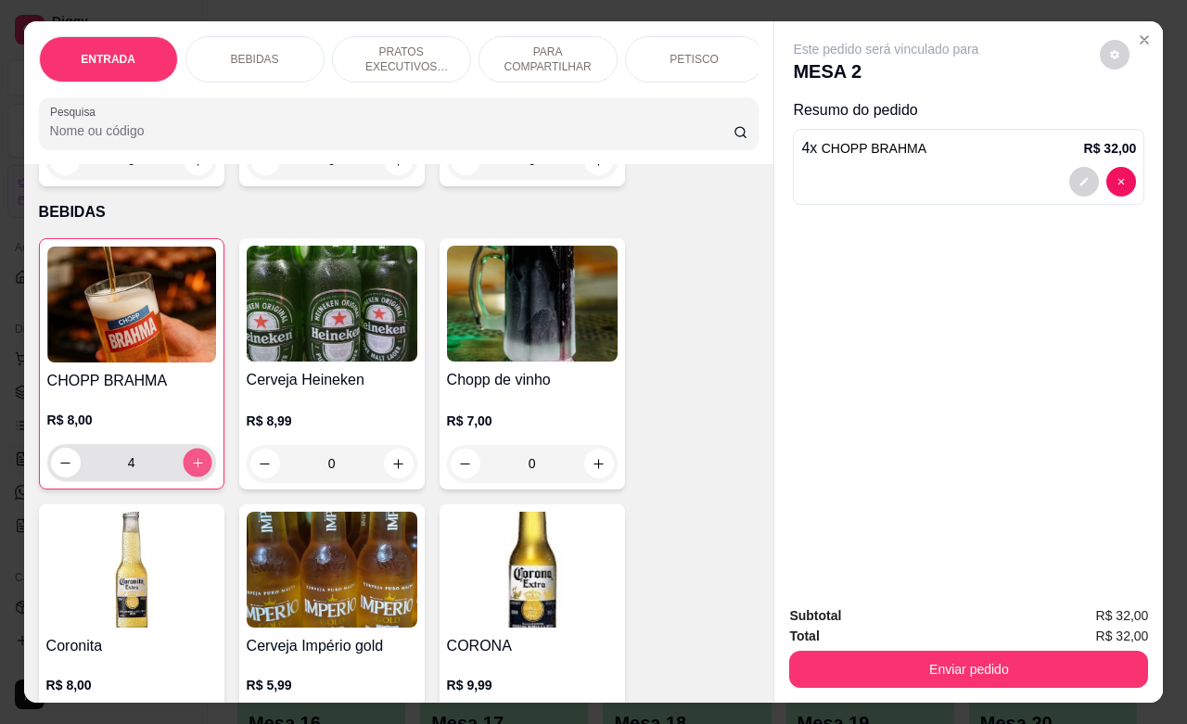
click at [192, 470] on icon "increase-product-quantity" at bounding box center [197, 463] width 14 height 14
type input "8"
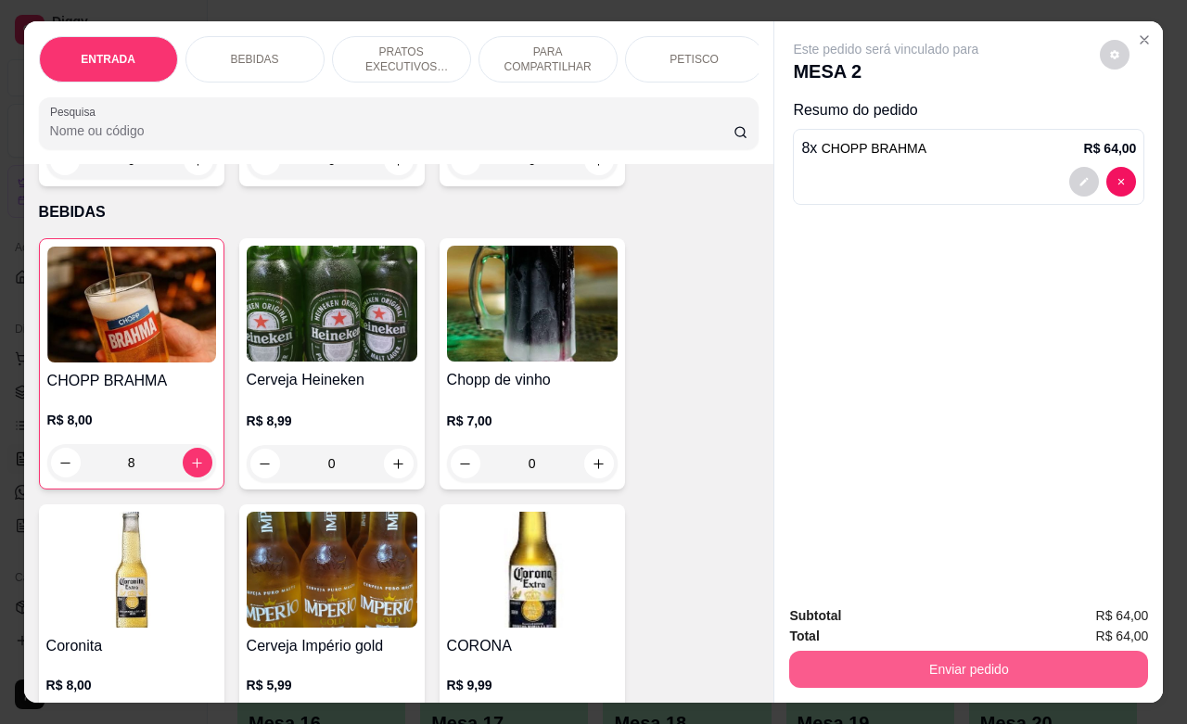
click at [961, 669] on button "Enviar pedido" at bounding box center [968, 669] width 359 height 37
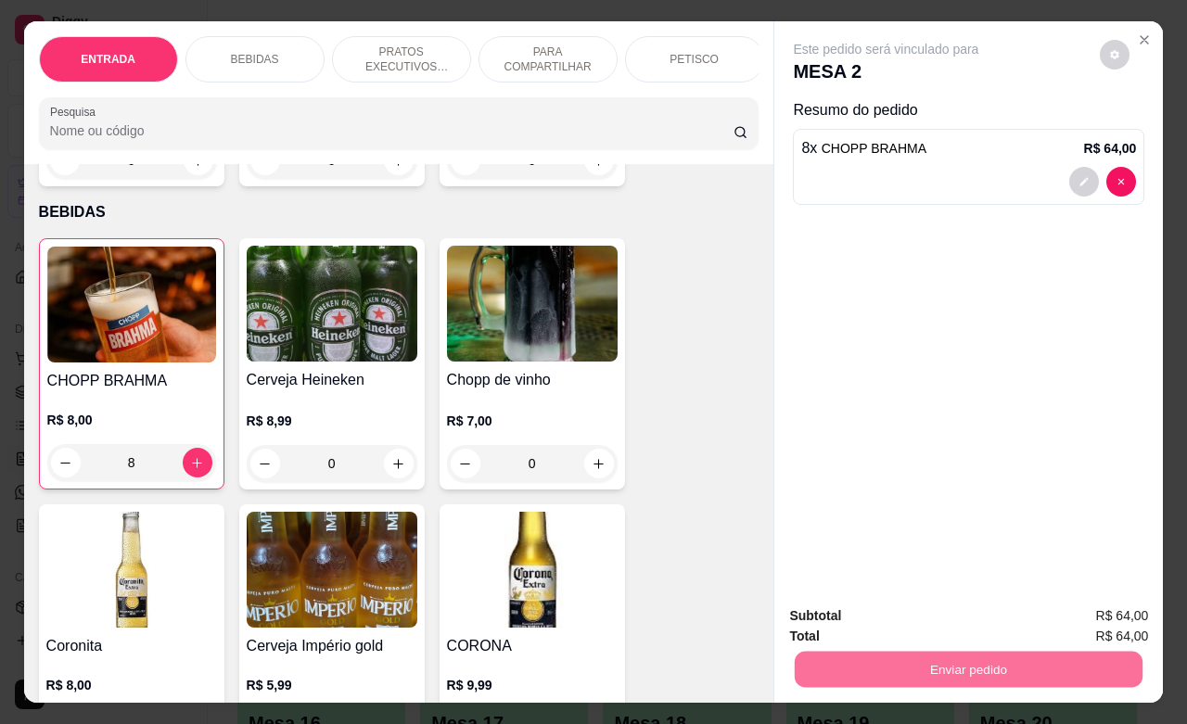
click at [953, 612] on button "Não registrar e enviar pedido" at bounding box center [905, 613] width 193 height 35
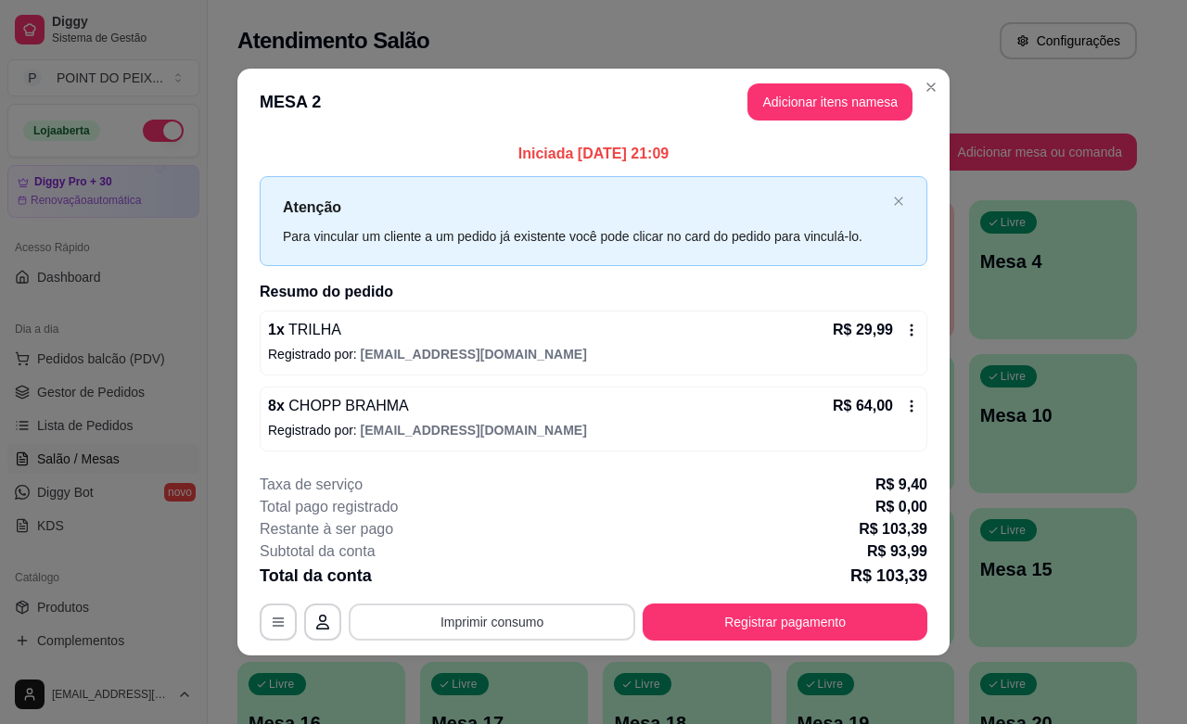
click at [573, 612] on button "Imprimir consumo" at bounding box center [492, 622] width 287 height 37
click at [533, 575] on button "IMPRESSORA" at bounding box center [497, 580] width 130 height 29
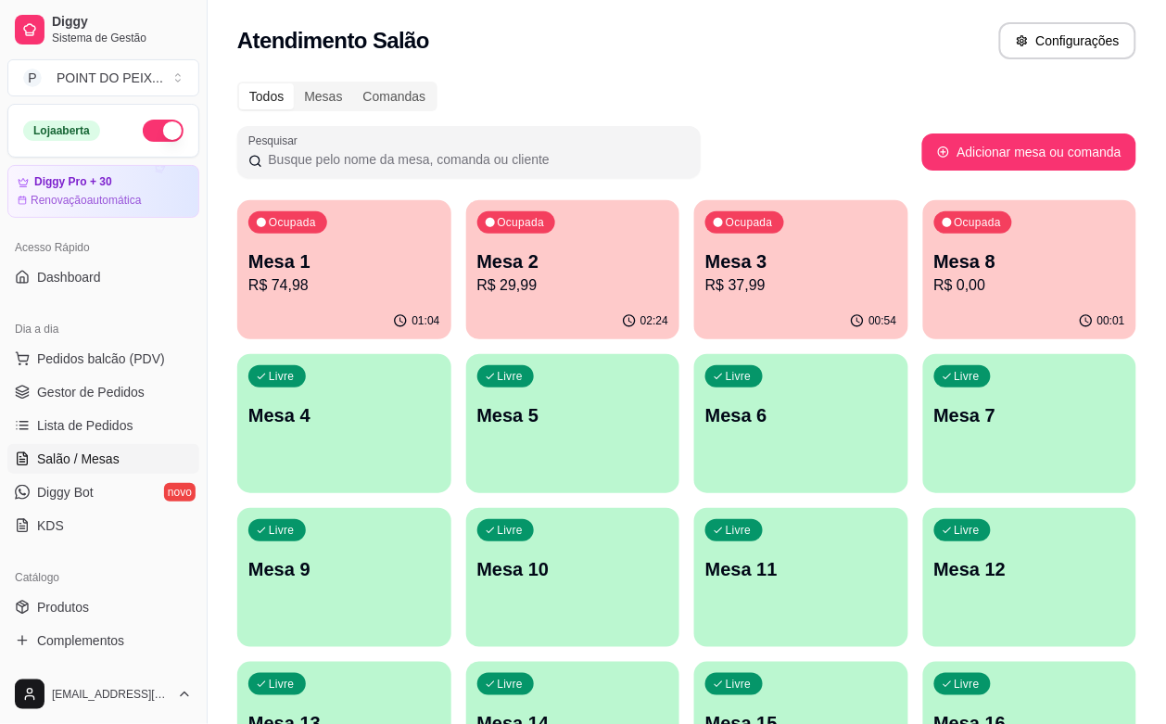
click at [935, 294] on p "R$ 0,00" at bounding box center [1031, 285] width 192 height 22
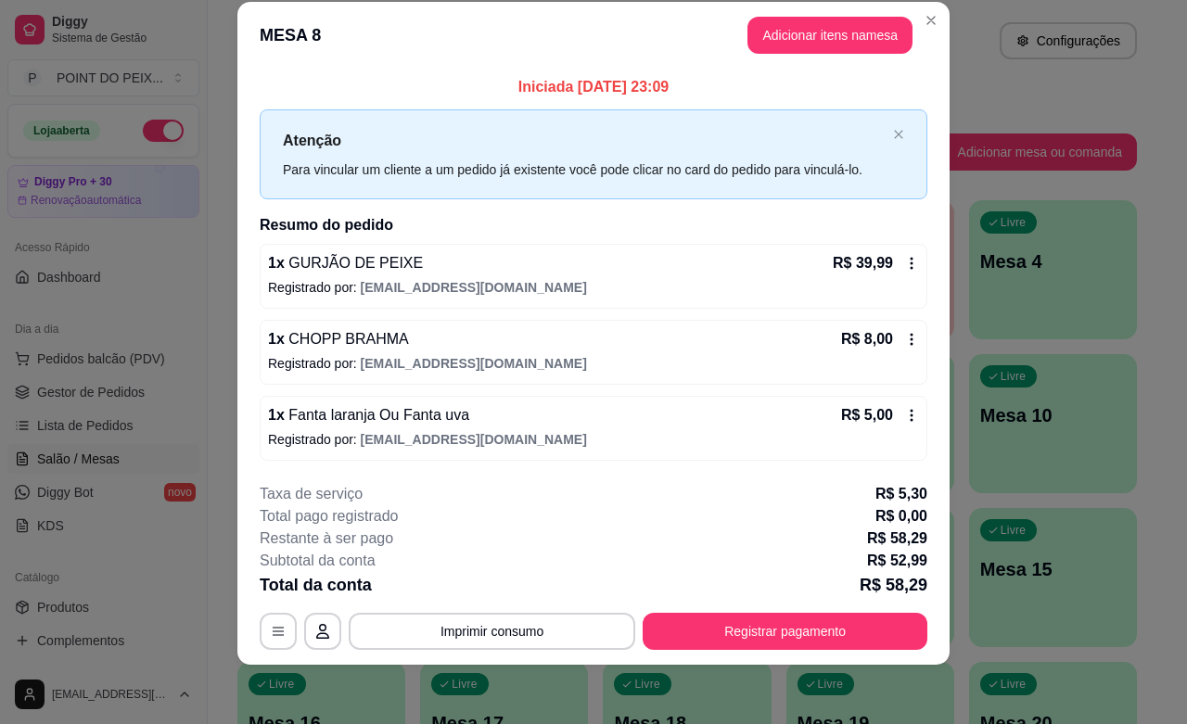
scroll to position [0, 0]
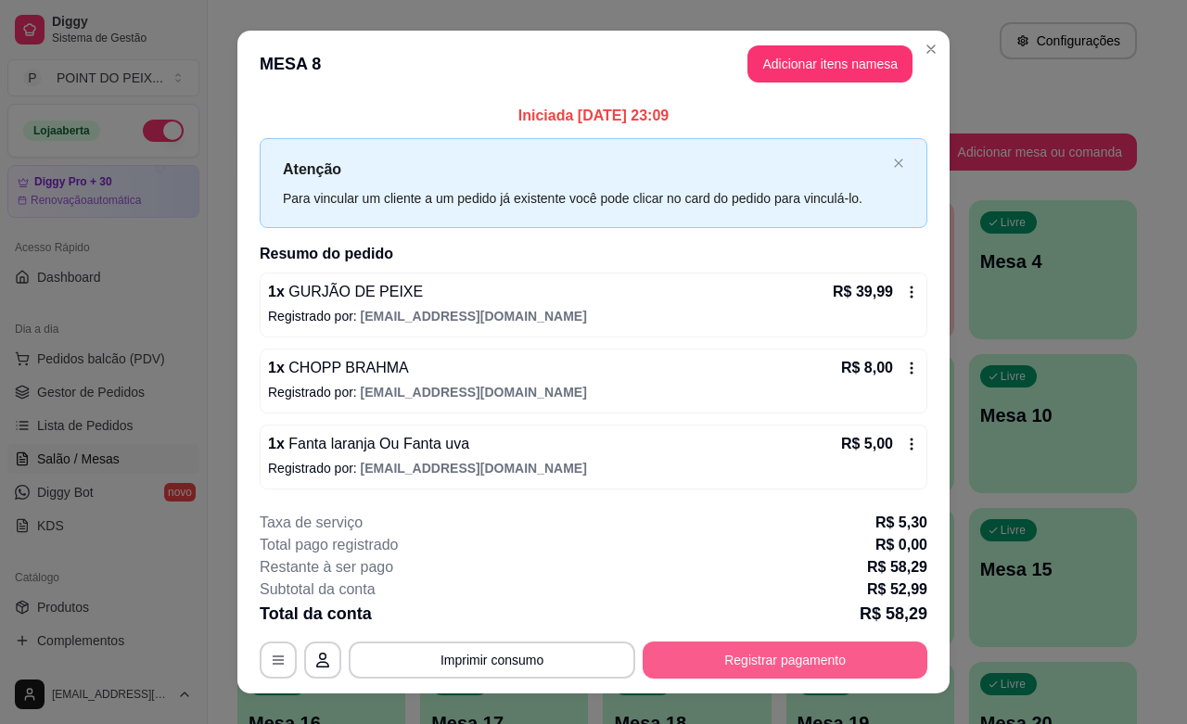
click at [694, 672] on button "Registrar pagamento" at bounding box center [785, 660] width 285 height 37
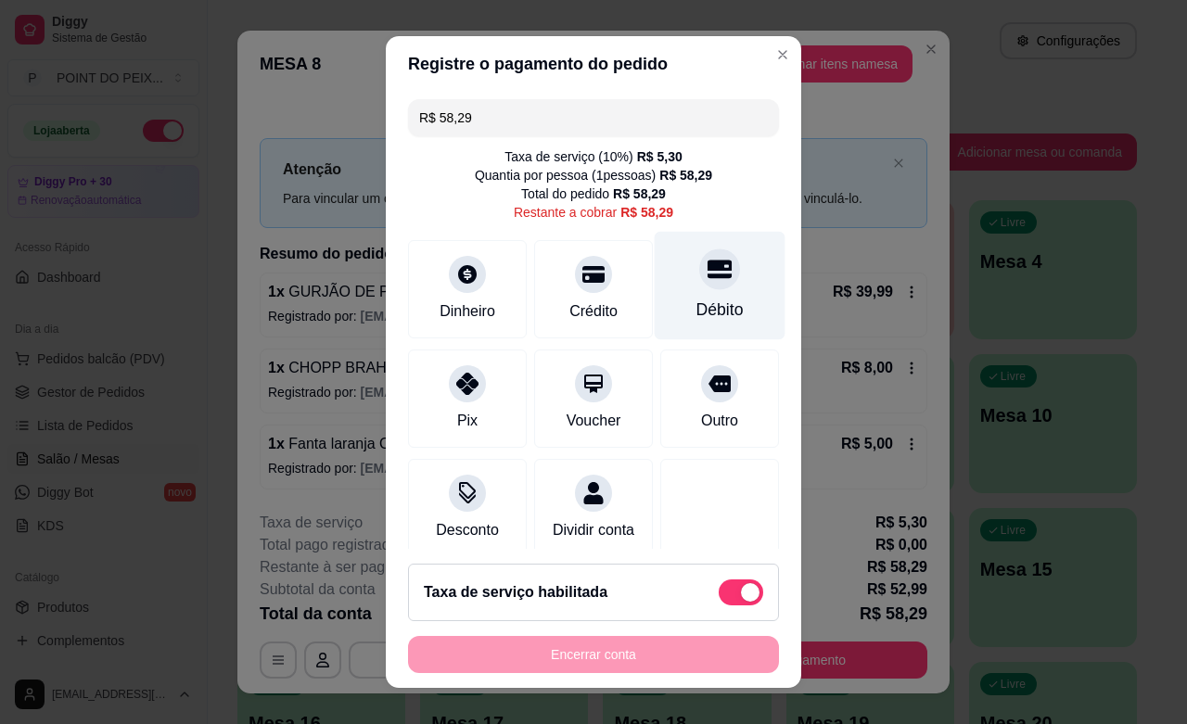
click at [689, 288] on div "Débito" at bounding box center [720, 286] width 131 height 108
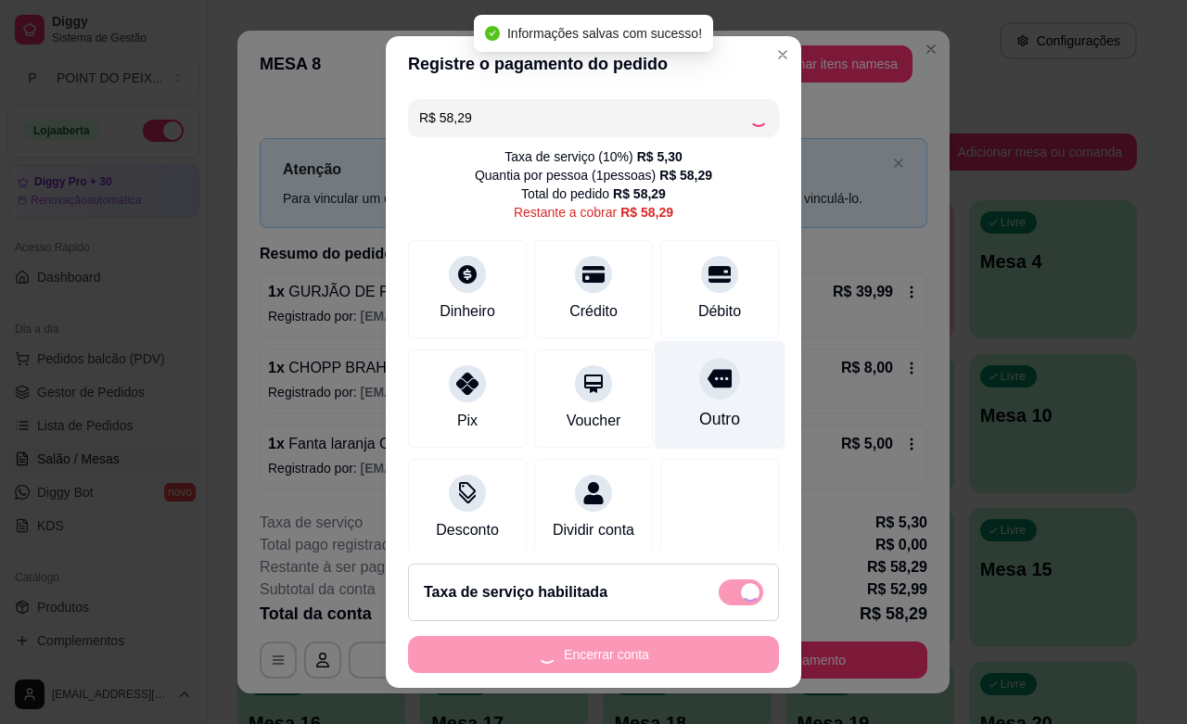
type input "R$ 0,00"
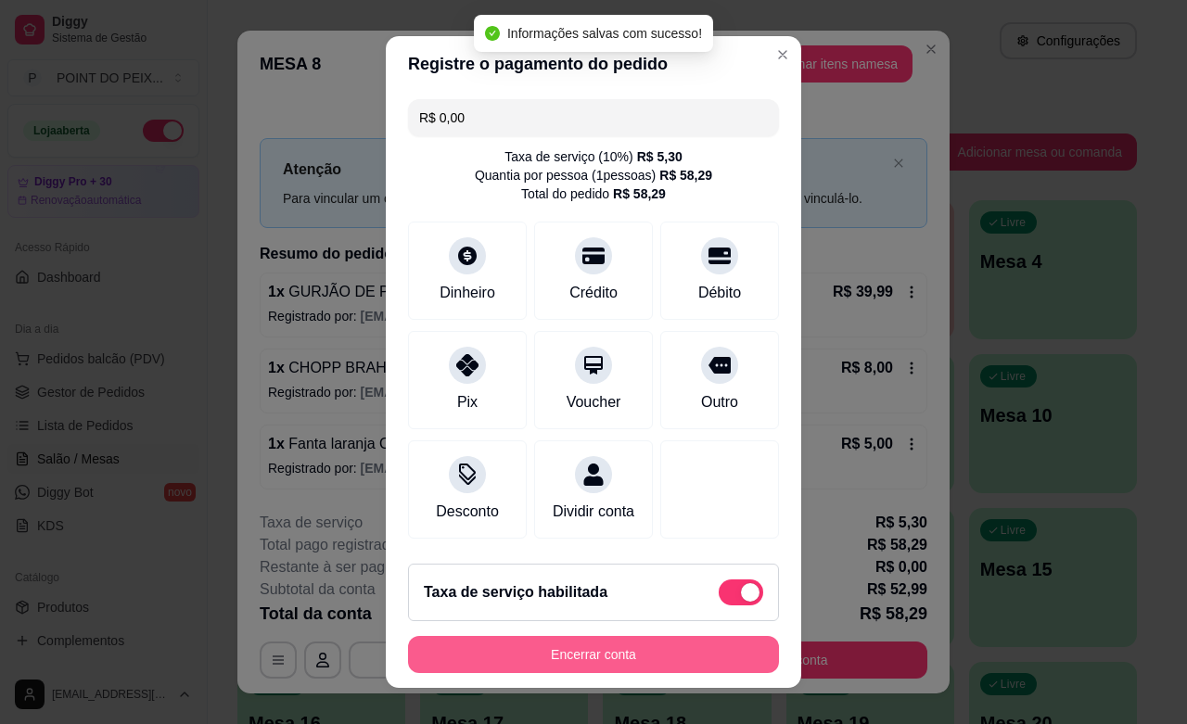
click at [614, 657] on button "Encerrar conta" at bounding box center [593, 654] width 371 height 37
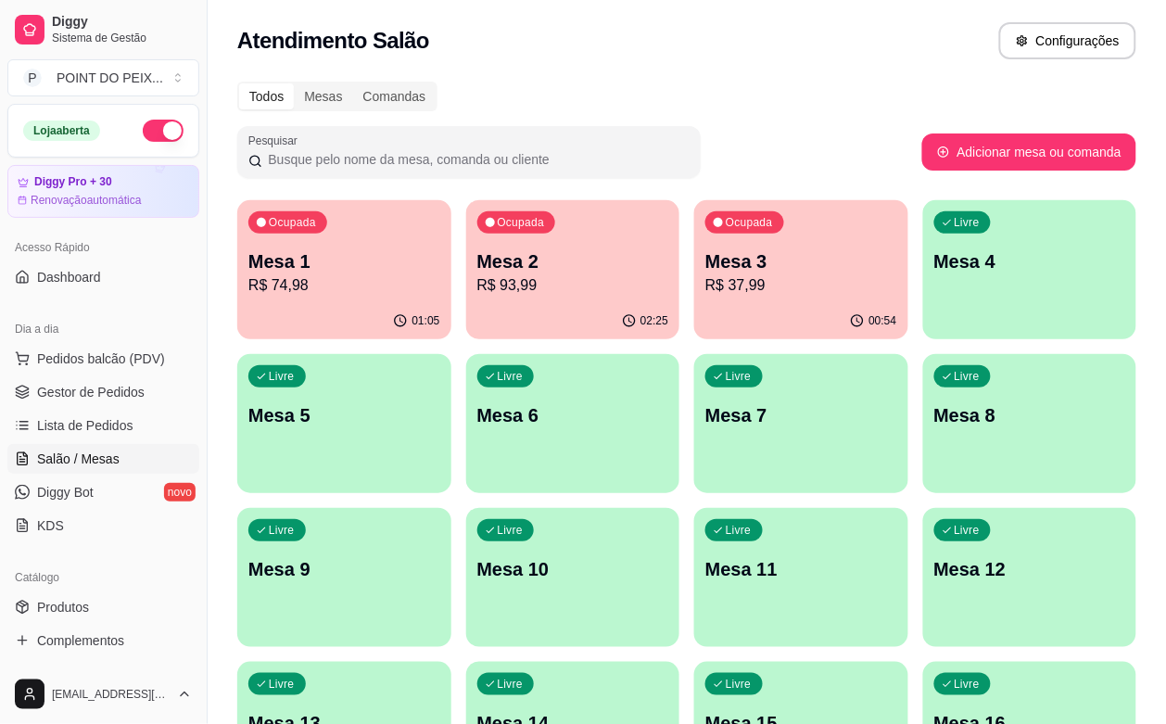
click at [323, 247] on div "Ocupada Mesa 1 R$ 74,98" at bounding box center [344, 251] width 214 height 103
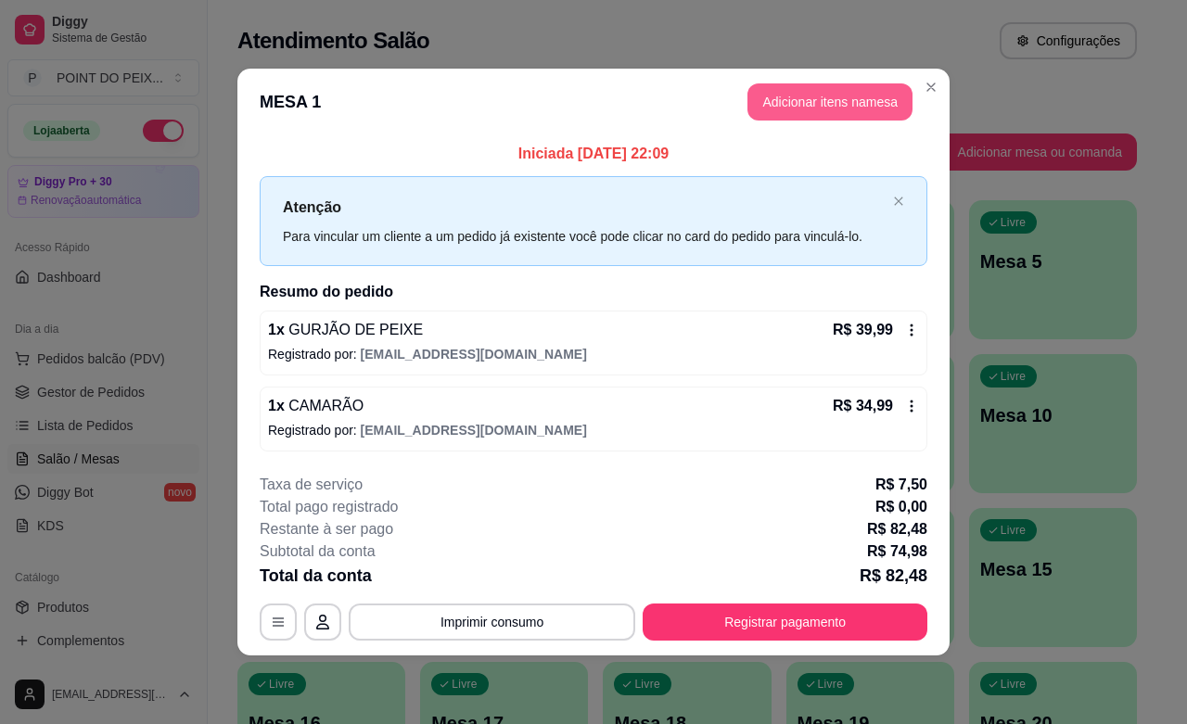
click at [860, 103] on button "Adicionar itens na mesa" at bounding box center [829, 101] width 165 height 37
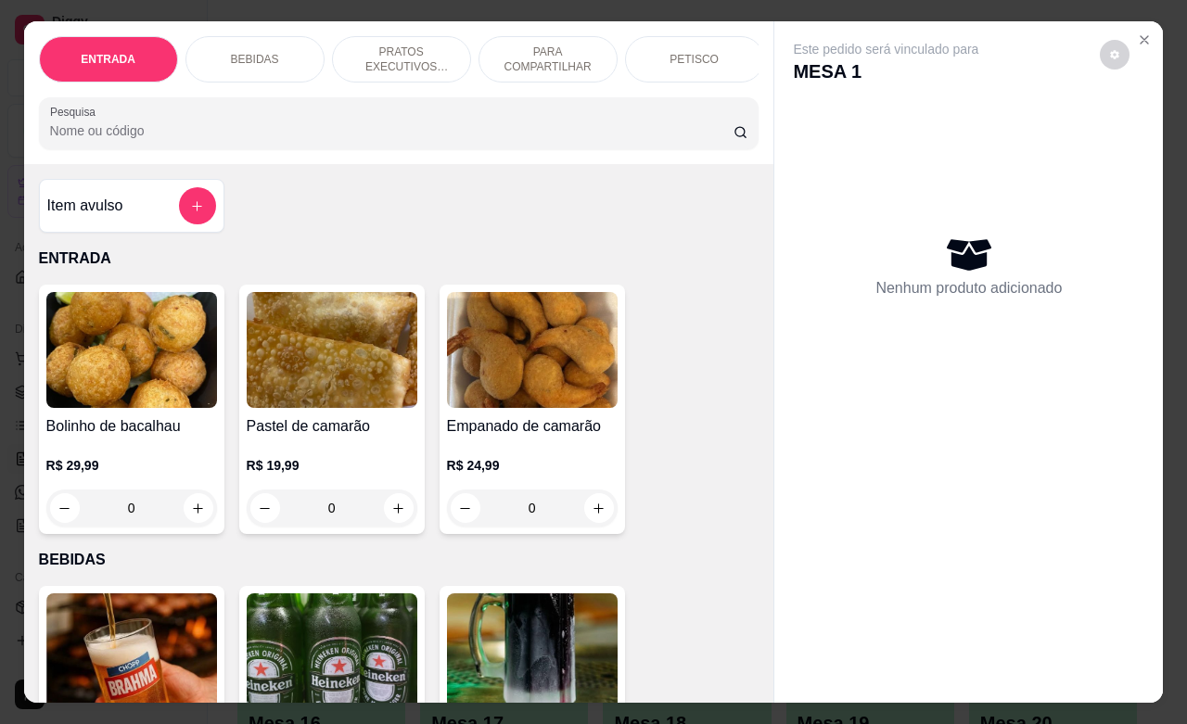
click at [234, 52] on p "BEBIDAS" at bounding box center [255, 59] width 48 height 15
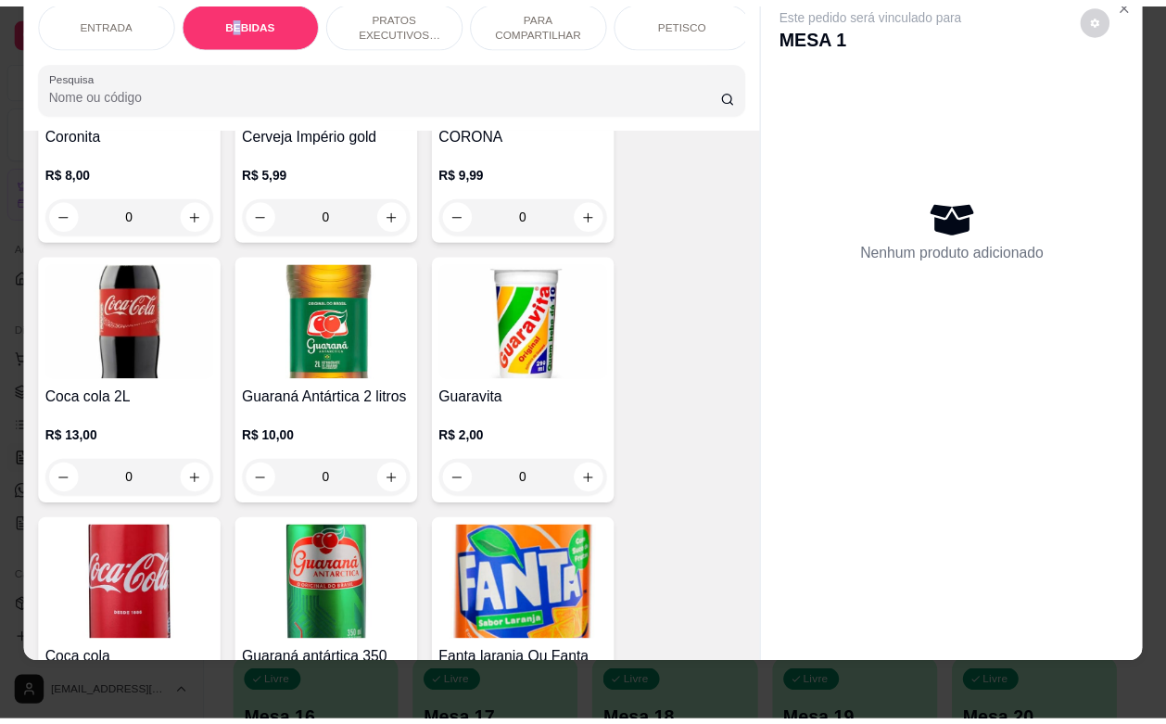
scroll to position [848, 0]
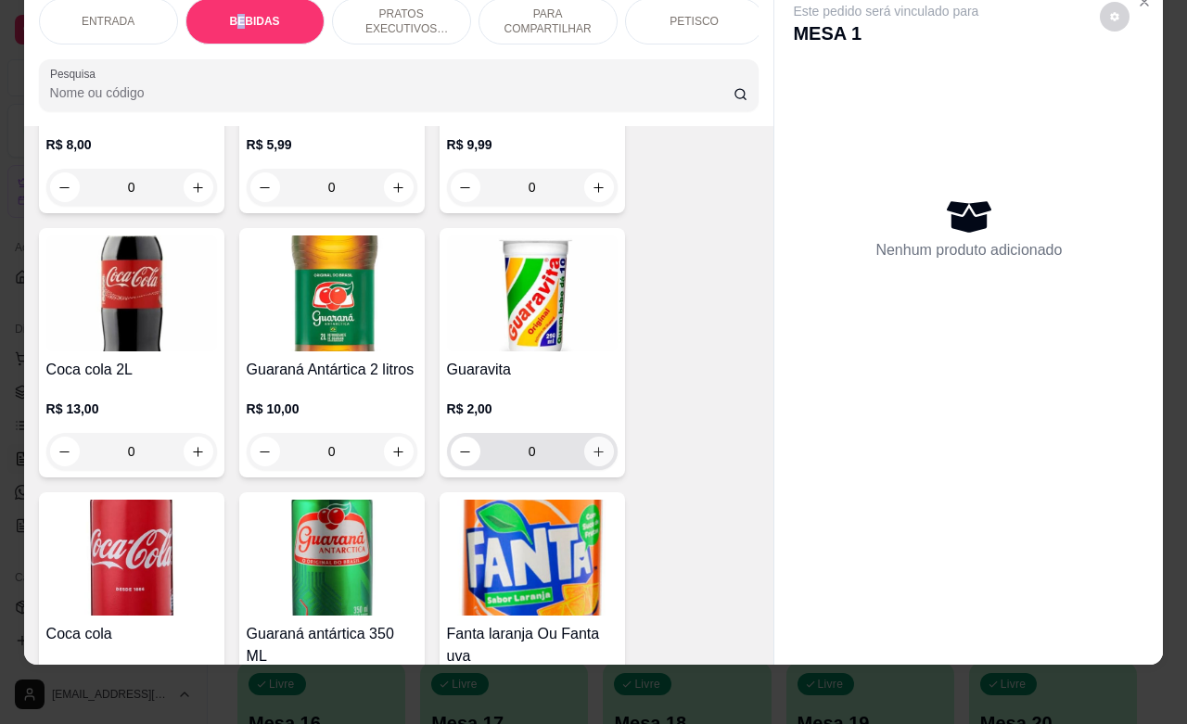
click at [590, 460] on button "increase-product-quantity" at bounding box center [599, 452] width 30 height 30
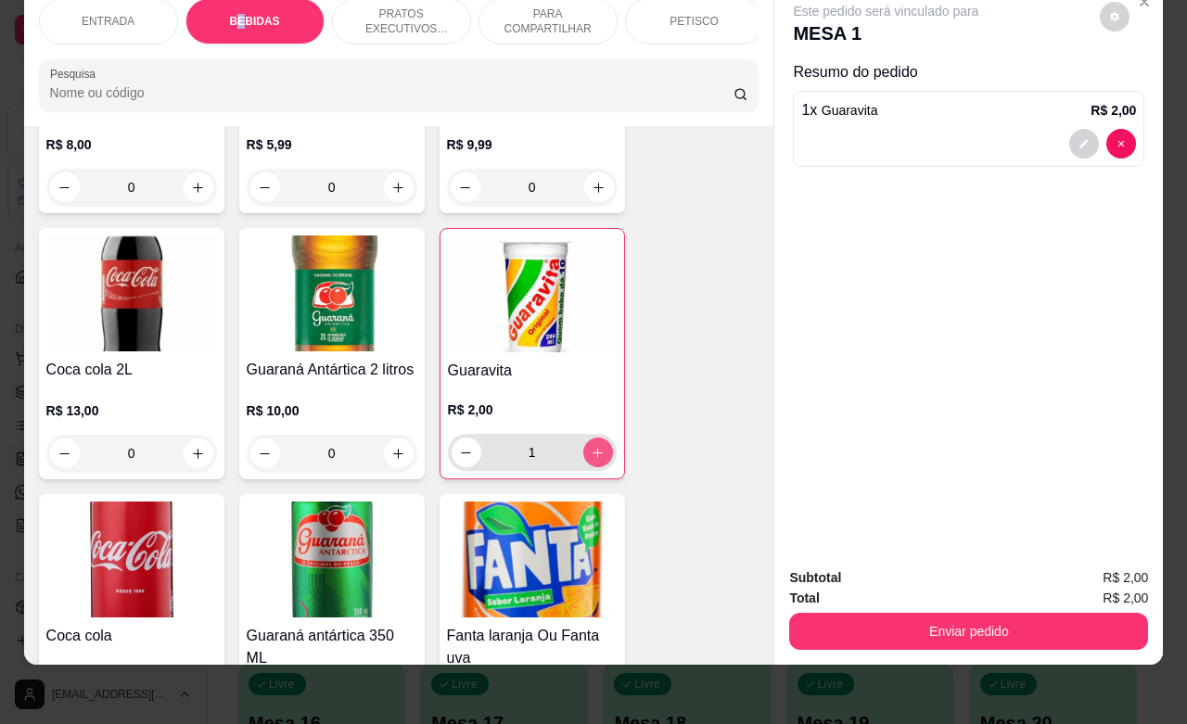
click at [591, 460] on icon "increase-product-quantity" at bounding box center [598, 453] width 14 height 14
type input "2"
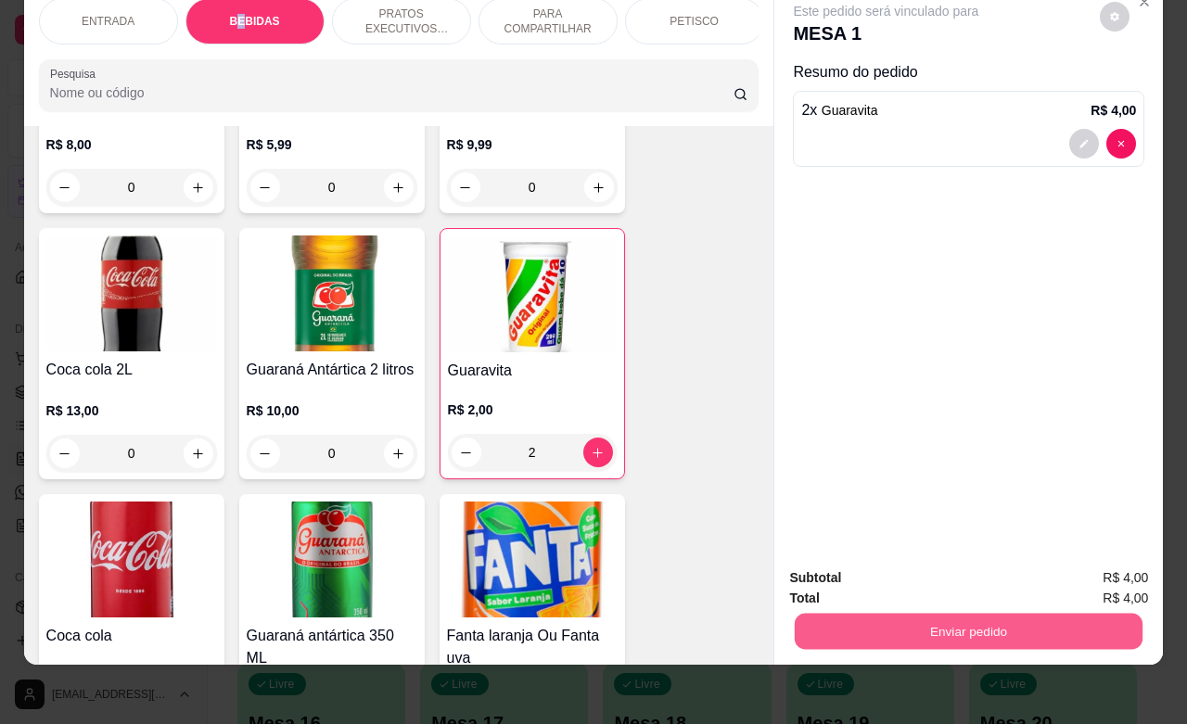
click at [924, 613] on button "Enviar pedido" at bounding box center [969, 631] width 348 height 36
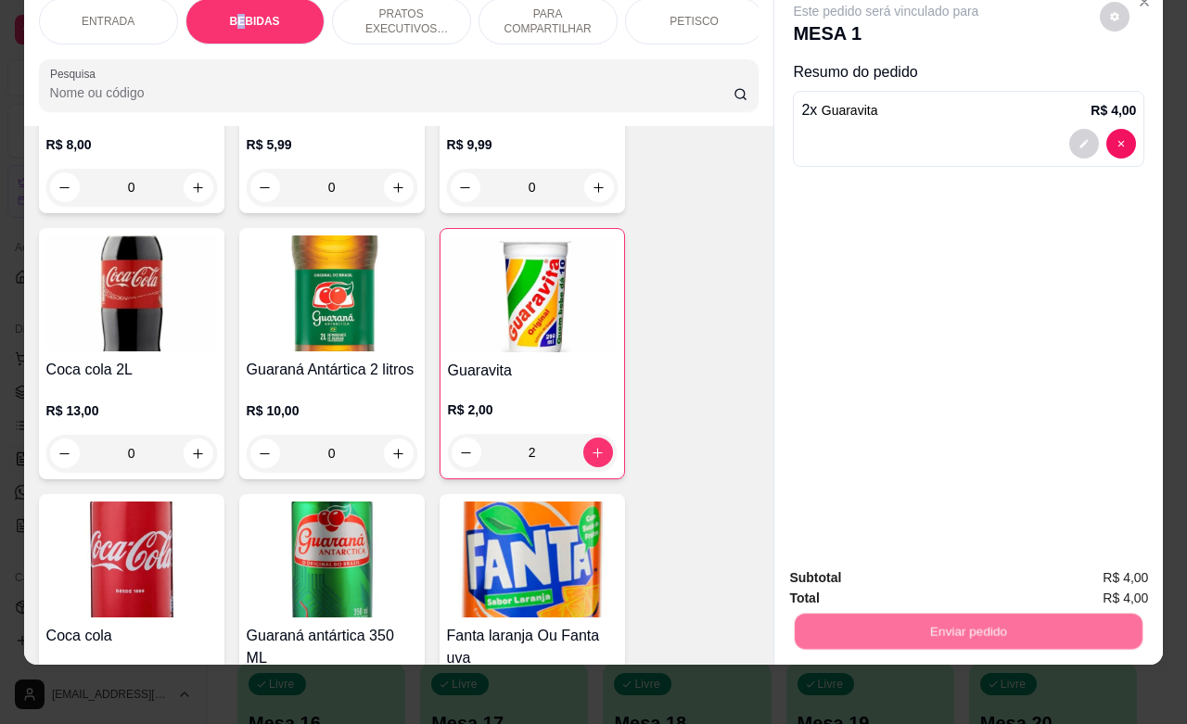
click at [872, 575] on button "Não registrar e enviar pedido" at bounding box center [905, 566] width 193 height 35
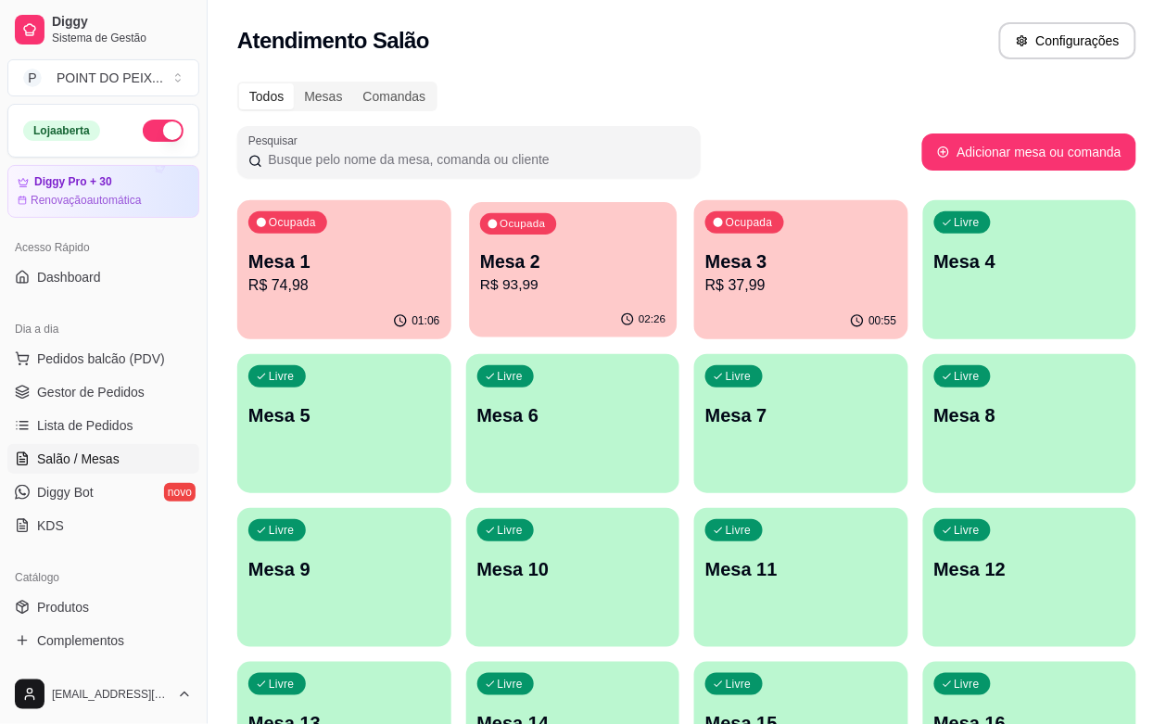
click at [539, 290] on p "R$ 93,99" at bounding box center [572, 284] width 185 height 21
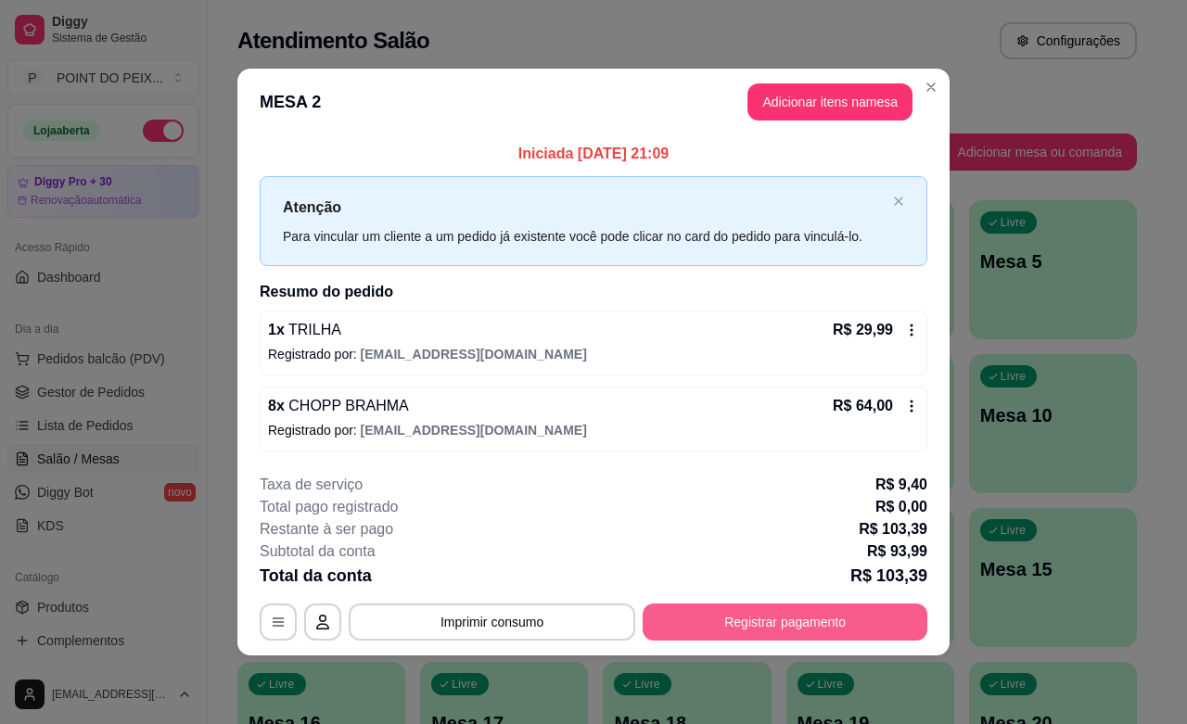
click at [709, 631] on button "Registrar pagamento" at bounding box center [785, 622] width 285 height 37
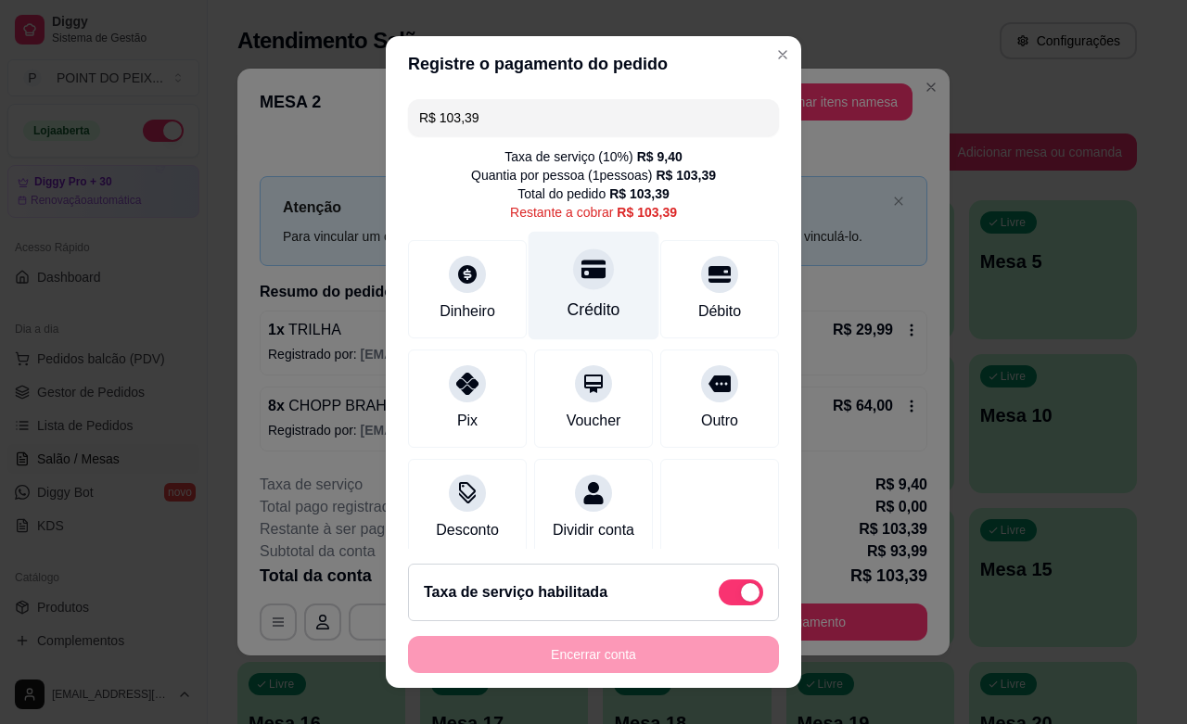
click at [573, 284] on div at bounding box center [593, 269] width 41 height 41
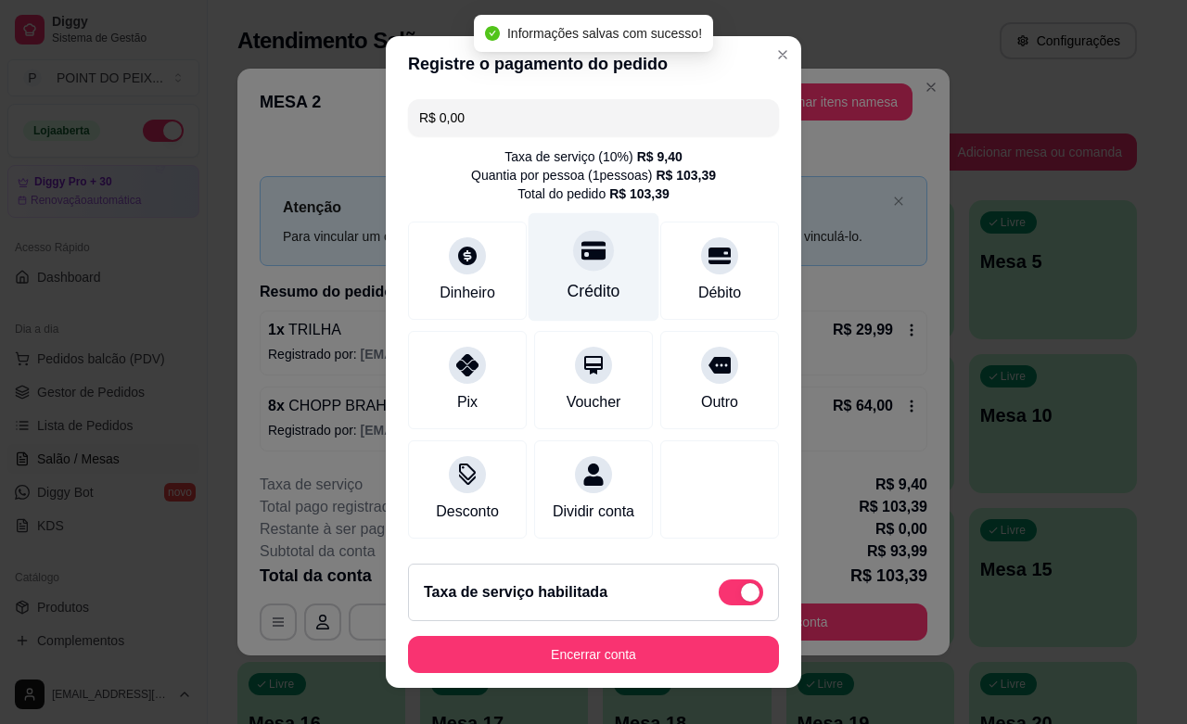
type input "R$ 0,00"
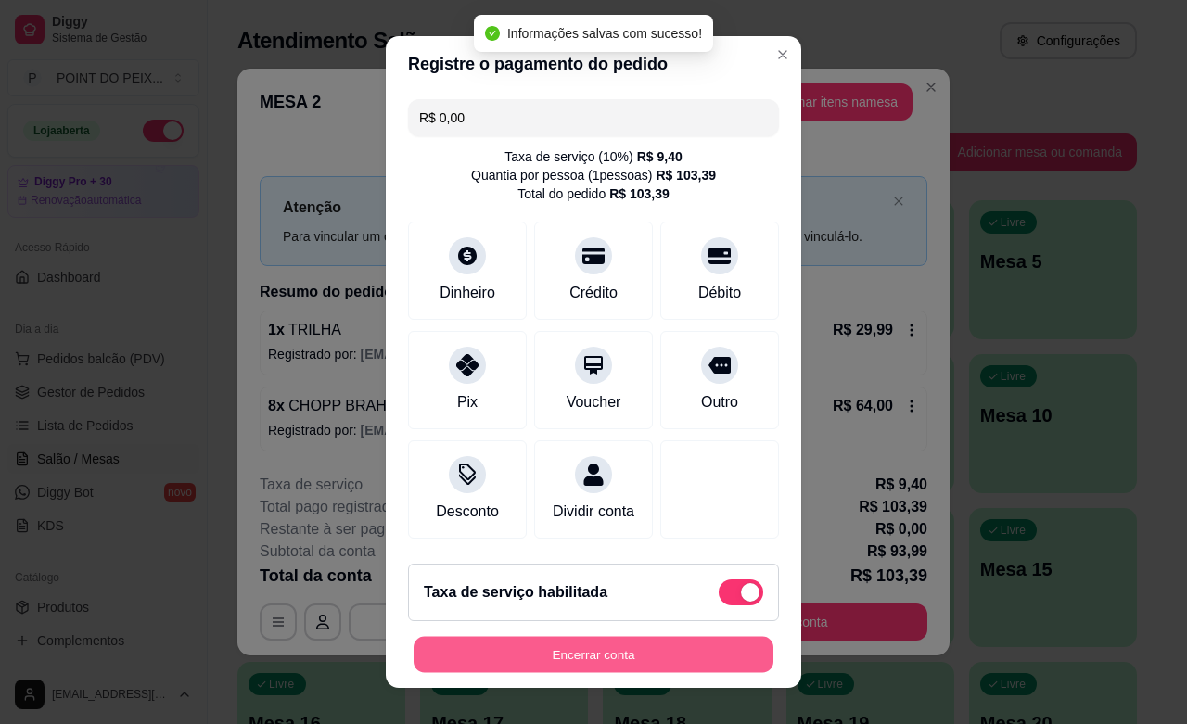
click at [628, 655] on button "Encerrar conta" at bounding box center [594, 655] width 360 height 36
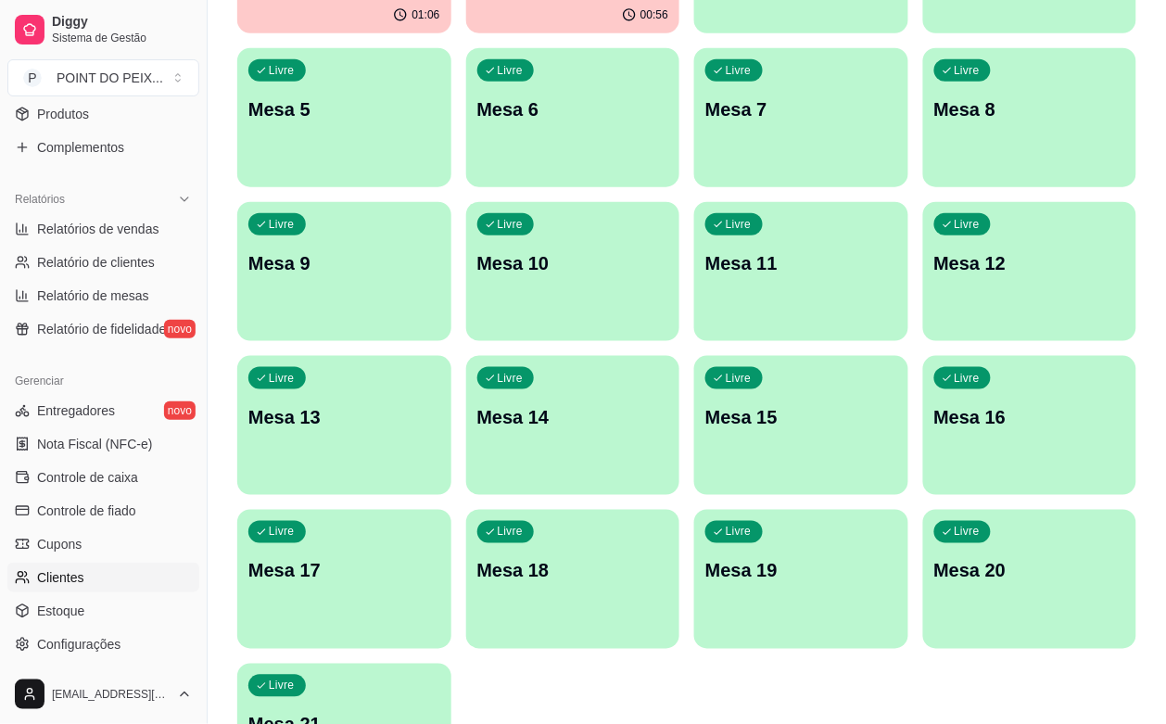
scroll to position [609, 0]
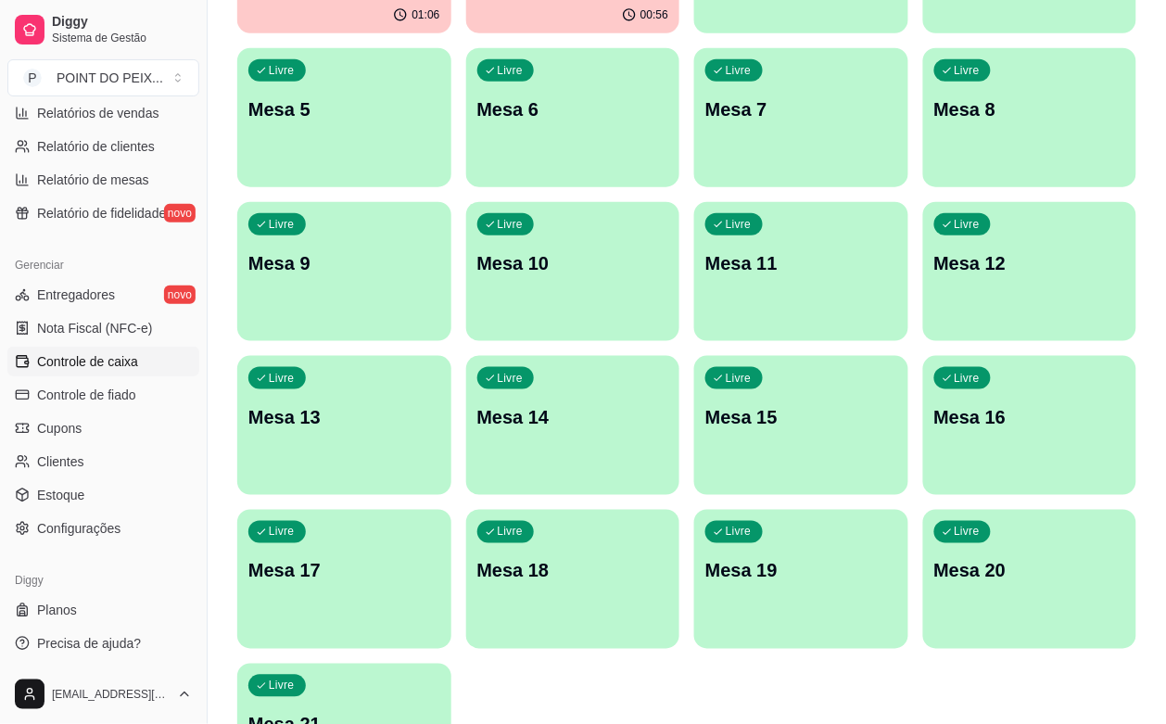
click at [127, 363] on span "Controle de caixa" at bounding box center [87, 361] width 101 height 19
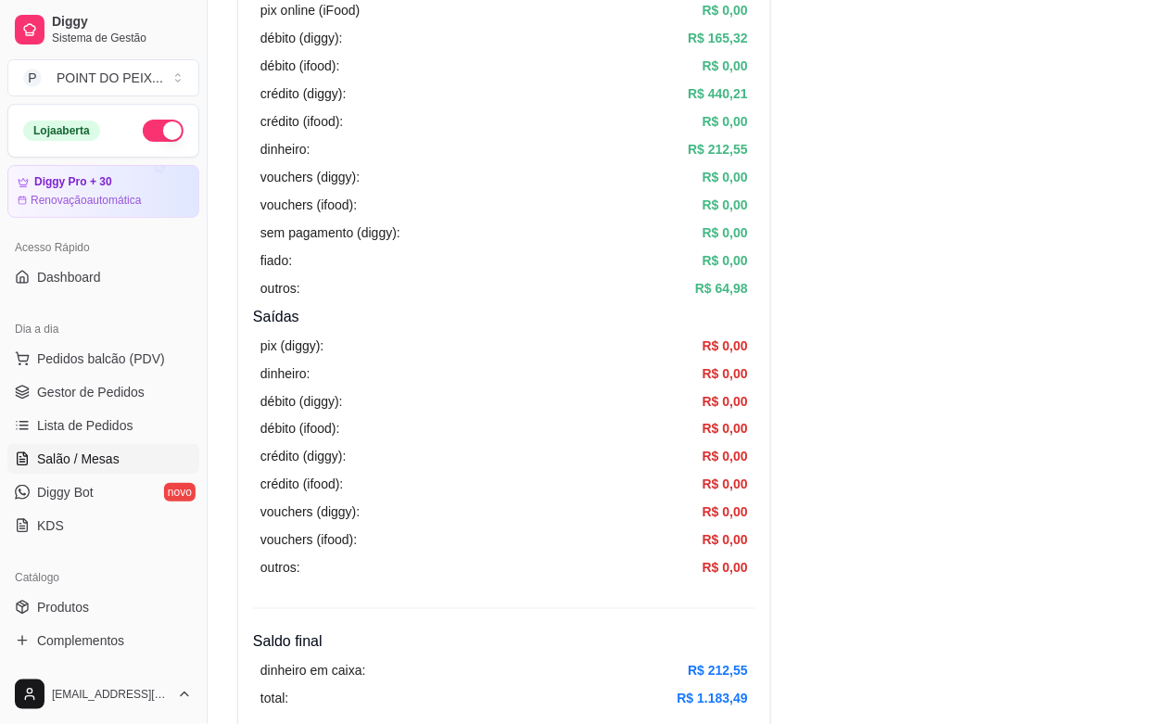
click at [105, 459] on span "Salão / Mesas" at bounding box center [78, 459] width 83 height 19
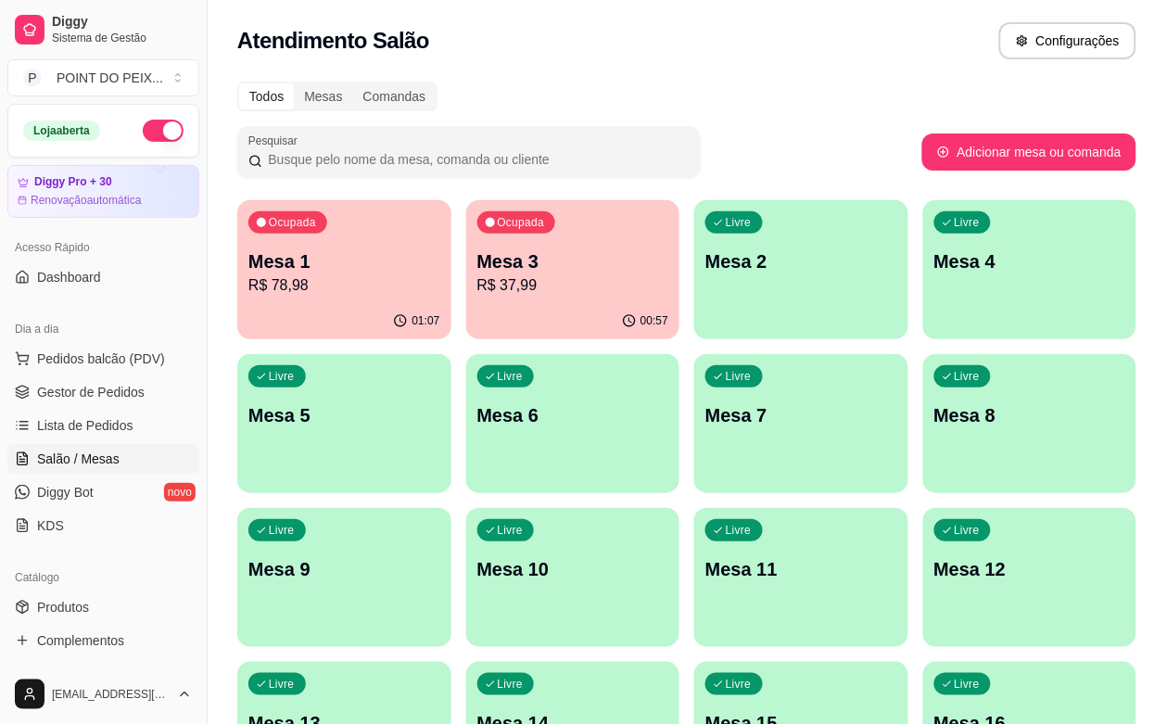
click at [452, 354] on div "Livre Mesa 5" at bounding box center [344, 412] width 214 height 117
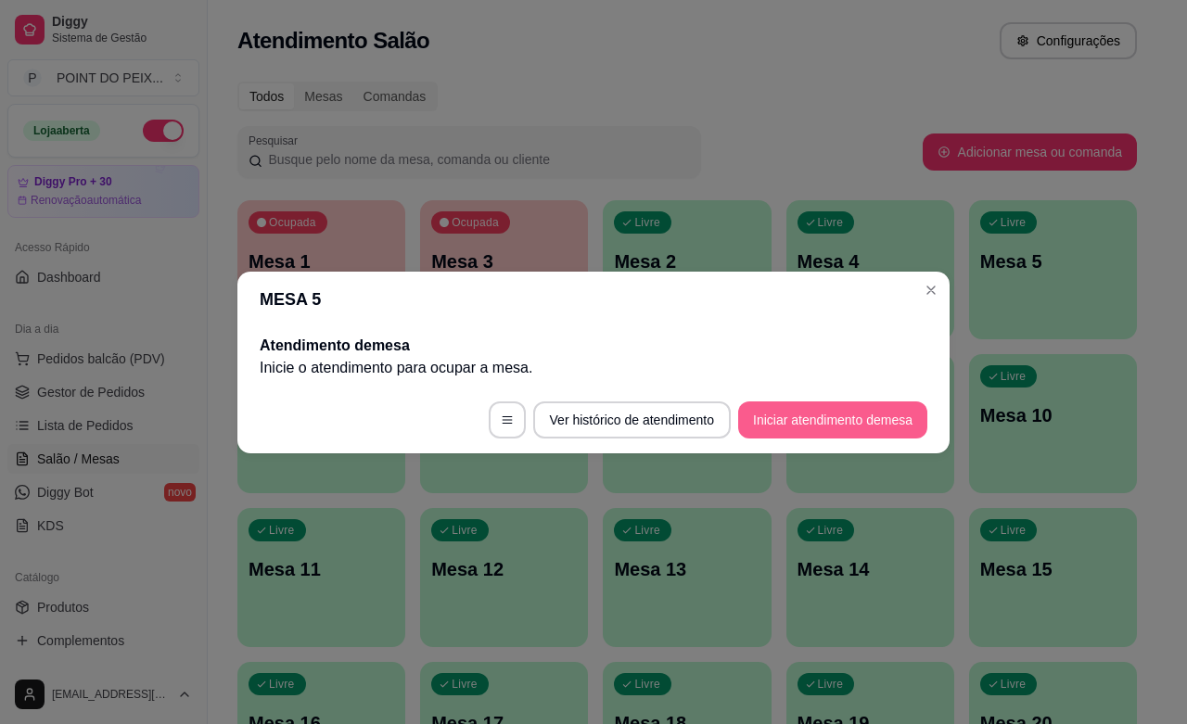
click at [796, 423] on button "Iniciar atendimento de mesa" at bounding box center [832, 420] width 189 height 37
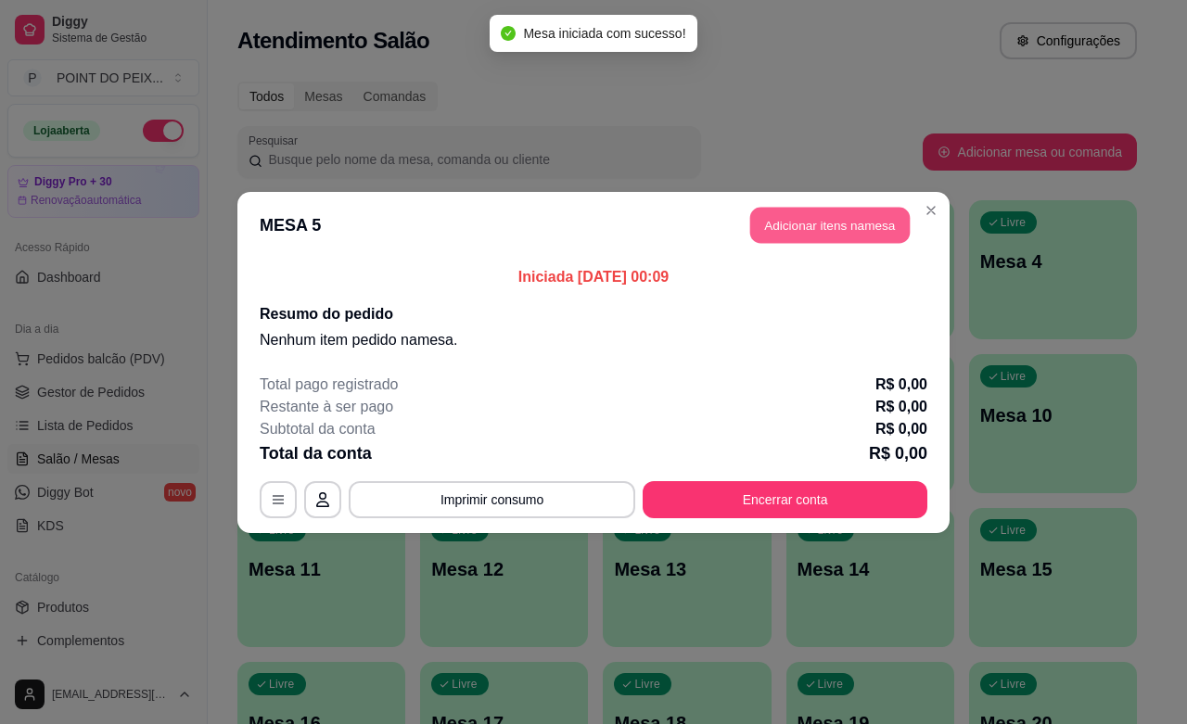
click at [822, 233] on button "Adicionar itens na mesa" at bounding box center [829, 225] width 159 height 36
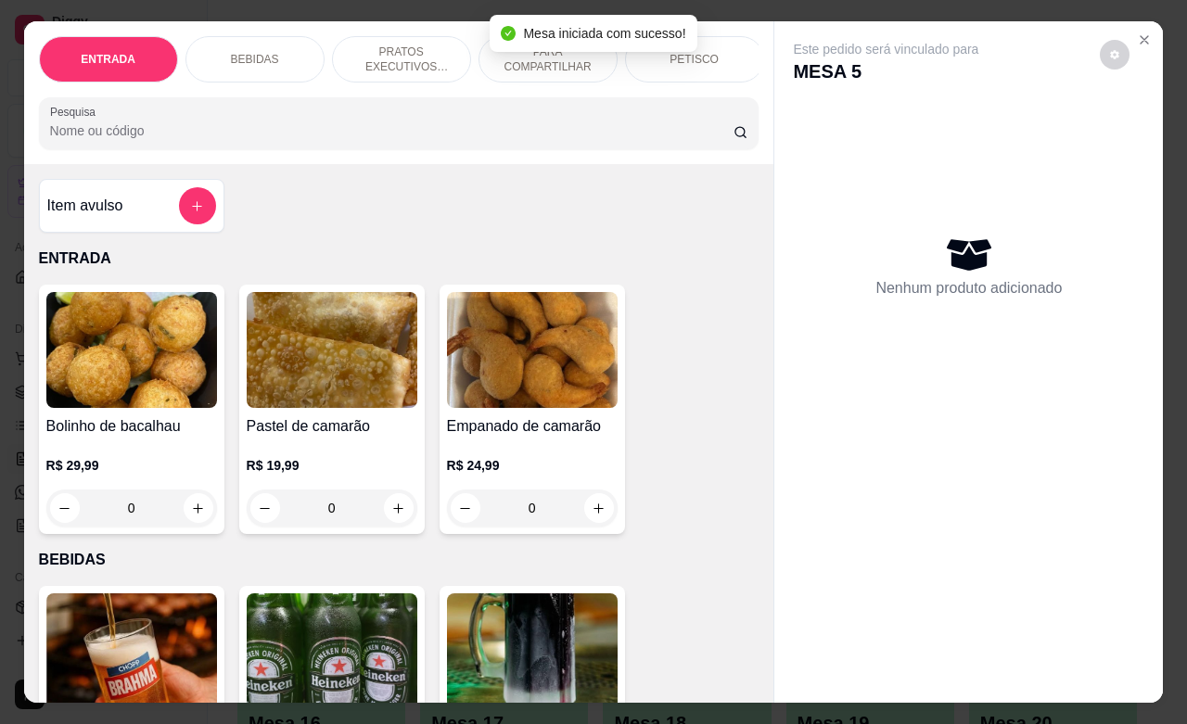
click at [706, 52] on div "PETISCO" at bounding box center [694, 59] width 139 height 46
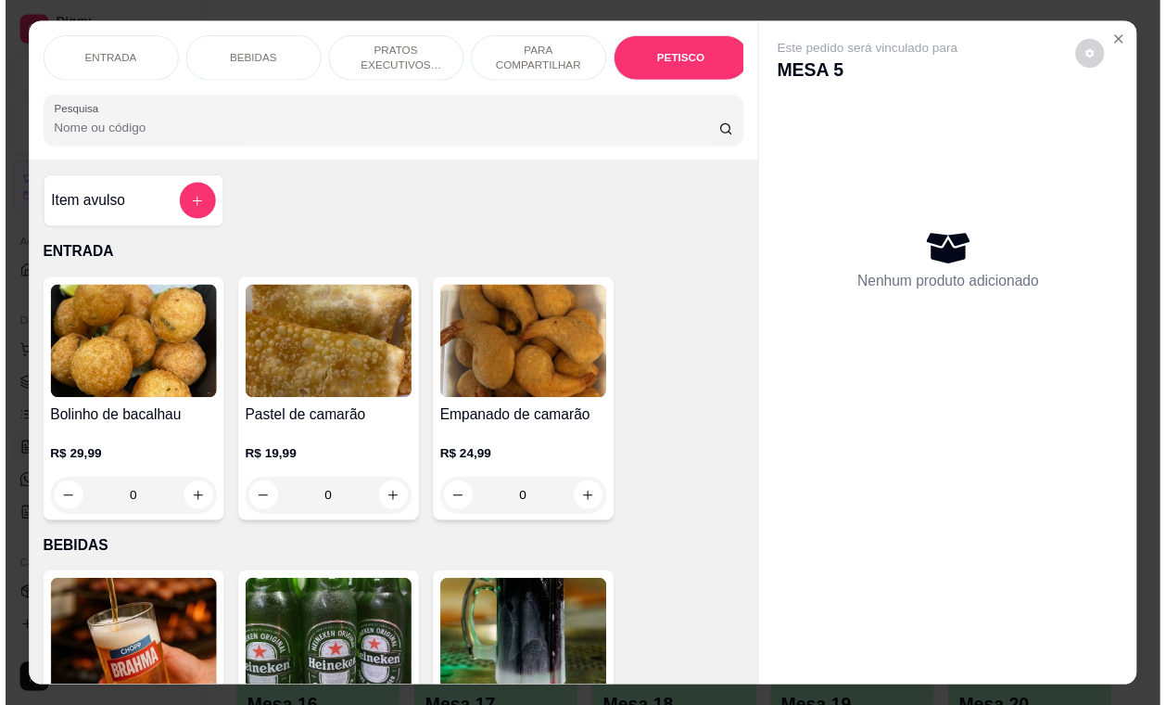
scroll to position [4064, 0]
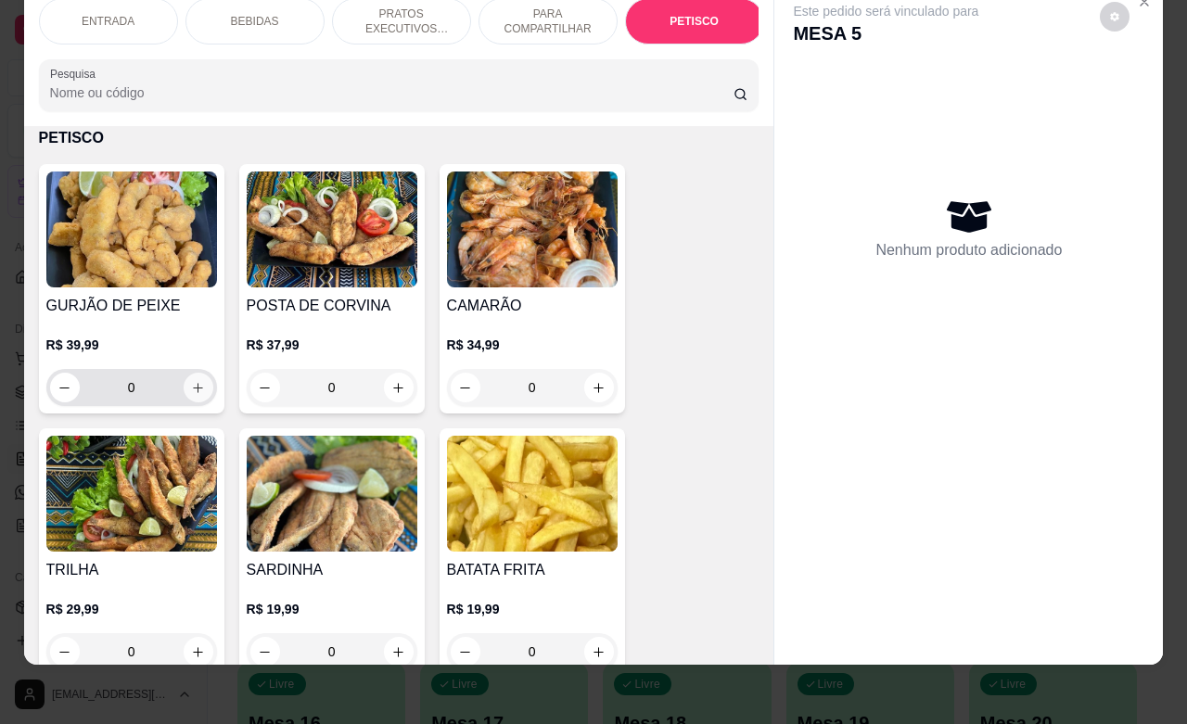
click at [193, 388] on icon "increase-product-quantity" at bounding box center [198, 388] width 14 height 14
type input "1"
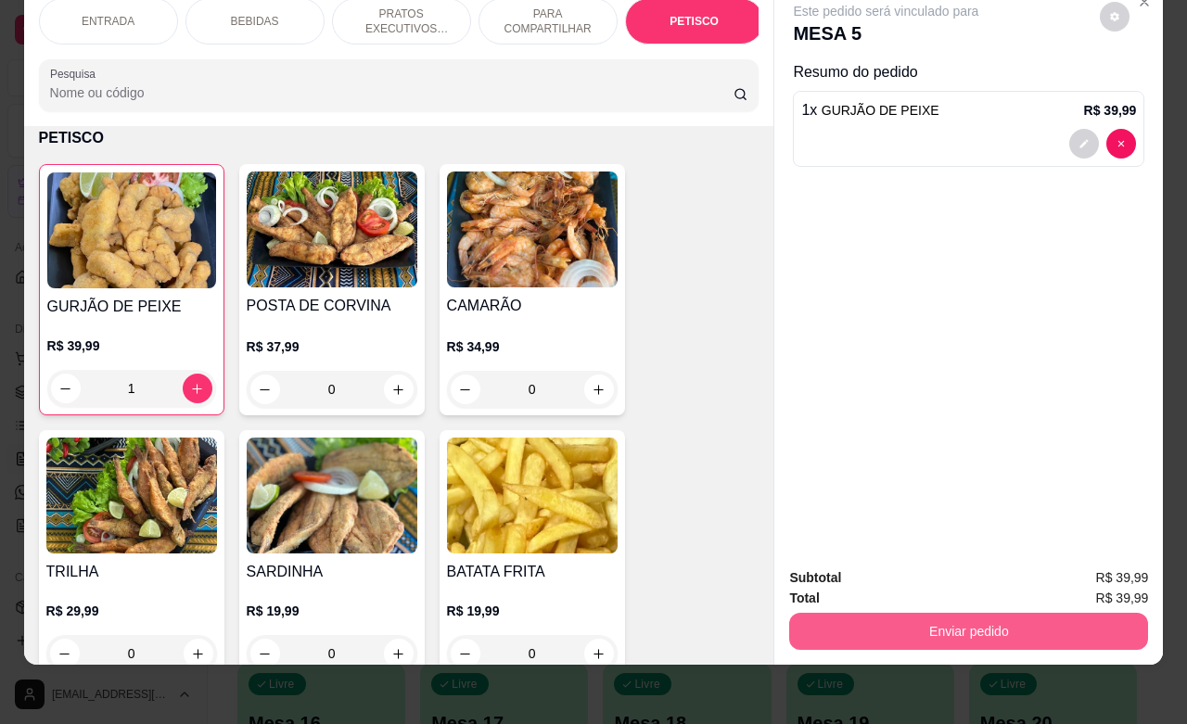
click at [946, 618] on button "Enviar pedido" at bounding box center [968, 631] width 359 height 37
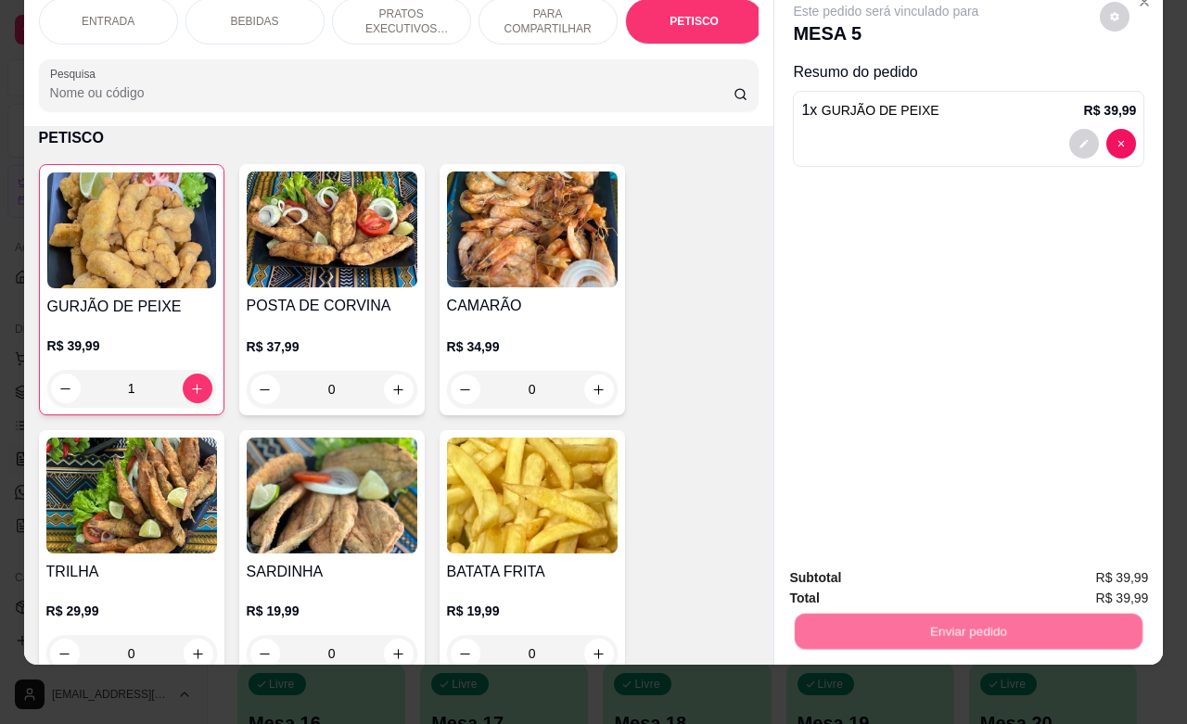
click at [909, 563] on button "Não registrar e enviar pedido" at bounding box center [904, 566] width 187 height 34
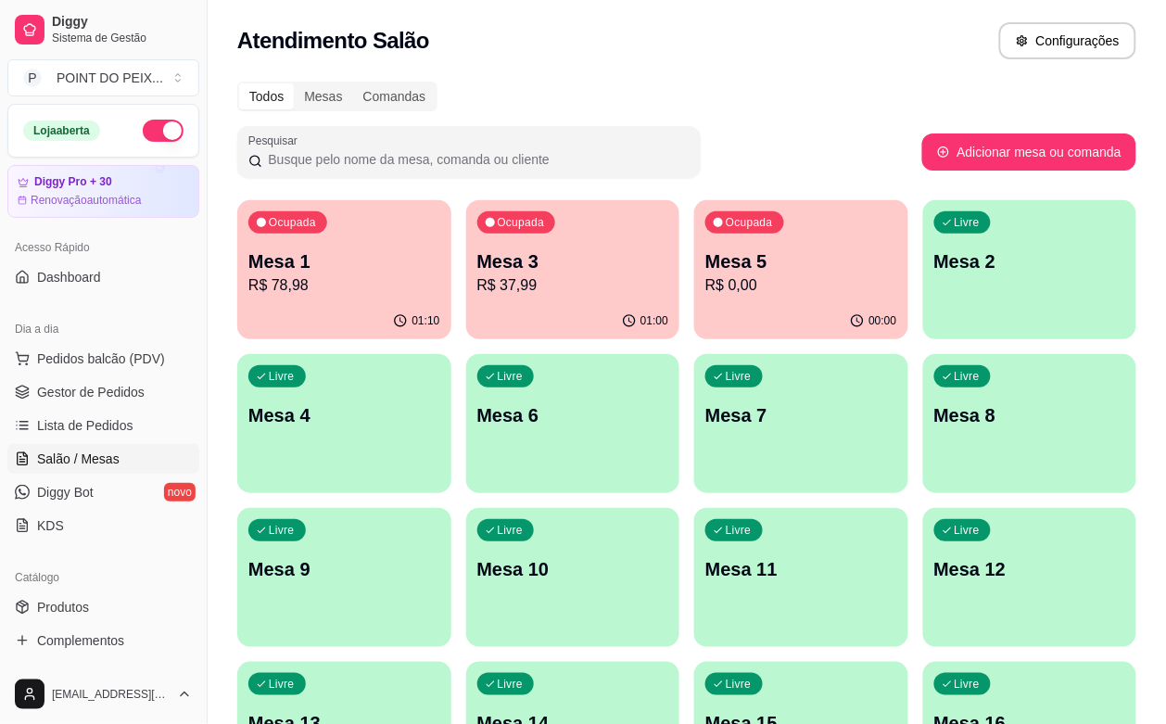
click at [143, 130] on button "button" at bounding box center [163, 131] width 41 height 22
click at [113, 428] on span "Lista de Pedidos" at bounding box center [85, 425] width 96 height 19
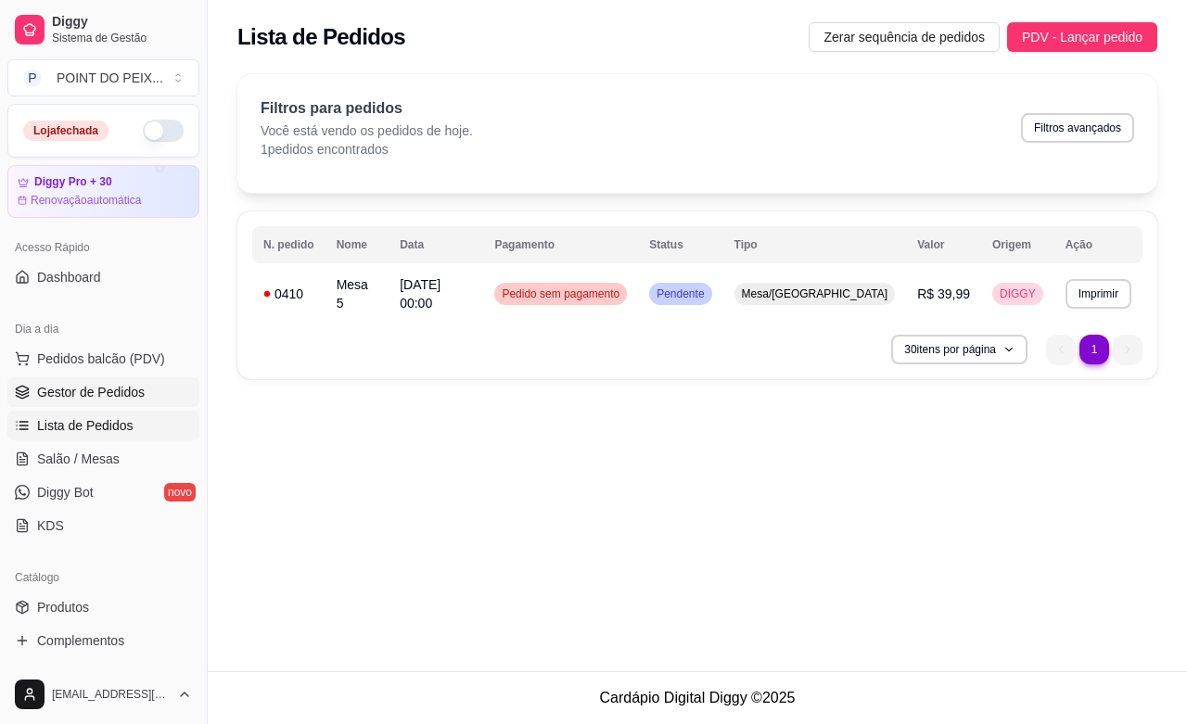
click at [121, 394] on span "Gestor de Pedidos" at bounding box center [91, 392] width 108 height 19
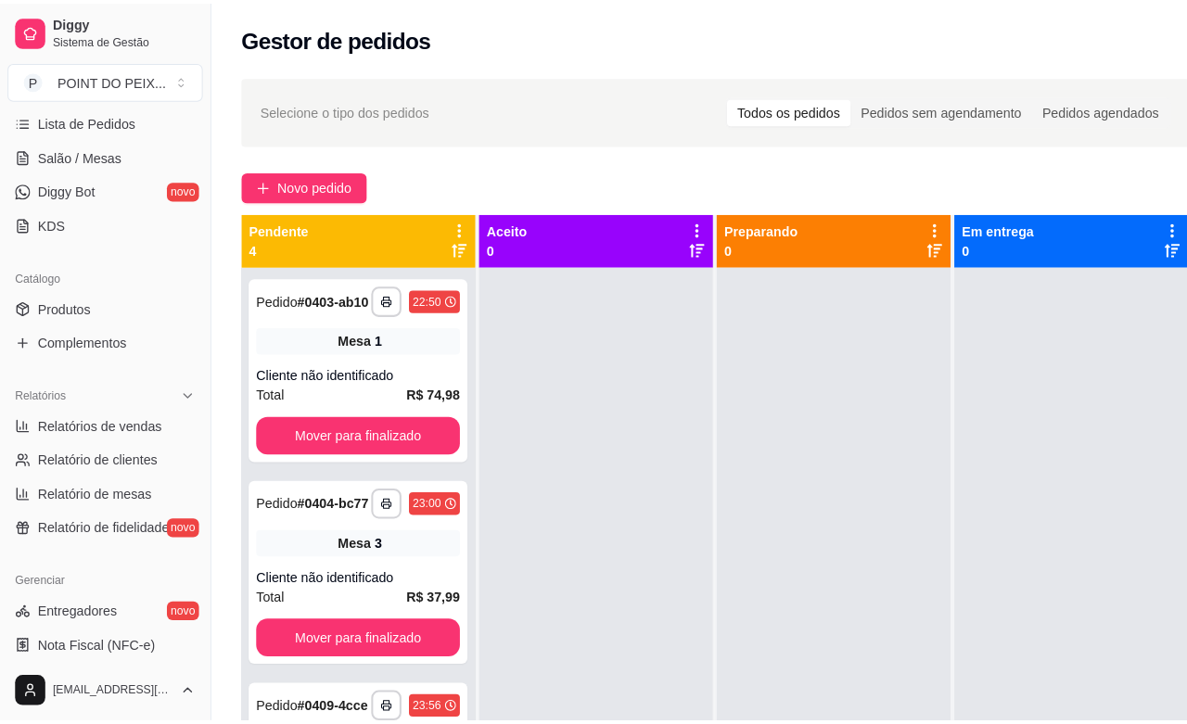
scroll to position [348, 0]
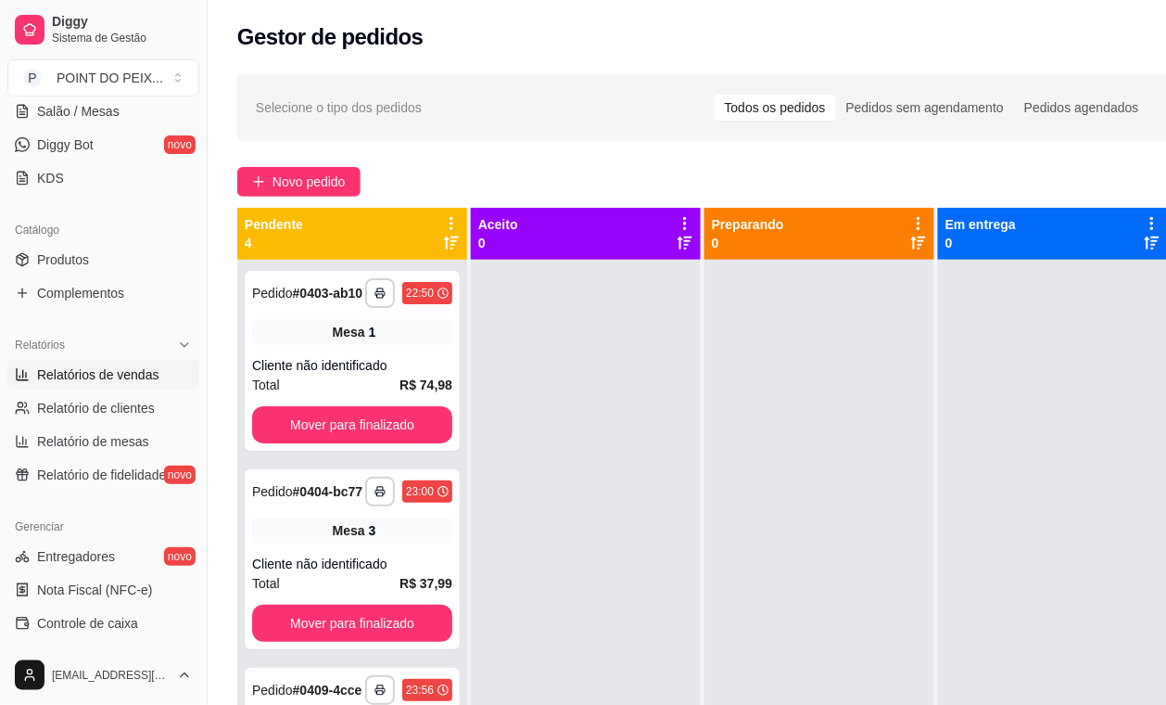
click at [144, 377] on span "Relatórios de vendas" at bounding box center [98, 374] width 122 height 19
select select "ALL"
select select "0"
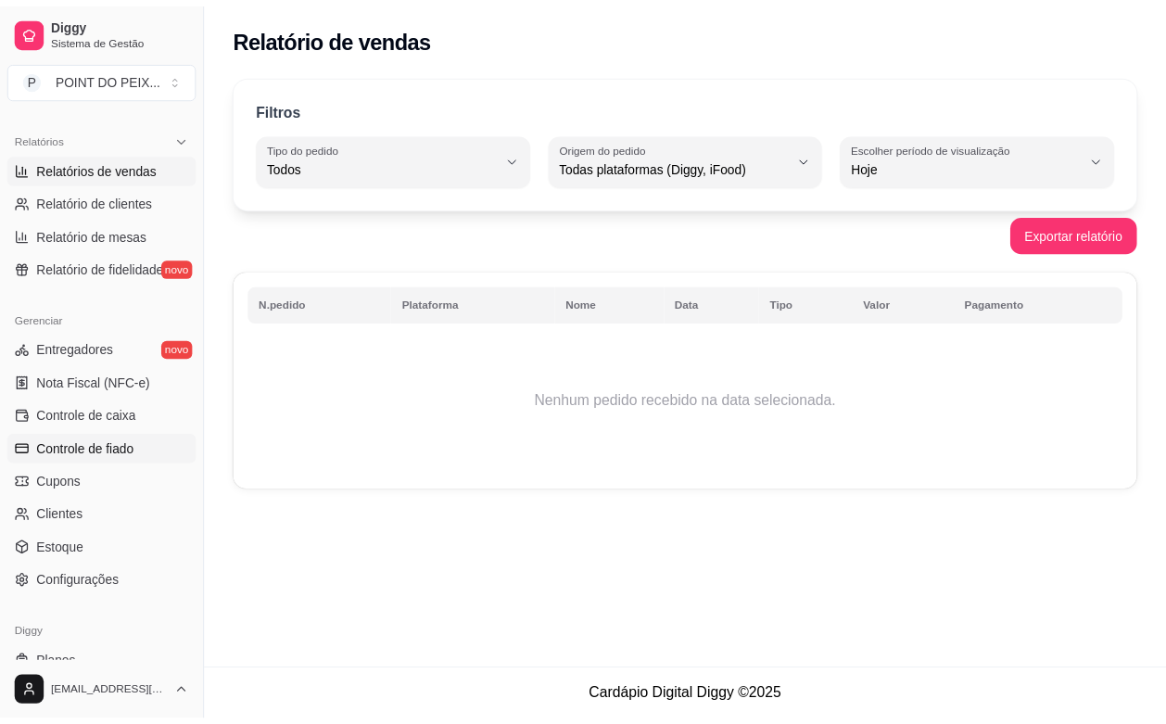
scroll to position [580, 0]
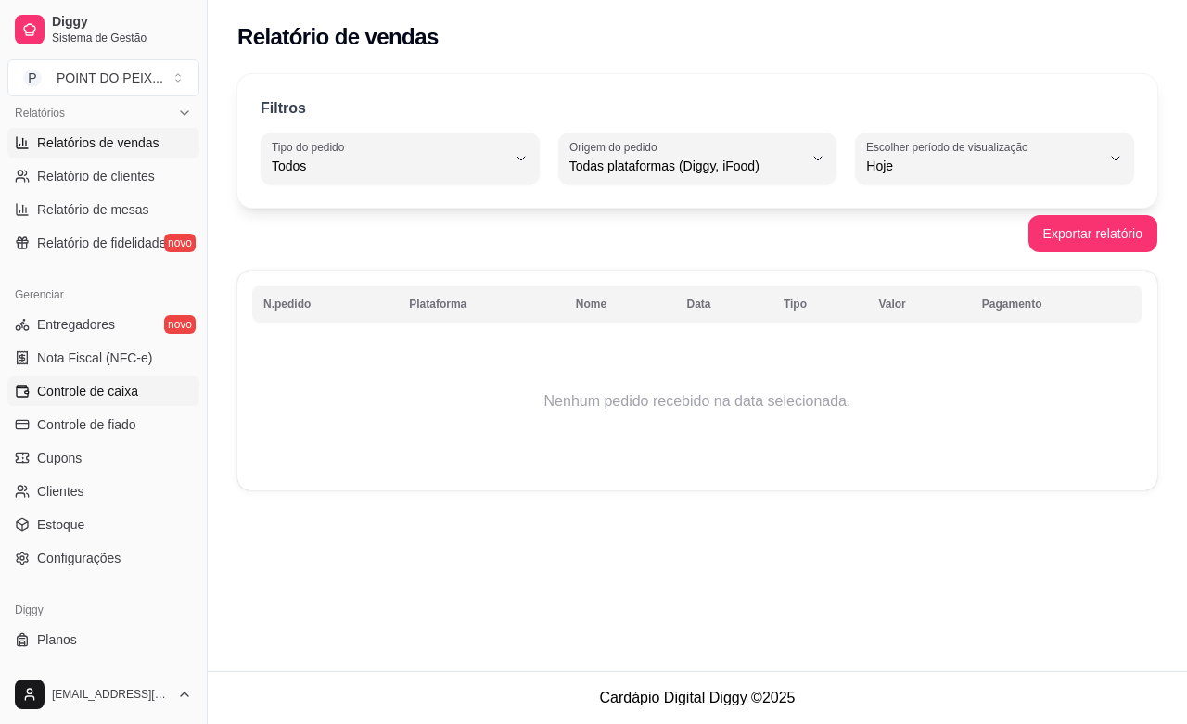
click at [121, 392] on span "Controle de caixa" at bounding box center [87, 391] width 101 height 19
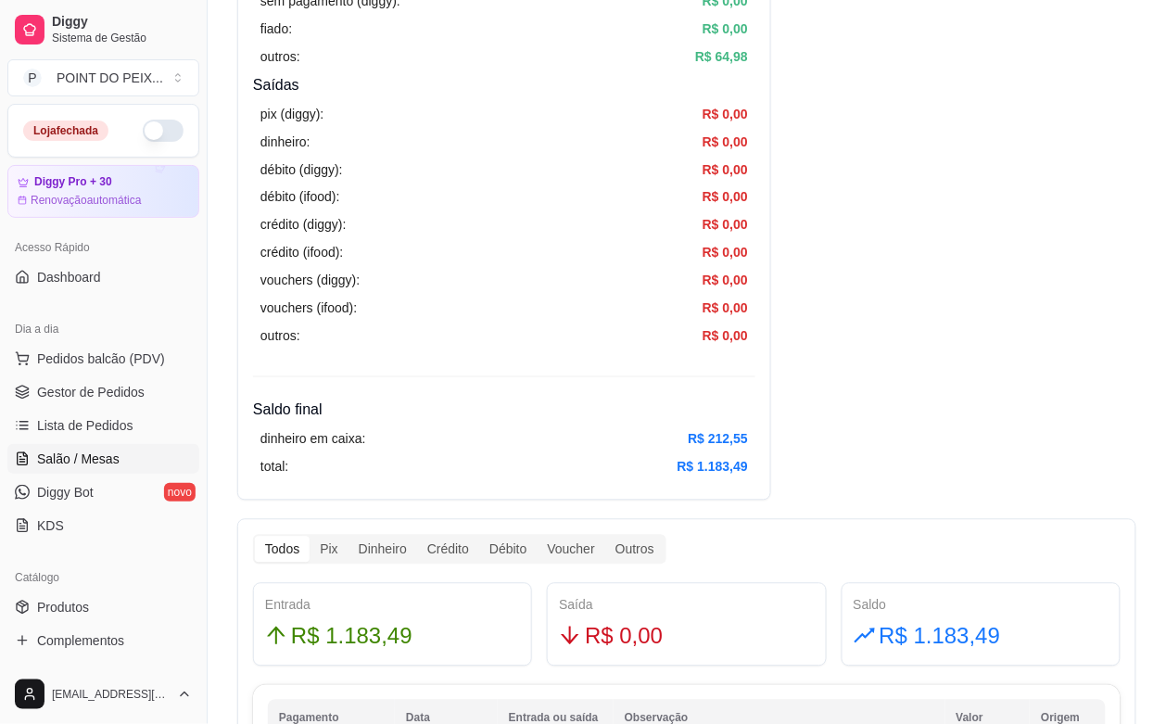
click at [93, 457] on span "Salão / Mesas" at bounding box center [78, 459] width 83 height 19
